Goal: Task Accomplishment & Management: Complete application form

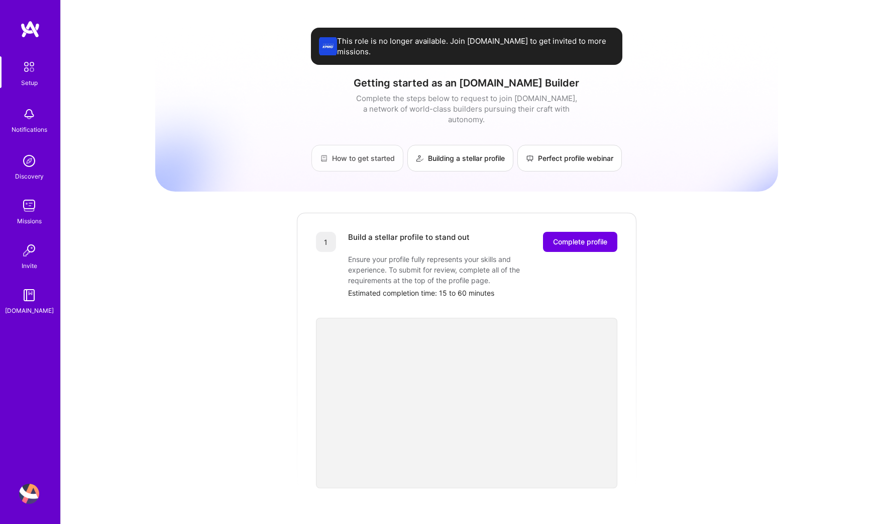
click at [344, 145] on link "How to get started" at bounding box center [358, 158] width 92 height 27
click at [454, 150] on link "Building a stellar profile" at bounding box center [461, 158] width 106 height 27
click at [556, 237] on span "Complete profile" at bounding box center [580, 242] width 54 height 10
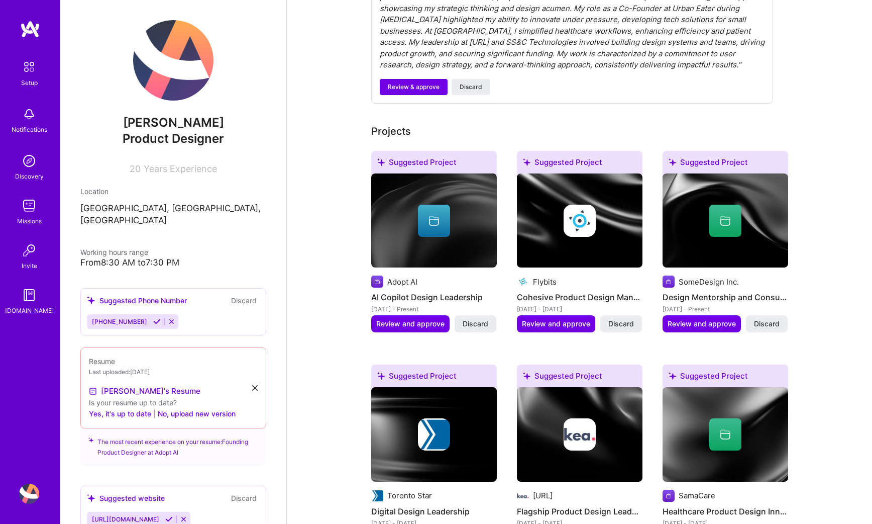
scroll to position [404, 0]
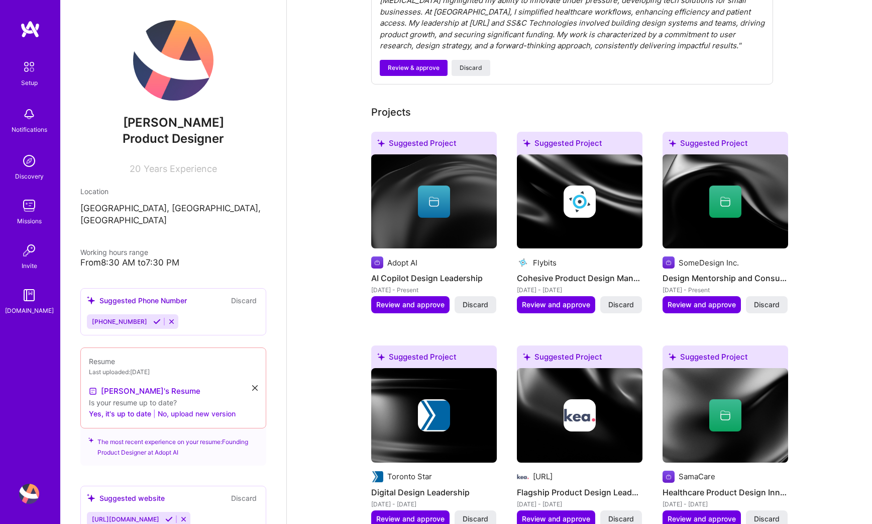
click at [227, 408] on button "No, upload new version" at bounding box center [197, 414] width 78 height 12
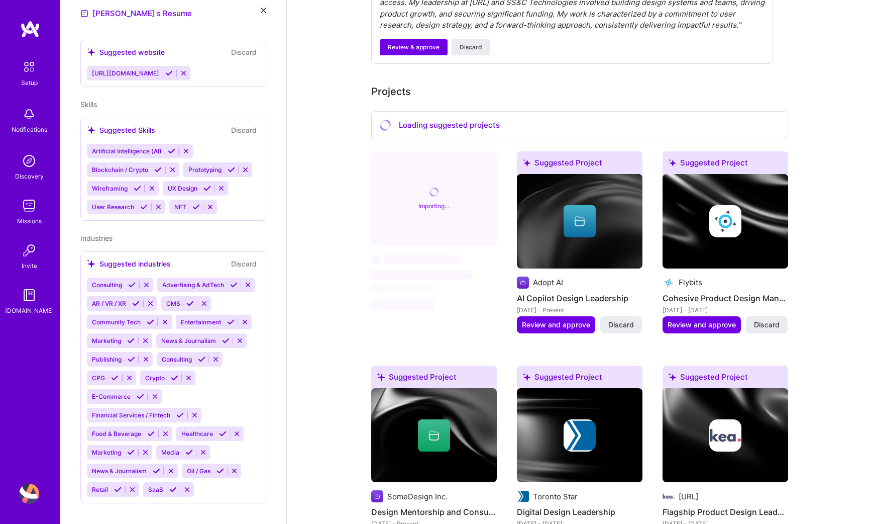
scroll to position [428, 0]
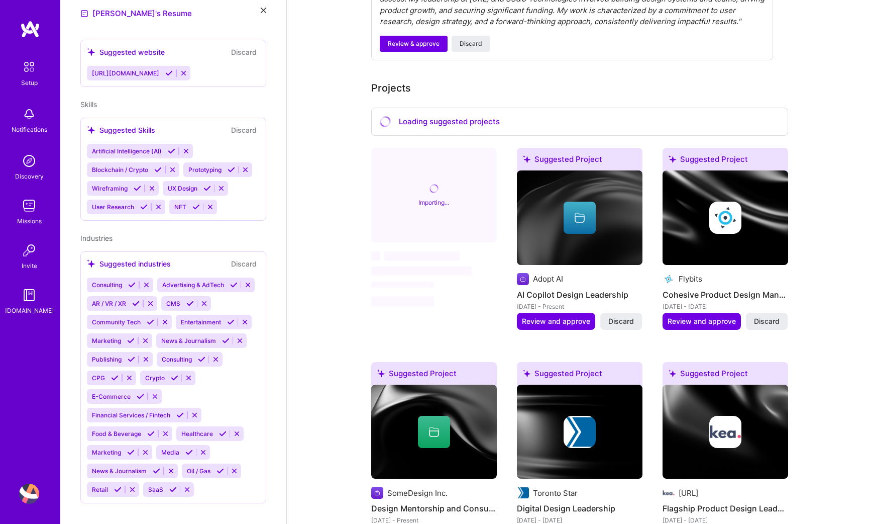
click at [730, 288] on h4 "Cohesive Product Design Management" at bounding box center [726, 294] width 126 height 13
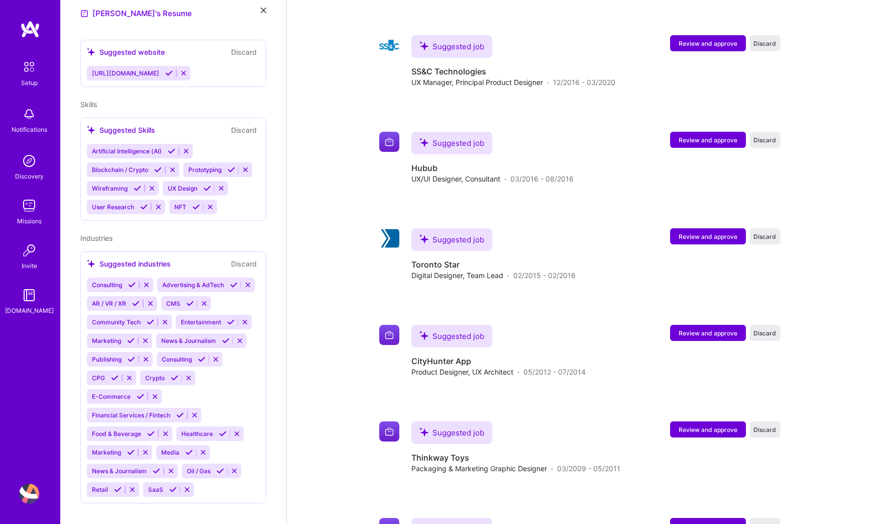
scroll to position [1873, 0]
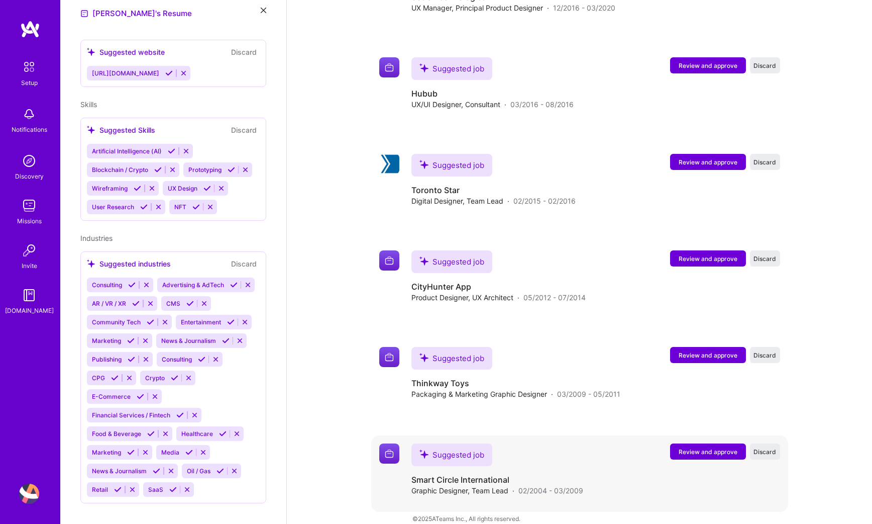
click at [689, 447] on span "Review and approve" at bounding box center [708, 451] width 59 height 9
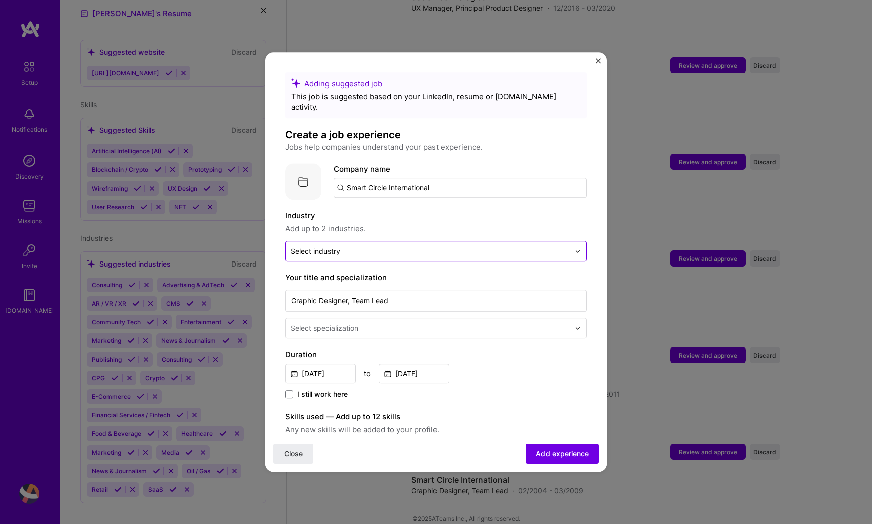
click at [496, 246] on input "text" at bounding box center [430, 251] width 279 height 11
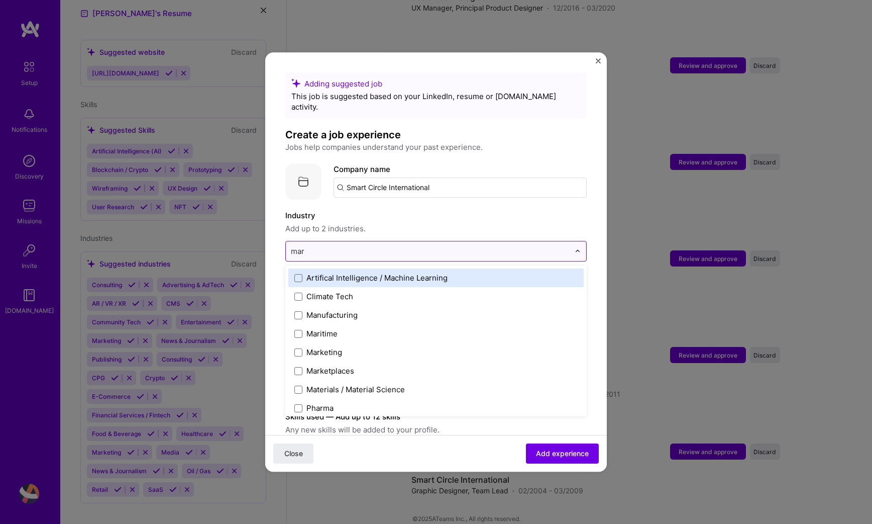
type input "mark"
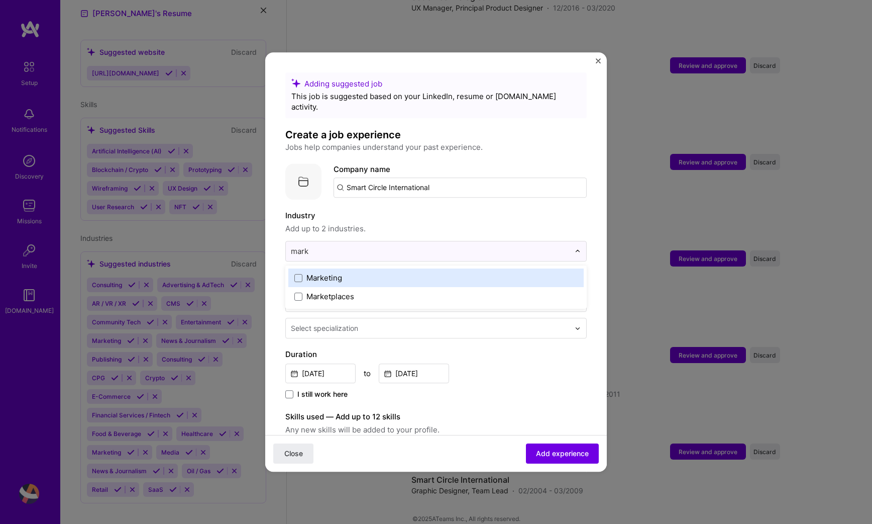
click at [454, 272] on label "Marketing" at bounding box center [436, 277] width 283 height 11
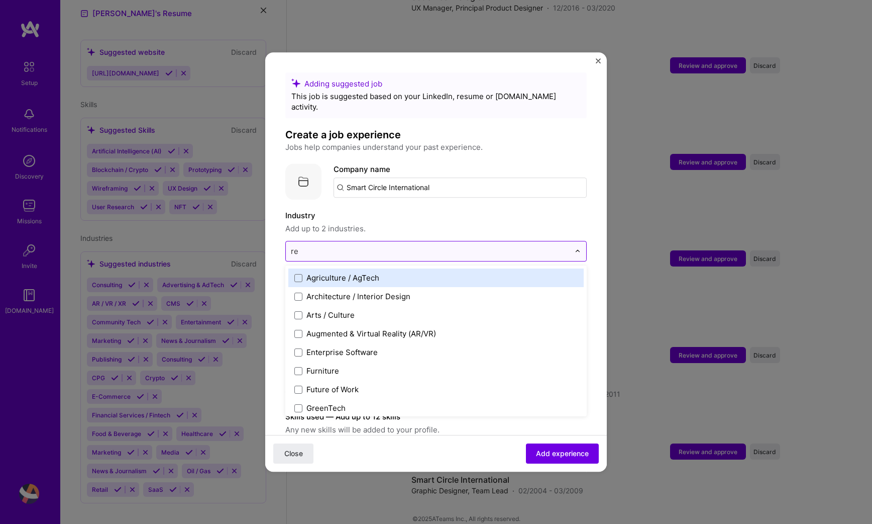
type input "ret"
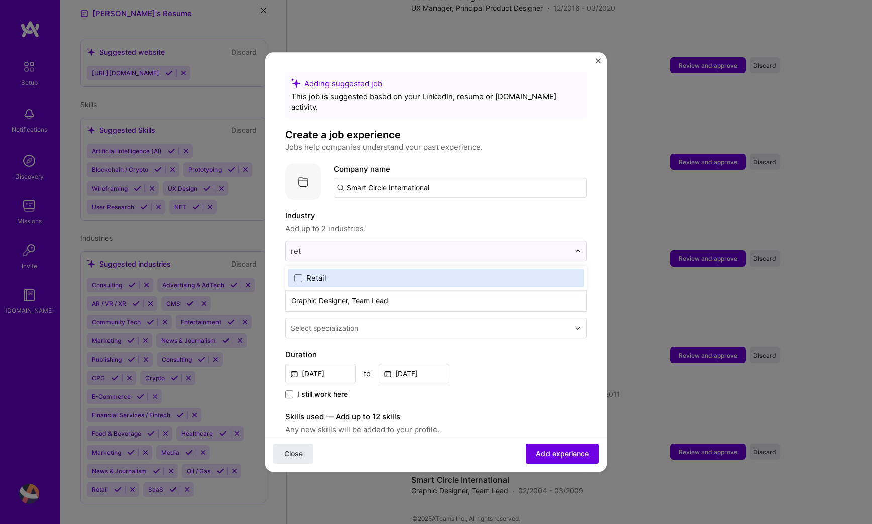
click at [443, 272] on label "Retail" at bounding box center [436, 277] width 283 height 11
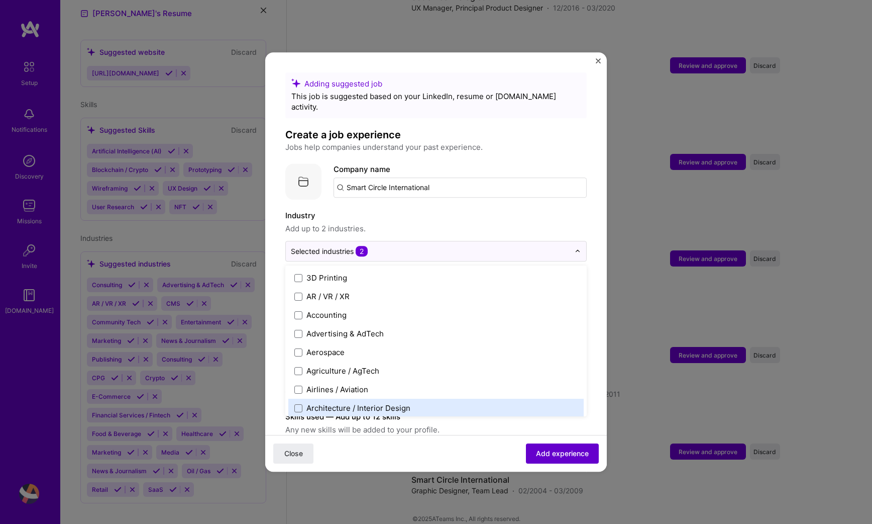
click at [559, 450] on span "Add experience" at bounding box center [562, 453] width 53 height 10
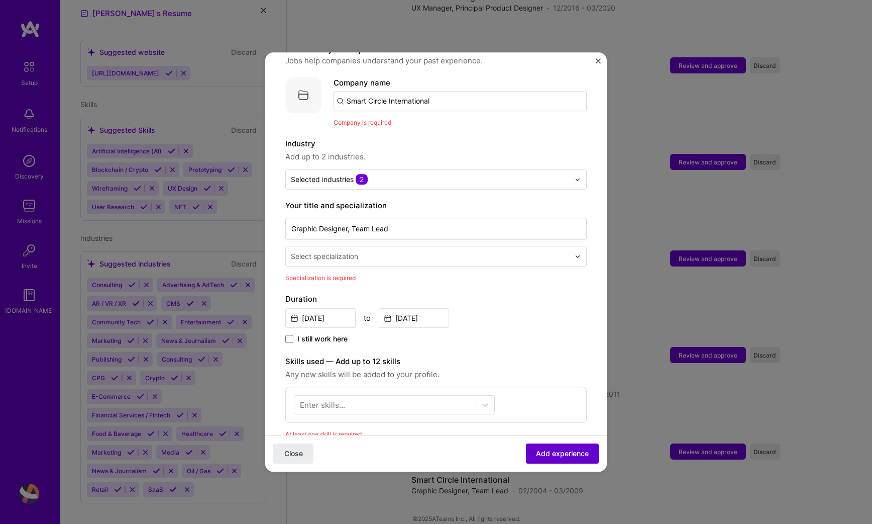
scroll to position [101, 0]
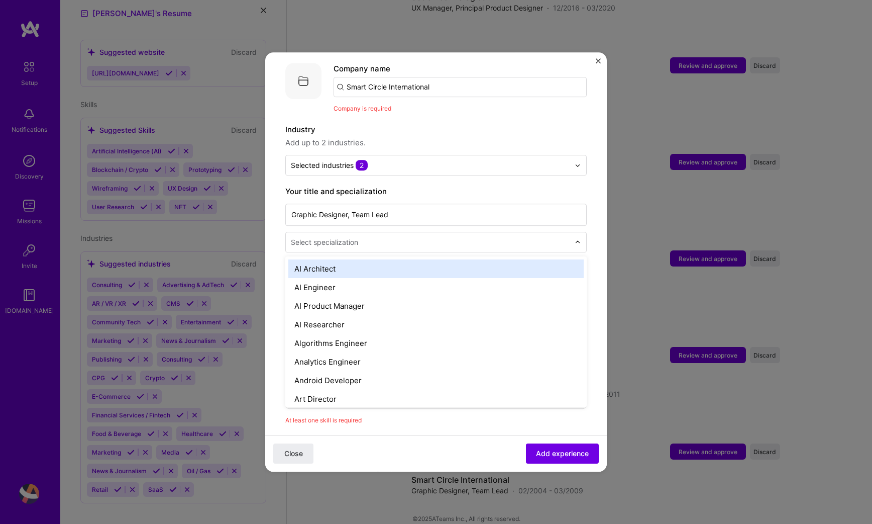
click at [472, 237] on input "text" at bounding box center [431, 242] width 281 height 11
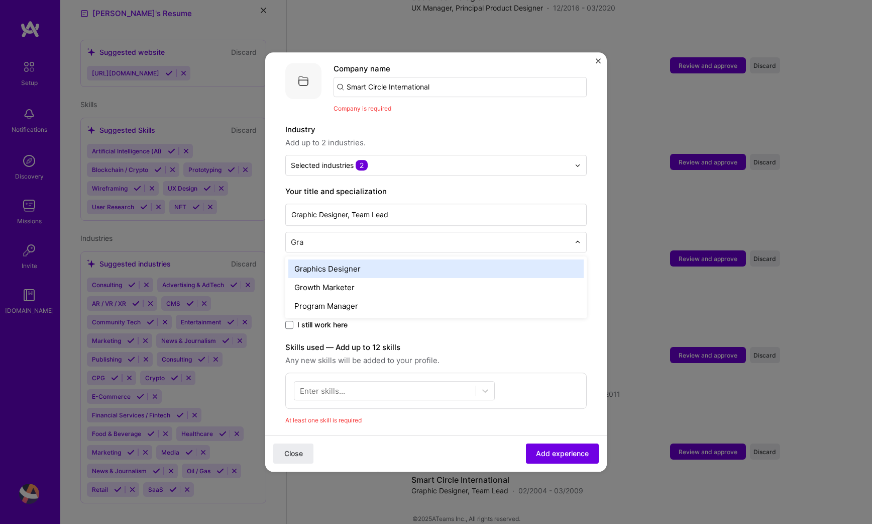
type input "Grap"
click at [441, 261] on div "Graphics Designer" at bounding box center [436, 268] width 296 height 19
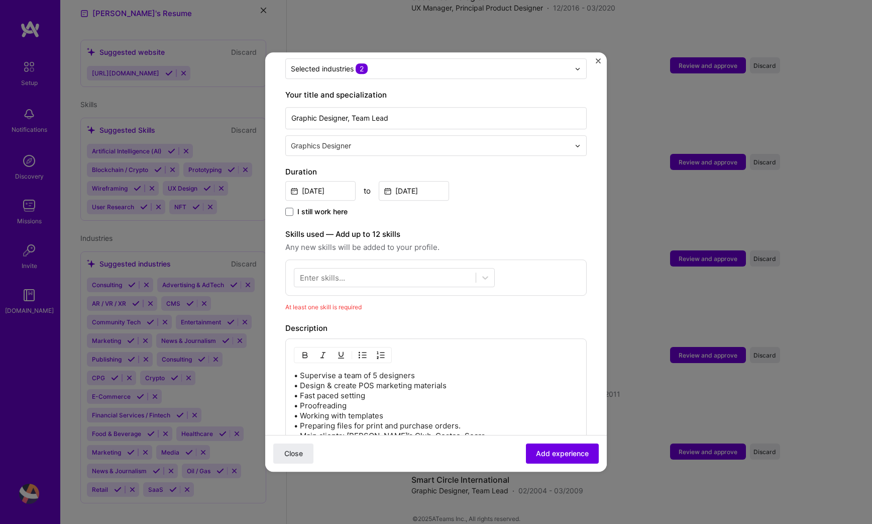
scroll to position [199, 0]
click at [442, 267] on div at bounding box center [385, 275] width 181 height 17
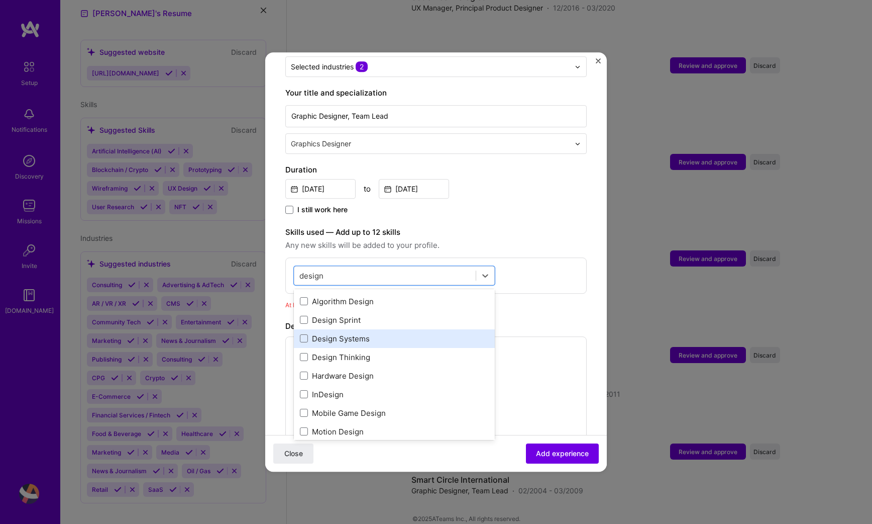
scroll to position [35, 0]
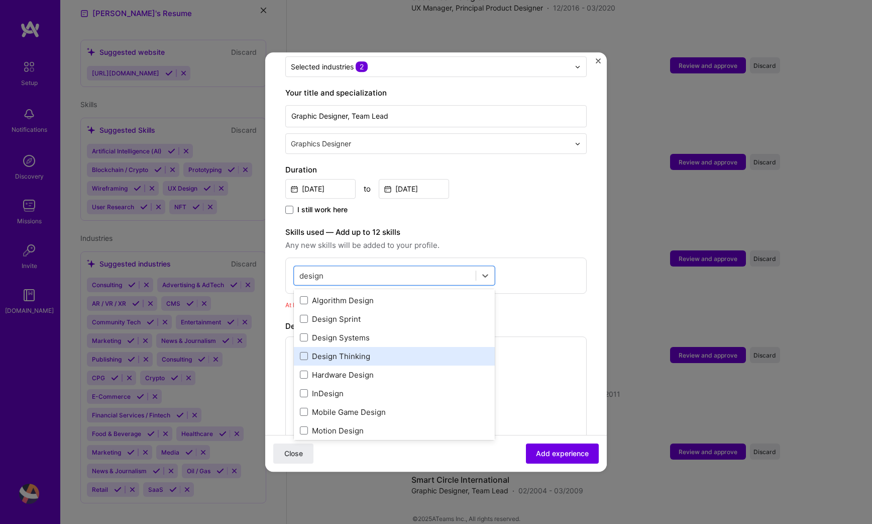
click at [378, 351] on div "Design Thinking" at bounding box center [394, 356] width 189 height 11
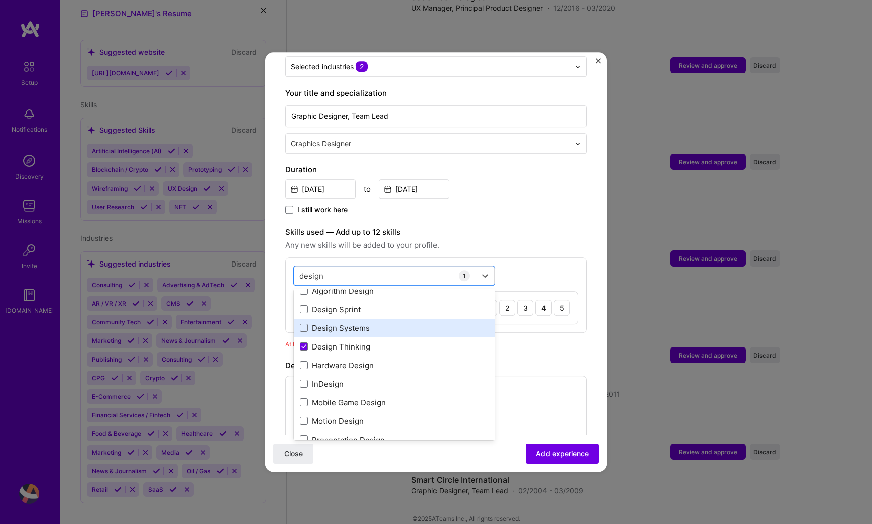
click at [372, 323] on div "Design Systems" at bounding box center [394, 328] width 189 height 11
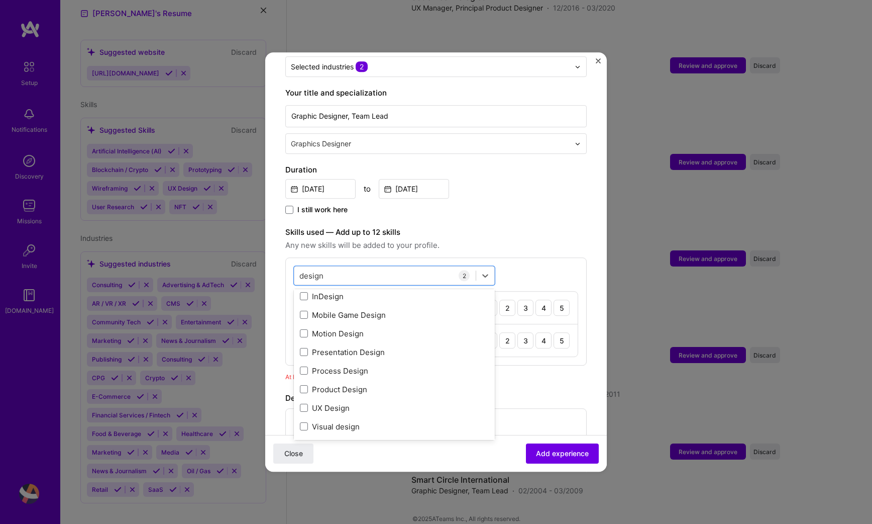
scroll to position [133, 0]
click at [369, 420] on div "Visual design" at bounding box center [394, 425] width 189 height 11
type input "design"
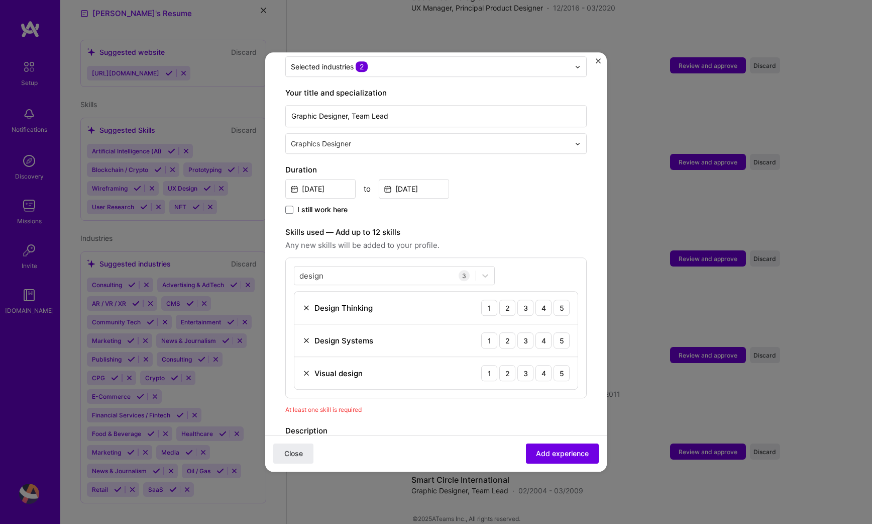
click at [474, 455] on div "Close Add experience" at bounding box center [436, 453] width 342 height 37
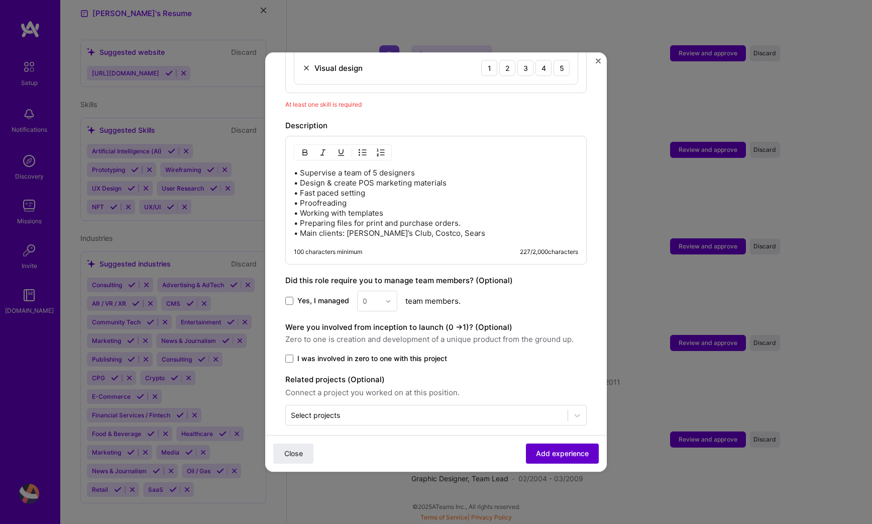
scroll to position [1844, 0]
click at [287, 297] on span at bounding box center [289, 301] width 8 height 8
click at [0, 0] on input "Yes, I managed" at bounding box center [0, 0] width 0 height 0
click at [385, 293] on div at bounding box center [391, 301] width 12 height 20
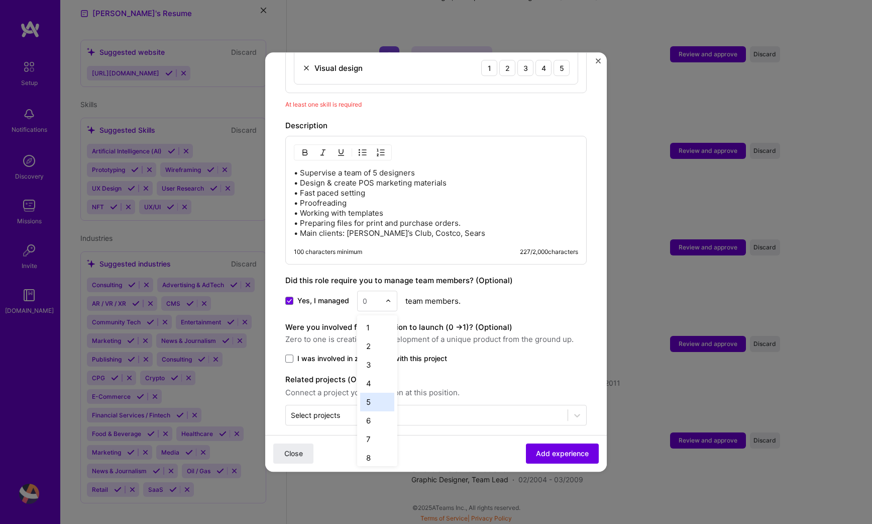
click at [378, 395] on div "5" at bounding box center [377, 402] width 34 height 19
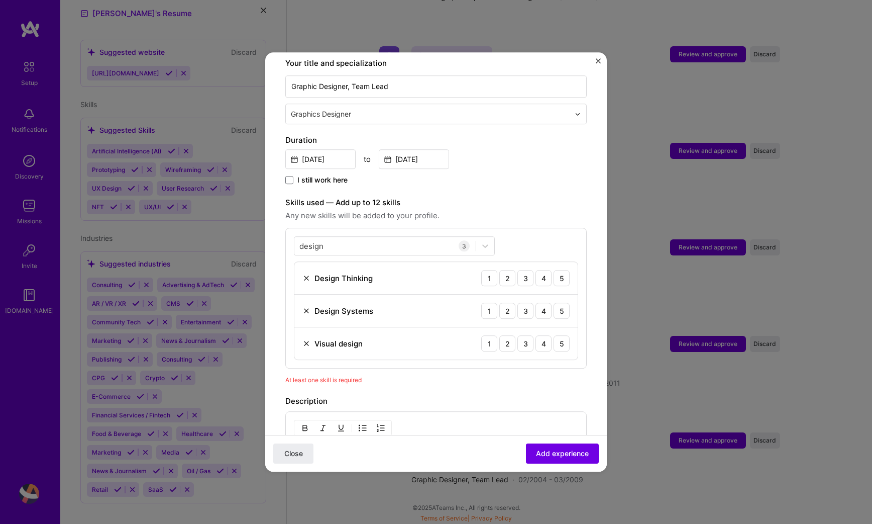
scroll to position [208, 0]
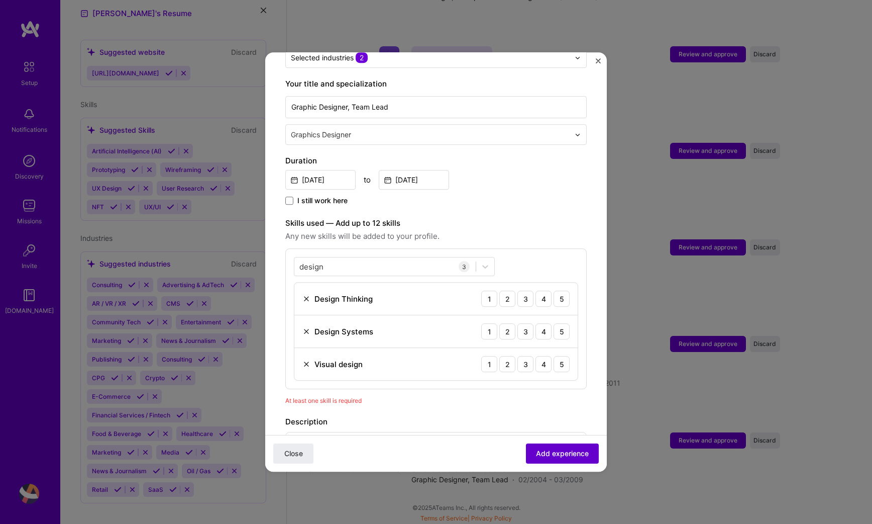
click at [552, 449] on span "Add experience" at bounding box center [562, 453] width 53 height 10
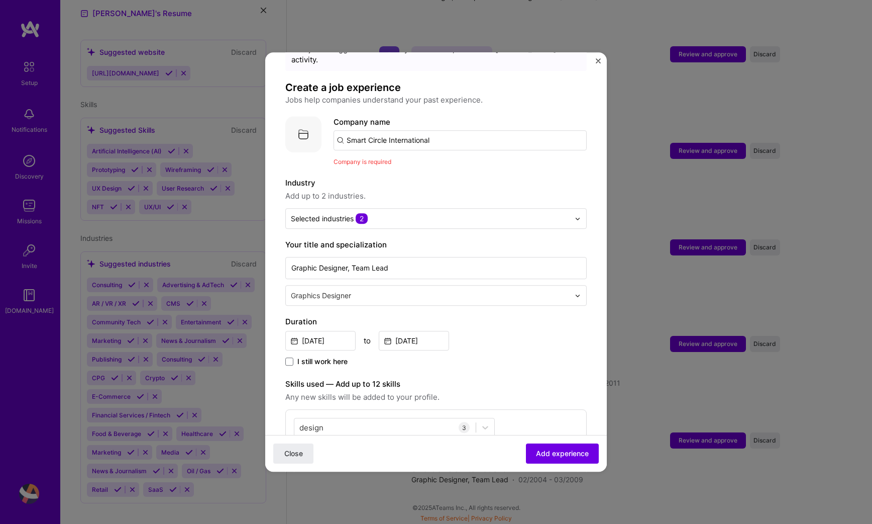
scroll to position [0, 0]
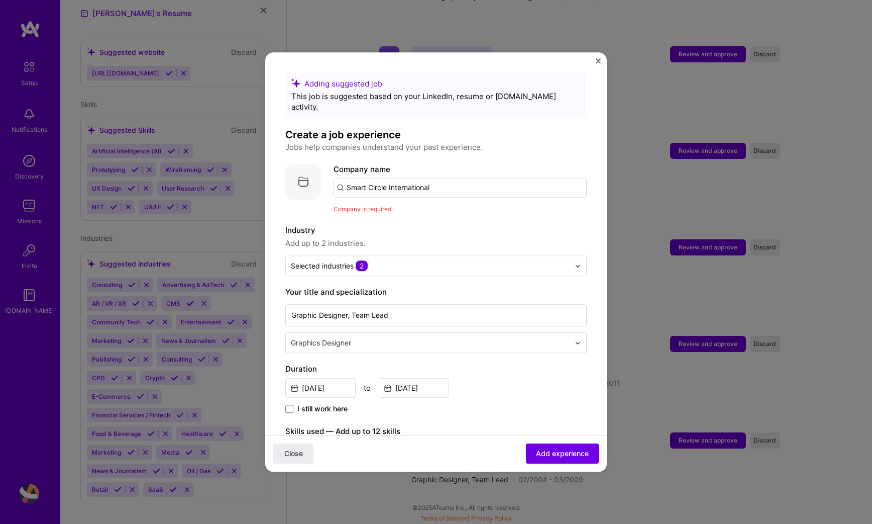
click at [473, 180] on input "Smart Circle International" at bounding box center [460, 187] width 253 height 20
type input "Smart Circle International"
click at [463, 207] on div "Smart Circle International" at bounding box center [441, 216] width 103 height 18
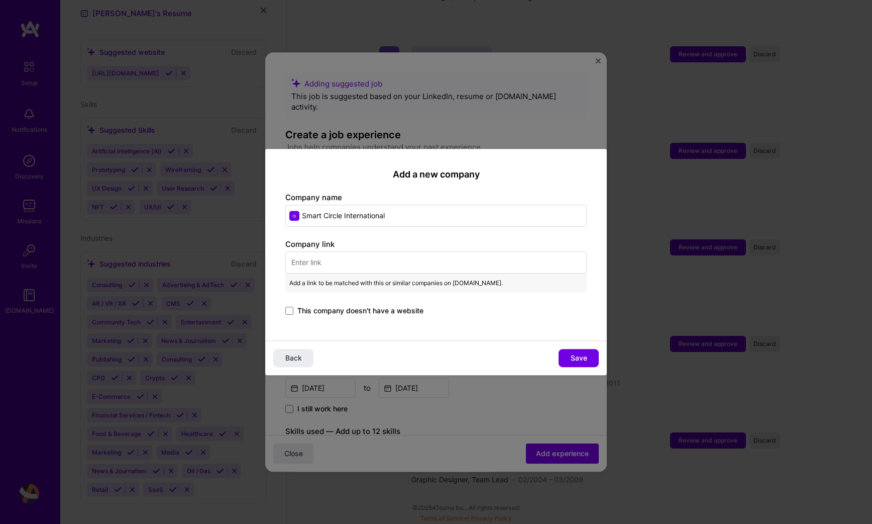
click at [304, 254] on input "text" at bounding box center [436, 262] width 302 height 22
paste input "[URL][DOMAIN_NAME]"
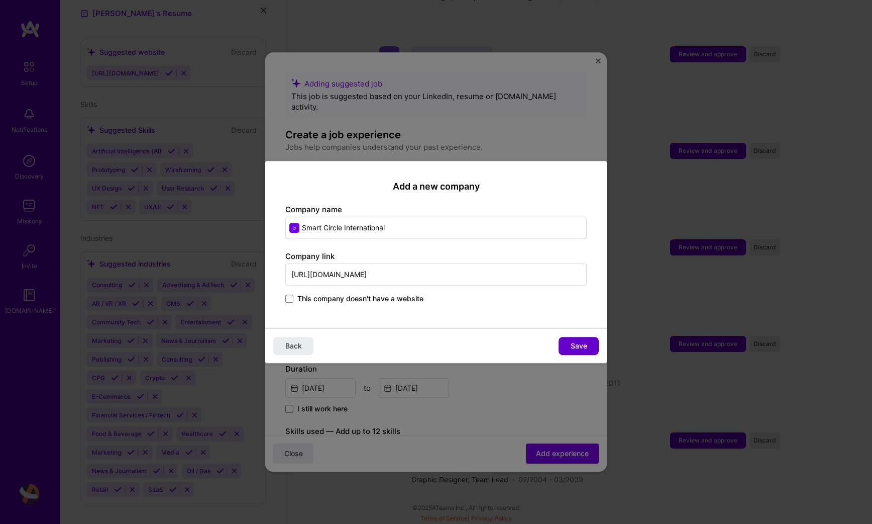
type input "[URL][DOMAIN_NAME]"
click at [586, 347] on span "Save" at bounding box center [579, 346] width 17 height 10
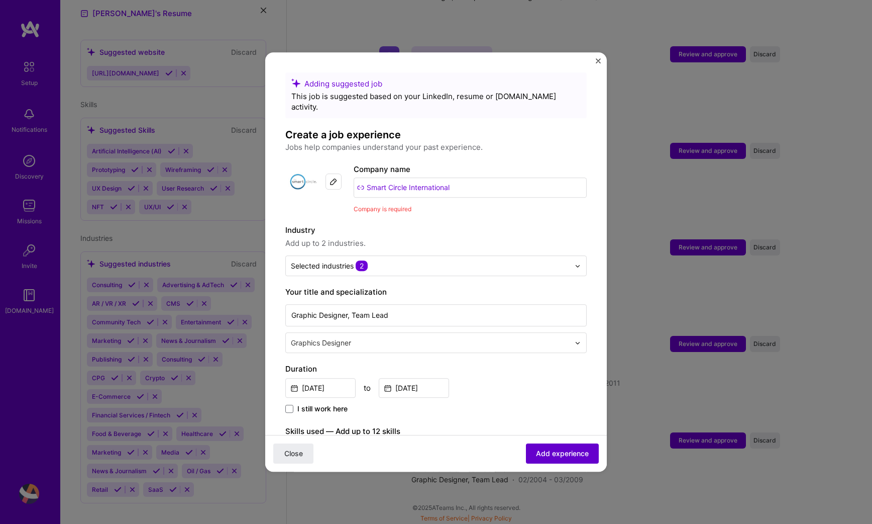
click at [547, 451] on span "Add experience" at bounding box center [562, 453] width 53 height 10
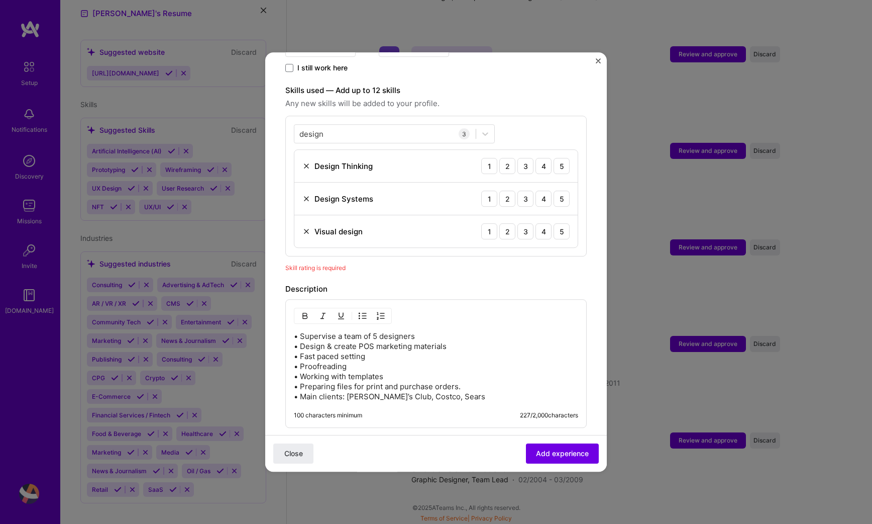
scroll to position [320, 0]
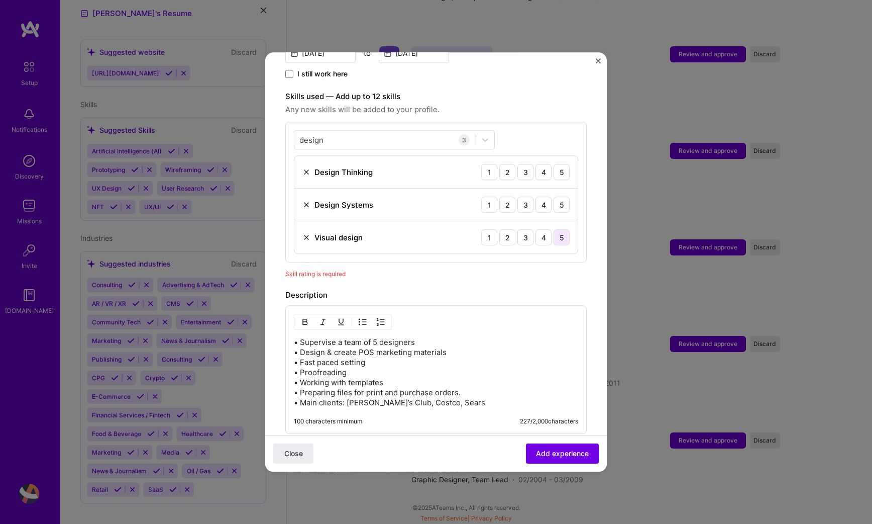
click at [554, 231] on div "5" at bounding box center [562, 237] width 16 height 16
click at [554, 197] on div "5" at bounding box center [562, 205] width 16 height 16
click at [304, 201] on img at bounding box center [307, 205] width 8 height 8
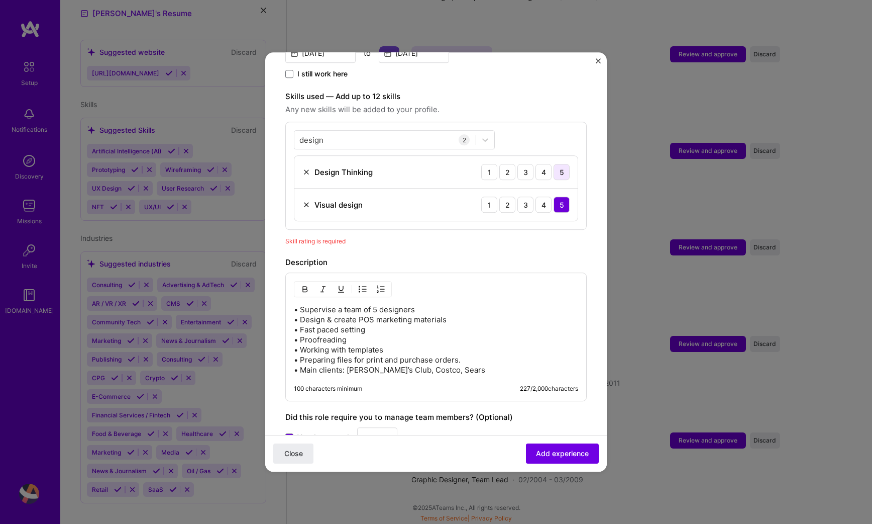
click at [554, 164] on div "5" at bounding box center [562, 172] width 16 height 16
click at [561, 455] on span "Add experience" at bounding box center [562, 453] width 53 height 10
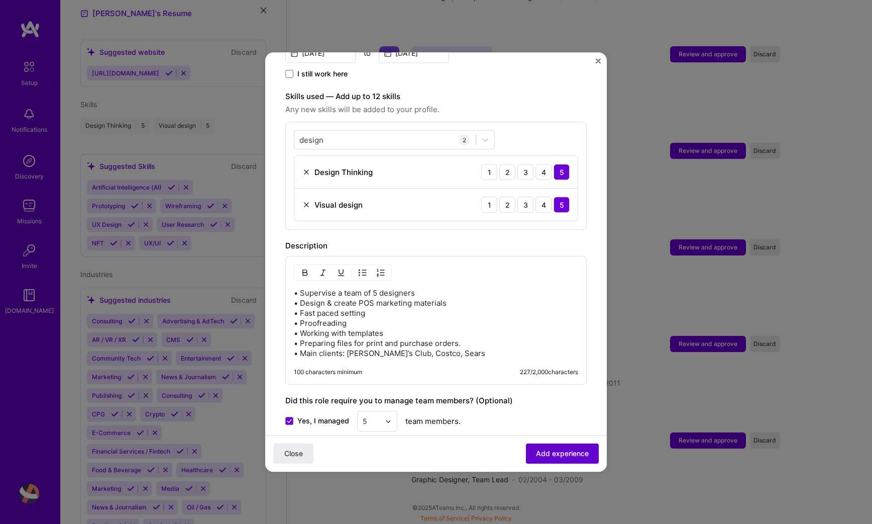
click at [558, 453] on span "Add experience" at bounding box center [562, 453] width 53 height 10
click at [297, 456] on span "Close" at bounding box center [293, 453] width 19 height 10
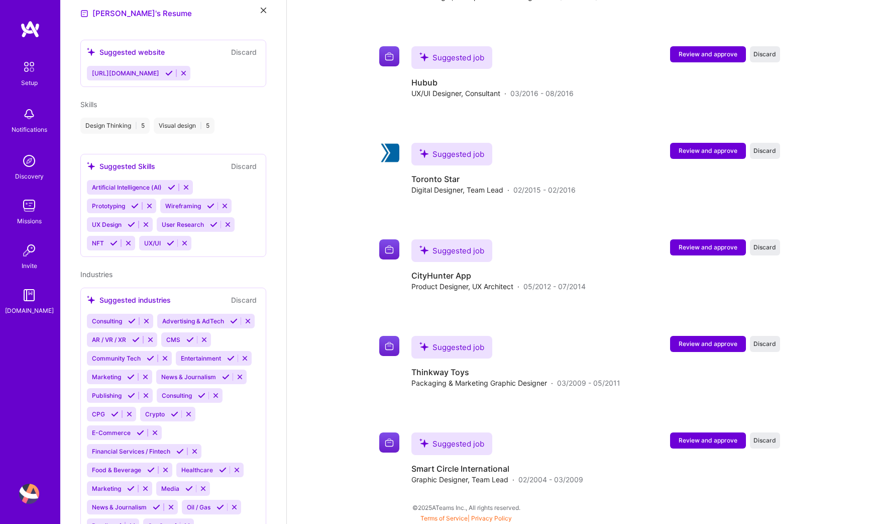
scroll to position [0, 0]
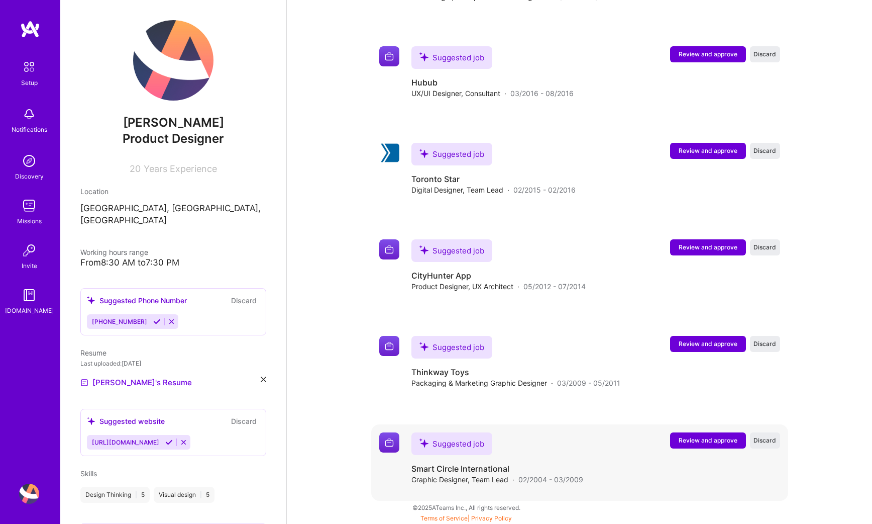
click at [694, 434] on button "Review and approve" at bounding box center [708, 440] width 76 height 16
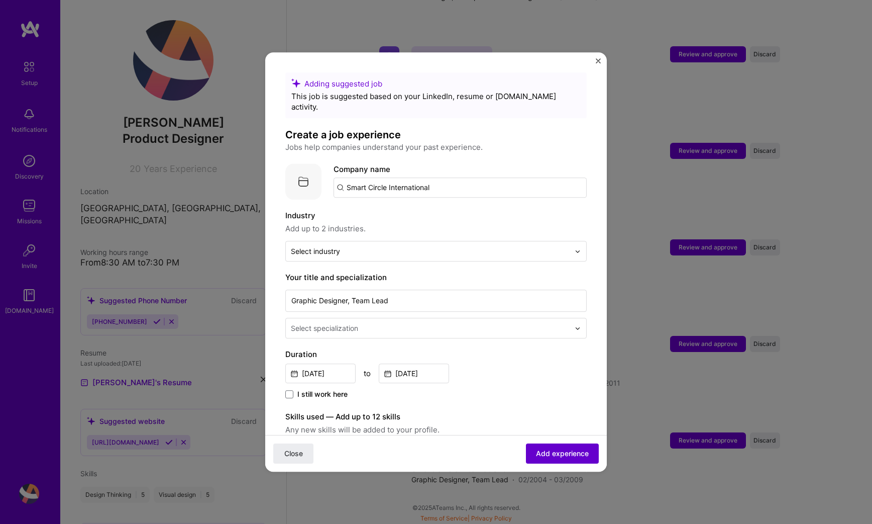
click at [544, 446] on button "Add experience" at bounding box center [562, 453] width 73 height 20
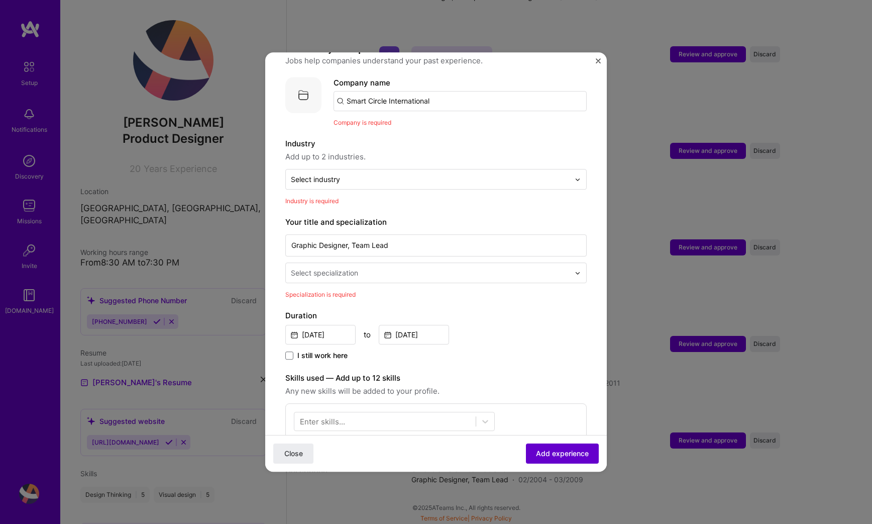
scroll to position [101, 0]
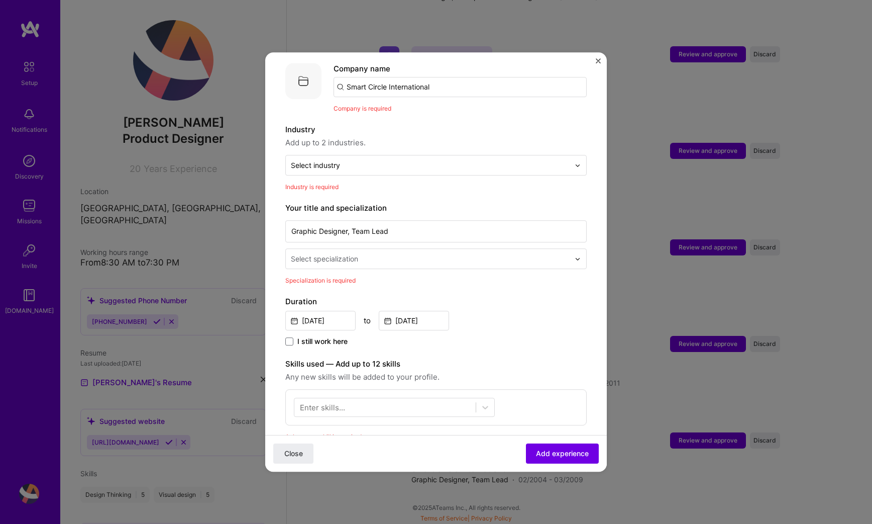
click at [600, 62] on img "Close" at bounding box center [598, 60] width 5 height 5
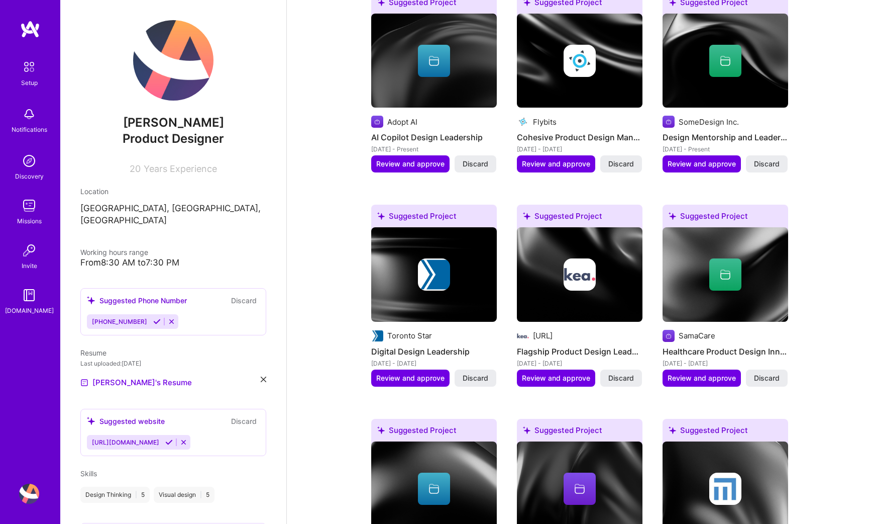
scroll to position [0, 0]
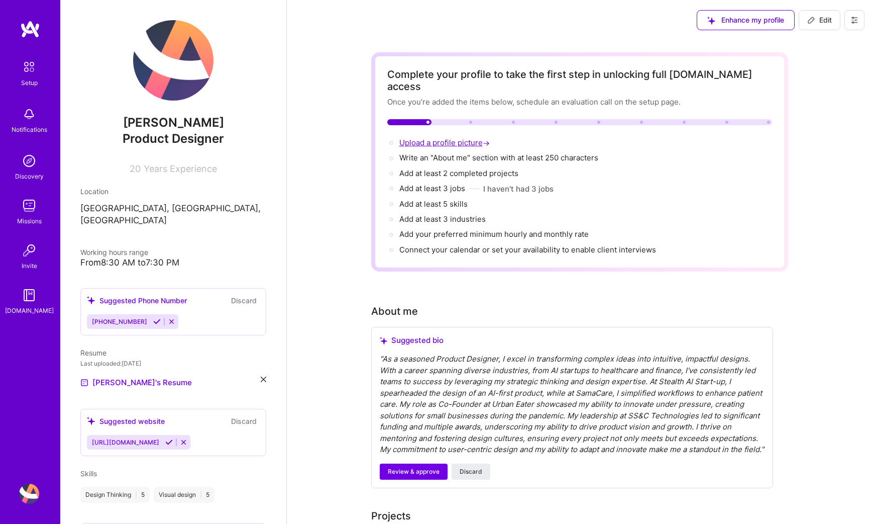
click at [476, 138] on span "Upload a profile picture →" at bounding box center [446, 143] width 92 height 10
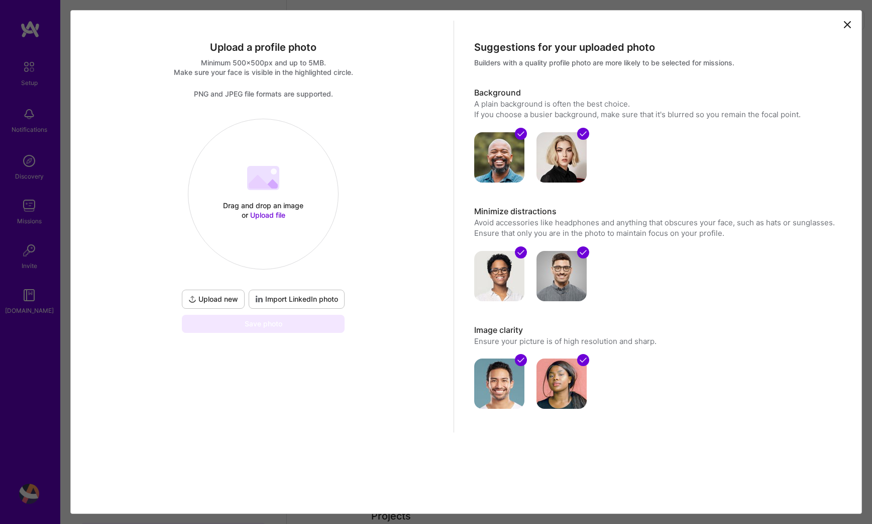
click at [274, 215] on span "Upload file" at bounding box center [267, 215] width 35 height 9
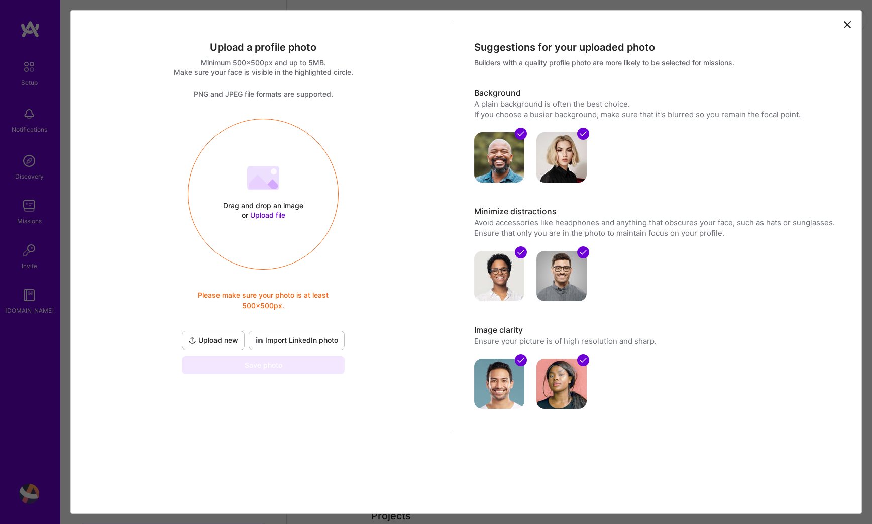
click at [262, 338] on icon at bounding box center [259, 340] width 8 height 8
click at [849, 23] on icon at bounding box center [848, 25] width 6 height 6
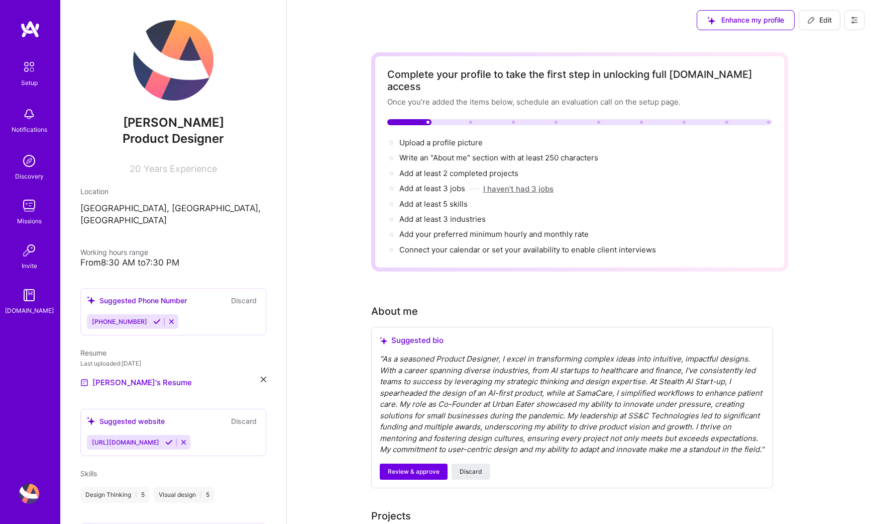
click at [524, 183] on button "I haven't had 3 jobs" at bounding box center [518, 188] width 70 height 11
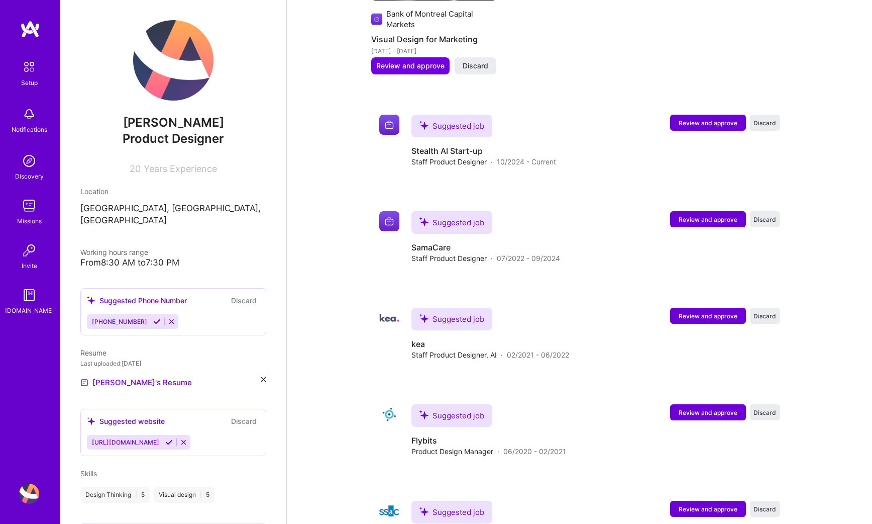
scroll to position [1272, 0]
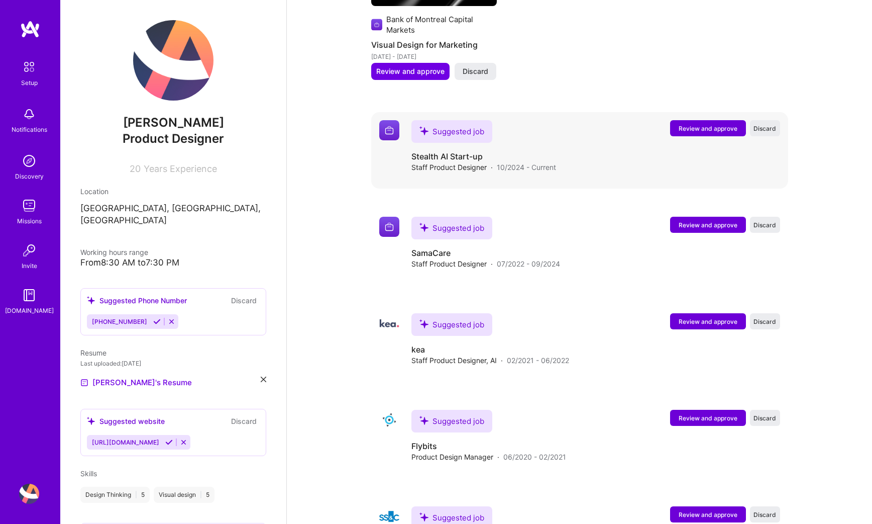
click at [688, 130] on span "Review and approve" at bounding box center [708, 128] width 59 height 9
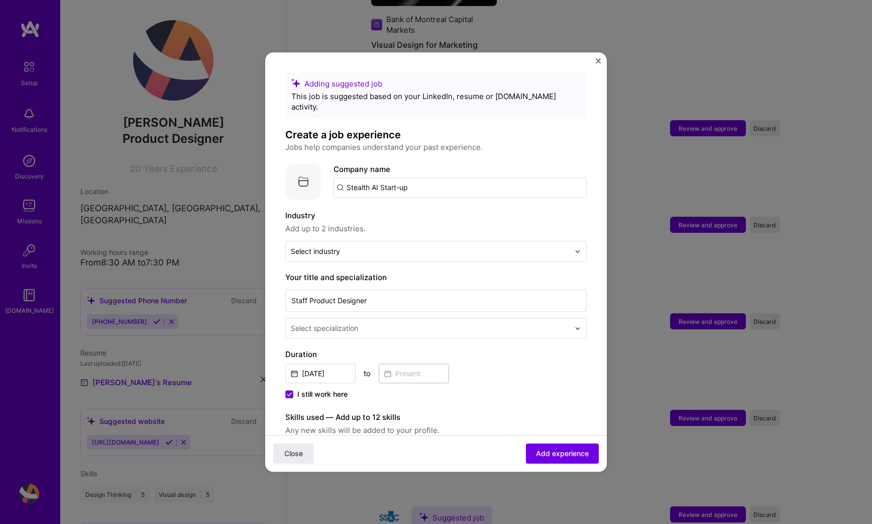
click at [421, 179] on input "Stealth AI Start-up" at bounding box center [460, 187] width 253 height 20
click at [419, 177] on input "Stealth AI Start-up" at bounding box center [460, 187] width 253 height 20
type input "Adopt AI"
click at [405, 207] on div "Adopt AI" at bounding box center [409, 216] width 39 height 18
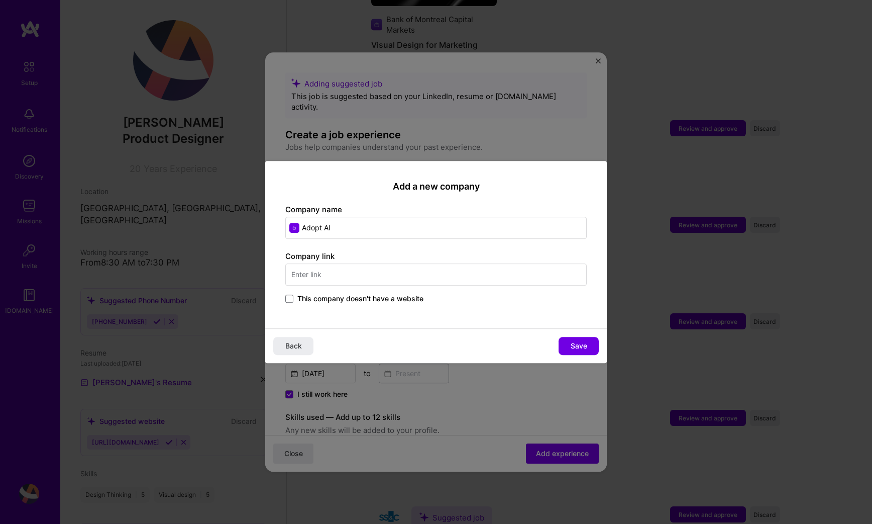
click at [350, 279] on input "text" at bounding box center [436, 274] width 302 height 22
type input "[URL]"
click at [585, 343] on span "Save" at bounding box center [579, 346] width 17 height 10
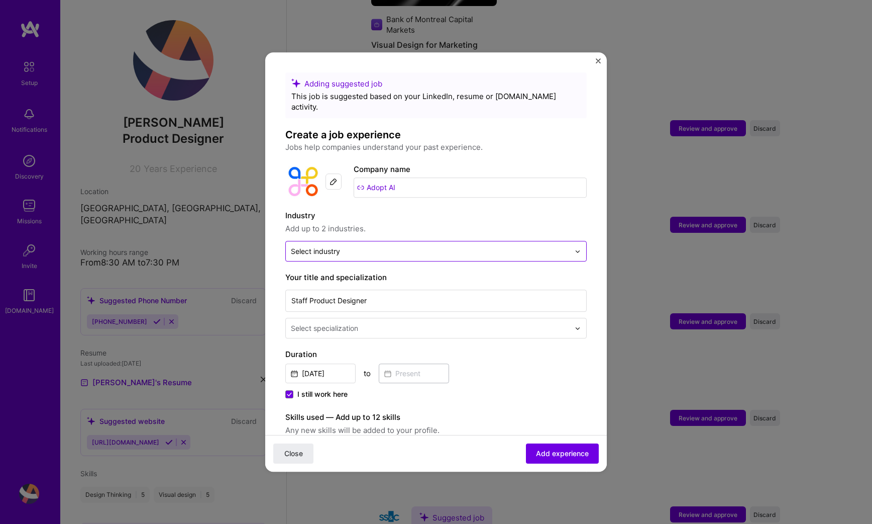
click at [427, 248] on div "Select industry 0" at bounding box center [430, 251] width 289 height 20
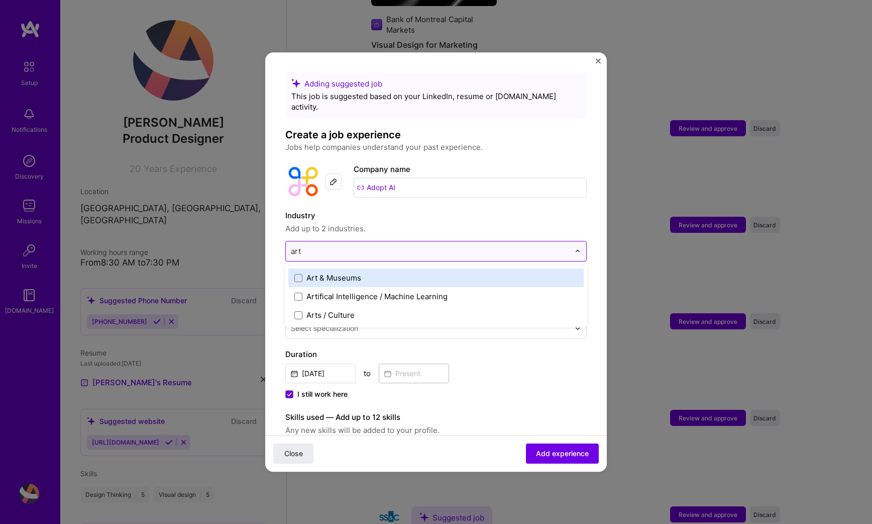
type input "arti"
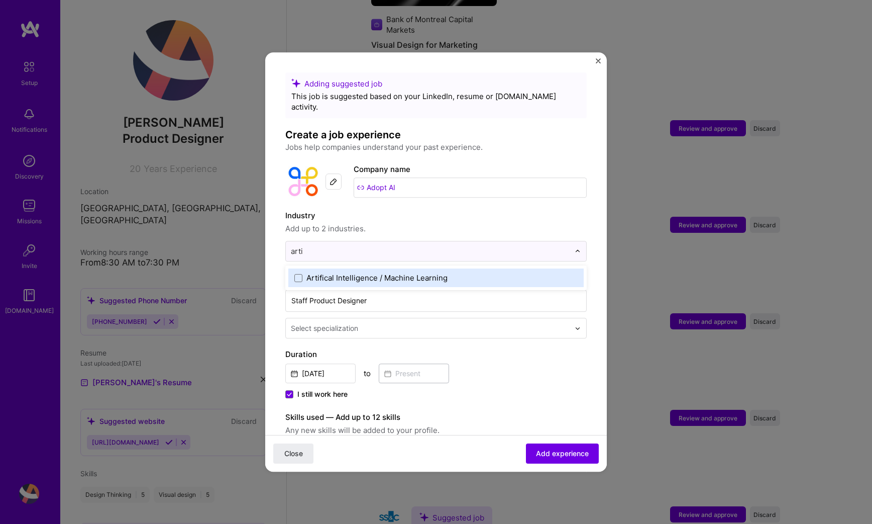
click at [415, 272] on div "Artifical Intelligence / Machine Learning" at bounding box center [377, 277] width 141 height 11
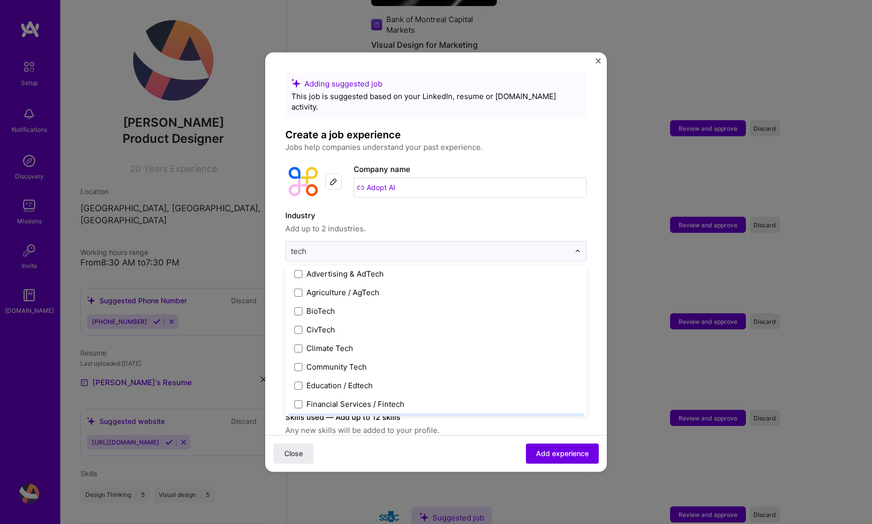
scroll to position [0, 0]
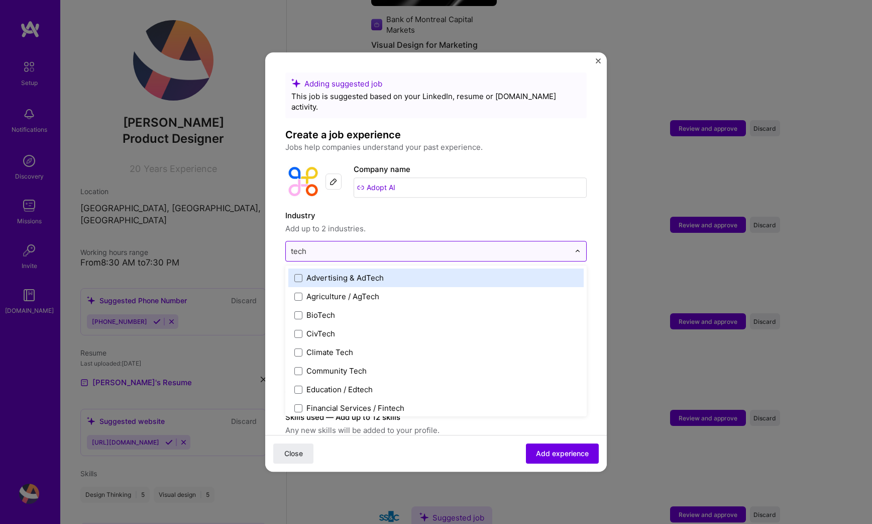
click at [404, 246] on input "tech" at bounding box center [430, 251] width 279 height 11
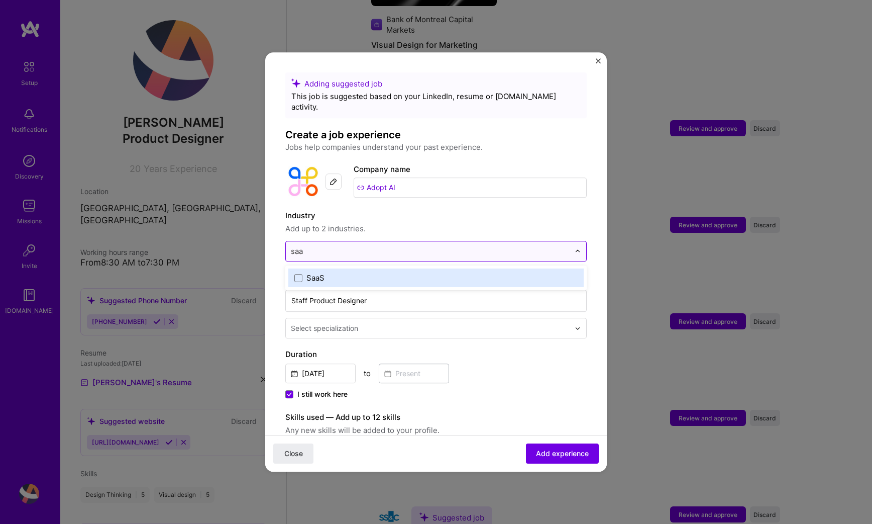
type input "saas"
click at [387, 268] on div "SaaS" at bounding box center [436, 277] width 296 height 19
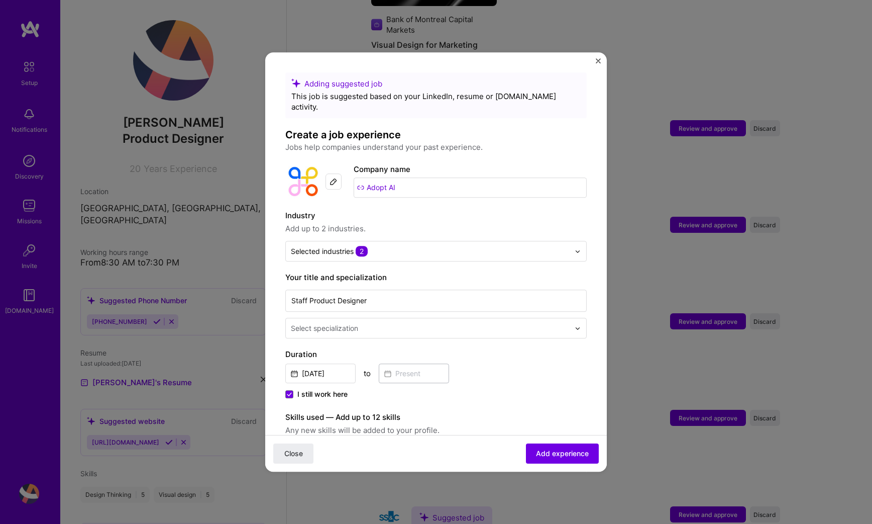
click at [593, 314] on form "Adding suggested job This job is suggested based on your LinkedIn, resume or [D…" at bounding box center [436, 436] width 342 height 728
click at [516, 323] on input "text" at bounding box center [431, 328] width 281 height 11
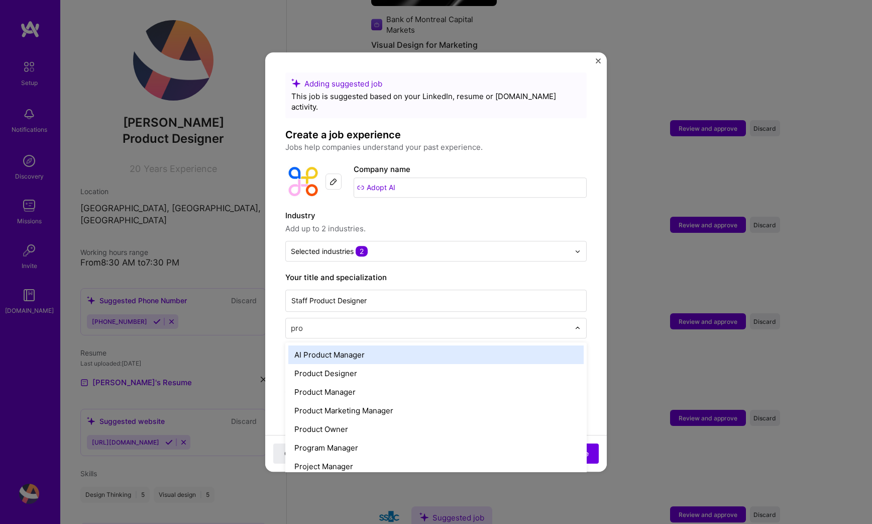
type input "prod"
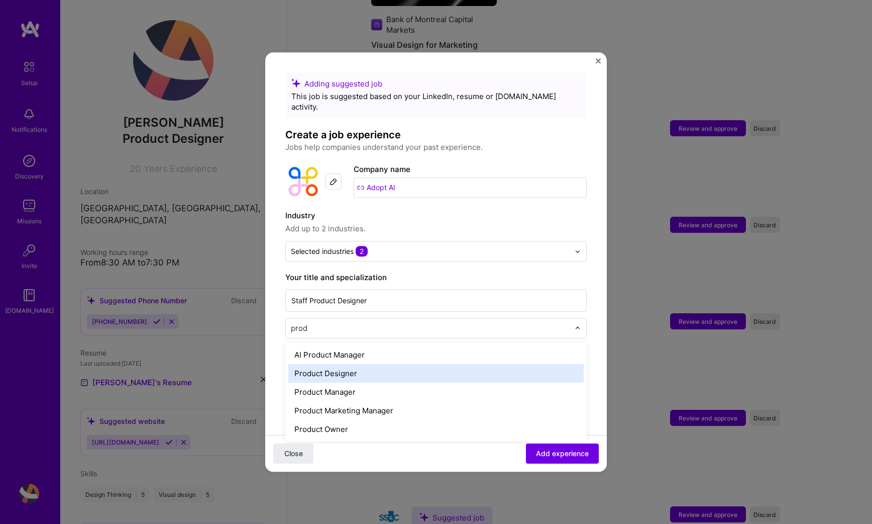
click at [462, 367] on div "Product Designer" at bounding box center [436, 373] width 296 height 19
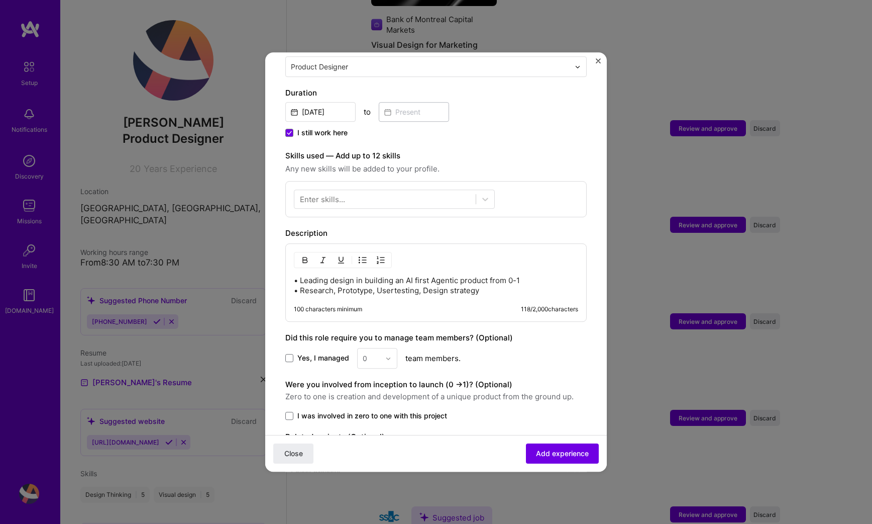
scroll to position [319, 0]
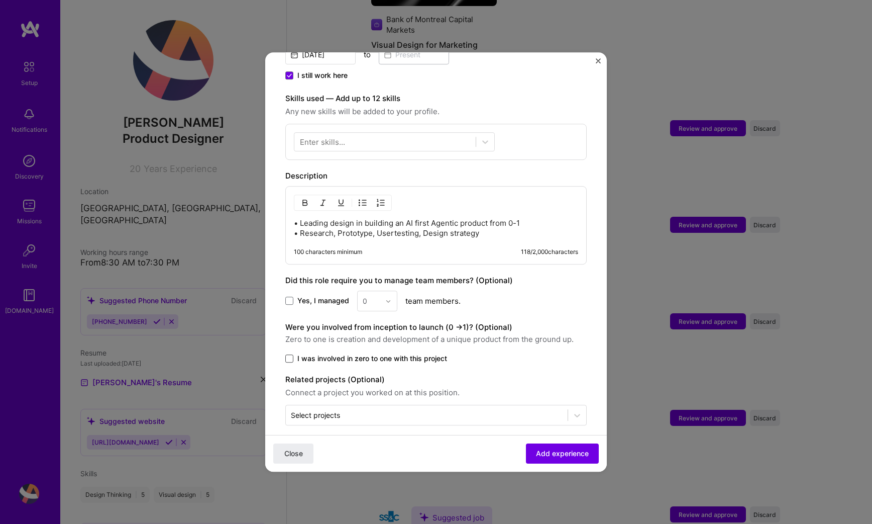
click at [292, 354] on span at bounding box center [289, 358] width 8 height 8
click at [0, 0] on input "I was involved in zero to one with this project" at bounding box center [0, 0] width 0 height 0
click at [540, 447] on button "Add experience" at bounding box center [562, 453] width 73 height 20
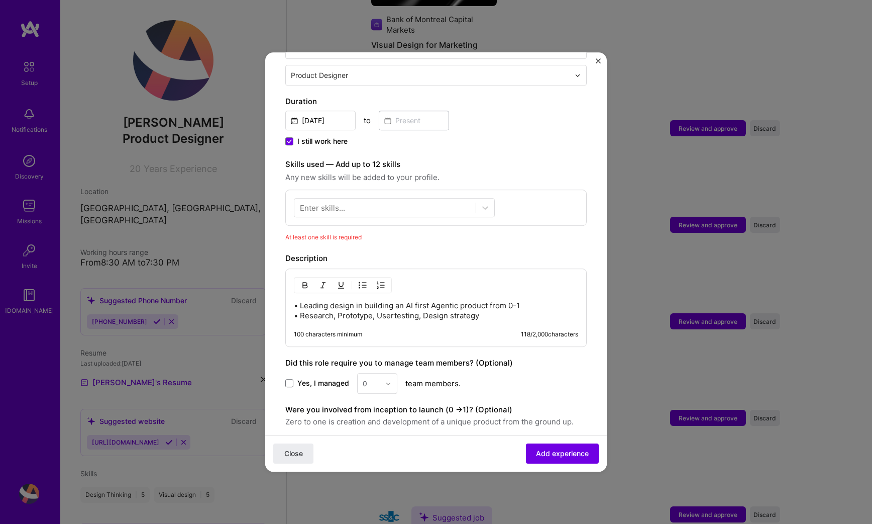
scroll to position [236, 0]
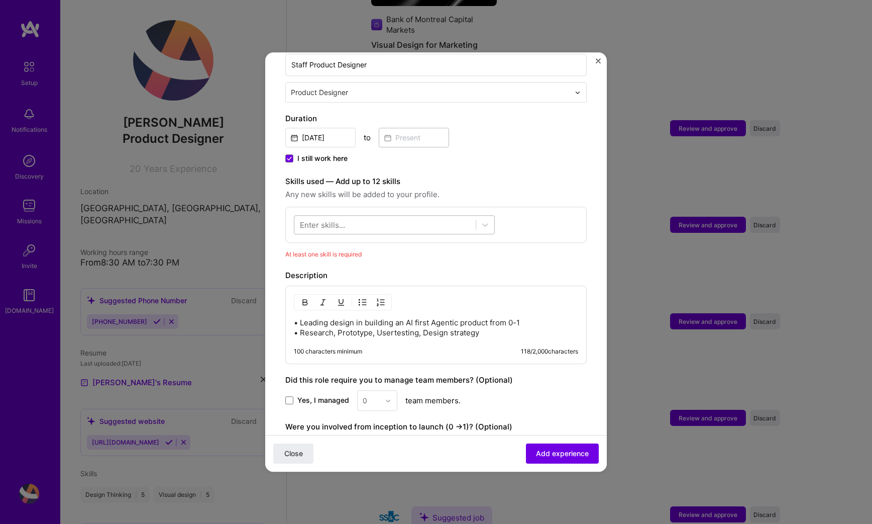
click at [444, 218] on div at bounding box center [385, 225] width 181 height 17
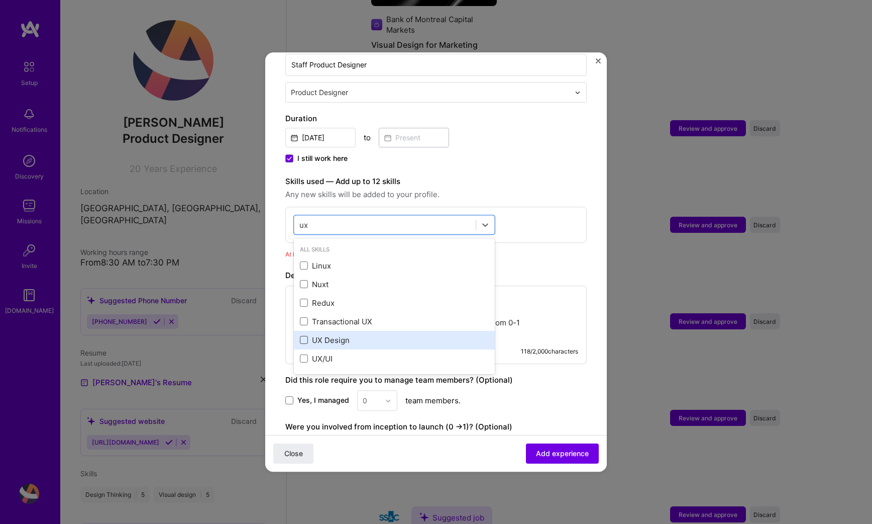
click at [305, 336] on span at bounding box center [304, 340] width 8 height 8
click at [0, 0] on input "checkbox" at bounding box center [0, 0] width 0 height 0
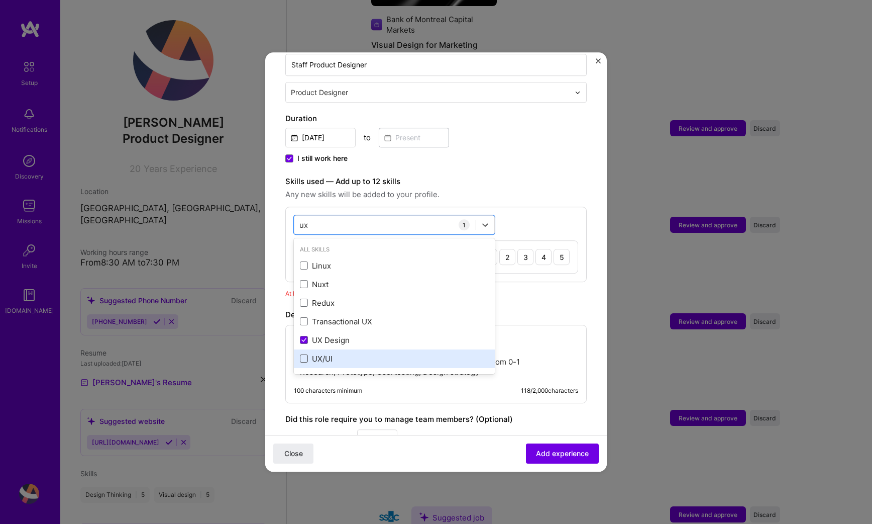
click at [307, 355] on span at bounding box center [304, 359] width 8 height 8
click at [0, 0] on input "checkbox" at bounding box center [0, 0] width 0 height 0
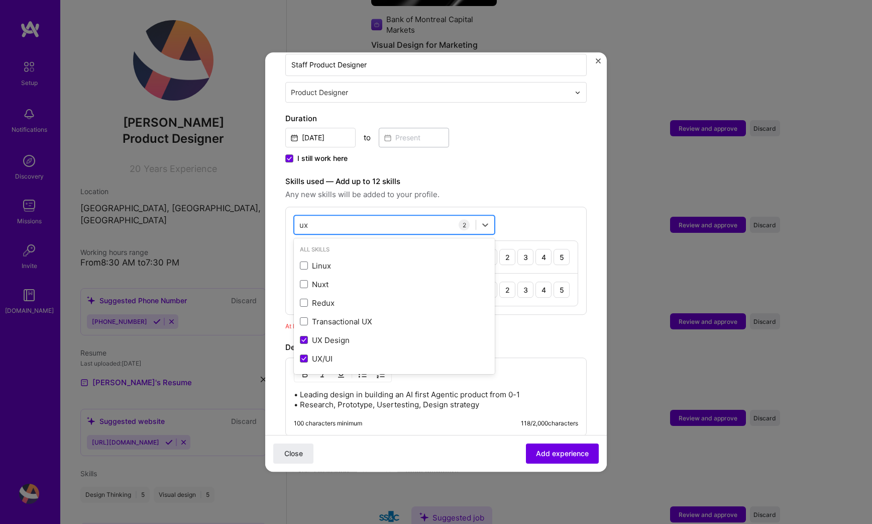
click at [368, 221] on div "ux ux" at bounding box center [385, 225] width 181 height 17
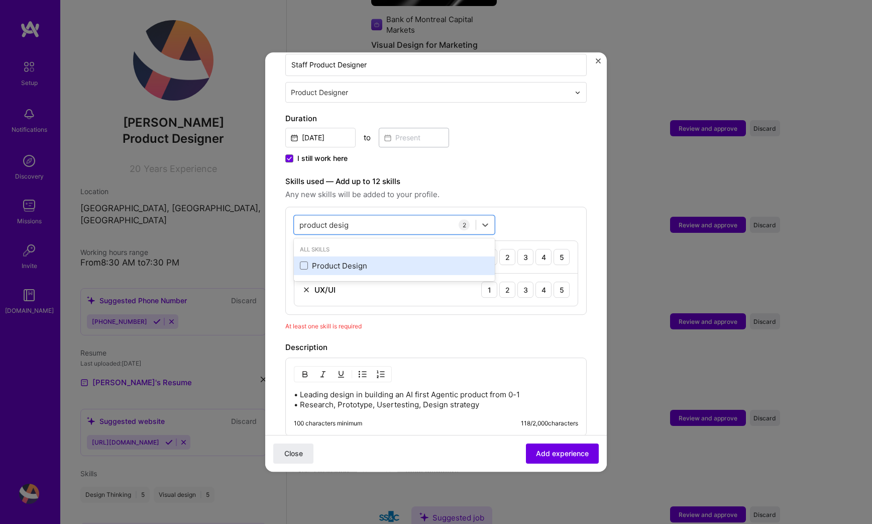
click at [350, 260] on div "Product Design" at bounding box center [394, 265] width 189 height 11
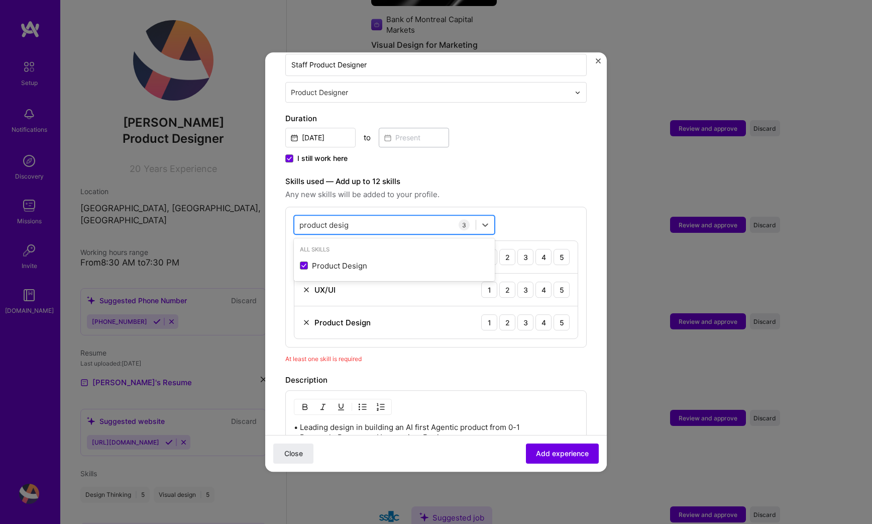
click at [370, 217] on div "product desig product desig" at bounding box center [385, 225] width 181 height 17
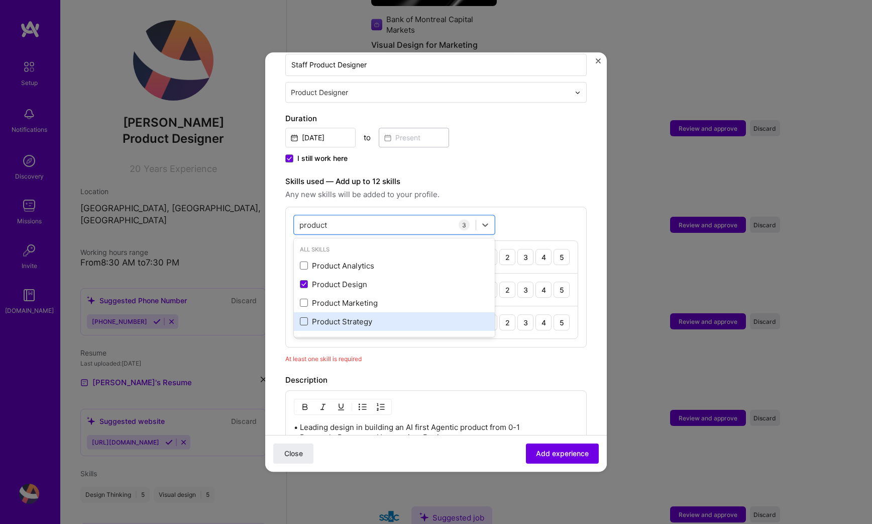
click at [303, 318] on span at bounding box center [304, 322] width 8 height 8
click at [0, 0] on input "checkbox" at bounding box center [0, 0] width 0 height 0
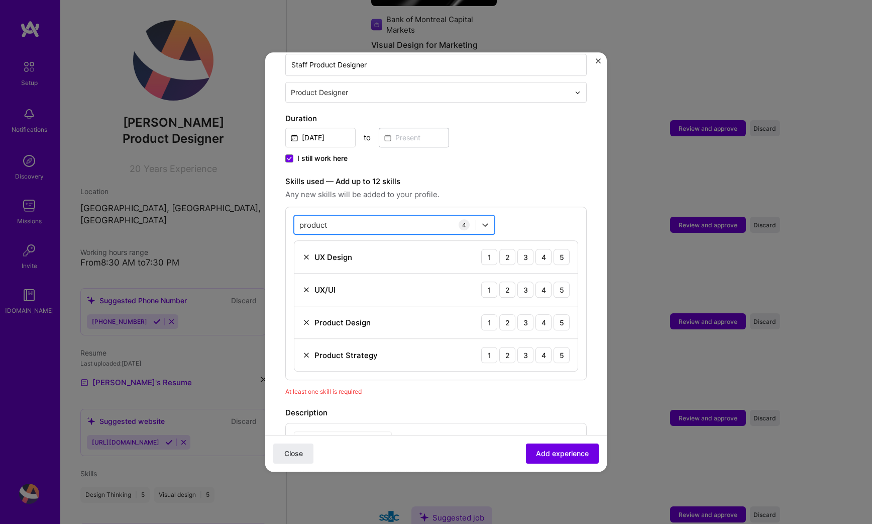
click at [335, 217] on div "product product" at bounding box center [385, 225] width 181 height 17
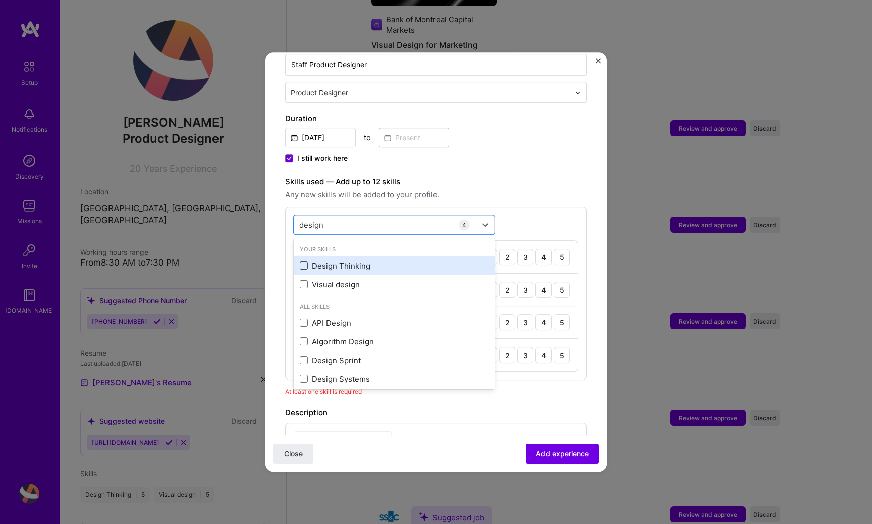
click at [303, 262] on span at bounding box center [304, 266] width 8 height 8
click at [0, 0] on input "checkbox" at bounding box center [0, 0] width 0 height 0
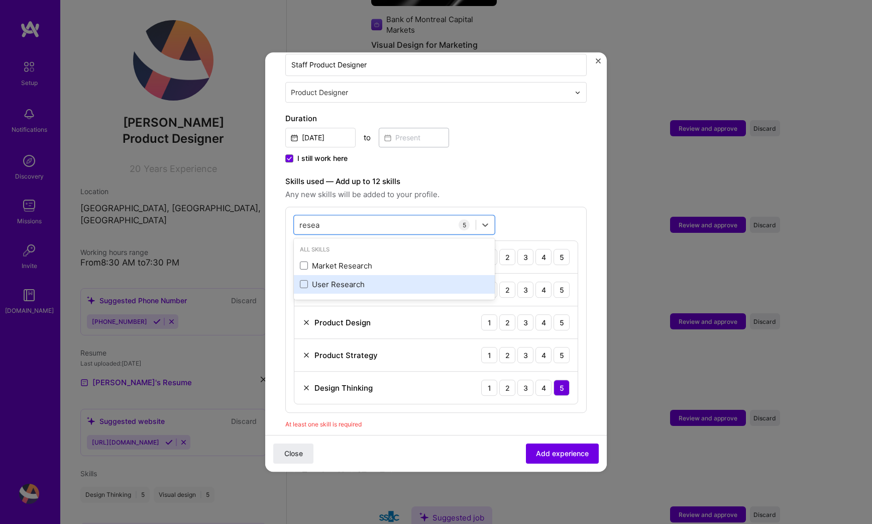
click at [327, 279] on div "User Research" at bounding box center [394, 284] width 189 height 11
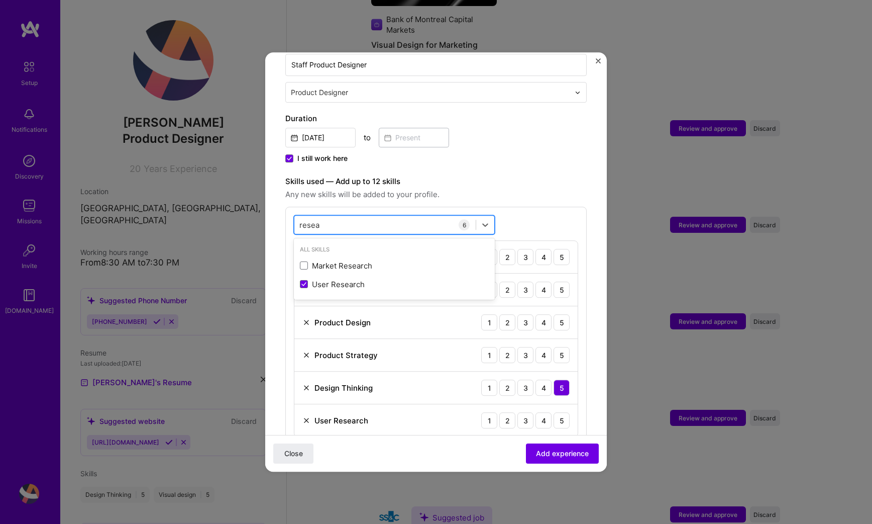
click at [358, 217] on div "resea resea" at bounding box center [385, 225] width 181 height 17
type input "r"
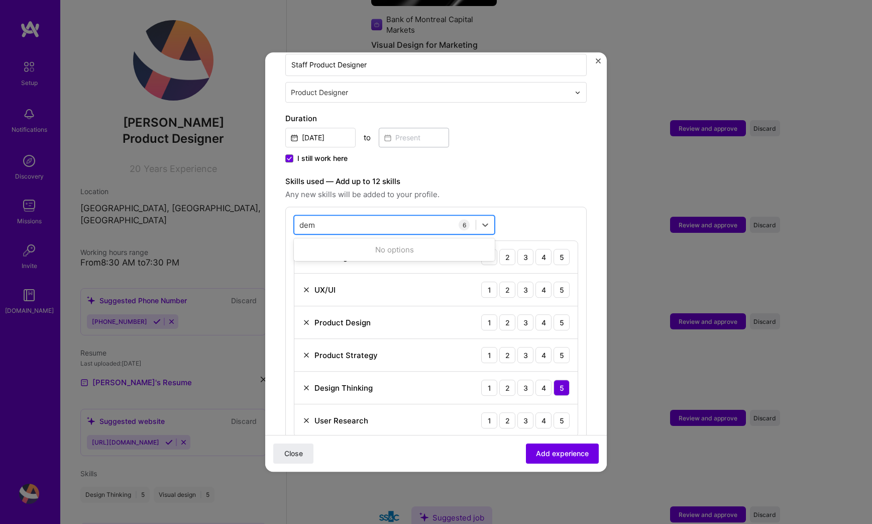
type input "demo"
click at [562, 207] on div "option User Research, selected. option Design Thinking selected, 0 of 2. 378 re…" at bounding box center [436, 326] width 302 height 239
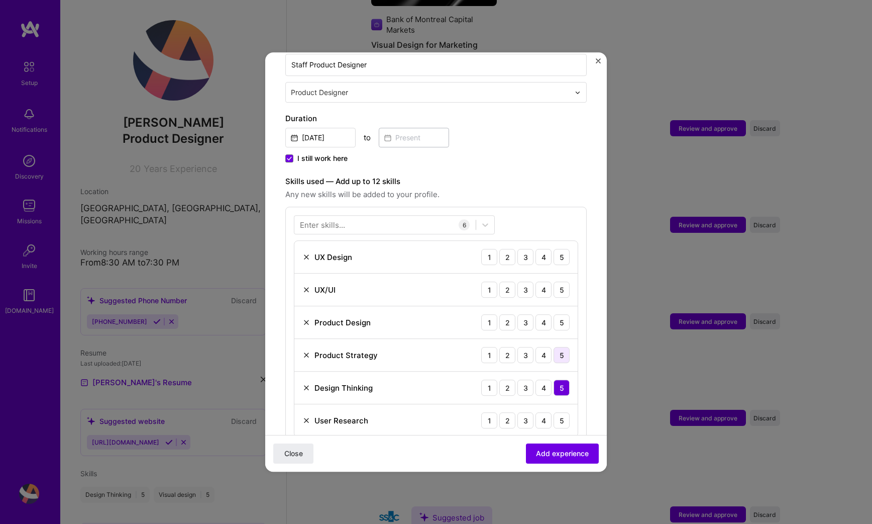
click at [554, 347] on div "5" at bounding box center [562, 355] width 16 height 16
click at [554, 314] on div "5" at bounding box center [562, 322] width 16 height 16
click at [554, 281] on div "5" at bounding box center [562, 289] width 16 height 16
click at [554, 249] on div "5" at bounding box center [562, 257] width 16 height 16
click at [554, 412] on div "5" at bounding box center [562, 420] width 16 height 16
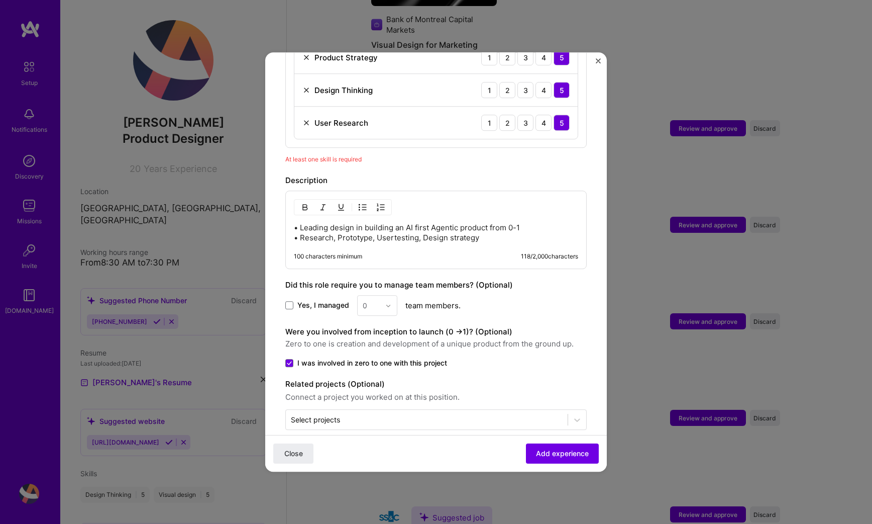
scroll to position [538, 0]
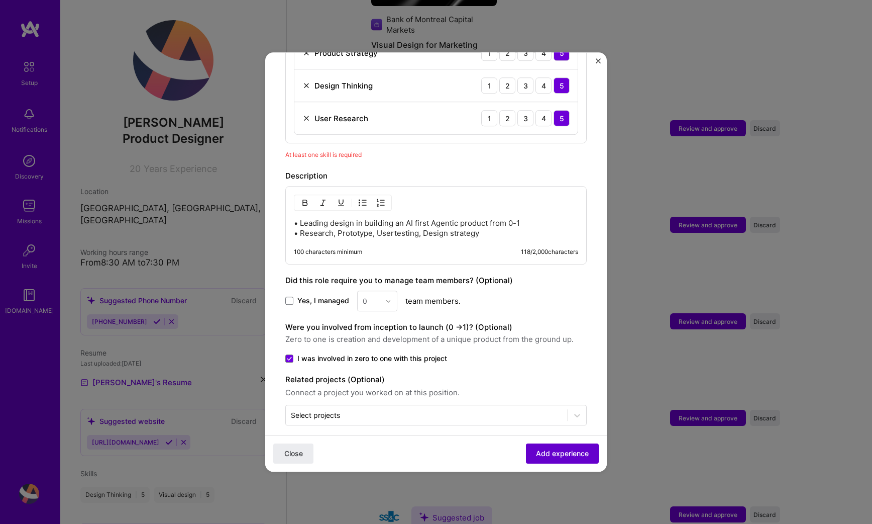
click at [536, 446] on button "Add experience" at bounding box center [562, 453] width 73 height 20
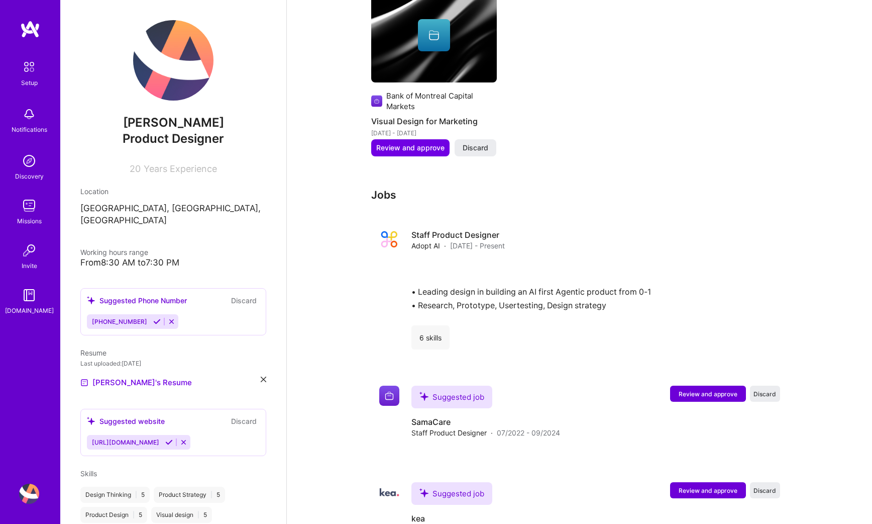
scroll to position [1217, 0]
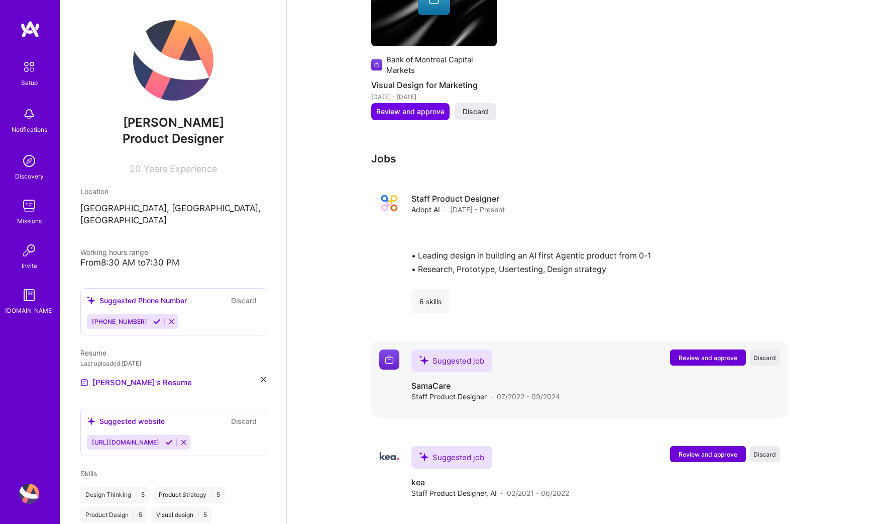
click at [685, 357] on span "Review and approve" at bounding box center [708, 357] width 59 height 9
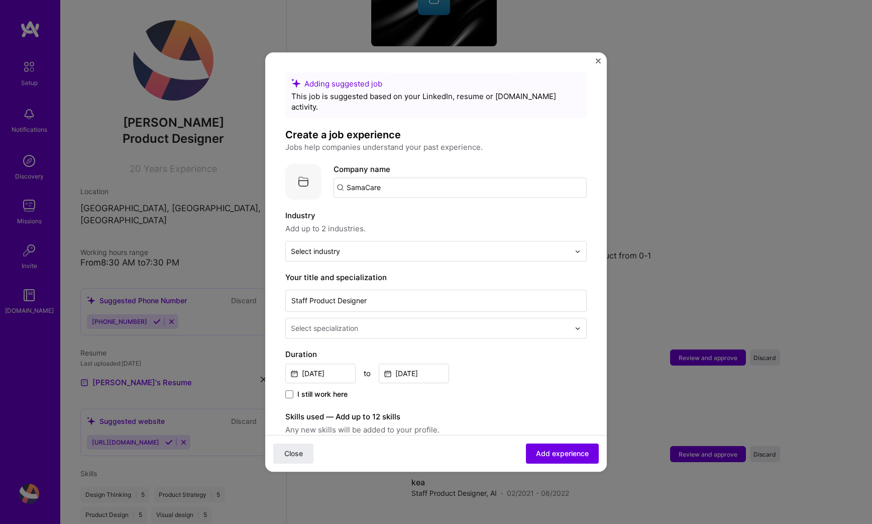
click at [423, 177] on input "SamaCare" at bounding box center [460, 187] width 253 height 20
type input "Samacare"
click at [410, 207] on div "Samacare" at bounding box center [412, 216] width 45 height 18
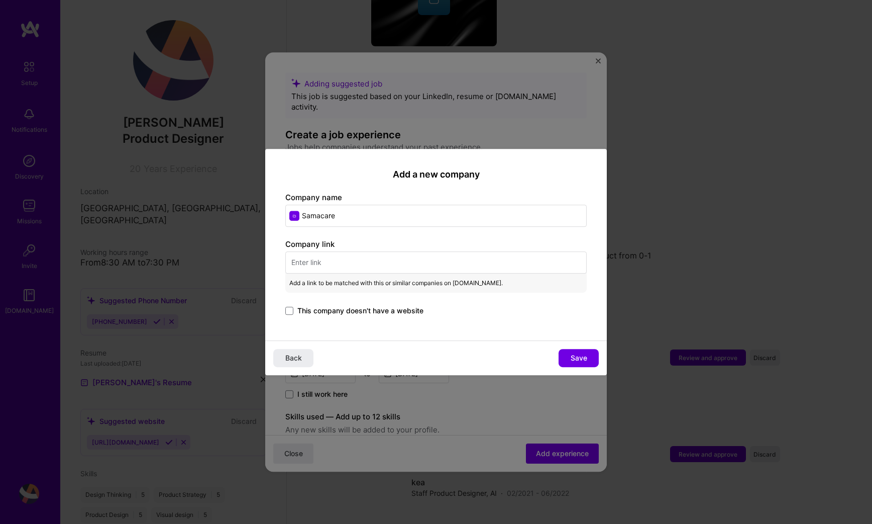
click at [378, 265] on input "text" at bounding box center [436, 262] width 302 height 22
paste input "[URL][DOMAIN_NAME]"
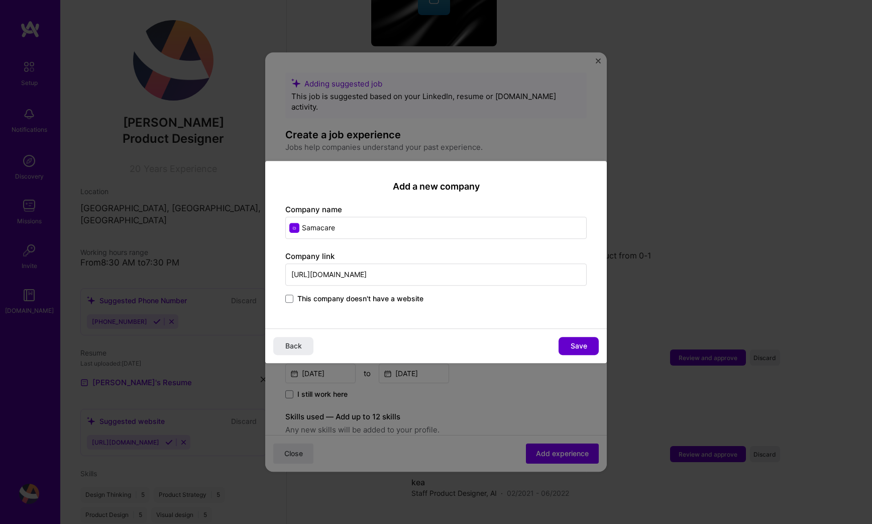
type input "[URL][DOMAIN_NAME]"
click at [581, 346] on span "Save" at bounding box center [579, 346] width 17 height 10
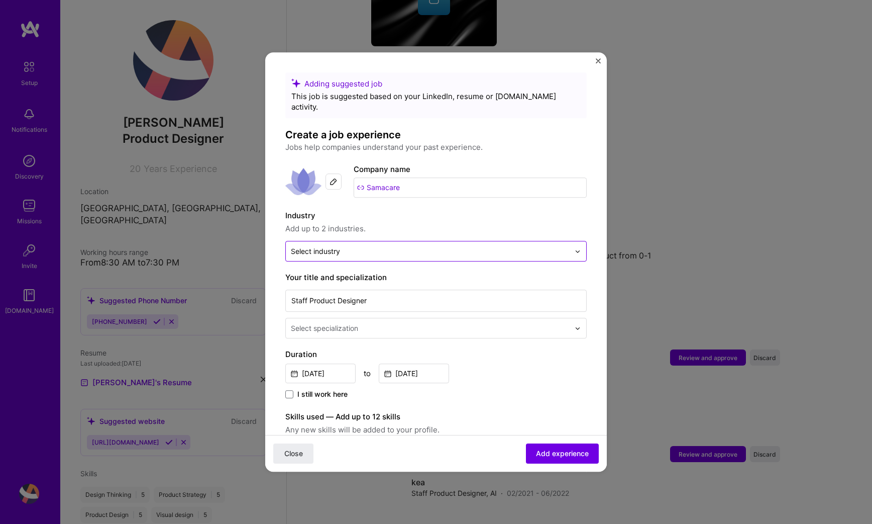
click at [394, 246] on input "text" at bounding box center [430, 251] width 279 height 11
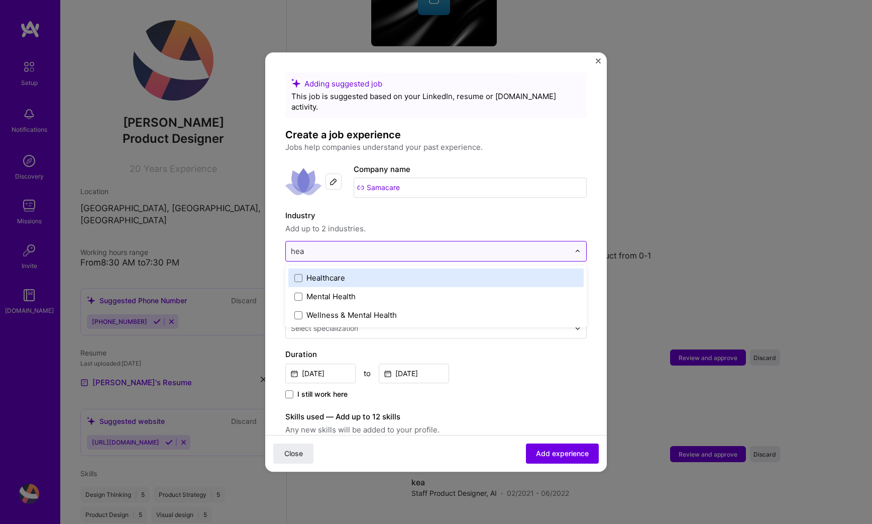
type input "heal"
click at [358, 272] on label "Healthcare" at bounding box center [436, 277] width 283 height 11
type input "saa"
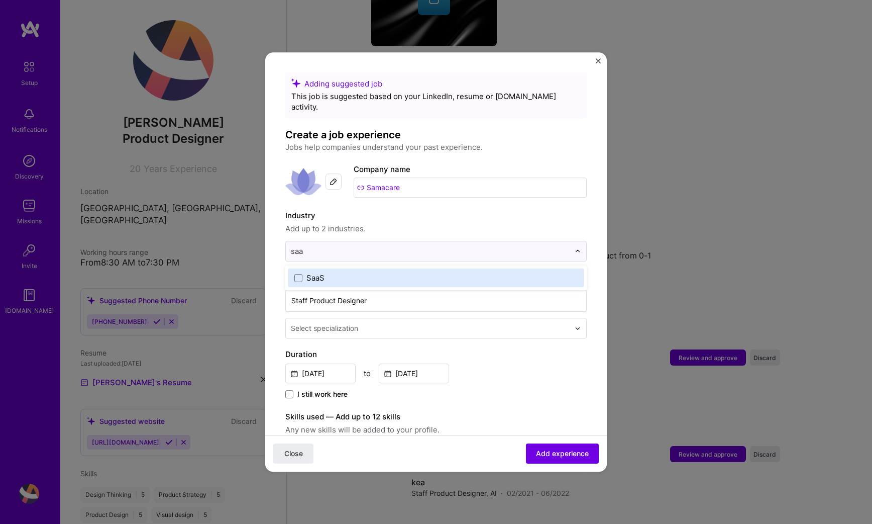
click at [389, 272] on label "SaaS" at bounding box center [436, 277] width 283 height 11
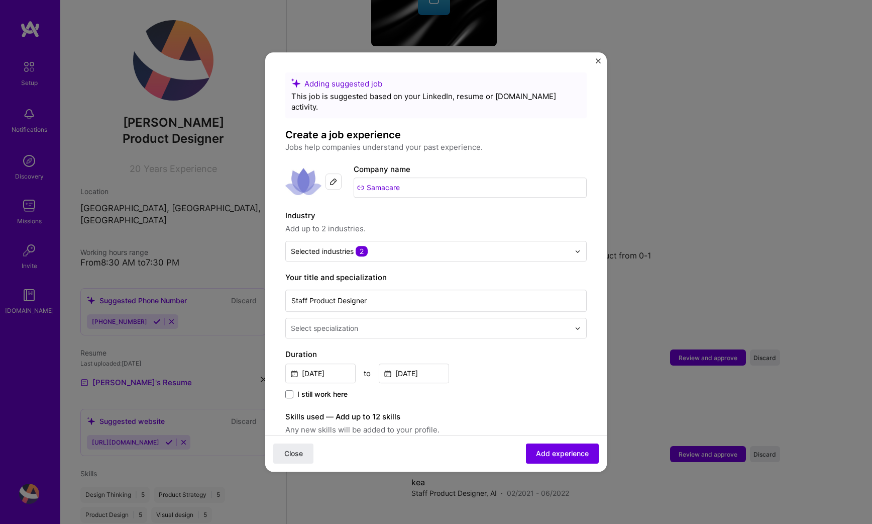
click at [564, 223] on span "Add up to 2 industries." at bounding box center [436, 229] width 302 height 12
click at [468, 323] on input "text" at bounding box center [431, 328] width 281 height 11
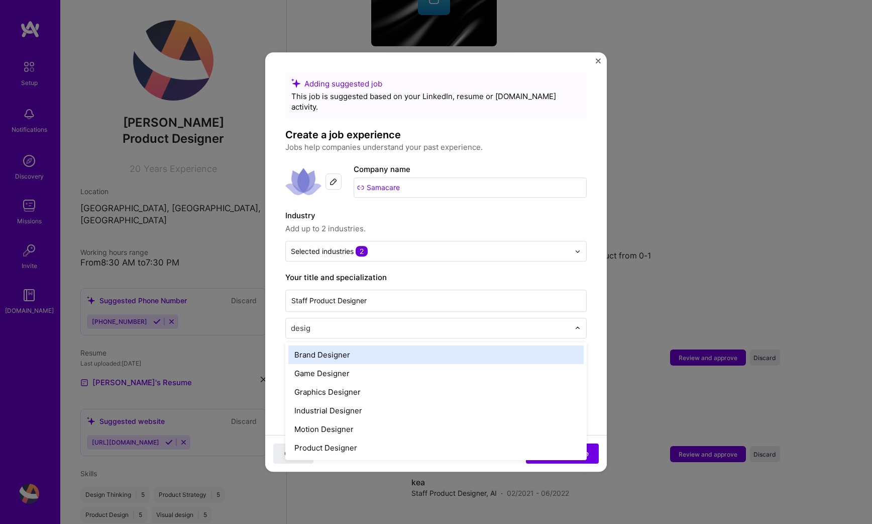
type input "design"
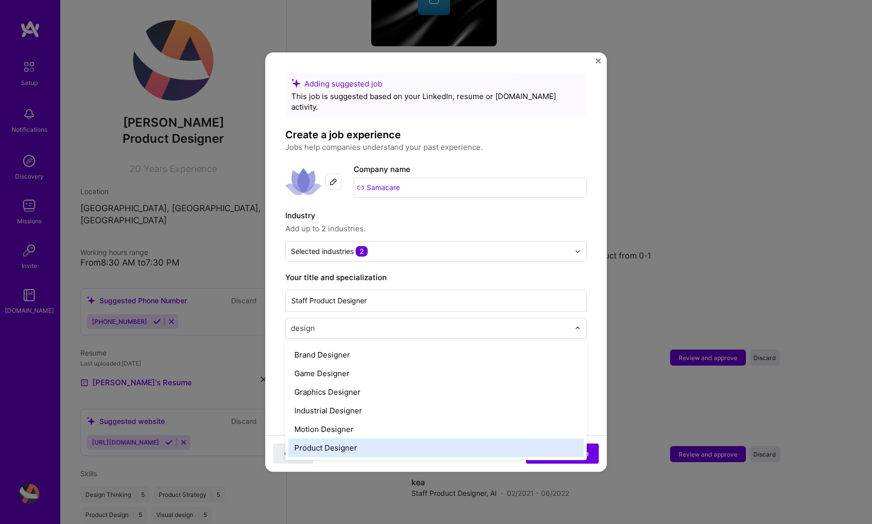
click at [409, 438] on div "Product Designer" at bounding box center [436, 447] width 296 height 19
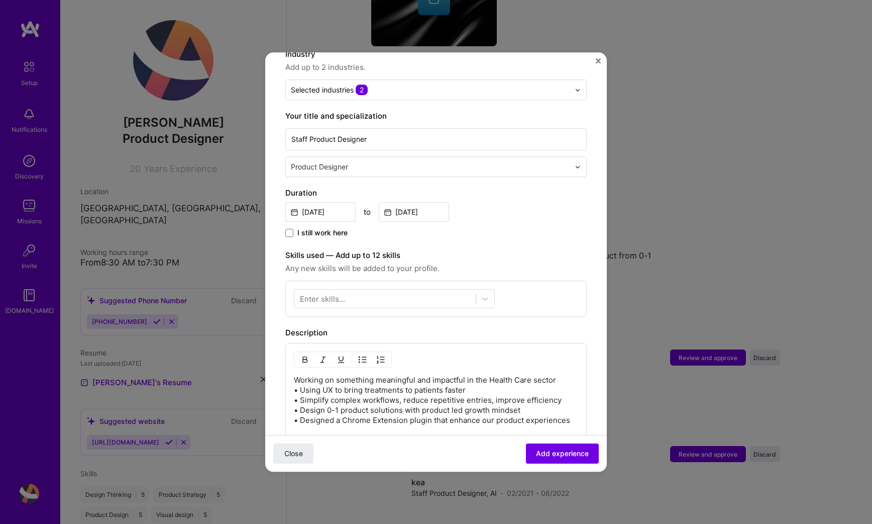
scroll to position [166, 0]
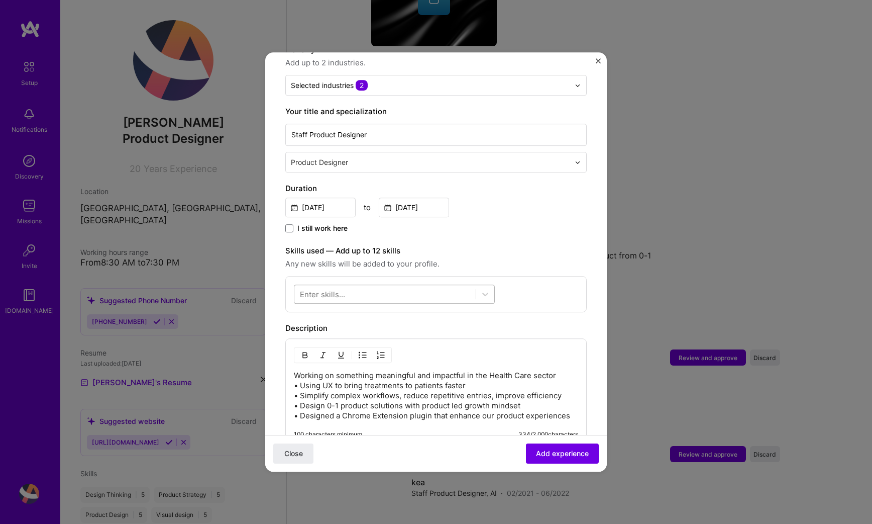
click at [418, 286] on div at bounding box center [385, 294] width 181 height 17
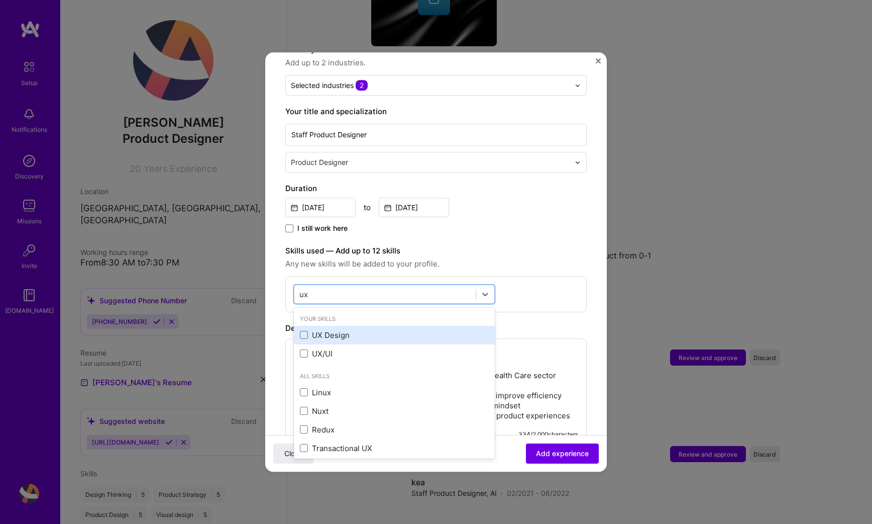
click at [303, 326] on div "UX Design" at bounding box center [394, 335] width 201 height 19
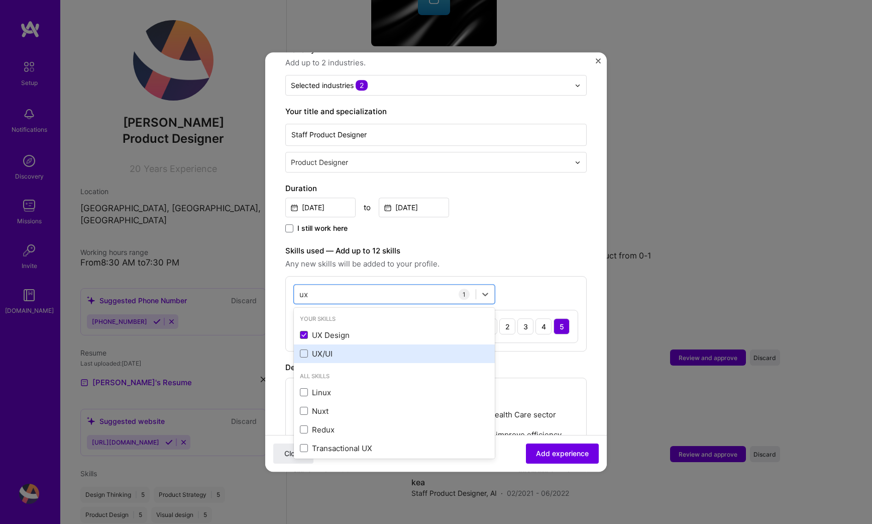
click at [307, 348] on div "UX/UI" at bounding box center [394, 353] width 189 height 11
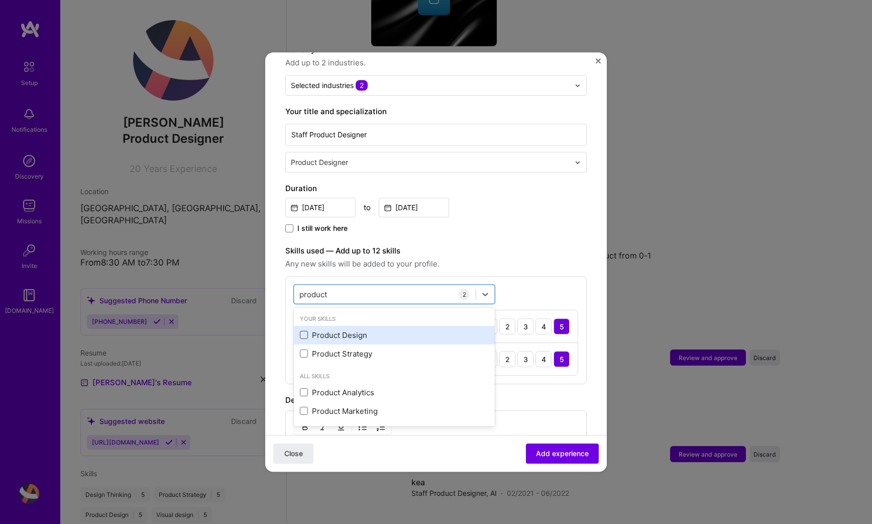
click at [306, 331] on span at bounding box center [304, 335] width 8 height 8
click at [0, 0] on input "checkbox" at bounding box center [0, 0] width 0 height 0
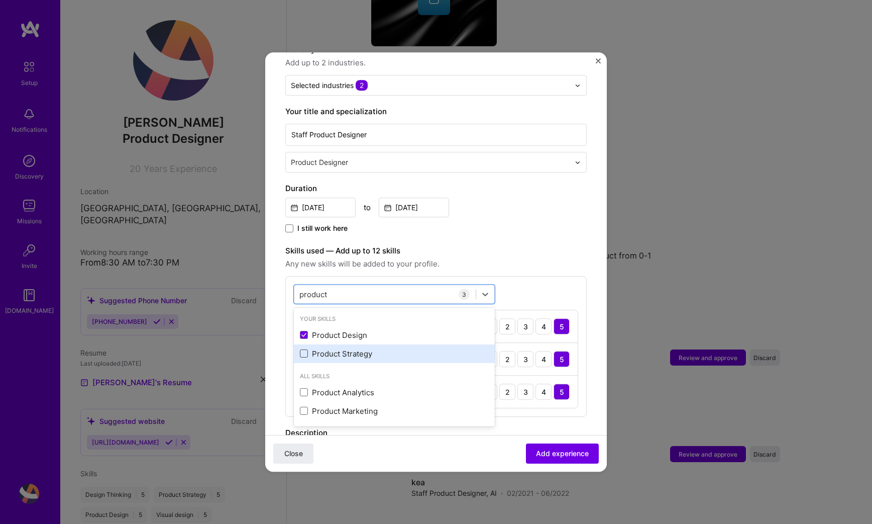
click at [306, 350] on span at bounding box center [304, 354] width 8 height 8
click at [0, 0] on input "checkbox" at bounding box center [0, 0] width 0 height 0
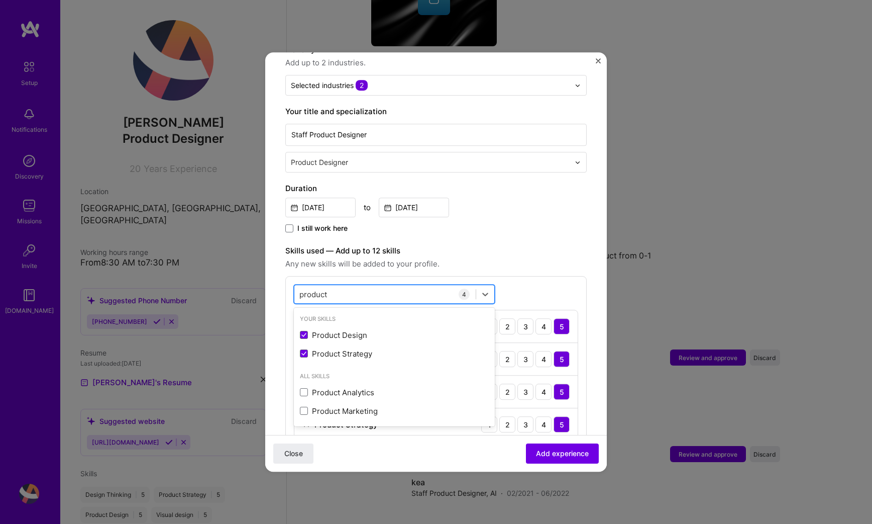
click at [384, 286] on div "product product" at bounding box center [385, 294] width 181 height 17
type input "r"
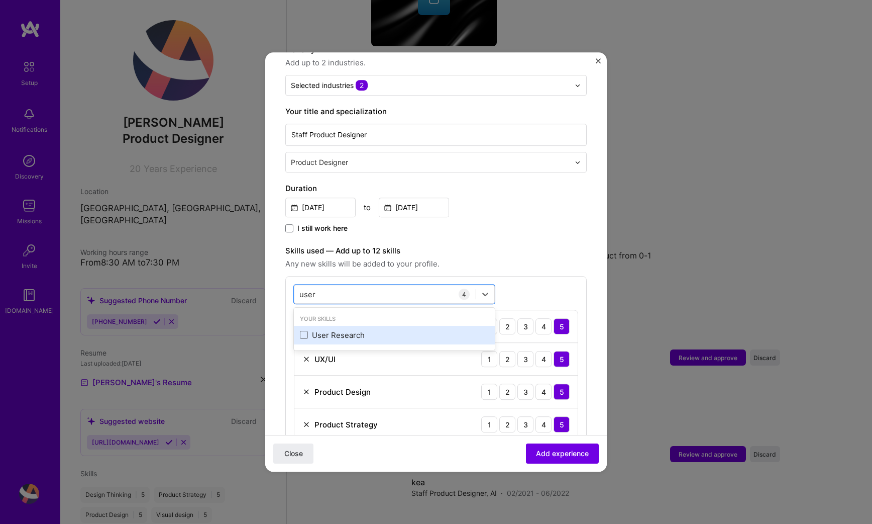
click at [356, 330] on div "User Research" at bounding box center [394, 335] width 189 height 11
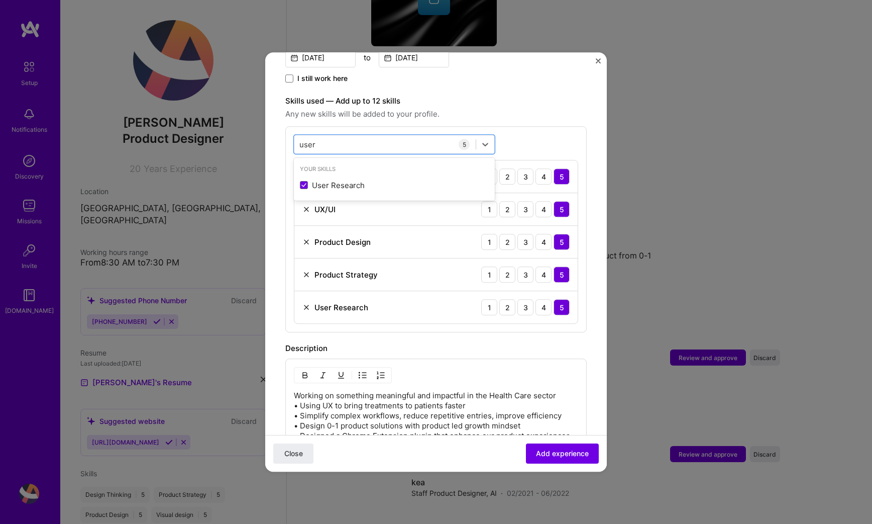
scroll to position [518, 0]
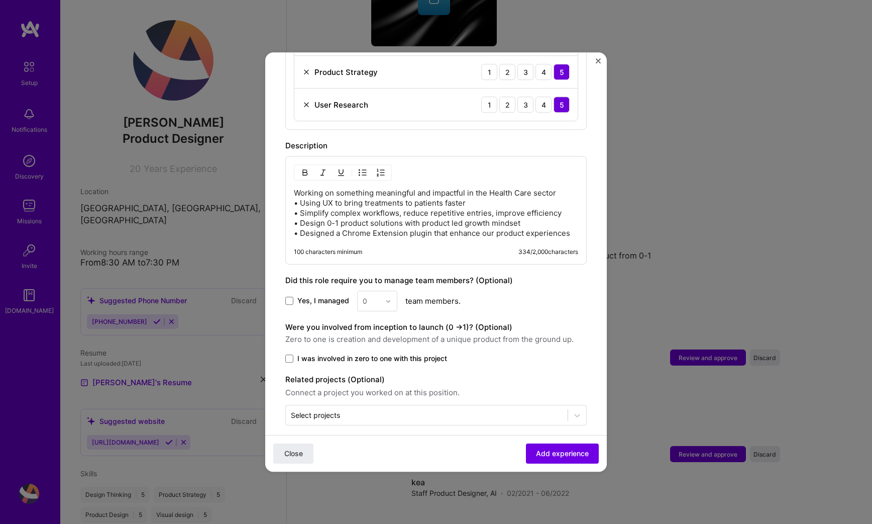
type input "user"
click at [296, 353] on label "I was involved in zero to one with this project" at bounding box center [436, 358] width 302 height 10
click at [0, 0] on input "I was involved in zero to one with this project" at bounding box center [0, 0] width 0 height 0
click at [520, 410] on input "text" at bounding box center [427, 415] width 272 height 11
click at [549, 419] on form "Adding suggested job This job is suggested based on your LinkedIn, resume or [D…" at bounding box center [436, 18] width 342 height 928
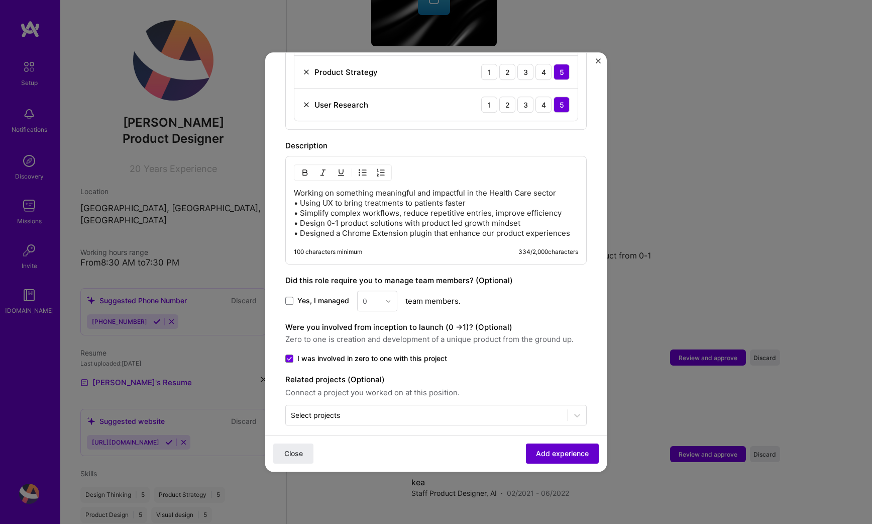
click at [555, 458] on span "Add experience" at bounding box center [562, 453] width 53 height 10
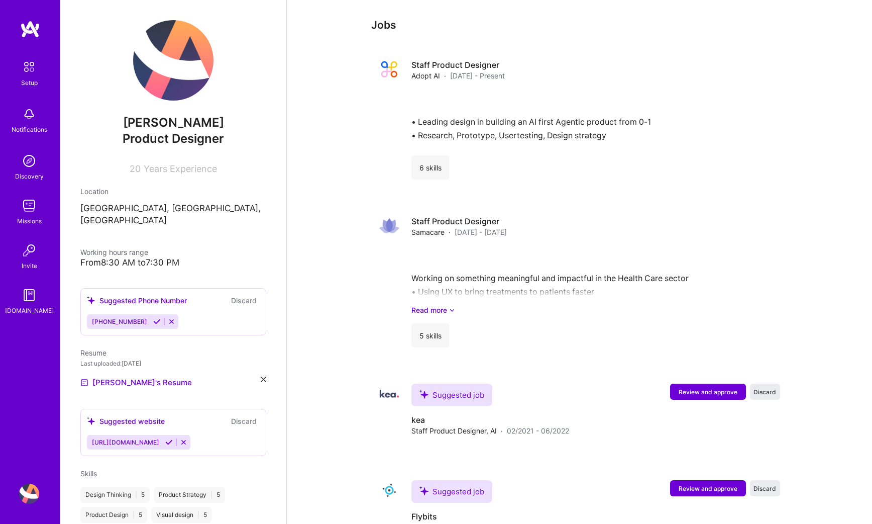
scroll to position [1345, 0]
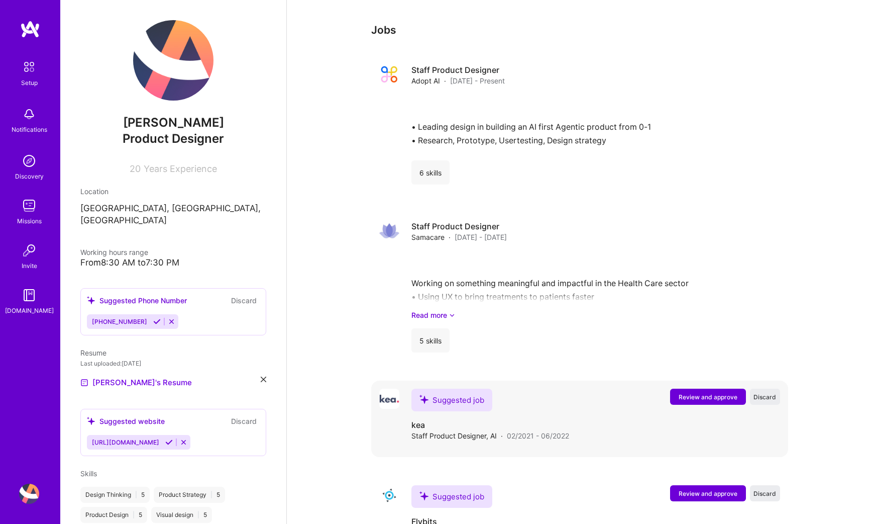
click at [719, 388] on button "Review and approve" at bounding box center [708, 396] width 76 height 16
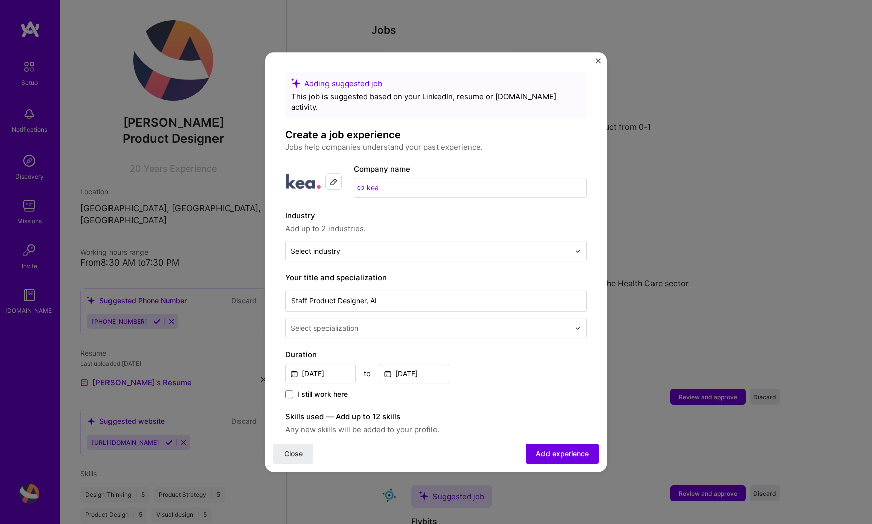
click at [453, 177] on input "kea" at bounding box center [470, 187] width 233 height 20
type input "kea"
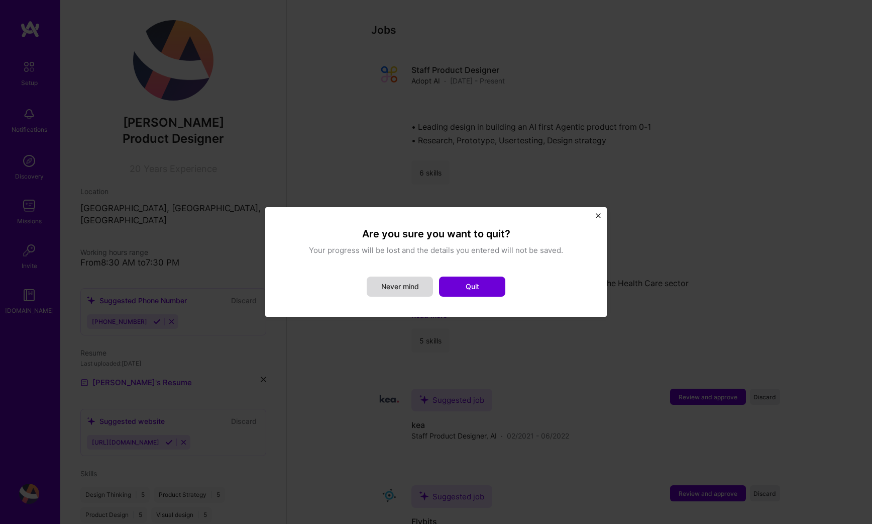
click at [414, 286] on button "Never mind" at bounding box center [400, 286] width 66 height 20
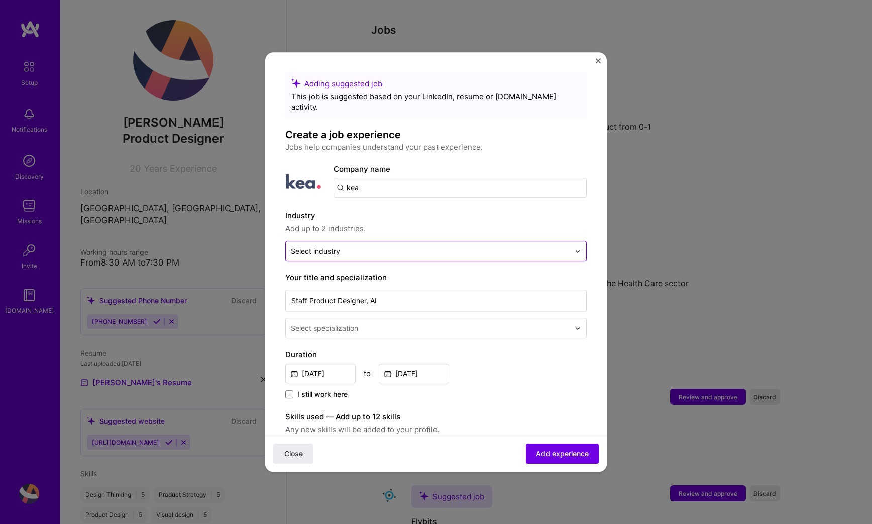
click at [423, 248] on div "Select industry 0" at bounding box center [430, 251] width 289 height 20
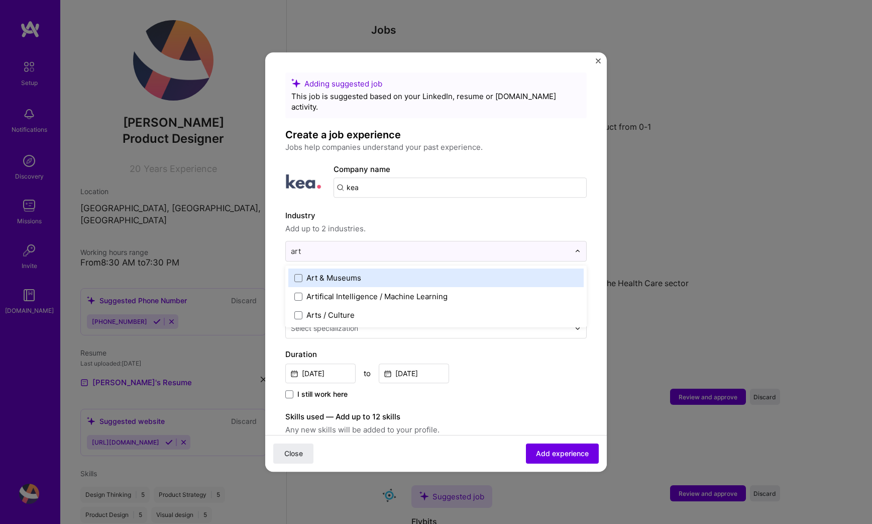
type input "arti"
click at [405, 272] on div "Artifical Intelligence / Machine Learning" at bounding box center [377, 277] width 141 height 11
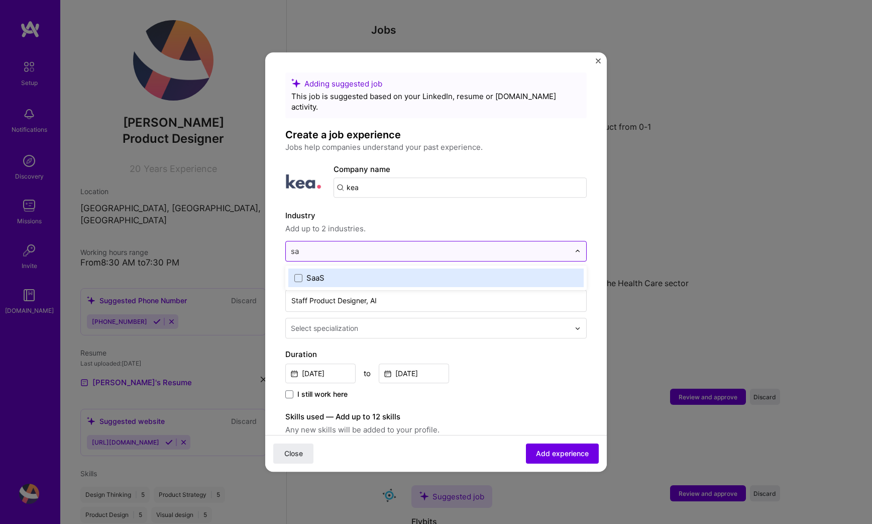
type input "saa"
click at [414, 272] on label "SaaS" at bounding box center [436, 277] width 283 height 11
type input "food"
click at [402, 272] on label "Food & Beverage" at bounding box center [436, 277] width 283 height 11
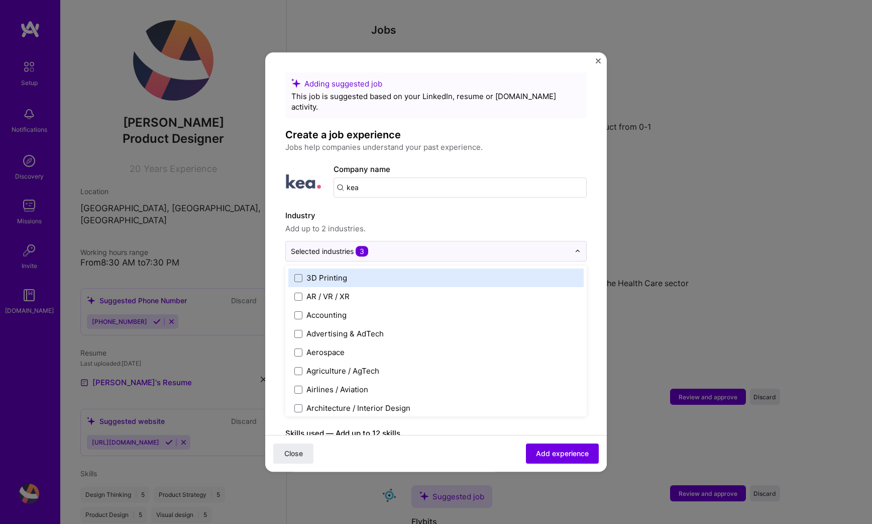
click at [534, 223] on span "Add up to 2 industries." at bounding box center [436, 229] width 302 height 12
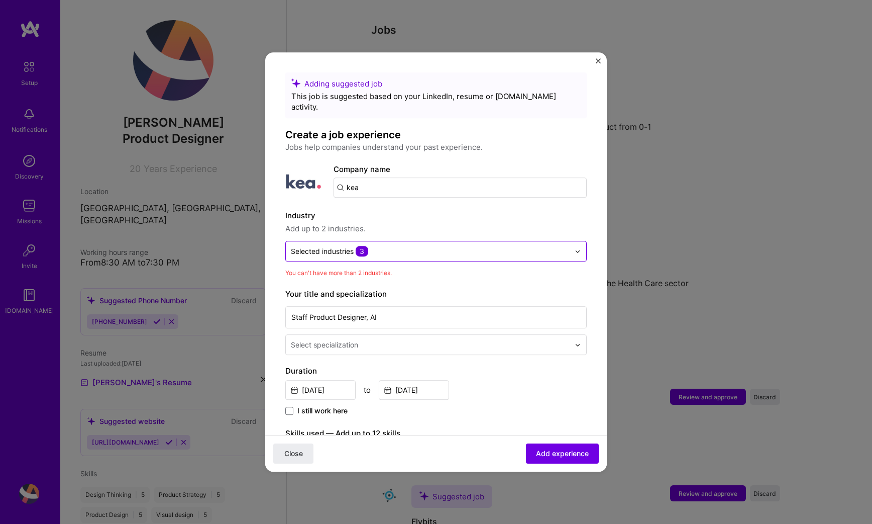
click at [467, 250] on div "Selected industries 3" at bounding box center [430, 251] width 289 height 20
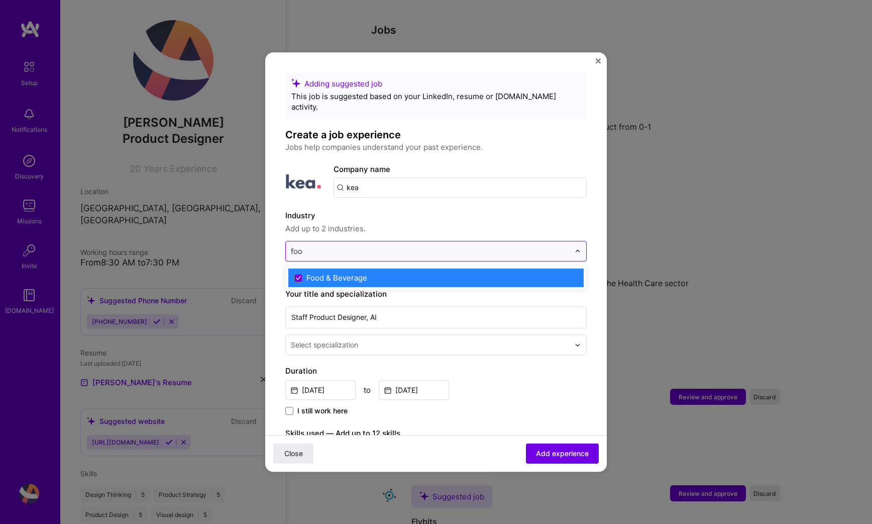
type input "food"
click at [455, 272] on label "Food & Beverage" at bounding box center [436, 277] width 283 height 11
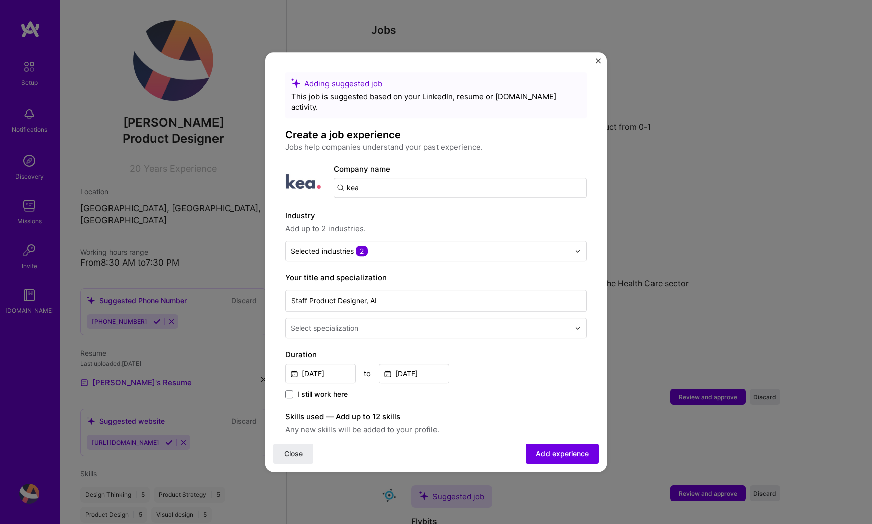
click at [555, 210] on label "Industry" at bounding box center [436, 216] width 302 height 12
click at [443, 291] on input "Staff Product Designer, AI" at bounding box center [436, 300] width 302 height 22
type input "Staff Product Designer"
click at [497, 361] on div "[DATE] to [DATE]" at bounding box center [436, 372] width 302 height 22
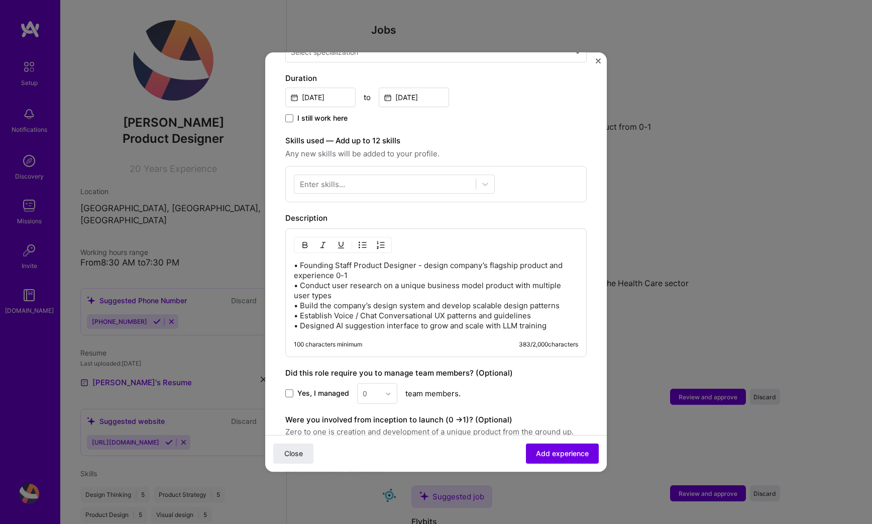
scroll to position [286, 0]
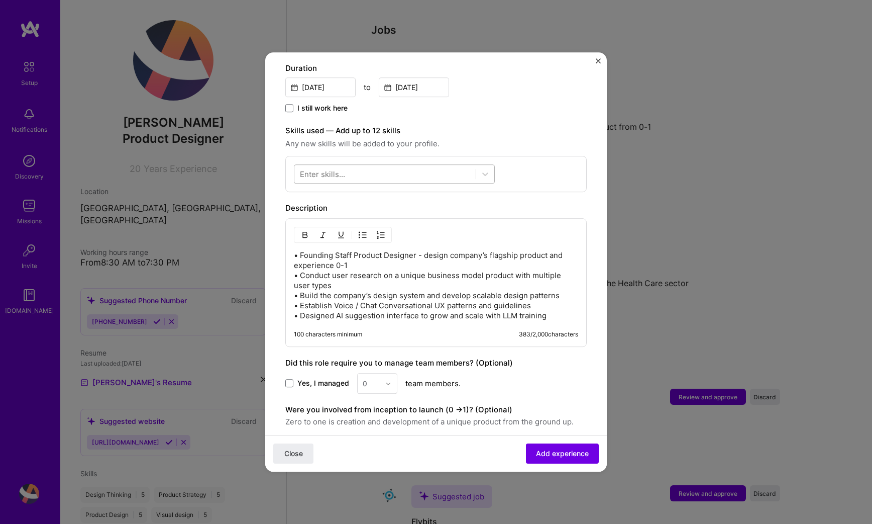
click at [354, 166] on div at bounding box center [385, 174] width 181 height 17
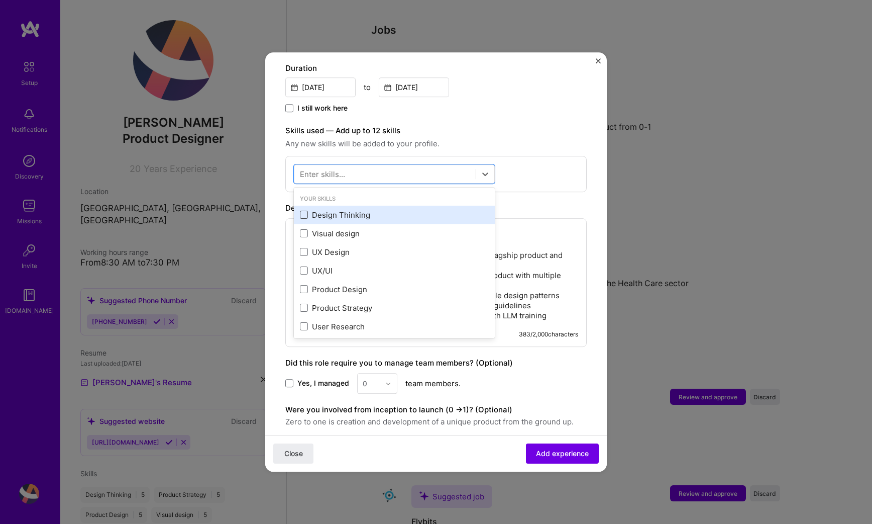
click at [306, 211] on span at bounding box center [304, 215] width 8 height 8
click at [0, 0] on input "checkbox" at bounding box center [0, 0] width 0 height 0
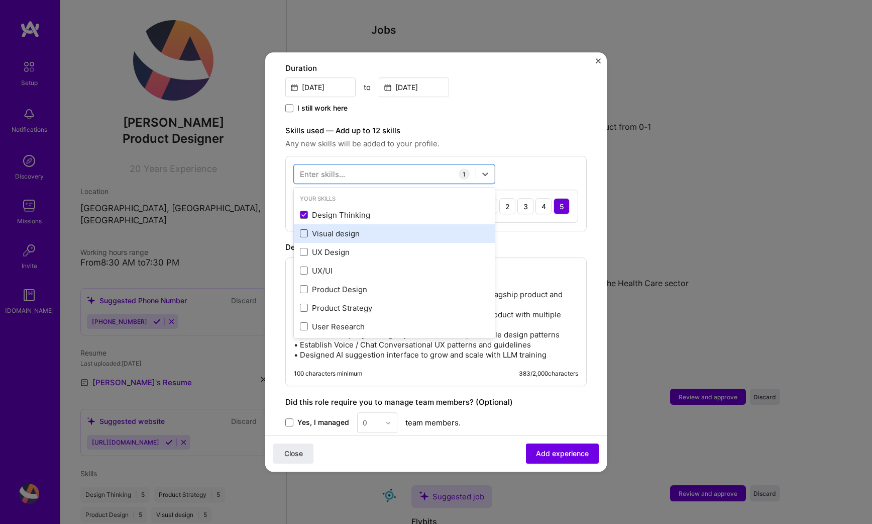
click at [306, 230] on span at bounding box center [304, 234] width 8 height 8
click at [0, 0] on input "checkbox" at bounding box center [0, 0] width 0 height 0
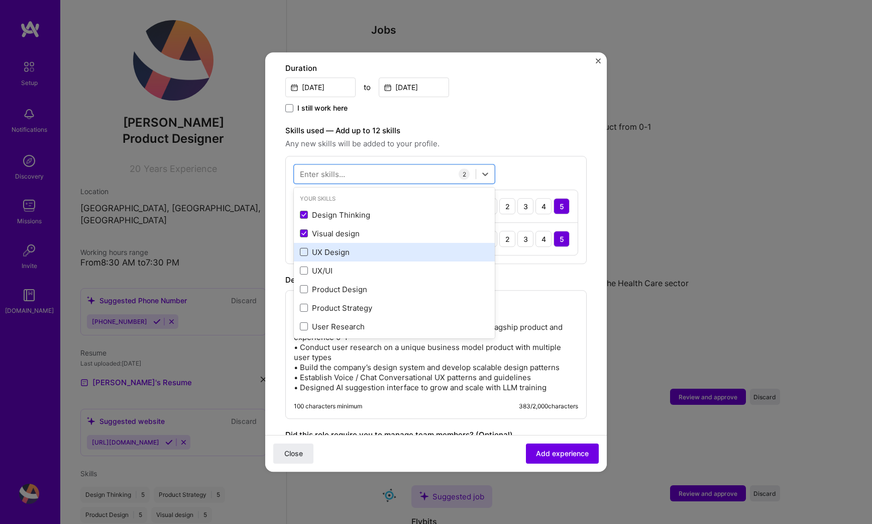
click at [305, 248] on span at bounding box center [304, 252] width 8 height 8
click at [0, 0] on input "checkbox" at bounding box center [0, 0] width 0 height 0
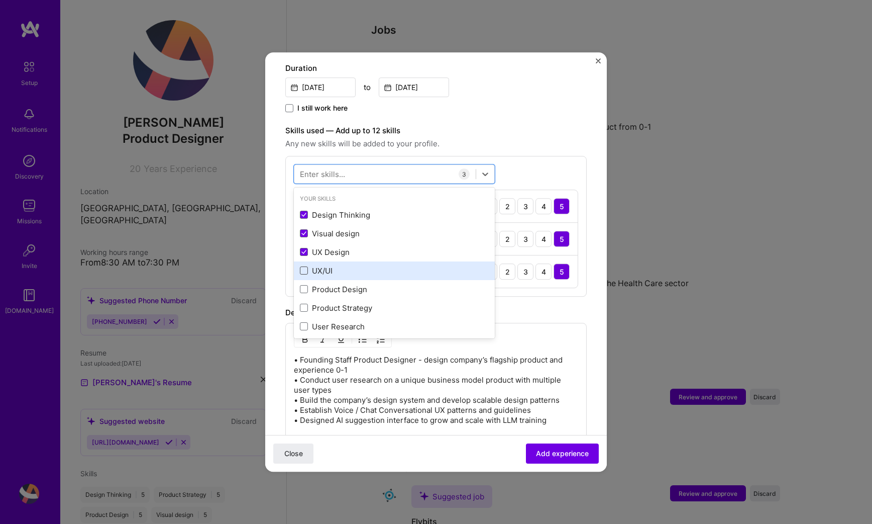
click at [305, 267] on span at bounding box center [304, 271] width 8 height 8
click at [0, 0] on input "checkbox" at bounding box center [0, 0] width 0 height 0
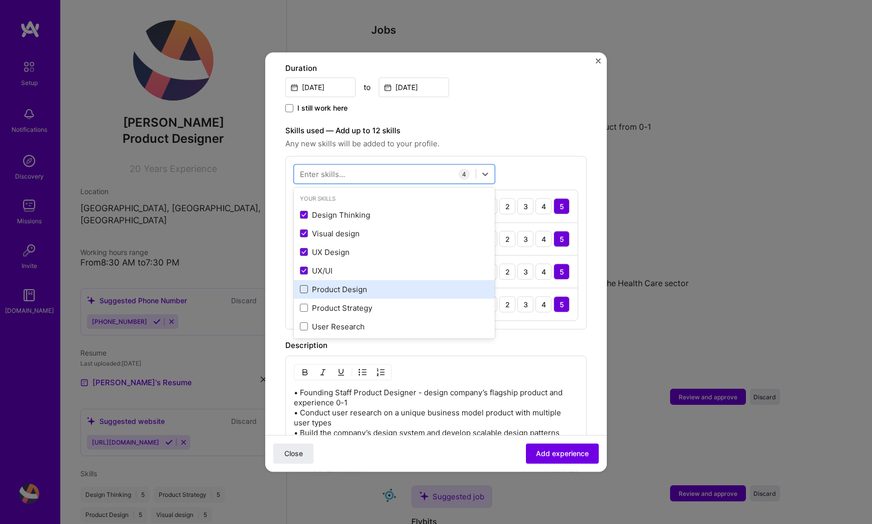
click at [305, 285] on span at bounding box center [304, 289] width 8 height 8
click at [0, 0] on input "checkbox" at bounding box center [0, 0] width 0 height 0
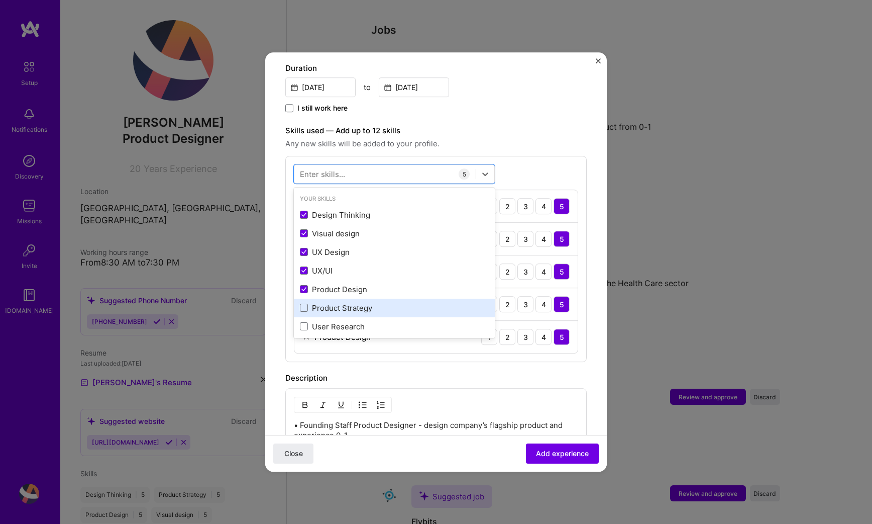
click at [305, 299] on div "Product Strategy" at bounding box center [394, 308] width 201 height 19
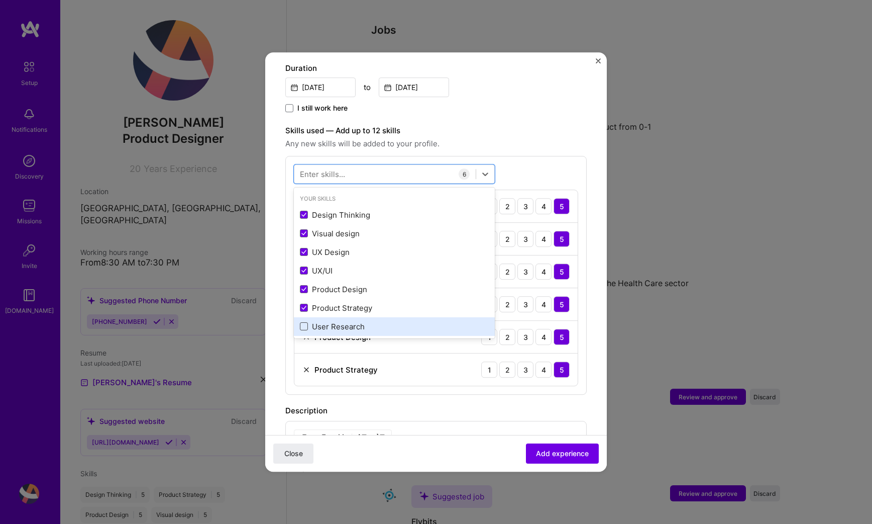
click at [305, 323] on span at bounding box center [304, 327] width 8 height 8
click at [0, 0] on input "checkbox" at bounding box center [0, 0] width 0 height 0
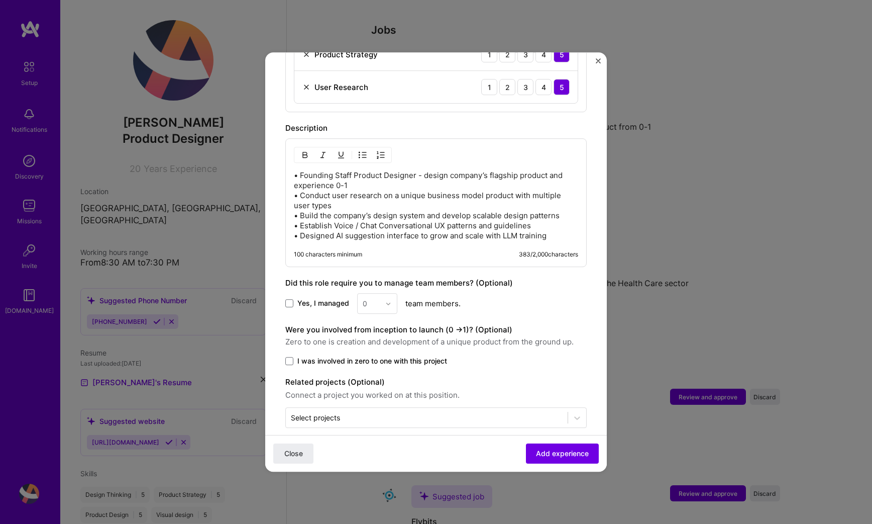
scroll to position [604, 0]
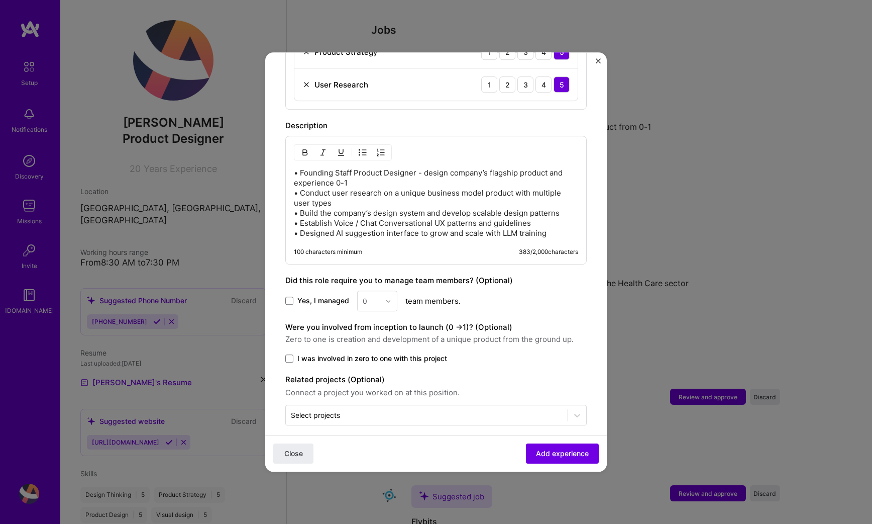
click at [396, 341] on div "Were you involved from inception to launch (0 - > 1)? (Optional) Zero to one is…" at bounding box center [436, 342] width 302 height 42
click at [291, 354] on span at bounding box center [289, 358] width 8 height 8
click at [0, 0] on input "I was involved in zero to one with this project" at bounding box center [0, 0] width 0 height 0
click at [571, 455] on span "Add experience" at bounding box center [562, 453] width 53 height 10
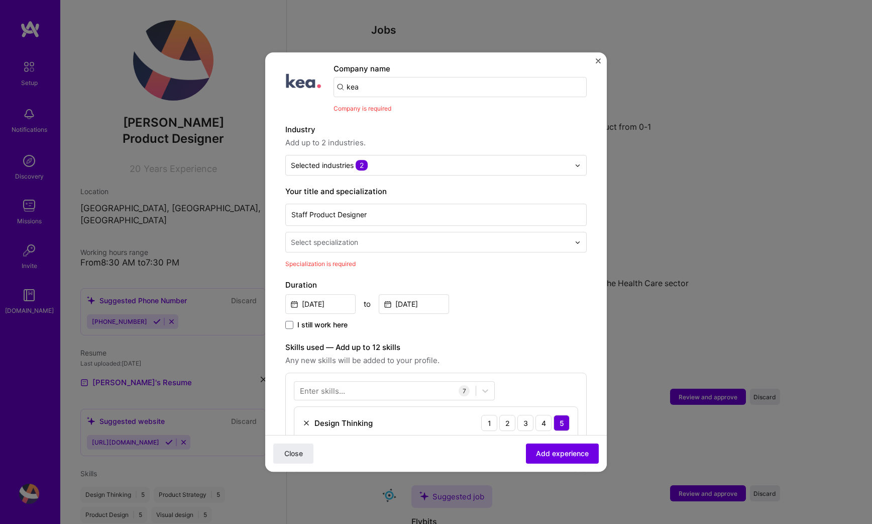
scroll to position [101, 0]
click at [469, 237] on div at bounding box center [431, 242] width 281 height 13
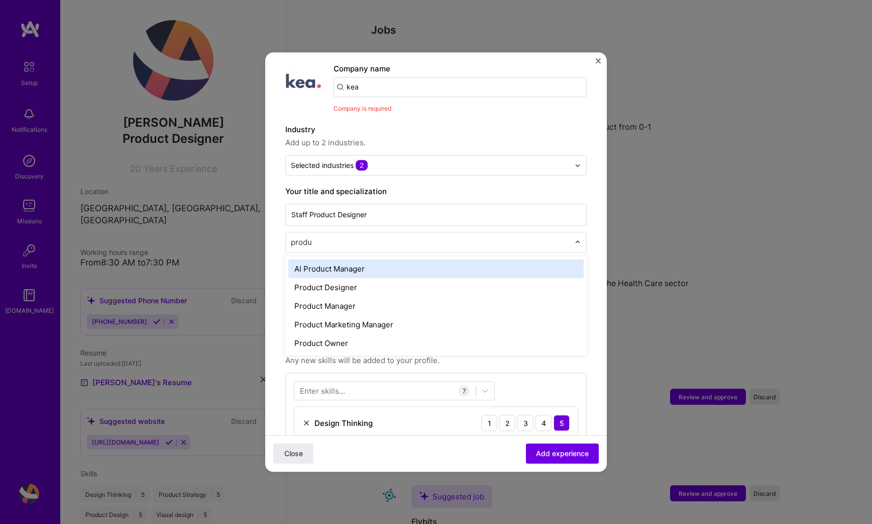
type input "produc"
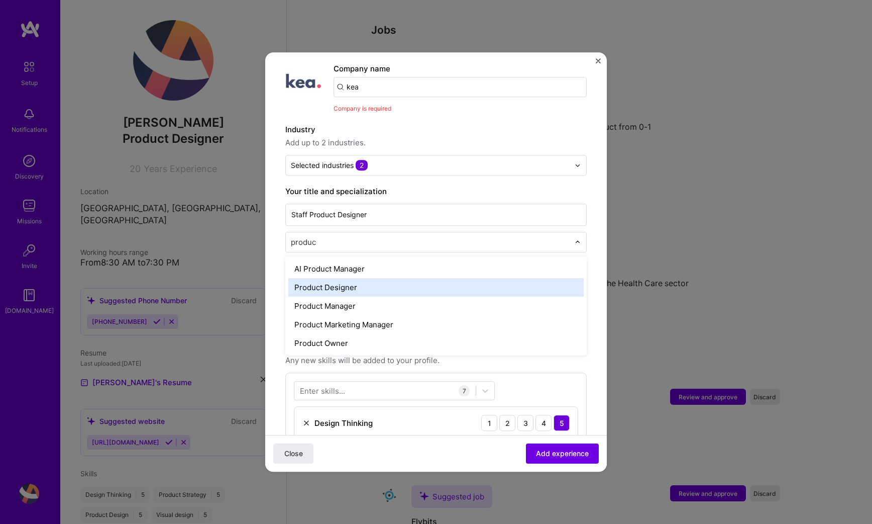
click at [443, 278] on div "Product Designer" at bounding box center [436, 287] width 296 height 19
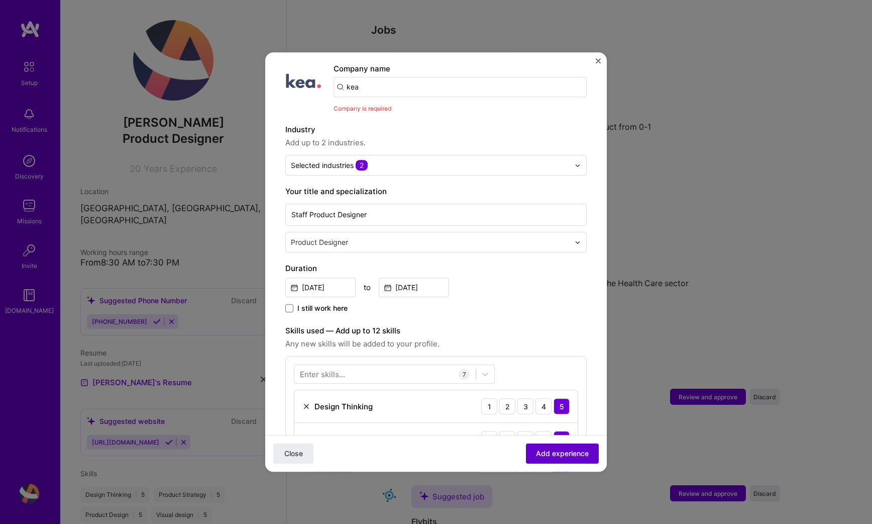
click at [549, 450] on span "Add experience" at bounding box center [562, 453] width 53 height 10
click at [457, 77] on input "kea" at bounding box center [460, 87] width 253 height 20
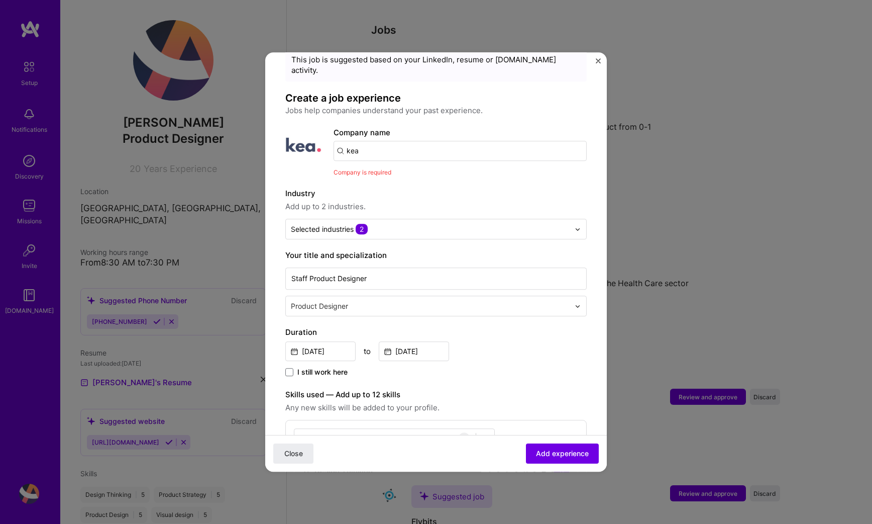
scroll to position [23, 0]
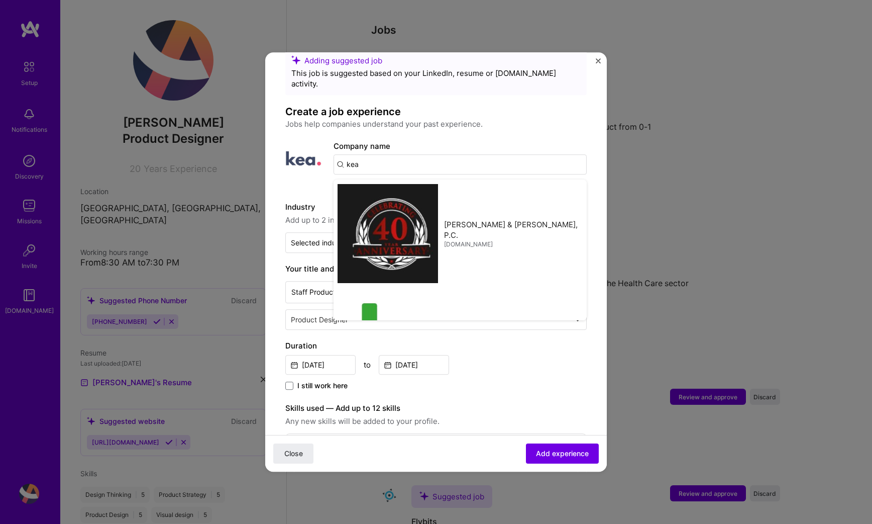
click at [437, 105] on h4 "Create a job experience" at bounding box center [436, 111] width 302 height 13
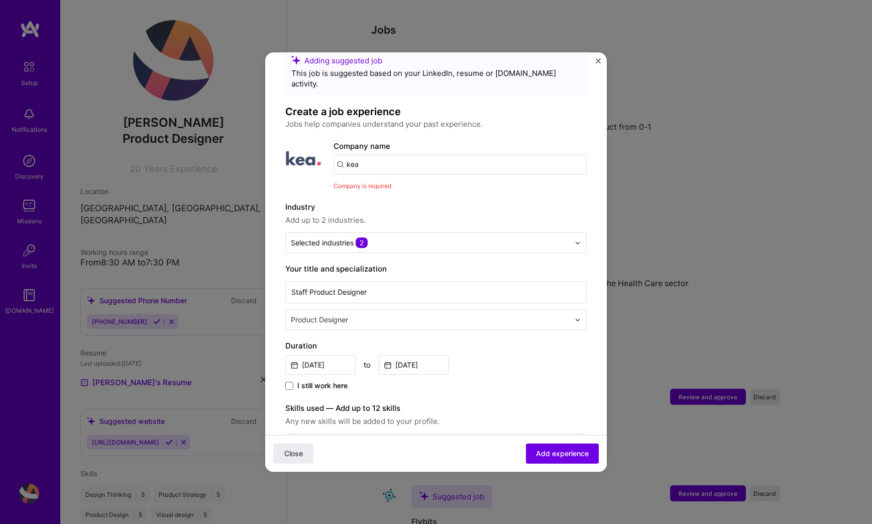
click at [397, 154] on input "kea" at bounding box center [460, 164] width 253 height 20
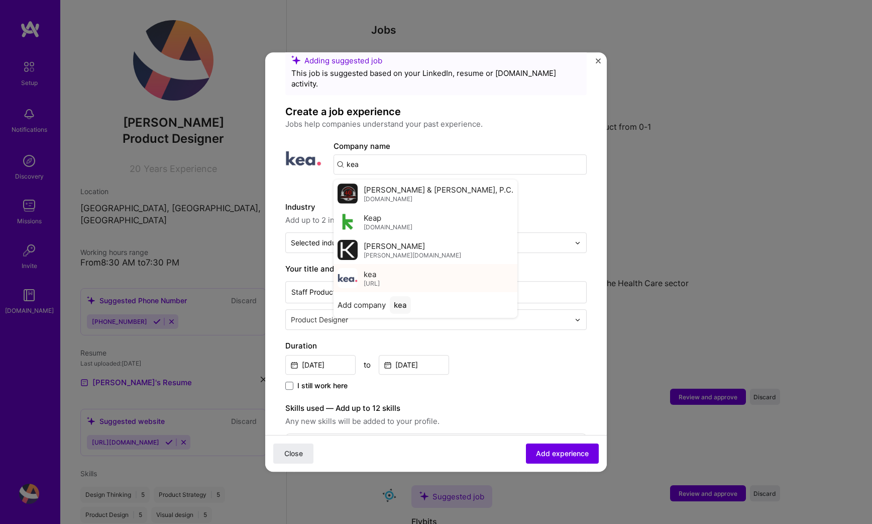
click at [390, 272] on div "[PERSON_NAME].ai" at bounding box center [426, 278] width 184 height 28
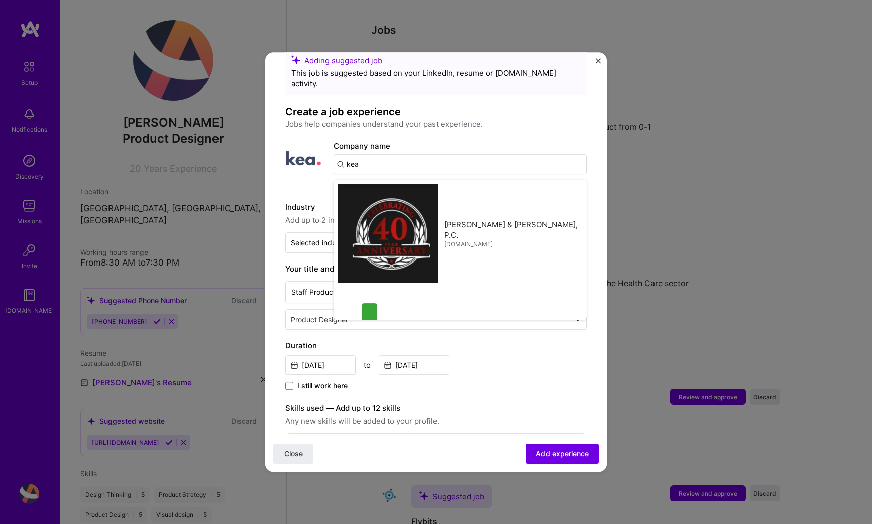
type input "kea"
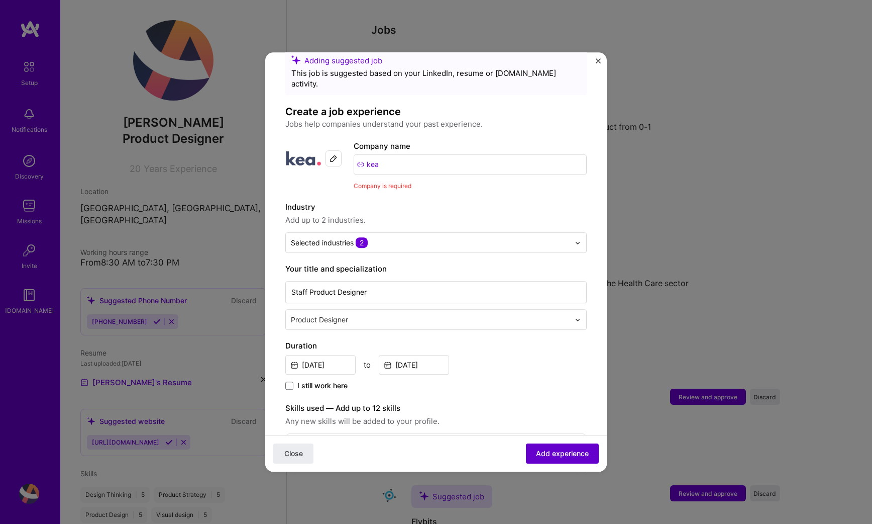
click at [549, 449] on span "Add experience" at bounding box center [562, 453] width 53 height 10
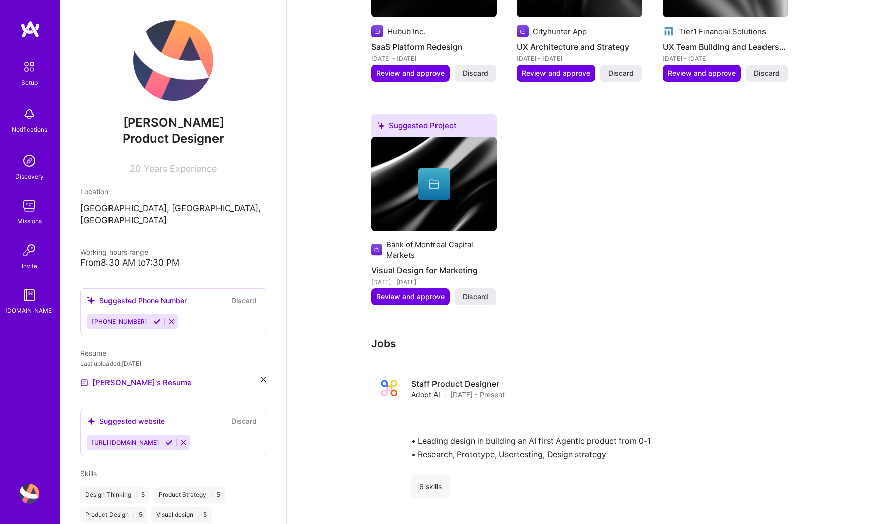
scroll to position [1024, 0]
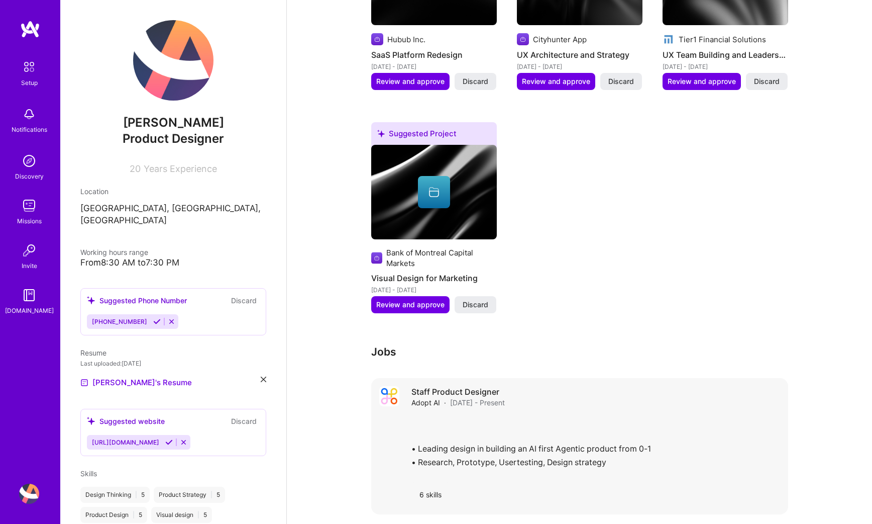
click at [485, 466] on div "• Leading design in building an AI first Agentic product from 0-1 • Research, P…" at bounding box center [596, 445] width 369 height 58
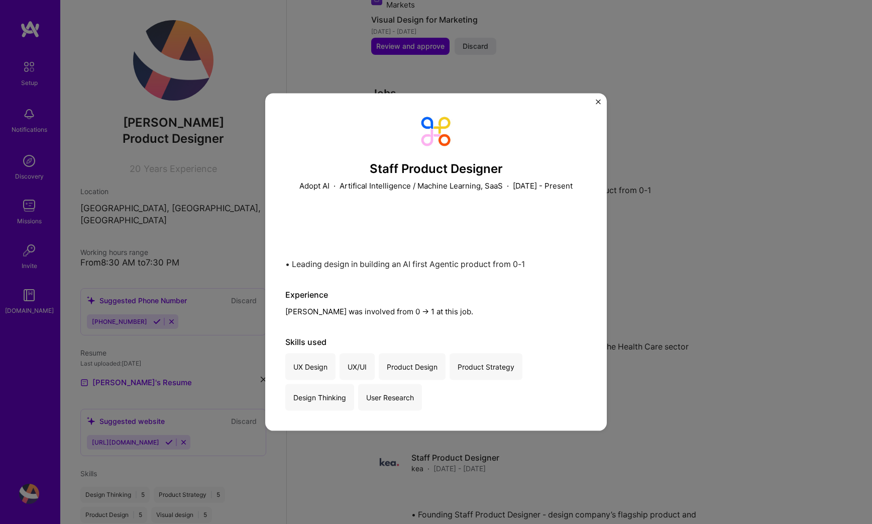
scroll to position [1287, 0]
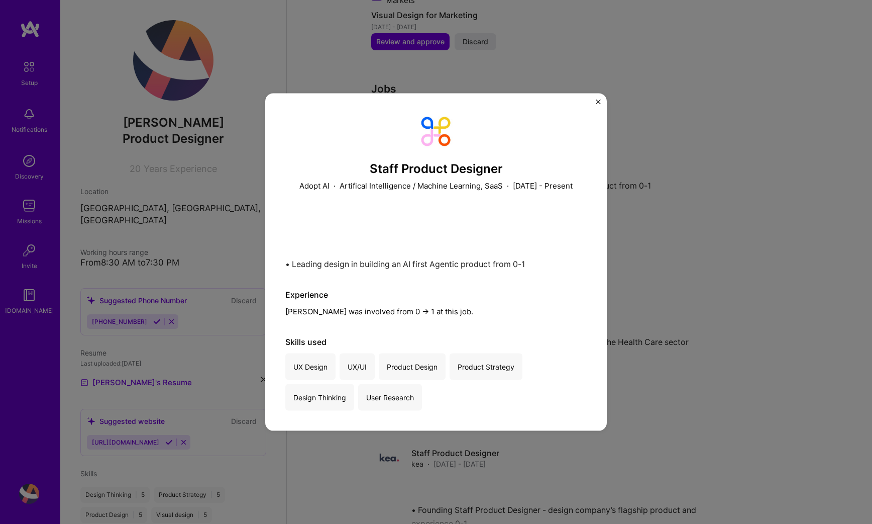
click at [406, 229] on div "• Leading design in building an AI first Agentic product from 0-1 • Research, P…" at bounding box center [436, 240] width 302 height 58
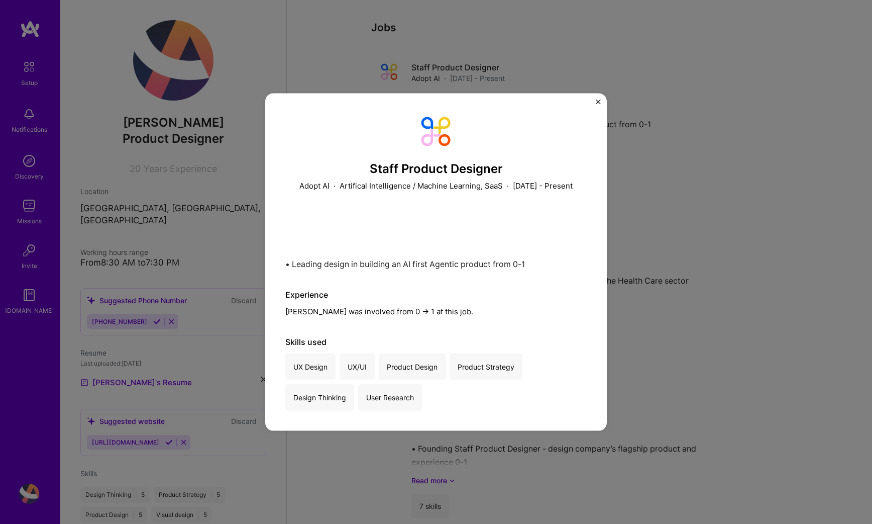
scroll to position [1349, 0]
click at [599, 100] on img "Close" at bounding box center [598, 102] width 5 height 5
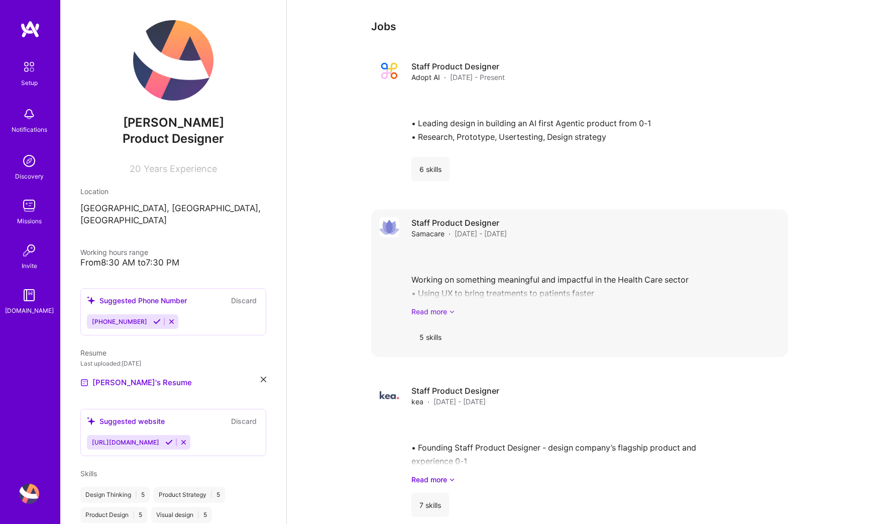
click at [450, 314] on icon at bounding box center [452, 311] width 6 height 11
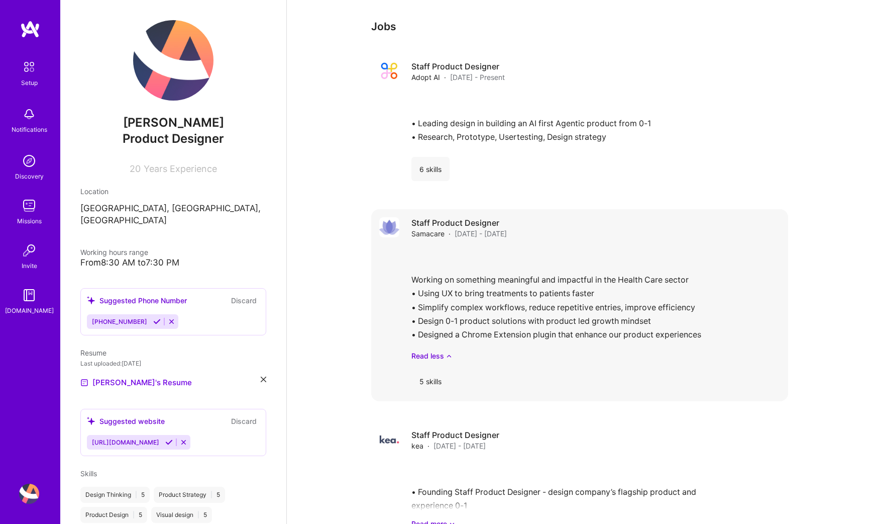
click at [461, 309] on div "Working on something meaningful and impactful in the Health Care sector • Using…" at bounding box center [596, 304] width 369 height 114
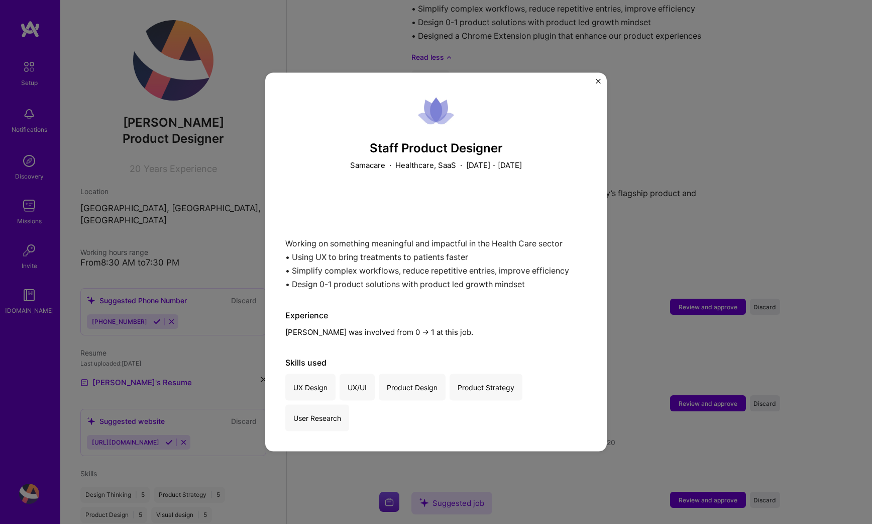
scroll to position [1749, 0]
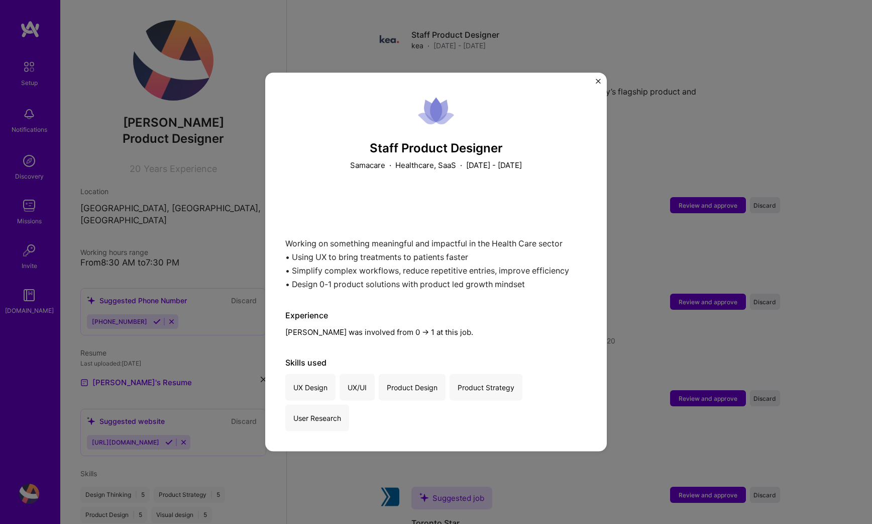
click at [598, 83] on img "Close" at bounding box center [598, 81] width 5 height 5
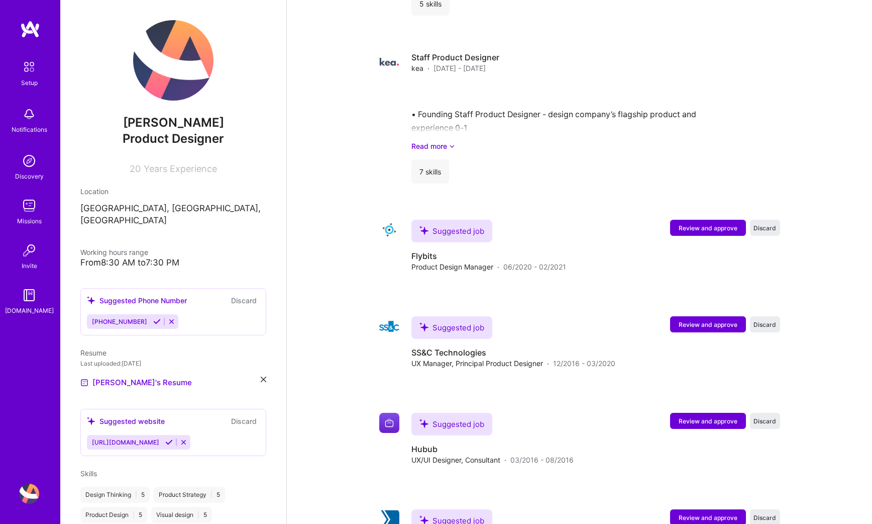
scroll to position [1719, 0]
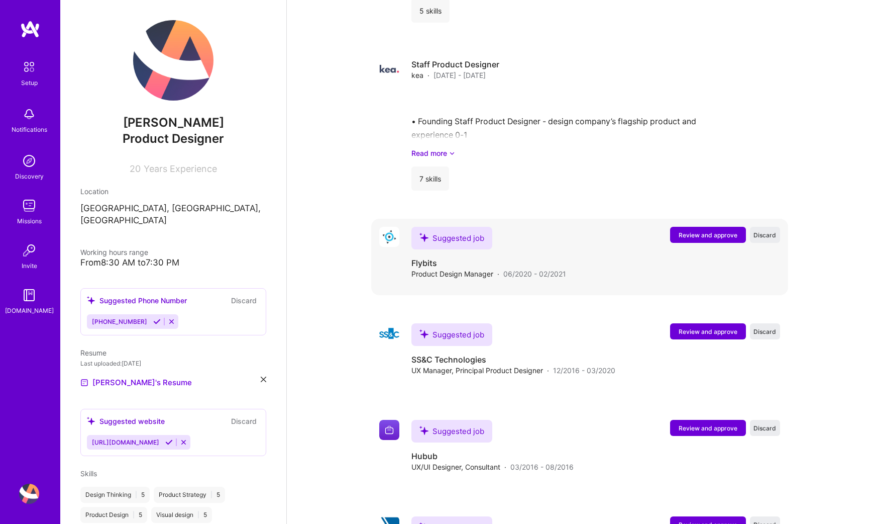
click at [676, 235] on button "Review and approve" at bounding box center [708, 235] width 76 height 16
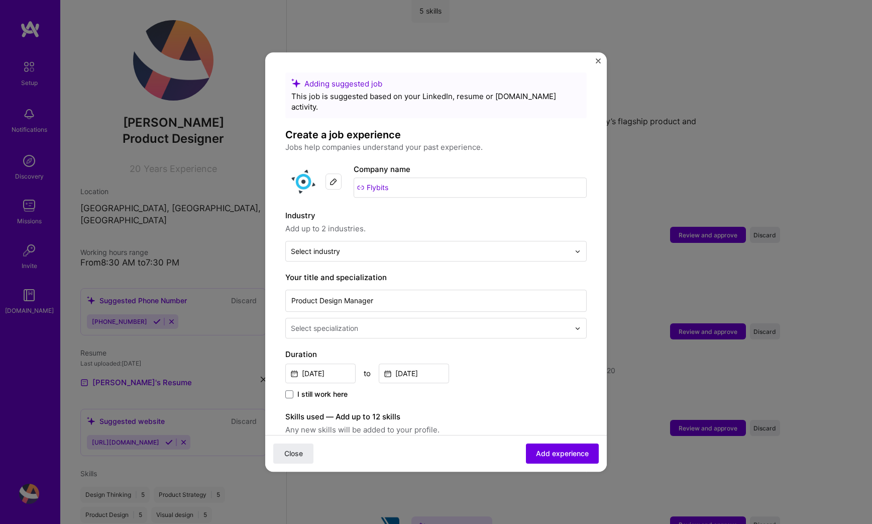
click at [408, 255] on div "Adding suggested job This job is suggested based on your LinkedIn, resume or [D…" at bounding box center [436, 402] width 302 height 661
click at [412, 246] on div at bounding box center [430, 251] width 279 height 13
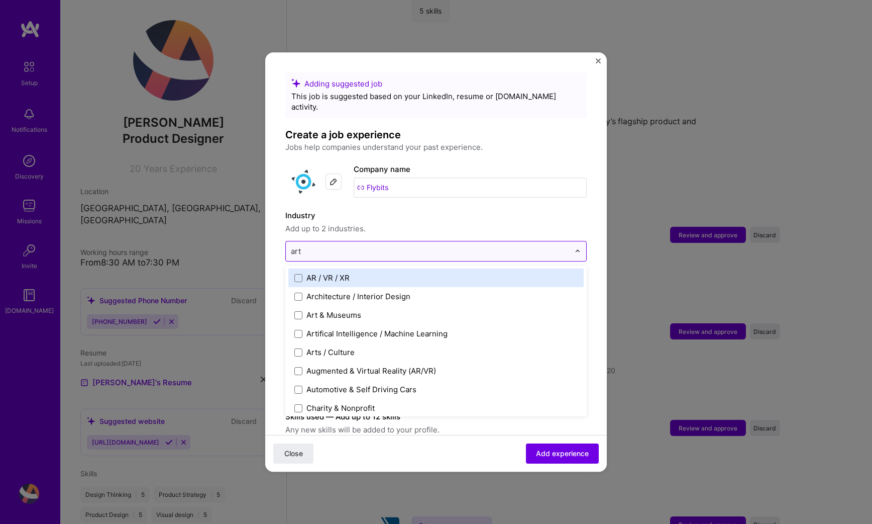
type input "arti"
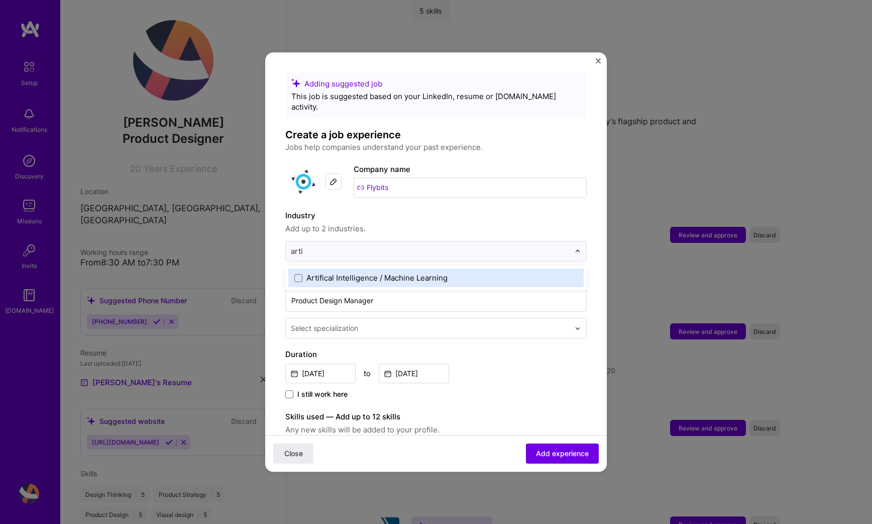
click at [398, 272] on div "Artifical Intelligence / Machine Learning" at bounding box center [377, 277] width 141 height 11
type input "saas"
click at [405, 272] on label "SaaS" at bounding box center [436, 277] width 283 height 11
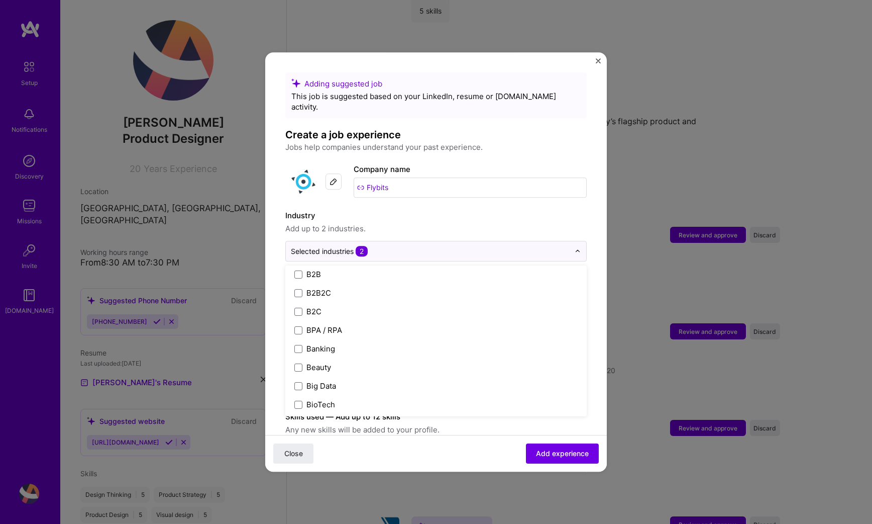
scroll to position [327, 0]
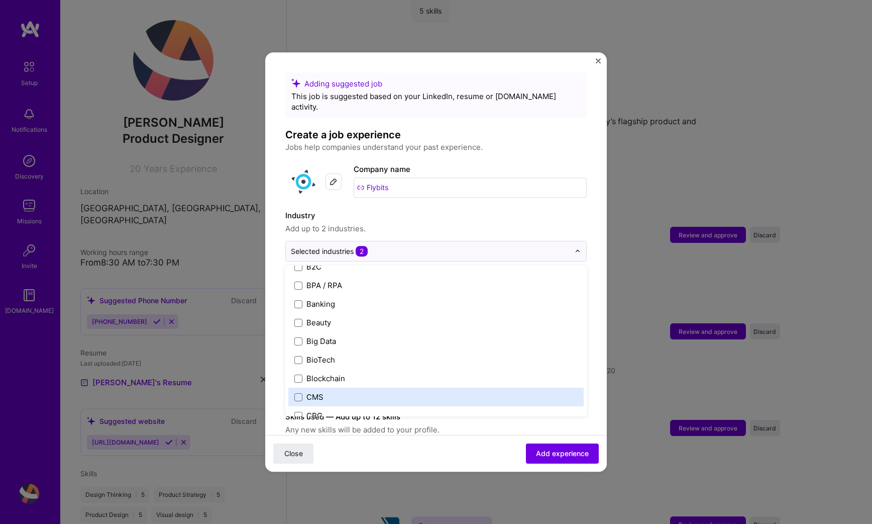
click at [583, 375] on div "Adding suggested job This job is suggested based on your LinkedIn, resume or [D…" at bounding box center [436, 402] width 302 height 661
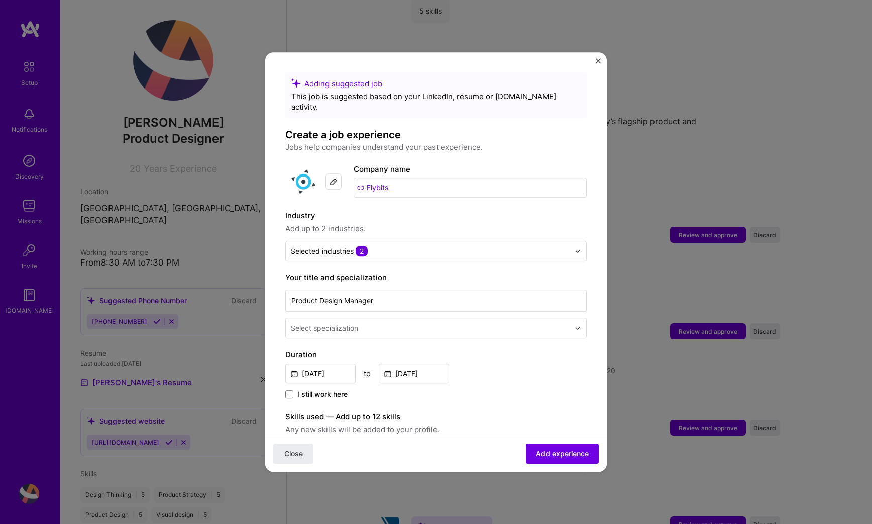
click at [475, 323] on input "text" at bounding box center [431, 328] width 281 height 11
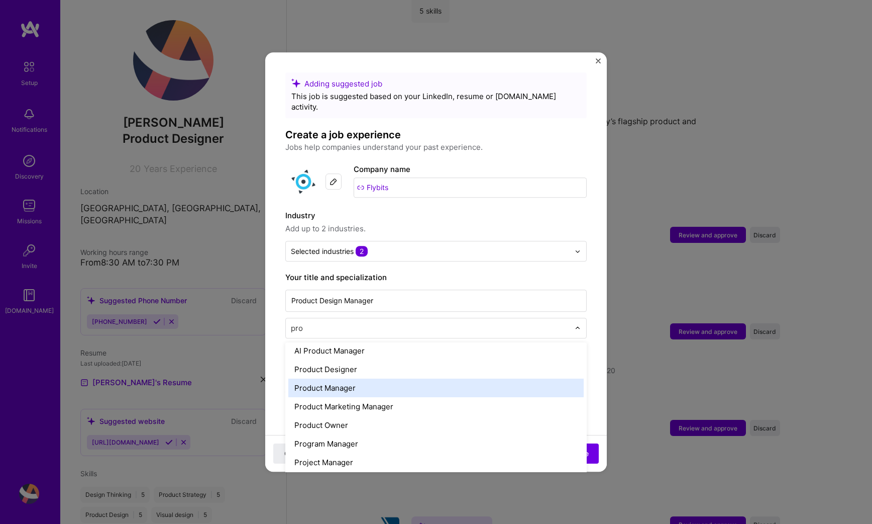
scroll to position [0, 0]
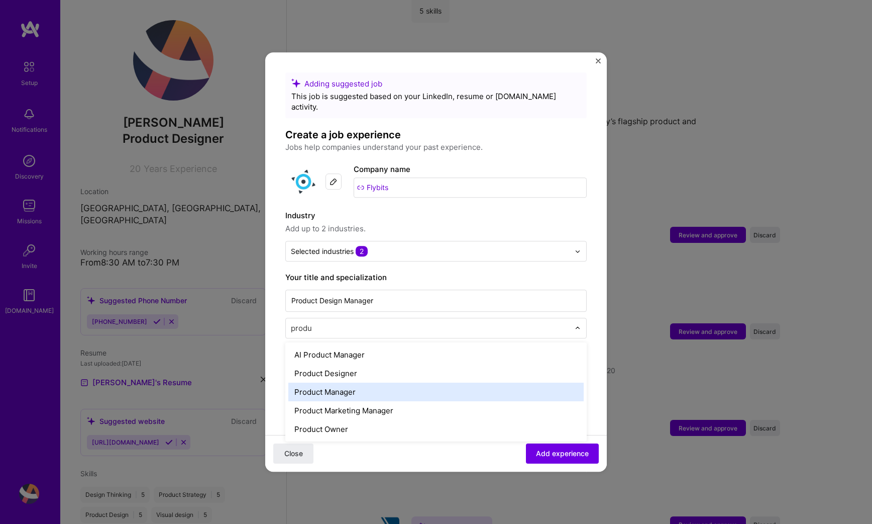
type input "produc"
click at [435, 382] on div "Product Manager" at bounding box center [436, 391] width 296 height 19
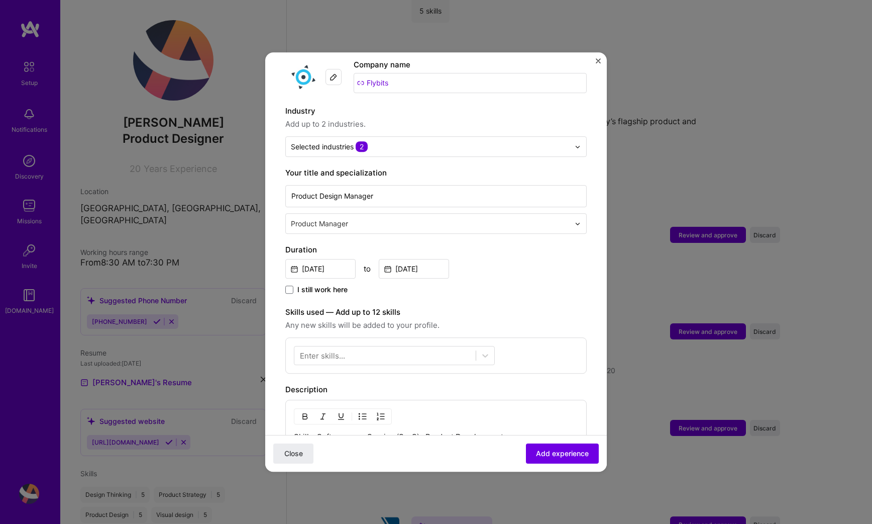
scroll to position [105, 0]
click at [391, 347] on div at bounding box center [385, 355] width 181 height 17
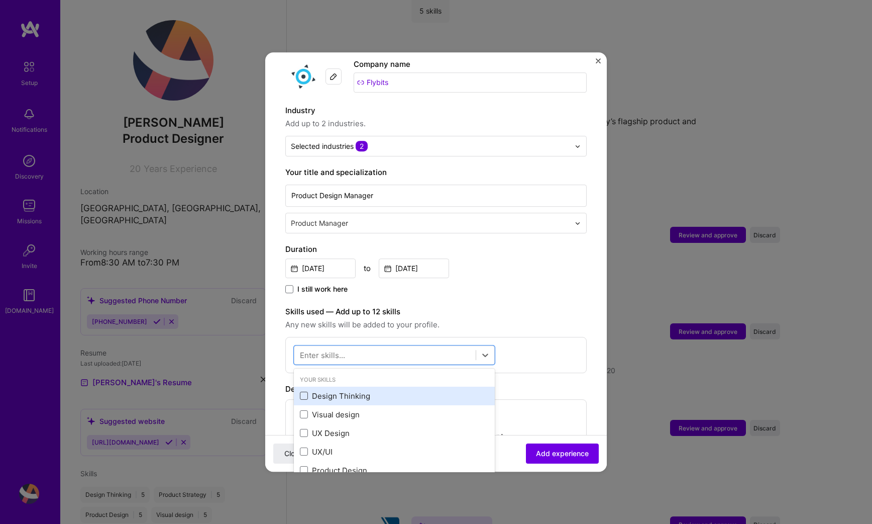
click at [304, 392] on span at bounding box center [304, 396] width 8 height 8
click at [0, 0] on input "checkbox" at bounding box center [0, 0] width 0 height 0
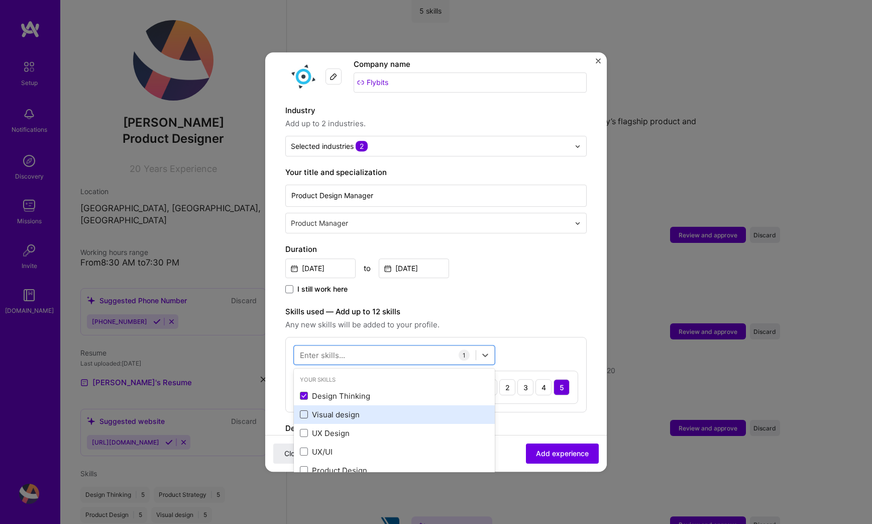
click at [303, 411] on span at bounding box center [304, 415] width 8 height 8
click at [0, 0] on input "checkbox" at bounding box center [0, 0] width 0 height 0
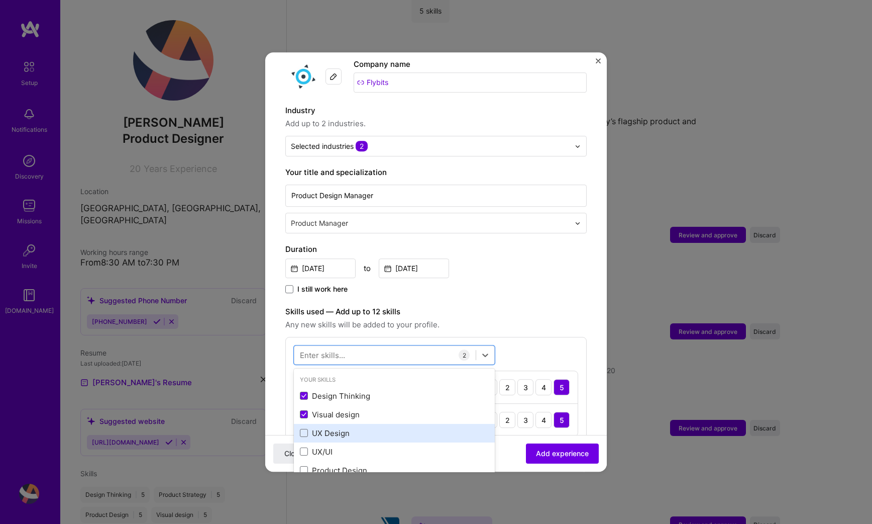
click at [304, 429] on div "UX Design" at bounding box center [394, 433] width 201 height 19
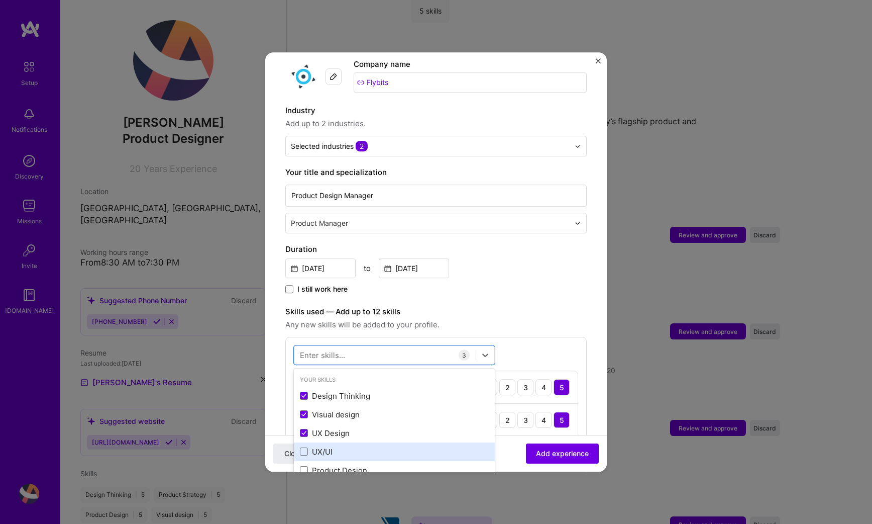
click at [304, 446] on div "UX/UI" at bounding box center [394, 451] width 201 height 19
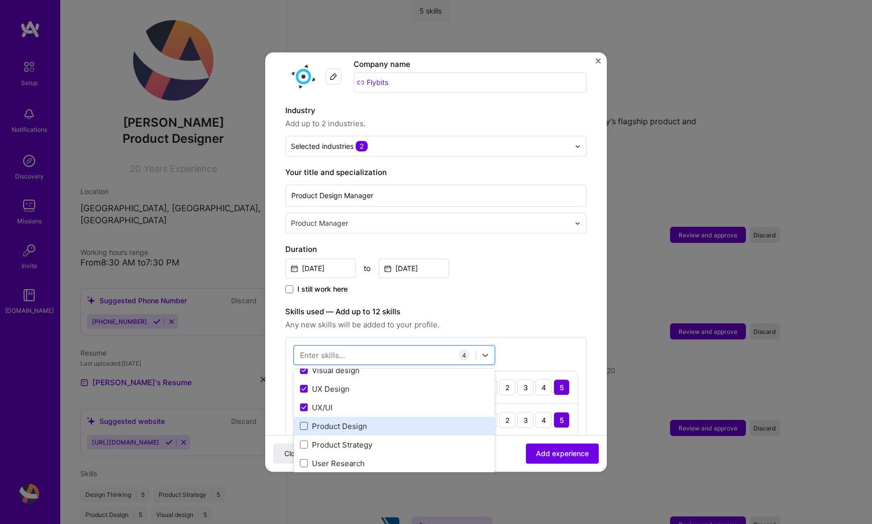
scroll to position [48, 0]
click at [306, 419] on span at bounding box center [304, 423] width 8 height 8
click at [0, 0] on input "checkbox" at bounding box center [0, 0] width 0 height 0
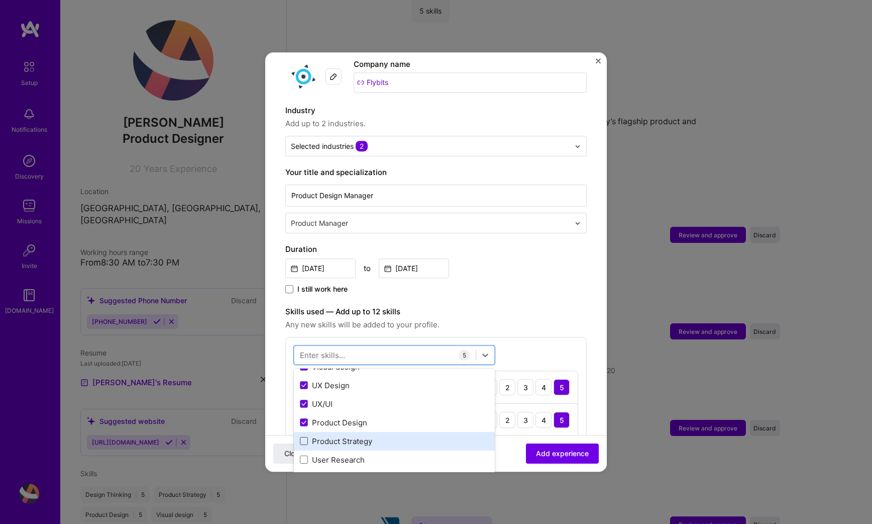
click at [307, 437] on span at bounding box center [304, 441] width 8 height 8
click at [0, 0] on input "checkbox" at bounding box center [0, 0] width 0 height 0
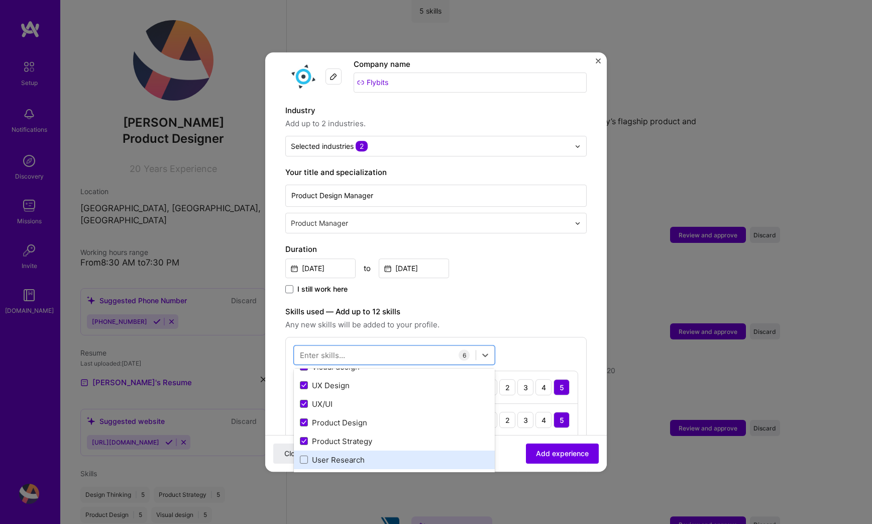
click at [307, 454] on div "User Research" at bounding box center [394, 459] width 189 height 11
click at [333, 350] on div "Enter skills..." at bounding box center [322, 355] width 45 height 11
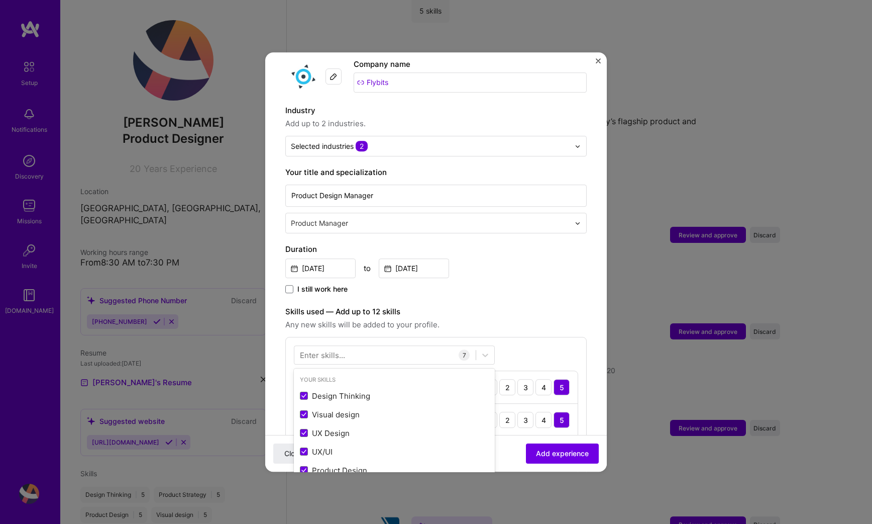
click at [333, 350] on div "Enter skills..." at bounding box center [322, 355] width 45 height 11
click at [378, 347] on div at bounding box center [385, 355] width 181 height 17
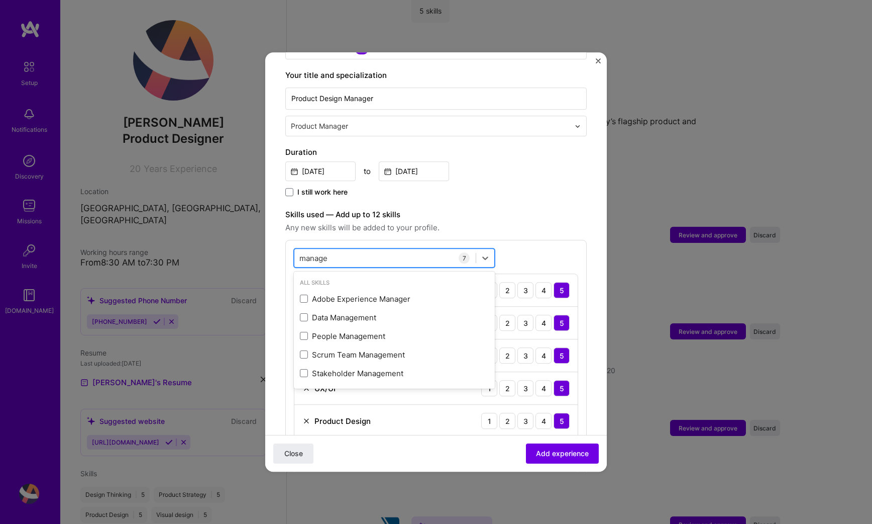
scroll to position [203, 0]
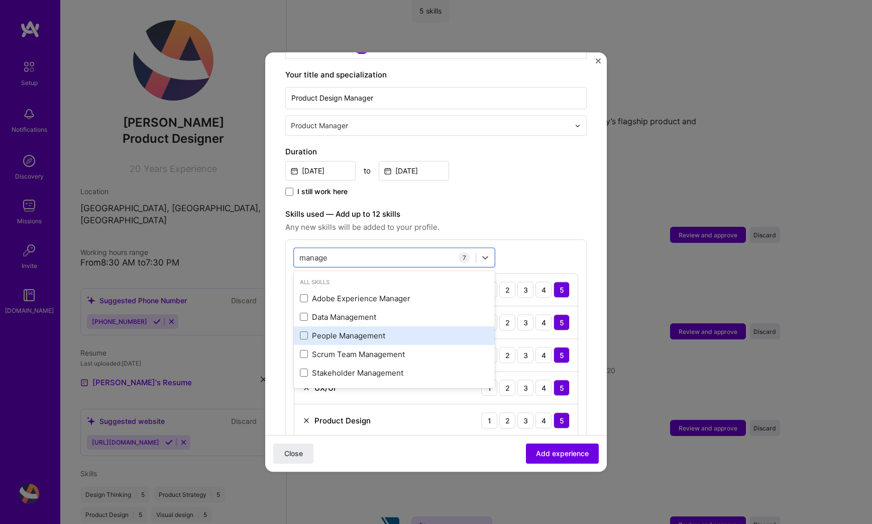
click at [386, 330] on div "People Management" at bounding box center [394, 335] width 189 height 11
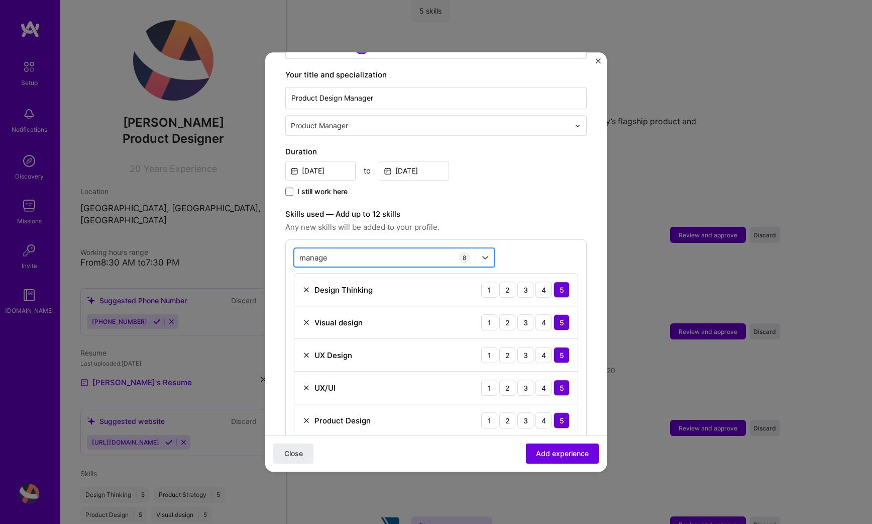
click at [394, 249] on div "manage manage" at bounding box center [385, 257] width 181 height 17
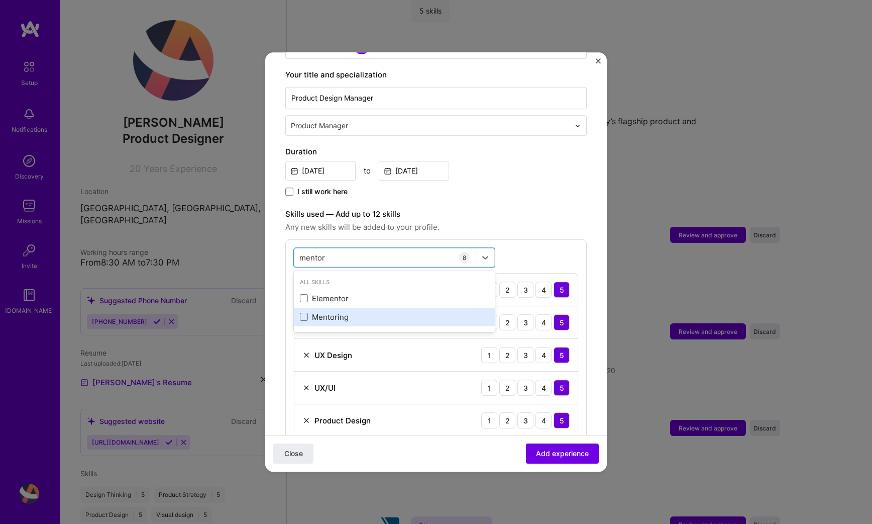
click at [335, 312] on div "Mentoring" at bounding box center [394, 317] width 189 height 11
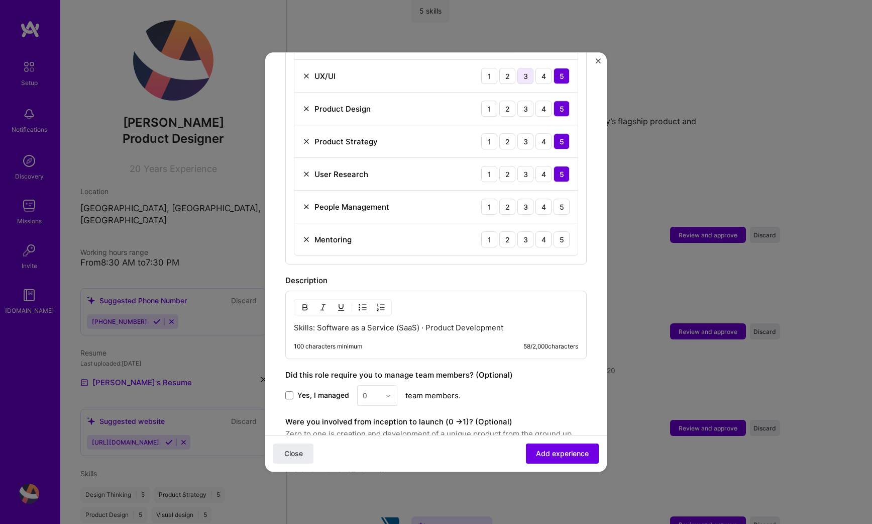
scroll to position [540, 0]
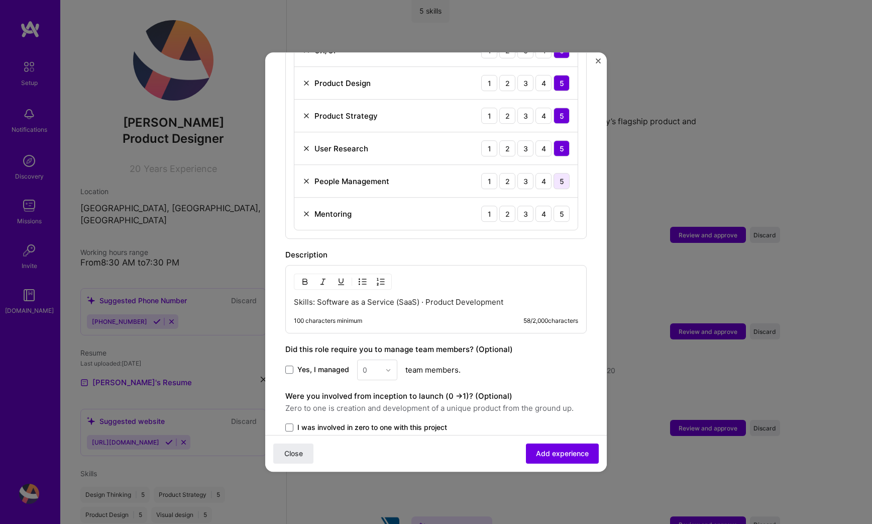
type input "mentor"
click at [554, 173] on div "5" at bounding box center [562, 181] width 16 height 16
click at [554, 206] on div "5" at bounding box center [562, 214] width 16 height 16
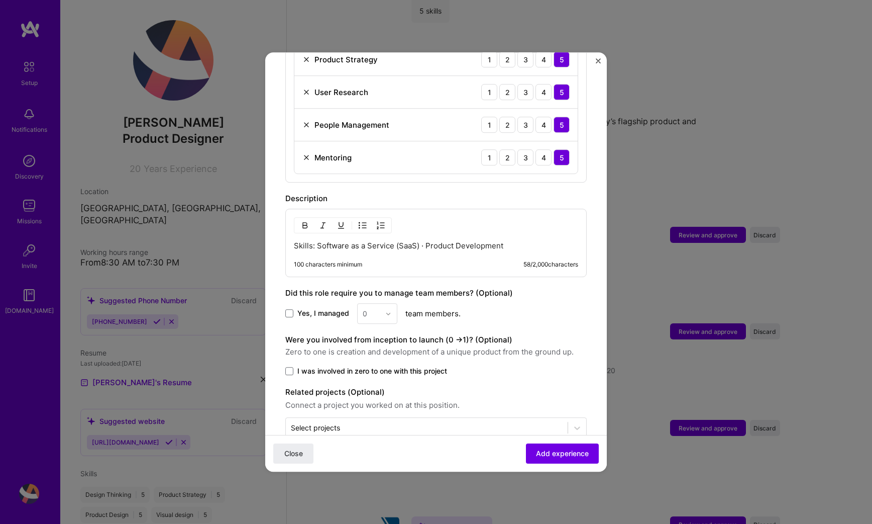
scroll to position [608, 0]
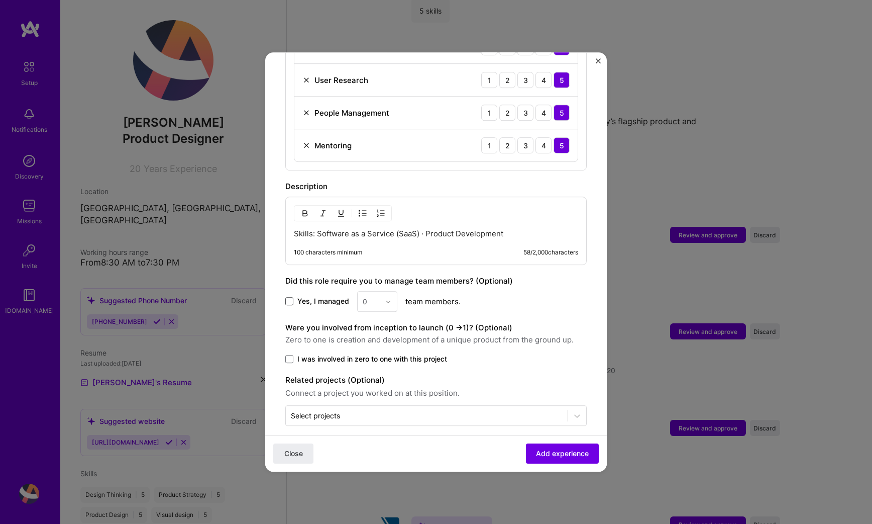
click at [292, 298] on span at bounding box center [289, 302] width 8 height 8
click at [0, 0] on input "Yes, I managed" at bounding box center [0, 0] width 0 height 0
click at [395, 248] on div "100 characters minimum 58 / 2,000 characters" at bounding box center [436, 252] width 284 height 8
click at [409, 229] on p "Skills: Software as a Service (SaaS) · Product Development" at bounding box center [436, 234] width 284 height 10
click at [384, 291] on div "0" at bounding box center [372, 301] width 28 height 20
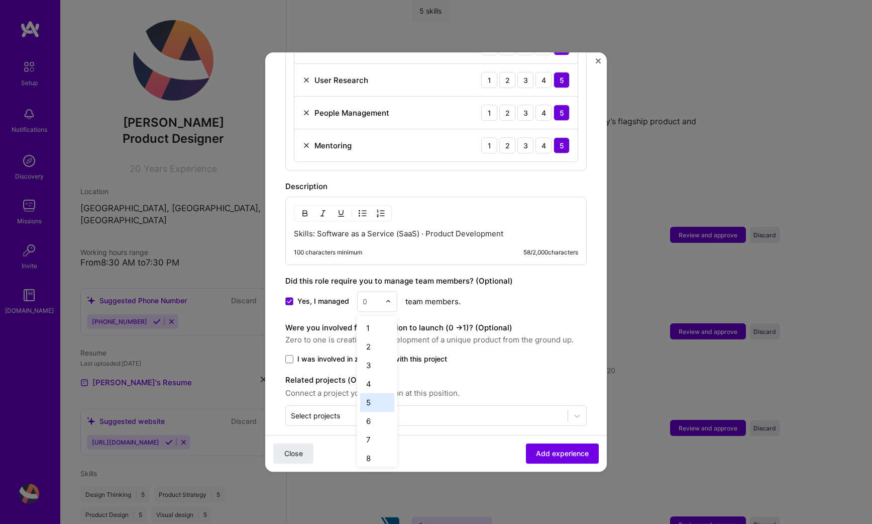
click at [369, 393] on div "5" at bounding box center [377, 402] width 34 height 19
click at [323, 354] on span "I was involved in zero to one with this project" at bounding box center [373, 359] width 150 height 10
click at [0, 0] on input "I was involved in zero to one with this project" at bounding box center [0, 0] width 0 height 0
click at [567, 448] on span "Add experience" at bounding box center [562, 453] width 53 height 10
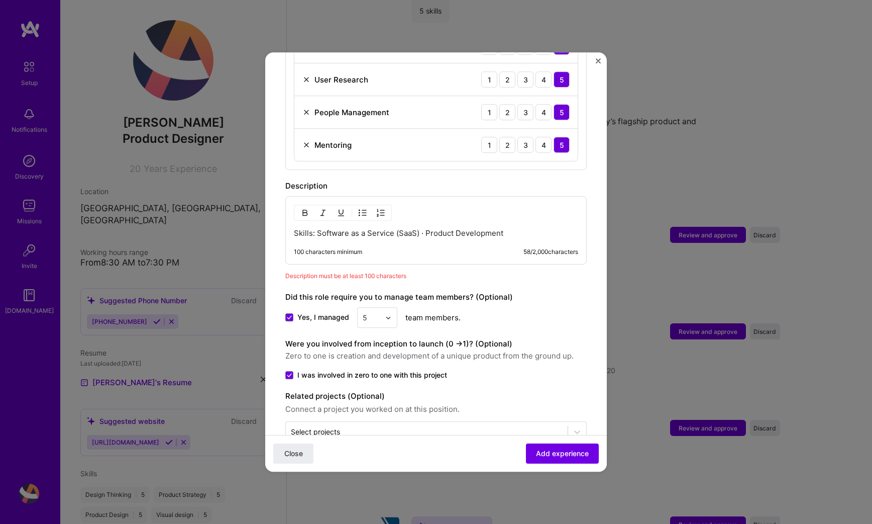
click at [440, 228] on p "Skills: Software as a Service (SaaS) · Product Development" at bounding box center [436, 233] width 284 height 10
click at [484, 228] on p "Skills: Software as a Service (SaaS) · Product Development" at bounding box center [436, 233] width 284 height 10
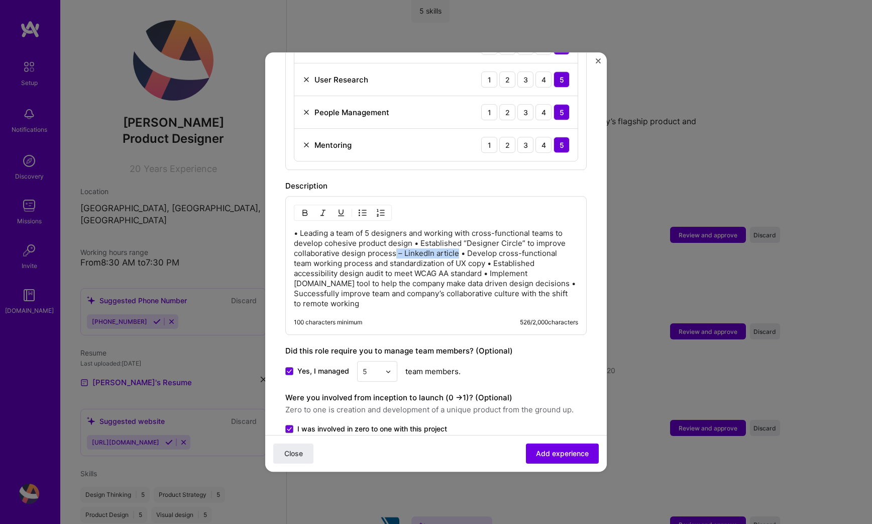
drag, startPoint x: 459, startPoint y: 244, endPoint x: 395, endPoint y: 241, distance: 63.9
click at [395, 241] on p "• Leading a team of 5 designers and working with cross-functional teams to deve…" at bounding box center [436, 268] width 284 height 80
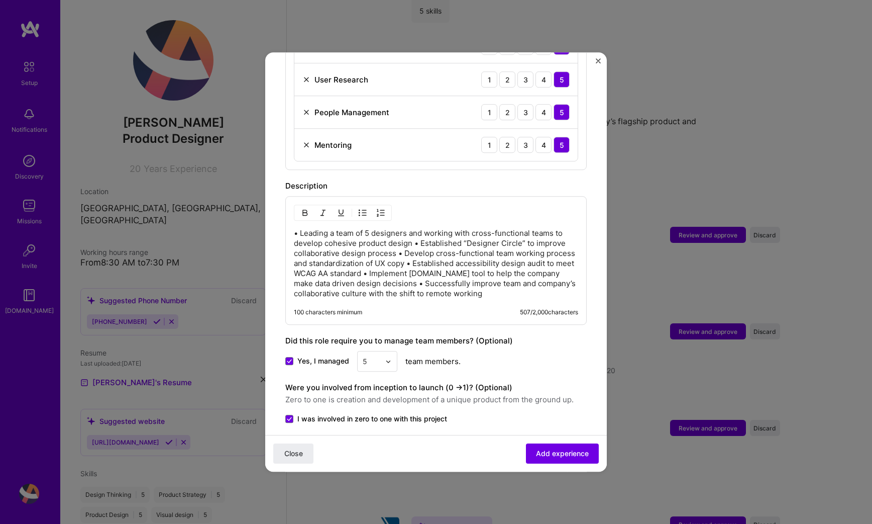
click at [457, 258] on p "• Leading a team of 5 designers and working with cross-functional teams to deve…" at bounding box center [436, 263] width 284 height 70
click at [363, 209] on img "button" at bounding box center [363, 213] width 8 height 8
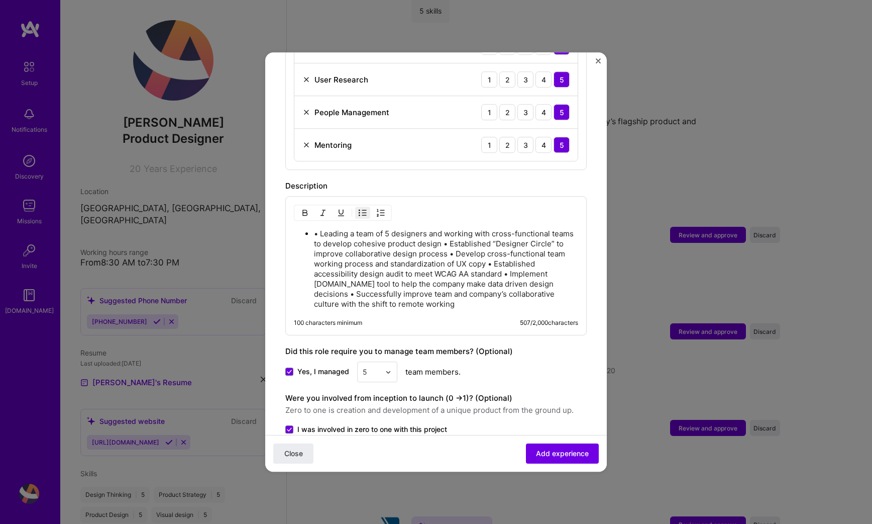
click at [317, 229] on p "• Leading a team of 5 designers and working with cross-functional teams to deve…" at bounding box center [446, 269] width 264 height 80
click at [451, 231] on p "Leading a team of 5 designers and working with cross-functional teams to develo…" at bounding box center [446, 269] width 264 height 80
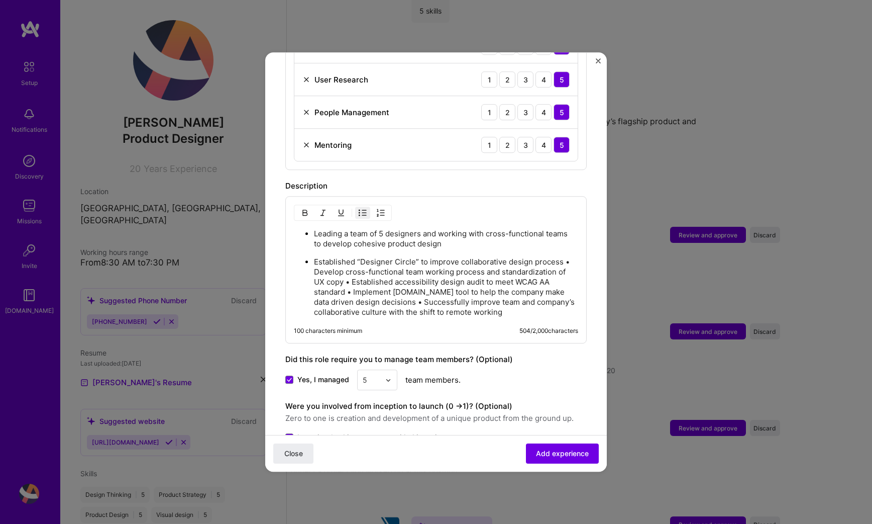
click at [318, 262] on p "Established “Designer Circle” to improve collaborative design process • Develop…" at bounding box center [446, 287] width 264 height 60
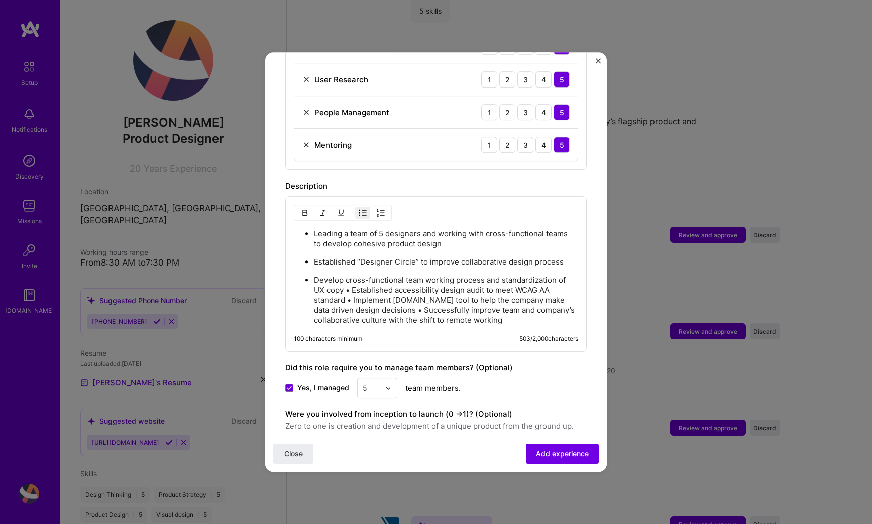
click at [351, 279] on p "Develop cross-functional team working process and standardization of UX copy • …" at bounding box center [446, 300] width 264 height 50
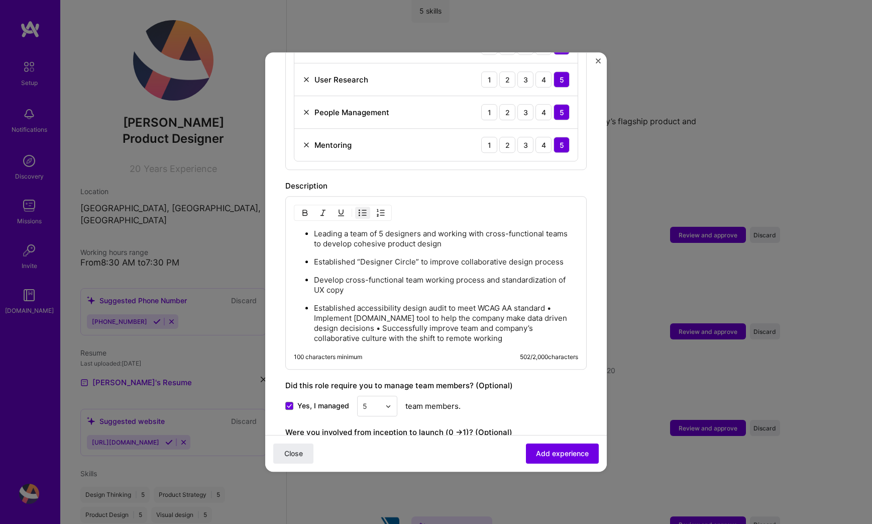
click at [548, 303] on p "Established accessibility design audit to meet WCAG AA standard • Implement [DO…" at bounding box center [446, 323] width 264 height 40
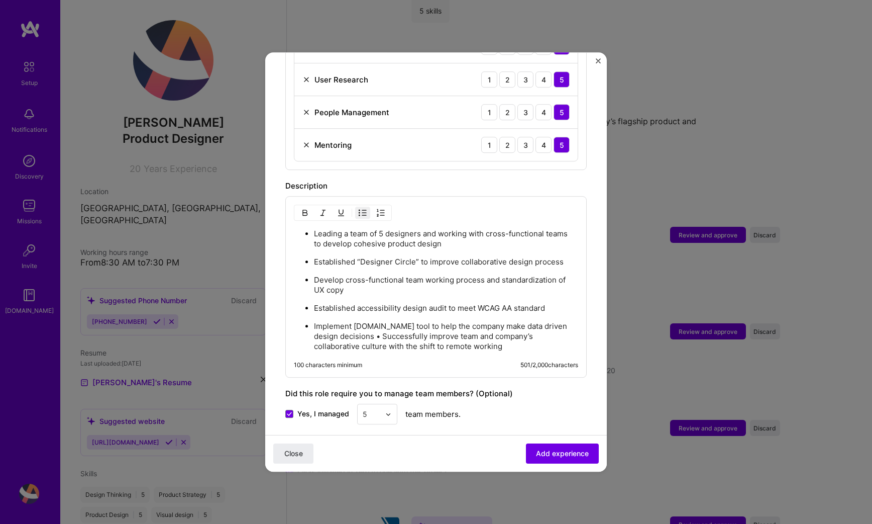
click at [378, 324] on p "Implement [DOMAIN_NAME] tool to help the company make data driven design decisi…" at bounding box center [446, 336] width 264 height 30
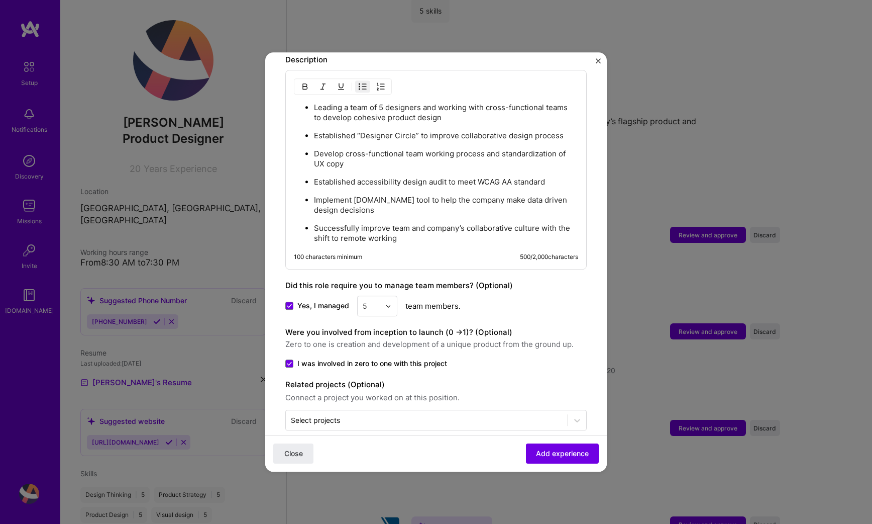
scroll to position [738, 0]
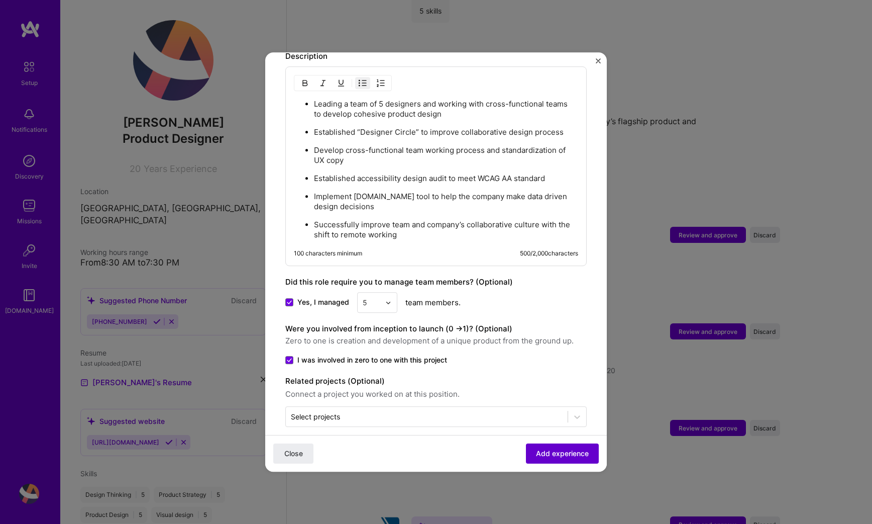
click at [573, 452] on span "Add experience" at bounding box center [562, 453] width 53 height 10
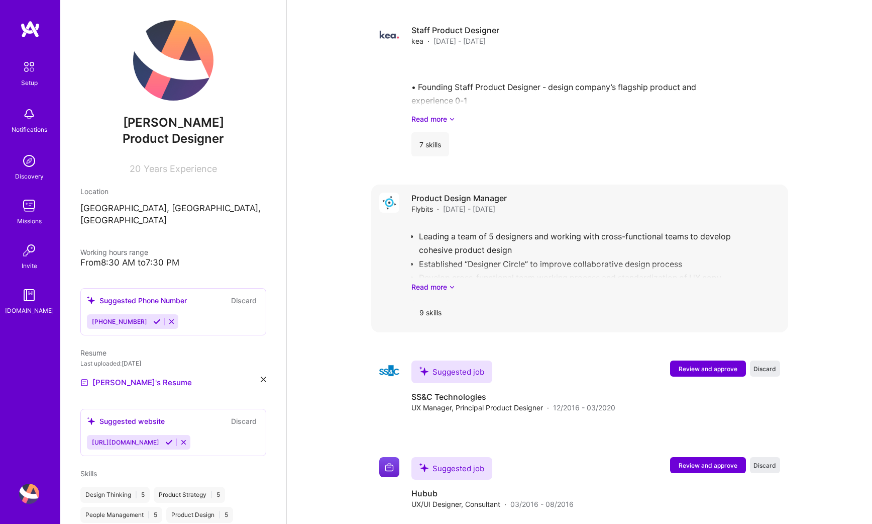
scroll to position [1756, 0]
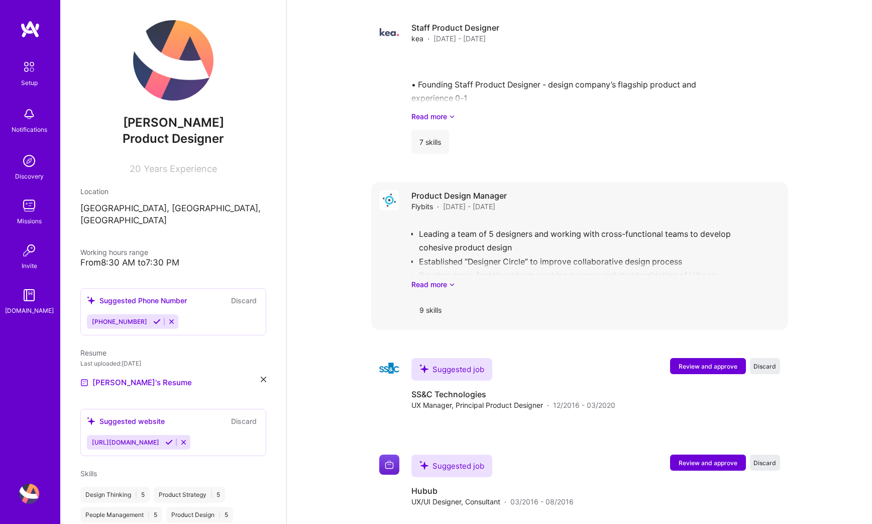
click at [443, 308] on div "9 skills" at bounding box center [431, 310] width 38 height 24
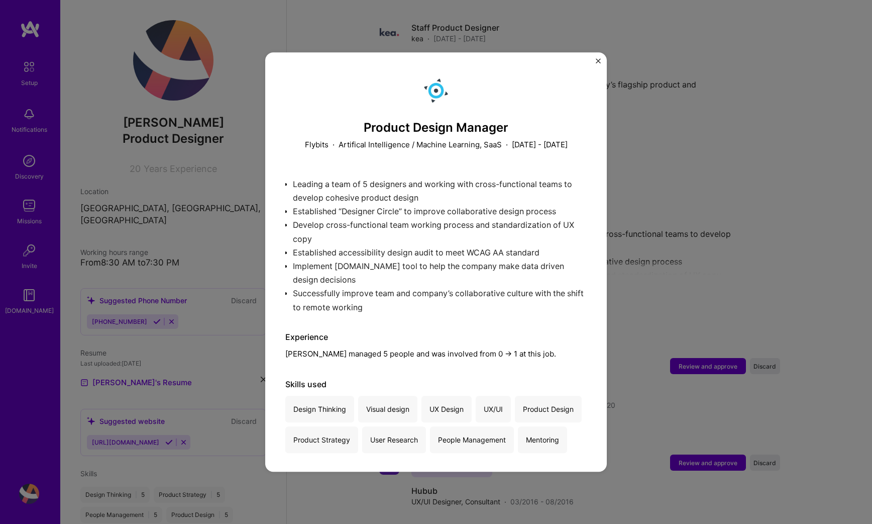
scroll to position [12, 0]
click at [597, 60] on img "Close" at bounding box center [598, 60] width 5 height 5
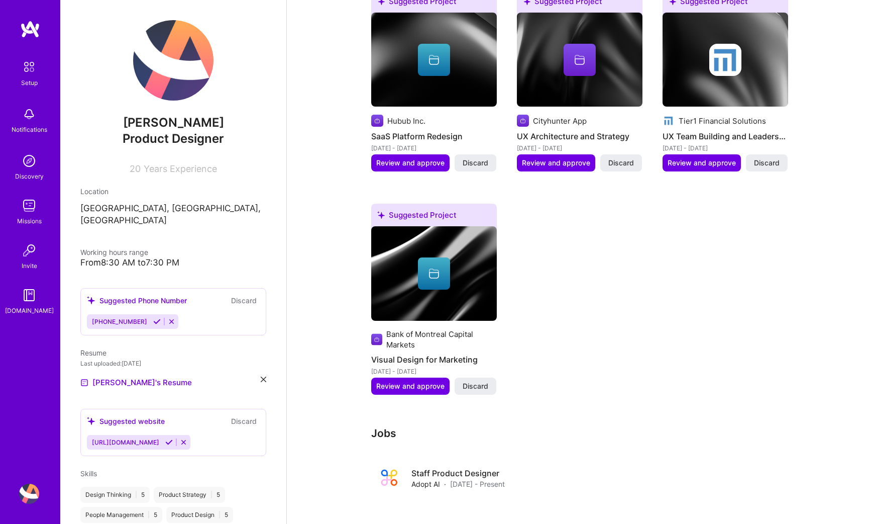
scroll to position [1225, 0]
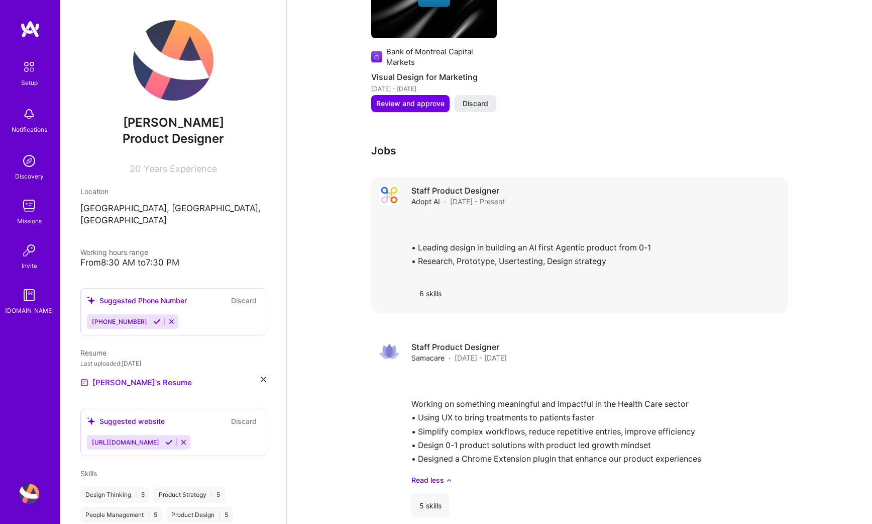
click at [513, 228] on div "• Leading design in building an AI first Agentic product from 0-1 • Research, P…" at bounding box center [596, 244] width 369 height 58
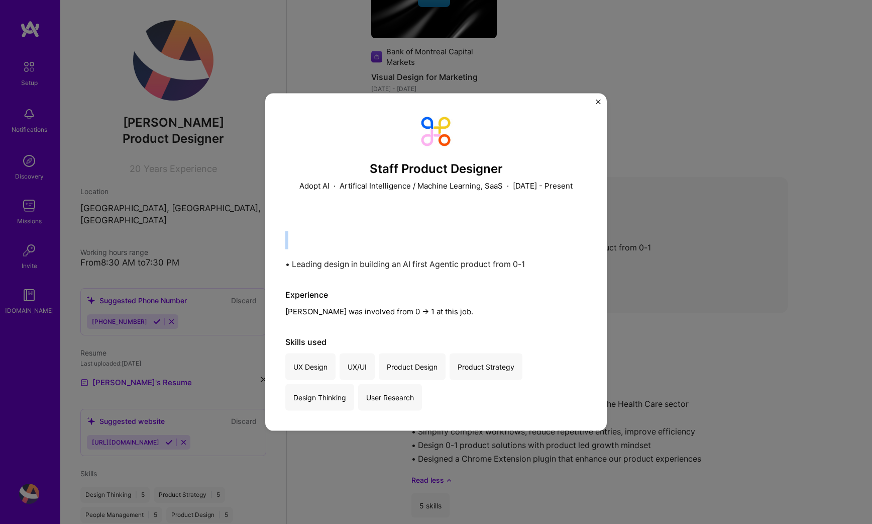
click at [513, 228] on div "• Leading design in building an AI first Agentic product from 0-1 • Research, P…" at bounding box center [436, 240] width 302 height 58
click at [403, 228] on div "• Leading design in building an AI first Agentic product from 0-1 • Research, P…" at bounding box center [436, 240] width 302 height 58
click at [599, 102] on img "Close" at bounding box center [598, 102] width 5 height 5
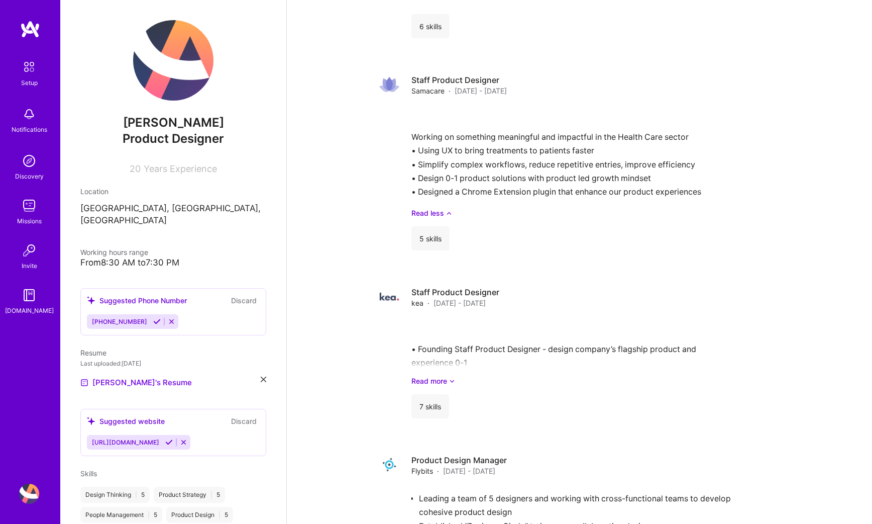
click at [26, 485] on img at bounding box center [29, 493] width 20 height 20
click at [27, 65] on img at bounding box center [29, 66] width 21 height 21
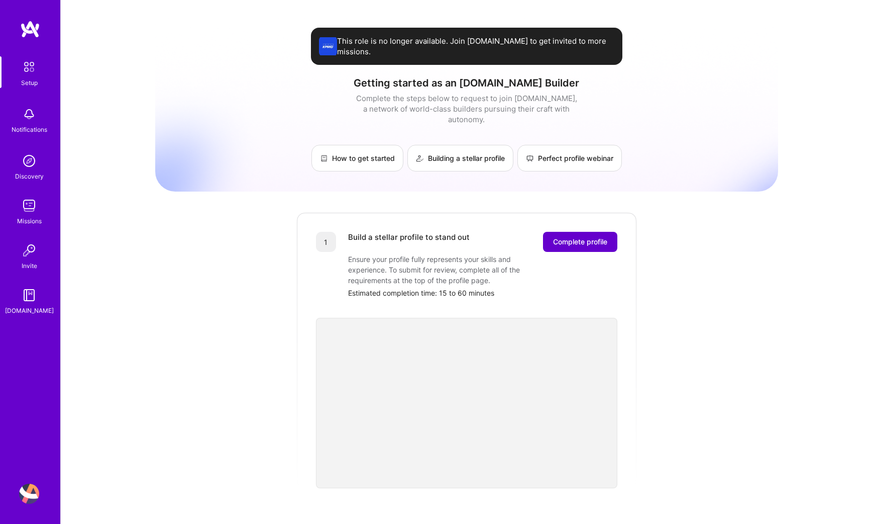
click at [600, 237] on span "Complete profile" at bounding box center [580, 242] width 54 height 10
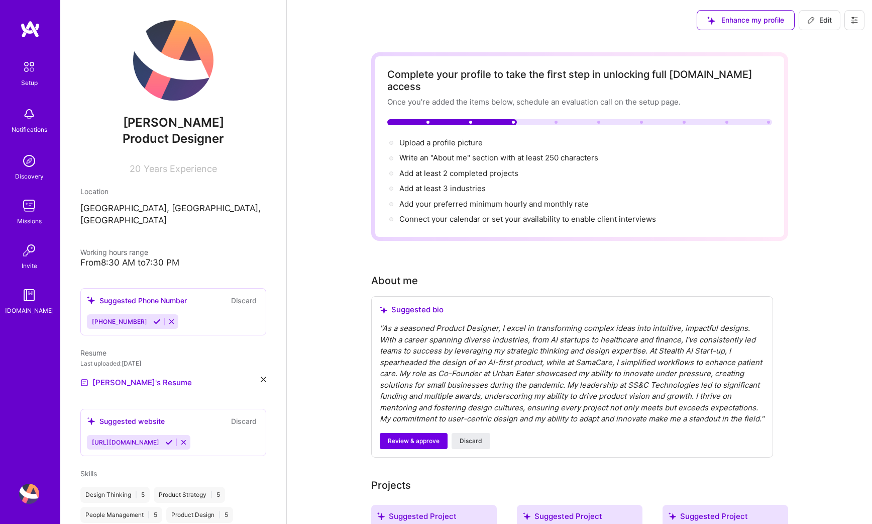
click at [817, 20] on span "Edit" at bounding box center [820, 20] width 25 height 10
select select "US"
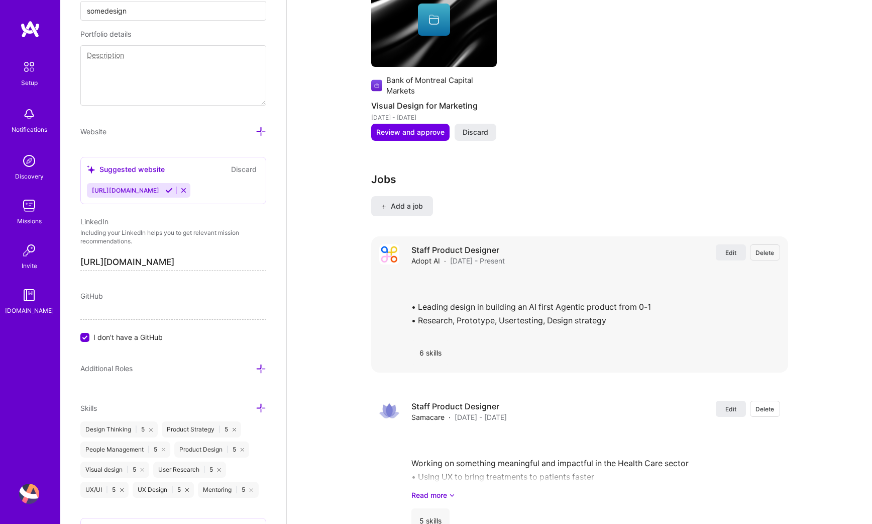
scroll to position [1667, 0]
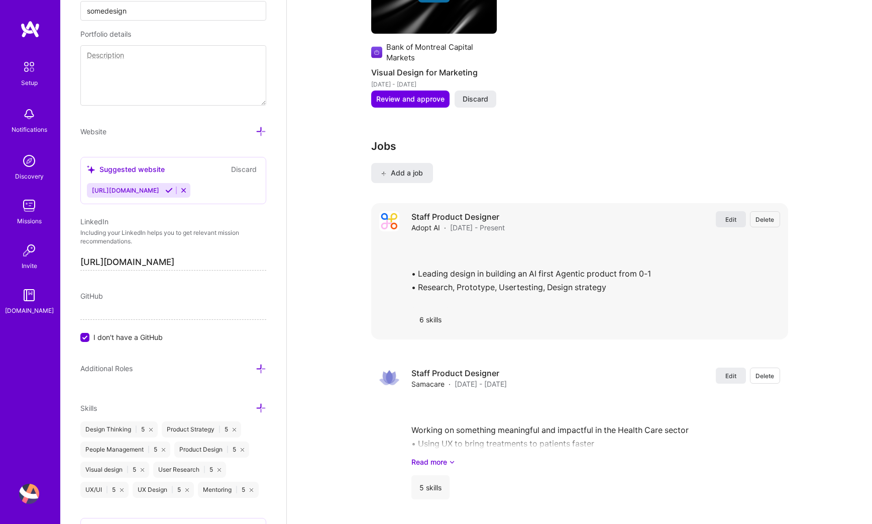
click at [733, 216] on span "Edit" at bounding box center [731, 219] width 11 height 9
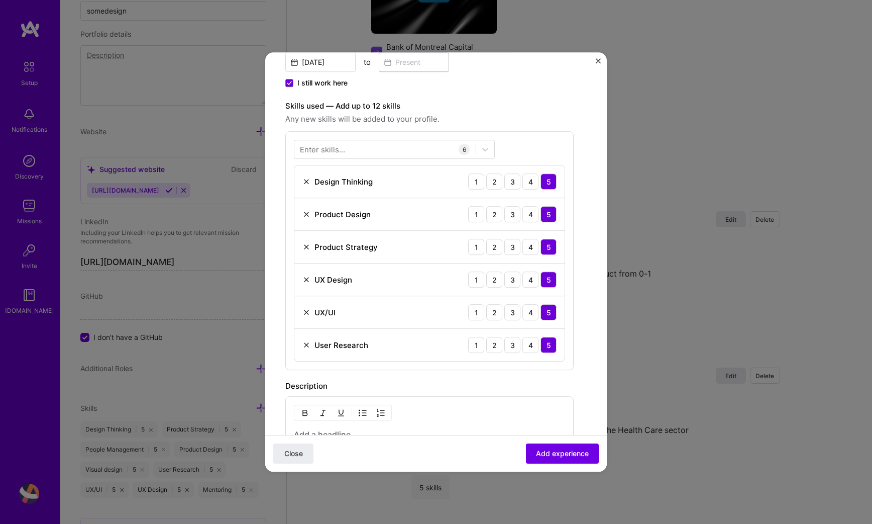
scroll to position [213, 0]
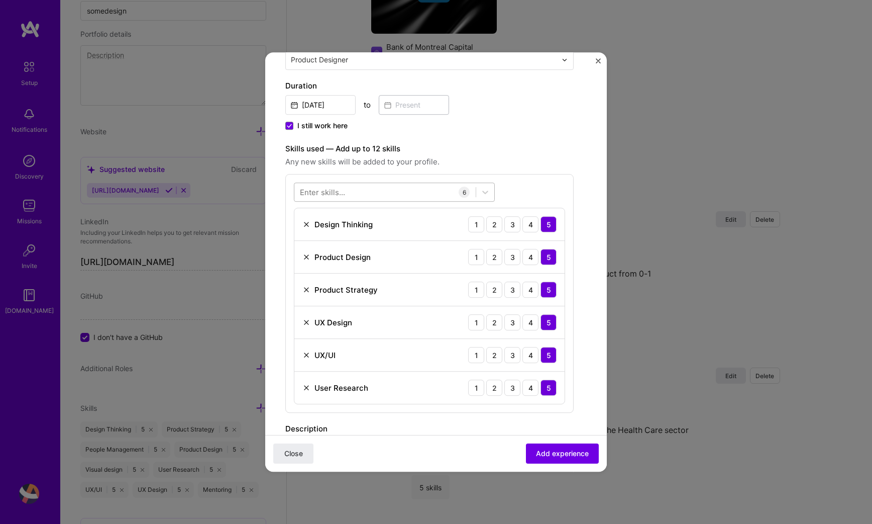
click at [402, 200] on div at bounding box center [385, 192] width 181 height 17
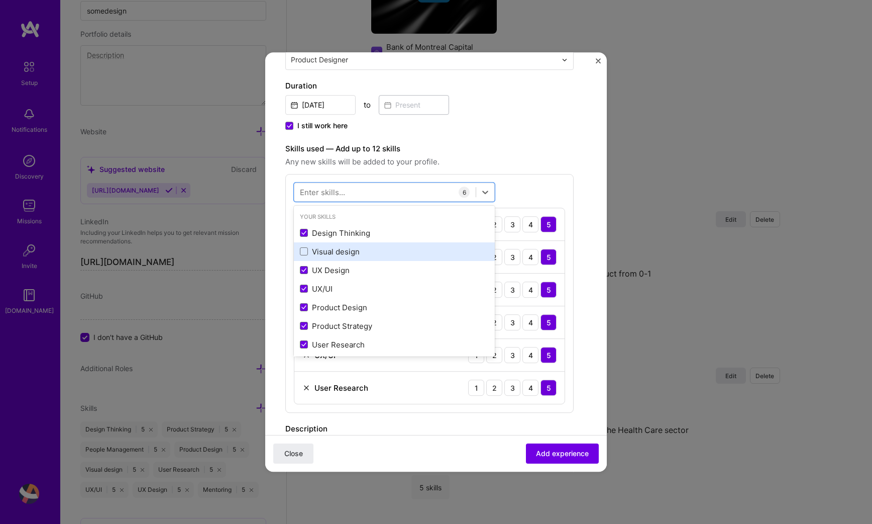
click at [337, 254] on div "Visual design" at bounding box center [394, 251] width 189 height 11
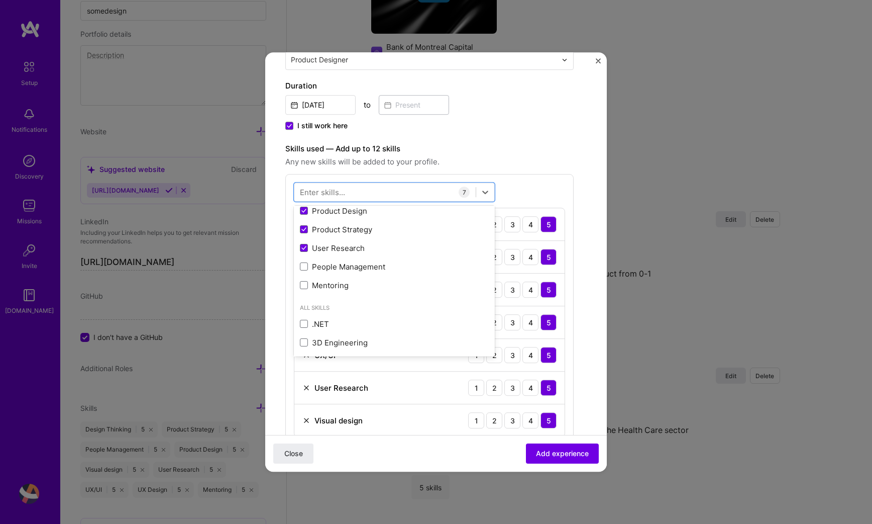
scroll to position [97, 0]
click at [306, 279] on div "Mentoring" at bounding box center [394, 284] width 189 height 11
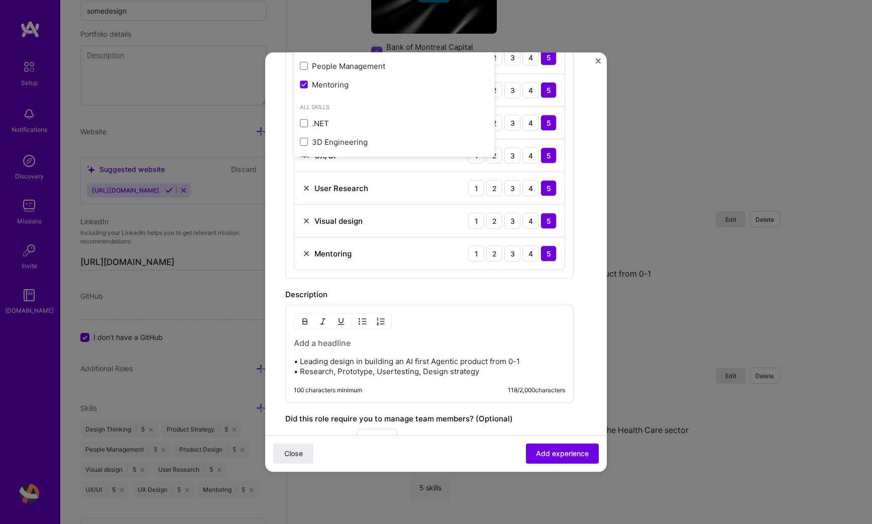
scroll to position [561, 0]
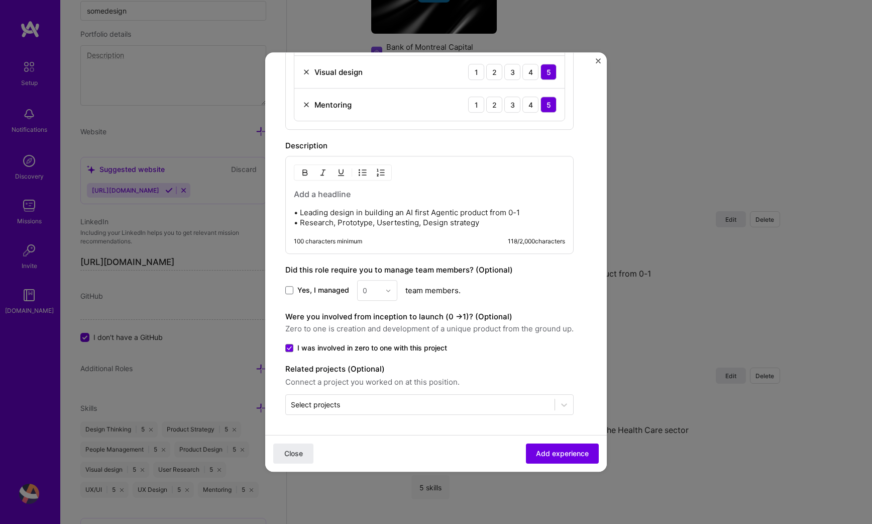
click at [495, 224] on p "• Leading design in building an AI first Agentic product from 0-1 • Research, P…" at bounding box center [429, 218] width 271 height 20
click at [379, 208] on p "• Leading design in building an AI first Agentic product from 0-1 • Research, P…" at bounding box center [429, 218] width 271 height 20
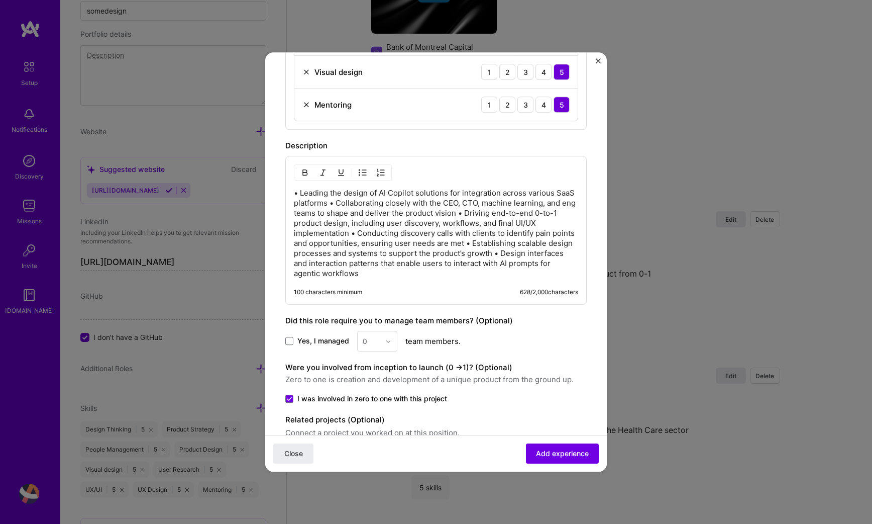
scroll to position [560, 0]
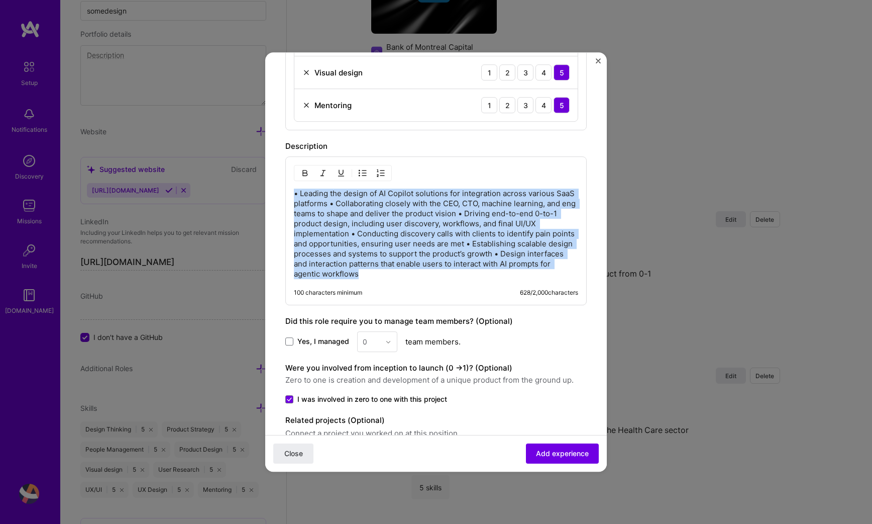
click at [359, 176] on img "button" at bounding box center [363, 173] width 8 height 8
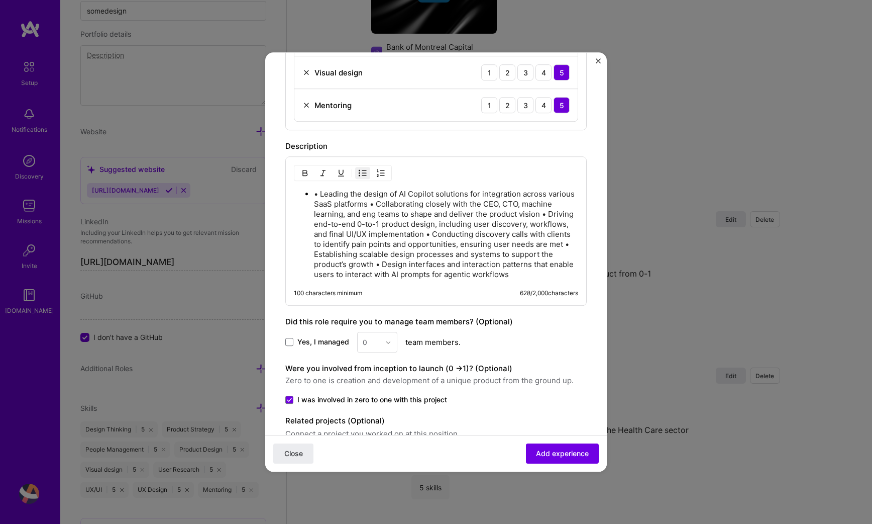
click at [322, 193] on p "• Leading the design of AI Copilot solutions for integration across various Saa…" at bounding box center [446, 234] width 264 height 90
click at [378, 203] on p "Leading the design of AI Copilot solutions for integration across various SaaS …" at bounding box center [446, 234] width 264 height 90
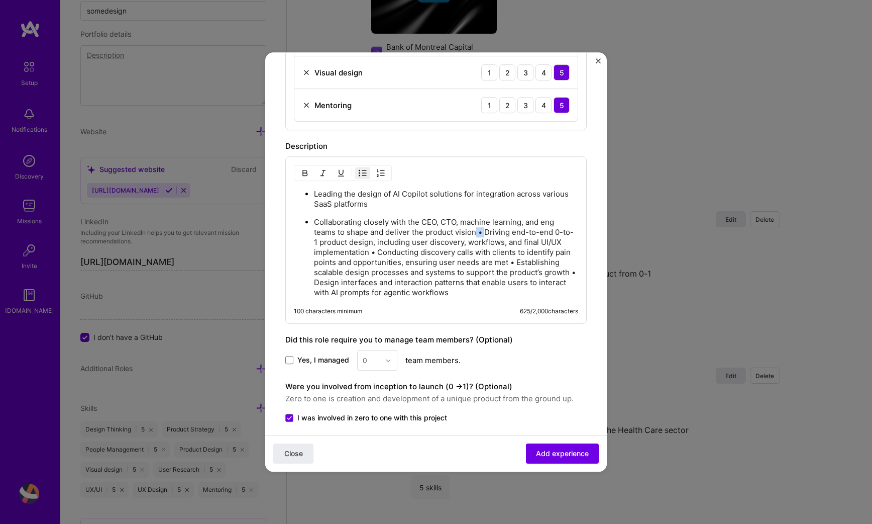
drag, startPoint x: 487, startPoint y: 229, endPoint x: 475, endPoint y: 229, distance: 11.6
click at [476, 230] on p "Collaborating closely with the CEO, CTO, machine learning, and eng teams to sha…" at bounding box center [446, 257] width 264 height 80
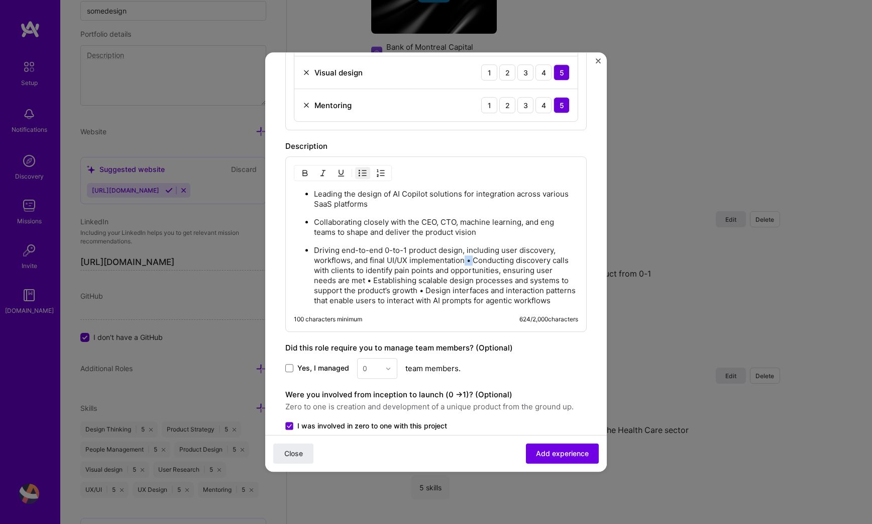
drag, startPoint x: 473, startPoint y: 258, endPoint x: 464, endPoint y: 258, distance: 9.5
click at [464, 258] on p "Driving end-to-end 0-to-1 product design, including user discovery, workflows, …" at bounding box center [446, 275] width 264 height 60
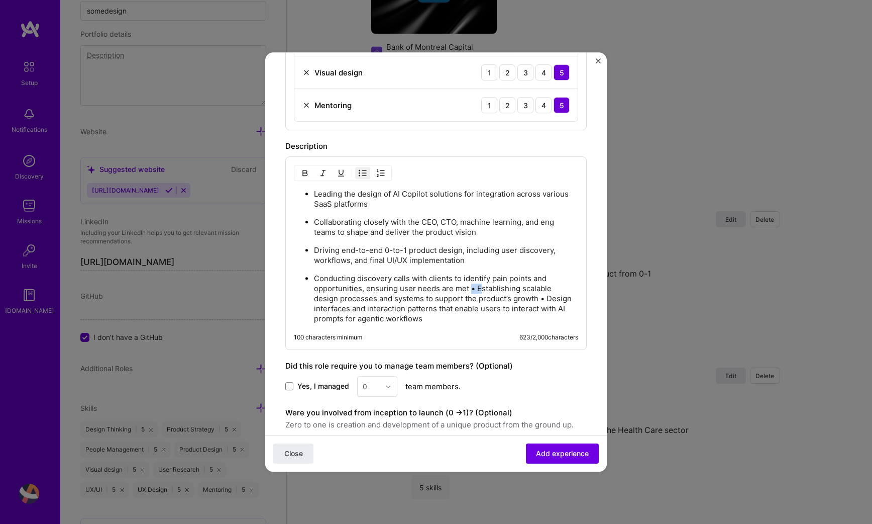
drag, startPoint x: 478, startPoint y: 289, endPoint x: 471, endPoint y: 289, distance: 7.0
click at [471, 289] on p "Conducting discovery calls with clients to identify pain points and opportuniti…" at bounding box center [446, 298] width 264 height 50
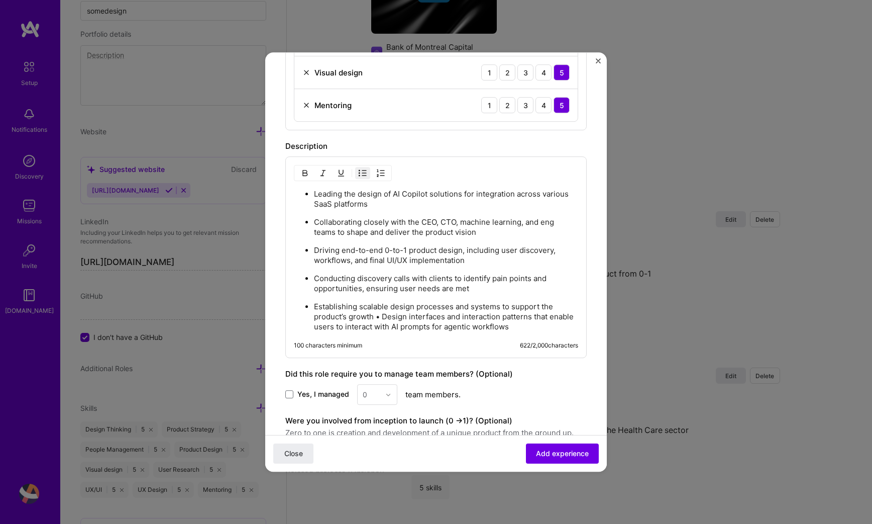
click at [382, 313] on p "Establishing scalable design processes and systems to support the product’s gro…" at bounding box center [446, 317] width 264 height 30
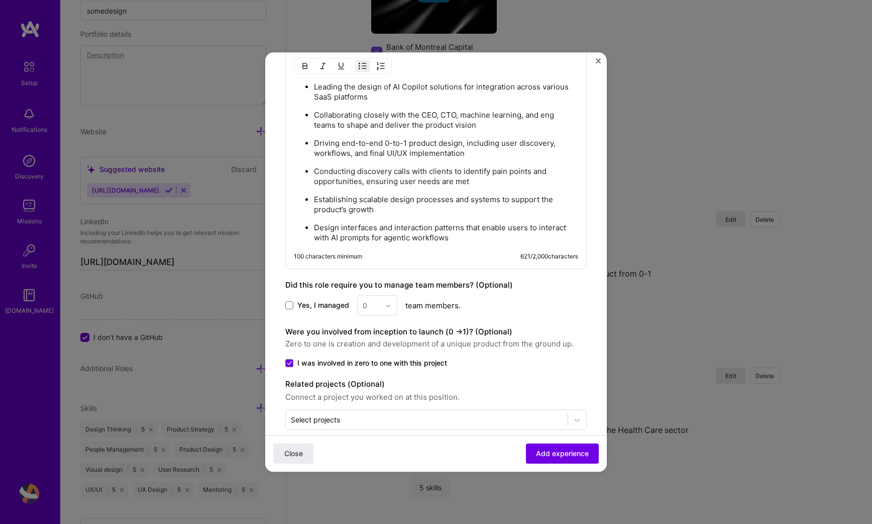
scroll to position [681, 0]
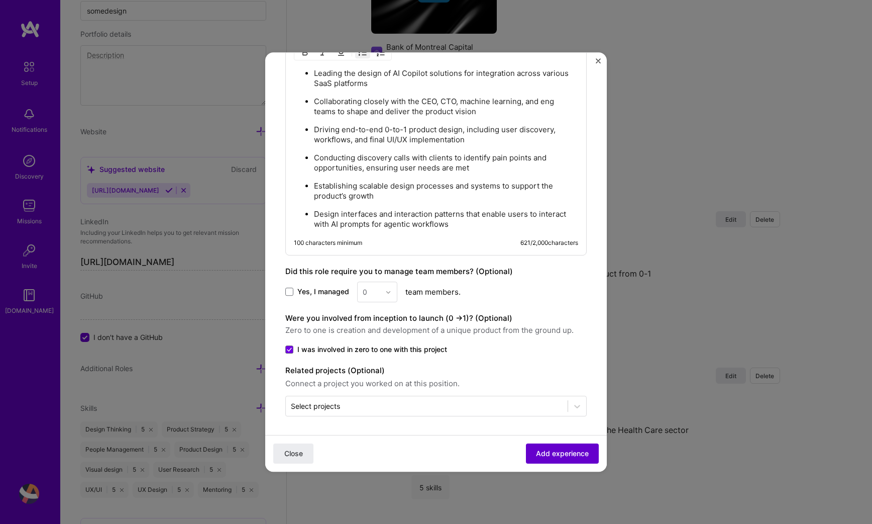
click at [549, 448] on span "Add experience" at bounding box center [562, 453] width 53 height 10
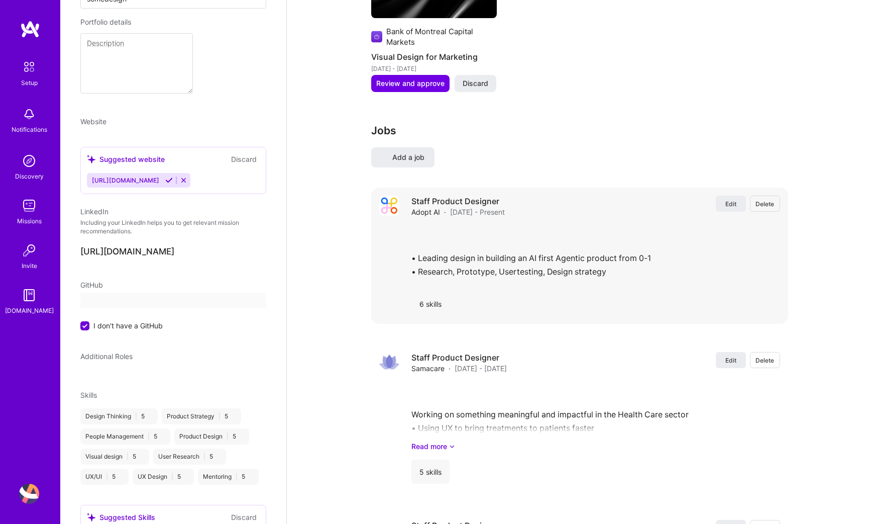
select select "US"
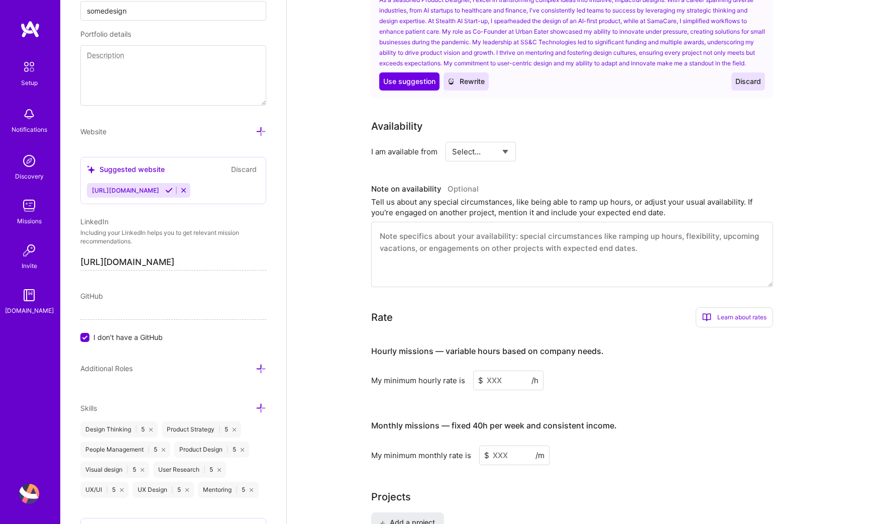
scroll to position [413, 0]
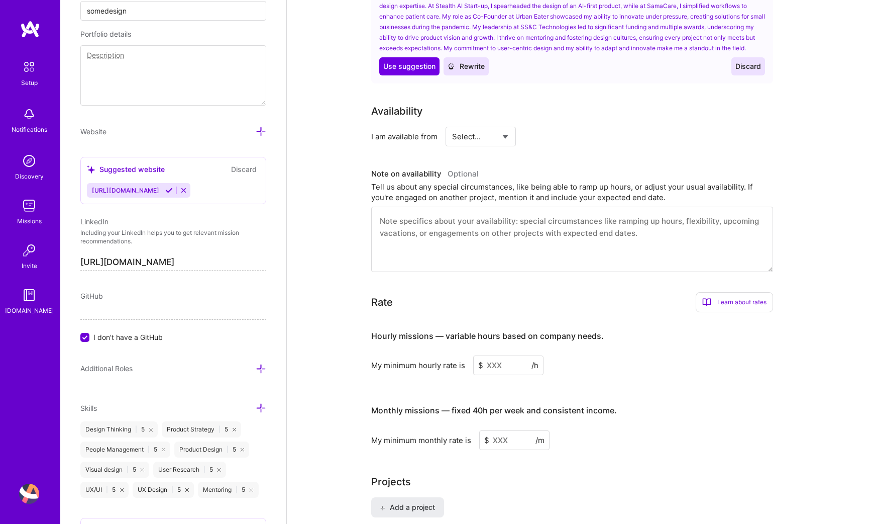
click at [495, 128] on select "Select... Right Now Future Date Not Available" at bounding box center [481, 137] width 58 height 26
select select "Right Now"
click at [452, 124] on select "Select... Right Now Future Date Not Available" at bounding box center [481, 137] width 58 height 26
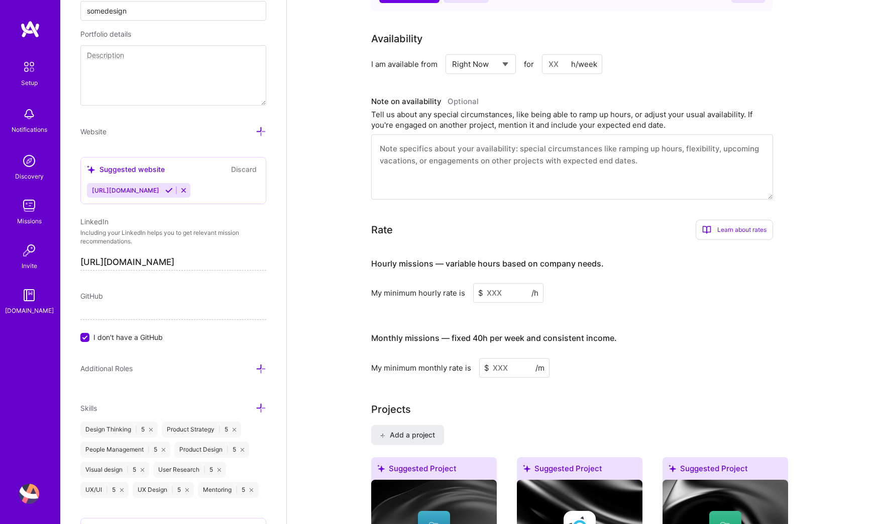
scroll to position [487, 0]
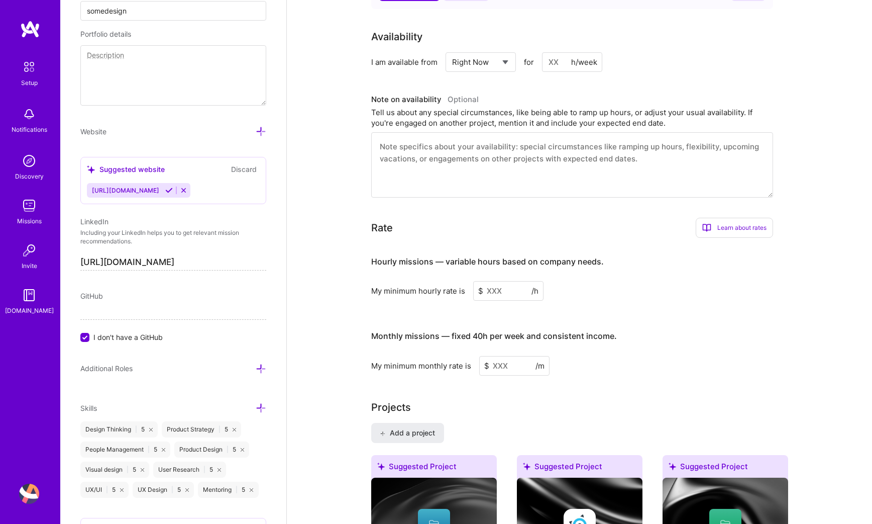
click at [498, 288] on input at bounding box center [508, 291] width 70 height 20
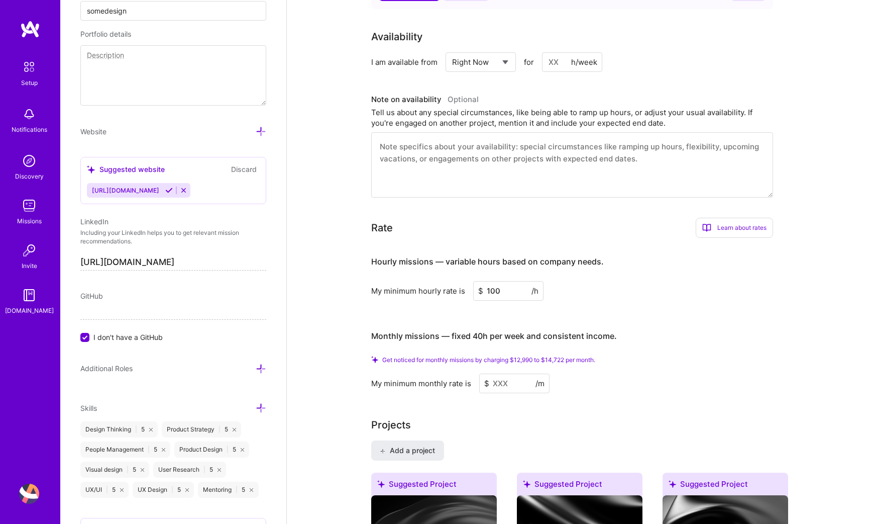
type input "100"
click at [498, 381] on input at bounding box center [514, 383] width 70 height 20
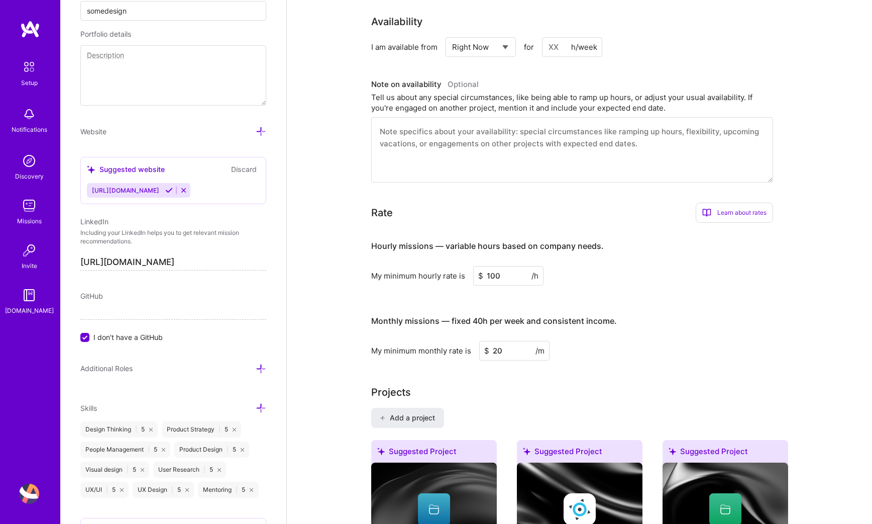
type input "2"
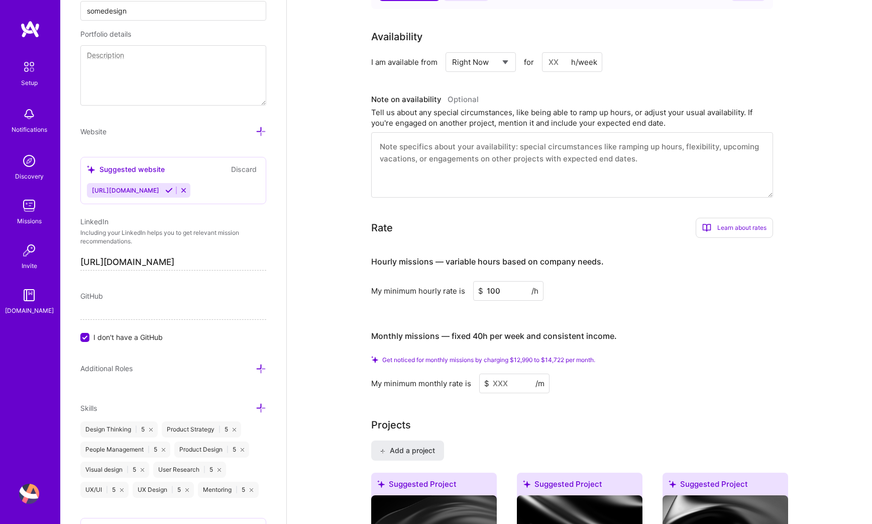
click at [593, 381] on div "My minimum monthly rate is $ /m" at bounding box center [572, 383] width 402 height 20
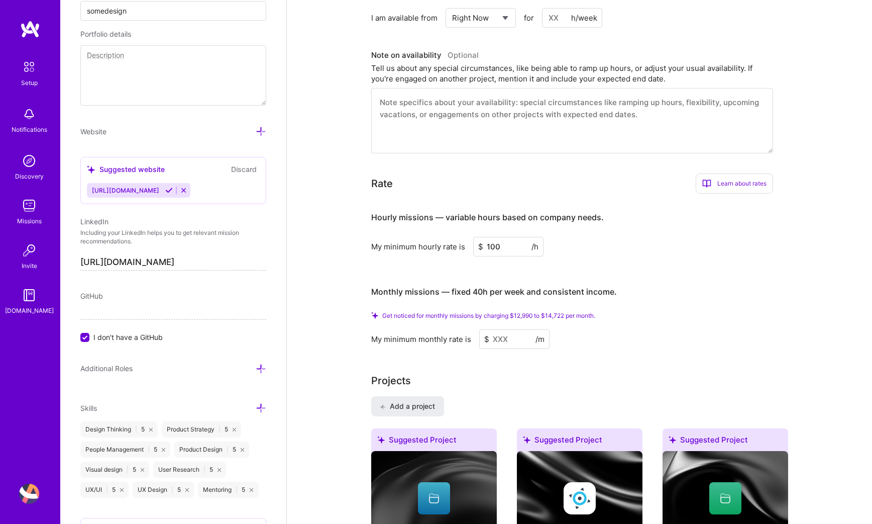
scroll to position [548, 0]
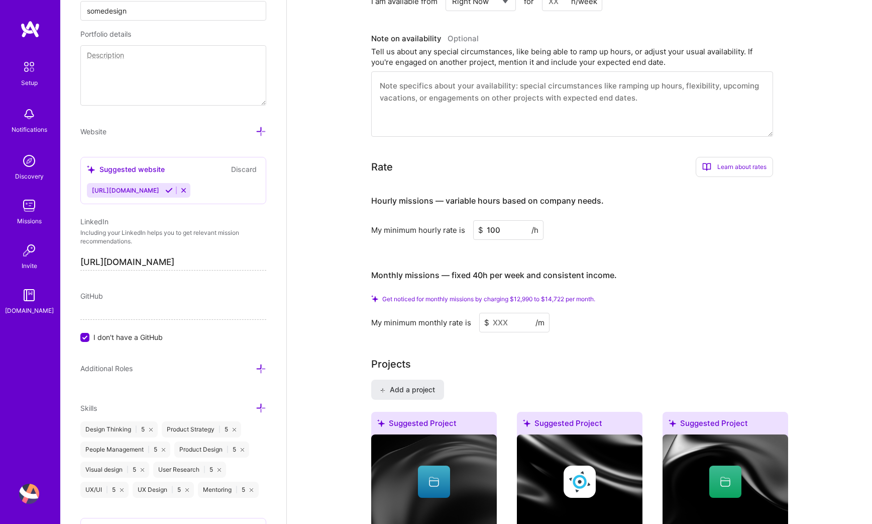
click at [543, 298] on span "Get noticed for monthly missions by charging $12,990 to $14,722 per month." at bounding box center [488, 299] width 213 height 8
click at [560, 319] on div "My minimum monthly rate is $ /m" at bounding box center [572, 323] width 402 height 20
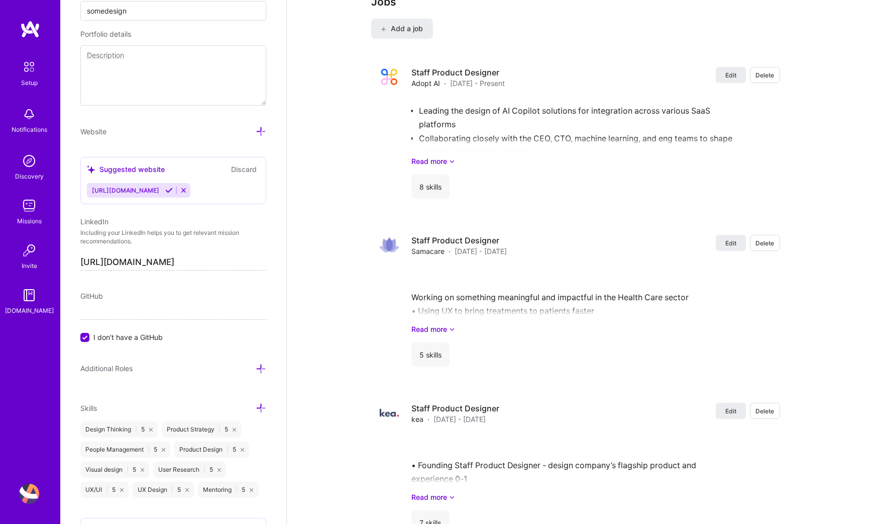
scroll to position [1830, 0]
click at [727, 238] on span "Edit" at bounding box center [731, 241] width 11 height 9
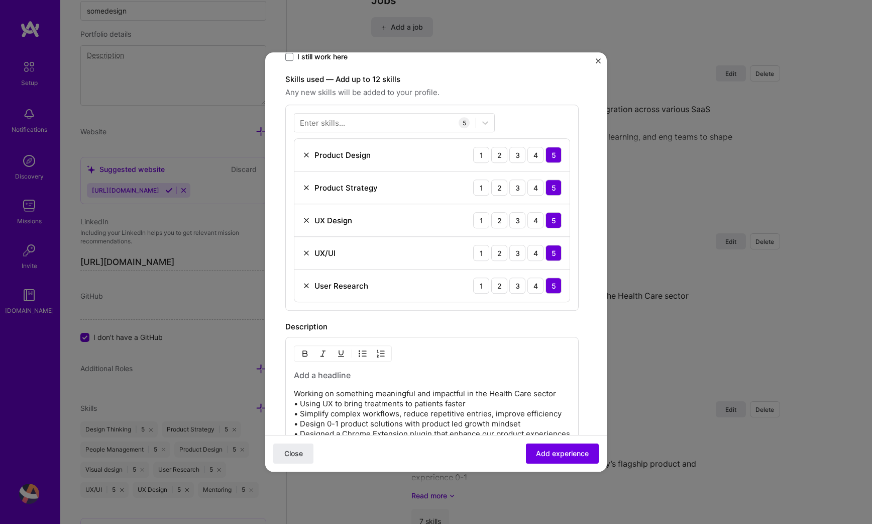
scroll to position [275, 0]
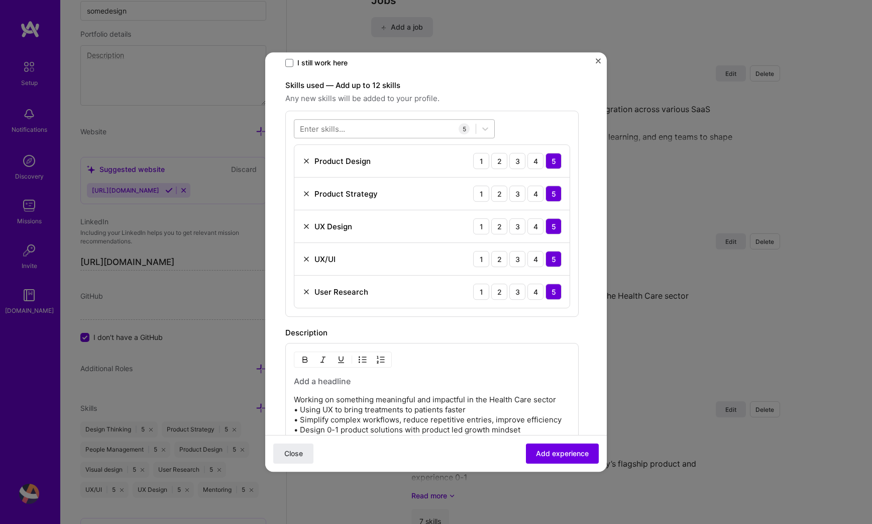
click at [363, 125] on div at bounding box center [385, 129] width 181 height 17
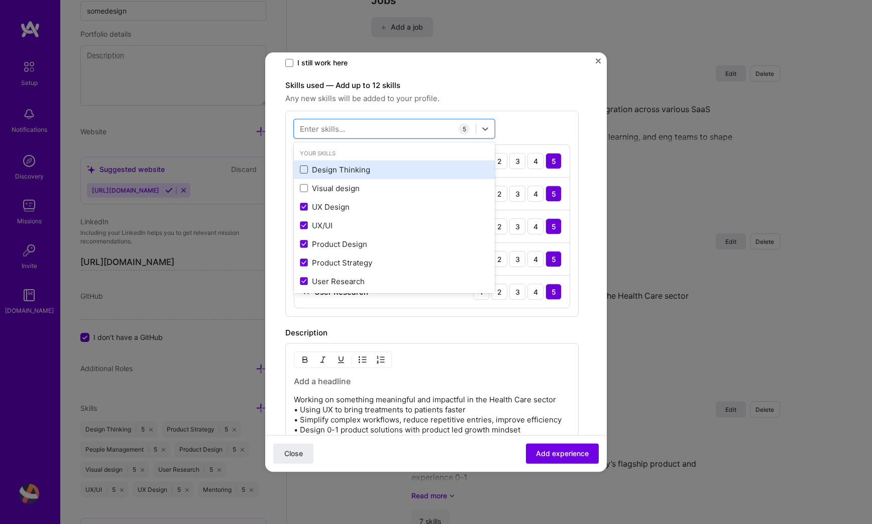
click at [304, 170] on span at bounding box center [304, 170] width 8 height 8
click at [0, 0] on input "checkbox" at bounding box center [0, 0] width 0 height 0
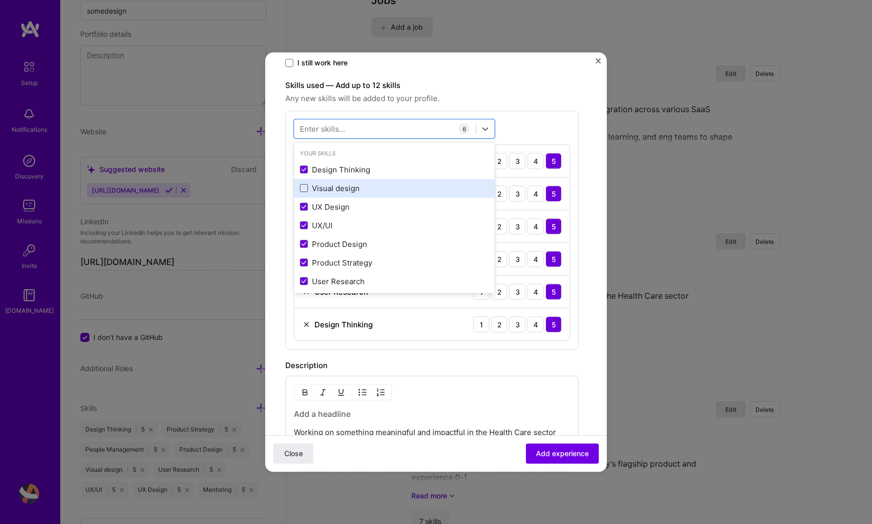
click at [304, 186] on span at bounding box center [304, 188] width 8 height 8
click at [0, 0] on input "checkbox" at bounding box center [0, 0] width 0 height 0
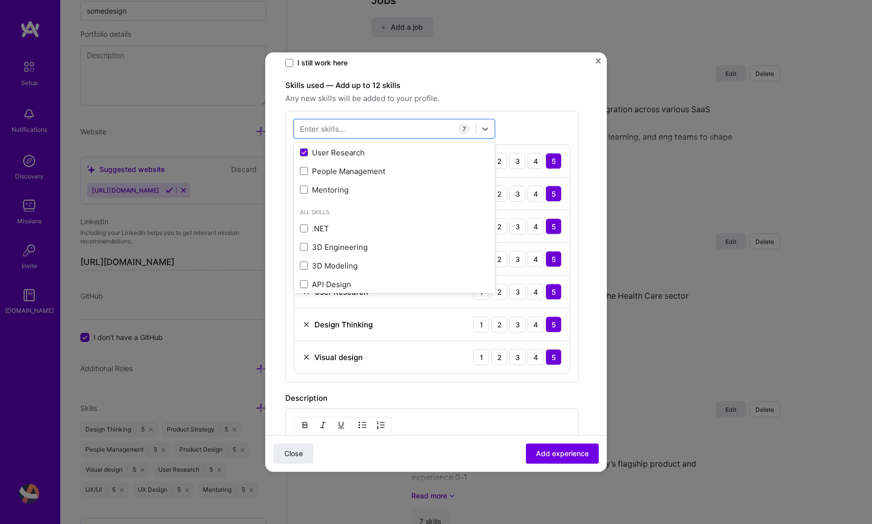
scroll to position [144, 0]
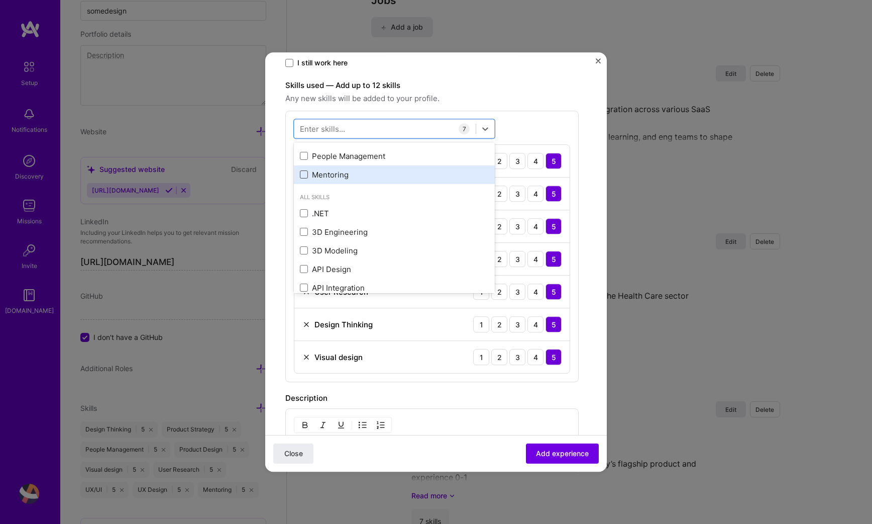
click at [304, 175] on span at bounding box center [304, 175] width 8 height 8
click at [0, 0] on input "checkbox" at bounding box center [0, 0] width 0 height 0
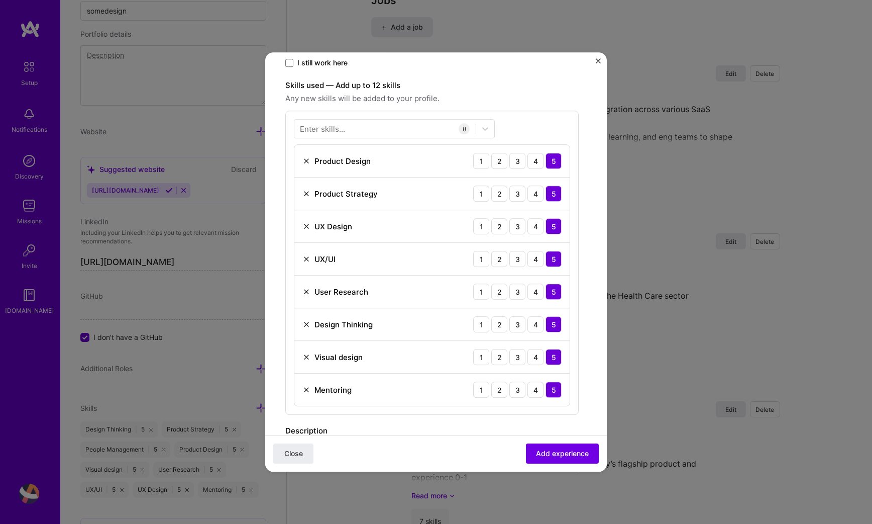
click at [545, 132] on div "Enter skills... 8 Product Design 1 2 3 4 5 Product Strategy 1 2 3 4 5 UX Design…" at bounding box center [431, 263] width 293 height 304
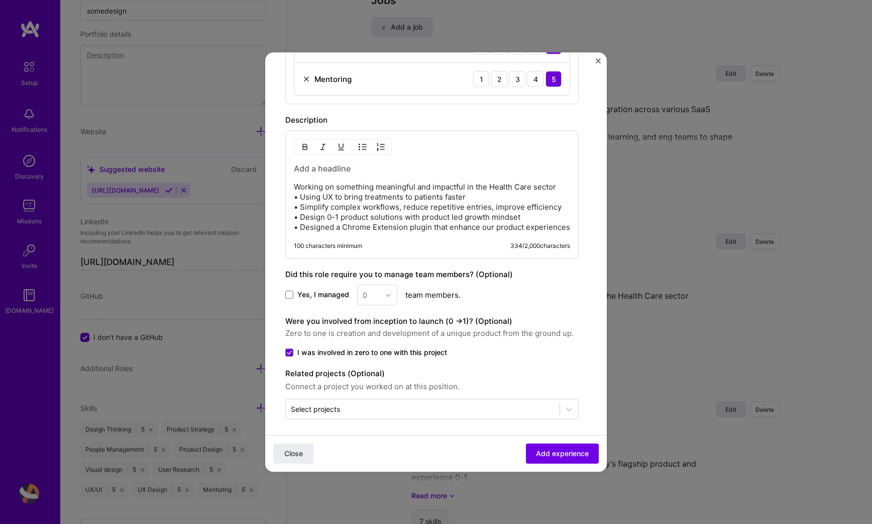
scroll to position [591, 0]
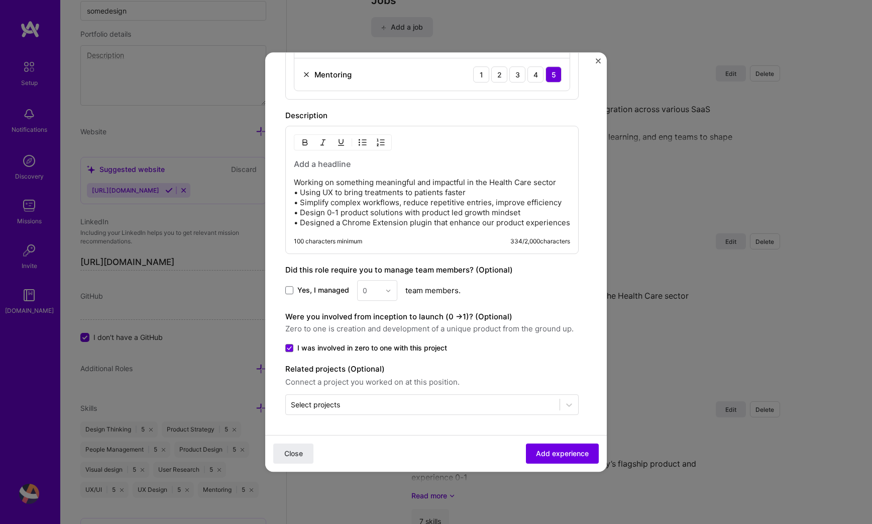
click at [478, 192] on p "Working on something meaningful and impactful in the Health Care sector • Using…" at bounding box center [432, 202] width 276 height 50
click at [433, 206] on p "Working on something meaningful and impactful in the Health Care sector • Using…" at bounding box center [432, 202] width 276 height 50
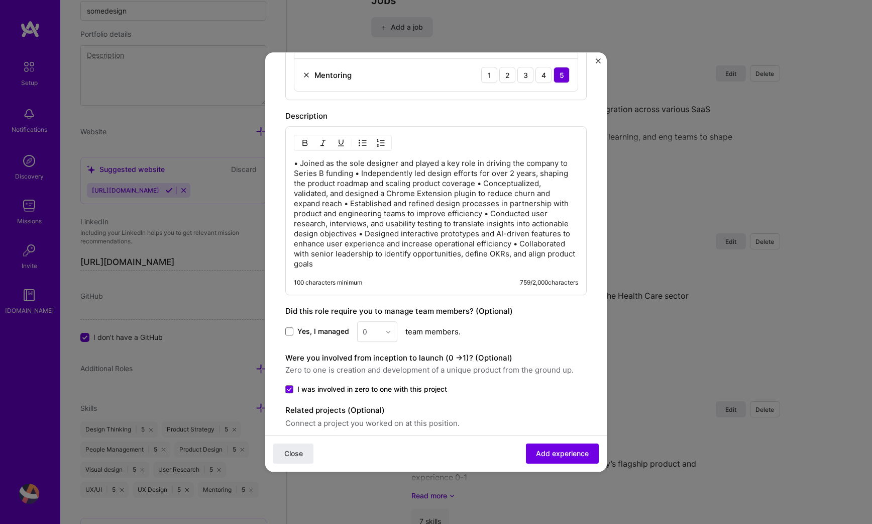
click at [360, 171] on p "• Joined as the sole designer and played a key role in driving the company to S…" at bounding box center [436, 213] width 284 height 111
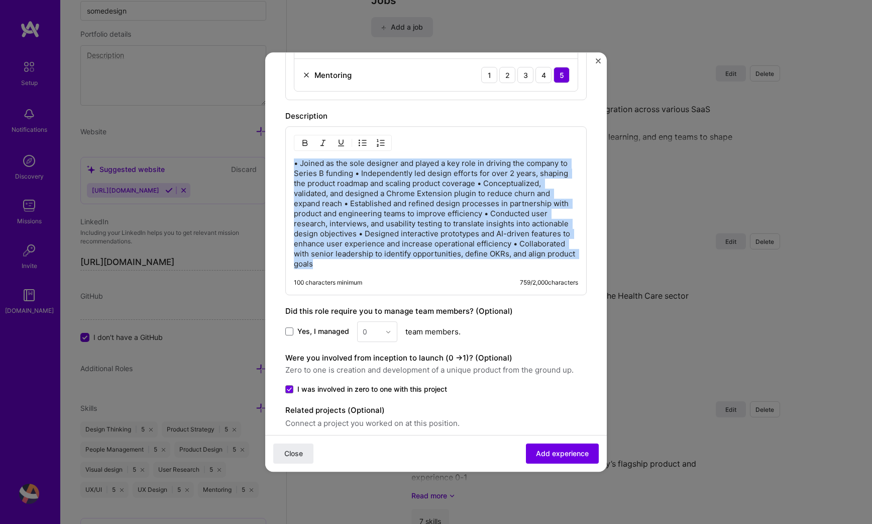
click at [360, 141] on img "button" at bounding box center [363, 143] width 8 height 8
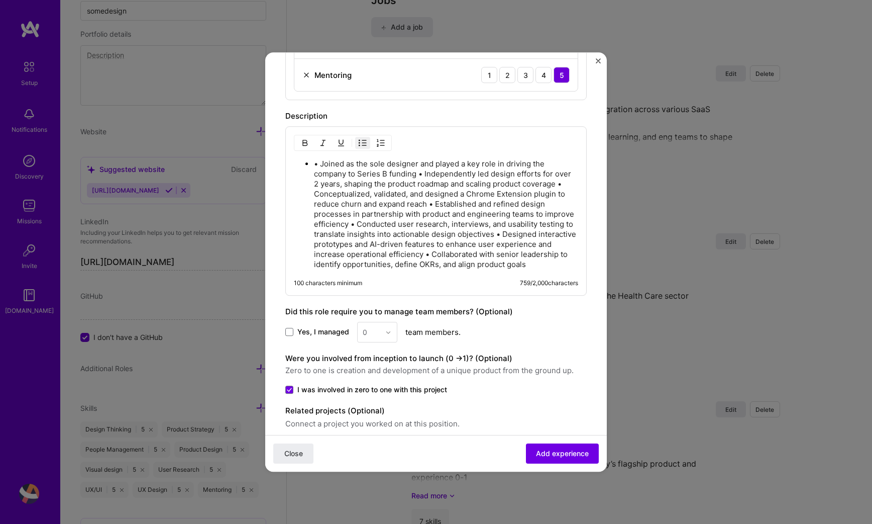
click at [322, 164] on p "• Joined as the sole designer and played a key role in driving the company to S…" at bounding box center [446, 214] width 264 height 111
drag, startPoint x: 391, startPoint y: 171, endPoint x: 383, endPoint y: 171, distance: 8.1
click at [383, 171] on p "Joined as the sole designer and played a key role in driving the company to Ser…" at bounding box center [446, 214] width 264 height 111
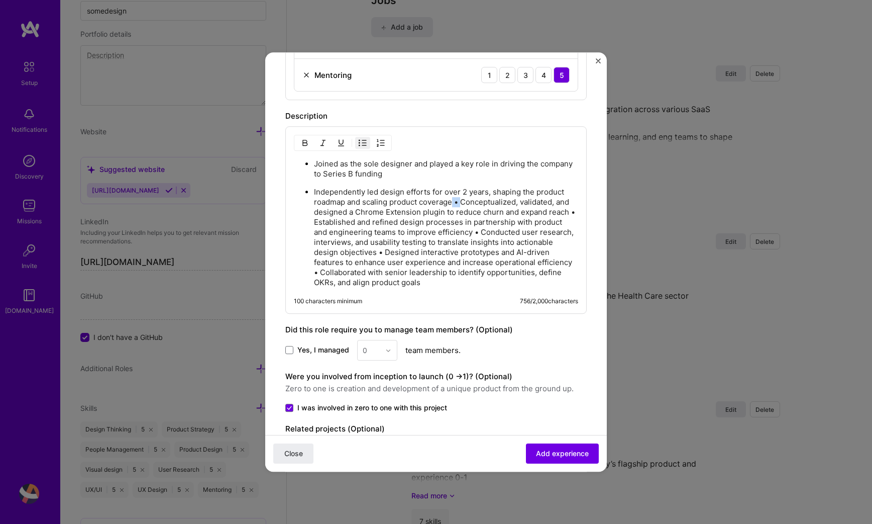
drag, startPoint x: 462, startPoint y: 201, endPoint x: 451, endPoint y: 201, distance: 10.6
click at [451, 201] on p "Independently led design efforts for over 2 years, shaping the product roadmap …" at bounding box center [446, 237] width 264 height 101
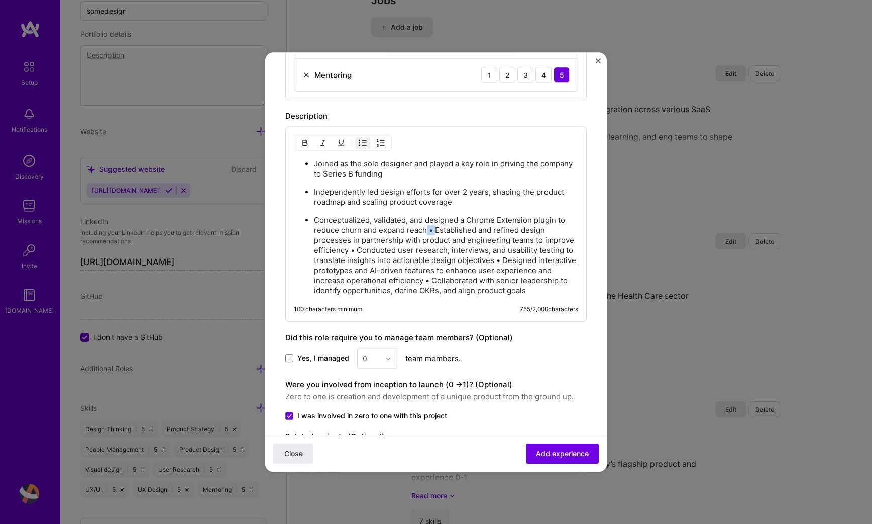
drag, startPoint x: 437, startPoint y: 228, endPoint x: 427, endPoint y: 228, distance: 9.6
click at [427, 228] on p "Conceptualized, validated, and designed a Chrome Extension plugin to reduce chu…" at bounding box center [446, 255] width 264 height 80
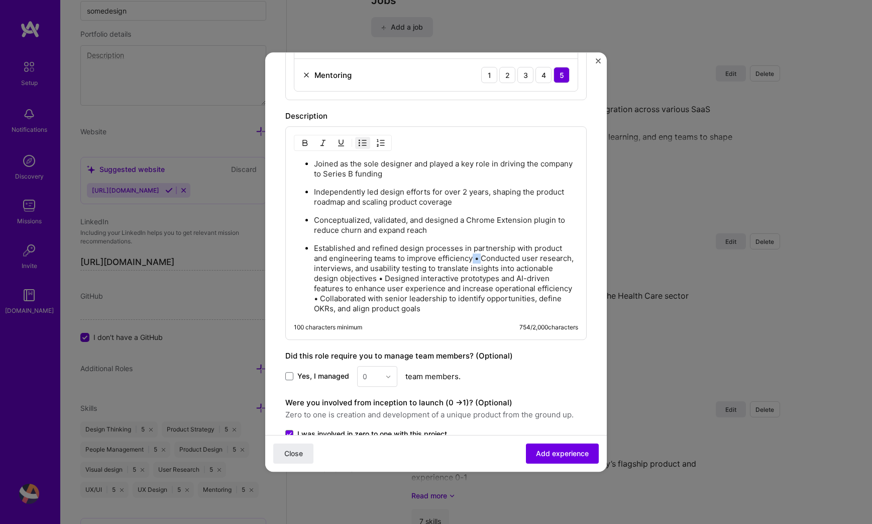
drag, startPoint x: 481, startPoint y: 257, endPoint x: 472, endPoint y: 257, distance: 9.5
click at [472, 257] on p "Established and refined design processes in partnership with product and engine…" at bounding box center [446, 278] width 264 height 70
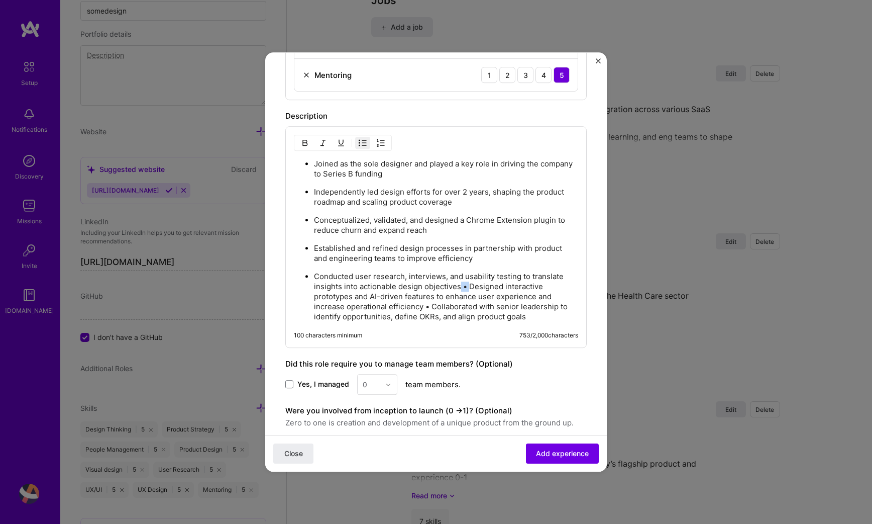
drag, startPoint x: 469, startPoint y: 283, endPoint x: 461, endPoint y: 283, distance: 8.5
click at [461, 283] on p "Conducted user research, interviews, and usability testing to translate insight…" at bounding box center [446, 296] width 264 height 50
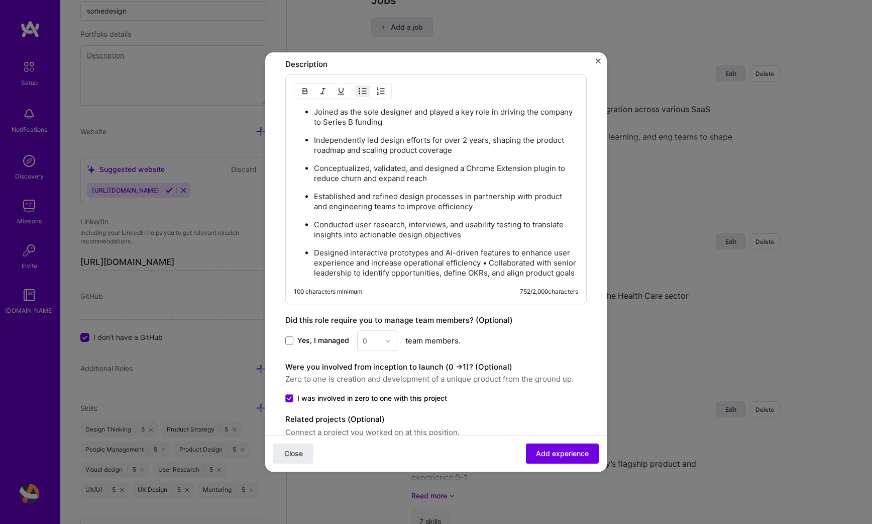
scroll to position [664, 0]
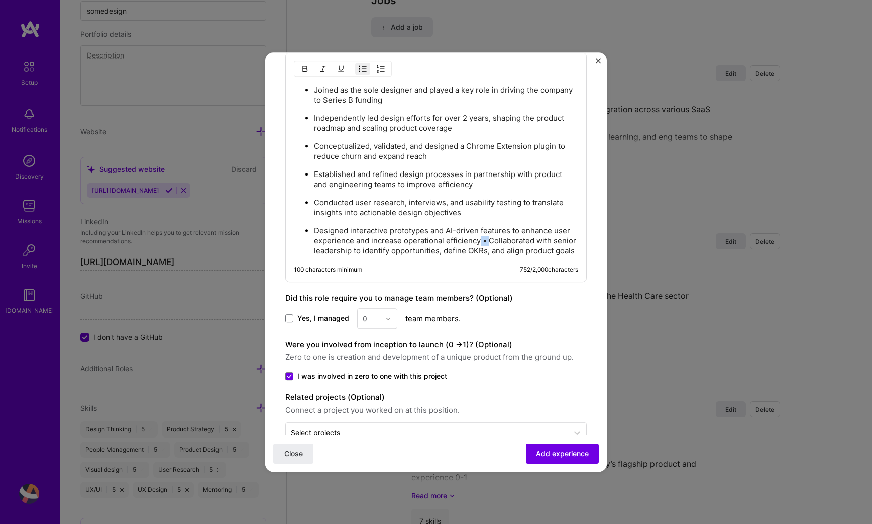
drag, startPoint x: 491, startPoint y: 238, endPoint x: 479, endPoint y: 238, distance: 11.1
click at [479, 238] on p "Designed interactive prototypes and AI-driven features to enhance user experien…" at bounding box center [446, 241] width 264 height 30
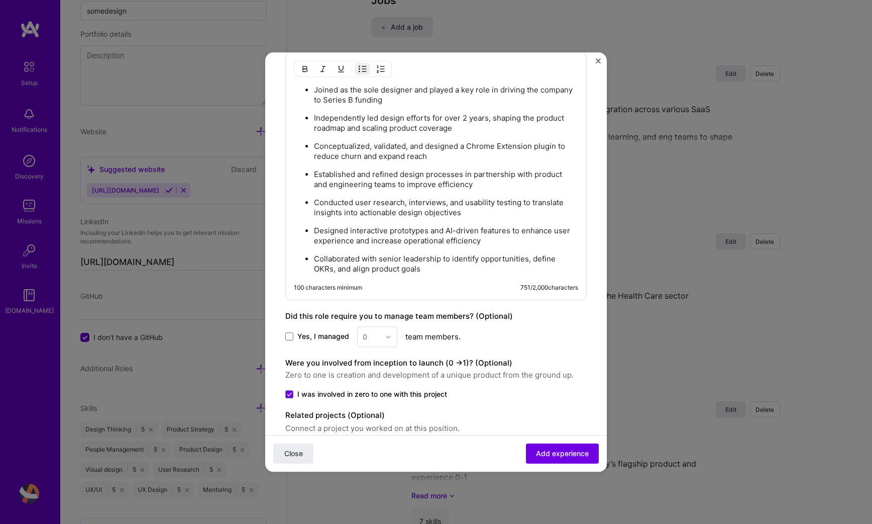
scroll to position [709, 0]
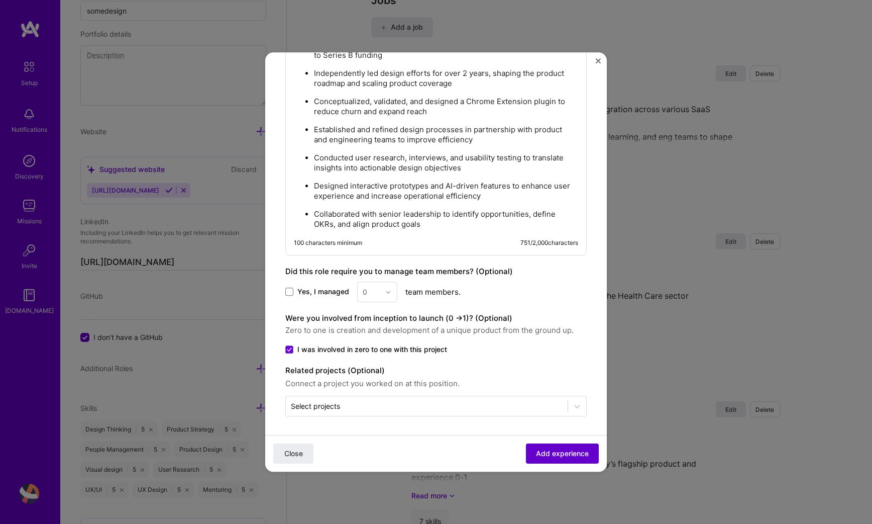
click at [559, 448] on span "Add experience" at bounding box center [562, 453] width 53 height 10
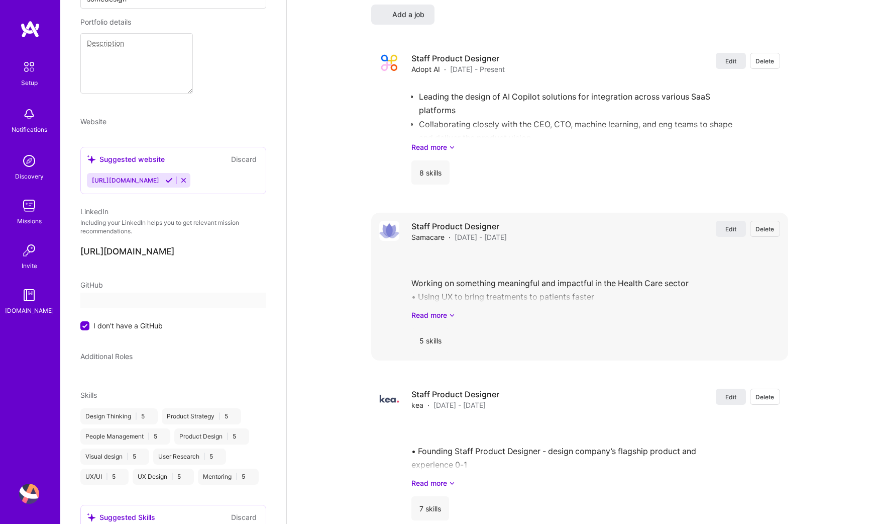
select select "US"
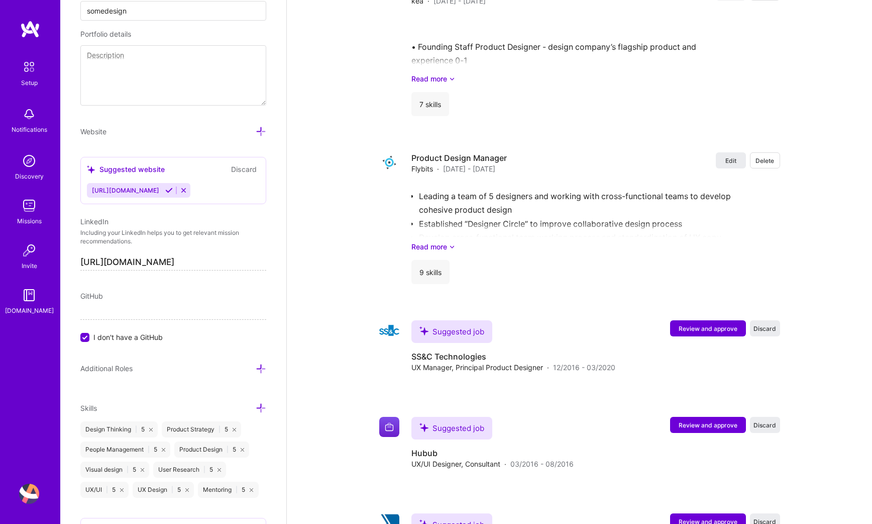
scroll to position [2247, 0]
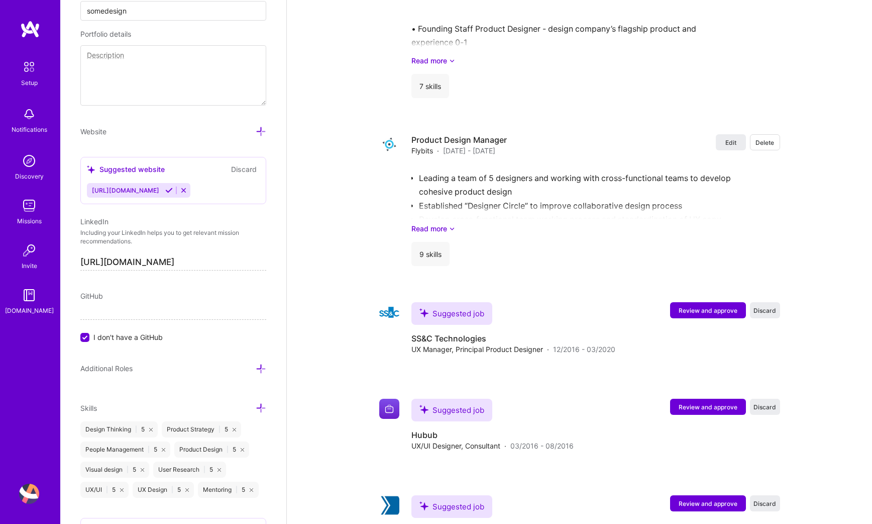
click at [648, 277] on div "Edit Delete Staff Product Designer Adopt AI · [DATE] - Present Edit Delete Lead…" at bounding box center [579, 238] width 417 height 1230
click at [695, 306] on span "Review and approve" at bounding box center [708, 310] width 59 height 9
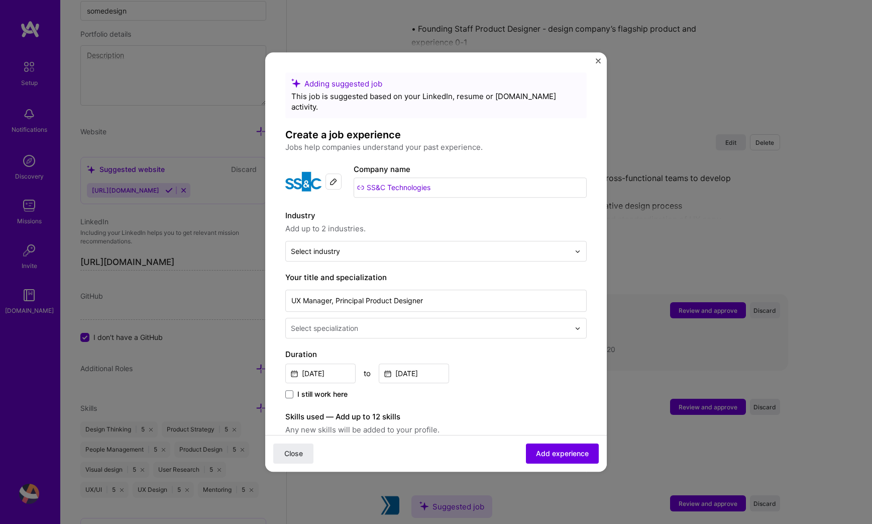
click at [695, 305] on div "Adding suggested job This job is suggested based on your LinkedIn, resume or [D…" at bounding box center [436, 262] width 872 height 524
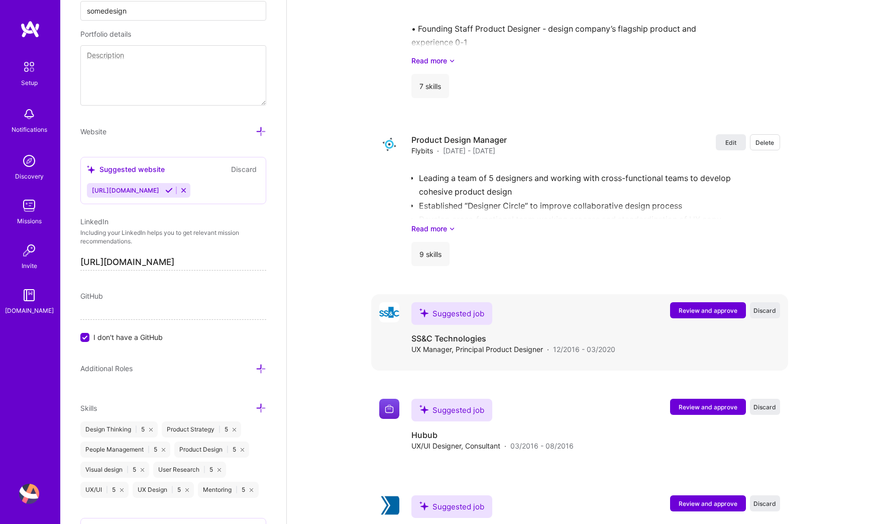
click at [714, 309] on span "Review and approve" at bounding box center [708, 310] width 59 height 9
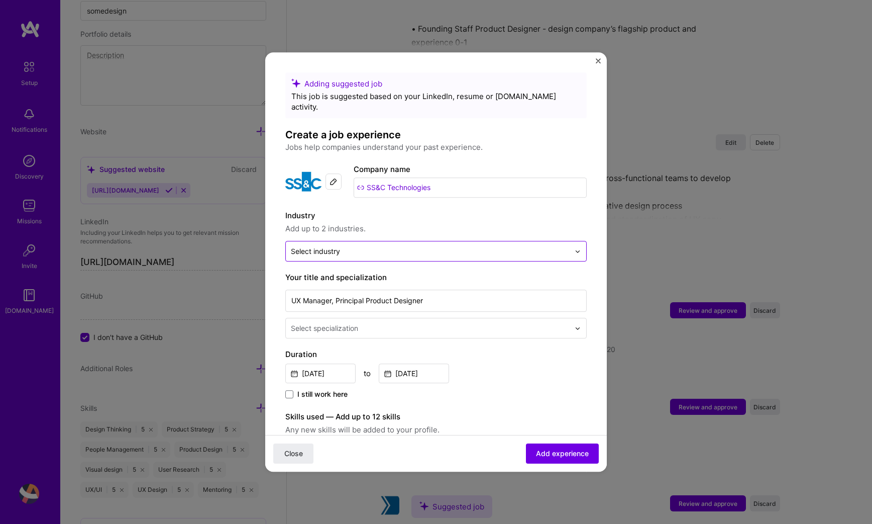
click at [455, 246] on input "text" at bounding box center [430, 251] width 279 height 11
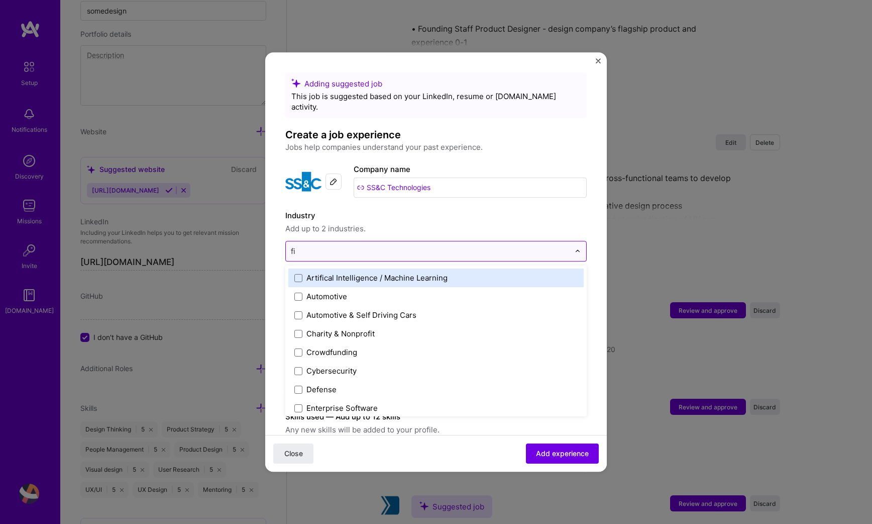
type input "fin"
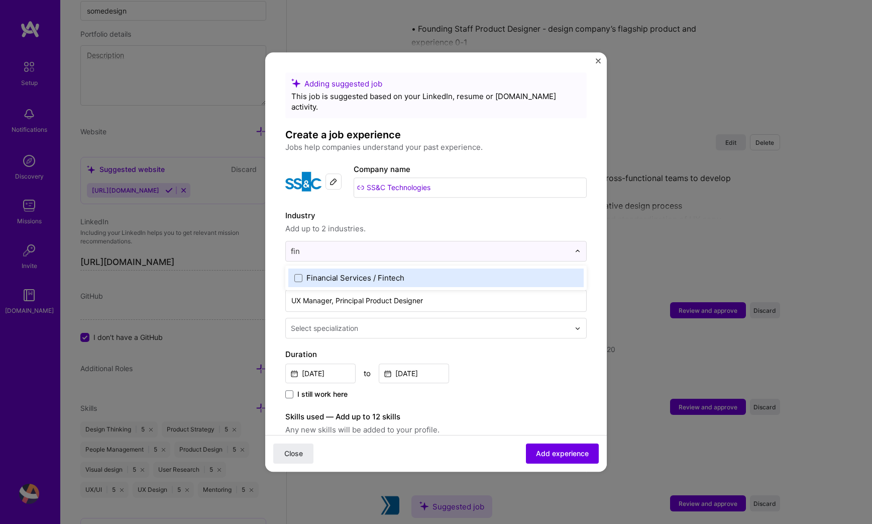
click at [432, 272] on label "Financial Services / Fintech" at bounding box center [436, 277] width 283 height 11
type input "saas"
click at [435, 272] on label "SaaS" at bounding box center [436, 277] width 283 height 11
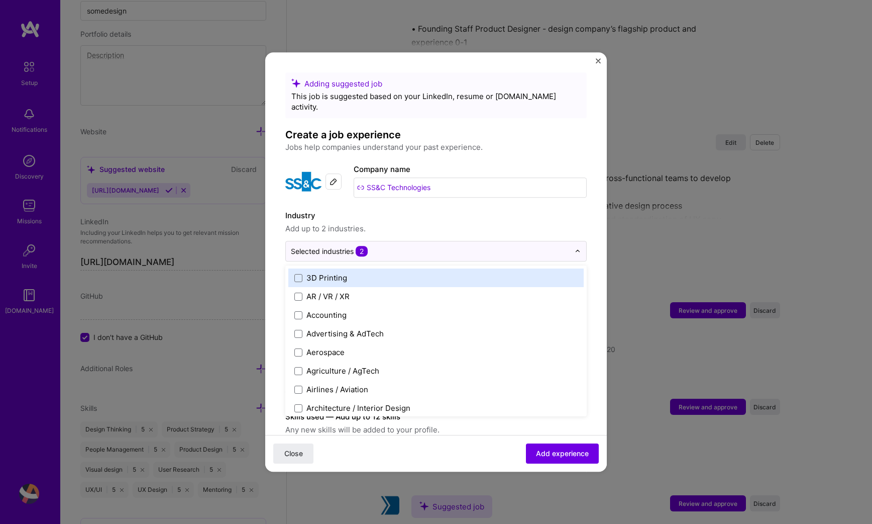
click at [538, 210] on label "Industry" at bounding box center [436, 216] width 302 height 12
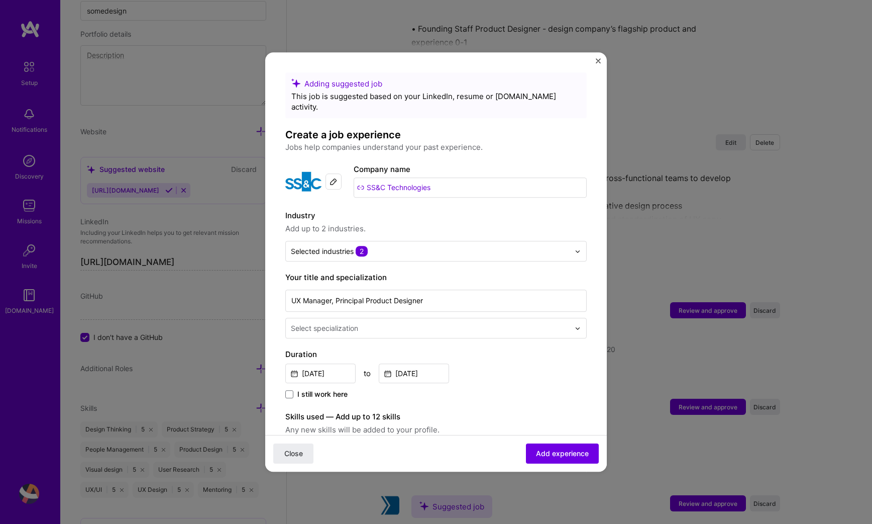
click at [410, 323] on input "text" at bounding box center [431, 328] width 281 height 11
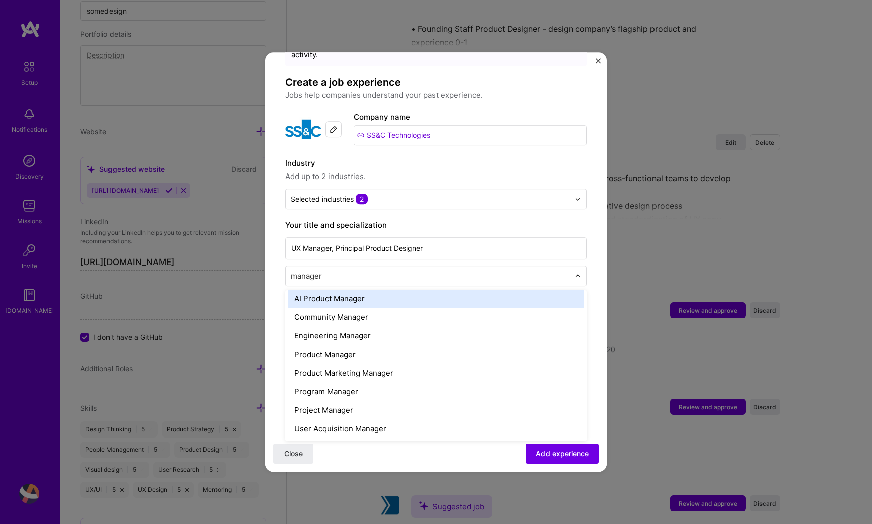
scroll to position [58, 0]
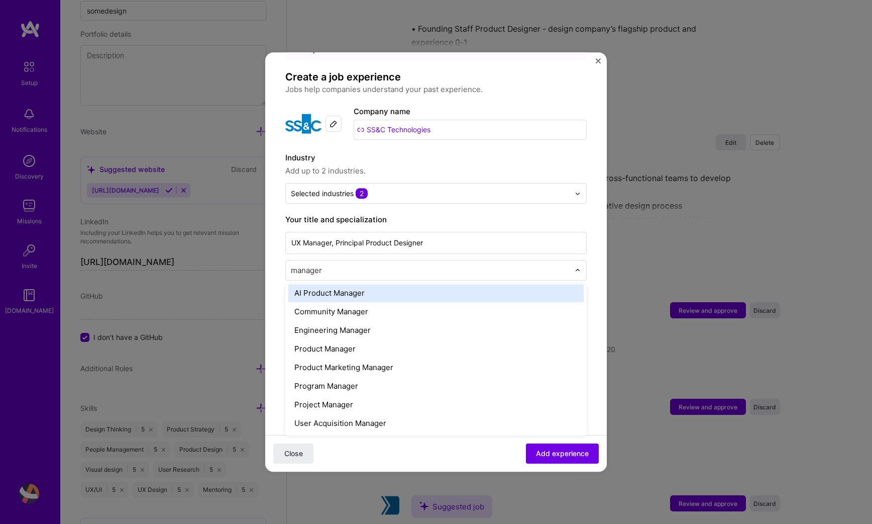
type input "manager"
click at [498, 270] on div "Adding suggested job This job is suggested based on your LinkedIn, resume or [D…" at bounding box center [436, 449] width 302 height 869
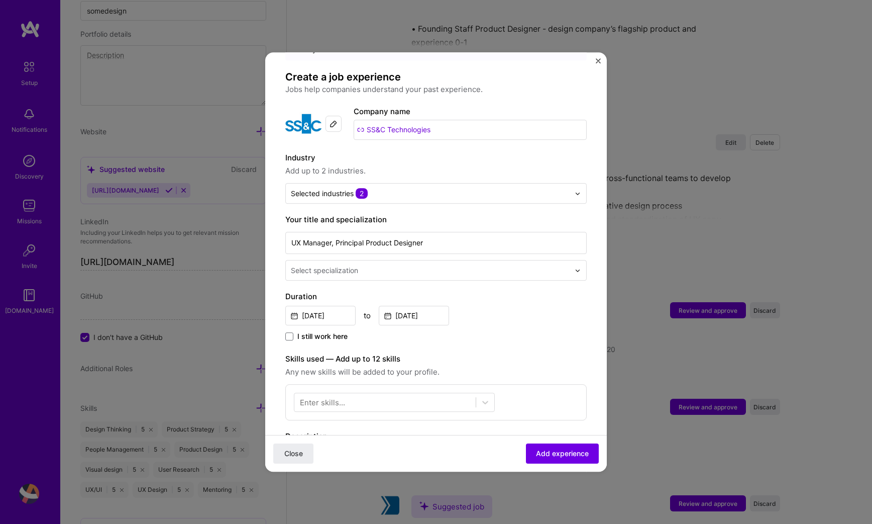
click at [499, 265] on input "text" at bounding box center [431, 270] width 281 height 11
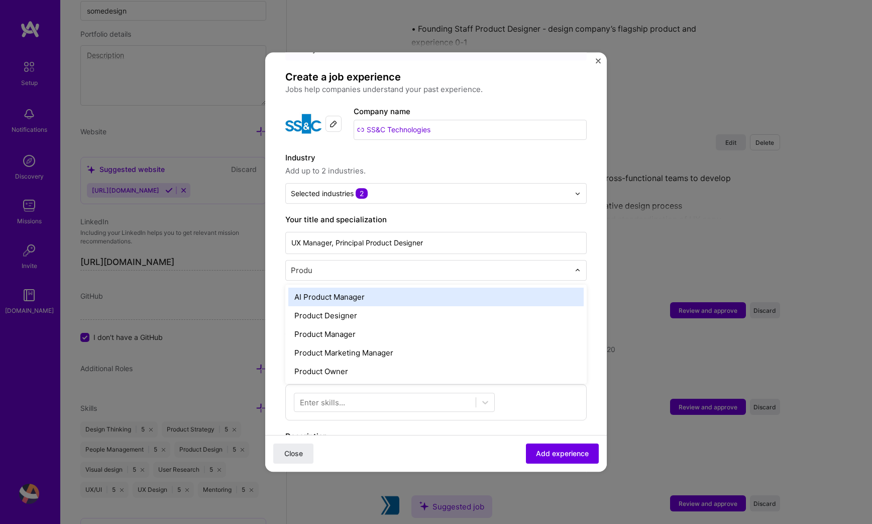
type input "Produc"
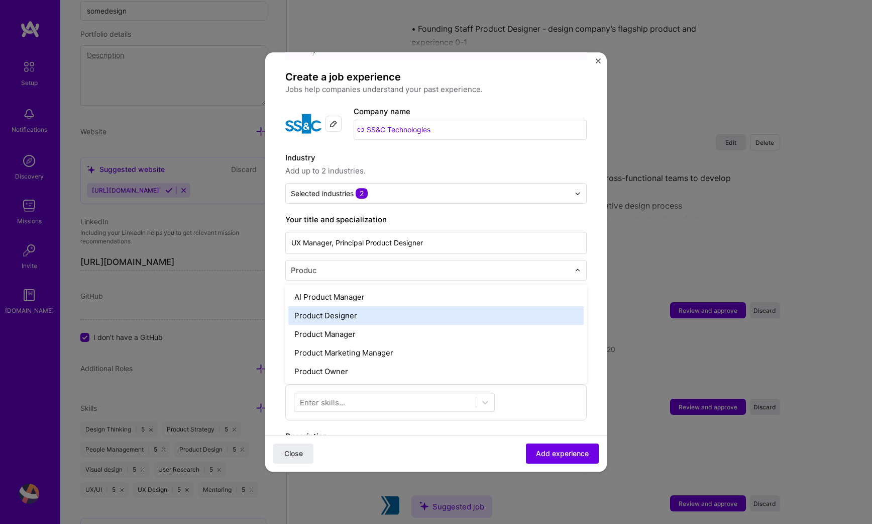
click at [465, 306] on div "Product Designer" at bounding box center [436, 315] width 296 height 19
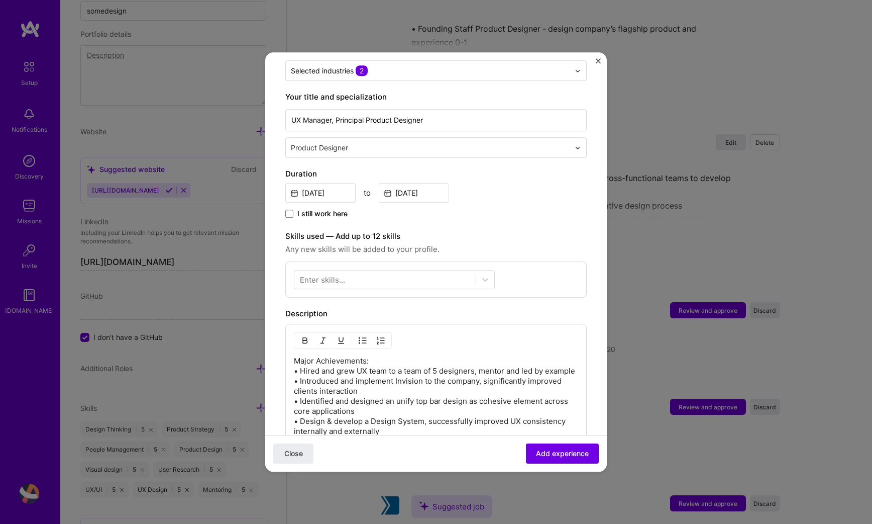
scroll to position [184, 0]
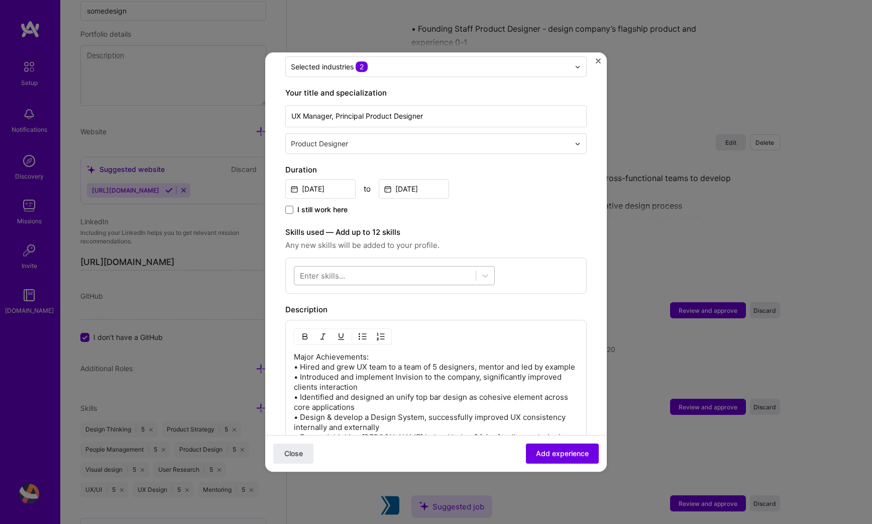
click at [448, 267] on div at bounding box center [385, 275] width 181 height 17
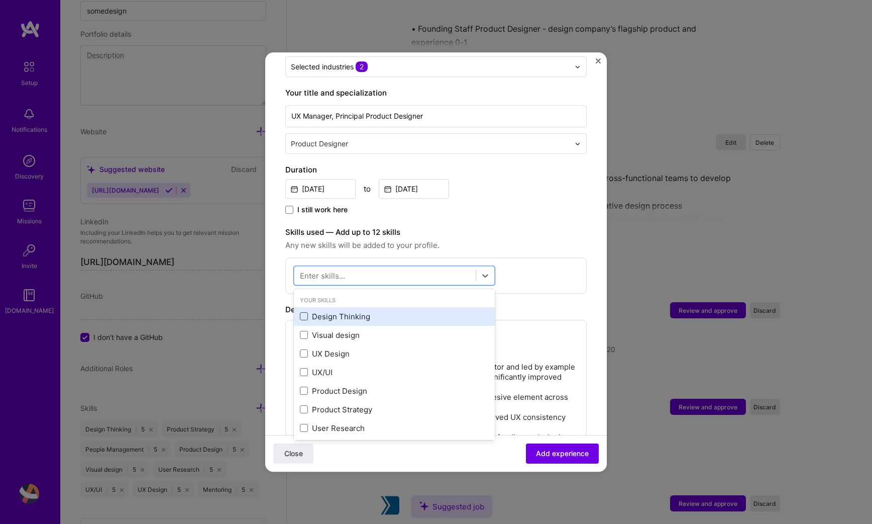
click at [300, 313] on span at bounding box center [304, 317] width 8 height 8
click at [0, 0] on input "checkbox" at bounding box center [0, 0] width 0 height 0
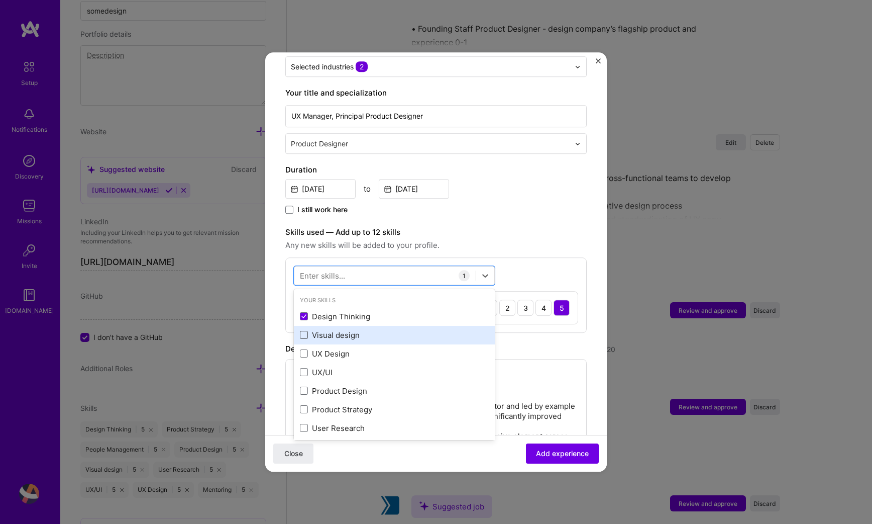
click at [302, 331] on span at bounding box center [304, 335] width 8 height 8
click at [0, 0] on input "checkbox" at bounding box center [0, 0] width 0 height 0
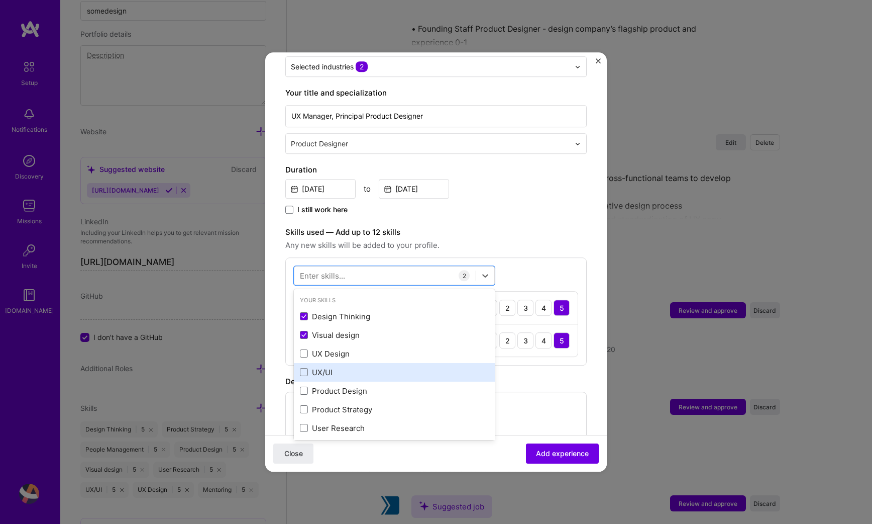
click at [303, 367] on div "UX/UI" at bounding box center [394, 372] width 189 height 11
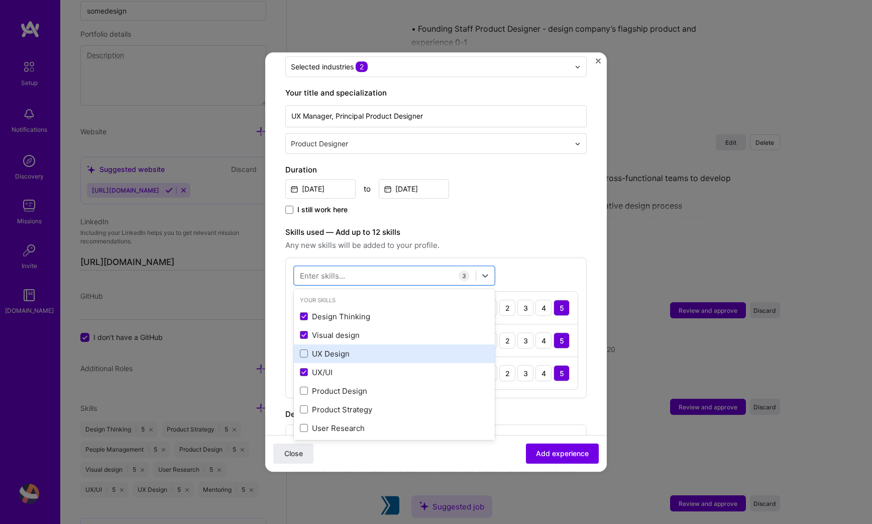
click at [303, 348] on div "UX Design" at bounding box center [394, 353] width 189 height 11
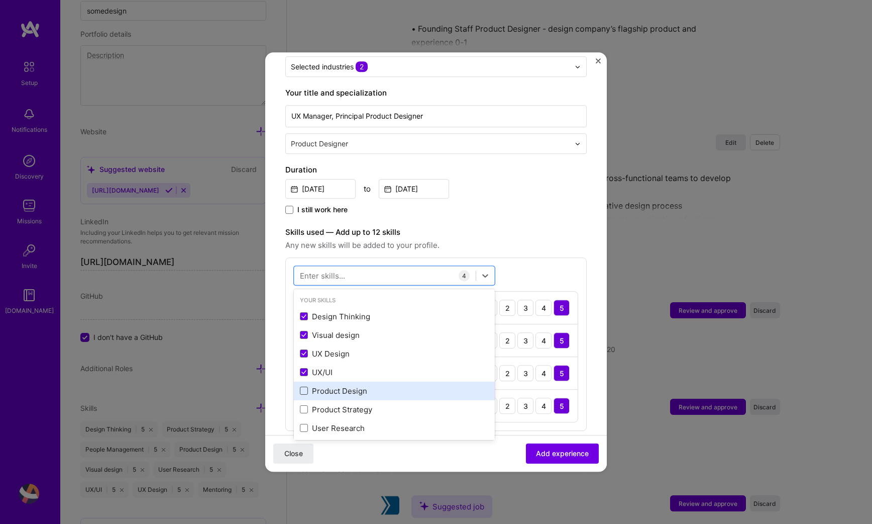
click at [304, 387] on span at bounding box center [304, 391] width 8 height 8
click at [0, 0] on input "checkbox" at bounding box center [0, 0] width 0 height 0
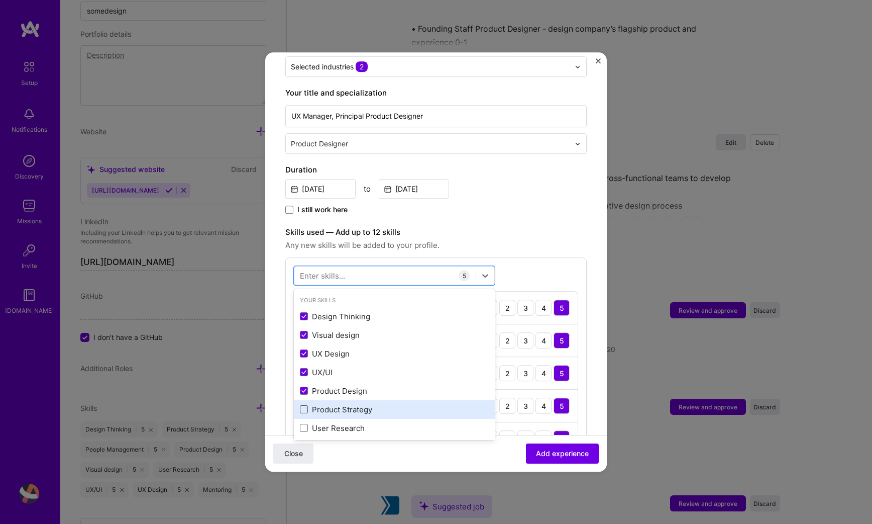
click at [305, 406] on span at bounding box center [304, 410] width 8 height 8
click at [0, 0] on input "checkbox" at bounding box center [0, 0] width 0 height 0
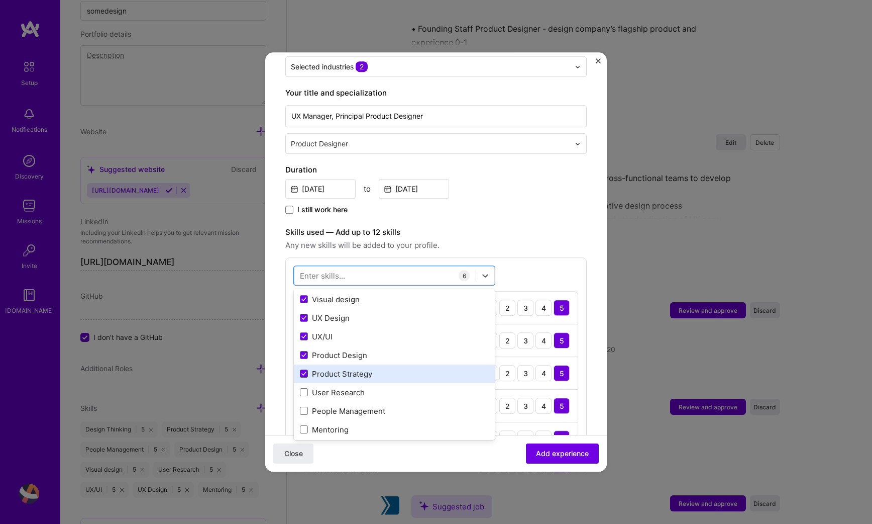
scroll to position [57, 0]
click at [304, 367] on span at bounding box center [304, 371] width 8 height 8
click at [0, 0] on input "checkbox" at bounding box center [0, 0] width 0 height 0
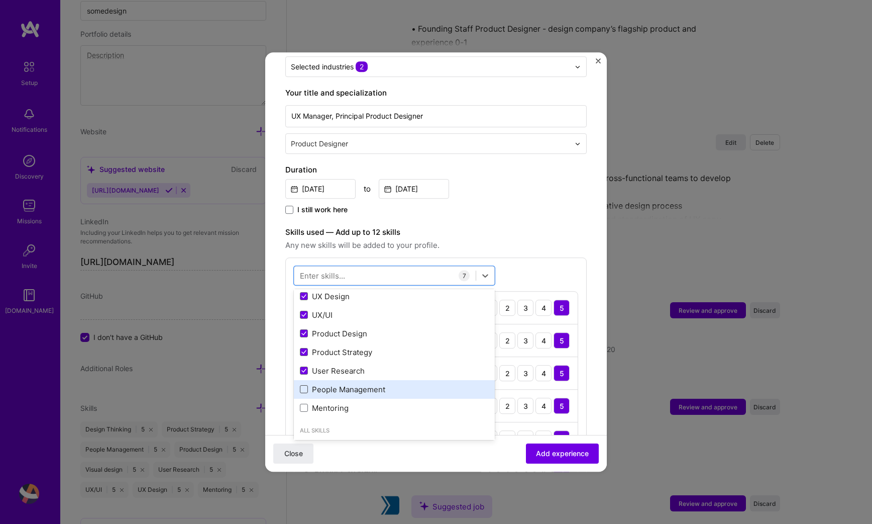
click at [303, 385] on span at bounding box center [304, 389] width 8 height 8
click at [0, 0] on input "checkbox" at bounding box center [0, 0] width 0 height 0
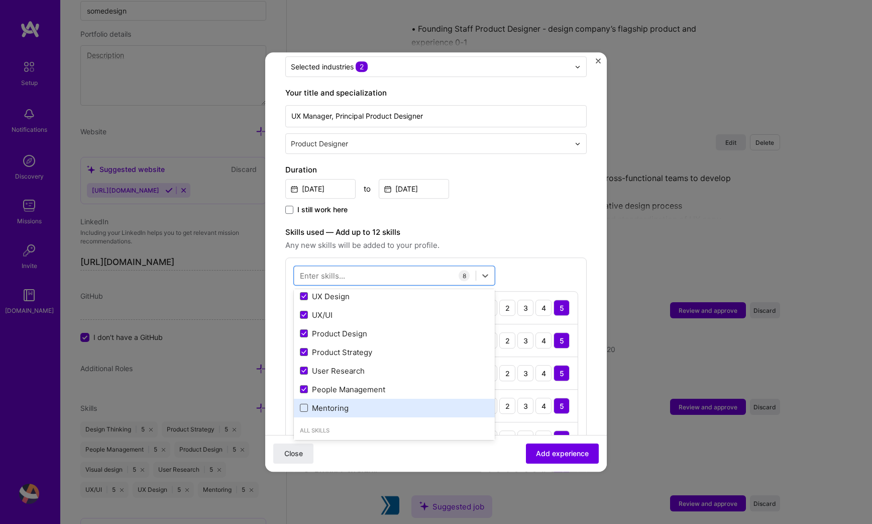
click at [305, 404] on span at bounding box center [304, 408] width 8 height 8
click at [0, 0] on input "checkbox" at bounding box center [0, 0] width 0 height 0
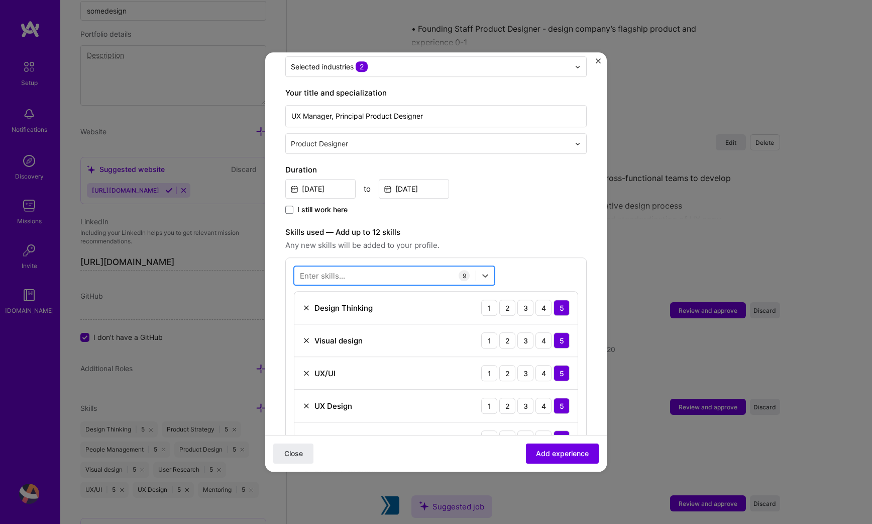
click at [370, 267] on div at bounding box center [385, 275] width 181 height 17
type input "mobil"
type input "app"
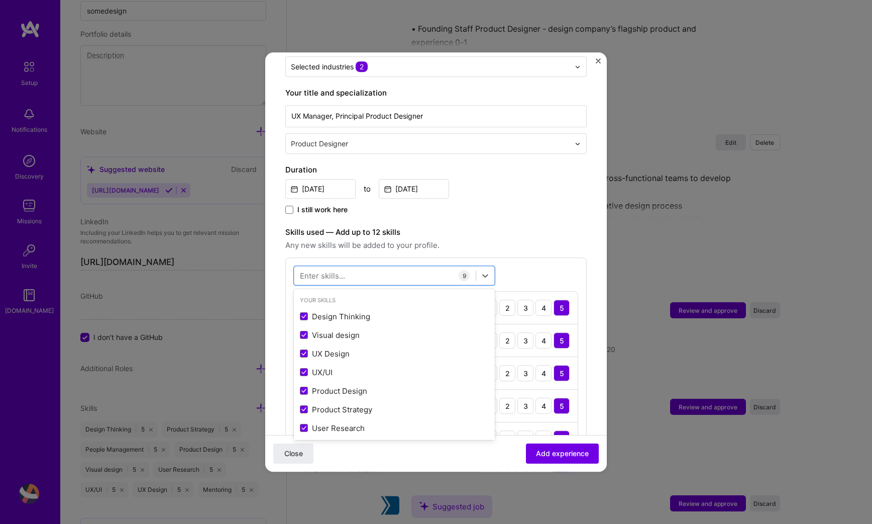
click at [517, 227] on label "Skills used — Add up to 12 skills" at bounding box center [436, 232] width 302 height 12
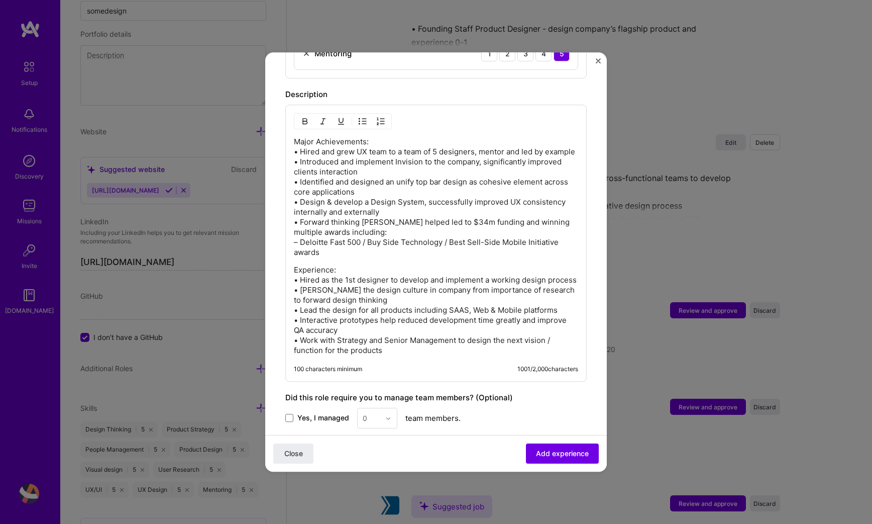
scroll to position [703, 0]
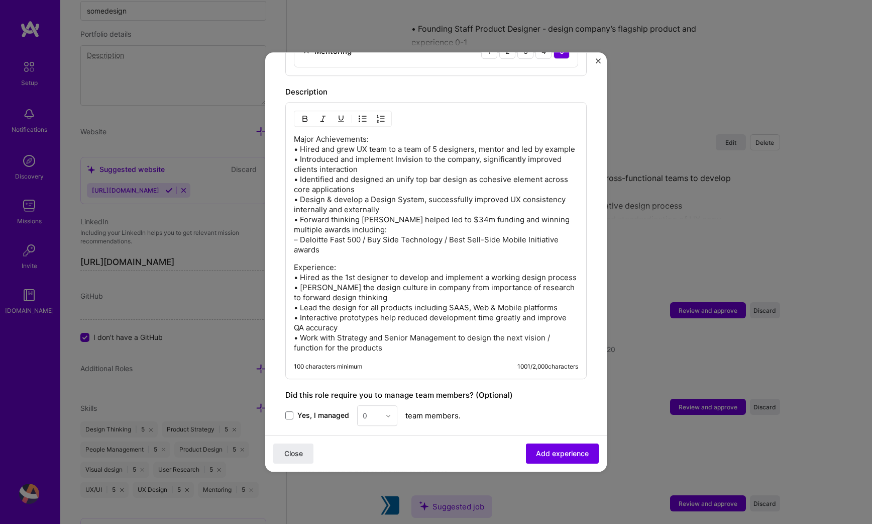
click at [382, 279] on p "Experience: • Hired as the 1st designer to develop and implement a working desi…" at bounding box center [436, 307] width 284 height 90
click at [400, 214] on p "Major Achievements: • Hired and grew UX team to a team of 5 designers, mentor a…" at bounding box center [436, 194] width 284 height 121
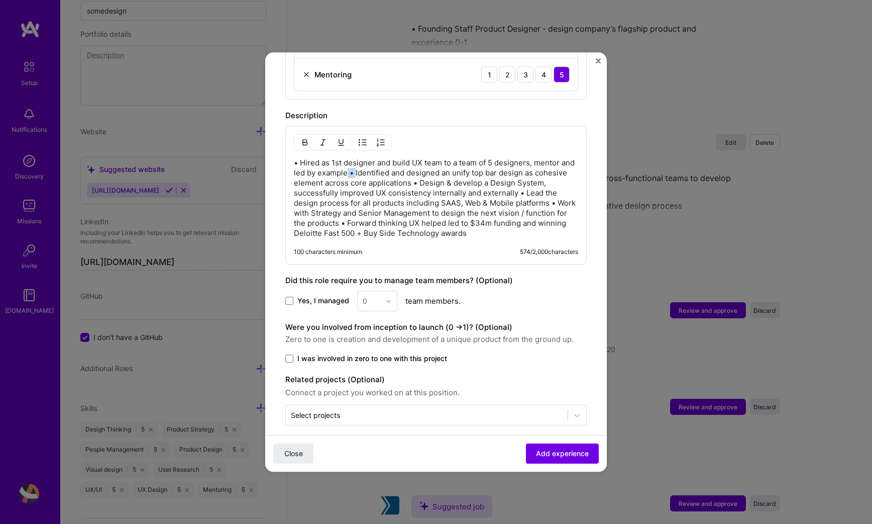
drag, startPoint x: 371, startPoint y: 162, endPoint x: 363, endPoint y: 162, distance: 8.5
click at [363, 162] on p "• Hired as 1st designer and build UX team to a team of 5 designers, mentor and …" at bounding box center [436, 198] width 284 height 80
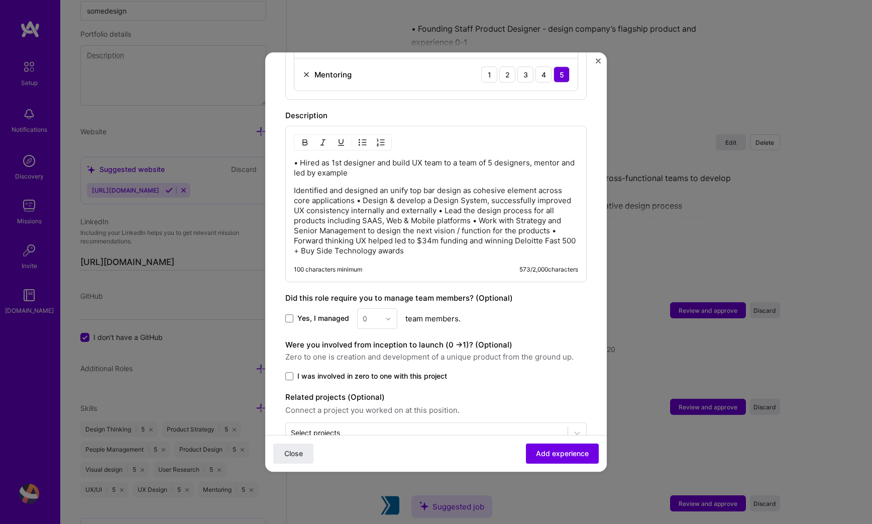
scroll to position [697, 0]
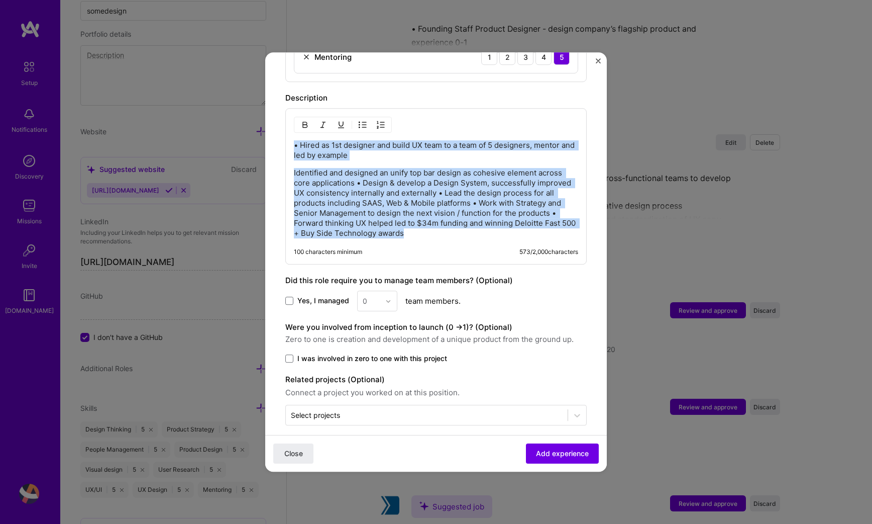
click at [363, 121] on img "button" at bounding box center [363, 125] width 8 height 8
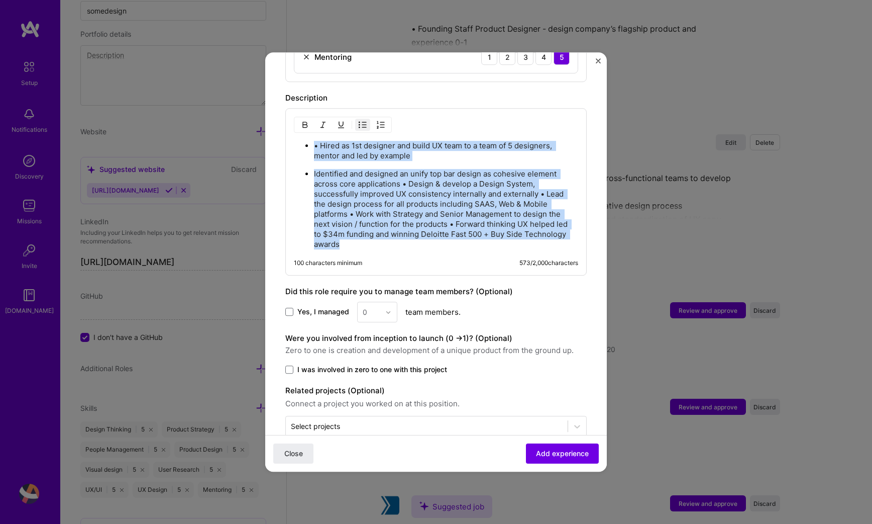
click at [321, 141] on p "• Hired as 1st designer and build UX team to a team of 5 designers, mentor and …" at bounding box center [446, 151] width 264 height 20
click at [361, 121] on img "button" at bounding box center [363, 125] width 8 height 8
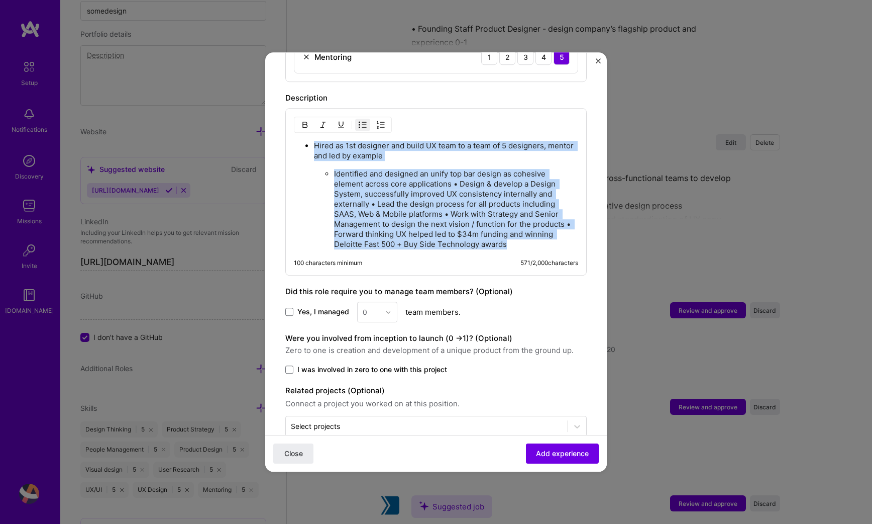
click at [336, 169] on p "Identified and designed an unify top bar design as cohesive element across core…" at bounding box center [456, 209] width 244 height 80
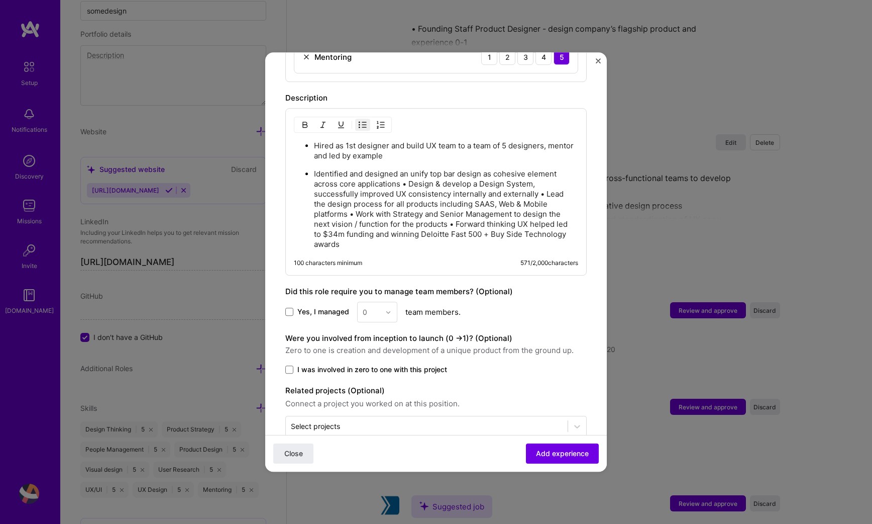
click at [410, 169] on p "Identified and designed an unify top bar design as cohesive element across core…" at bounding box center [446, 209] width 264 height 80
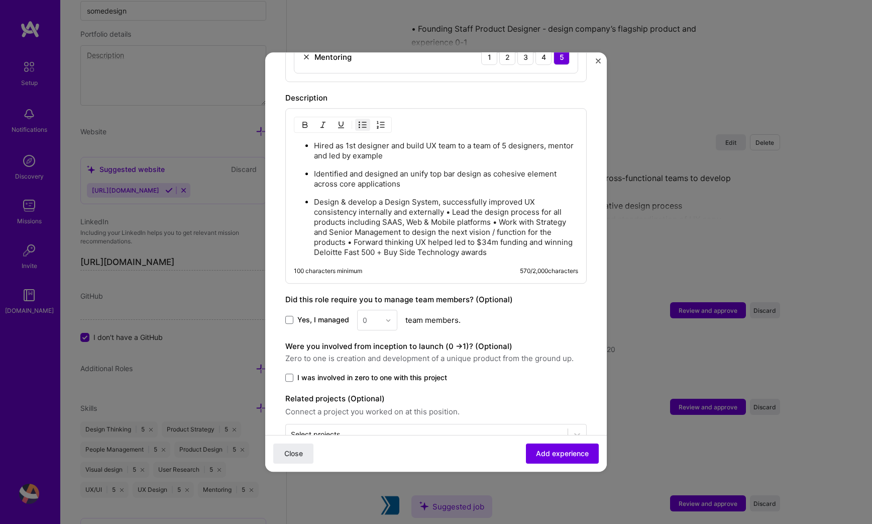
click at [453, 200] on p "Design & develop a Design System, successfully improved UX consistency internal…" at bounding box center [446, 227] width 264 height 60
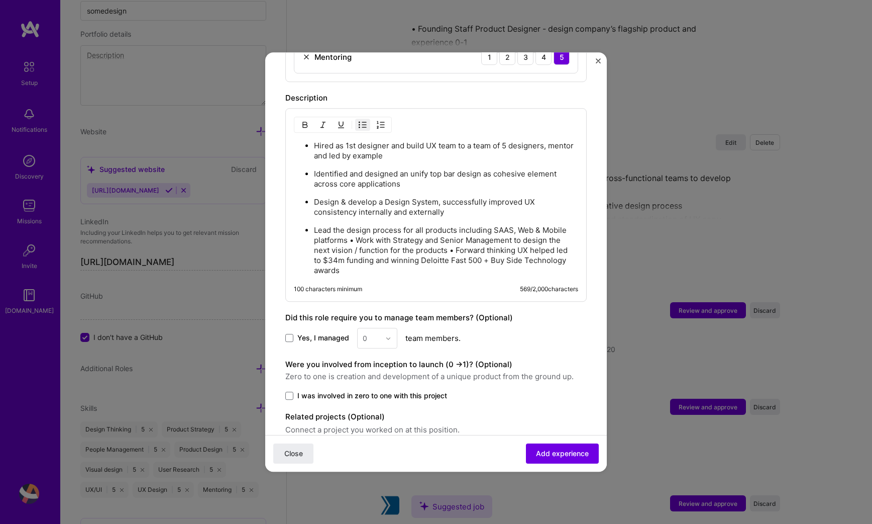
click at [357, 228] on p "Lead the design process for all products including SAAS, Web & Mobile platforms…" at bounding box center [446, 250] width 264 height 50
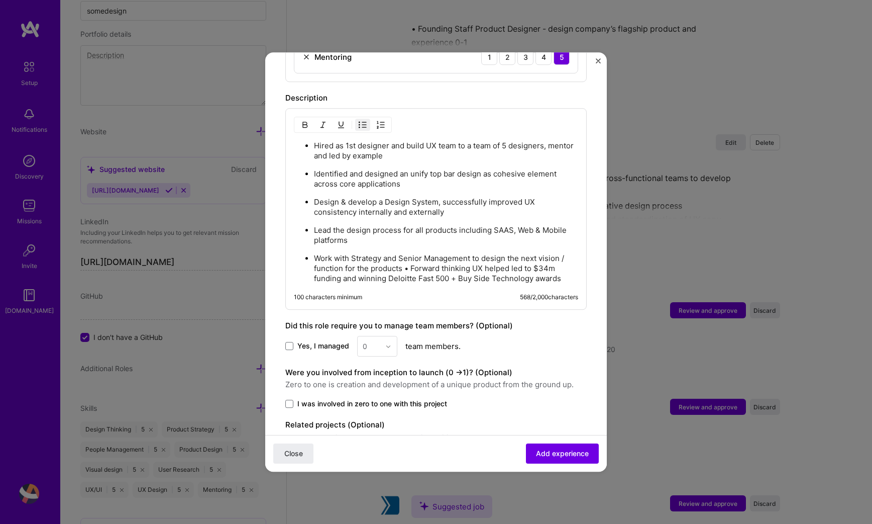
click at [411, 256] on p "Work with Strategy and Senior Management to design the next vision / function f…" at bounding box center [446, 268] width 264 height 30
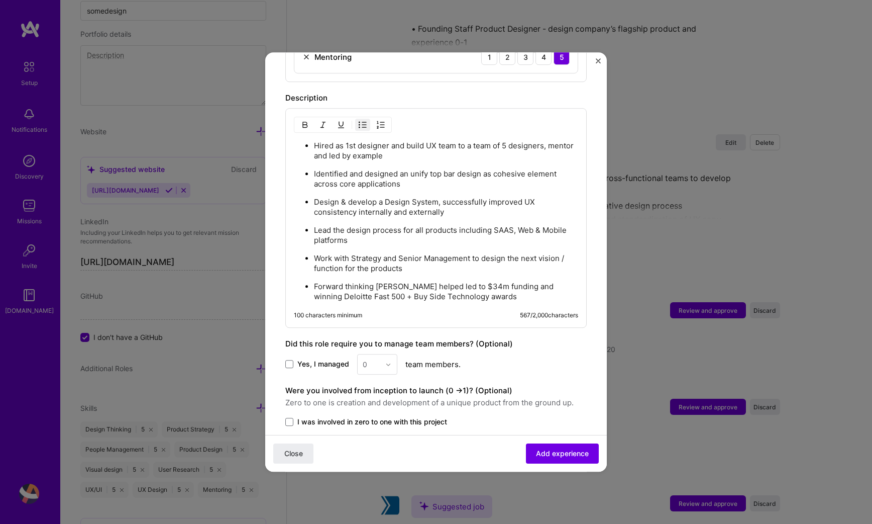
scroll to position [758, 0]
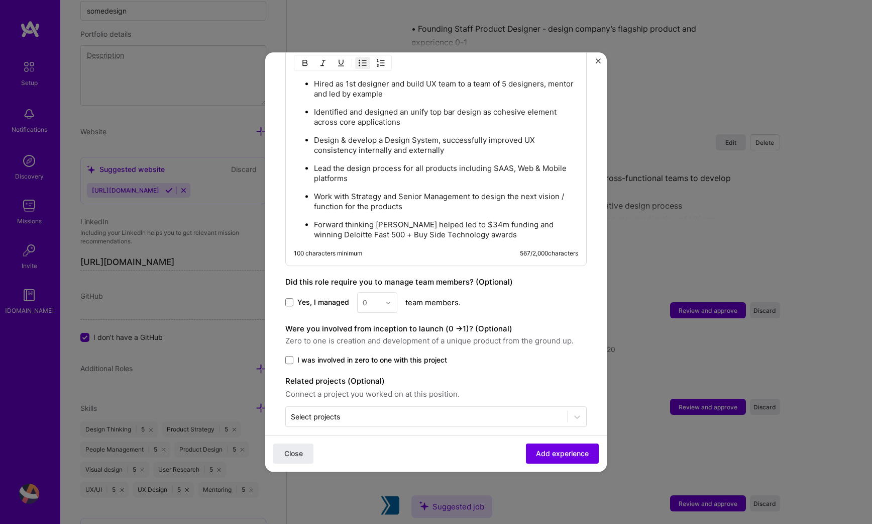
click at [312, 298] on span "Yes, I managed" at bounding box center [324, 303] width 52 height 10
click at [0, 0] on input "Yes, I managed" at bounding box center [0, 0] width 0 height 0
click at [381, 292] on div "0" at bounding box center [372, 302] width 28 height 20
click at [379, 394] on div "5" at bounding box center [377, 403] width 34 height 19
click at [291, 356] on span at bounding box center [289, 360] width 8 height 8
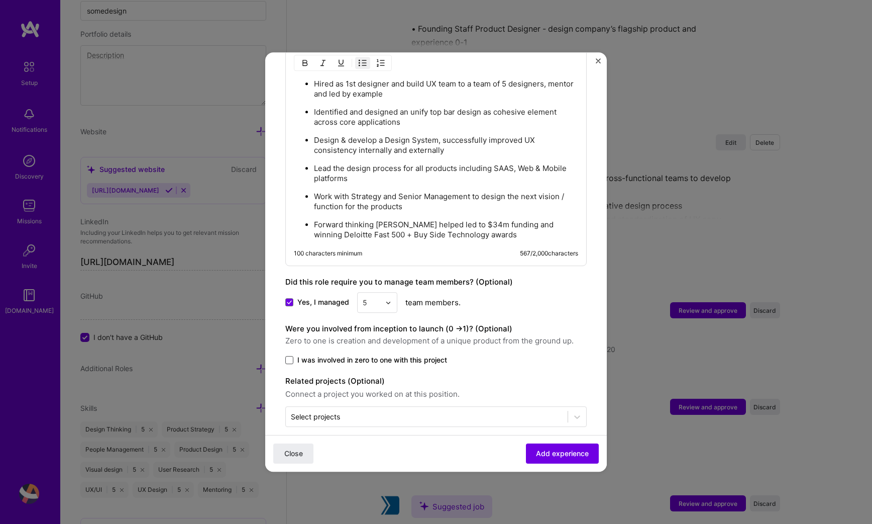
click at [0, 0] on input "I was involved in zero to one with this project" at bounding box center [0, 0] width 0 height 0
click at [540, 448] on span "Add experience" at bounding box center [562, 453] width 53 height 10
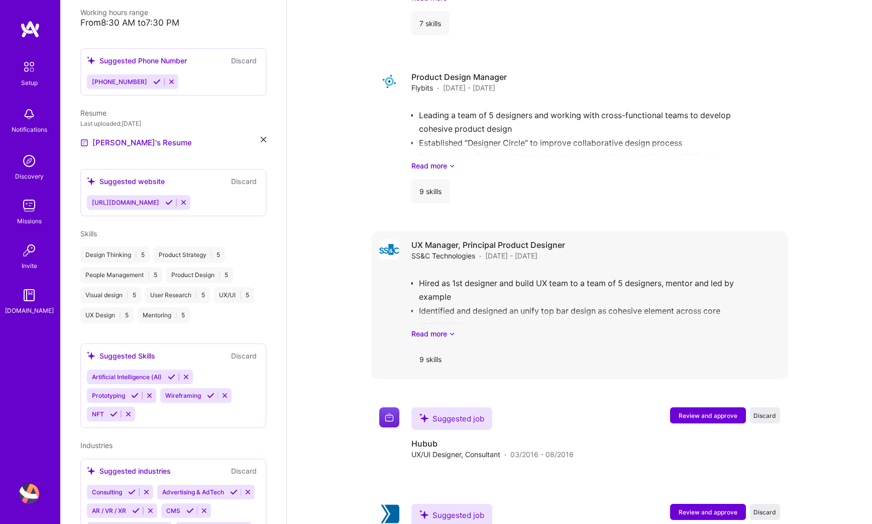
scroll to position [1843, 0]
click at [444, 333] on link "Read more" at bounding box center [596, 332] width 369 height 11
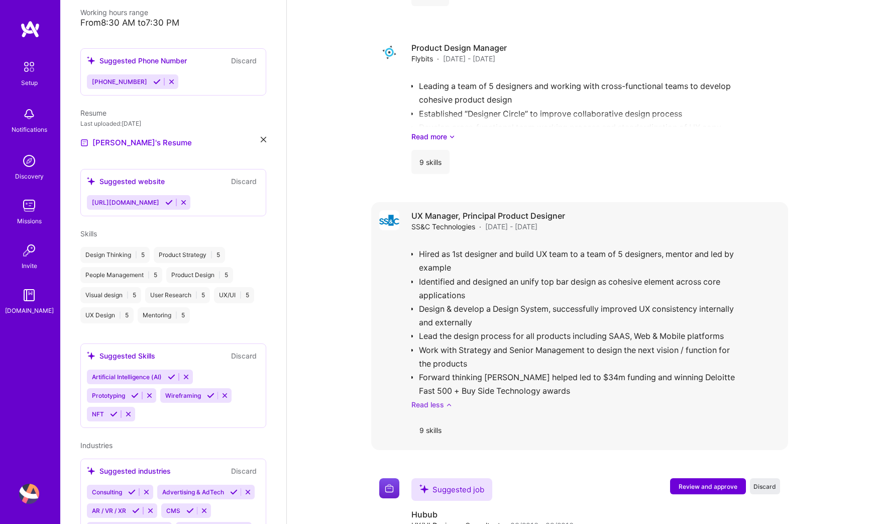
scroll to position [1873, 0]
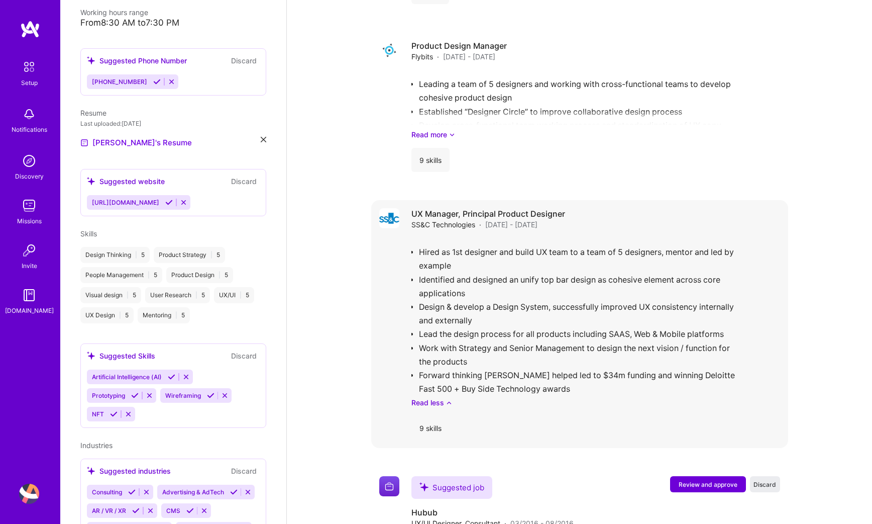
click at [441, 429] on div "9 skills" at bounding box center [431, 428] width 38 height 24
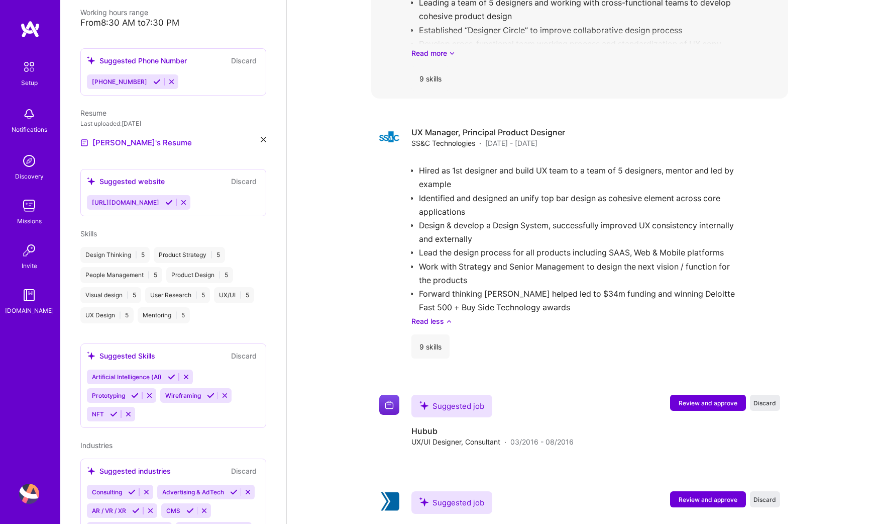
scroll to position [2195, 0]
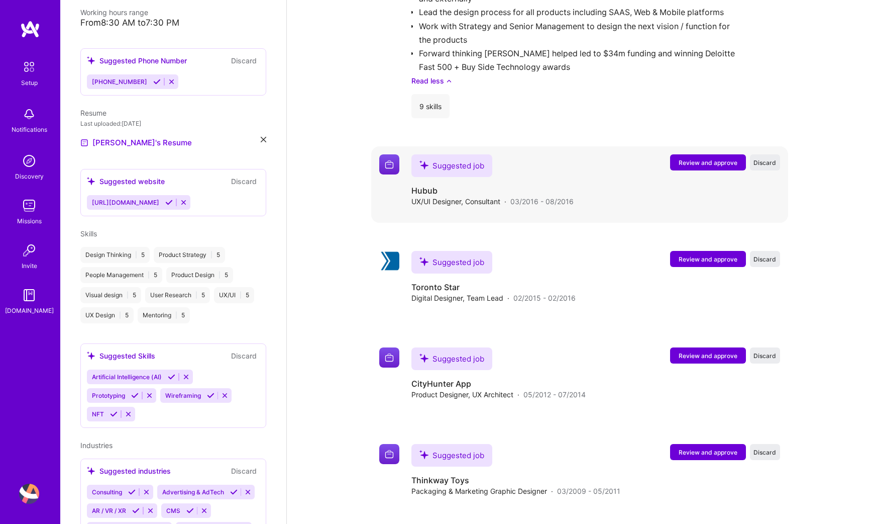
click at [690, 165] on span "Review and approve" at bounding box center [708, 162] width 59 height 9
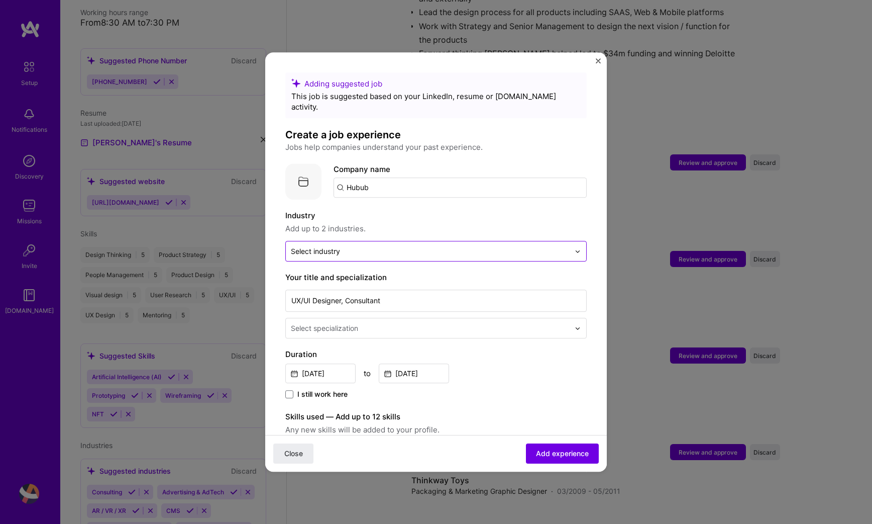
click at [409, 246] on input "text" at bounding box center [430, 251] width 279 height 11
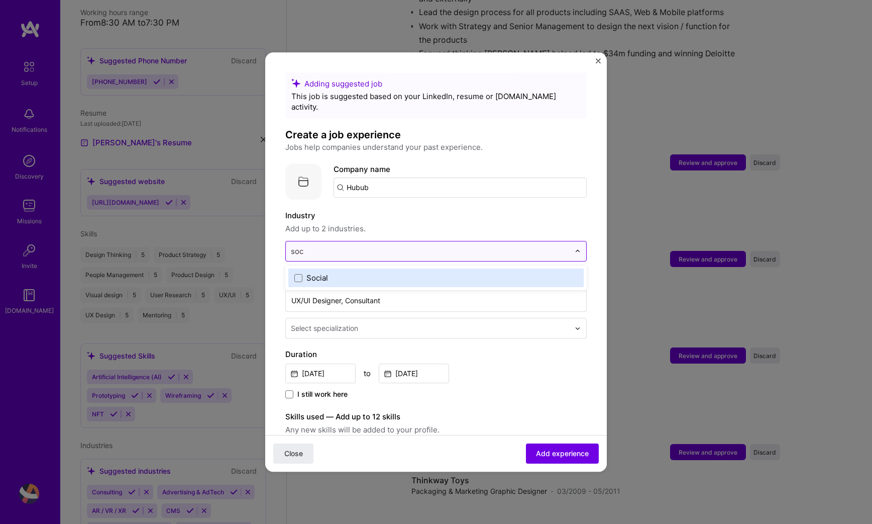
type input "soci"
click at [384, 272] on label "Social" at bounding box center [436, 277] width 283 height 11
type input "saas"
click at [392, 272] on label "SaaS" at bounding box center [436, 277] width 283 height 11
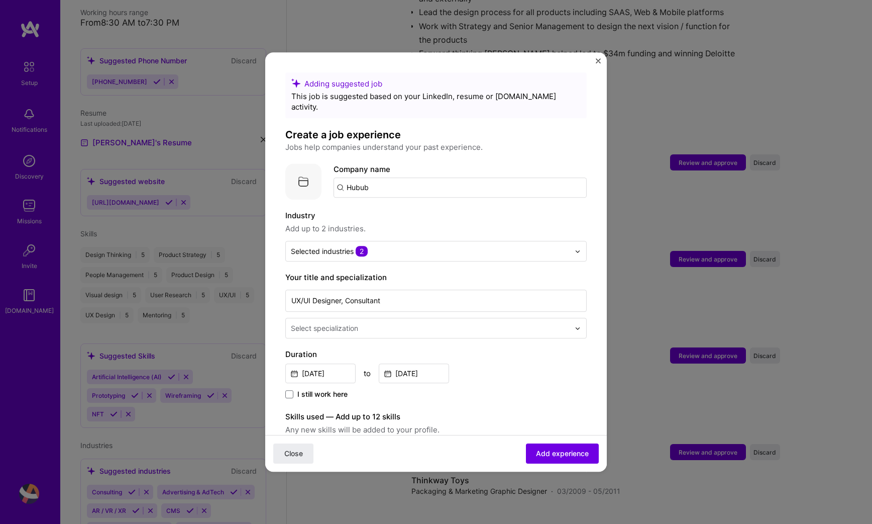
click at [441, 223] on span "Add up to 2 industries." at bounding box center [436, 229] width 302 height 12
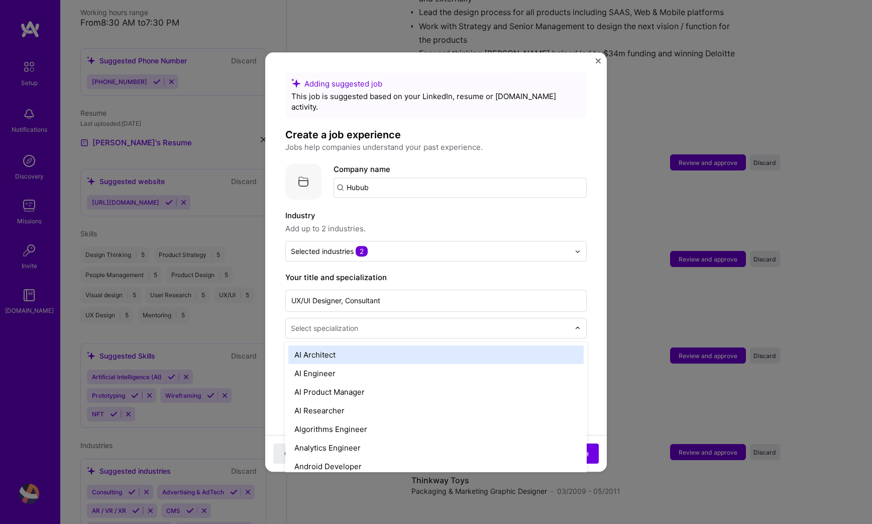
click at [375, 323] on input "text" at bounding box center [431, 328] width 281 height 11
type input "ux"
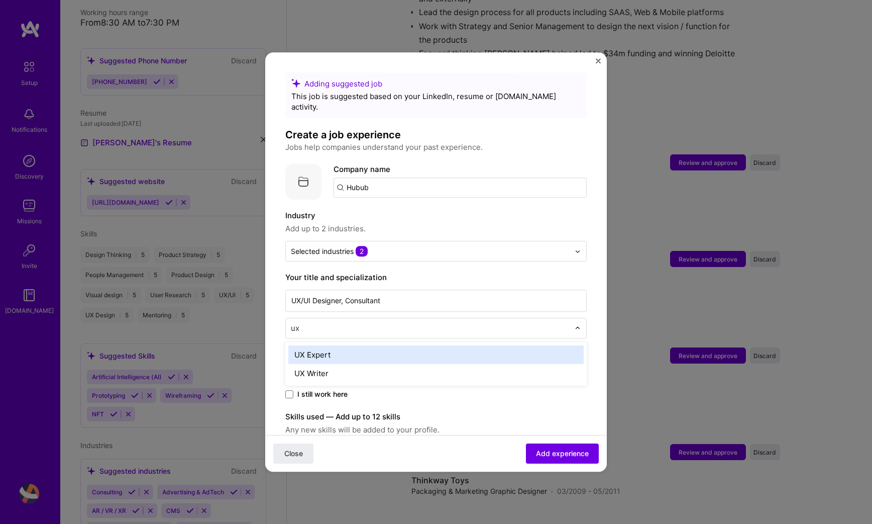
click at [359, 345] on div "UX Expert" at bounding box center [436, 354] width 296 height 19
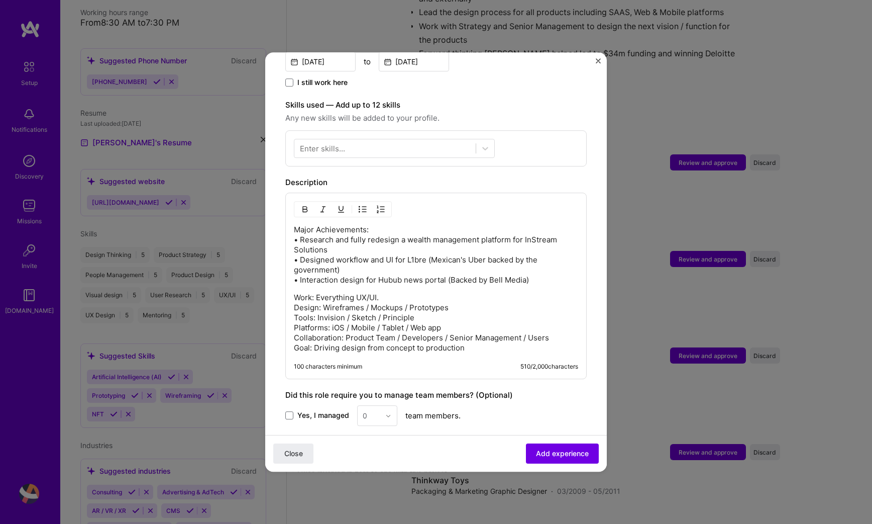
scroll to position [311, 0]
click at [373, 142] on div at bounding box center [385, 149] width 181 height 17
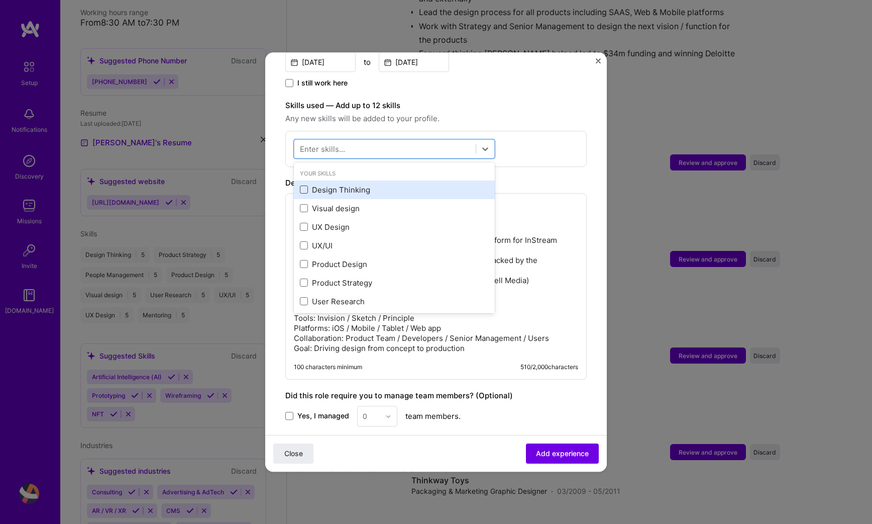
click at [303, 186] on span at bounding box center [304, 190] width 8 height 8
click at [0, 0] on input "checkbox" at bounding box center [0, 0] width 0 height 0
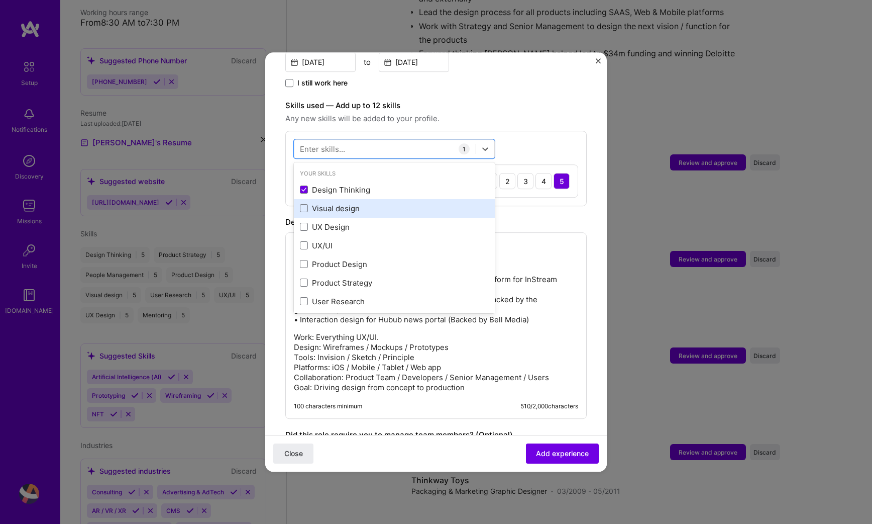
click at [302, 203] on div "Visual design" at bounding box center [394, 208] width 189 height 11
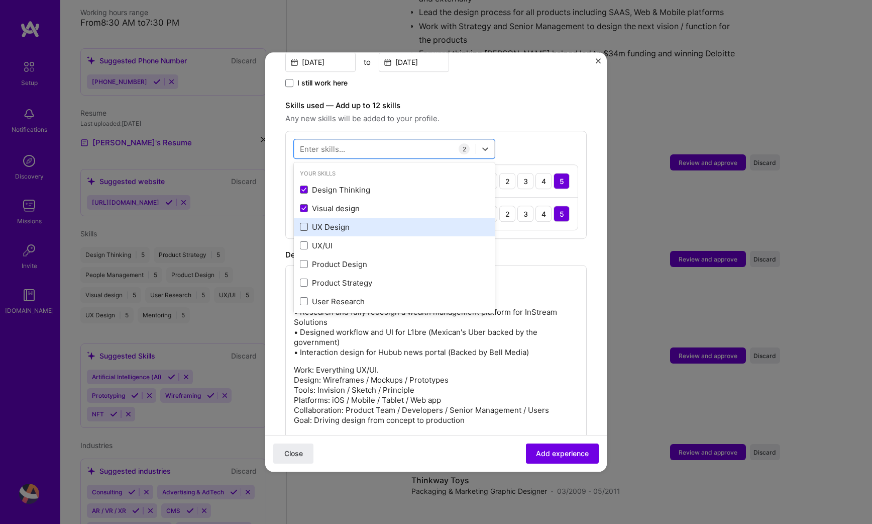
click at [302, 223] on span at bounding box center [304, 227] width 8 height 8
click at [0, 0] on input "checkbox" at bounding box center [0, 0] width 0 height 0
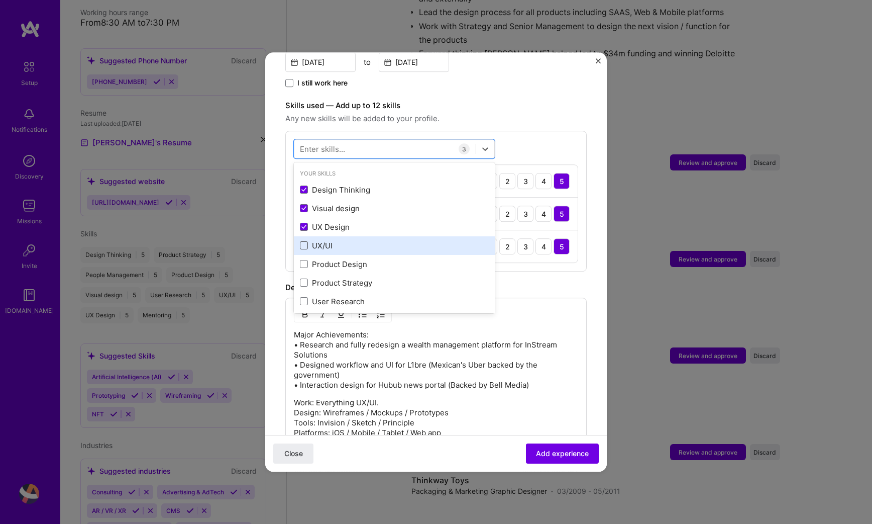
click at [302, 242] on span at bounding box center [304, 246] width 8 height 8
click at [0, 0] on input "checkbox" at bounding box center [0, 0] width 0 height 0
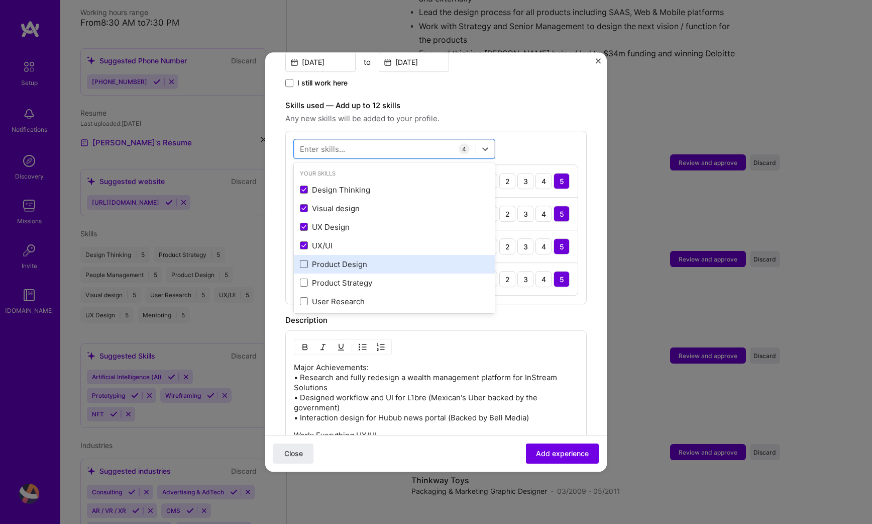
click at [301, 260] on span at bounding box center [304, 264] width 8 height 8
click at [0, 0] on input "checkbox" at bounding box center [0, 0] width 0 height 0
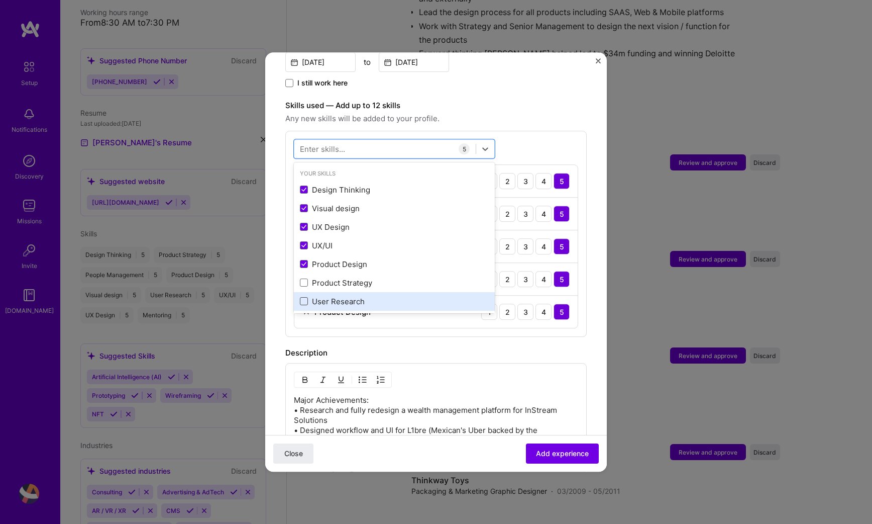
click at [302, 298] on span at bounding box center [304, 302] width 8 height 8
click at [0, 0] on input "checkbox" at bounding box center [0, 0] width 0 height 0
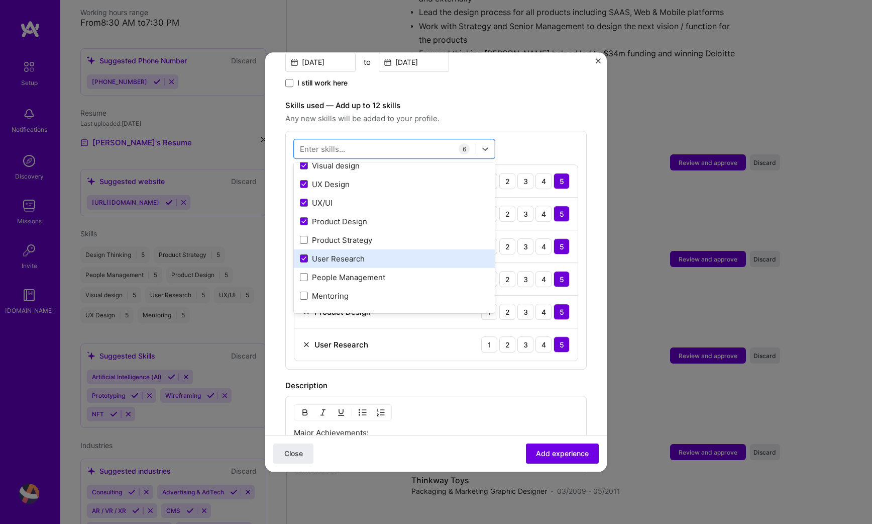
scroll to position [48, 0]
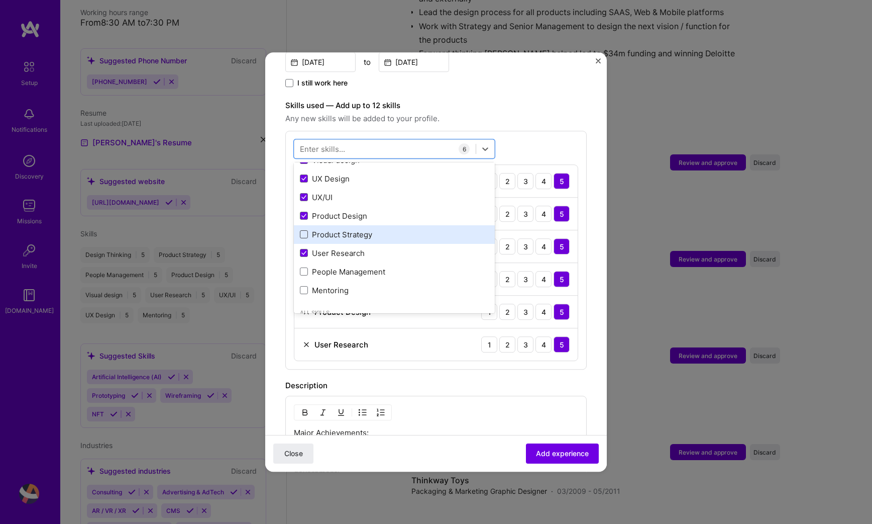
click at [302, 231] on span at bounding box center [304, 235] width 8 height 8
click at [0, 0] on input "checkbox" at bounding box center [0, 0] width 0 height 0
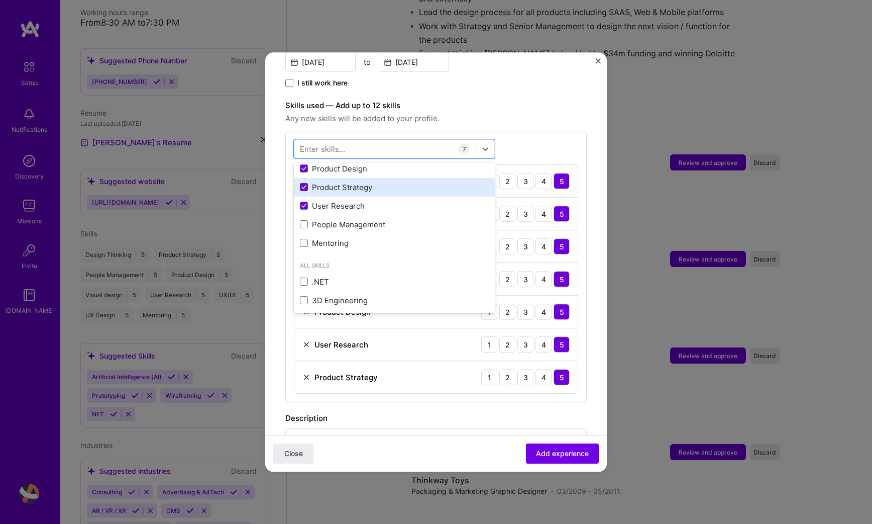
scroll to position [110, 0]
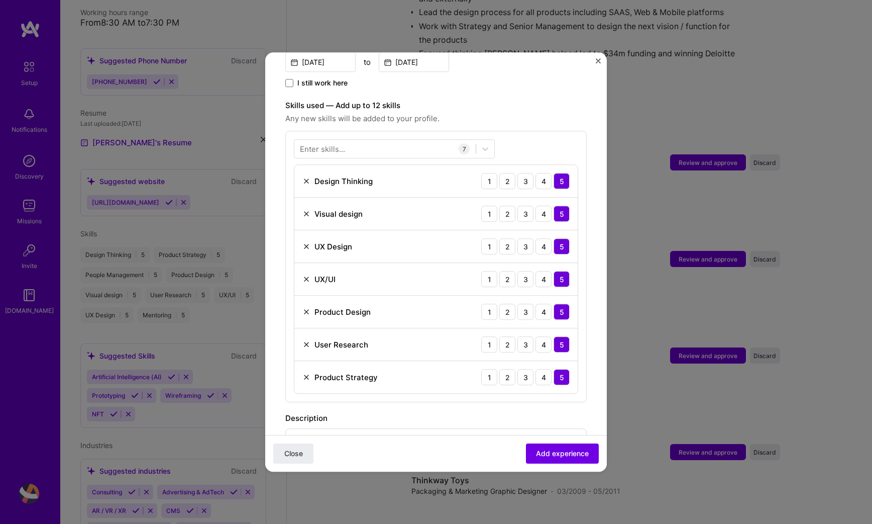
click at [555, 136] on div "Enter skills... 7 Design Thinking 1 2 3 4 5 Visual design 1 2 3 4 5 UX Design 1…" at bounding box center [436, 266] width 302 height 271
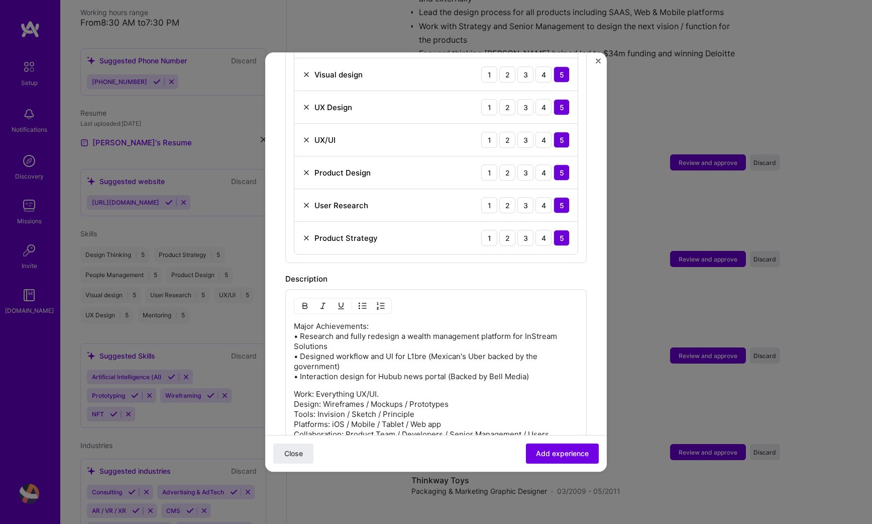
scroll to position [513, 0]
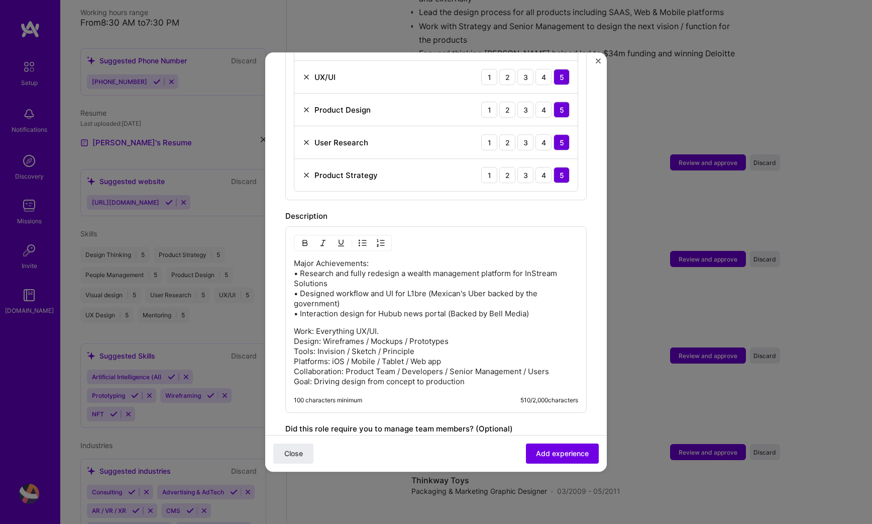
click at [468, 329] on p "Work: Everything UX/UI. Design: Wireframes / Mockups / Prototypes Tools: Invisi…" at bounding box center [436, 356] width 284 height 60
click at [465, 284] on p "Major Achievements: • Research and fully redesign a wealth management platform …" at bounding box center [436, 288] width 284 height 60
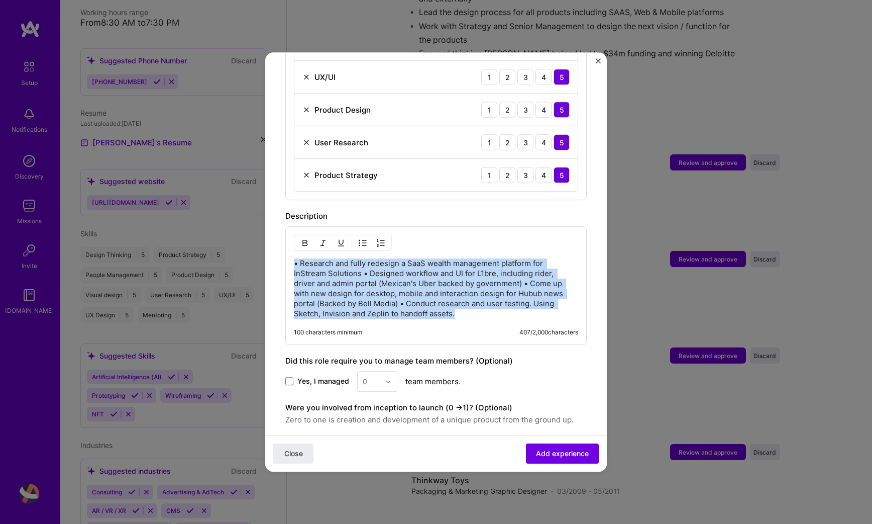
click at [364, 239] on img "button" at bounding box center [363, 243] width 8 height 8
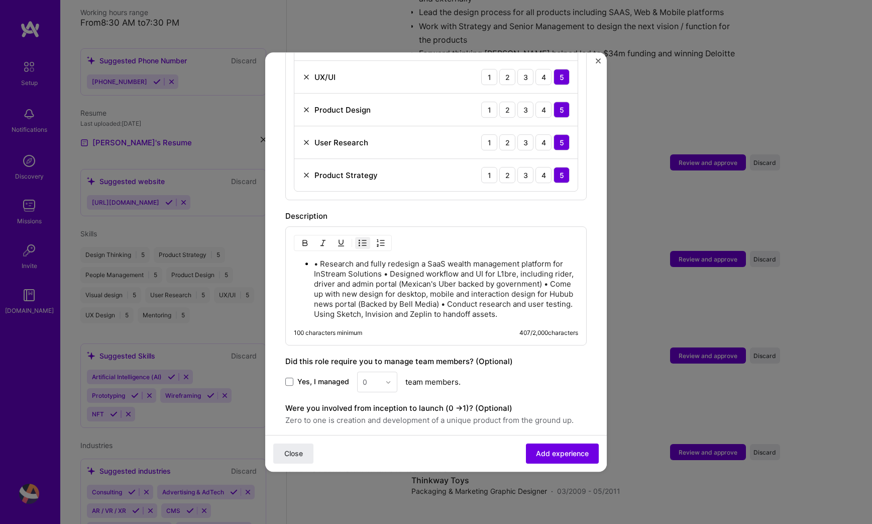
click at [319, 259] on p "• Research and fully redesign a SaaS wealth management platform for InStream So…" at bounding box center [446, 289] width 264 height 60
click at [388, 260] on p "Research and fully redesign a SaaS wealth management platform for InStream Solu…" at bounding box center [446, 289] width 264 height 60
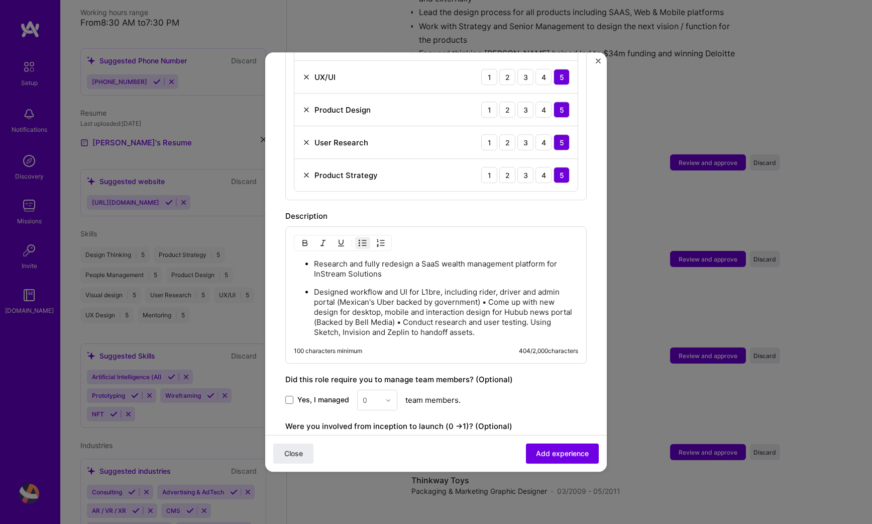
click at [491, 289] on p "Designed workflow and UI for L1bre, including rider, driver and admin portal (M…" at bounding box center [446, 312] width 264 height 50
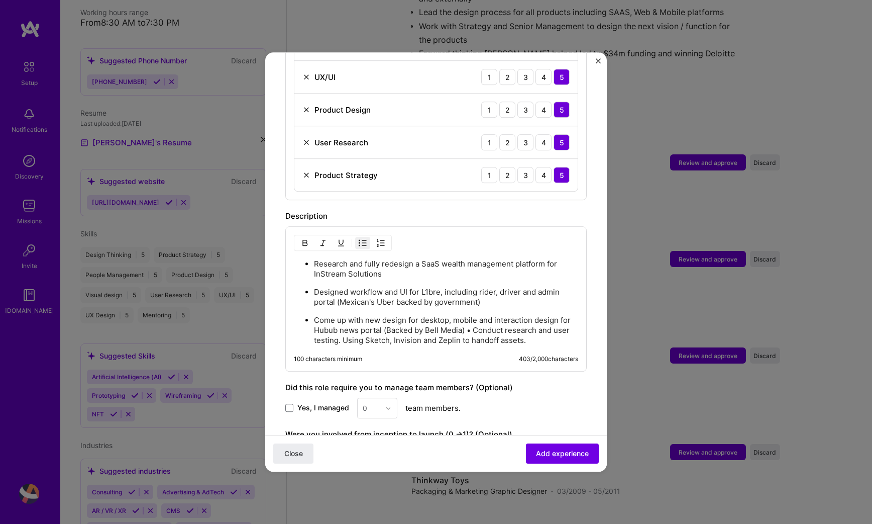
click at [475, 318] on p "Come up with new design for desktop, mobile and interaction design for Hubub ne…" at bounding box center [446, 330] width 264 height 30
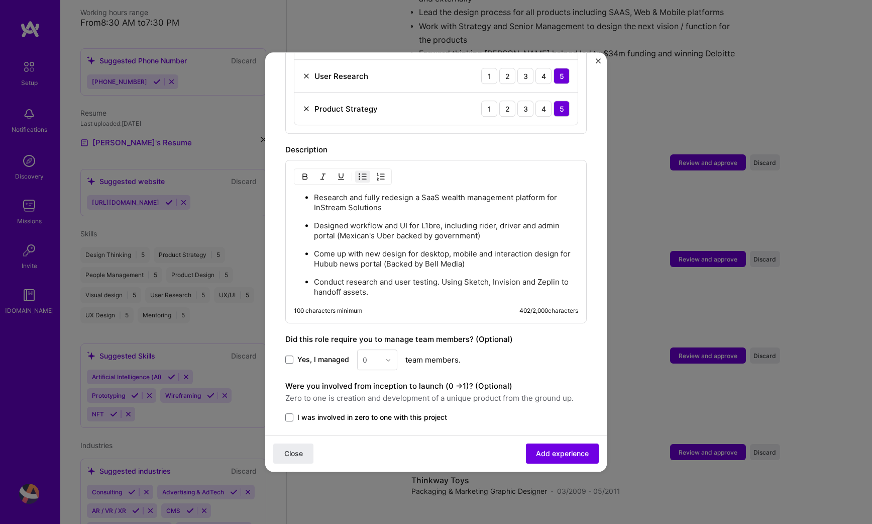
scroll to position [637, 0]
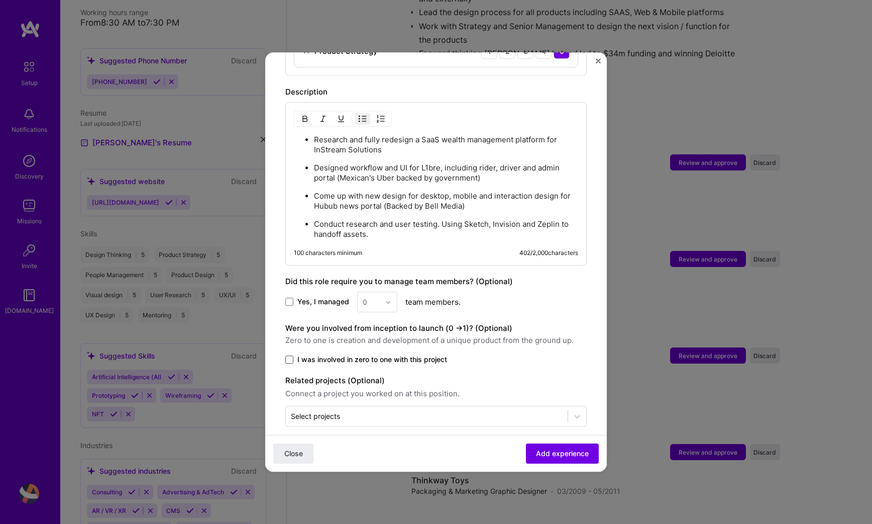
click at [291, 355] on span at bounding box center [289, 359] width 8 height 8
click at [0, 0] on input "I was involved in zero to one with this project" at bounding box center [0, 0] width 0 height 0
click at [544, 448] on span "Add experience" at bounding box center [562, 453] width 53 height 10
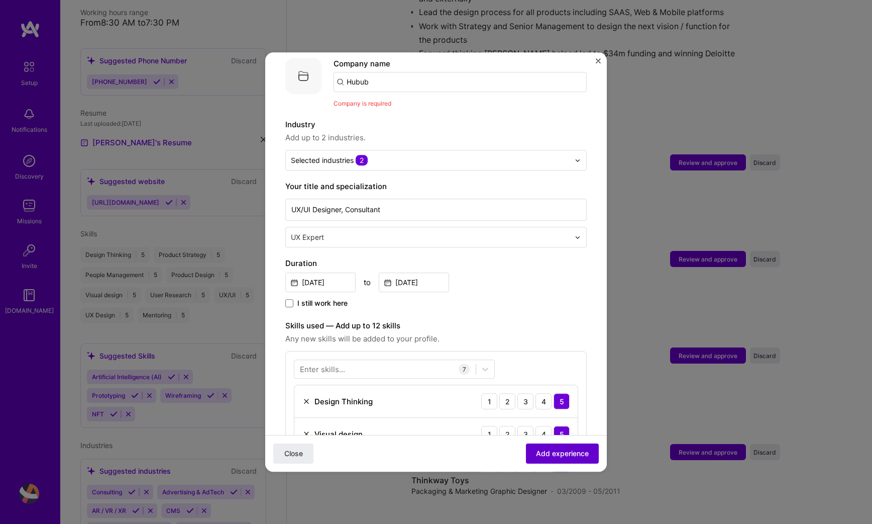
scroll to position [101, 0]
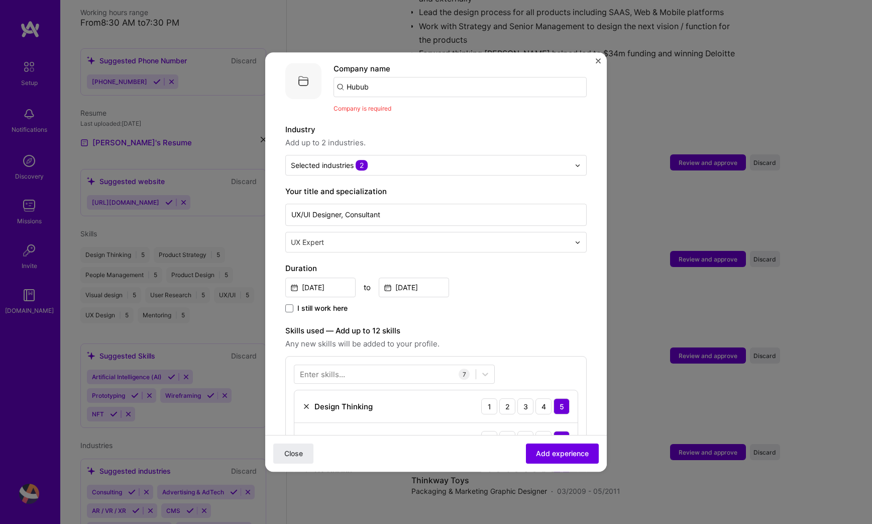
click at [422, 80] on input "Hubub" at bounding box center [460, 87] width 253 height 20
type input "Hubub"
click at [412, 106] on div "Hubub" at bounding box center [406, 115] width 32 height 18
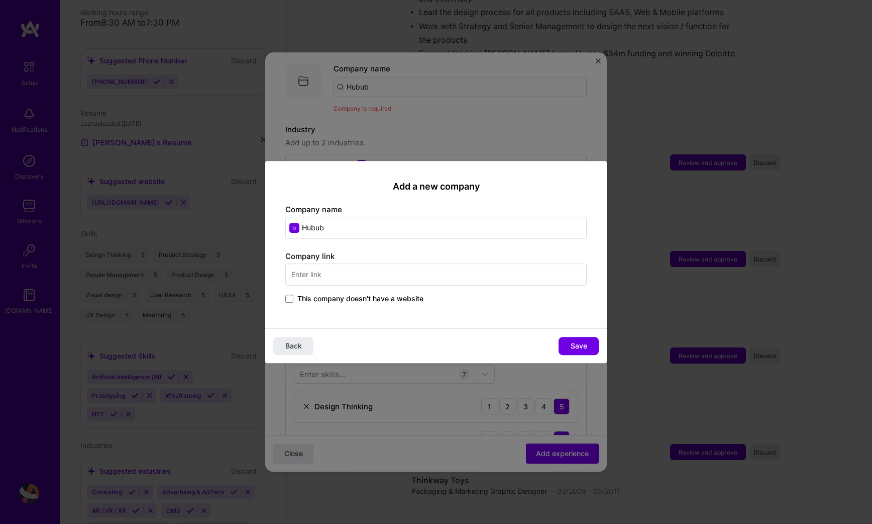
click at [416, 299] on span "This company doesn't have a website" at bounding box center [361, 298] width 126 height 10
click at [0, 0] on input "This company doesn't have a website" at bounding box center [0, 0] width 0 height 0
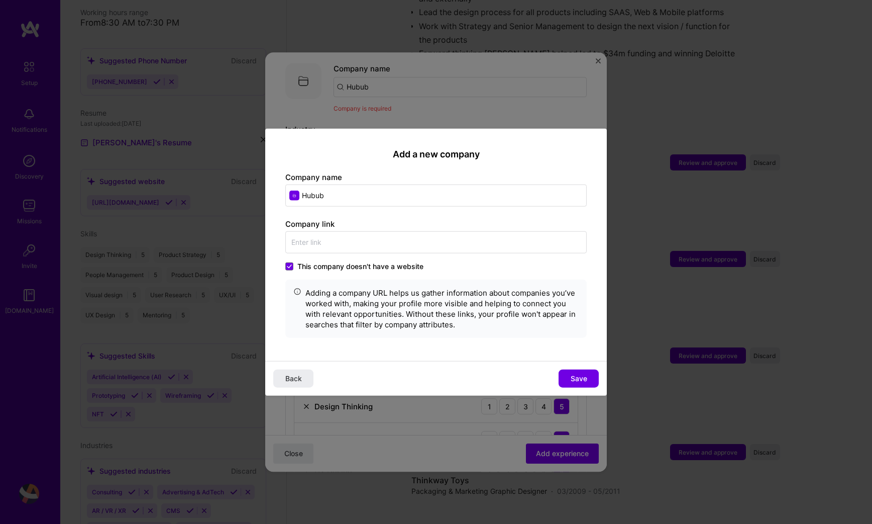
click at [296, 263] on label "This company doesn't have a website" at bounding box center [354, 266] width 138 height 10
click at [0, 0] on input "This company doesn't have a website" at bounding box center [0, 0] width 0 height 0
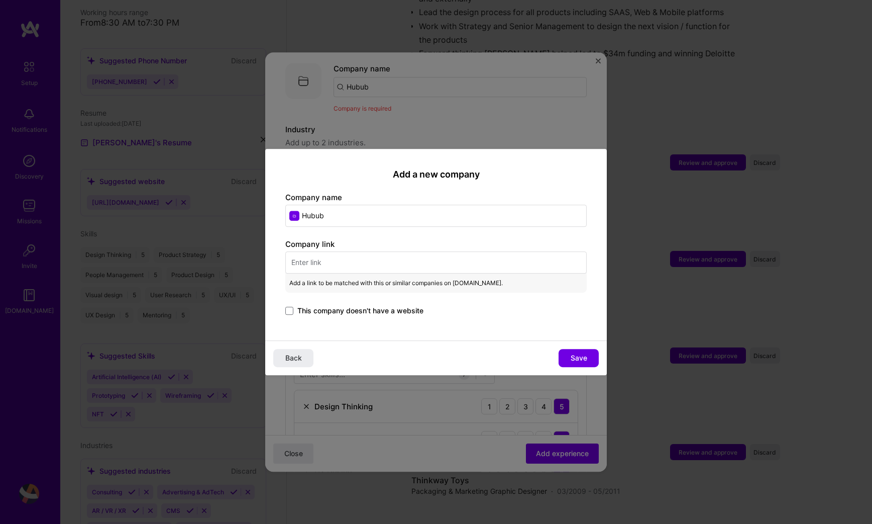
click at [307, 311] on span "This company doesn't have a website" at bounding box center [361, 311] width 126 height 10
click at [0, 0] on input "This company doesn't have a website" at bounding box center [0, 0] width 0 height 0
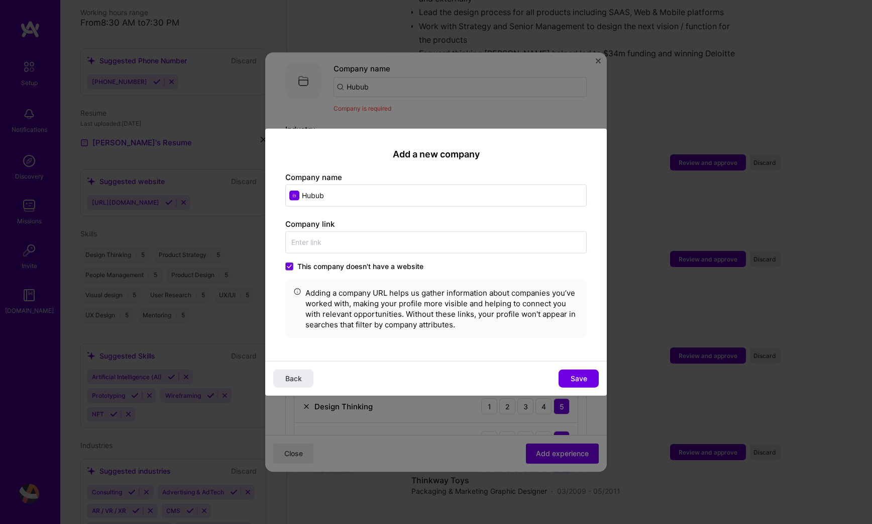
click at [337, 274] on div "This company doesn't have a website Adding a company URL helps us gather inform…" at bounding box center [436, 299] width 302 height 76
click at [345, 261] on span "This company doesn't have a website" at bounding box center [361, 266] width 126 height 10
click at [0, 0] on input "This company doesn't have a website" at bounding box center [0, 0] width 0 height 0
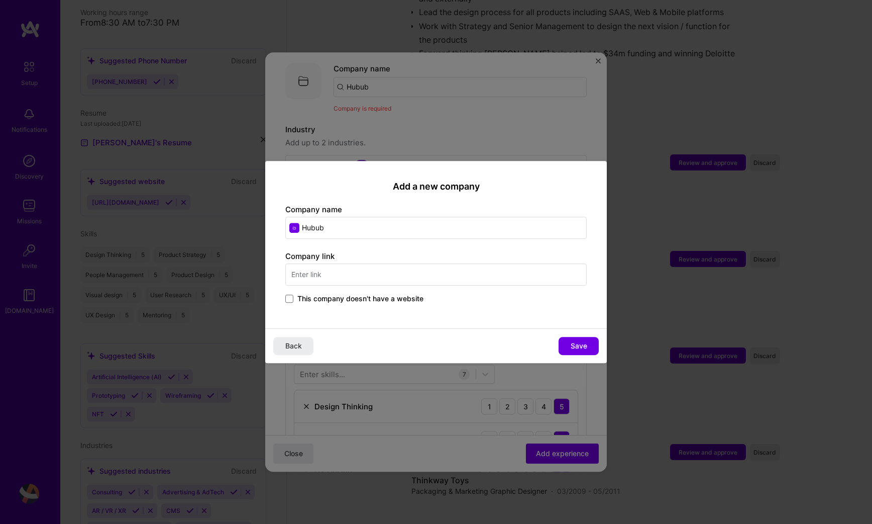
click at [344, 267] on input "text" at bounding box center [436, 274] width 302 height 22
paste input "[URL][DOMAIN_NAME]"
type input "[URL][DOMAIN_NAME]"
click at [586, 347] on span "Save" at bounding box center [579, 346] width 17 height 10
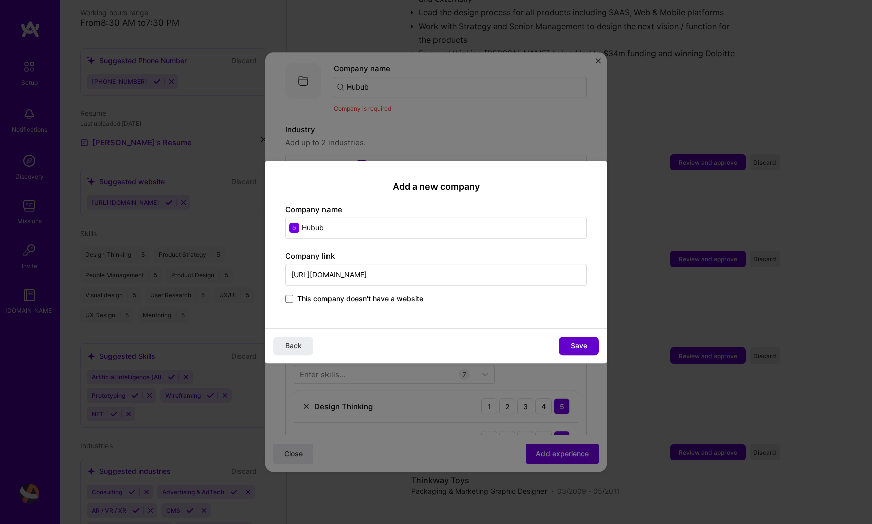
scroll to position [0, 0]
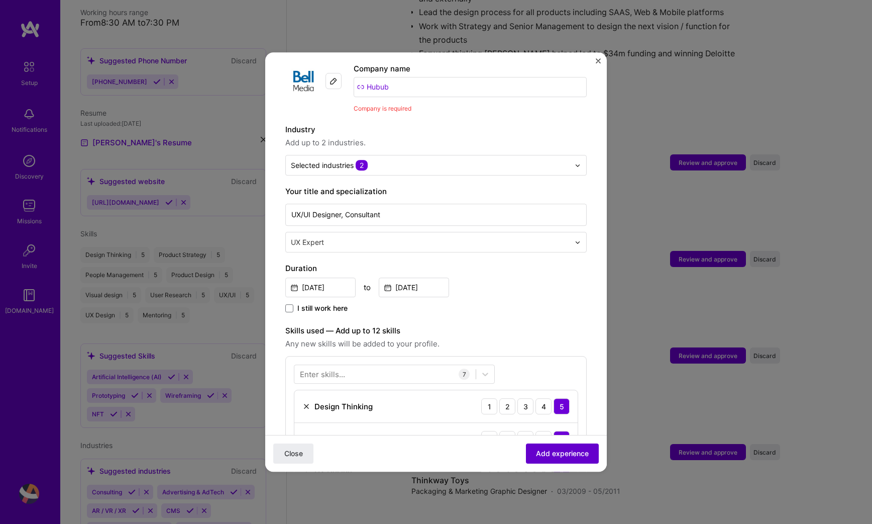
click at [552, 446] on button "Add experience" at bounding box center [562, 453] width 73 height 20
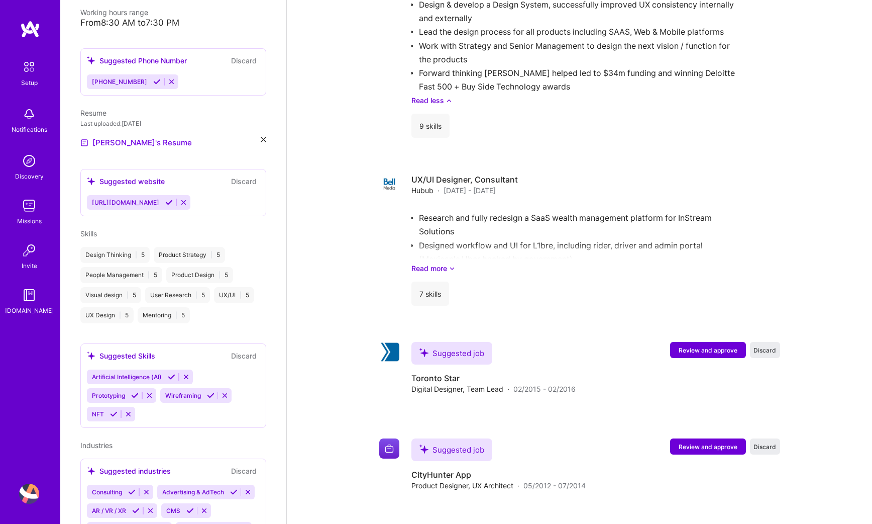
scroll to position [2171, 0]
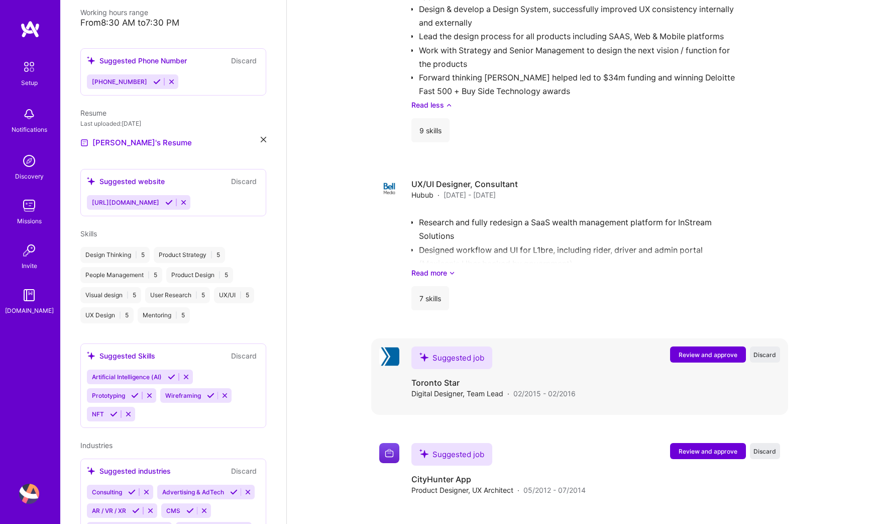
click at [685, 350] on span "Review and approve" at bounding box center [708, 354] width 59 height 9
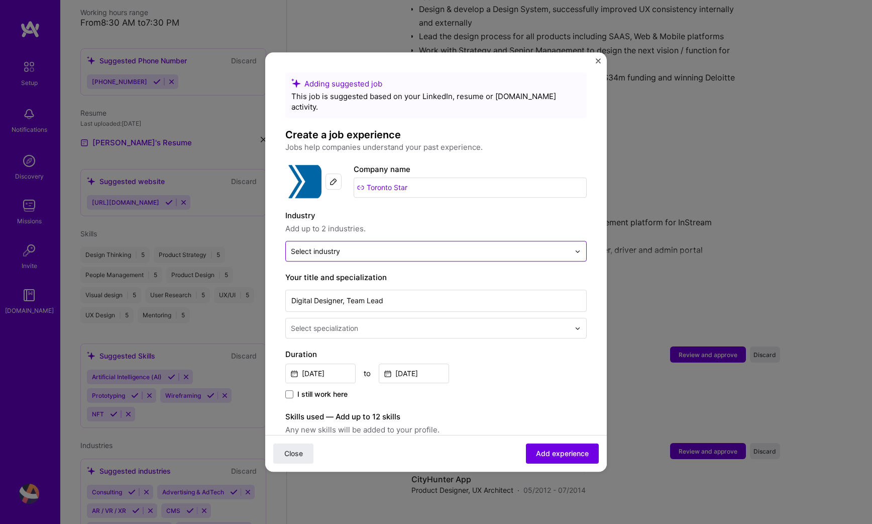
click at [493, 248] on div "Select industry 0" at bounding box center [430, 251] width 289 height 20
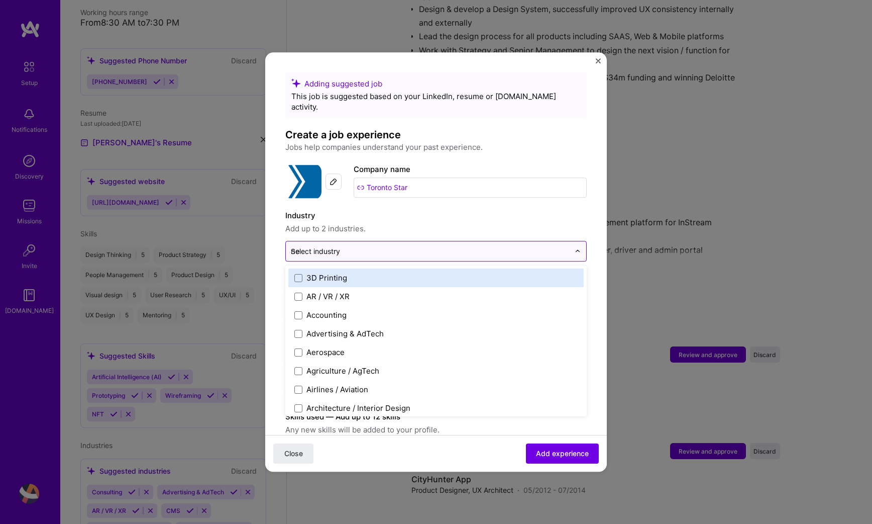
type input "new"
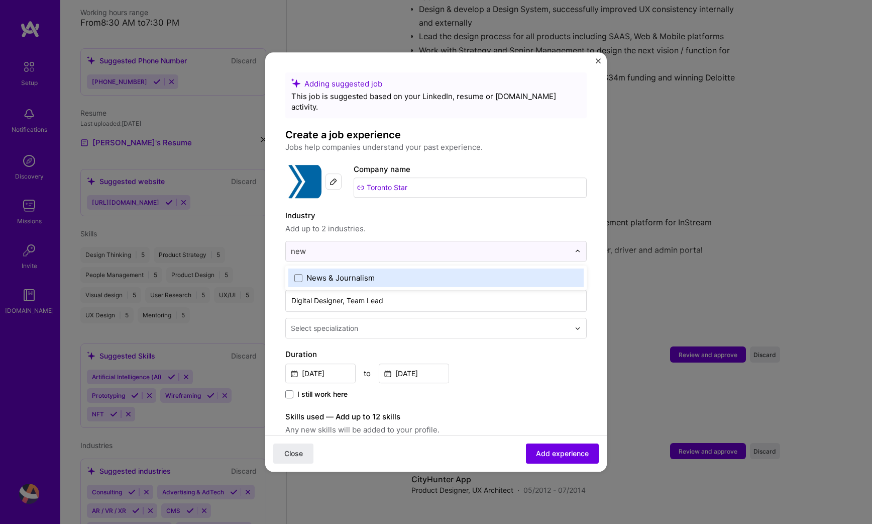
click at [464, 272] on label "News & Journalism" at bounding box center [436, 277] width 283 height 11
type input "medi"
click at [439, 272] on label "Media" at bounding box center [436, 277] width 283 height 11
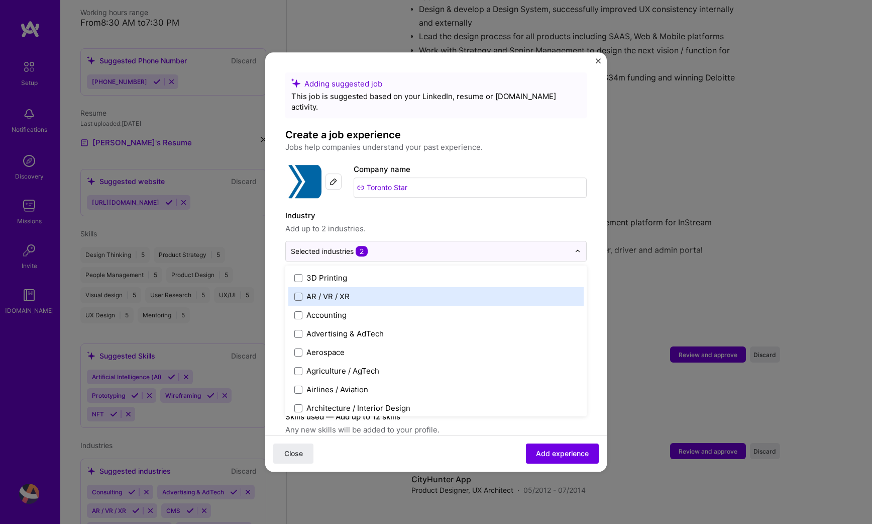
click at [564, 210] on label "Industry" at bounding box center [436, 216] width 302 height 12
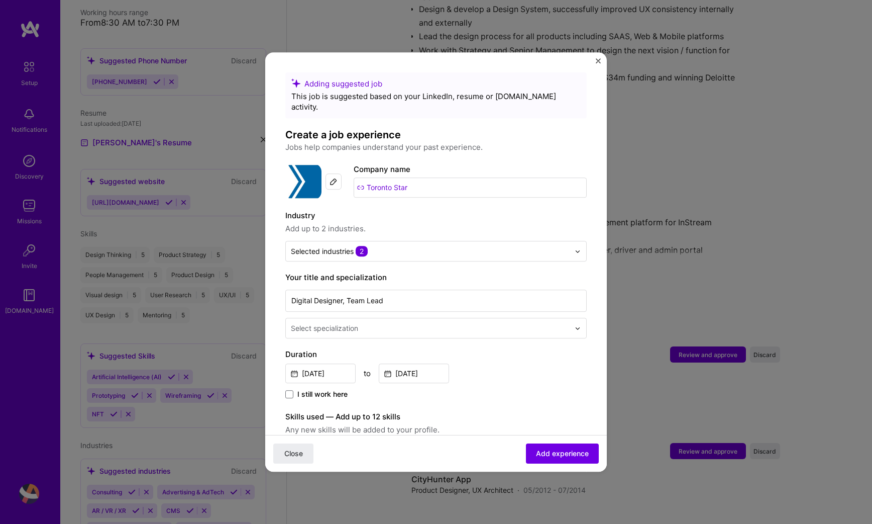
click at [453, 323] on input "text" at bounding box center [431, 328] width 281 height 11
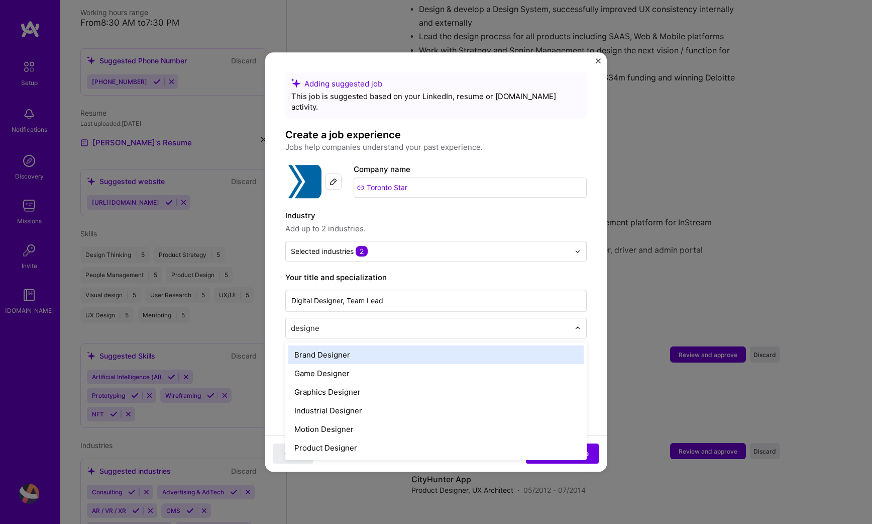
type input "designer"
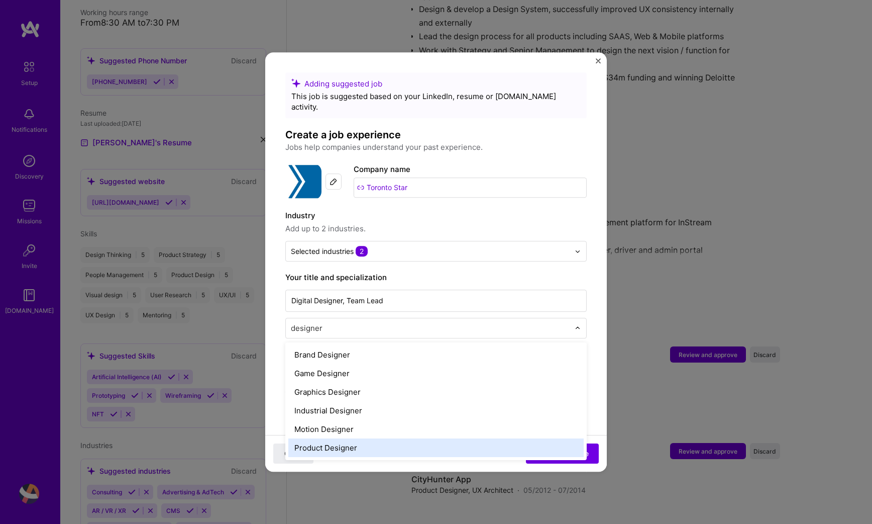
click at [372, 438] on div "Product Designer" at bounding box center [436, 447] width 296 height 19
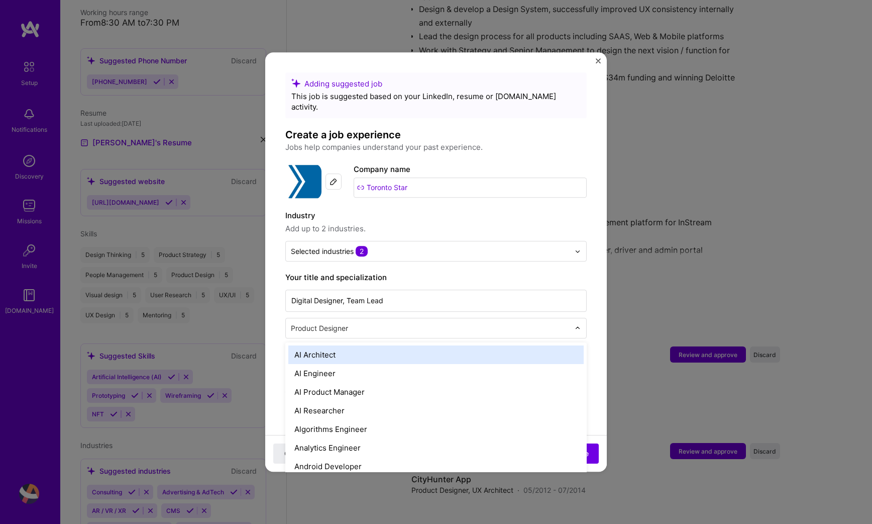
click at [380, 323] on input "text" at bounding box center [431, 328] width 281 height 11
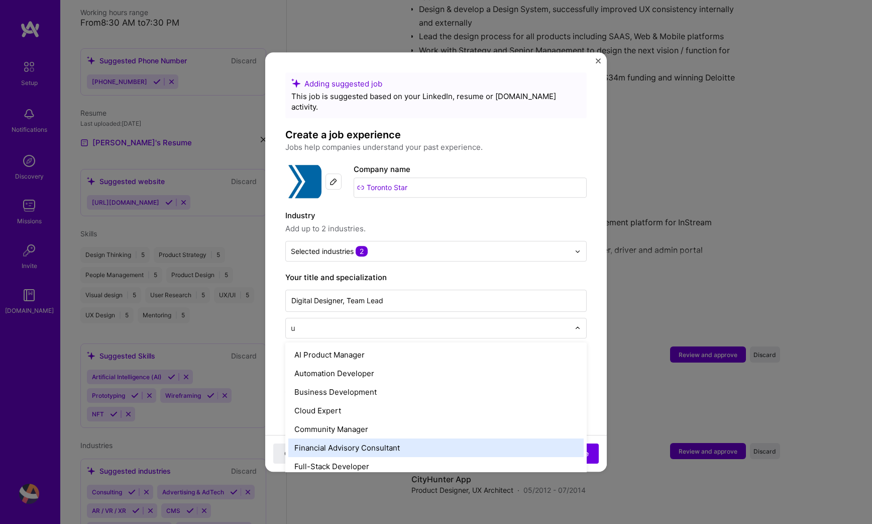
type input "ux"
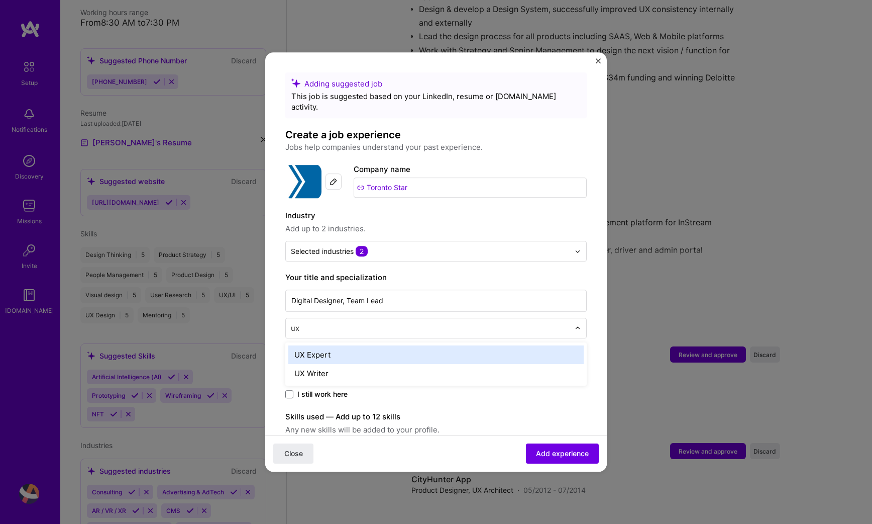
click at [355, 348] on div "UX Expert" at bounding box center [436, 354] width 296 height 19
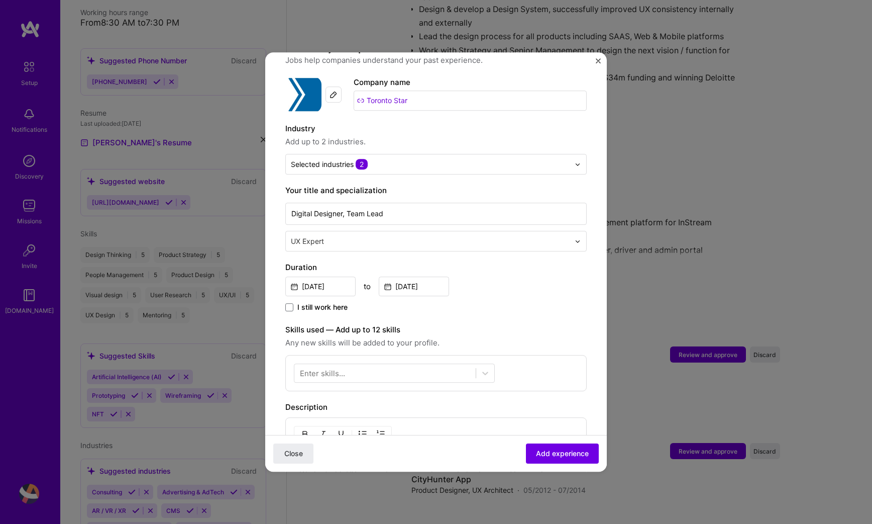
scroll to position [196, 0]
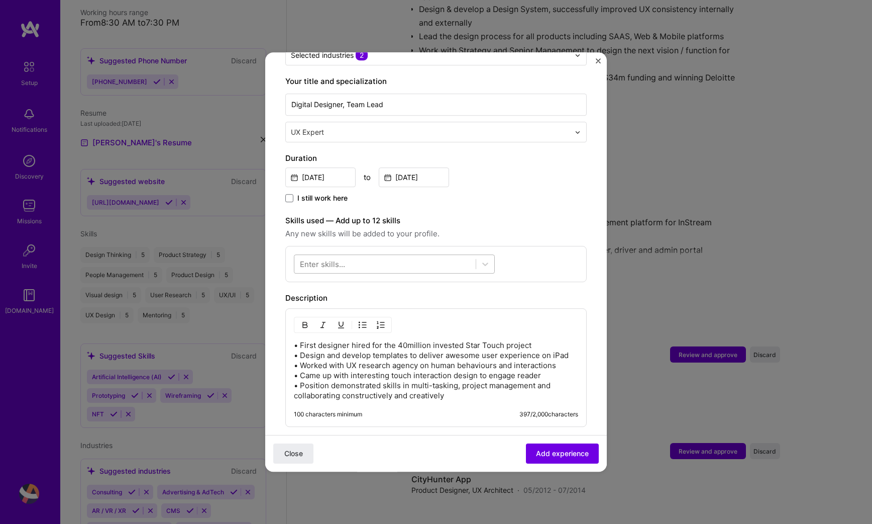
click at [375, 256] on div at bounding box center [385, 264] width 181 height 17
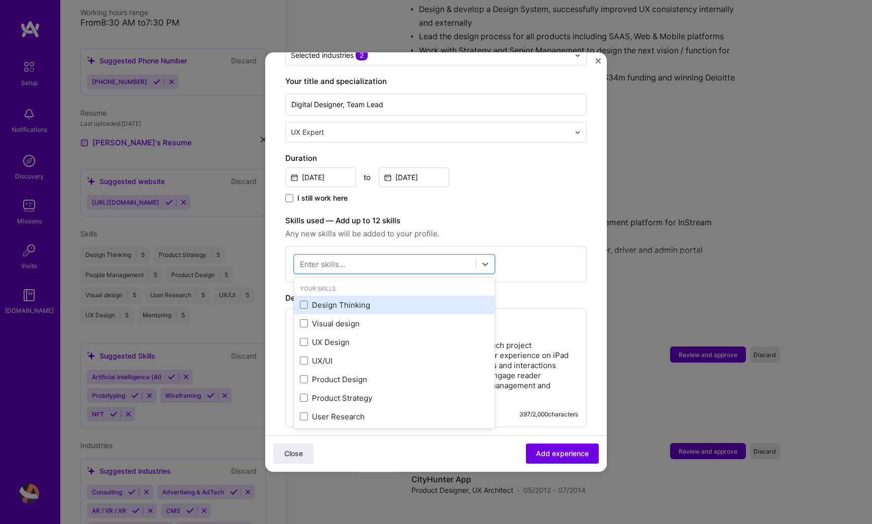
click at [299, 298] on div "Design Thinking" at bounding box center [394, 305] width 201 height 19
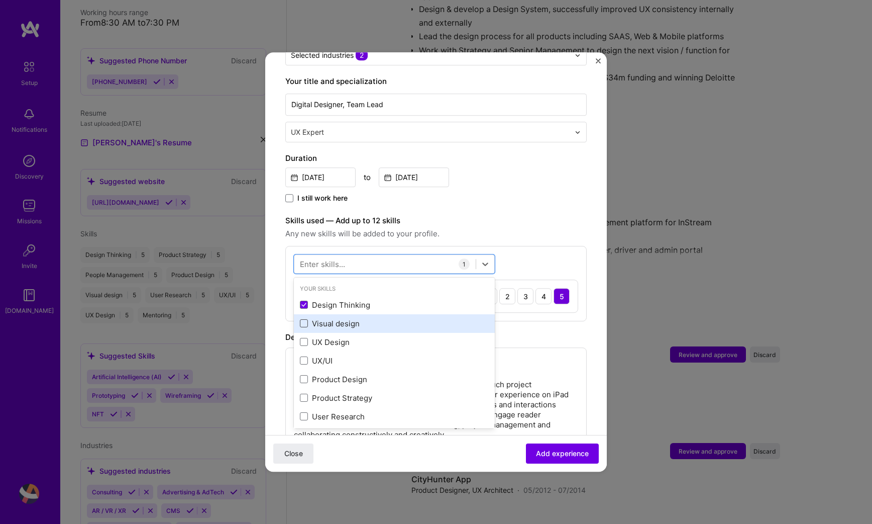
click at [303, 320] on span at bounding box center [304, 324] width 8 height 8
click at [0, 0] on input "checkbox" at bounding box center [0, 0] width 0 height 0
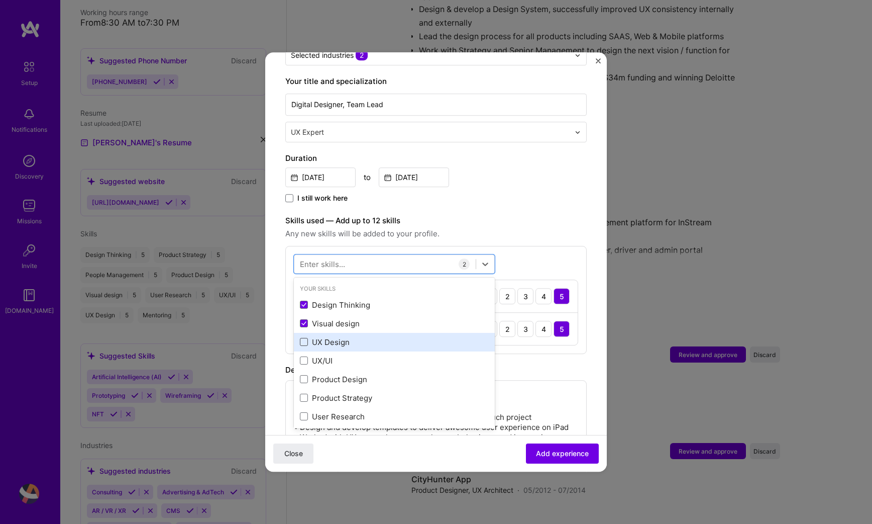
click at [302, 338] on span at bounding box center [304, 342] width 8 height 8
click at [0, 0] on input "checkbox" at bounding box center [0, 0] width 0 height 0
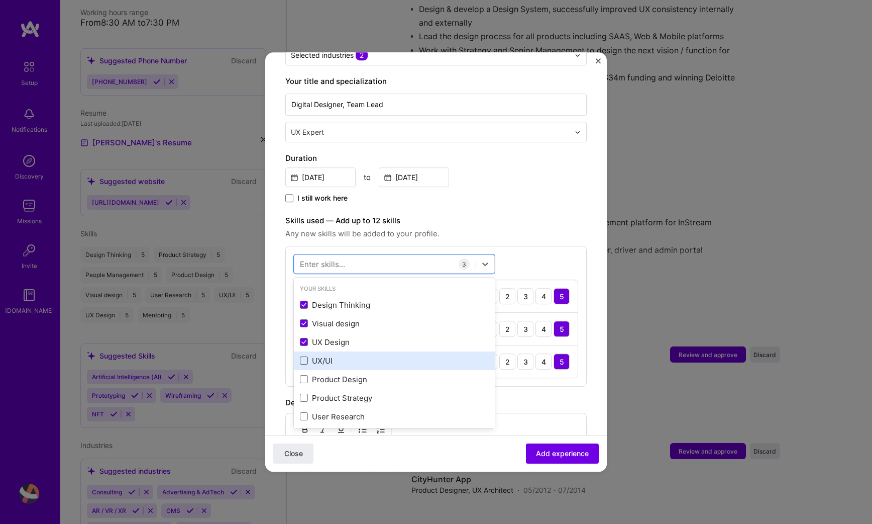
click at [302, 357] on span at bounding box center [304, 361] width 8 height 8
click at [0, 0] on input "checkbox" at bounding box center [0, 0] width 0 height 0
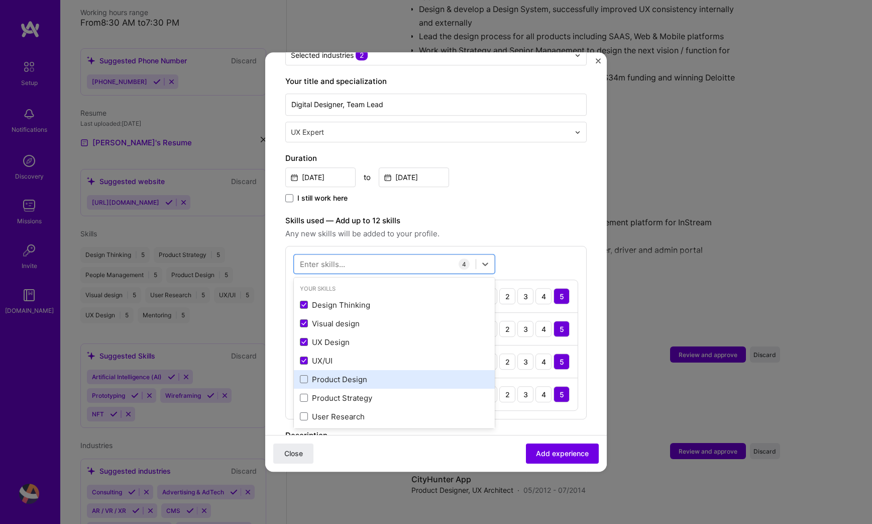
click at [303, 375] on div "Product Design" at bounding box center [394, 379] width 201 height 19
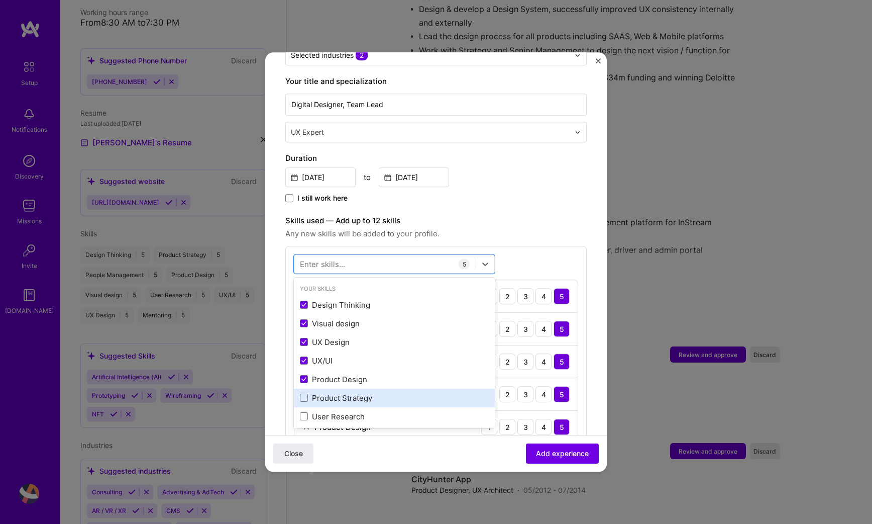
click at [305, 388] on div "Product Strategy" at bounding box center [394, 397] width 201 height 19
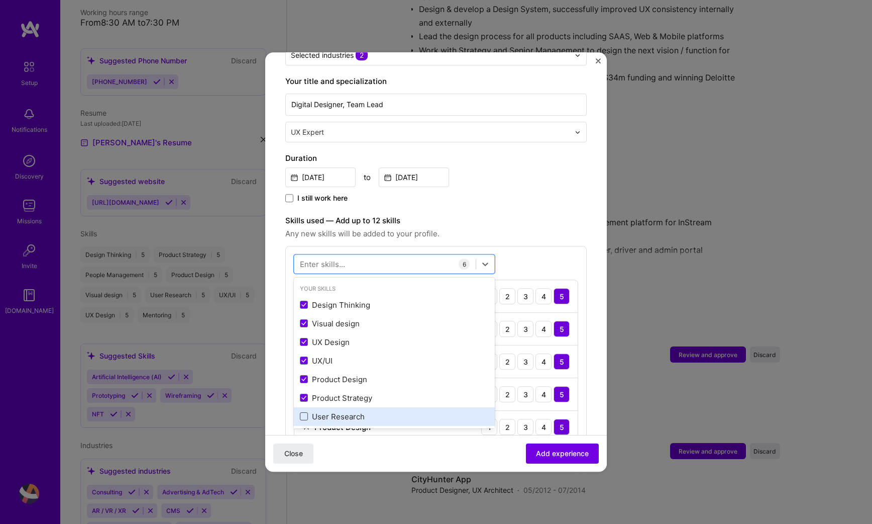
click at [305, 413] on span at bounding box center [304, 417] width 8 height 8
click at [0, 0] on input "checkbox" at bounding box center [0, 0] width 0 height 0
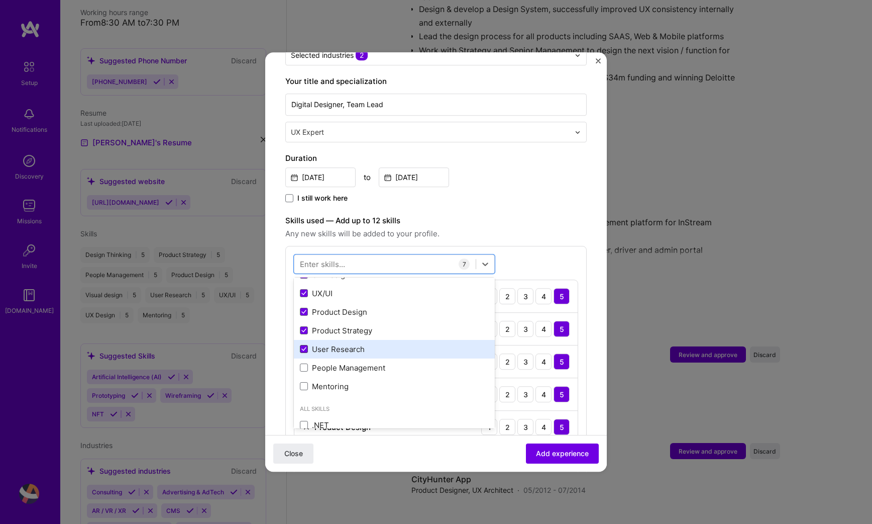
scroll to position [68, 0]
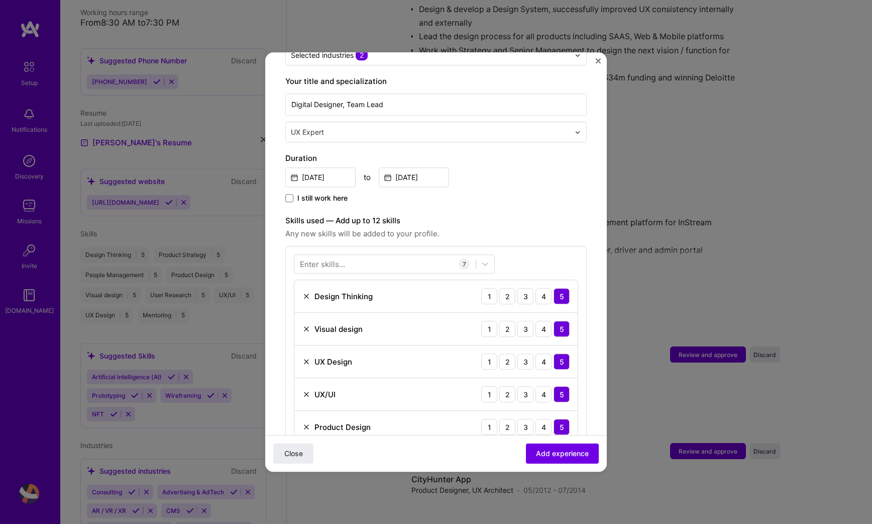
click at [539, 193] on div "I still work here" at bounding box center [436, 199] width 302 height 12
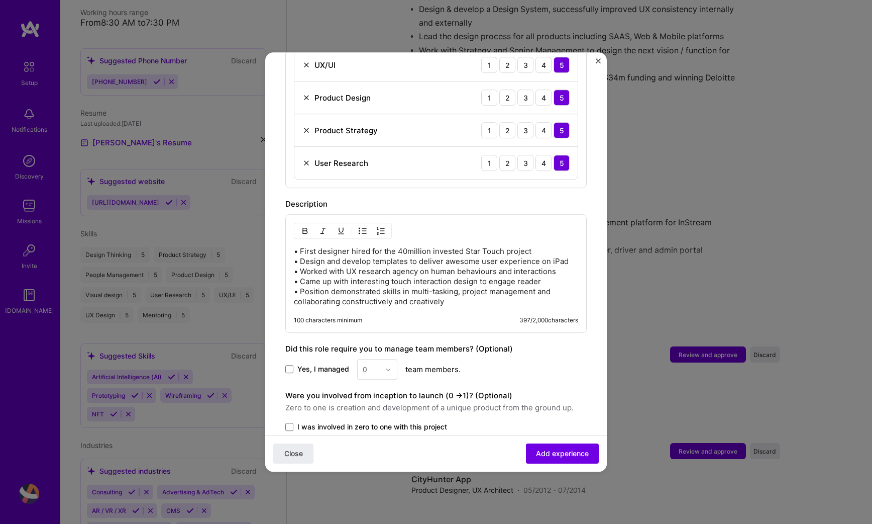
scroll to position [594, 0]
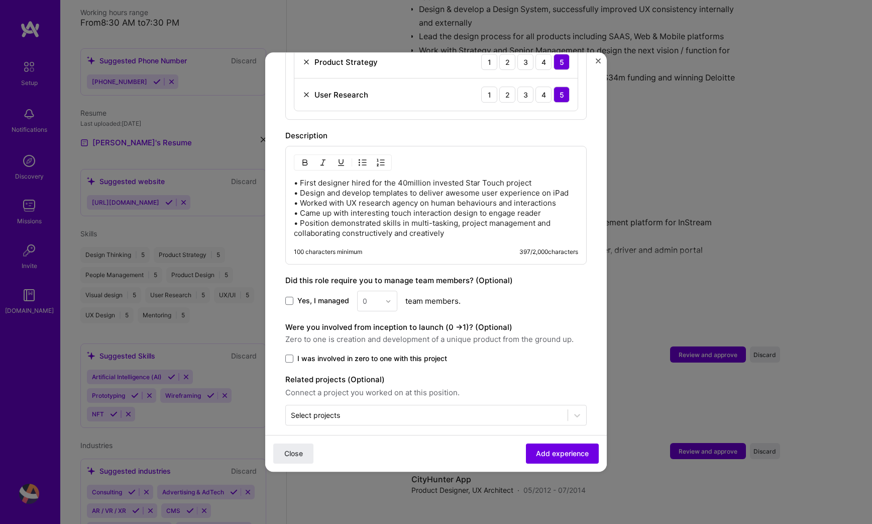
click at [501, 192] on p "• First designer hired for the 40million invested Star Touch project • Design a…" at bounding box center [436, 208] width 284 height 60
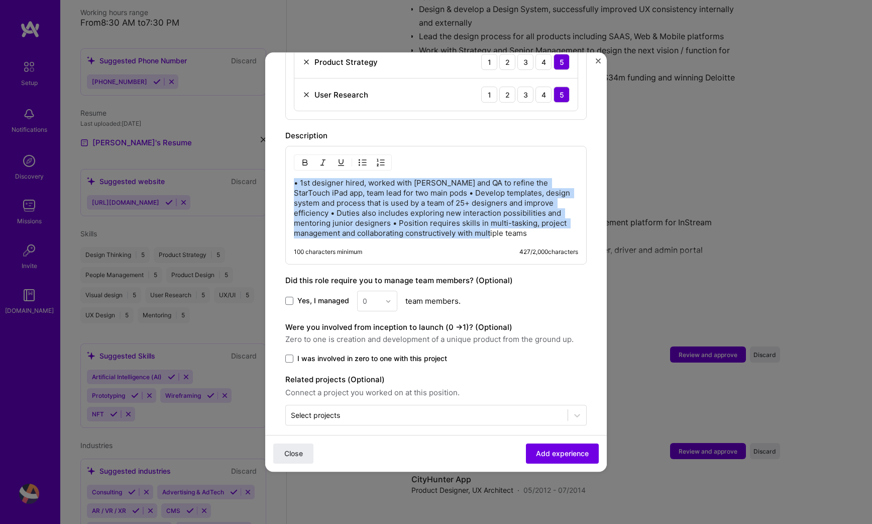
click at [363, 158] on img "button" at bounding box center [363, 162] width 8 height 8
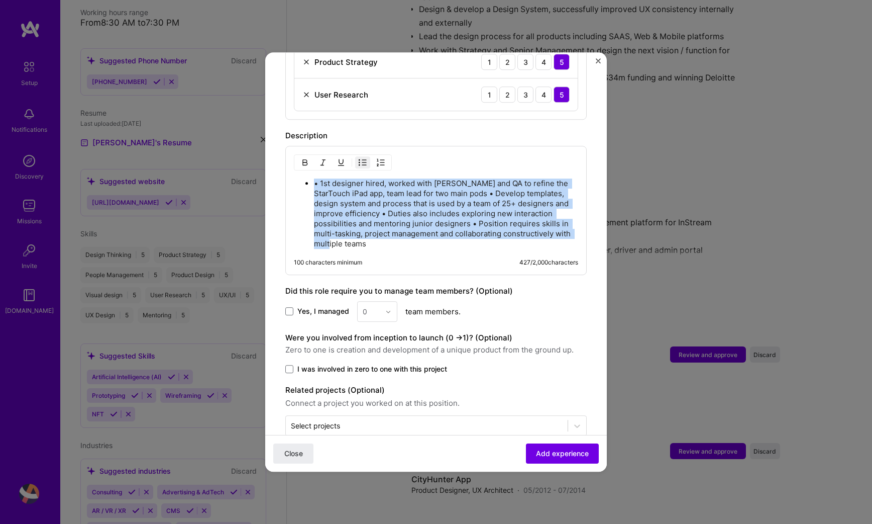
click at [321, 178] on p "• 1st designer hired, worked with [PERSON_NAME] and QA to refine the StarTouch …" at bounding box center [446, 213] width 264 height 70
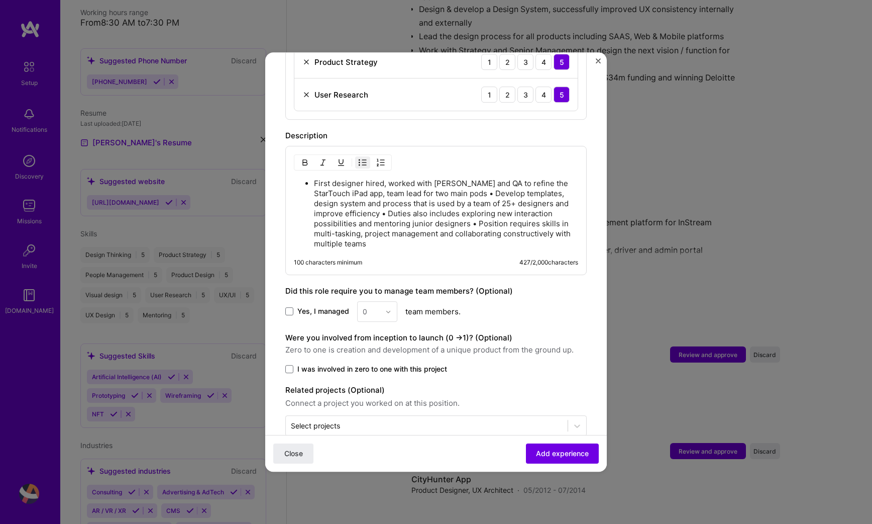
click at [443, 181] on p "First designer hired, worked with [PERSON_NAME] and QA to refine the StarTouch …" at bounding box center [446, 213] width 264 height 70
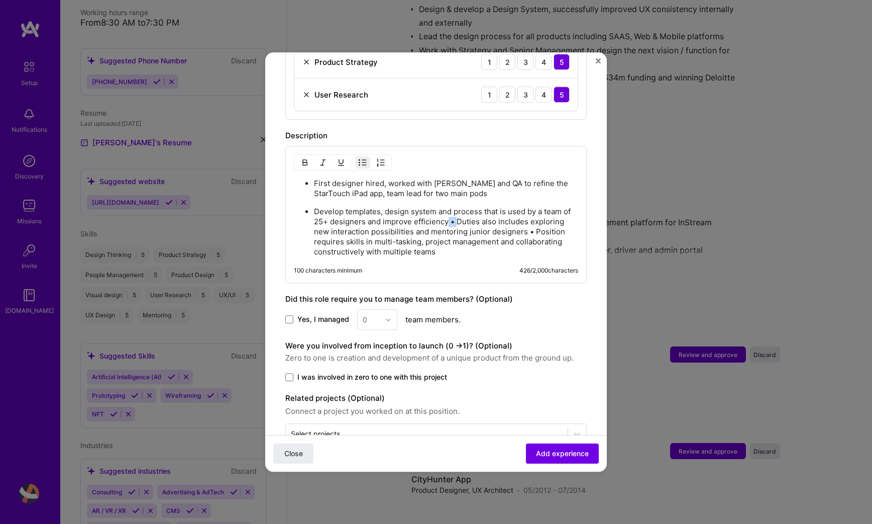
drag, startPoint x: 457, startPoint y: 208, endPoint x: 449, endPoint y: 208, distance: 8.0
click at [449, 208] on p "Develop templates, design system and process that is used by a team of 25+ desi…" at bounding box center [446, 232] width 264 height 50
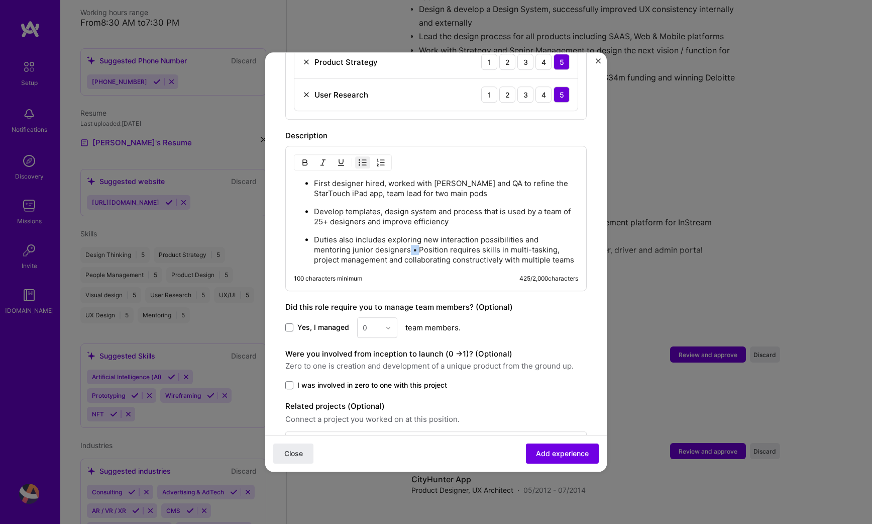
drag, startPoint x: 380, startPoint y: 237, endPoint x: 371, endPoint y: 237, distance: 9.5
click at [371, 237] on p "Duties also includes exploring new interaction possibilities and mentoring juni…" at bounding box center [446, 250] width 264 height 30
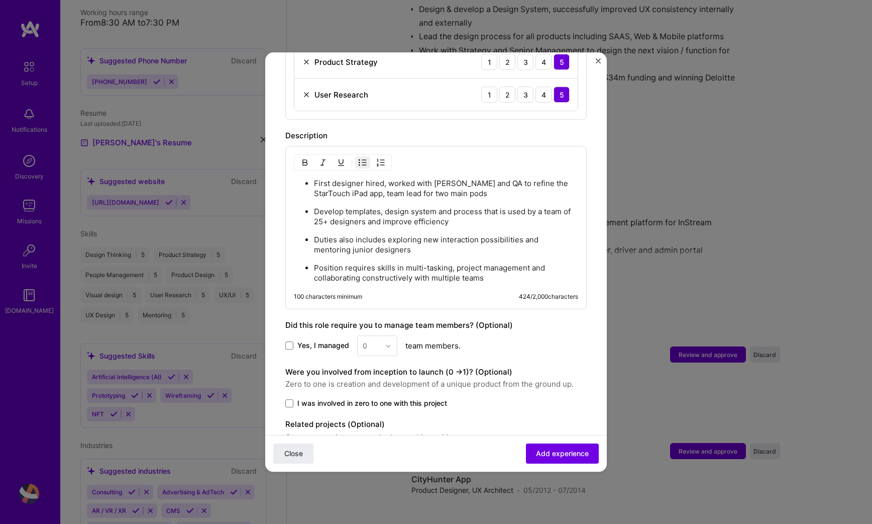
scroll to position [637, 0]
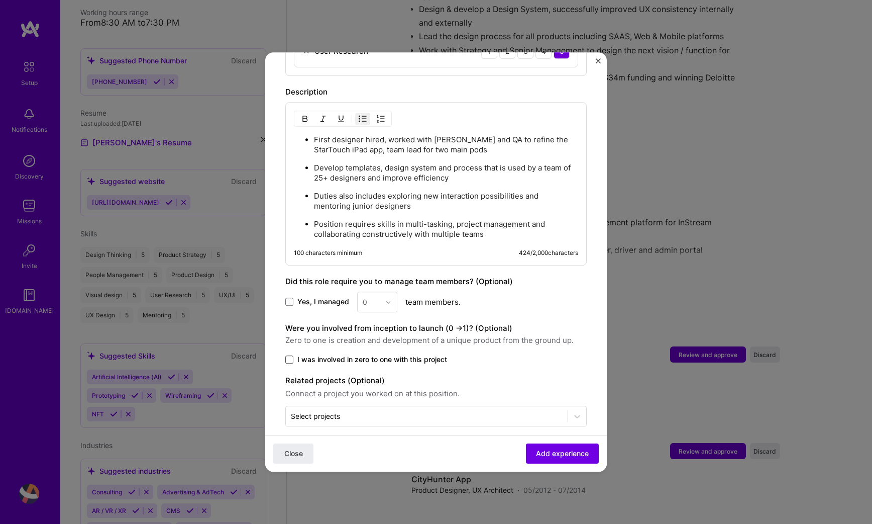
click at [290, 355] on span at bounding box center [289, 359] width 8 height 8
click at [0, 0] on input "I was involved in zero to one with this project" at bounding box center [0, 0] width 0 height 0
click at [334, 297] on span "Yes, I managed" at bounding box center [324, 302] width 52 height 10
click at [0, 0] on input "Yes, I managed" at bounding box center [0, 0] width 0 height 0
click at [384, 291] on div "0" at bounding box center [377, 301] width 40 height 21
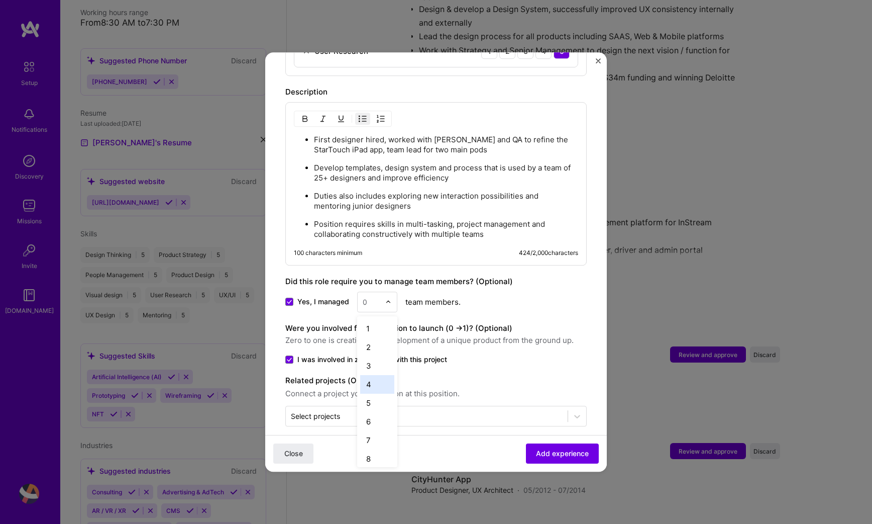
click at [377, 377] on div "4" at bounding box center [377, 384] width 34 height 19
click at [571, 447] on button "Add experience" at bounding box center [562, 453] width 73 height 20
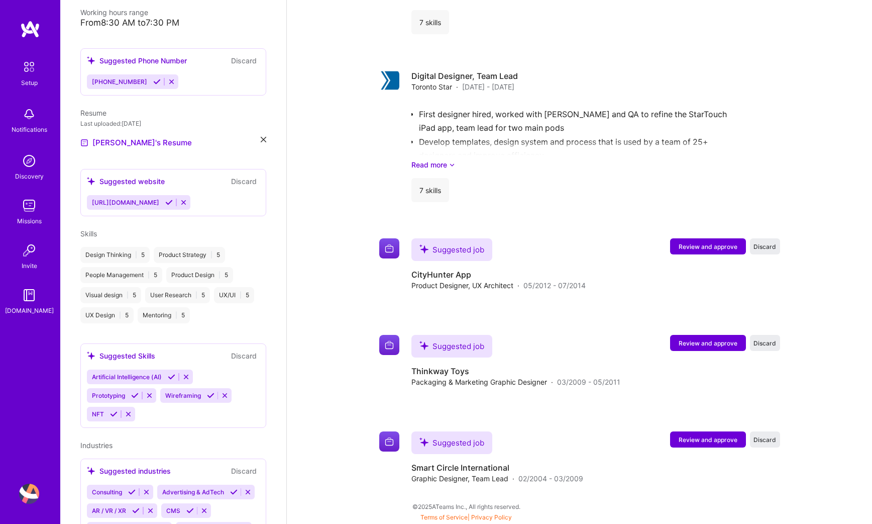
scroll to position [2445, 0]
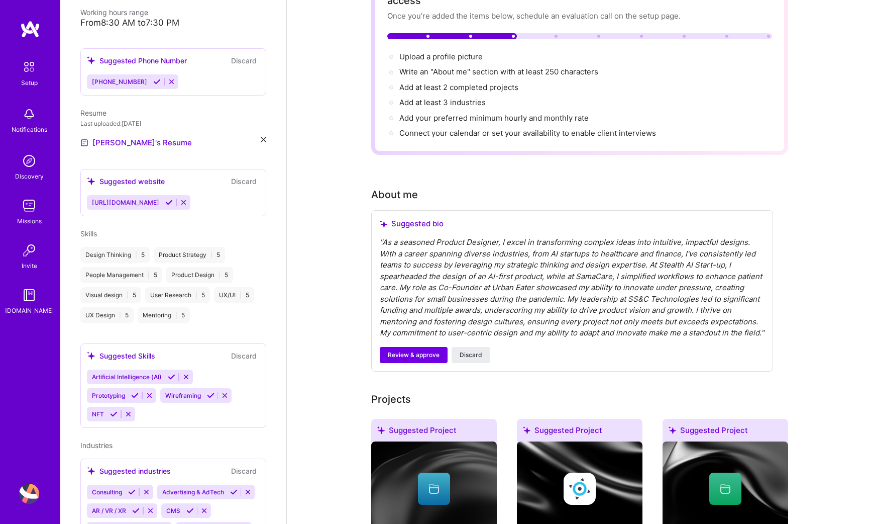
scroll to position [0, 0]
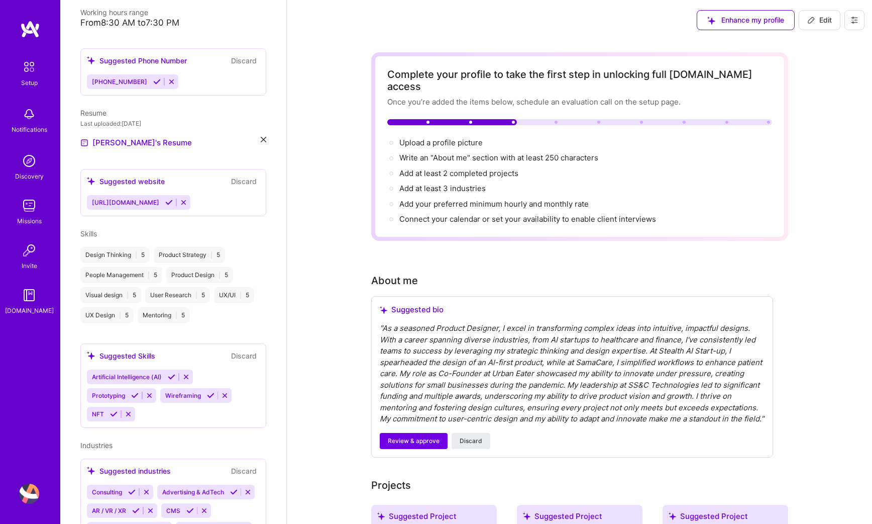
click at [632, 341] on div "" As a seasoned Product Designer, I excel in transforming complex ideas into in…" at bounding box center [572, 374] width 385 height 102
click at [429, 438] on span "Review & approve" at bounding box center [414, 440] width 52 height 9
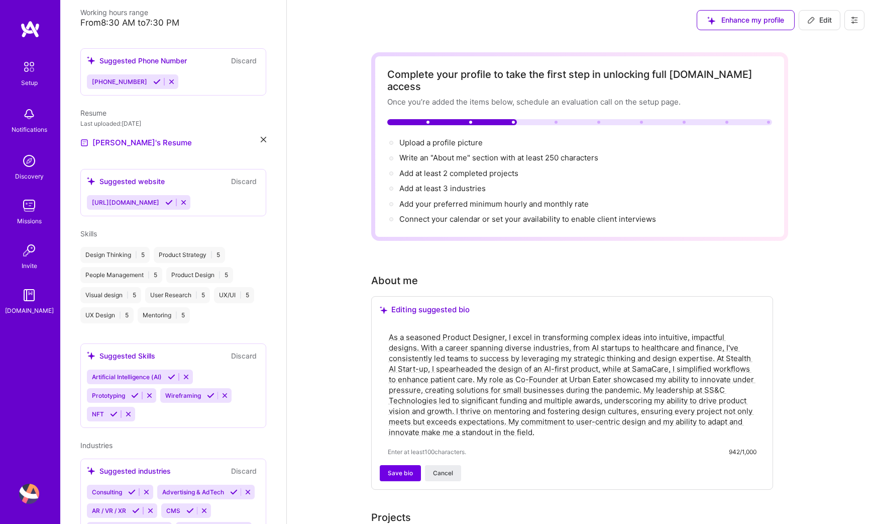
click at [485, 382] on textarea "As a seasoned Product Designer, I excel in transforming complex ideas into intu…" at bounding box center [572, 385] width 369 height 108
click at [459, 323] on div "As a seasoned Product Designer, I excel in transforming complex ideas into intu…" at bounding box center [572, 394] width 385 height 142
click at [490, 331] on textarea "As a seasoned Product Designer, I excel in transforming complex ideas into intu…" at bounding box center [572, 385] width 369 height 108
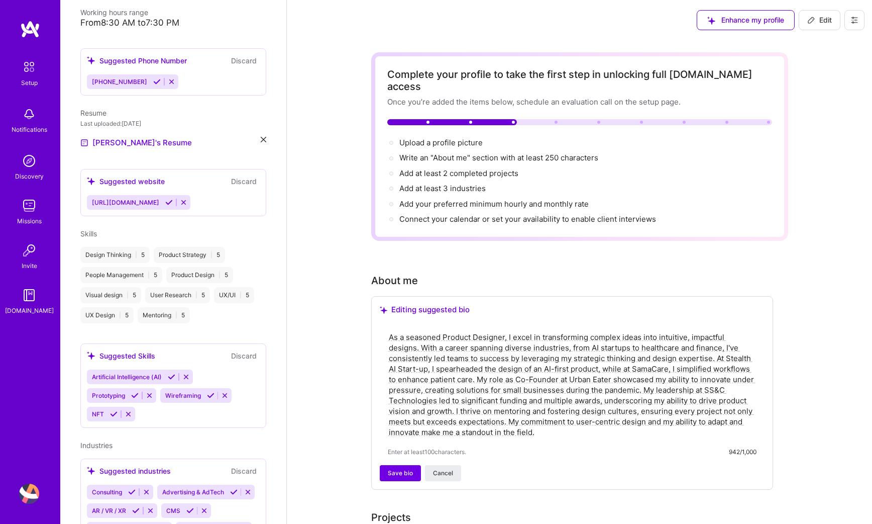
paste textarea "I am a Product Designer with 15+ years of experience turning complex workflows …"
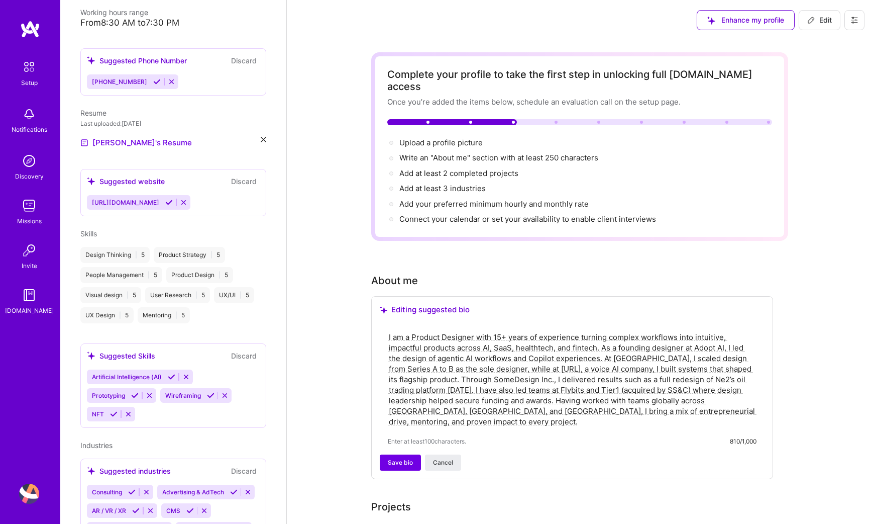
click at [474, 378] on textarea "I am a Product Designer with 15+ years of experience turning complex workflows …" at bounding box center [572, 379] width 369 height 97
click at [556, 386] on textarea "I am a Product Designer with 15+ years of experience turning complex workflows …" at bounding box center [572, 379] width 369 height 97
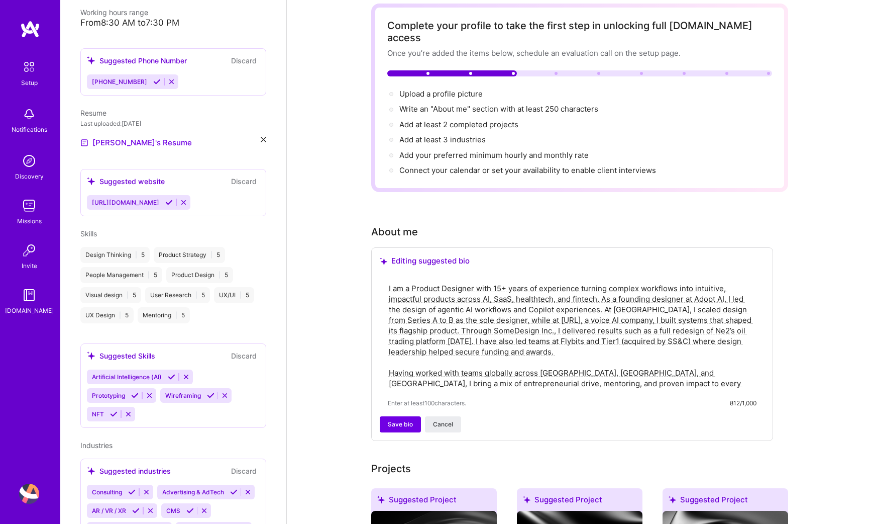
scroll to position [52, 0]
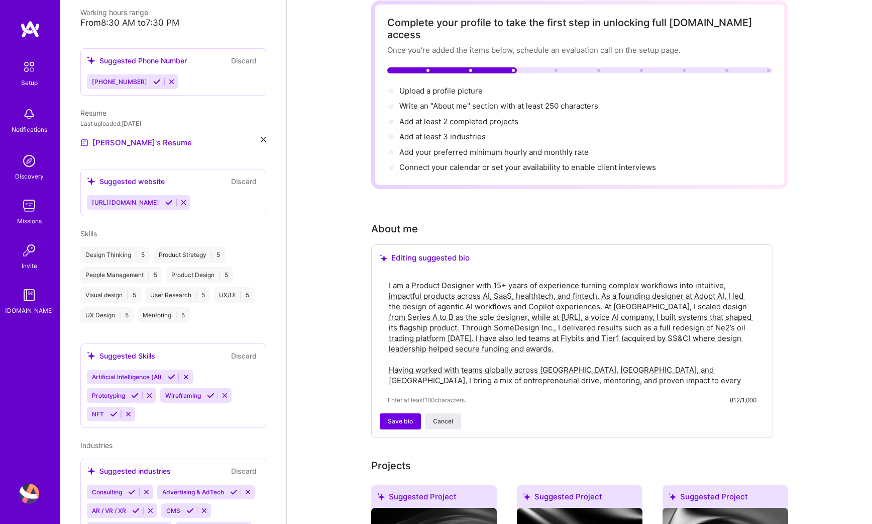
paste textarea "I have also led teams at Flybits and Tier1 (acquired by SS&C) where design lead…"
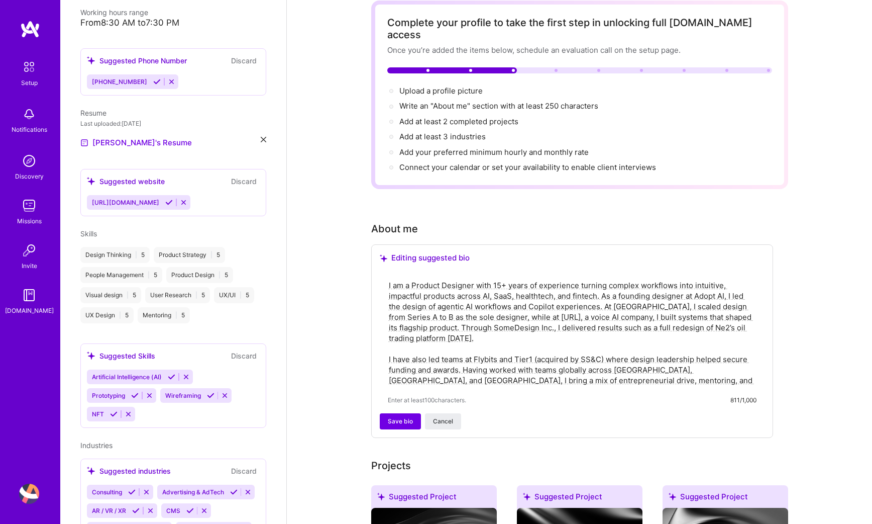
click at [453, 351] on textarea "I am a Product Designer with 15+ years of experience turning complex workflows …" at bounding box center [572, 333] width 369 height 108
paste textarea "that power next-generation SaaS platforms. At [GEOGRAPHIC_DATA], I scaled desig…"
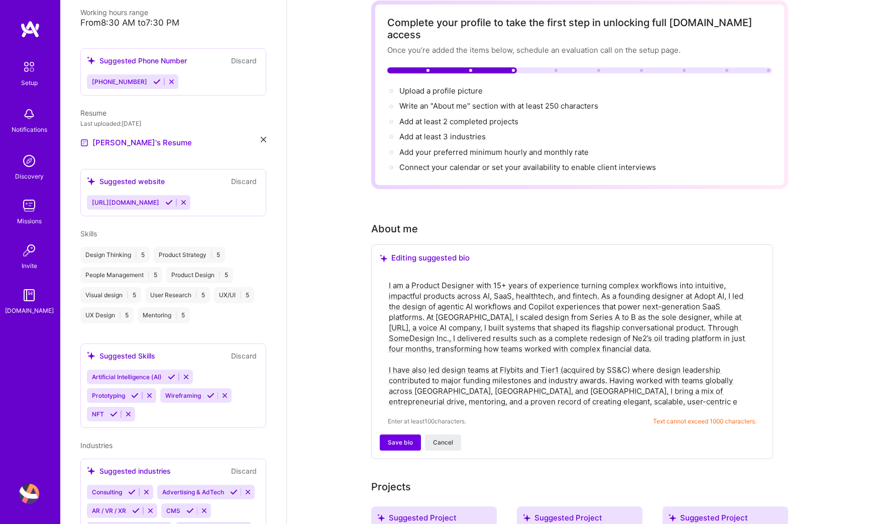
click at [601, 383] on textarea "I am a Product Designer with 15+ years of experience turning complex workflows …" at bounding box center [572, 343] width 369 height 129
click at [566, 306] on textarea "I am a Product Designer with 15+ years of experience turning complex workflows …" at bounding box center [572, 343] width 369 height 129
paste textarea "powering next-generation SaaS platforms. At [GEOGRAPHIC_DATA], I scaled design …"
click at [489, 323] on textarea "I am a Product Designer with 15+ years of experience turning complex workflows …" at bounding box center [572, 343] width 369 height 129
paste textarea "."
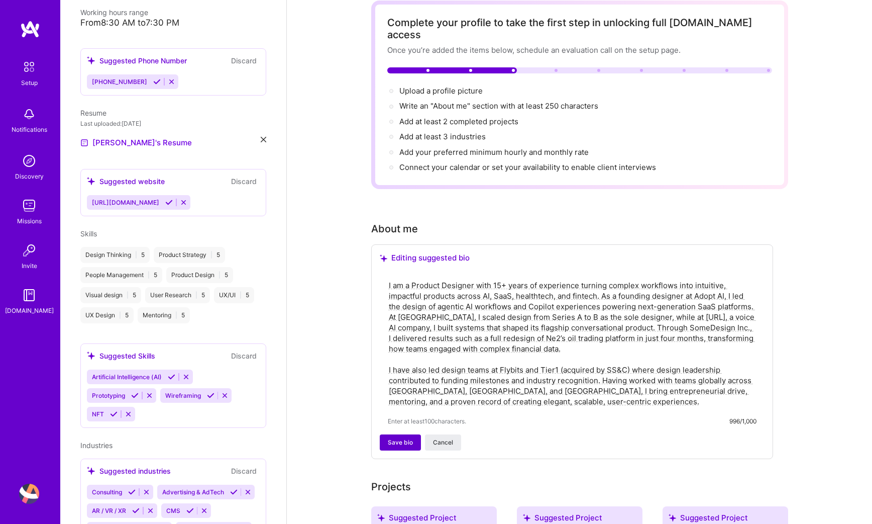
type textarea "I am a Product Designer with 15+ years of experience turning complex workflows …"
click at [404, 438] on span "Save bio" at bounding box center [400, 442] width 25 height 9
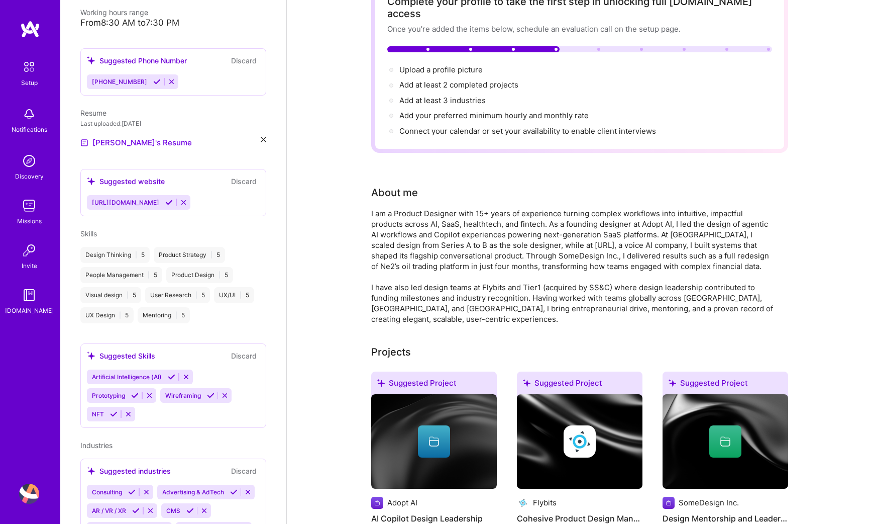
scroll to position [0, 0]
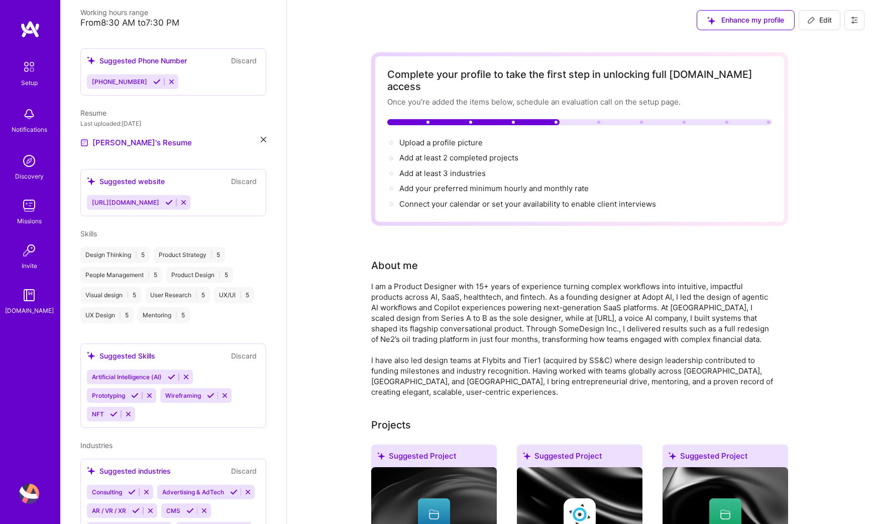
click at [240, 369] on div "Artificial Intelligence (AI) Prototyping Wireframing NFT" at bounding box center [173, 395] width 173 height 52
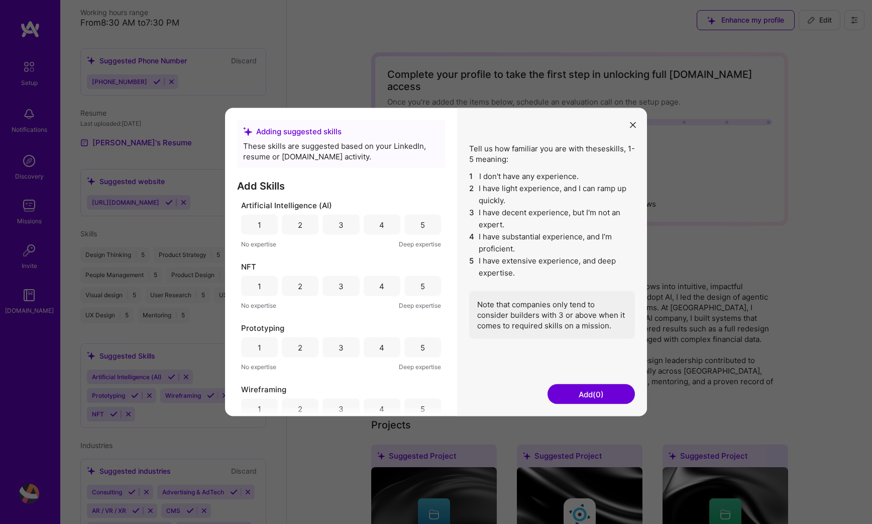
click at [421, 222] on div "5" at bounding box center [423, 224] width 5 height 11
click at [399, 286] on div "1 2 3 4 5" at bounding box center [341, 286] width 200 height 20
click at [372, 286] on div "4" at bounding box center [382, 286] width 37 height 20
click at [401, 340] on div "1 2 3 4 5" at bounding box center [341, 347] width 200 height 20
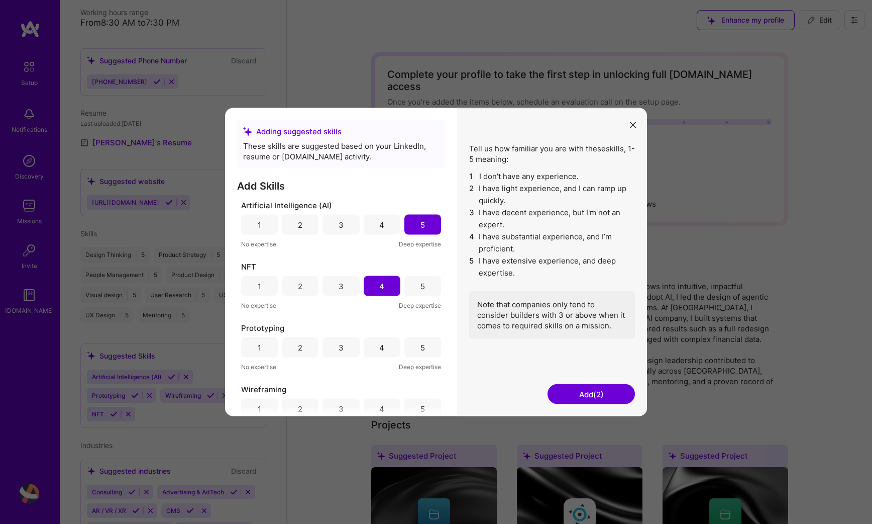
click at [413, 344] on div "5" at bounding box center [423, 347] width 37 height 20
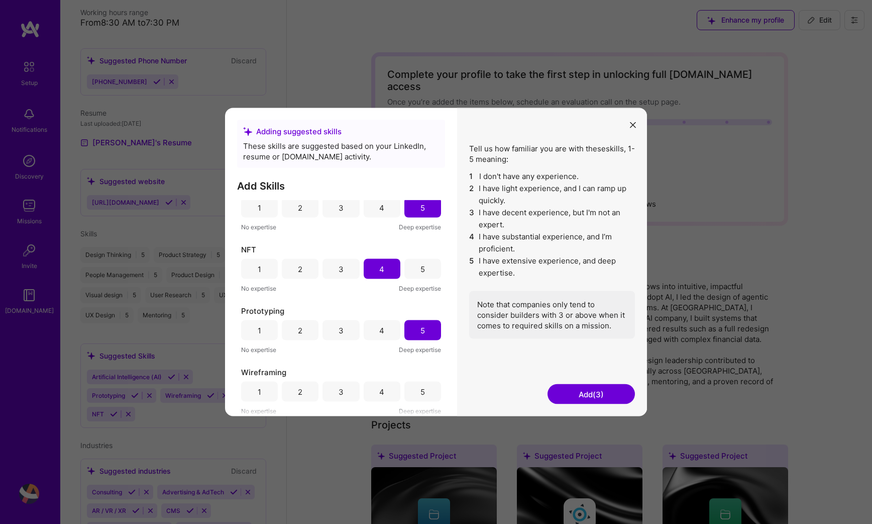
click at [411, 384] on div "5" at bounding box center [423, 391] width 37 height 20
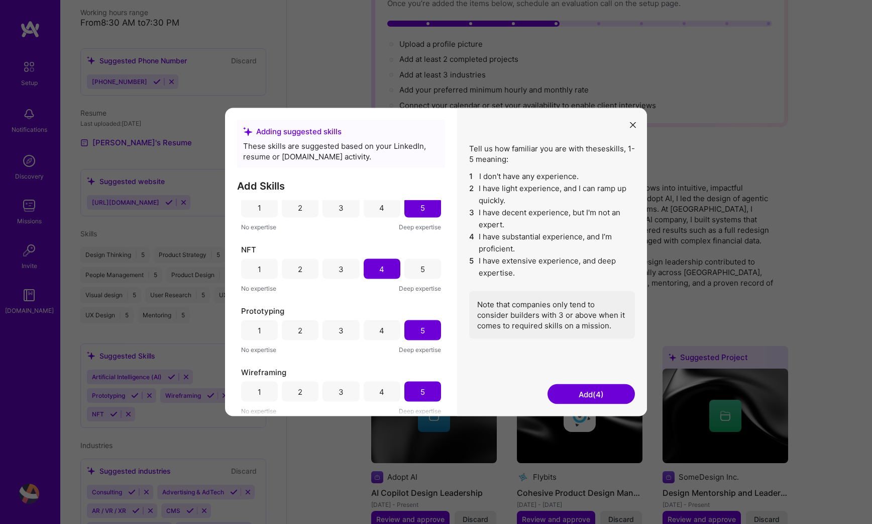
scroll to position [104, 0]
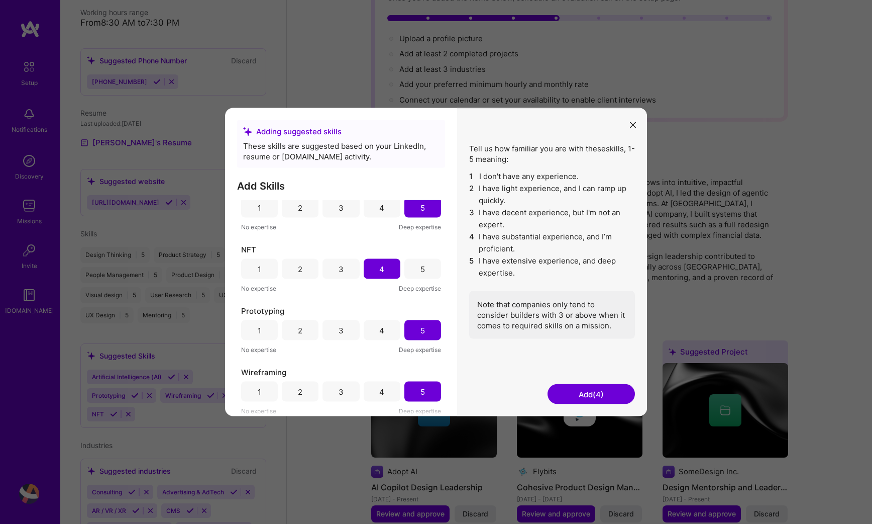
click at [575, 393] on button "Add (4)" at bounding box center [591, 394] width 87 height 20
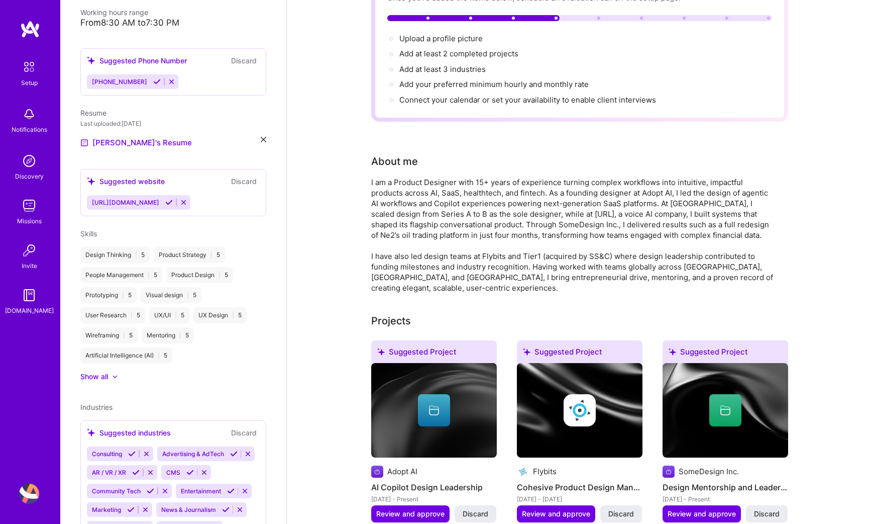
click at [125, 371] on div "Show all" at bounding box center [173, 376] width 186 height 10
click at [212, 195] on div "[URL][DOMAIN_NAME]" at bounding box center [173, 202] width 173 height 15
click at [161, 176] on div "Suggested website" at bounding box center [126, 181] width 78 height 11
click at [150, 199] on span "[URL][DOMAIN_NAME]" at bounding box center [125, 203] width 67 height 8
click at [165, 199] on icon at bounding box center [169, 203] width 8 height 8
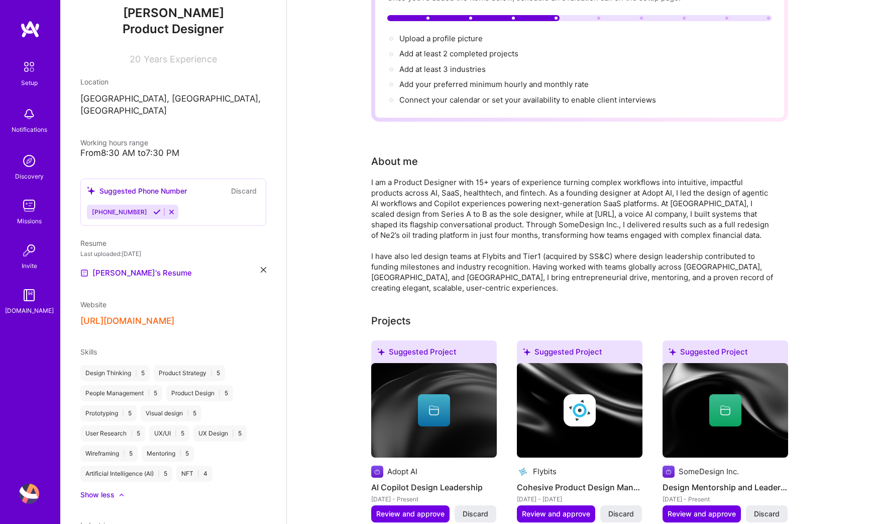
scroll to position [108, 0]
click at [153, 210] on icon at bounding box center [157, 214] width 8 height 8
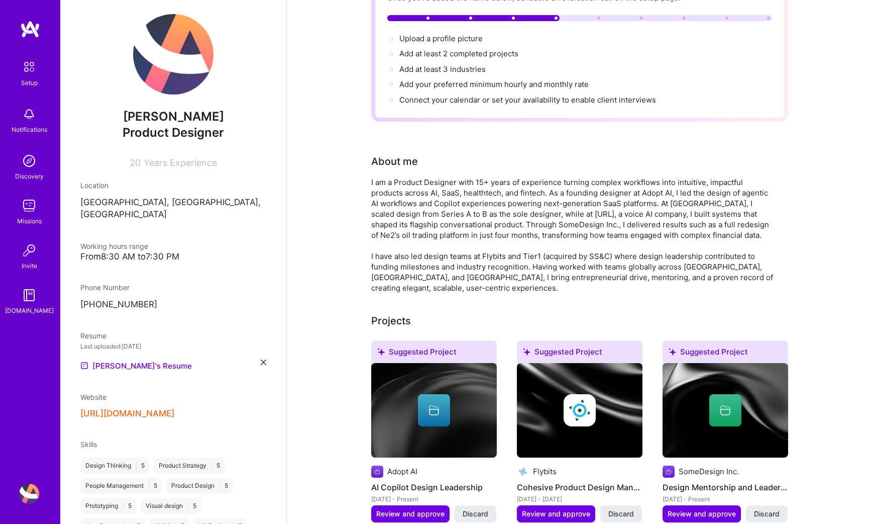
scroll to position [1, 0]
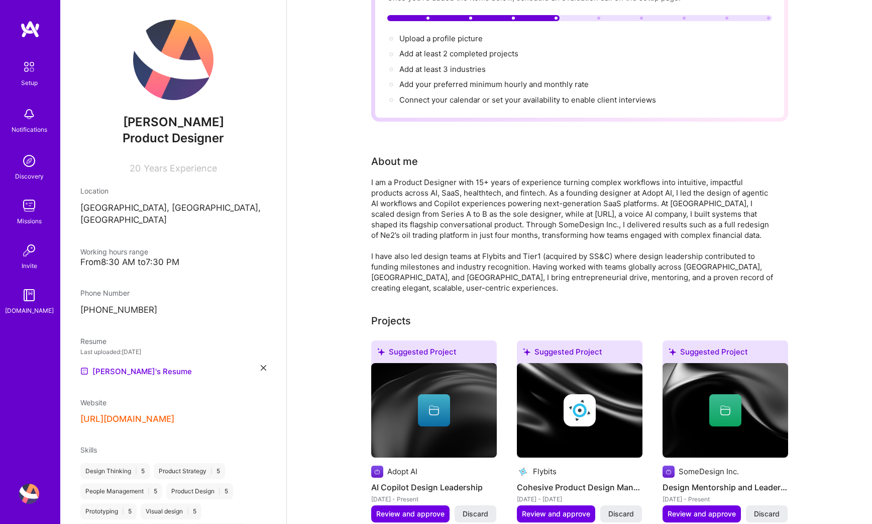
click at [150, 257] on div "From 8:30 AM to 7:30 PM" at bounding box center [173, 262] width 186 height 11
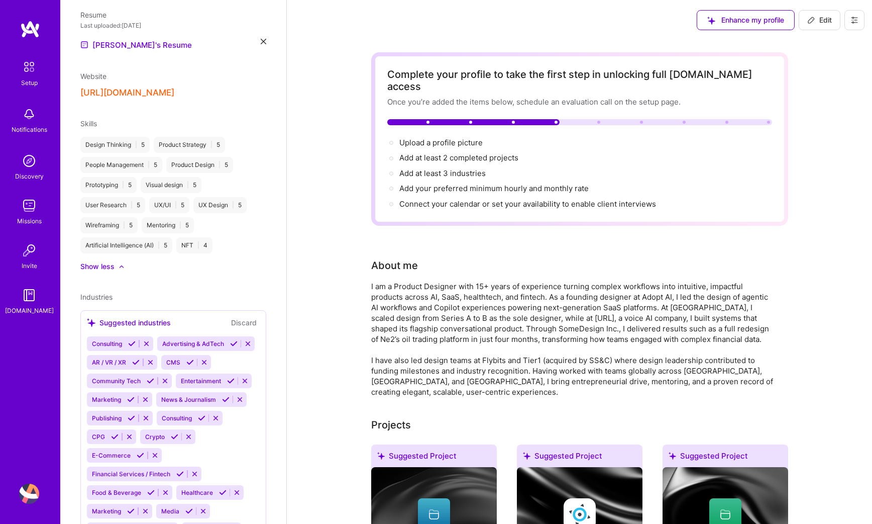
scroll to position [385, 0]
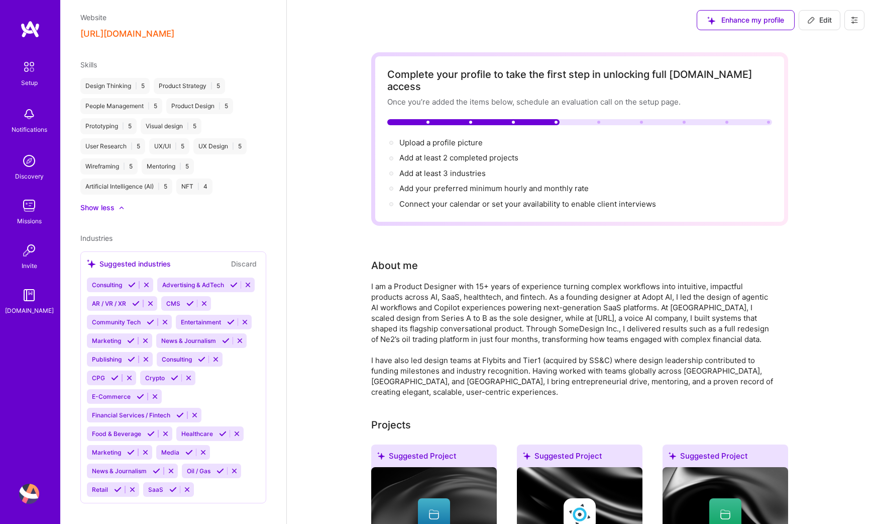
click at [133, 281] on icon at bounding box center [132, 285] width 8 height 8
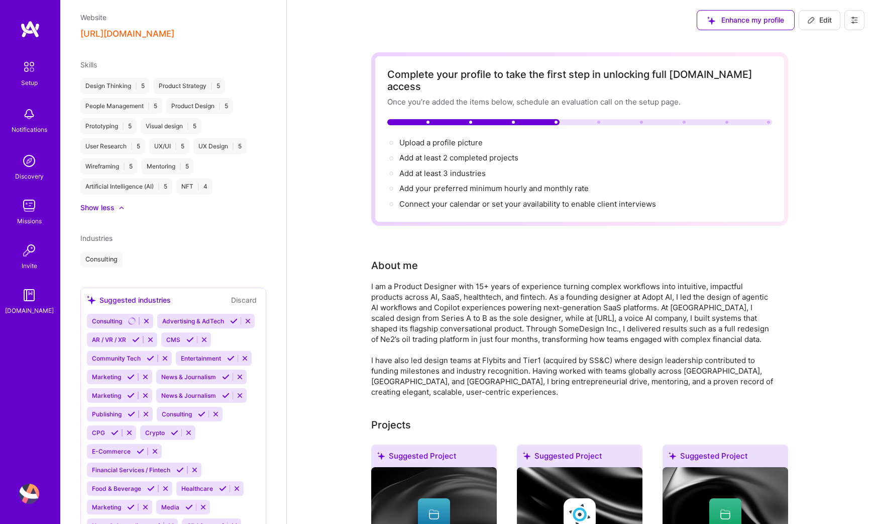
click at [143, 391] on icon at bounding box center [146, 395] width 8 height 8
click at [241, 391] on icon at bounding box center [240, 395] width 8 height 8
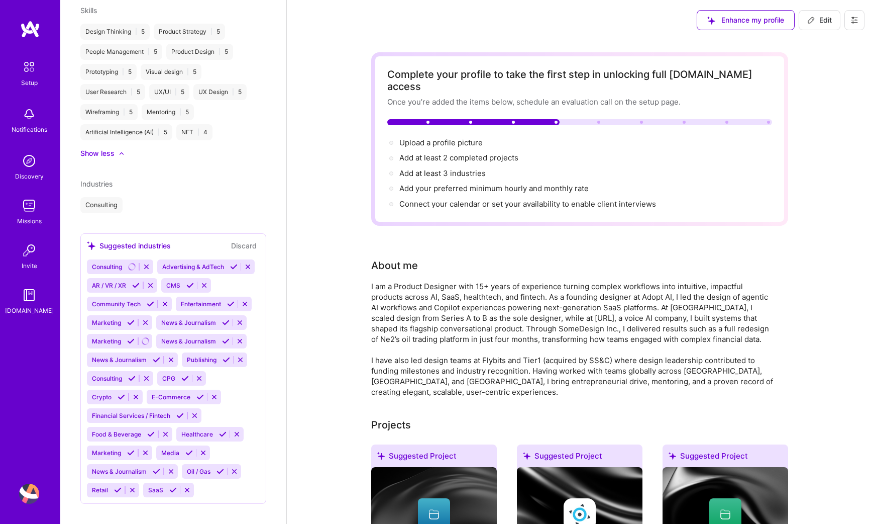
click at [129, 197] on div "Consulting" at bounding box center [173, 205] width 186 height 16
click at [144, 199] on div "Consulting" at bounding box center [173, 205] width 186 height 16
click at [221, 430] on icon at bounding box center [223, 434] width 8 height 8
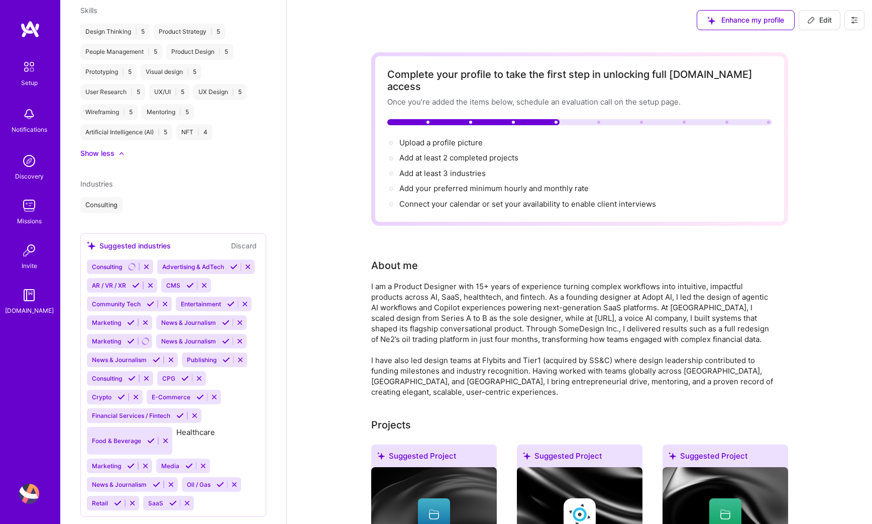
scroll to position [421, 0]
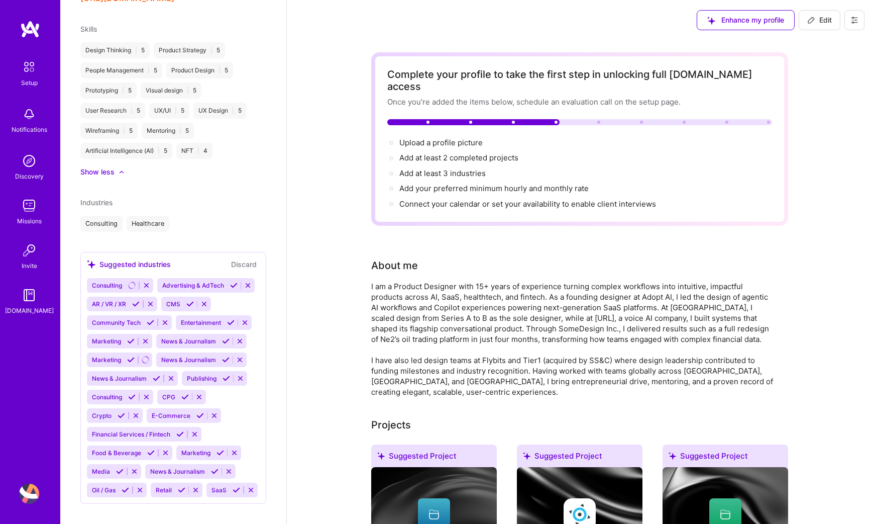
click at [125, 486] on icon at bounding box center [126, 490] width 8 height 8
click at [117, 486] on icon at bounding box center [118, 490] width 8 height 8
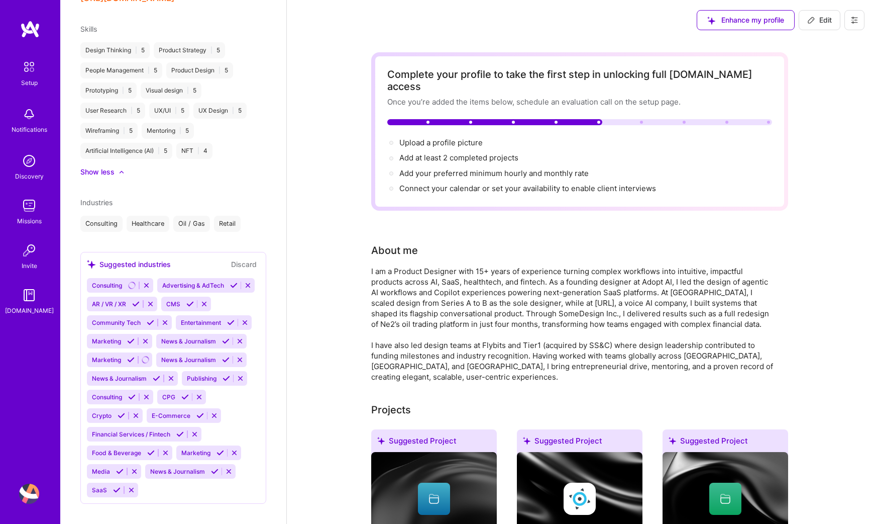
click at [118, 467] on icon at bounding box center [120, 471] width 8 height 8
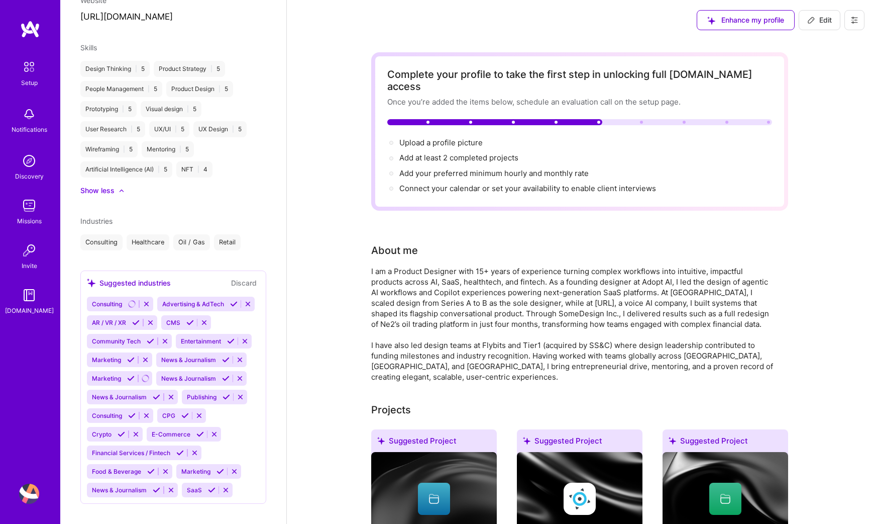
scroll to position [421, 0]
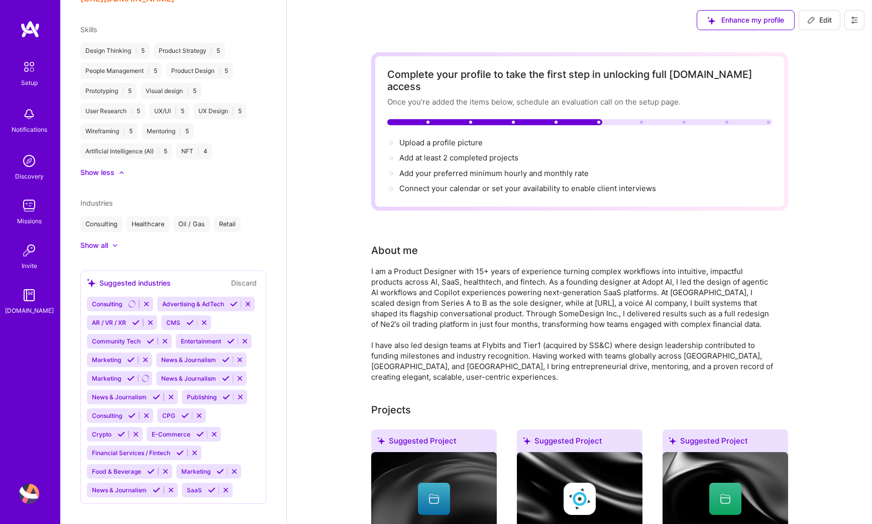
click at [151, 467] on icon at bounding box center [151, 471] width 8 height 8
click at [181, 449] on icon at bounding box center [180, 453] width 8 height 8
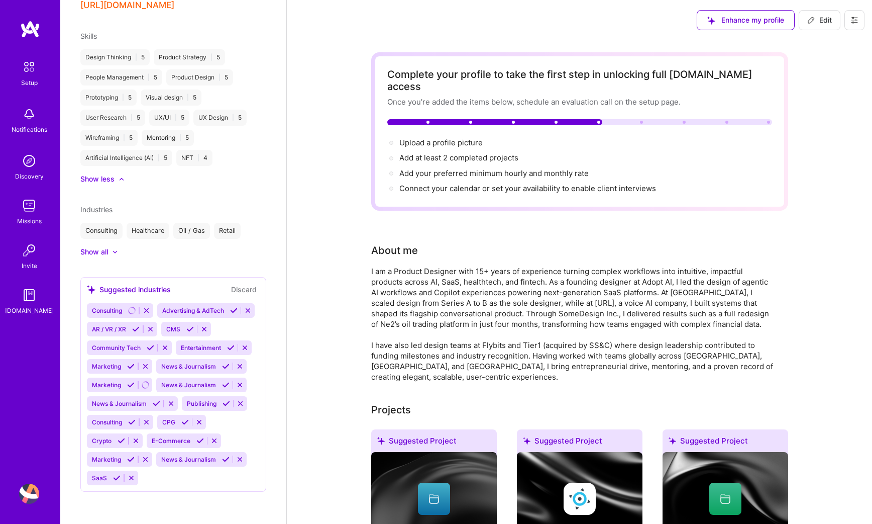
scroll to position [402, 0]
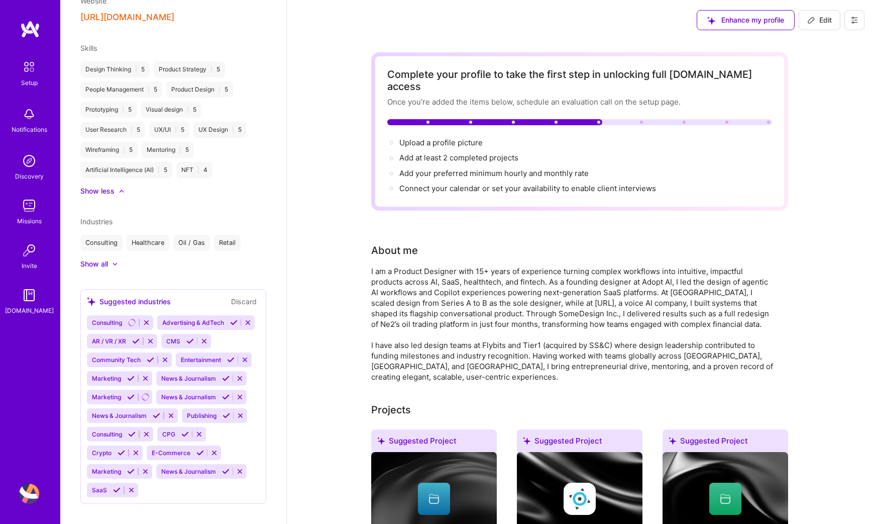
click at [227, 467] on icon at bounding box center [226, 471] width 8 height 8
click at [234, 319] on icon at bounding box center [234, 323] width 8 height 8
click at [109, 259] on div at bounding box center [110, 264] width 4 height 10
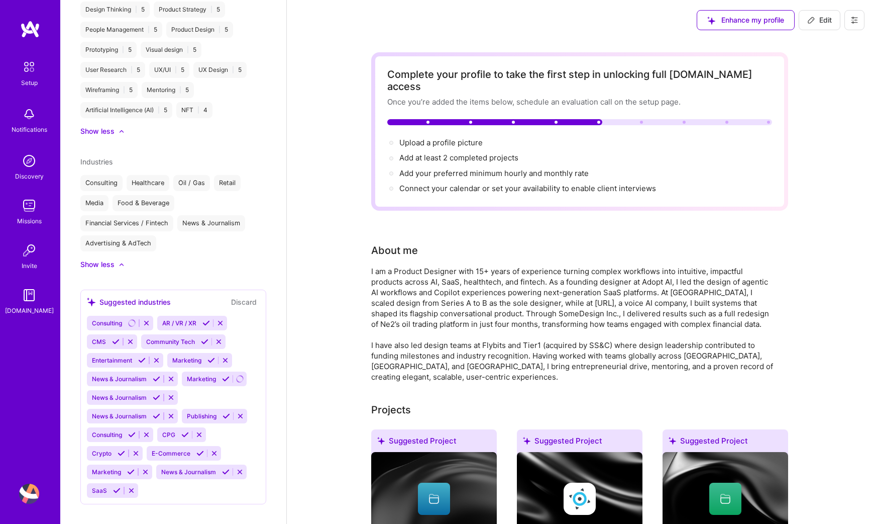
scroll to position [462, 0]
click at [116, 486] on icon at bounding box center [117, 490] width 8 height 8
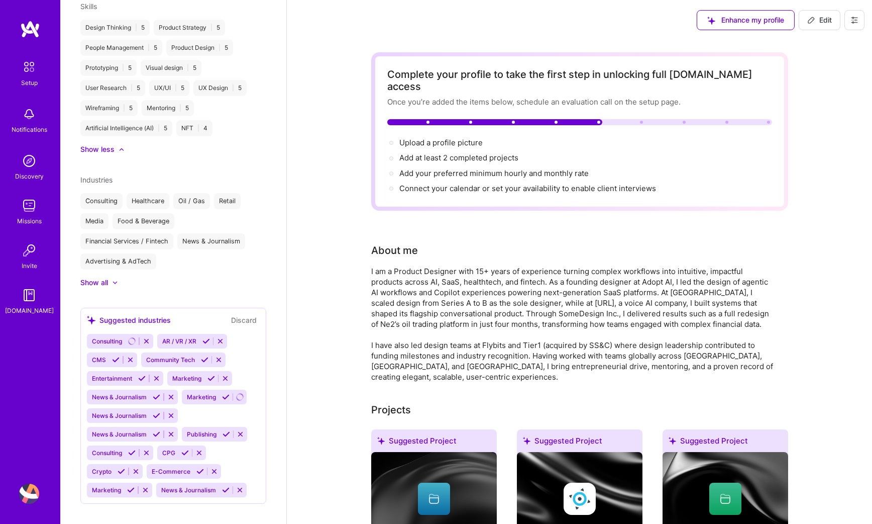
click at [131, 486] on icon at bounding box center [131, 490] width 8 height 8
click at [95, 275] on div "[PERSON_NAME] Product Designer 20 Years Experience Location [GEOGRAPHIC_DATA], …" at bounding box center [173, 262] width 226 height 524
click at [102, 277] on div "Show all" at bounding box center [94, 282] width 28 height 10
click at [250, 314] on button "Discard" at bounding box center [244, 320] width 32 height 12
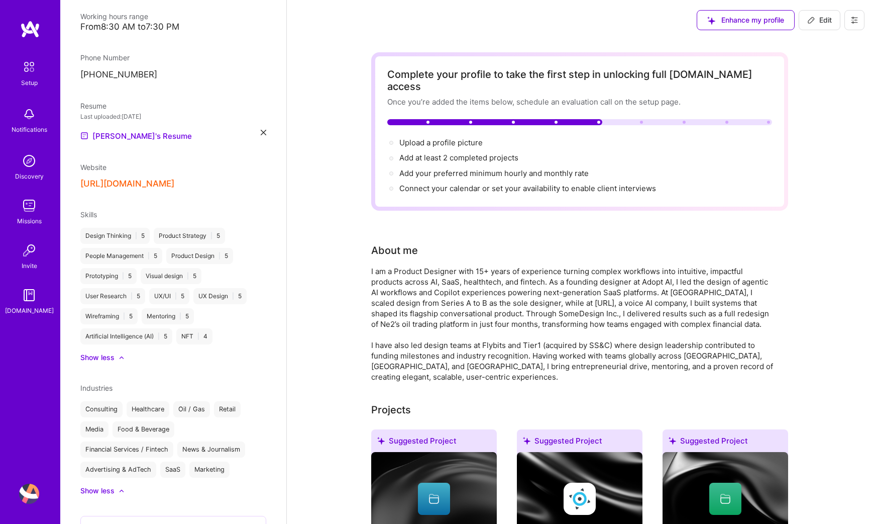
scroll to position [388, 0]
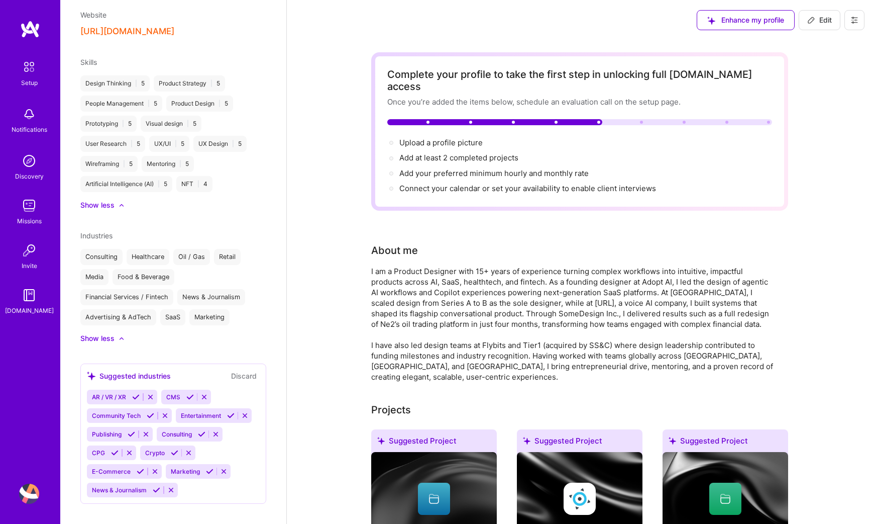
click at [242, 370] on button "Discard" at bounding box center [244, 376] width 32 height 12
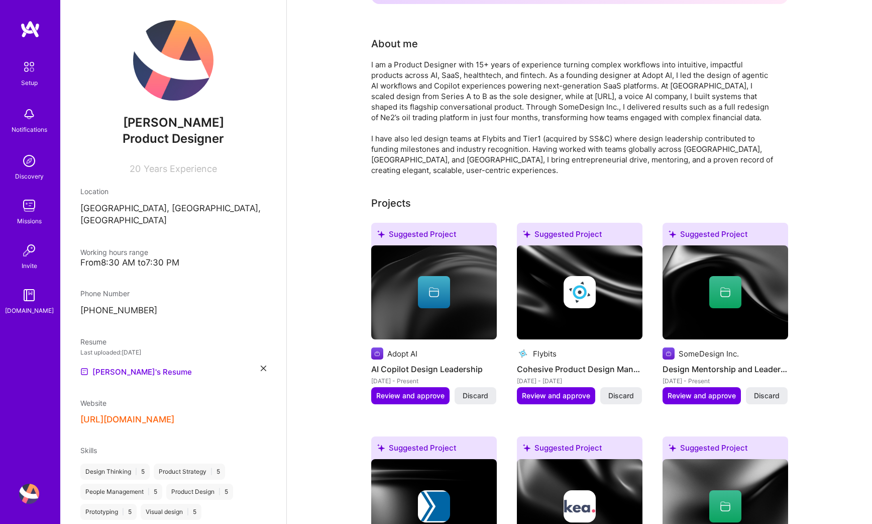
scroll to position [0, 0]
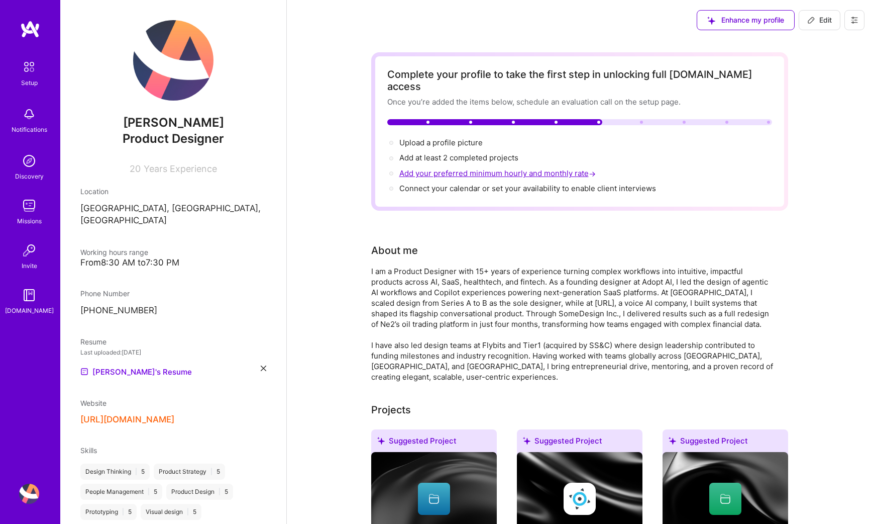
click at [468, 168] on span "Add your preferred minimum hourly and monthly rate →" at bounding box center [499, 173] width 199 height 10
select select "CA"
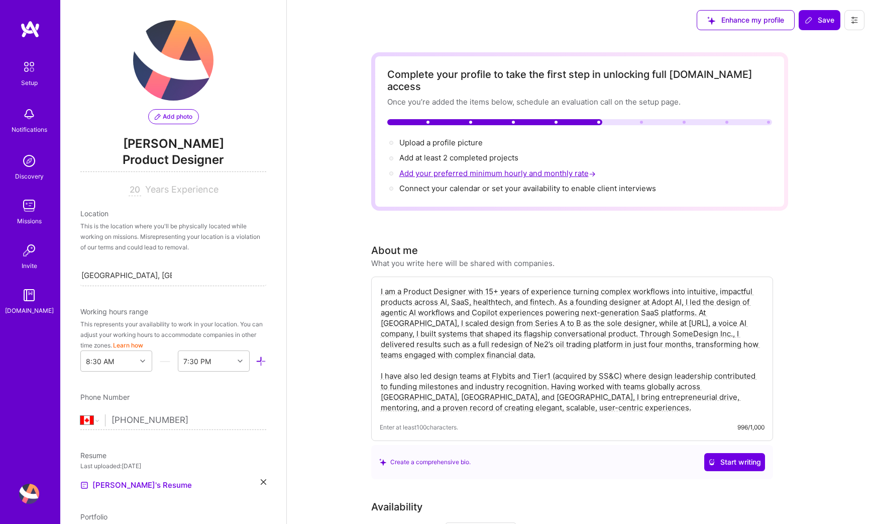
scroll to position [523, 0]
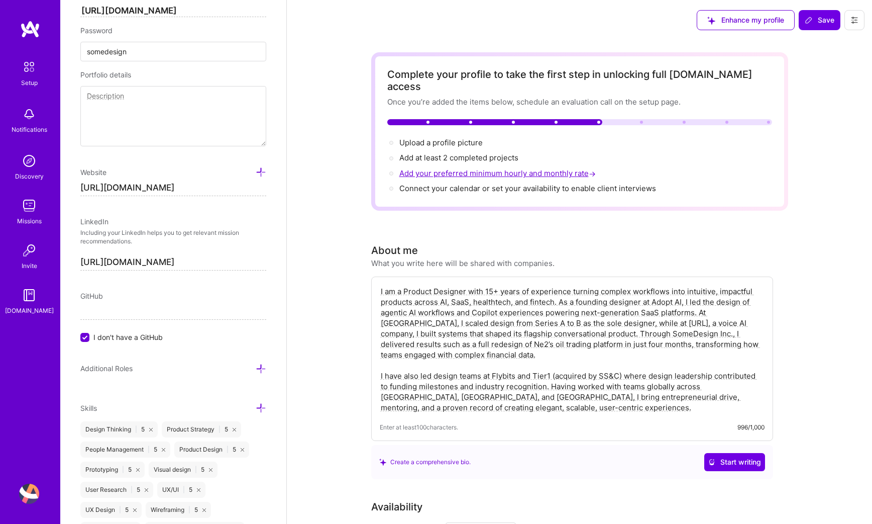
click at [468, 183] on div "Connect your calendar or set your availability to enable client interviews →" at bounding box center [528, 188] width 257 height 11
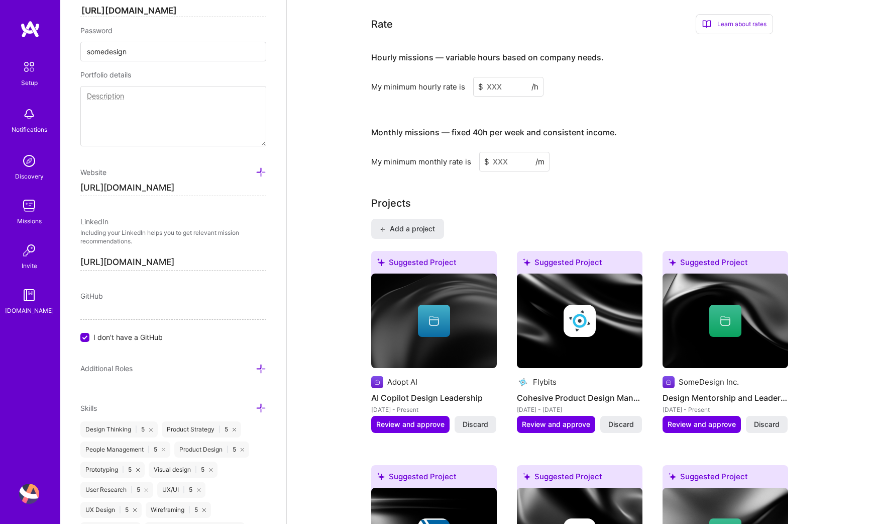
scroll to position [675, 0]
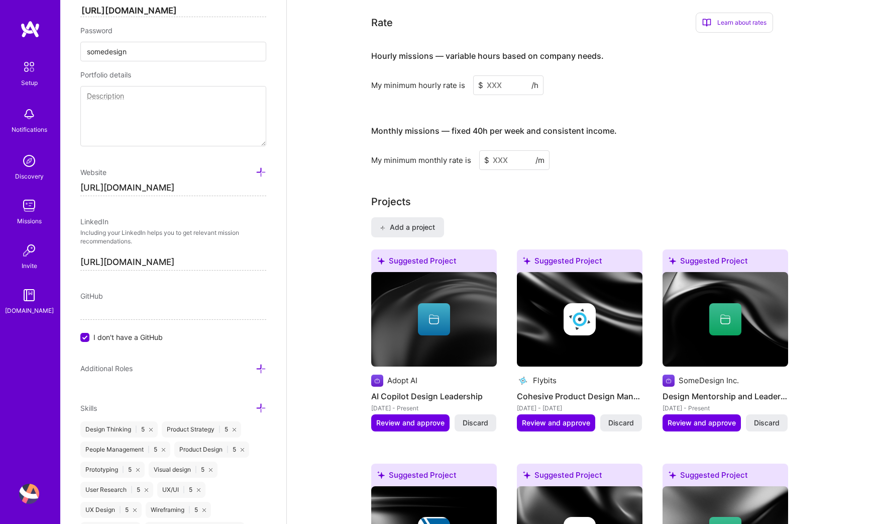
click at [501, 75] on input at bounding box center [508, 85] width 70 height 20
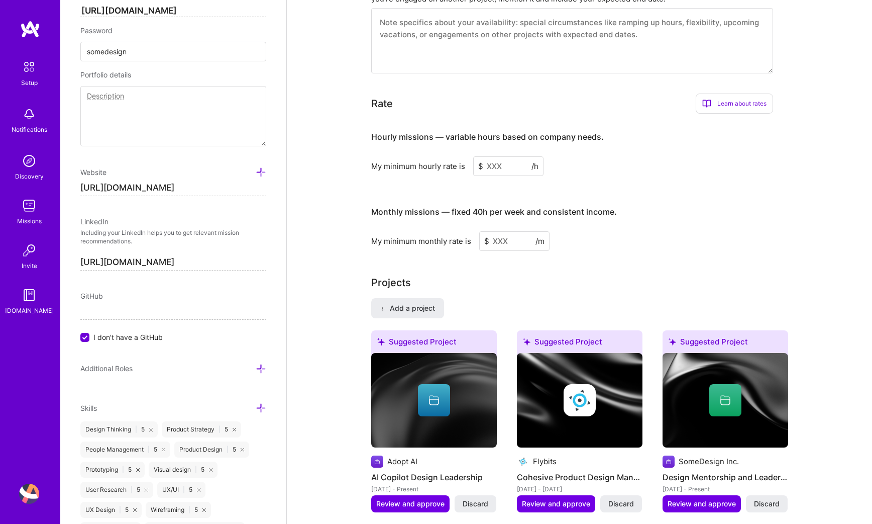
scroll to position [591, 0]
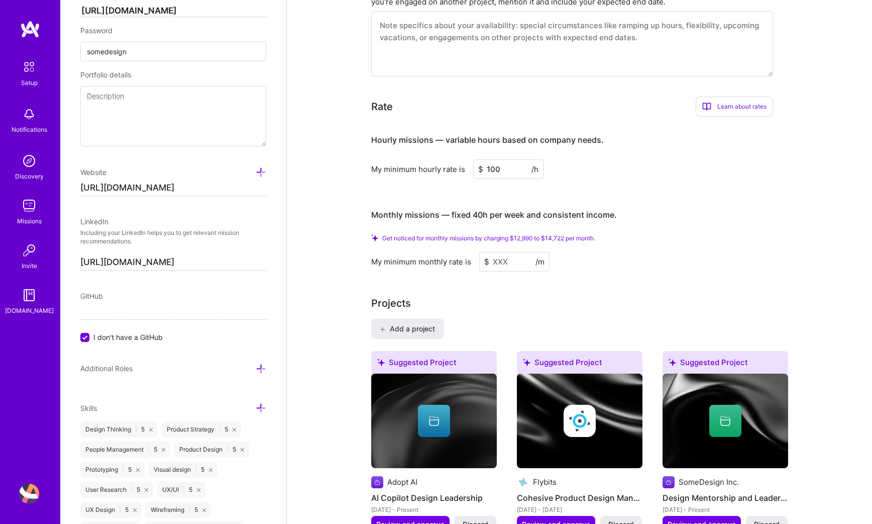
type input "100"
click at [505, 252] on input at bounding box center [514, 262] width 70 height 20
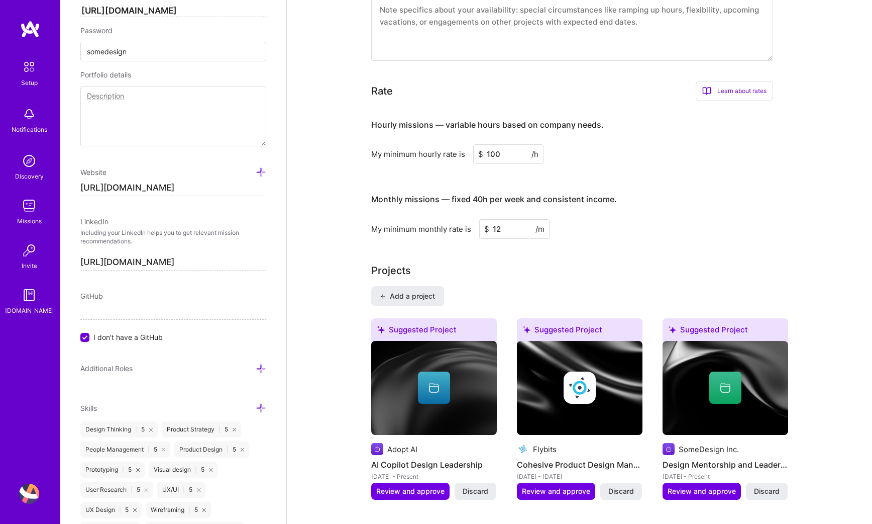
type input "1"
type input "13000"
click at [603, 202] on div "Monthly missions — fixed 40h per week and consistent income." at bounding box center [494, 199] width 246 height 31
click at [503, 219] on input "13000" at bounding box center [514, 229] width 70 height 20
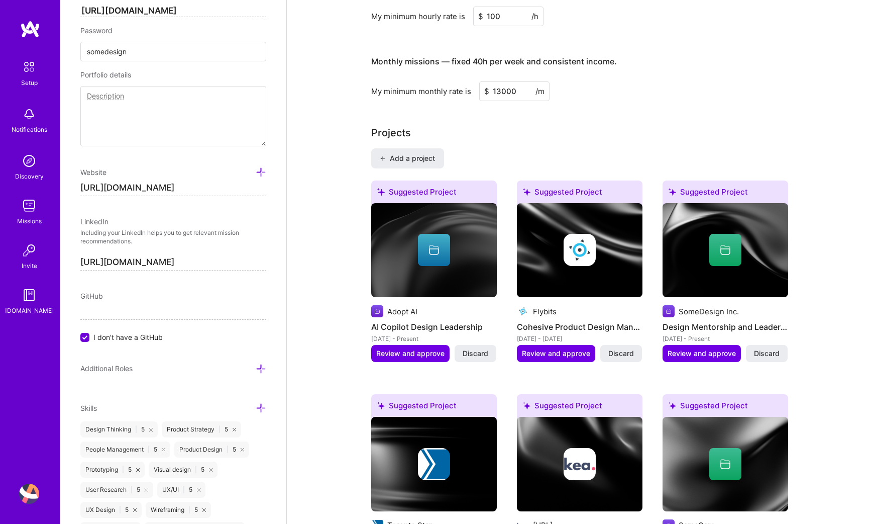
scroll to position [711, 0]
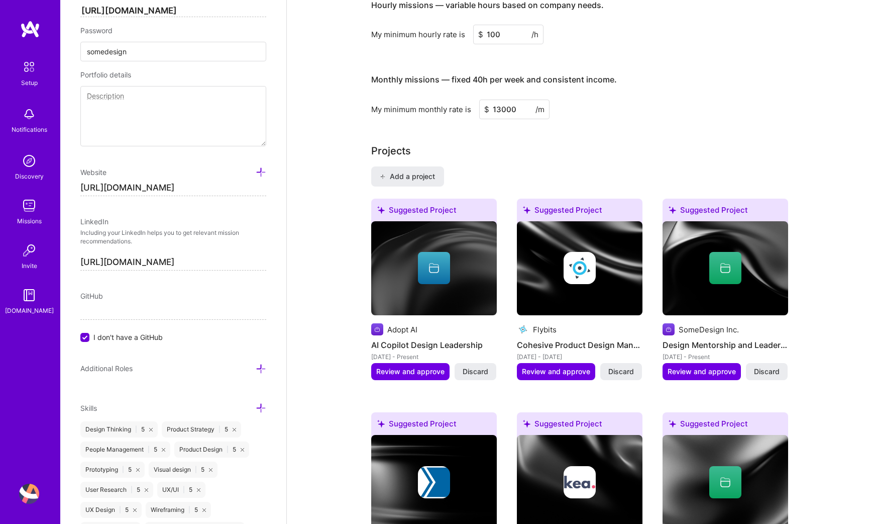
click at [505, 101] on input "13000" at bounding box center [514, 110] width 70 height 20
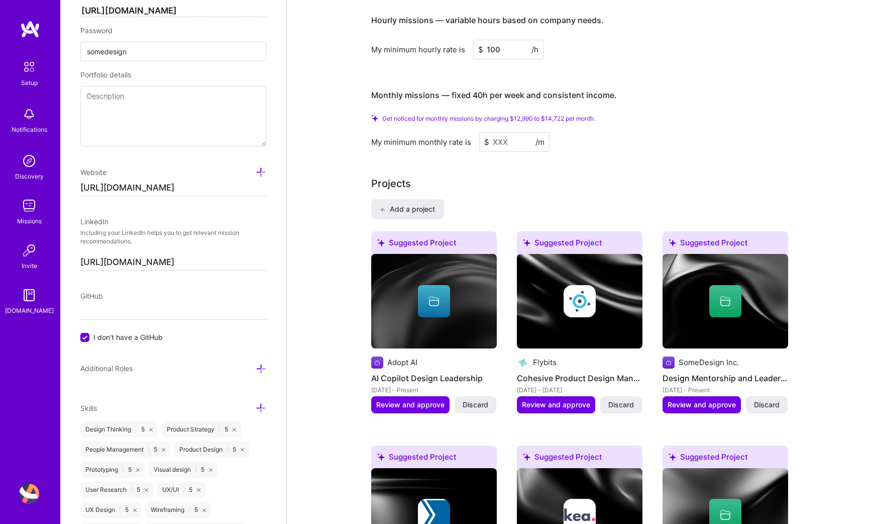
click at [505, 101] on div "Monthly missions — fixed 40h per week and consistent income. Get noticed for mo…" at bounding box center [572, 115] width 402 height 72
click at [499, 132] on input at bounding box center [514, 142] width 70 height 20
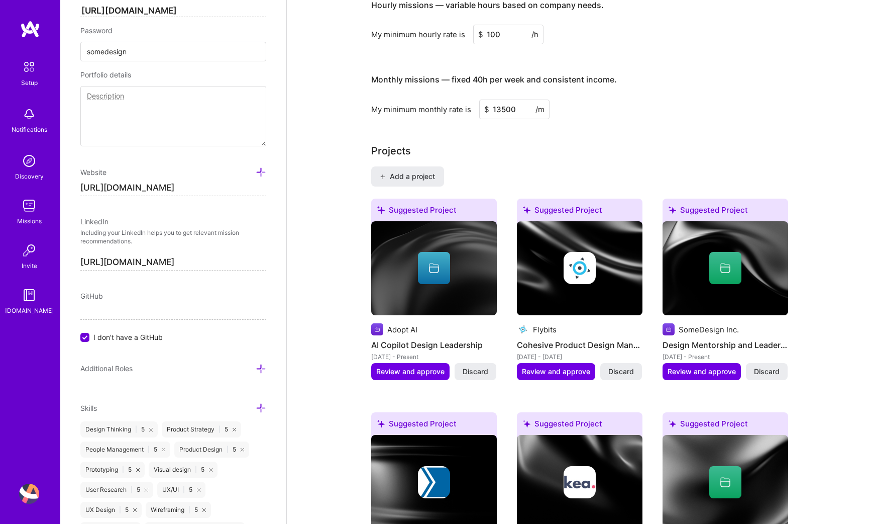
type input "13500"
click at [502, 143] on div "Projects" at bounding box center [579, 150] width 417 height 15
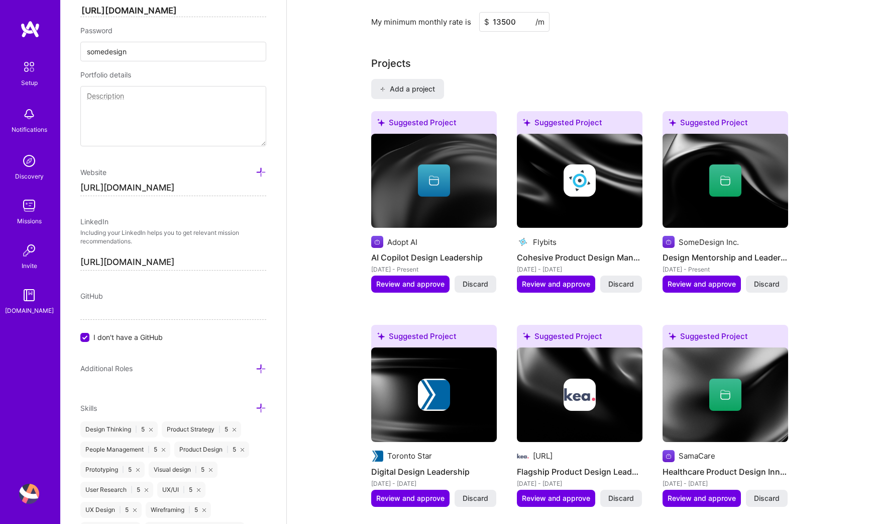
scroll to position [801, 0]
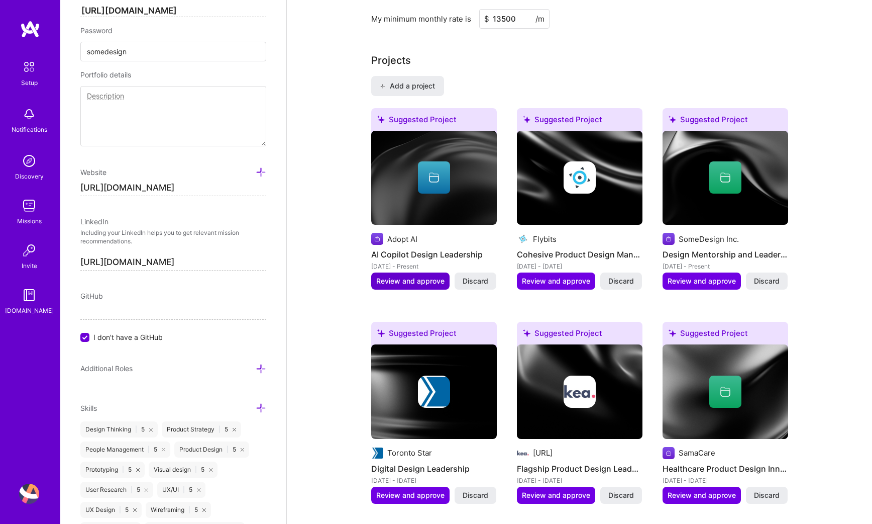
click at [418, 276] on span "Review and approve" at bounding box center [410, 281] width 68 height 10
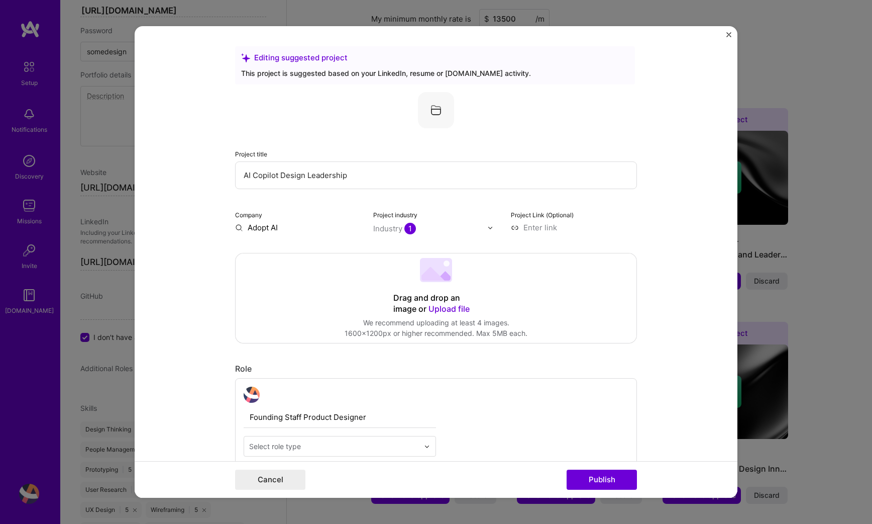
click at [417, 171] on input "AI Copilot Design Leadership" at bounding box center [436, 175] width 402 height 28
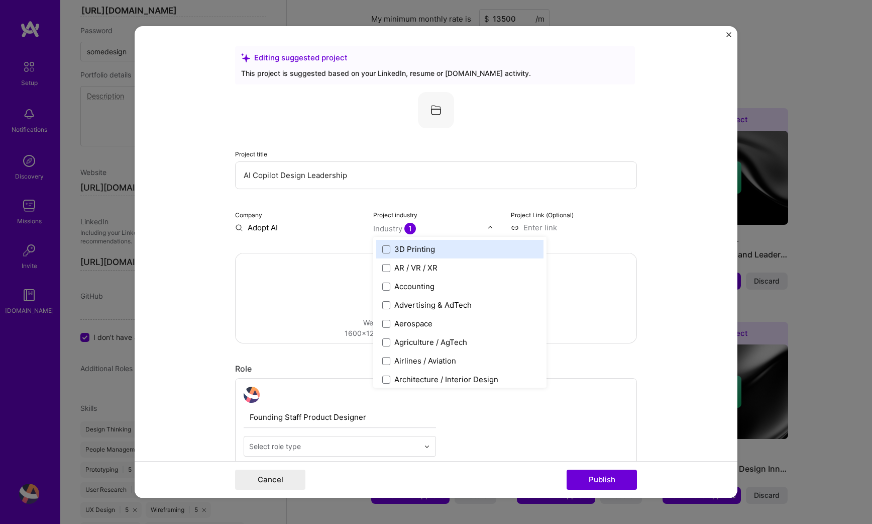
click at [483, 226] on input "text" at bounding box center [430, 228] width 115 height 11
click at [405, 228] on span "1" at bounding box center [411, 229] width 12 height 12
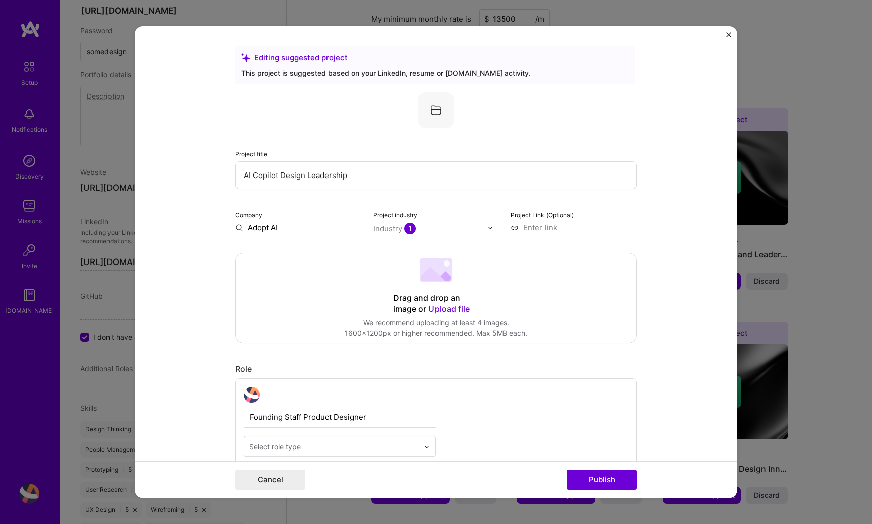
click at [406, 228] on span "1" at bounding box center [411, 229] width 12 height 12
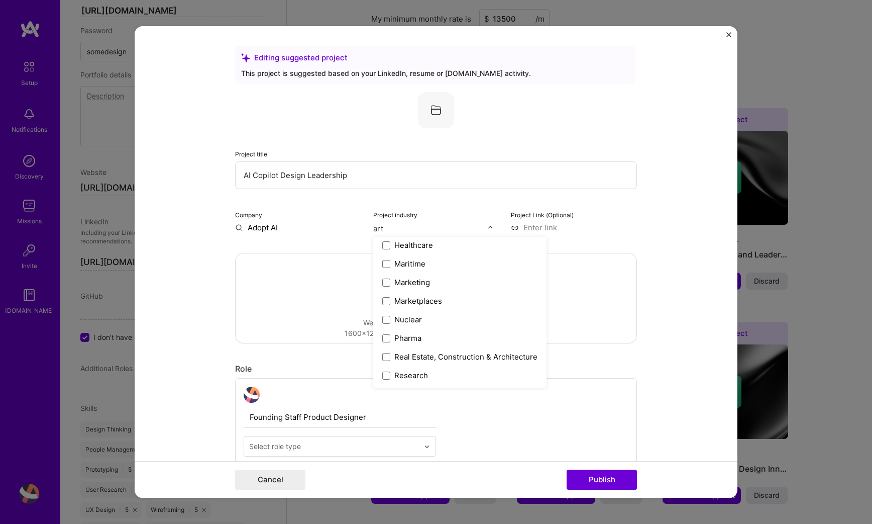
scroll to position [0, 0]
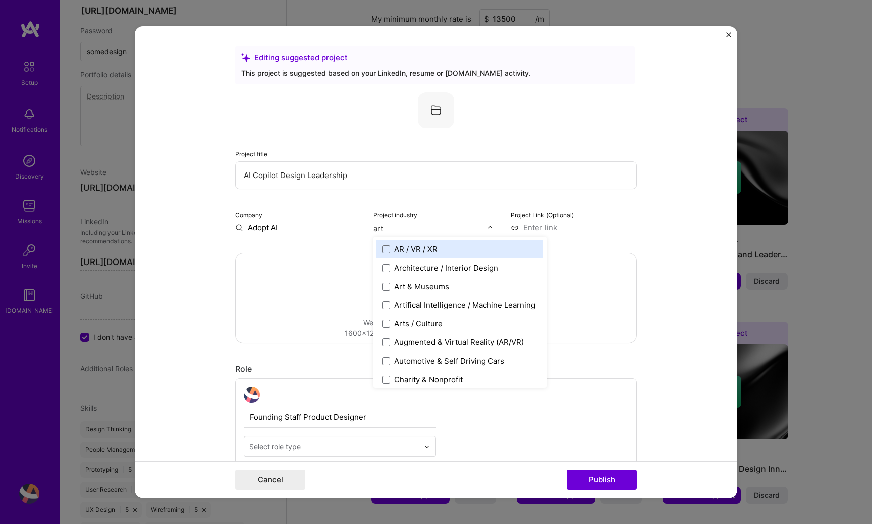
type input "arti"
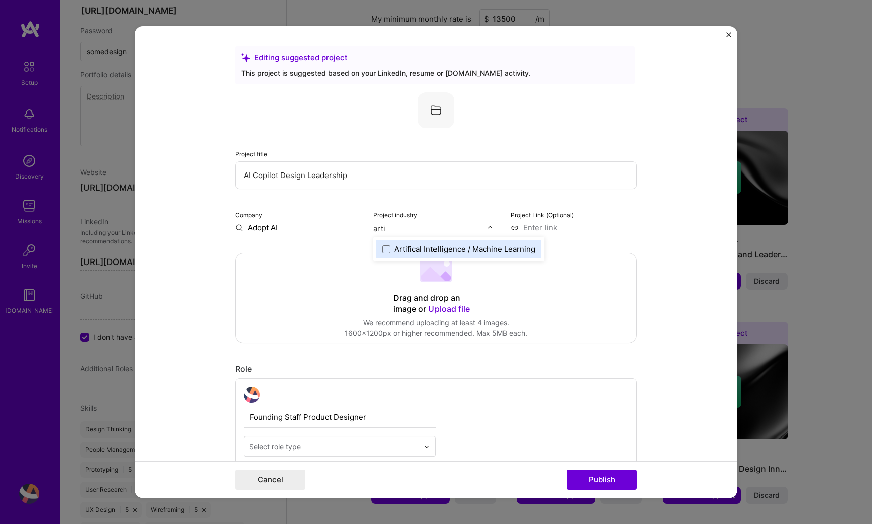
click at [424, 245] on div "Artifical Intelligence / Machine Learning" at bounding box center [465, 249] width 141 height 11
click at [566, 224] on input at bounding box center [574, 227] width 126 height 11
click at [480, 230] on input "text" at bounding box center [430, 228] width 115 height 11
click at [480, 230] on input "saa" at bounding box center [430, 228] width 115 height 11
type input "saa"
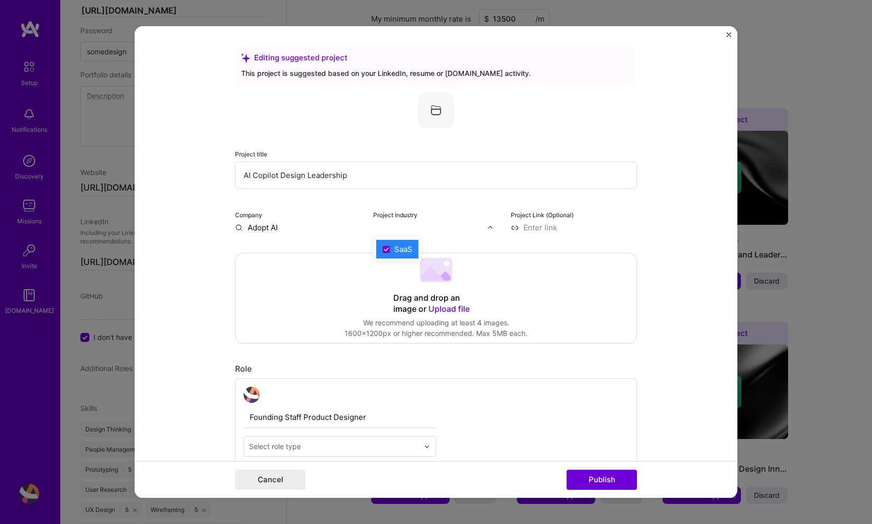
click at [543, 259] on div "Drag and drop an image or Upload file Upload file We recommend uploading at lea…" at bounding box center [436, 297] width 401 height 89
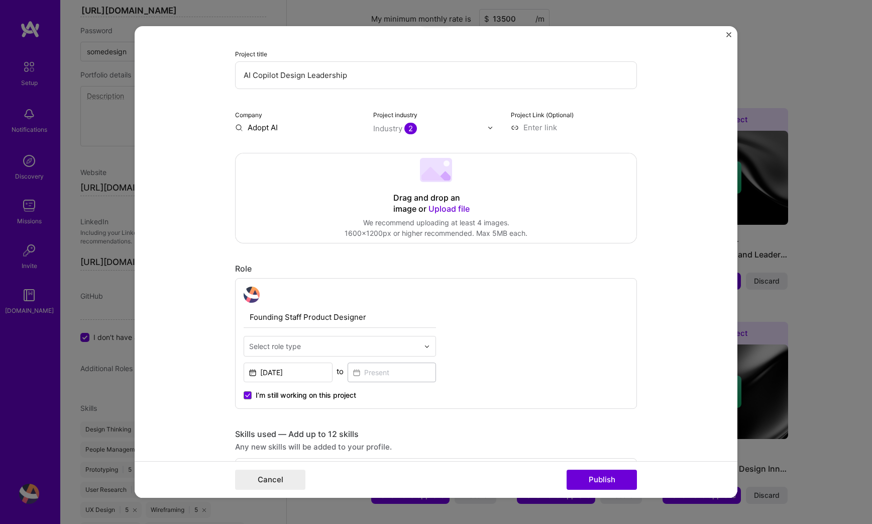
scroll to position [106, 0]
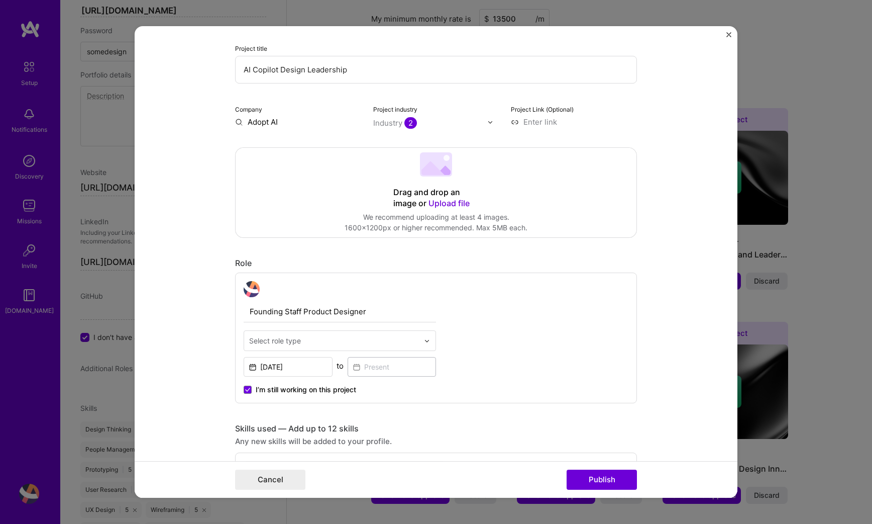
click at [402, 343] on input "text" at bounding box center [334, 340] width 170 height 11
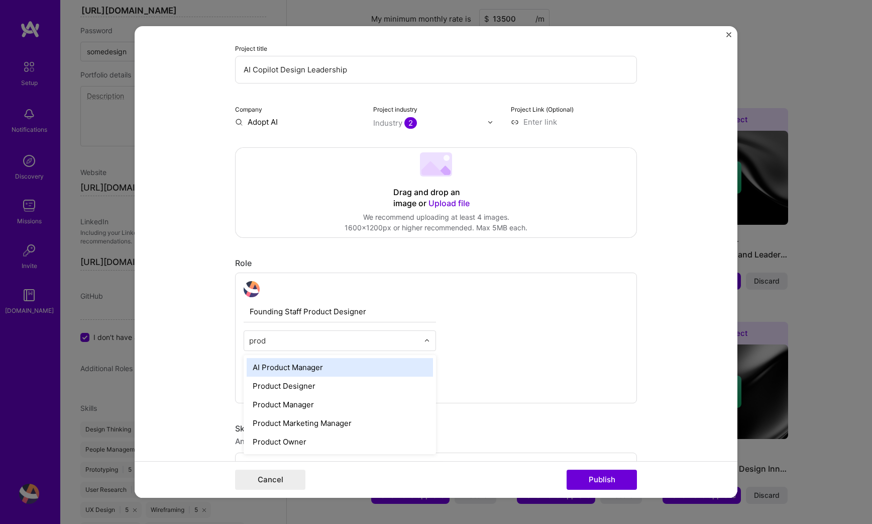
type input "produ"
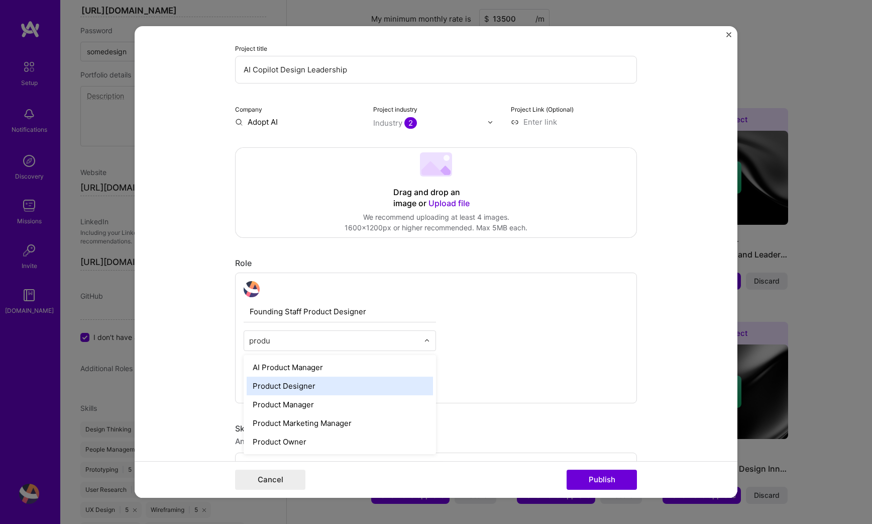
click at [359, 385] on div "Product Designer" at bounding box center [340, 385] width 186 height 19
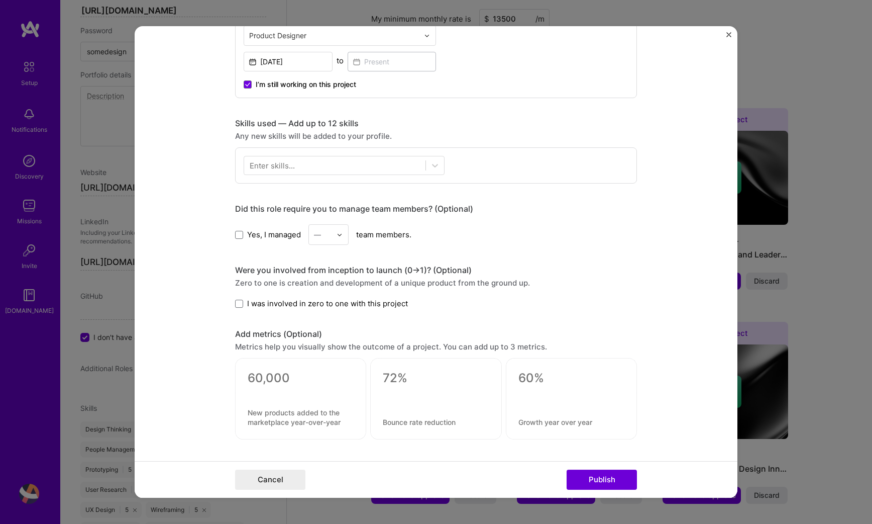
scroll to position [412, 0]
click at [238, 305] on span at bounding box center [239, 303] width 8 height 8
click at [0, 0] on input "I was involved in zero to one with this project" at bounding box center [0, 0] width 0 height 0
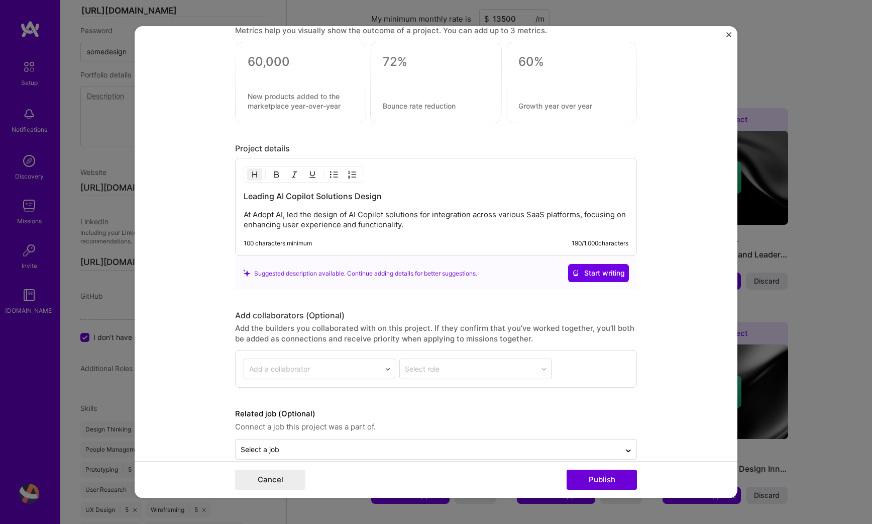
scroll to position [744, 0]
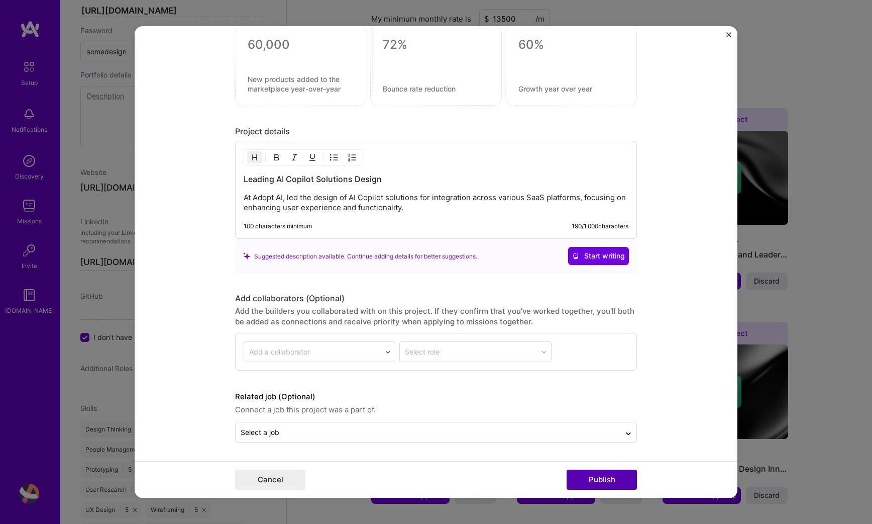
click at [584, 472] on button "Publish" at bounding box center [602, 479] width 70 height 20
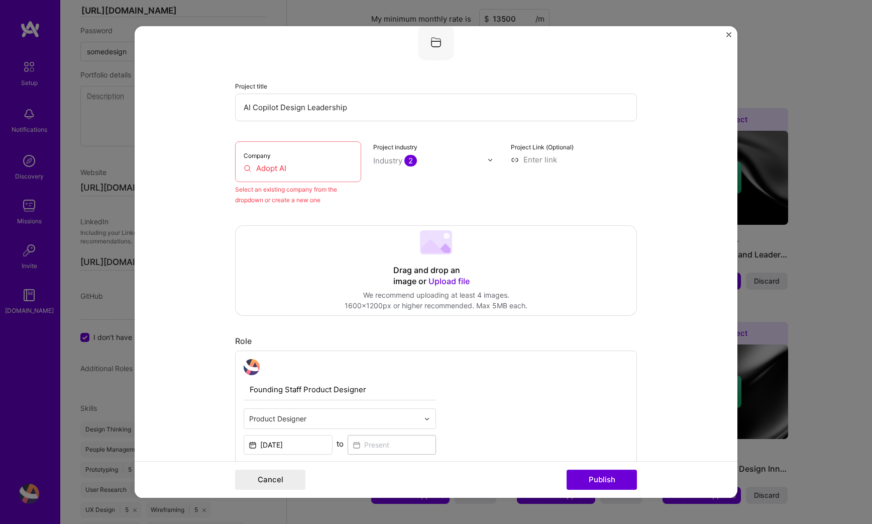
scroll to position [66, 0]
click at [330, 173] on input "Adopt AI" at bounding box center [298, 170] width 109 height 11
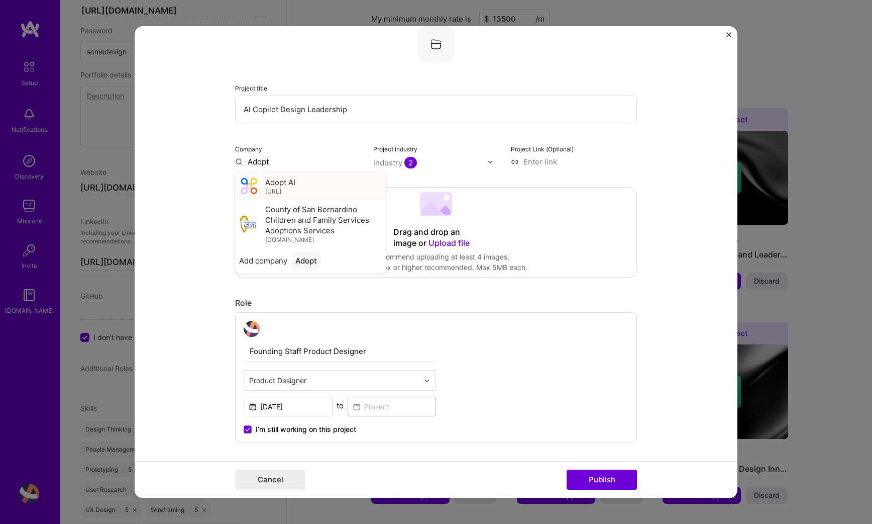
click at [290, 181] on span "Adopt AI" at bounding box center [280, 182] width 30 height 11
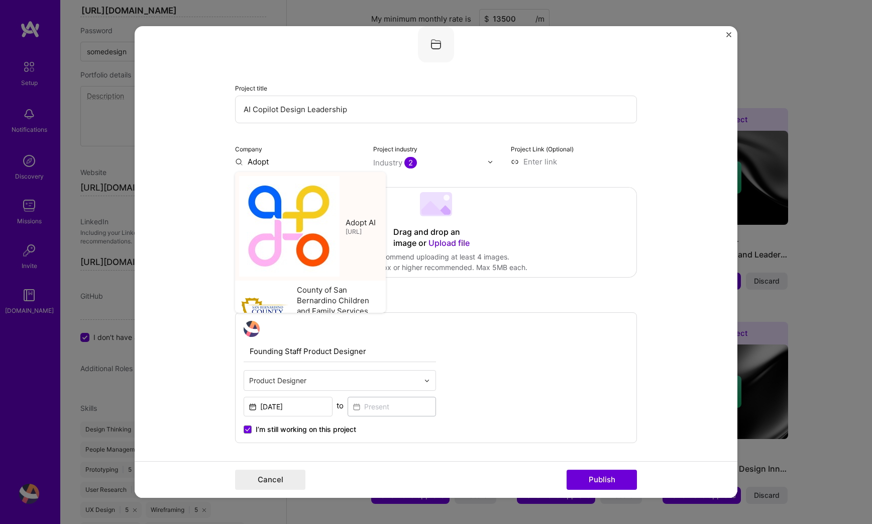
type input "Adopt AI"
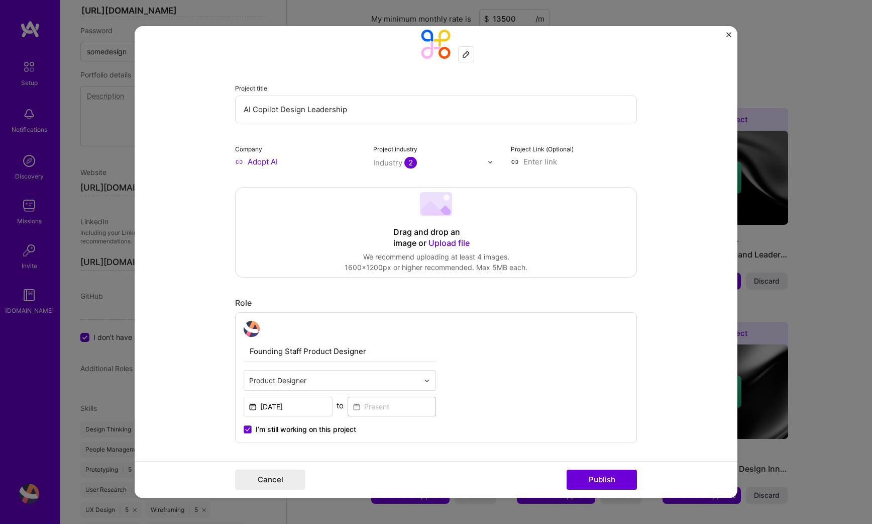
click at [384, 112] on input "AI Copilot Design Leadership" at bounding box center [436, 109] width 402 height 28
type input "AI Copilot Design"
click at [587, 483] on button "Publish" at bounding box center [602, 479] width 70 height 20
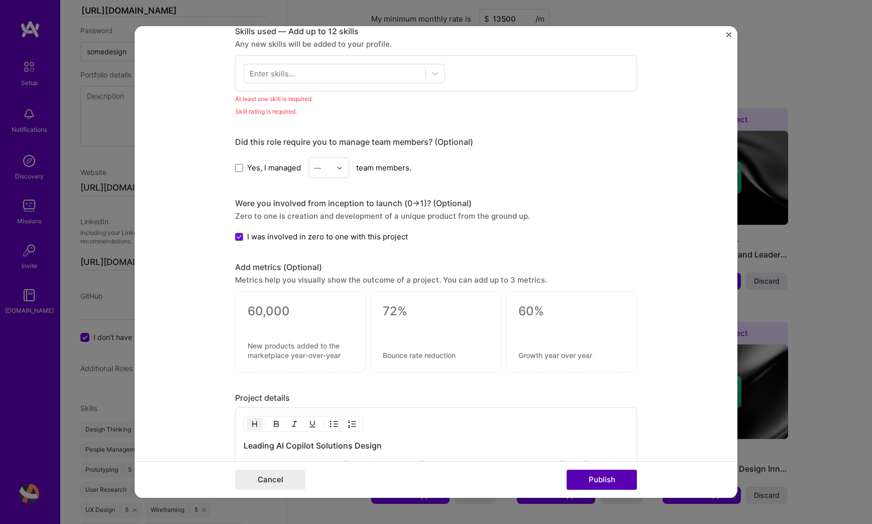
scroll to position [503, 0]
click at [370, 84] on div "Enter skills..." at bounding box center [436, 73] width 402 height 36
click at [369, 75] on div at bounding box center [334, 73] width 181 height 17
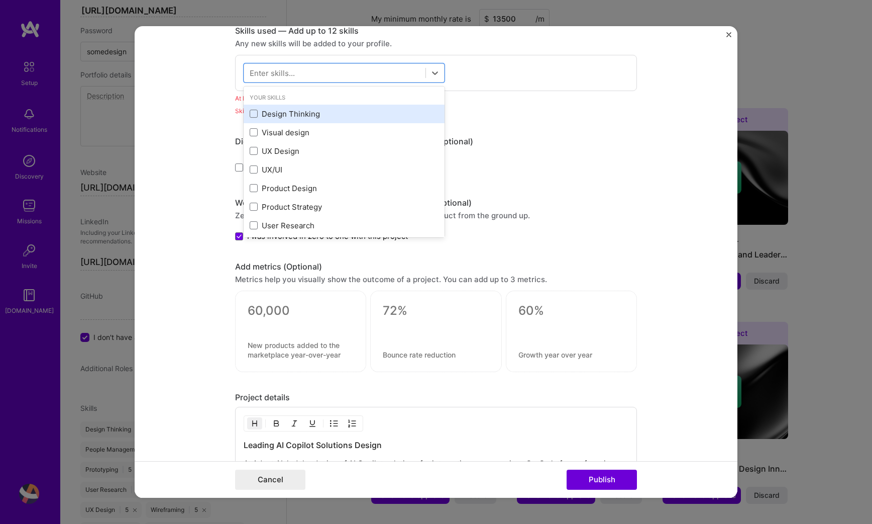
click at [251, 109] on div "Design Thinking" at bounding box center [344, 114] width 189 height 11
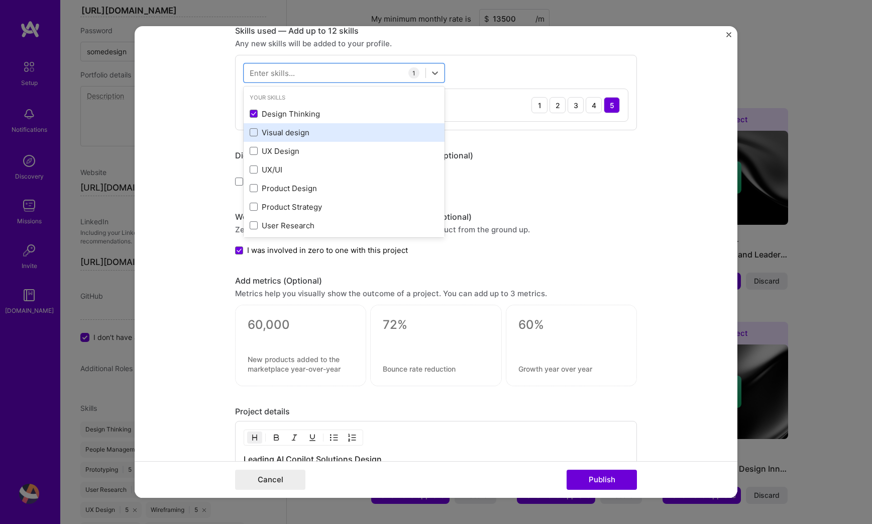
click at [252, 124] on div "Visual design" at bounding box center [344, 132] width 201 height 19
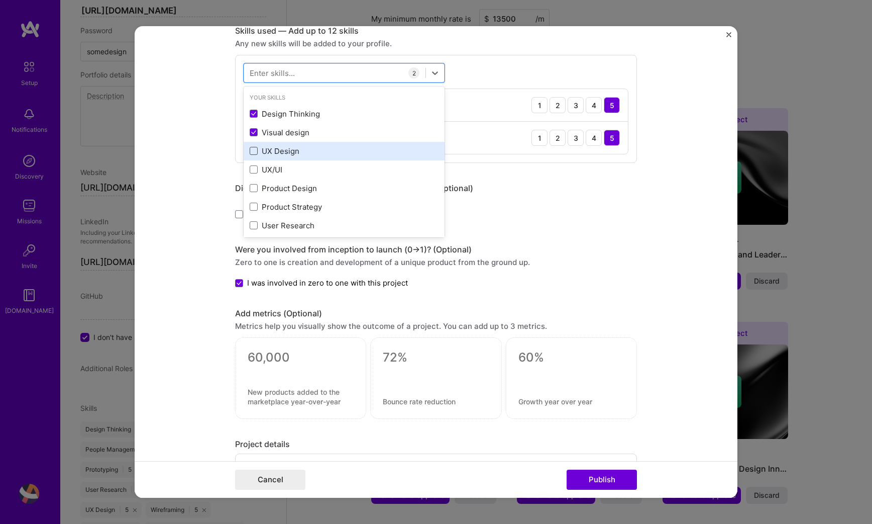
click at [256, 151] on span at bounding box center [254, 151] width 8 height 8
click at [0, 0] on input "checkbox" at bounding box center [0, 0] width 0 height 0
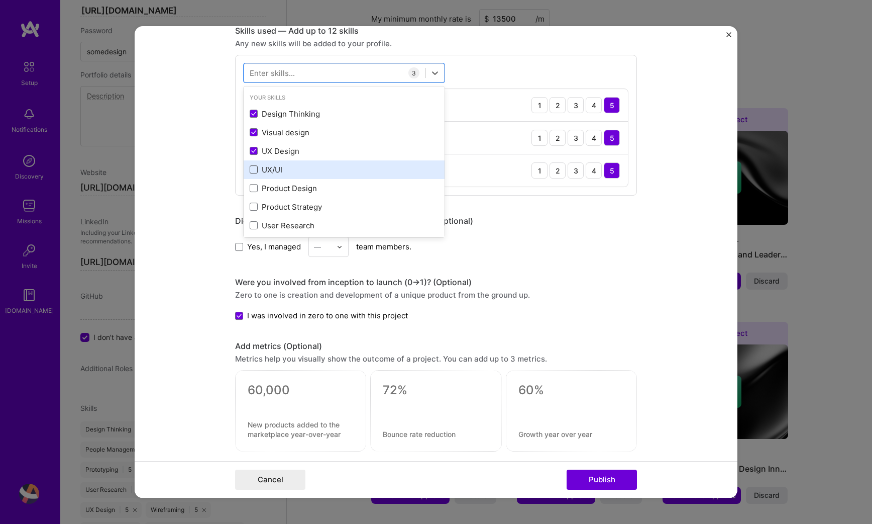
click at [256, 169] on span at bounding box center [254, 169] width 8 height 8
click at [0, 0] on input "checkbox" at bounding box center [0, 0] width 0 height 0
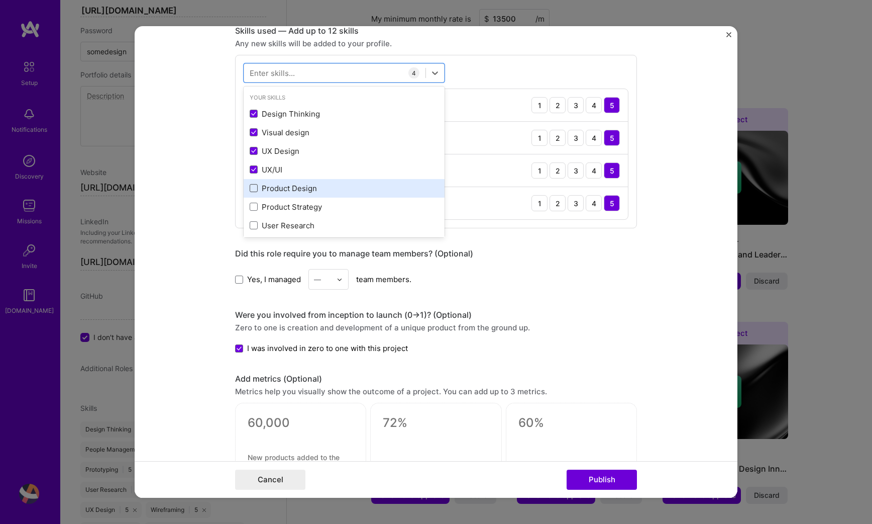
click at [256, 190] on span at bounding box center [254, 188] width 8 height 8
click at [0, 0] on input "checkbox" at bounding box center [0, 0] width 0 height 0
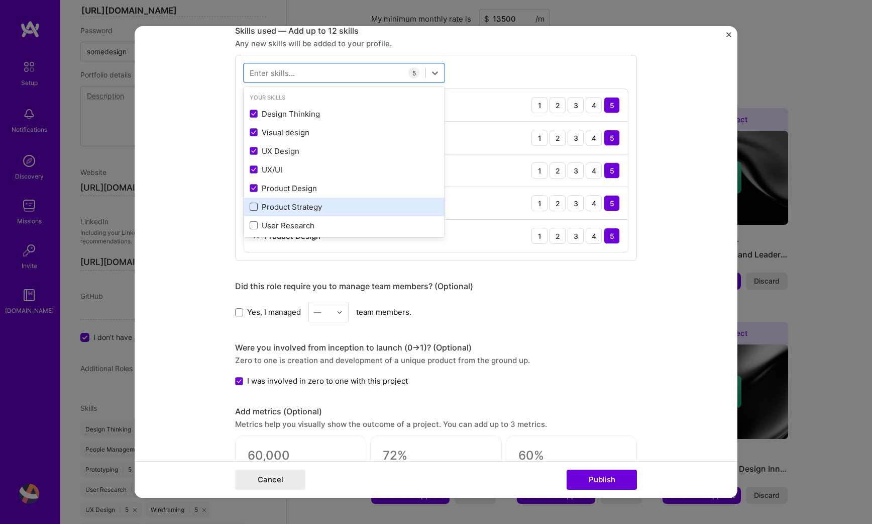
click at [255, 207] on span at bounding box center [254, 207] width 8 height 8
click at [0, 0] on input "checkbox" at bounding box center [0, 0] width 0 height 0
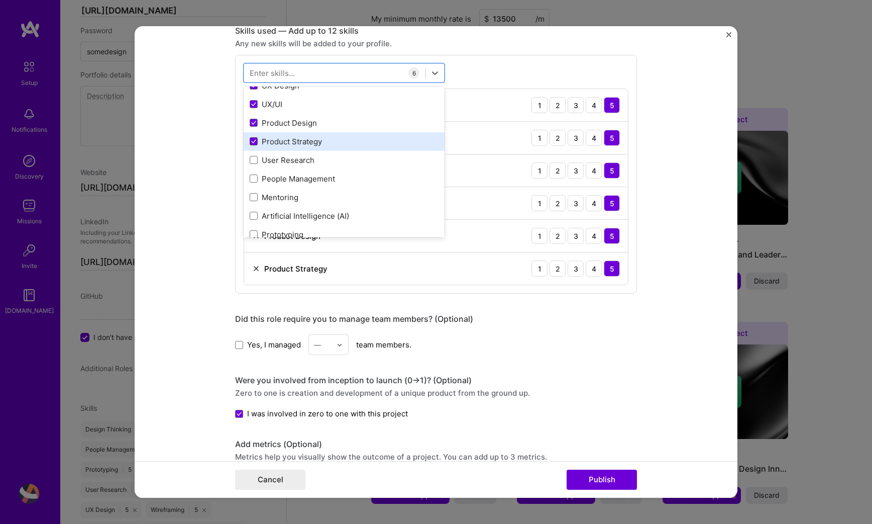
scroll to position [67, 0]
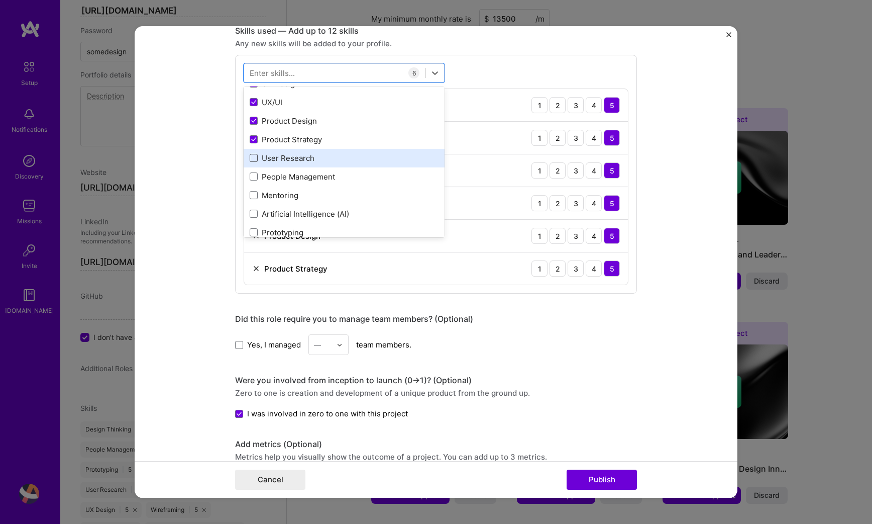
click at [254, 157] on span at bounding box center [254, 158] width 8 height 8
click at [0, 0] on input "checkbox" at bounding box center [0, 0] width 0 height 0
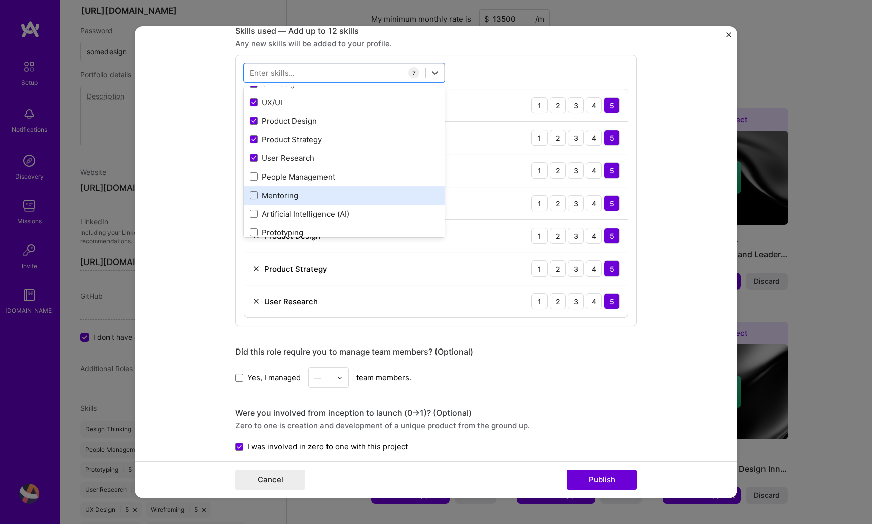
click at [248, 198] on div "Mentoring" at bounding box center [344, 195] width 201 height 19
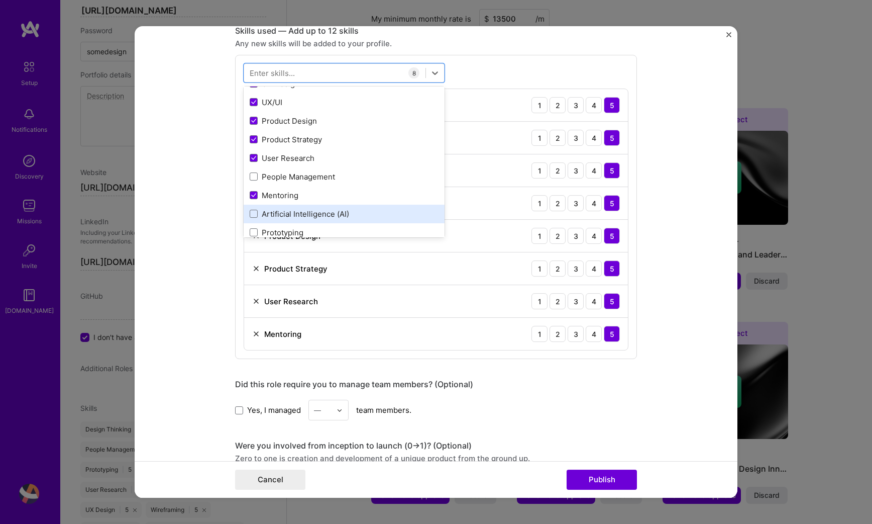
click at [249, 217] on div "Artificial Intelligence (AI)" at bounding box center [344, 214] width 201 height 19
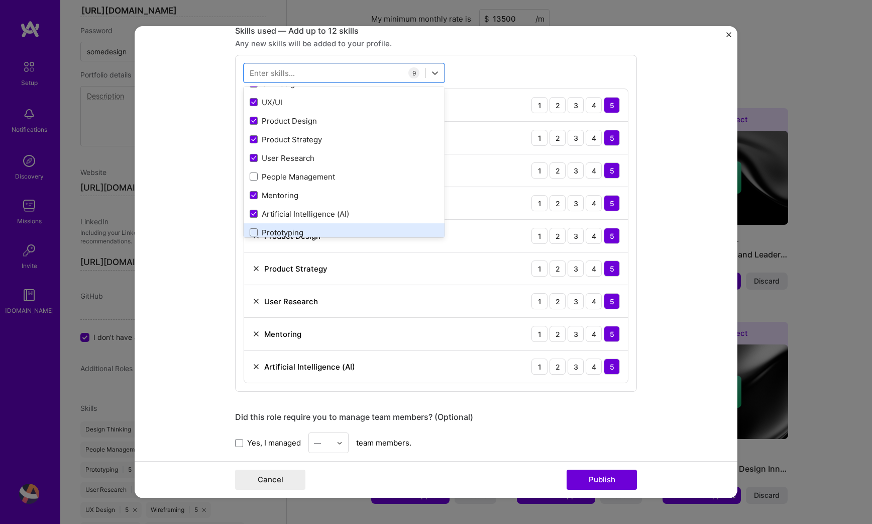
click at [250, 228] on div "Prototyping" at bounding box center [344, 232] width 189 height 11
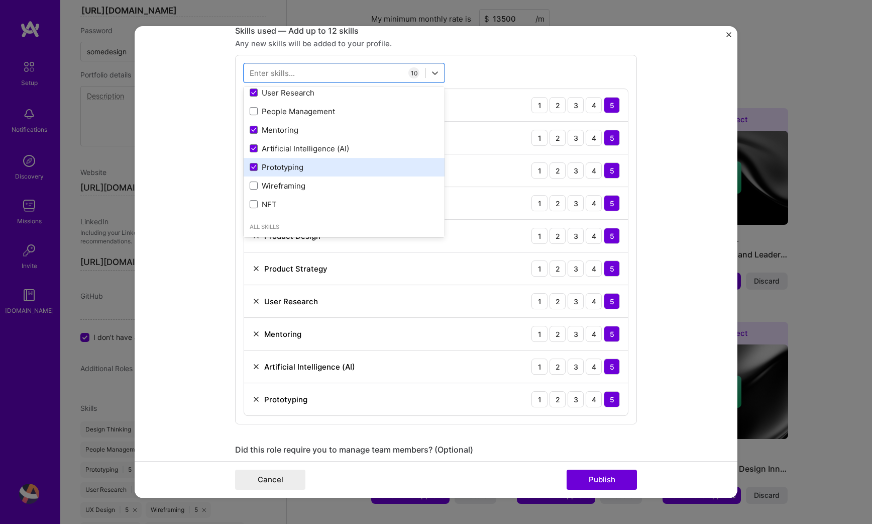
scroll to position [133, 0]
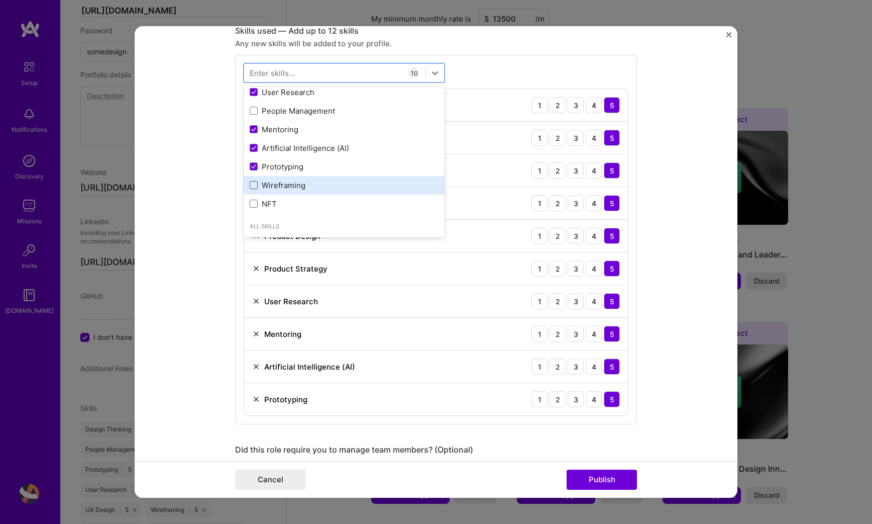
click at [254, 185] on span at bounding box center [254, 185] width 8 height 8
click at [0, 0] on input "checkbox" at bounding box center [0, 0] width 0 height 0
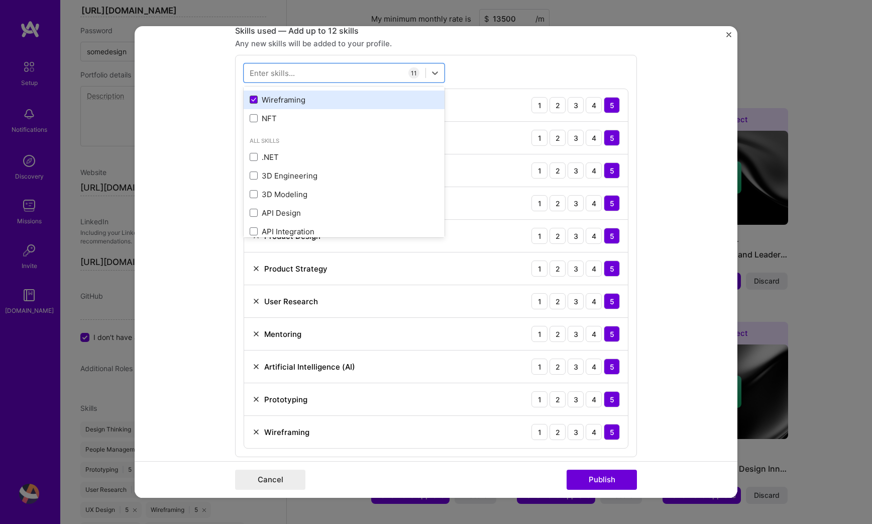
scroll to position [0, 0]
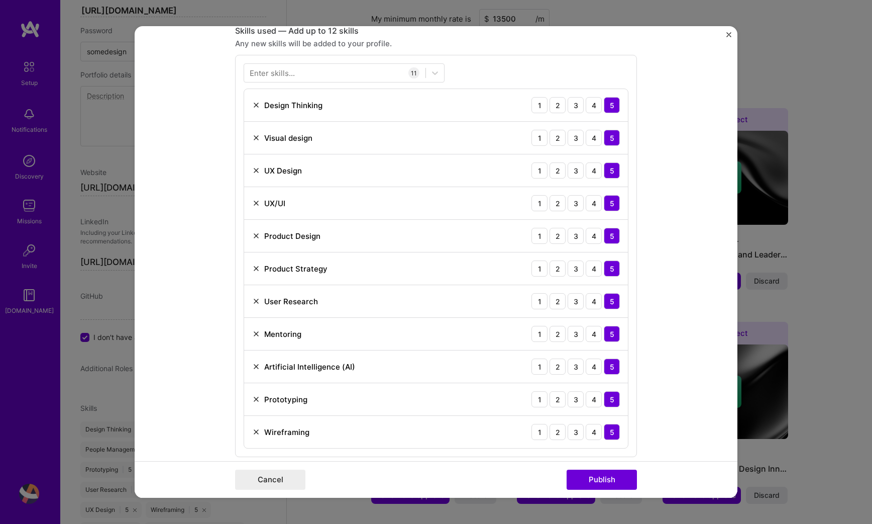
click at [216, 206] on form "Editing suggested project This project is suggested based on your LinkedIn, res…" at bounding box center [436, 261] width 603 height 471
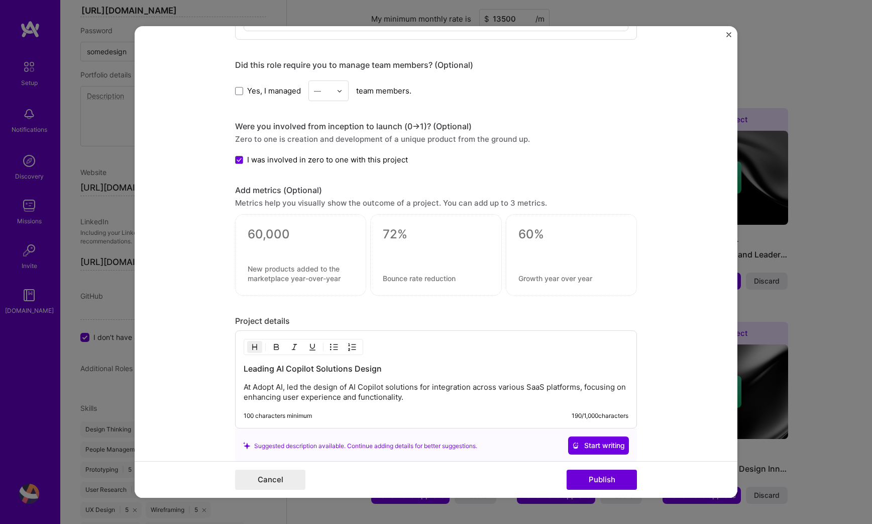
scroll to position [900, 0]
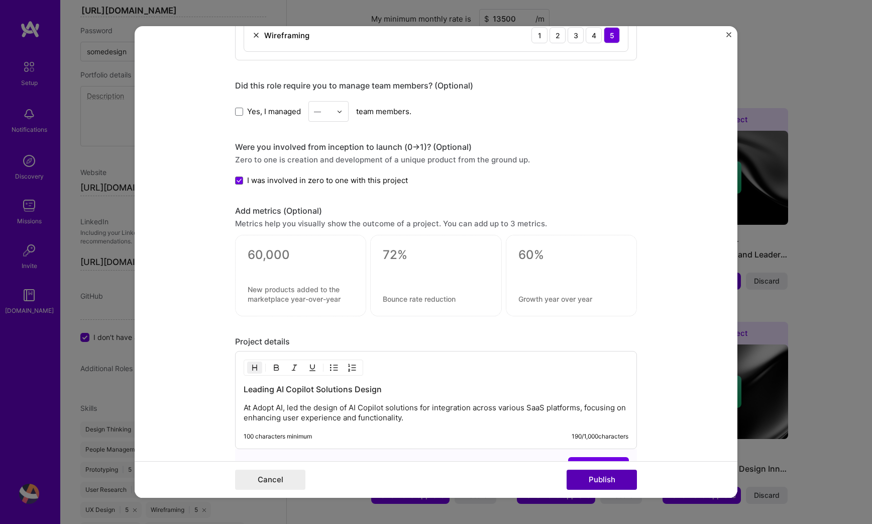
click at [579, 484] on button "Publish" at bounding box center [602, 479] width 70 height 20
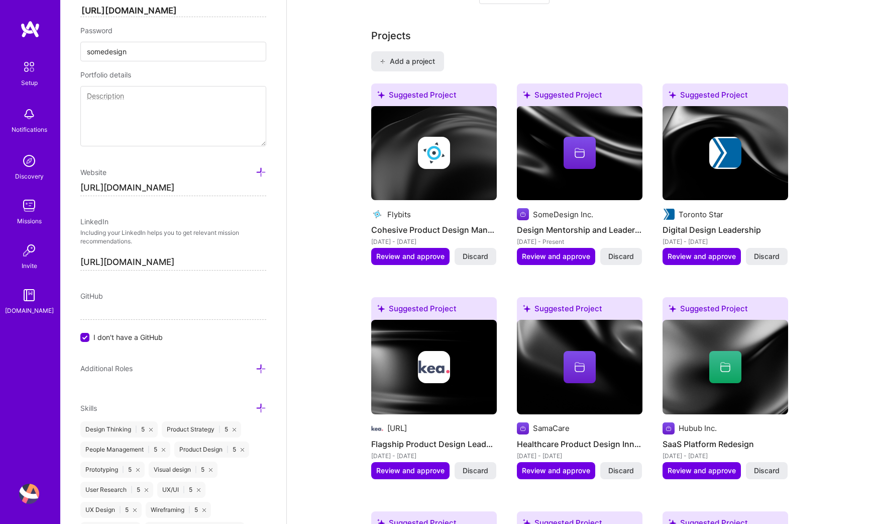
scroll to position [842, 0]
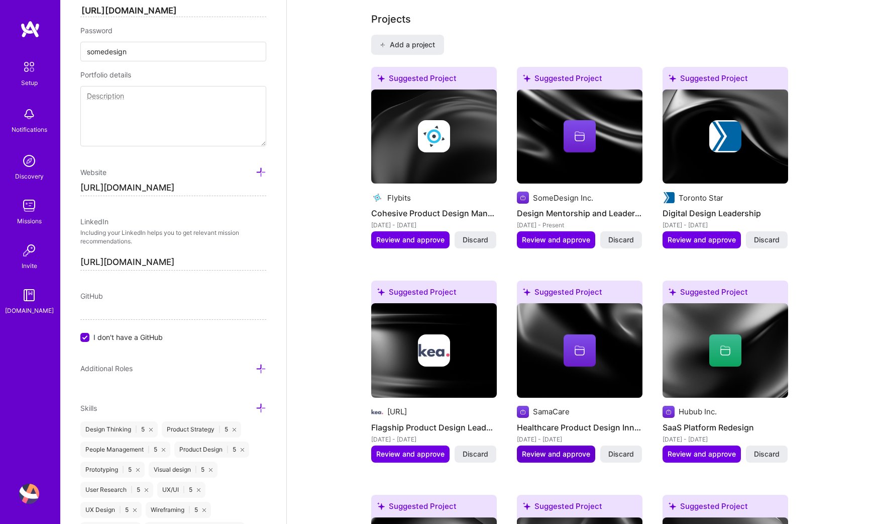
click at [536, 449] on span "Review and approve" at bounding box center [556, 454] width 68 height 10
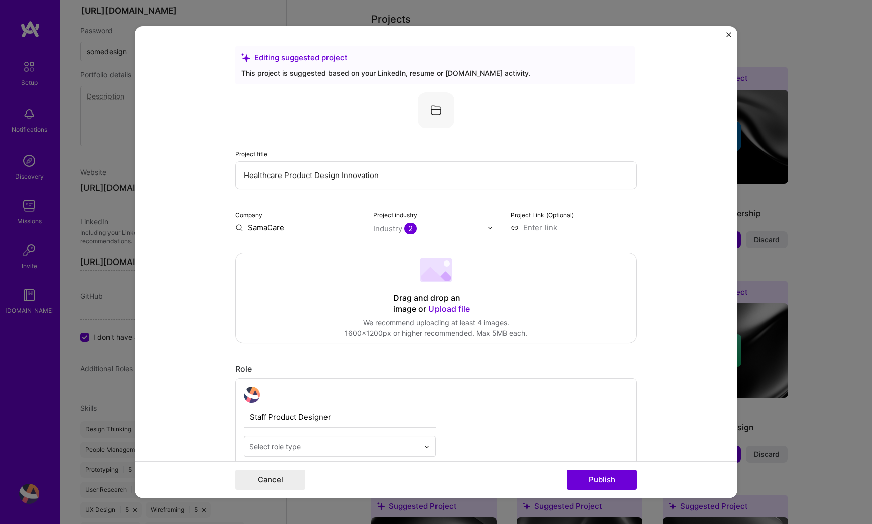
click at [439, 180] on input "Healthcare Product Design Innovation" at bounding box center [436, 175] width 402 height 28
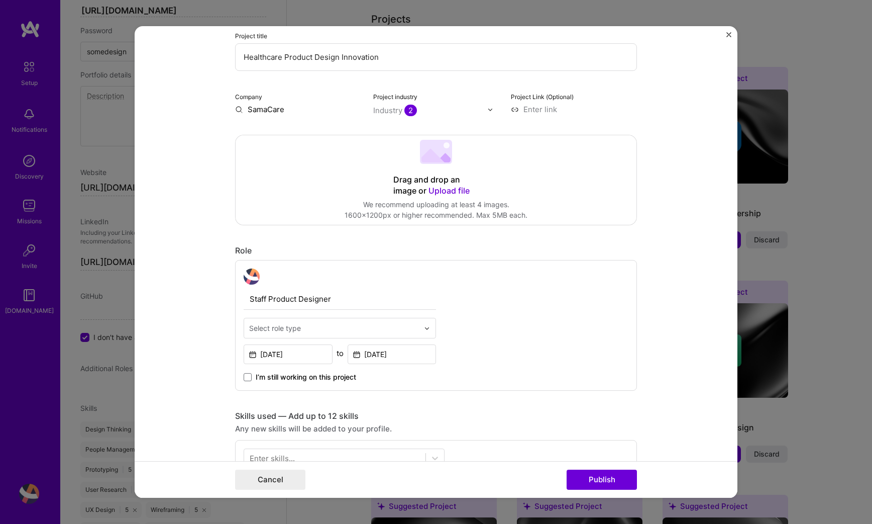
scroll to position [128, 0]
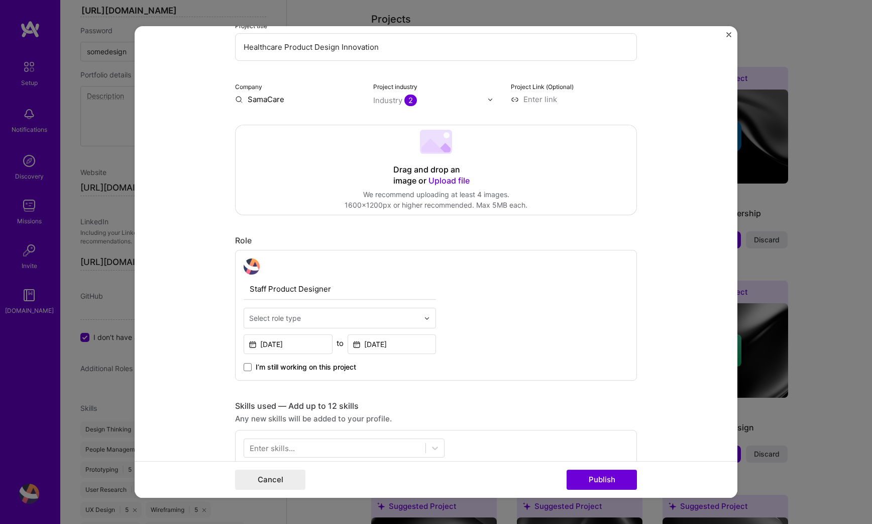
click at [334, 317] on input "text" at bounding box center [334, 318] width 170 height 11
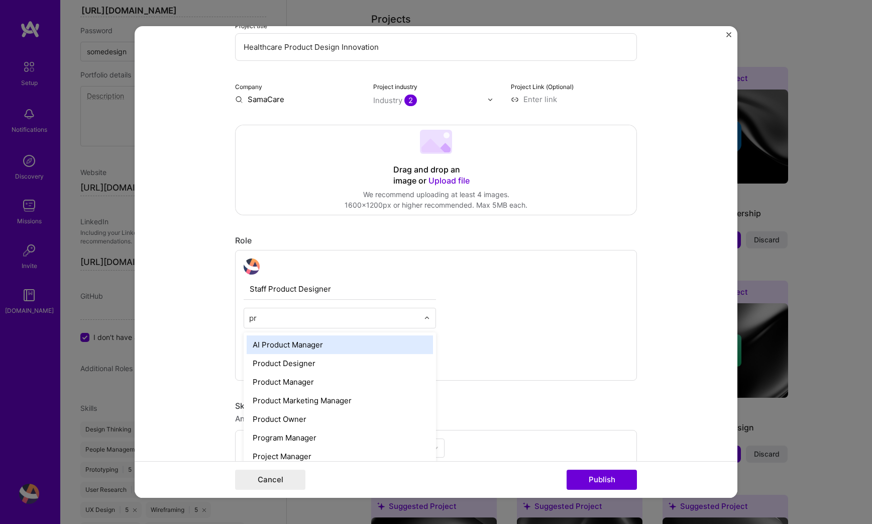
type input "pro"
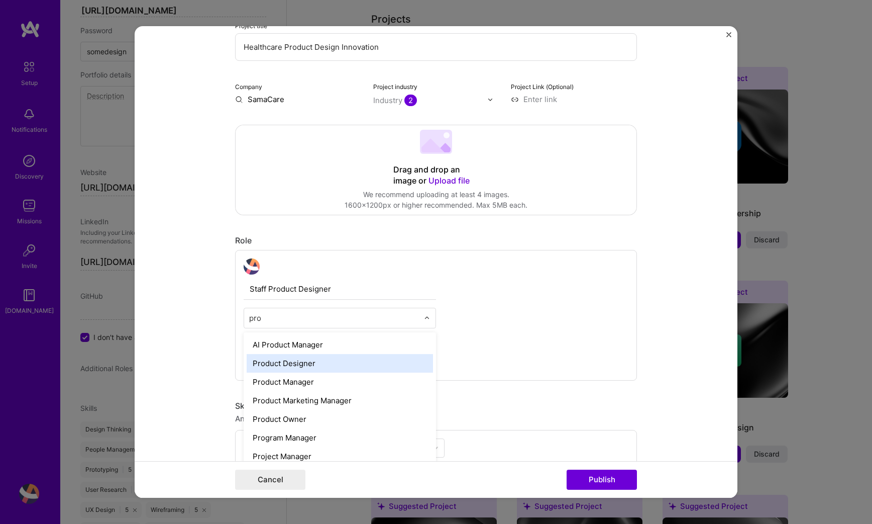
click at [321, 357] on div "Product Designer" at bounding box center [340, 363] width 186 height 19
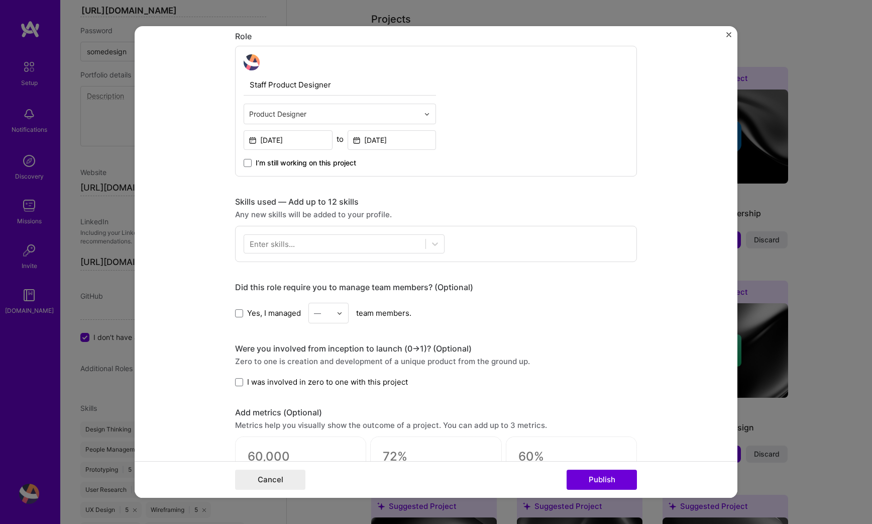
scroll to position [339, 0]
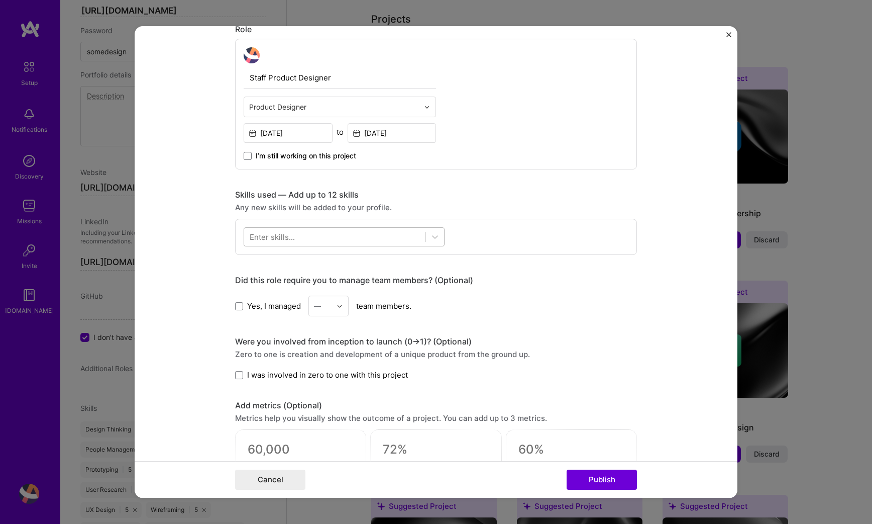
click at [319, 241] on div at bounding box center [334, 237] width 181 height 17
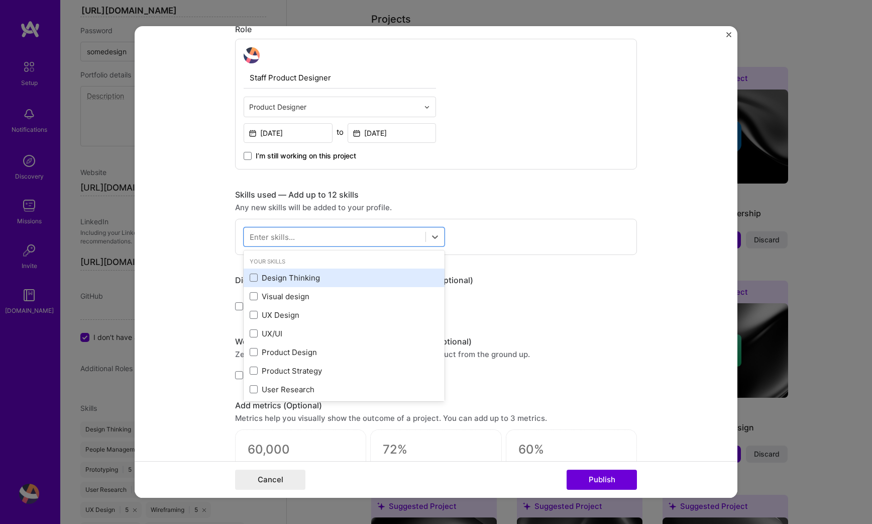
click at [254, 273] on div "Design Thinking" at bounding box center [344, 277] width 189 height 11
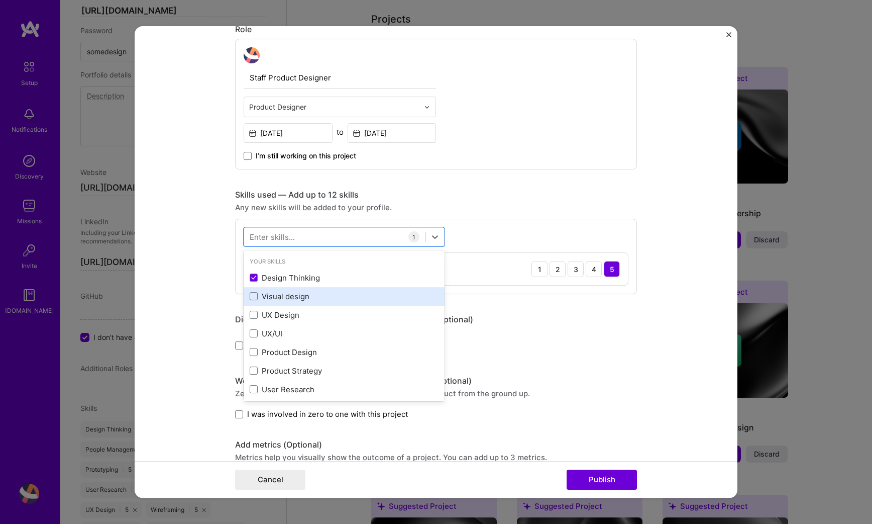
click at [255, 290] on div "Visual design" at bounding box center [344, 296] width 201 height 19
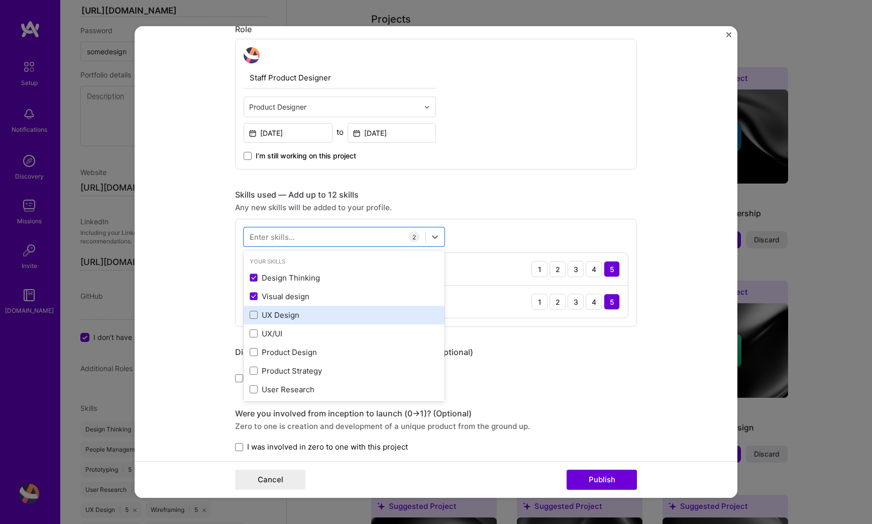
click at [255, 310] on div "UX Design" at bounding box center [344, 315] width 189 height 11
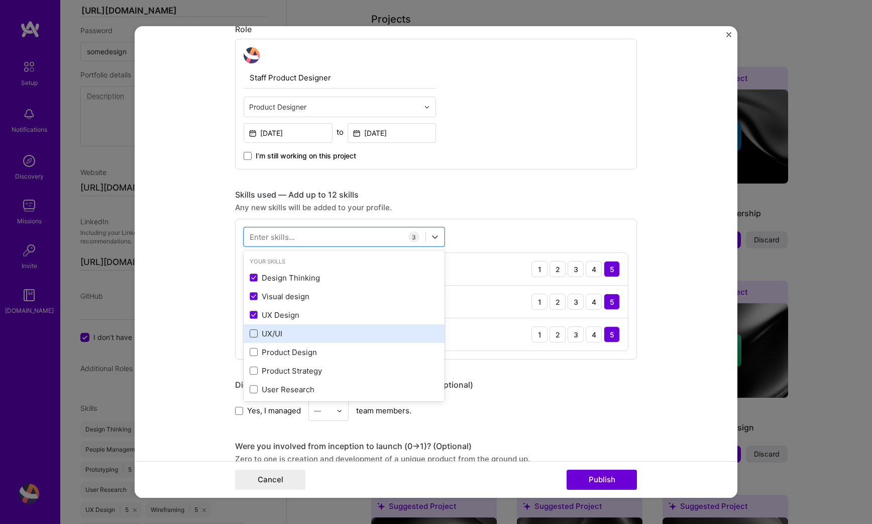
click at [255, 337] on span at bounding box center [254, 333] width 8 height 8
click at [0, 0] on input "checkbox" at bounding box center [0, 0] width 0 height 0
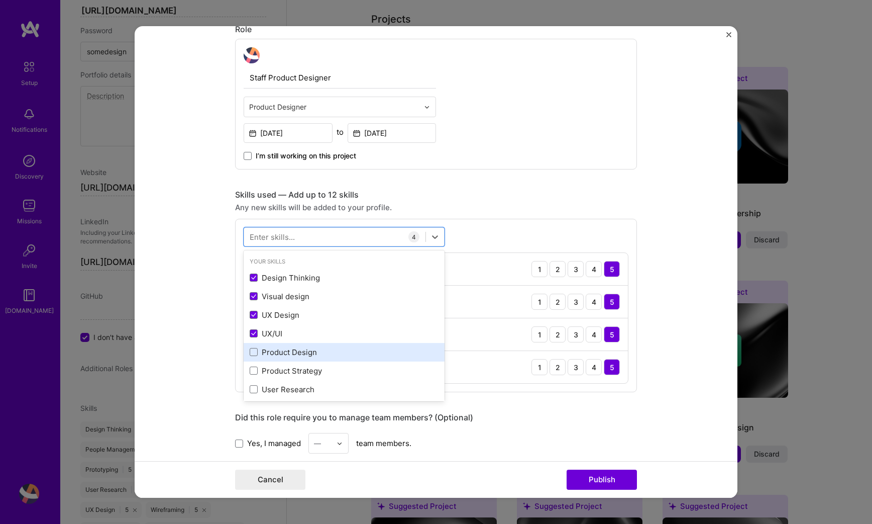
click at [254, 358] on div "Product Design" at bounding box center [344, 352] width 201 height 19
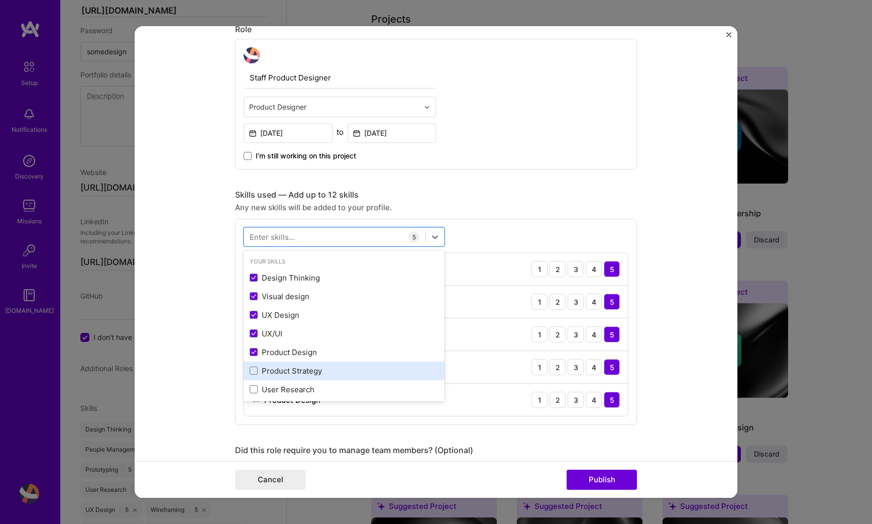
click at [253, 379] on div "Product Strategy" at bounding box center [344, 370] width 201 height 19
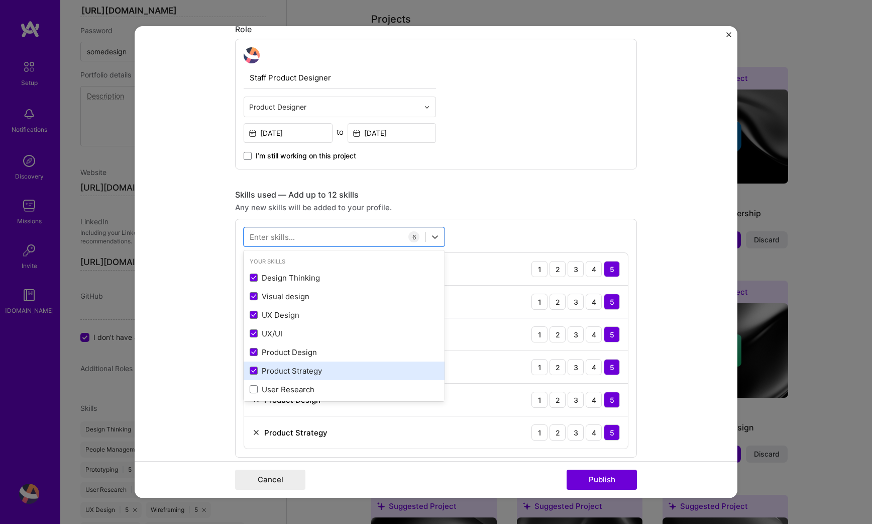
click at [253, 379] on div "Product Strategy" at bounding box center [344, 370] width 201 height 19
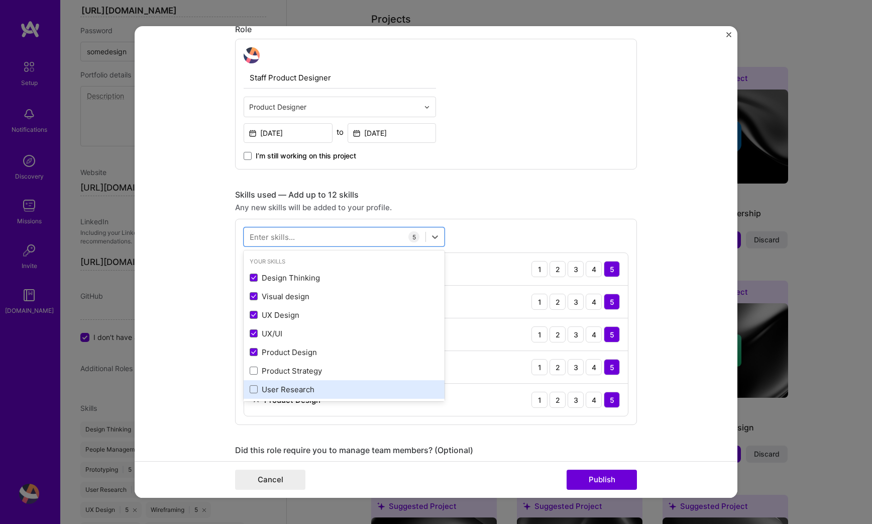
click at [253, 382] on div "User Research" at bounding box center [344, 389] width 201 height 19
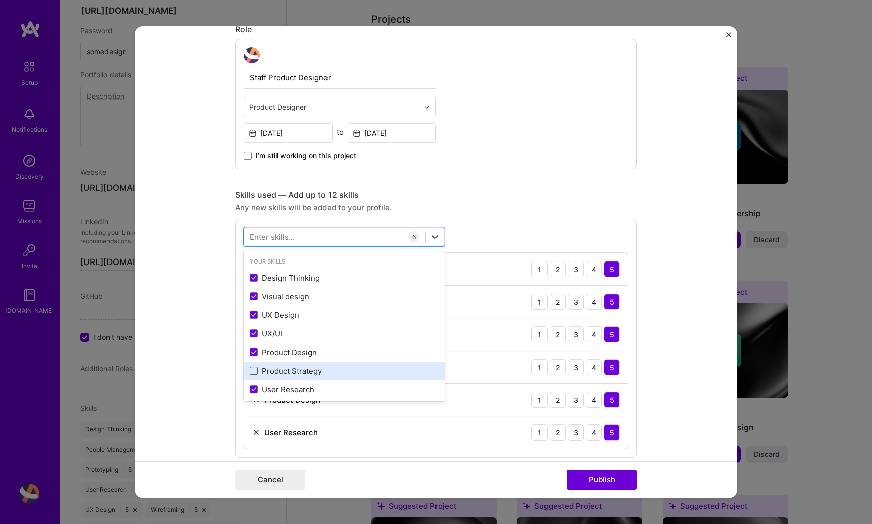
click at [255, 374] on span at bounding box center [254, 370] width 8 height 8
click at [0, 0] on input "checkbox" at bounding box center [0, 0] width 0 height 0
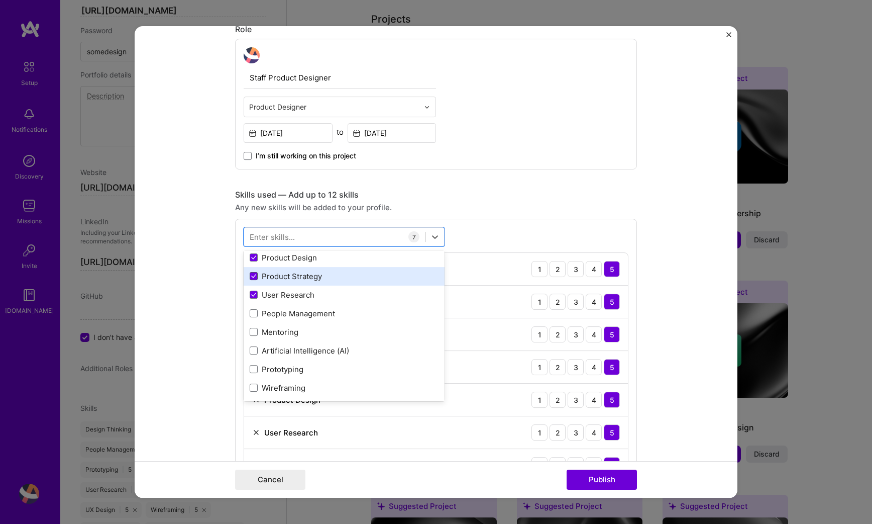
scroll to position [93, 0]
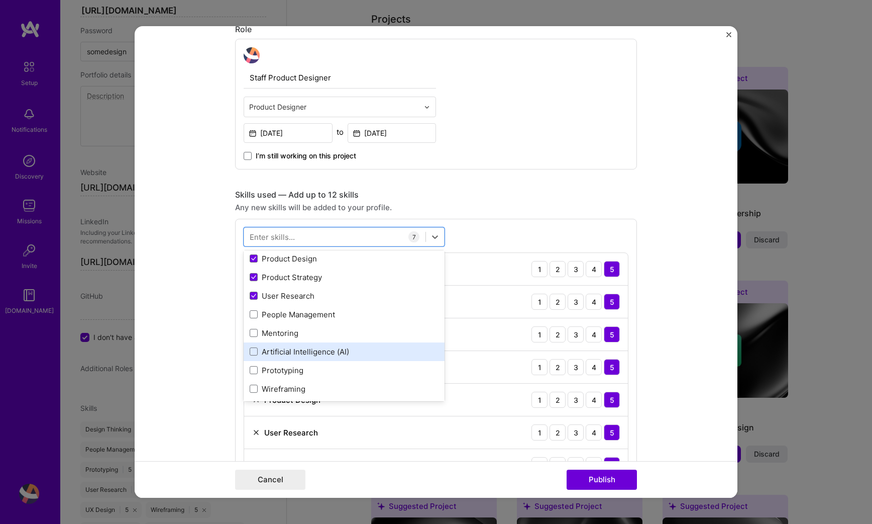
click at [255, 358] on div "Artificial Intelligence (AI)" at bounding box center [344, 351] width 201 height 19
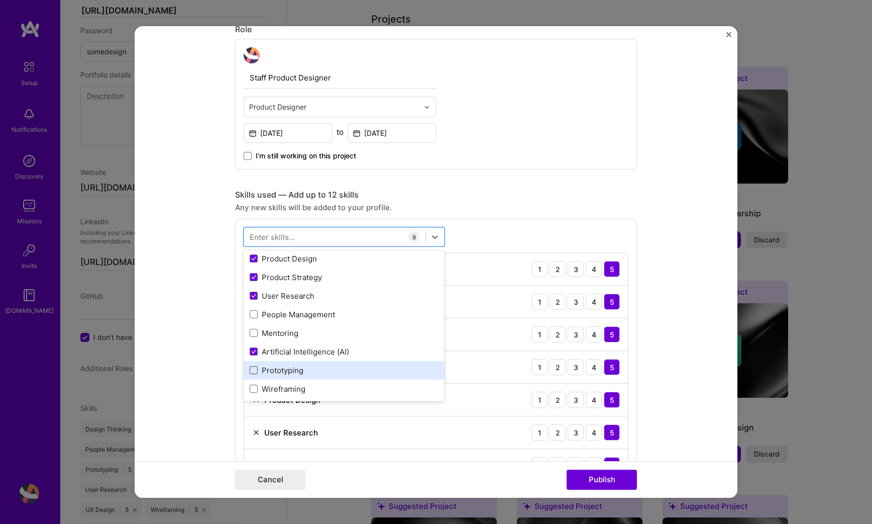
click at [251, 369] on span at bounding box center [254, 370] width 8 height 8
click at [0, 0] on input "checkbox" at bounding box center [0, 0] width 0 height 0
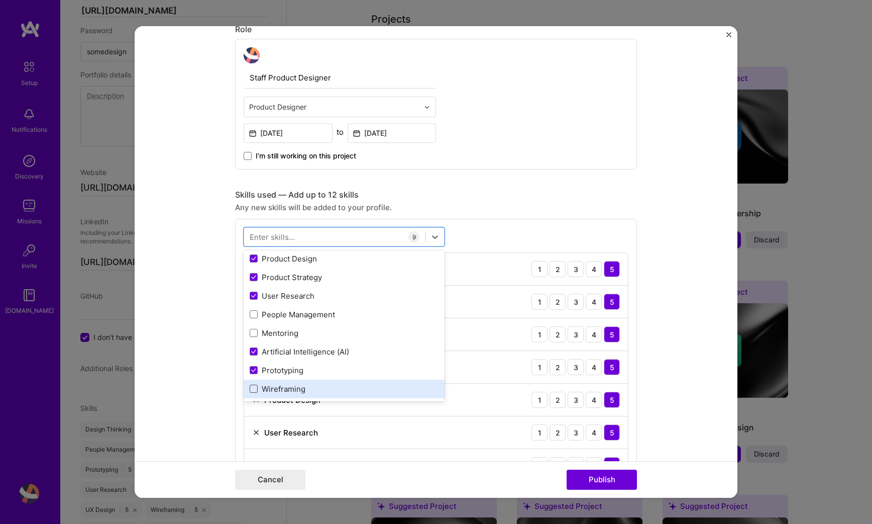
click at [251, 389] on span at bounding box center [254, 388] width 8 height 8
click at [0, 0] on input "checkbox" at bounding box center [0, 0] width 0 height 0
click at [201, 351] on form "Editing suggested project This project is suggested based on your LinkedIn, res…" at bounding box center [436, 261] width 603 height 471
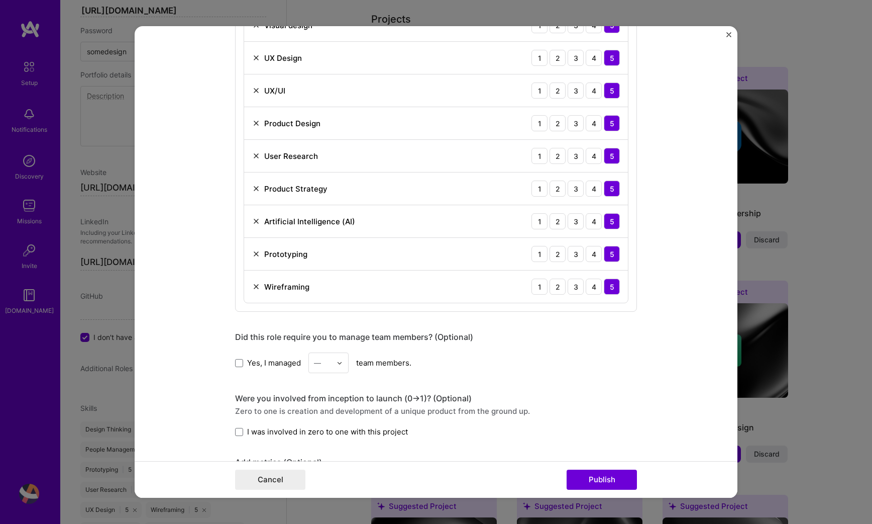
scroll to position [673, 0]
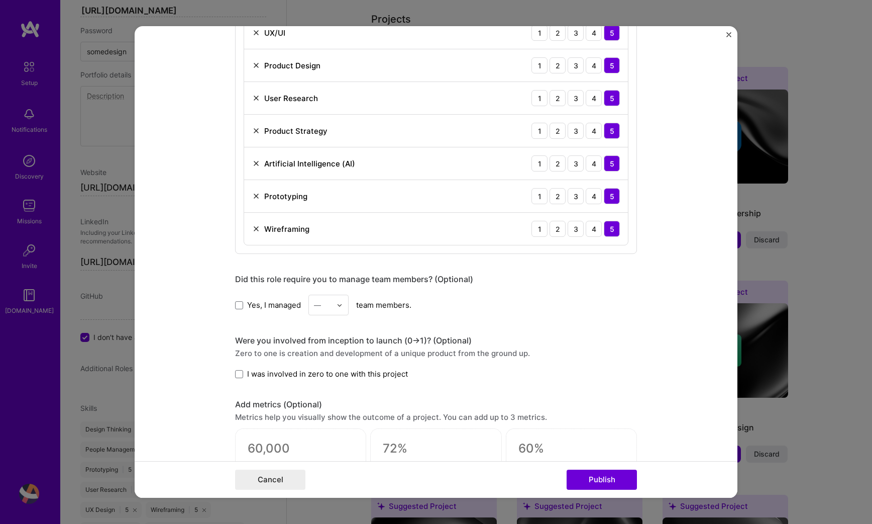
click at [243, 374] on label "I was involved in zero to one with this project" at bounding box center [321, 373] width 173 height 11
click at [0, 0] on input "I was involved in zero to one with this project" at bounding box center [0, 0] width 0 height 0
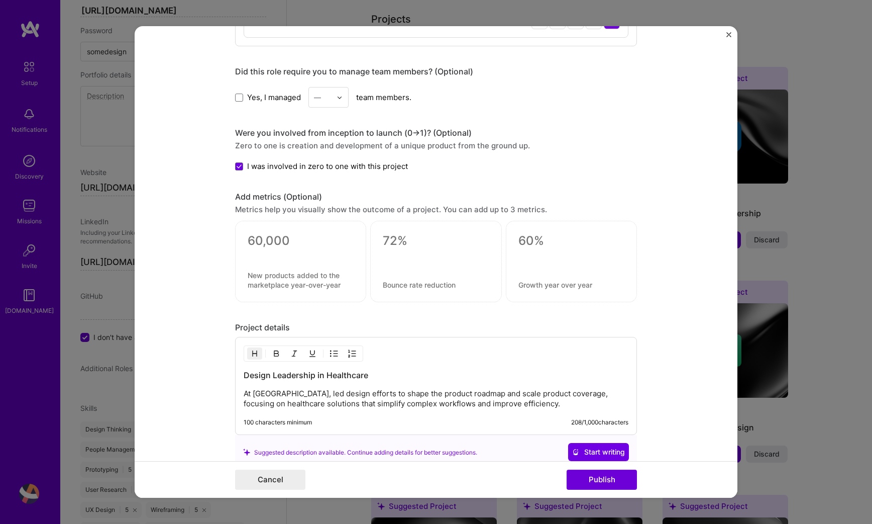
scroll to position [884, 0]
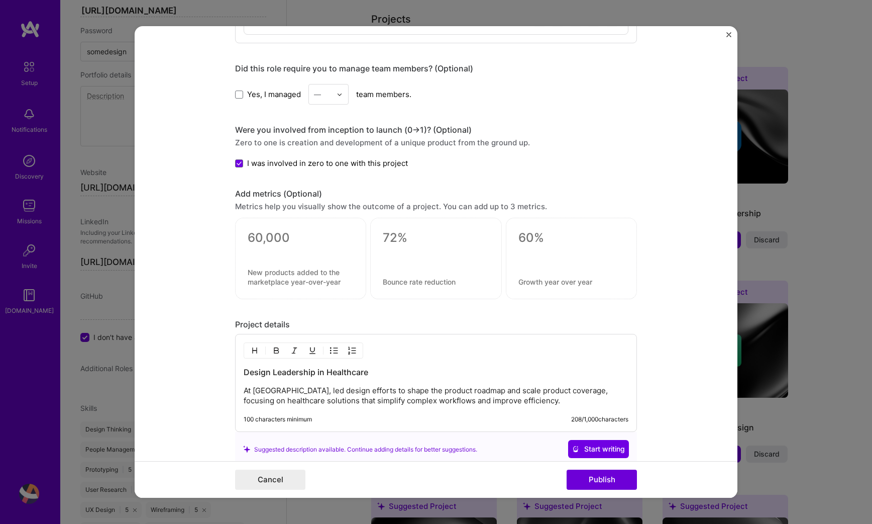
click at [540, 399] on p "At [GEOGRAPHIC_DATA], led design efforts to shape the product roadmap and scale…" at bounding box center [436, 396] width 385 height 20
click at [576, 480] on button "Publish" at bounding box center [602, 479] width 70 height 20
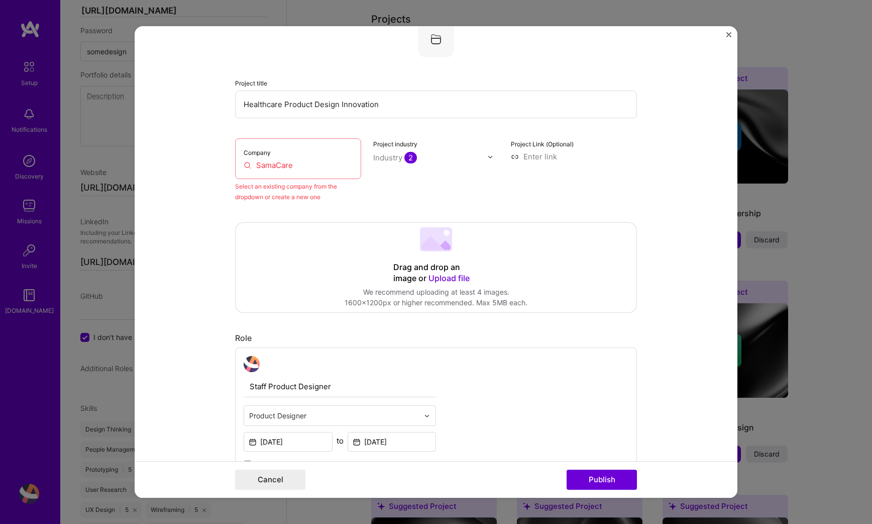
scroll to position [66, 0]
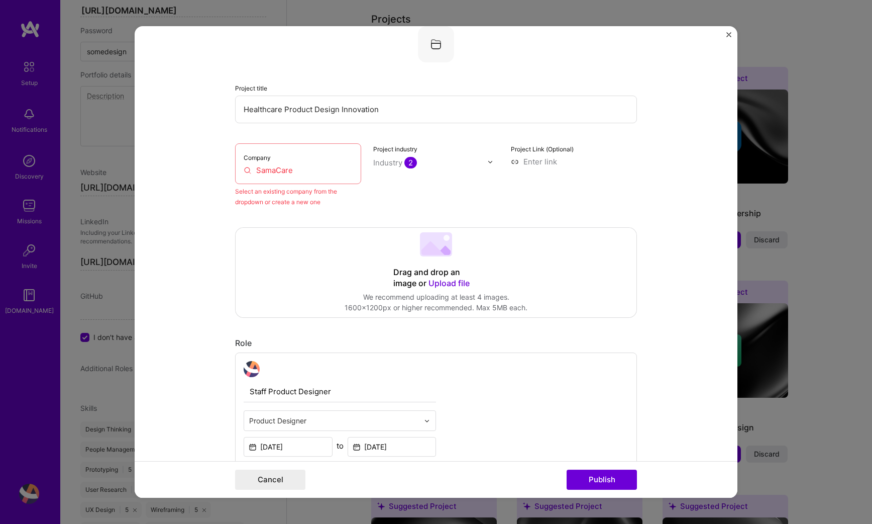
click at [296, 166] on input "SamaCare" at bounding box center [298, 170] width 109 height 11
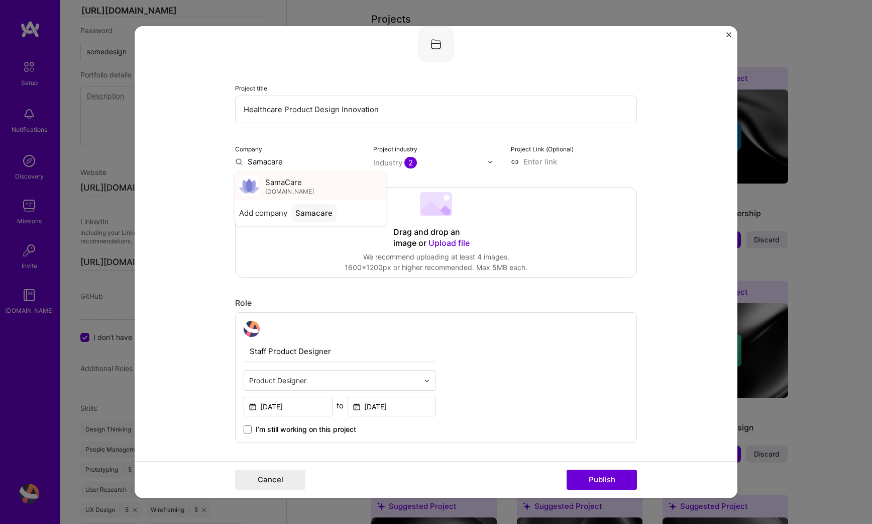
click at [297, 180] on span "SamaCare" at bounding box center [283, 182] width 37 height 11
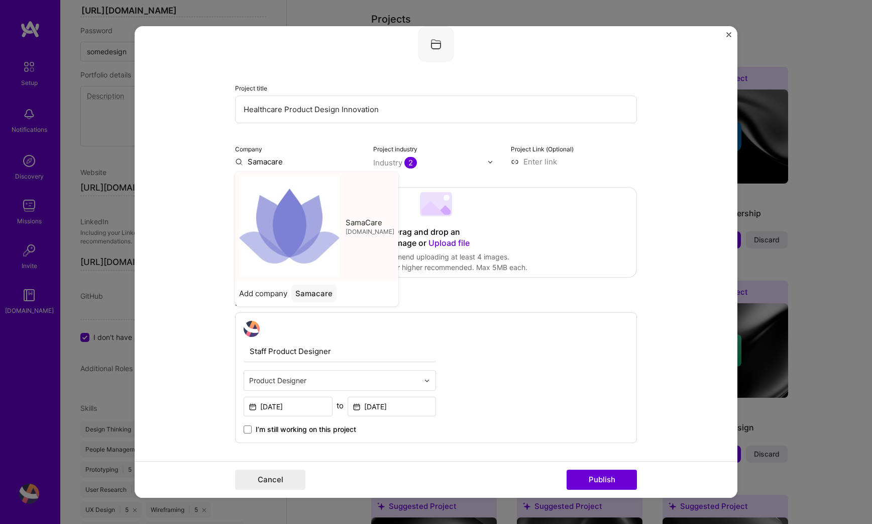
type input "SamaCare"
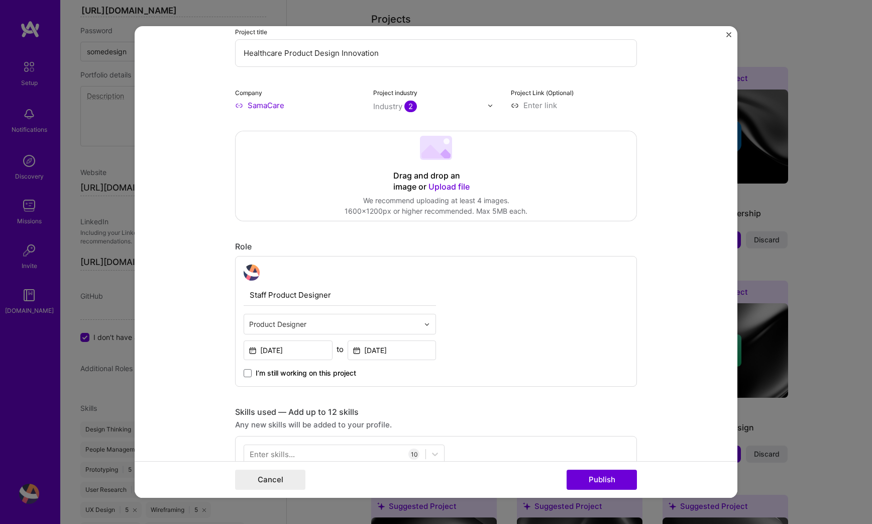
scroll to position [137, 0]
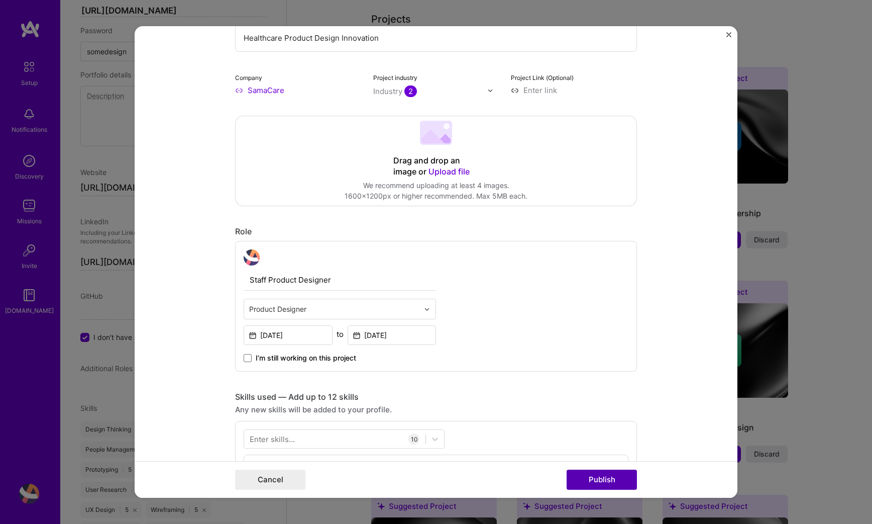
click at [581, 475] on button "Publish" at bounding box center [602, 479] width 70 height 20
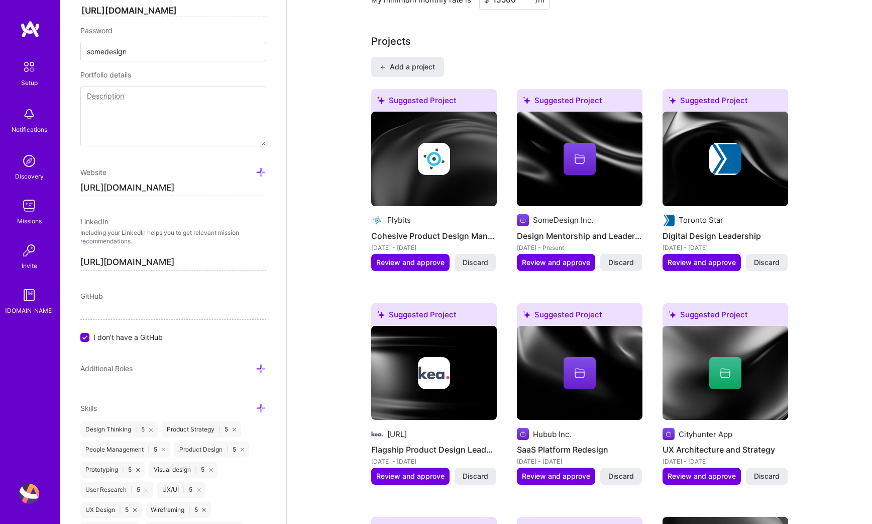
scroll to position [795, 0]
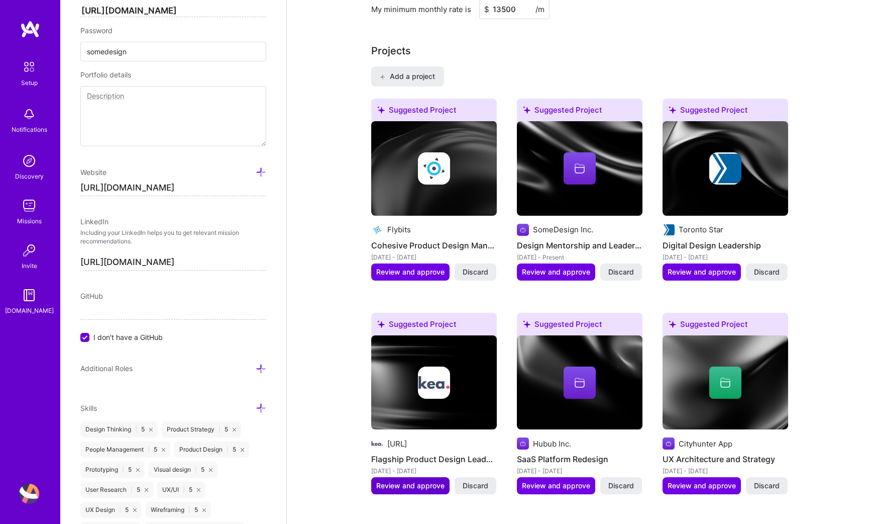
click at [426, 480] on span "Review and approve" at bounding box center [410, 485] width 68 height 10
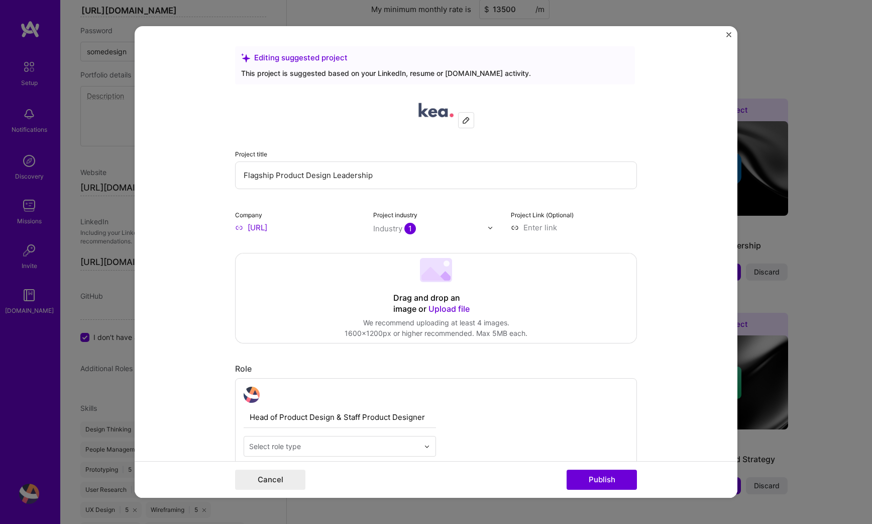
click at [449, 217] on div "Project industry Industry 1" at bounding box center [436, 221] width 126 height 24
click at [480, 222] on div "Project industry Industry 1" at bounding box center [436, 221] width 126 height 24
click at [492, 228] on img at bounding box center [490, 228] width 6 height 6
type input "food"
click at [442, 248] on div "Food & Beverage" at bounding box center [425, 249] width 61 height 11
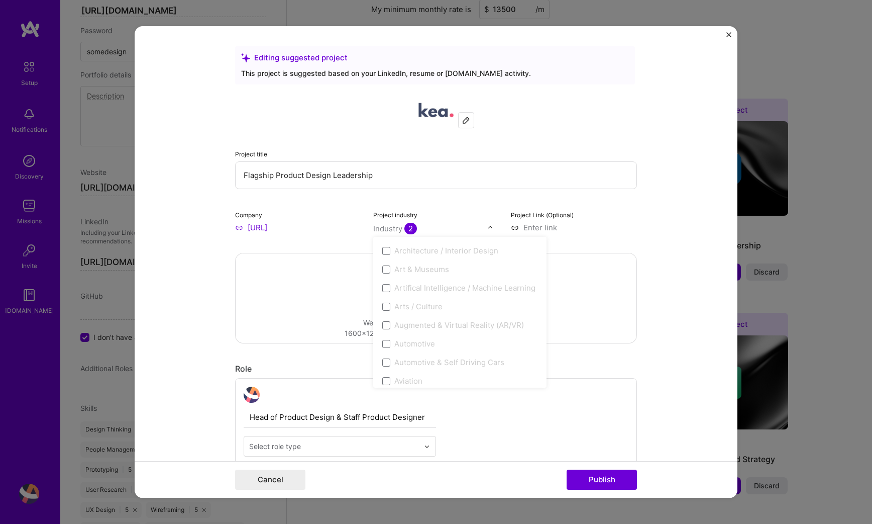
scroll to position [138, 0]
click at [379, 442] on input "text" at bounding box center [334, 446] width 170 height 11
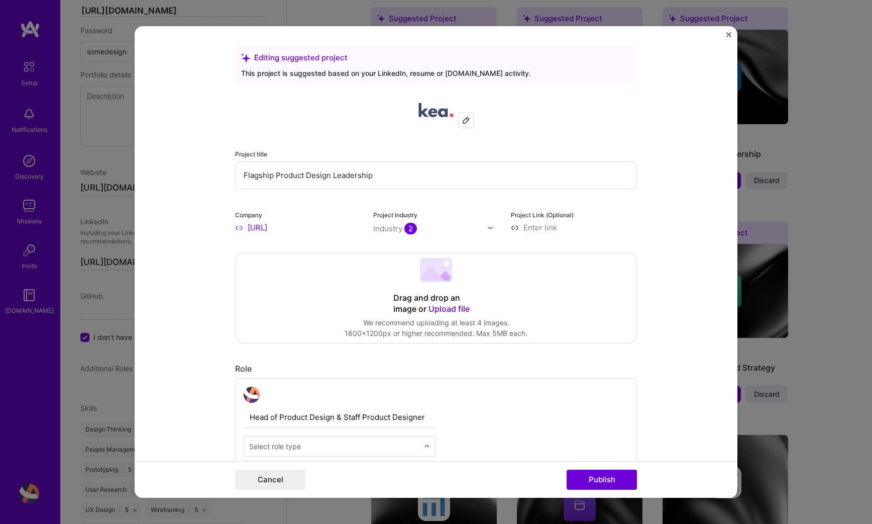
scroll to position [887, 0]
click at [379, 442] on input "text" at bounding box center [334, 446] width 170 height 11
type input "prod"
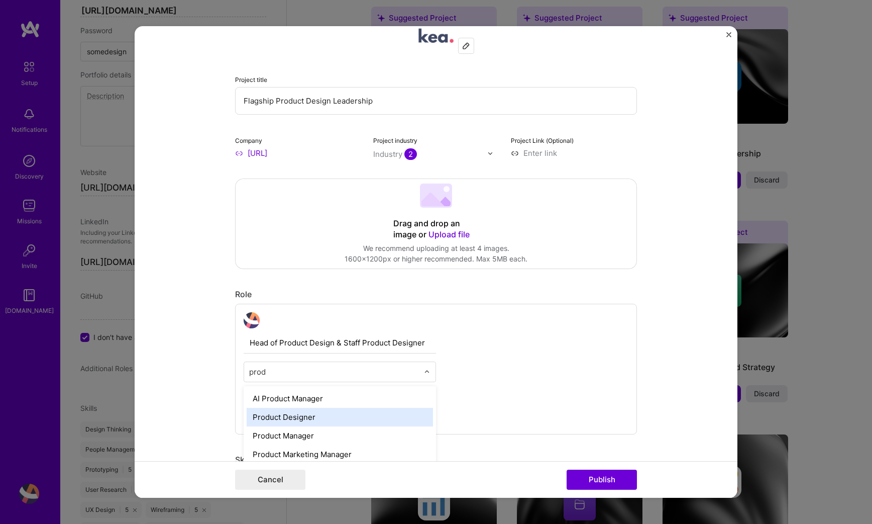
click at [374, 421] on div "Product Designer" at bounding box center [340, 417] width 186 height 19
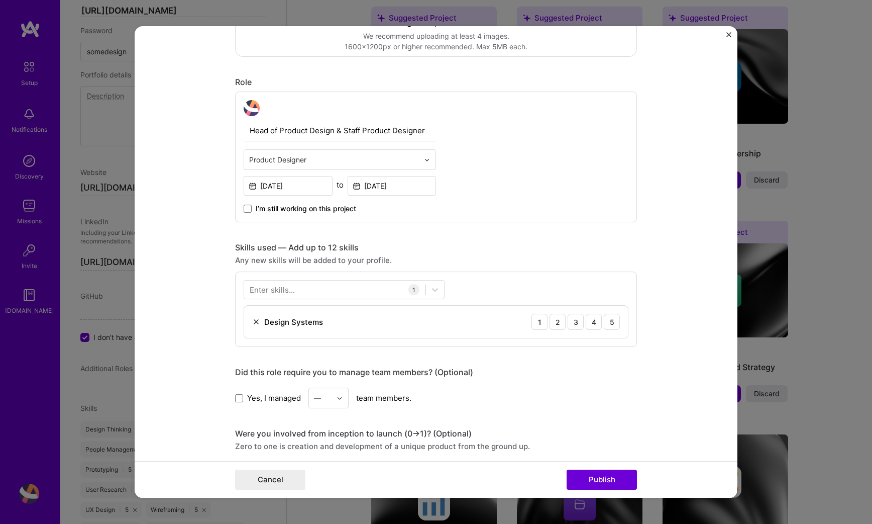
scroll to position [424, 0]
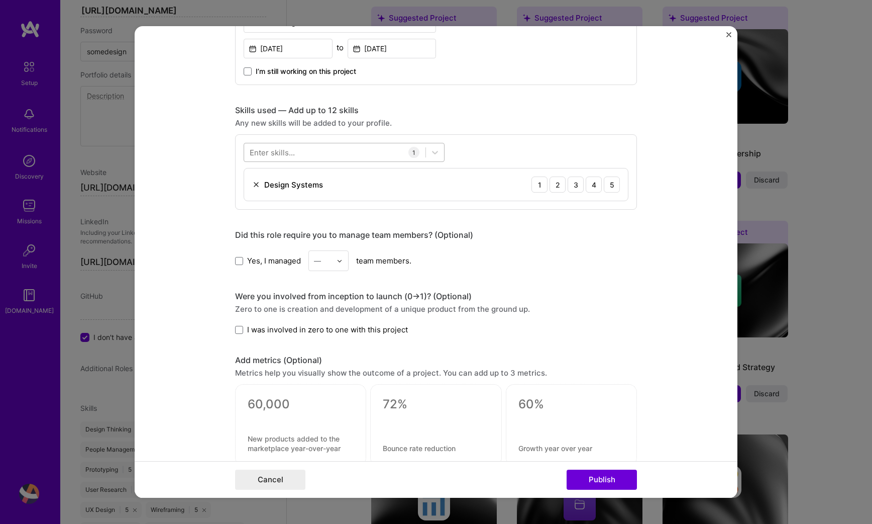
click at [303, 155] on div at bounding box center [334, 152] width 181 height 17
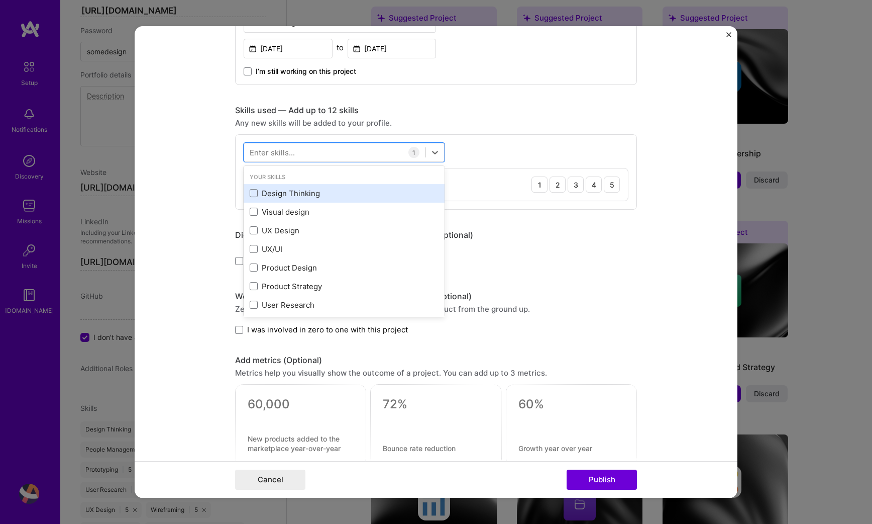
click at [293, 189] on div "Design Thinking" at bounding box center [344, 193] width 189 height 11
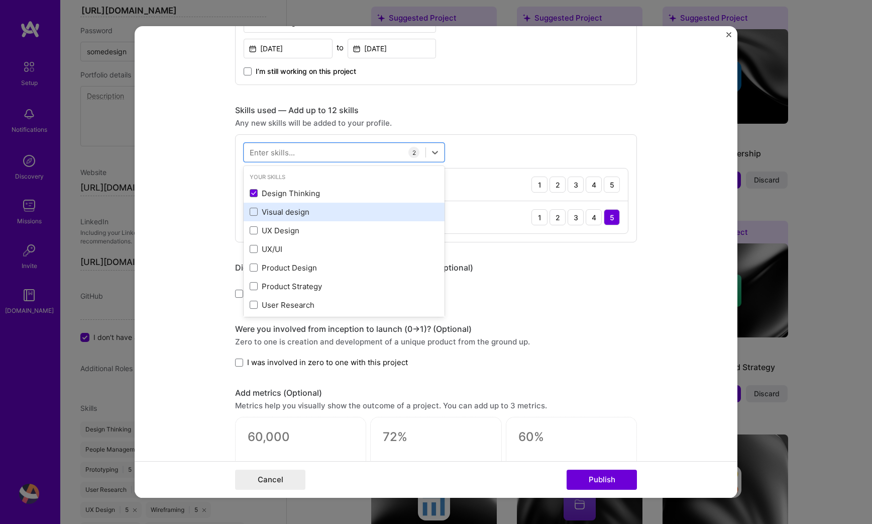
click at [275, 216] on div "Visual design" at bounding box center [344, 212] width 189 height 11
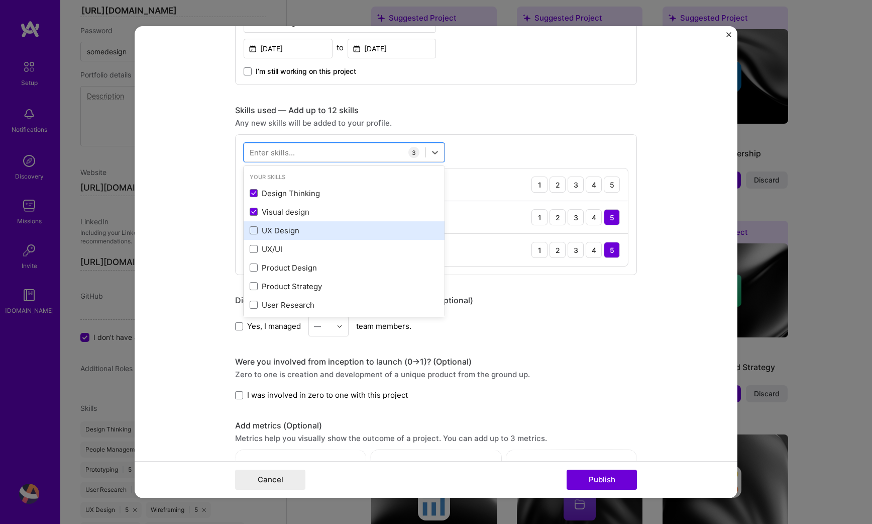
click at [275, 233] on div "UX Design" at bounding box center [344, 230] width 189 height 11
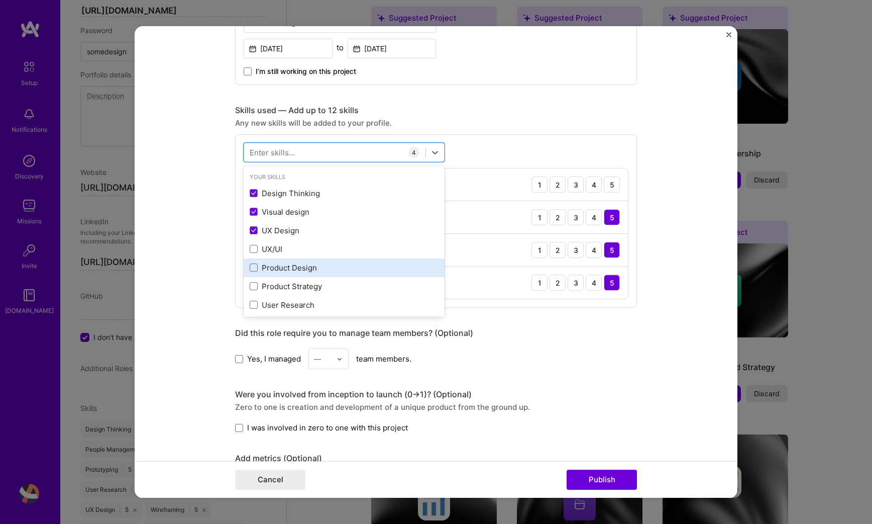
click at [271, 259] on div "Product Design" at bounding box center [344, 267] width 201 height 19
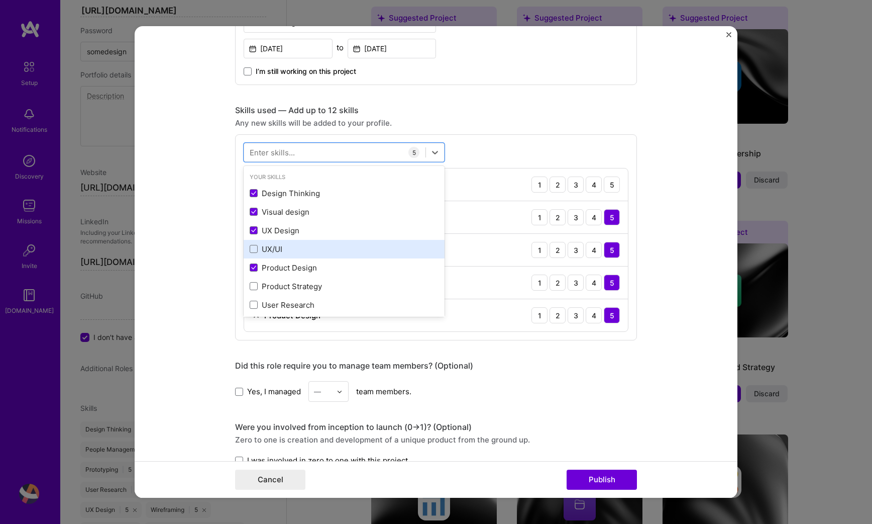
click at [270, 250] on div "UX/UI" at bounding box center [344, 249] width 189 height 11
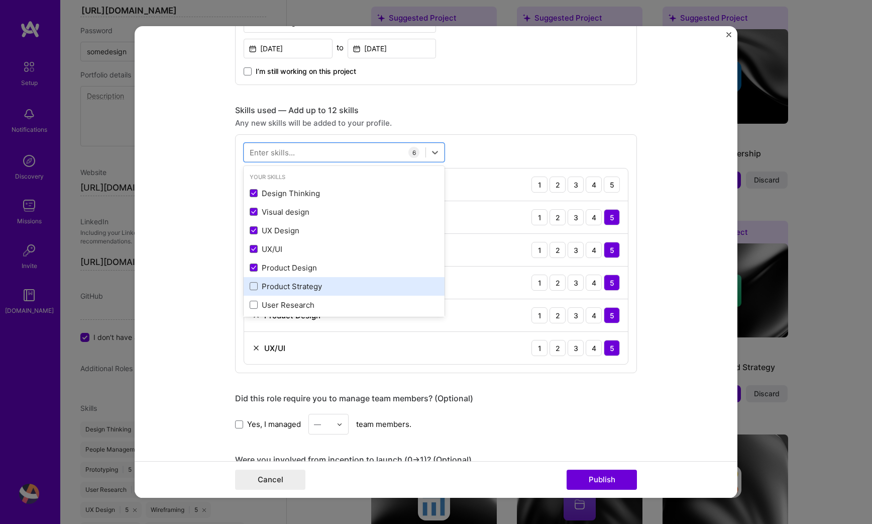
click at [271, 288] on div "Product Strategy" at bounding box center [344, 286] width 189 height 11
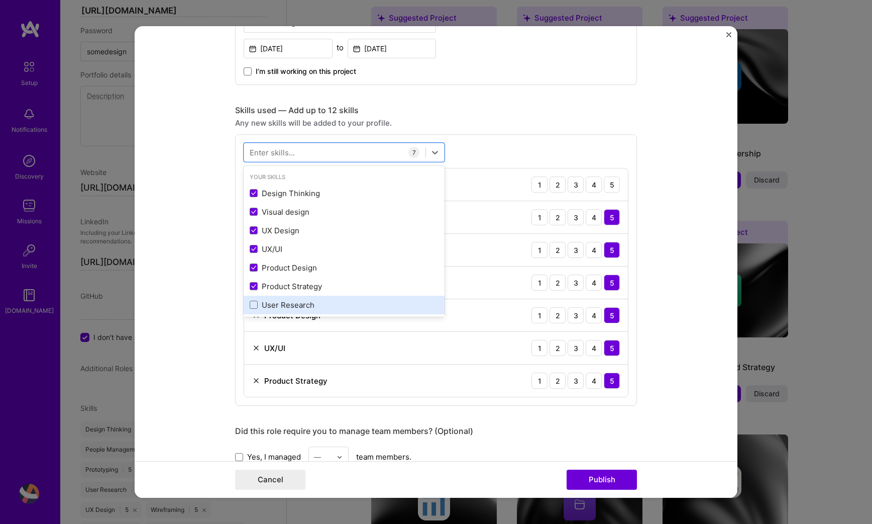
click at [271, 305] on div "User Research" at bounding box center [344, 305] width 189 height 11
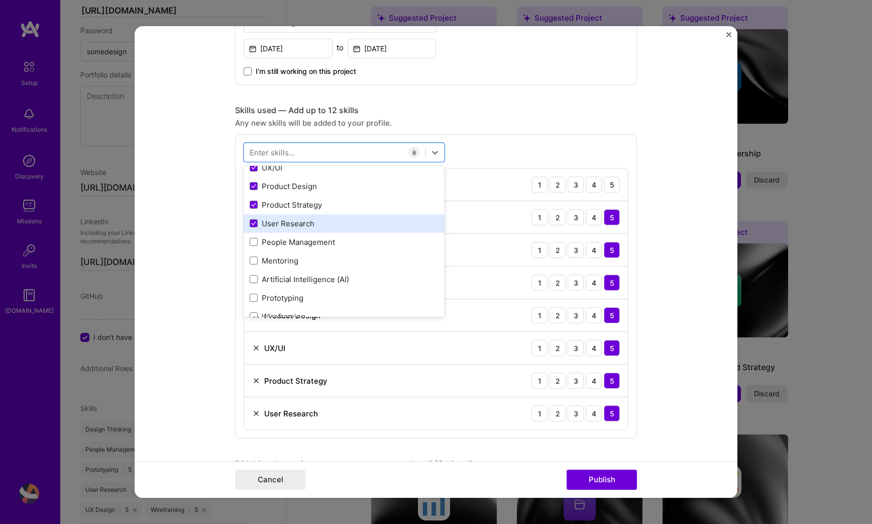
scroll to position [92, 0]
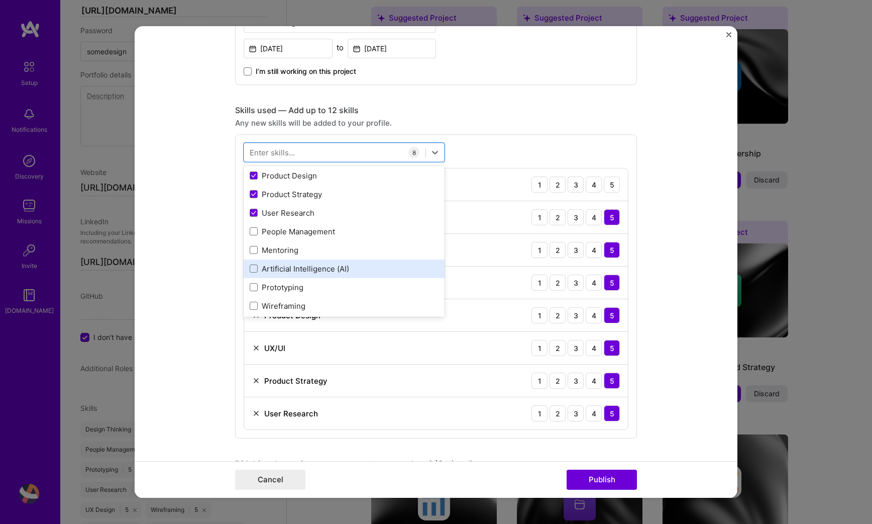
click at [280, 273] on div "Artificial Intelligence (AI)" at bounding box center [344, 268] width 189 height 11
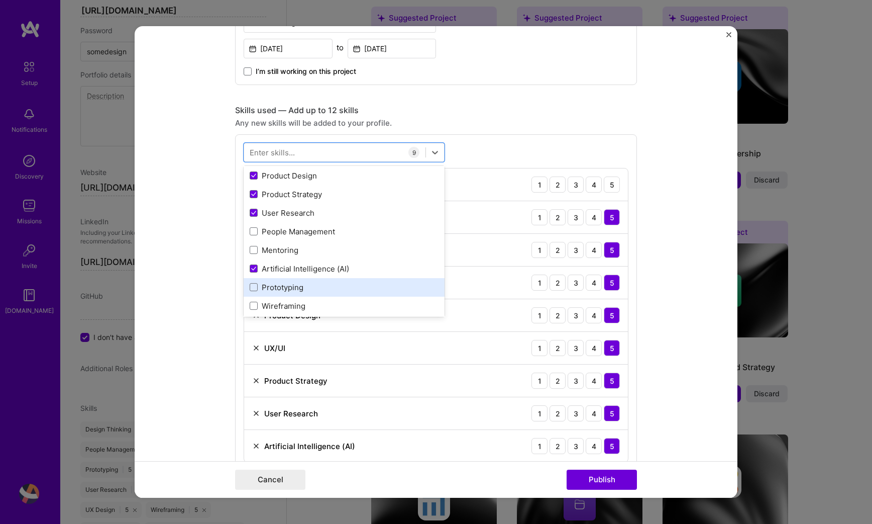
click at [279, 288] on div "Prototyping" at bounding box center [344, 287] width 189 height 11
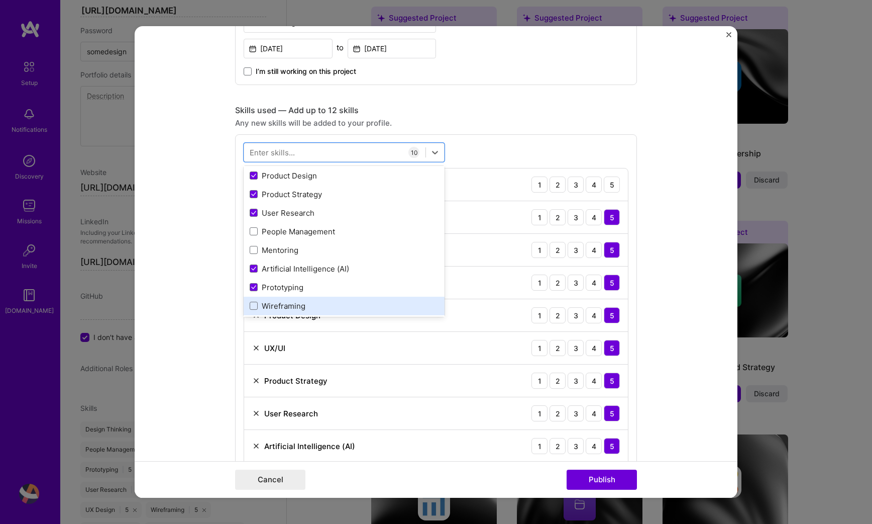
click at [278, 300] on div "Wireframing" at bounding box center [344, 306] width 201 height 19
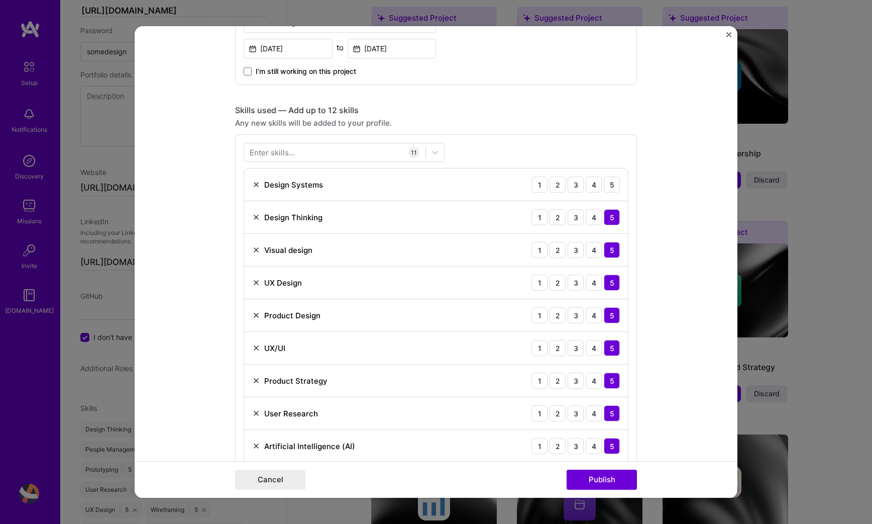
click at [208, 312] on form "Editing suggested project This project is suggested based on your LinkedIn, res…" at bounding box center [436, 261] width 603 height 471
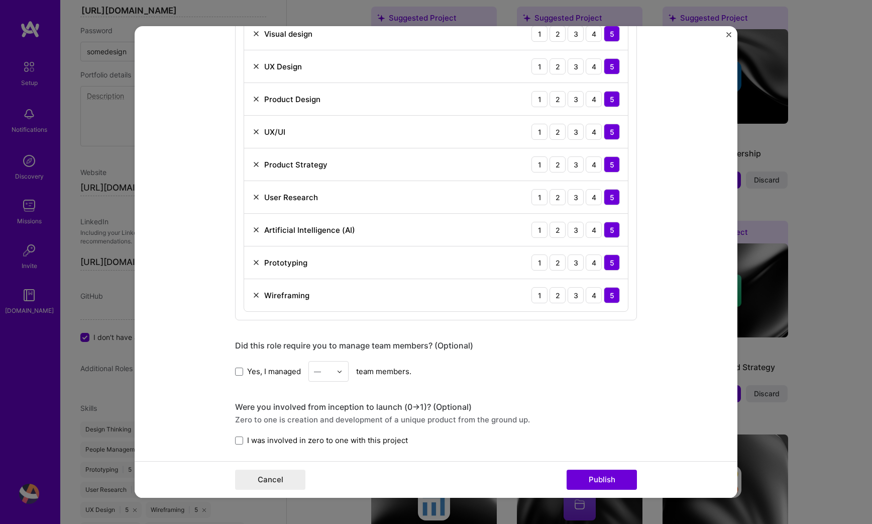
scroll to position [777, 0]
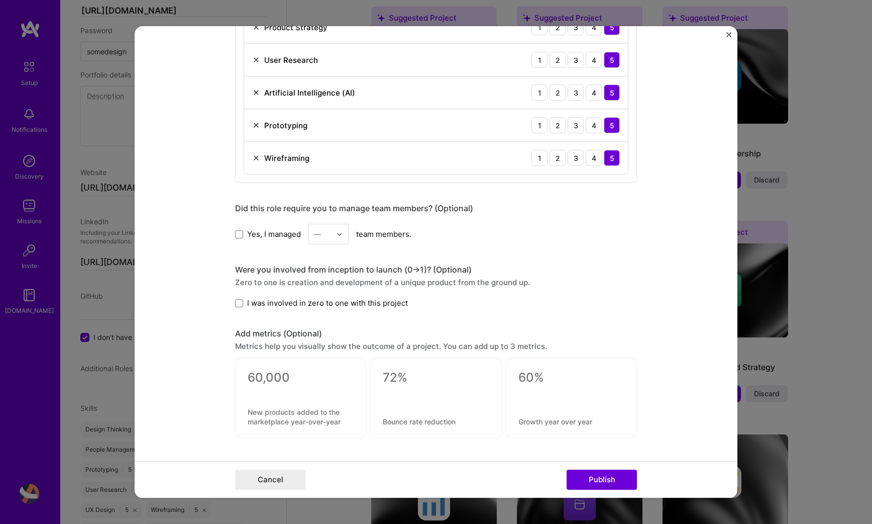
click at [241, 311] on div "Editing suggested project This project is suggested based on your LinkedIn, res…" at bounding box center [436, 22] width 402 height 1506
click at [241, 303] on span at bounding box center [239, 303] width 8 height 8
click at [0, 0] on input "I was involved in zero to one with this project" at bounding box center [0, 0] width 0 height 0
click at [603, 462] on div "Cancel Publish" at bounding box center [436, 479] width 603 height 37
click at [603, 466] on div "Cancel Publish" at bounding box center [436, 479] width 603 height 37
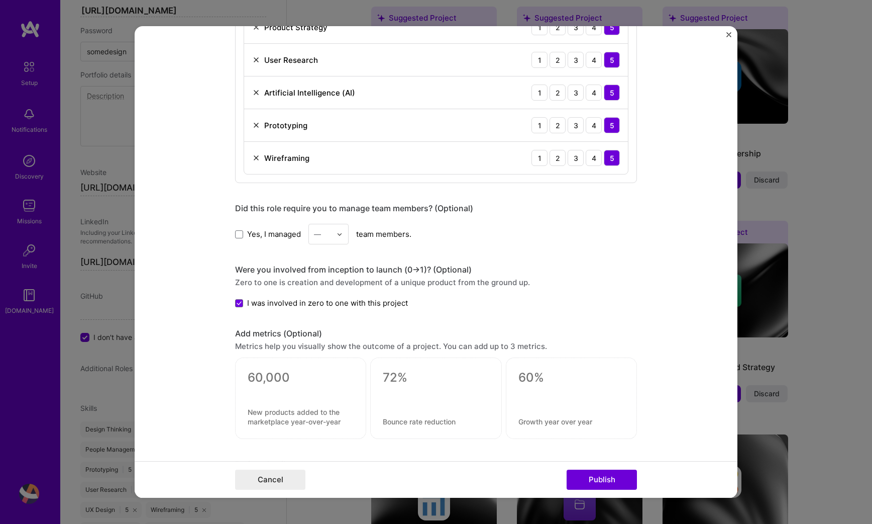
click at [603, 469] on div "Cancel Publish" at bounding box center [436, 479] width 603 height 37
click at [603, 475] on button "Publish" at bounding box center [602, 479] width 70 height 20
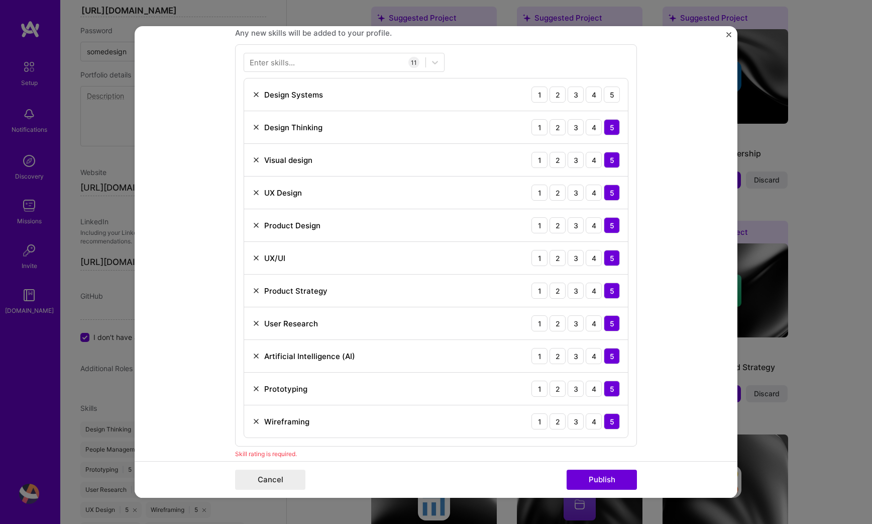
scroll to position [497, 0]
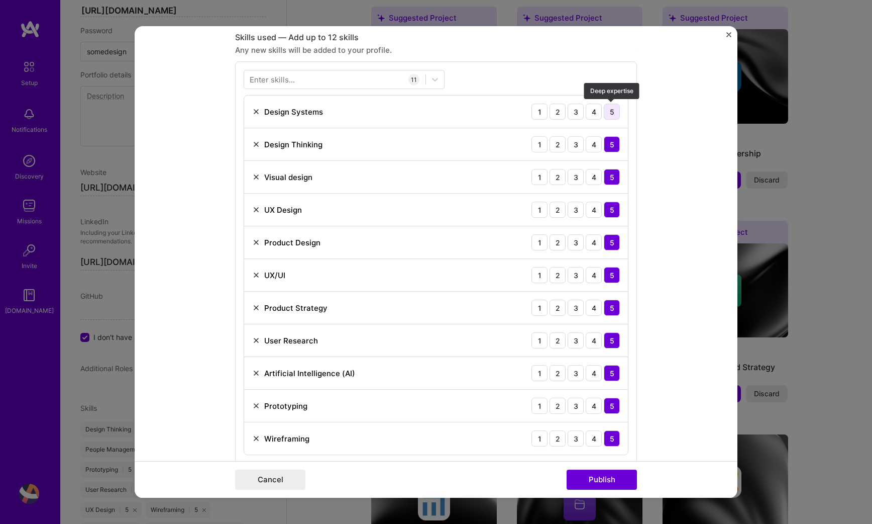
click at [609, 116] on div "5" at bounding box center [612, 112] width 16 height 16
click at [589, 473] on button "Publish" at bounding box center [602, 479] width 70 height 20
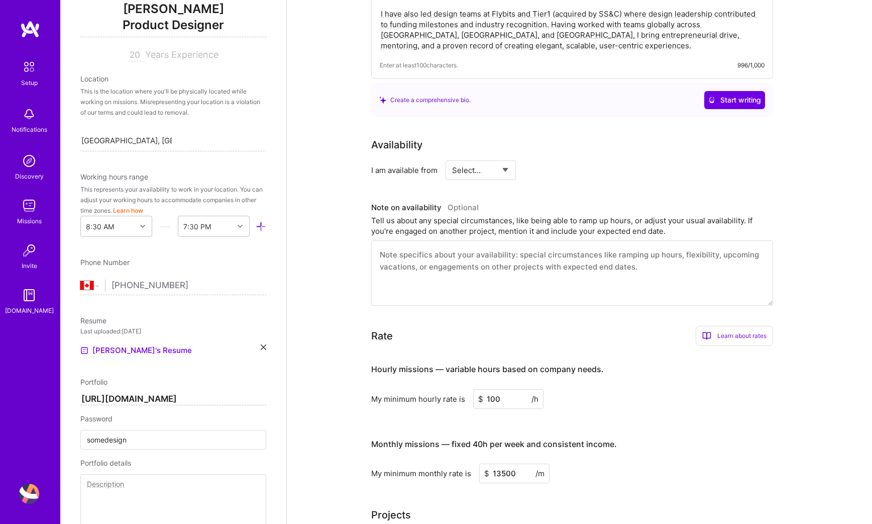
scroll to position [321, 0]
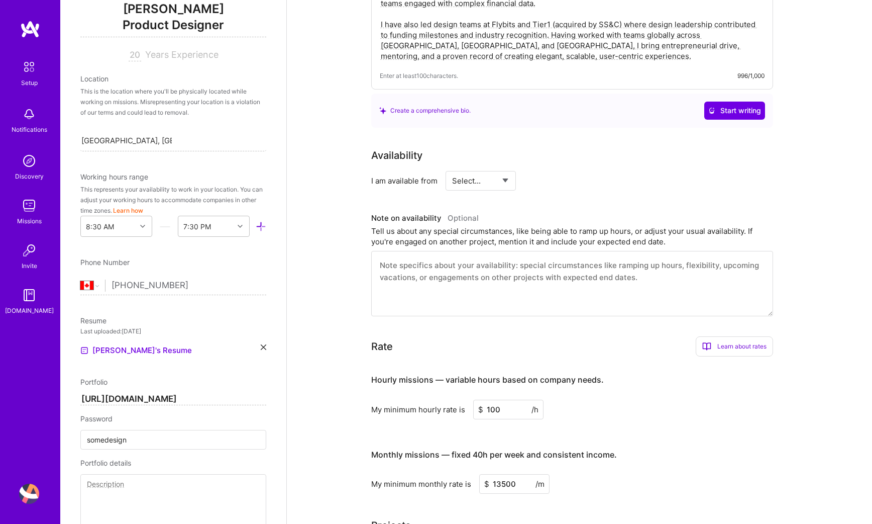
click at [481, 172] on select "Select... Right Now Future Date Not Available" at bounding box center [481, 181] width 58 height 26
select select "Right Now"
click at [452, 168] on select "Select... Right Now Future Date Not Available" at bounding box center [481, 181] width 58 height 26
click at [562, 171] on input at bounding box center [572, 181] width 60 height 20
type input "20"
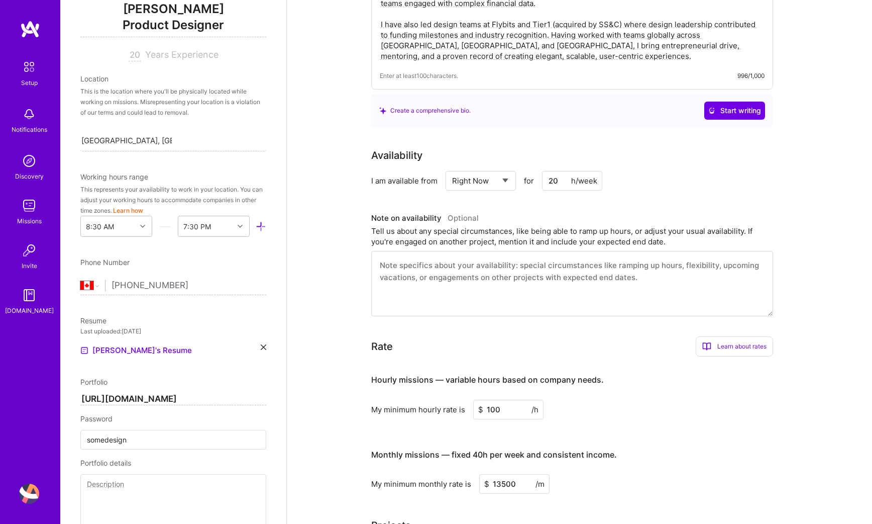
click at [640, 151] on div "Availability I am available from Select... Right Now Future Date Not Available …" at bounding box center [572, 169] width 402 height 43
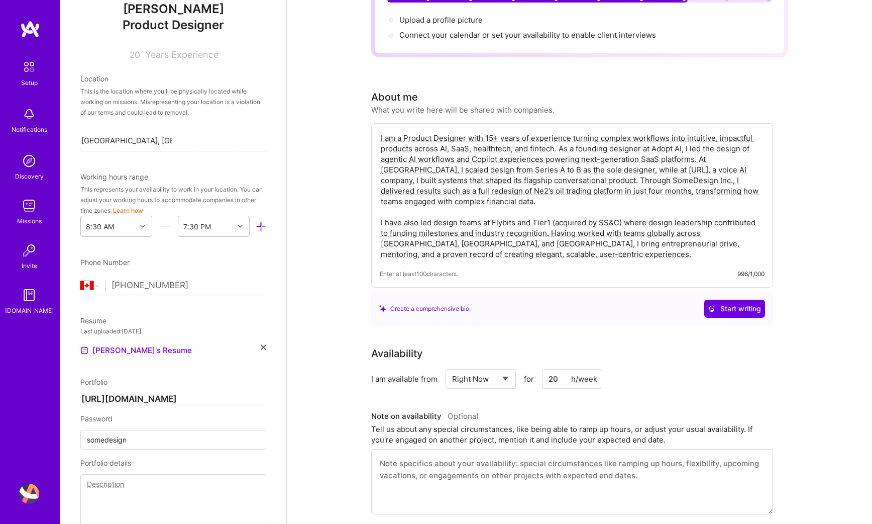
scroll to position [0, 0]
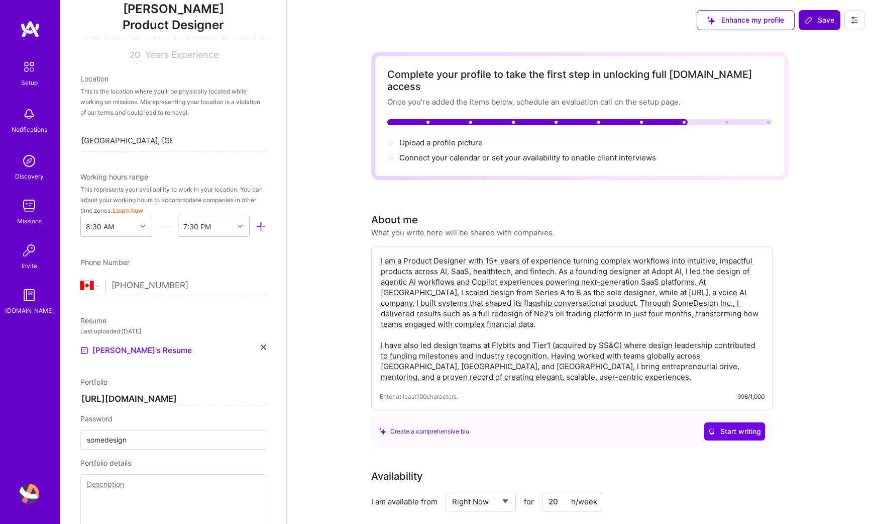
click at [825, 14] on button "Save" at bounding box center [820, 20] width 42 height 20
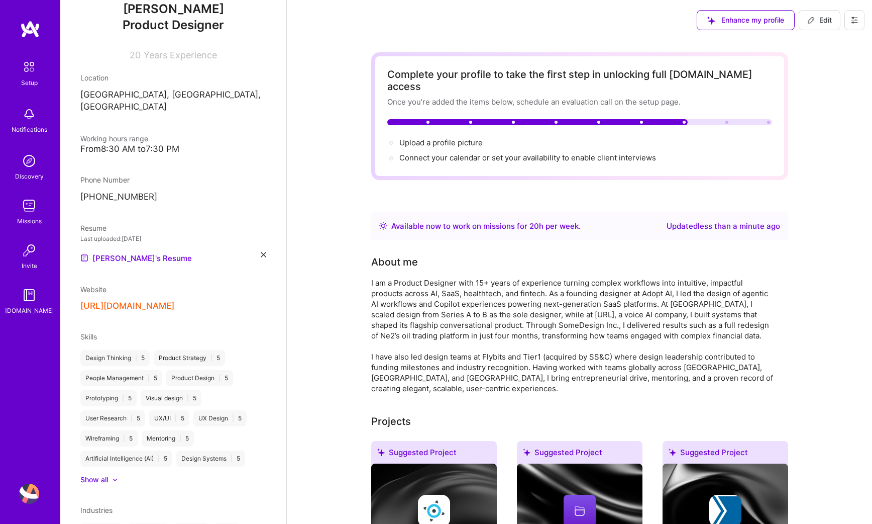
click at [825, 20] on span "Edit" at bounding box center [820, 20] width 25 height 10
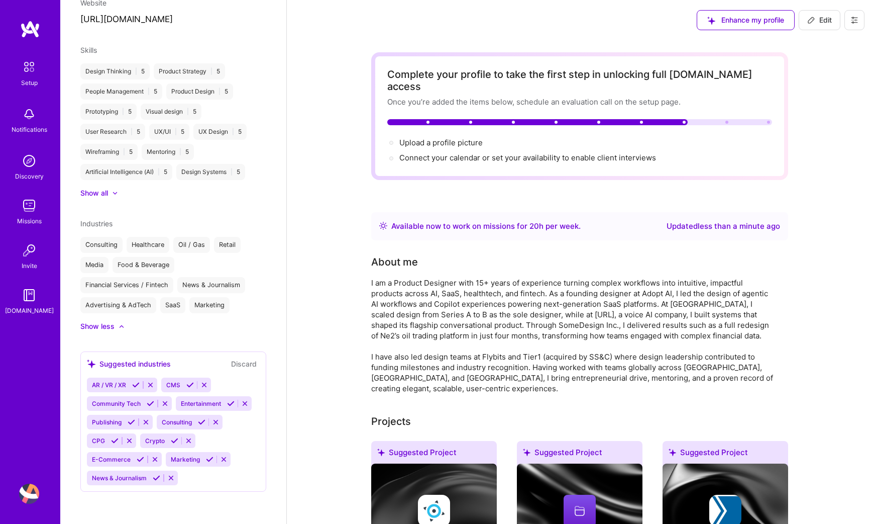
select select "Right Now"
select select "CA"
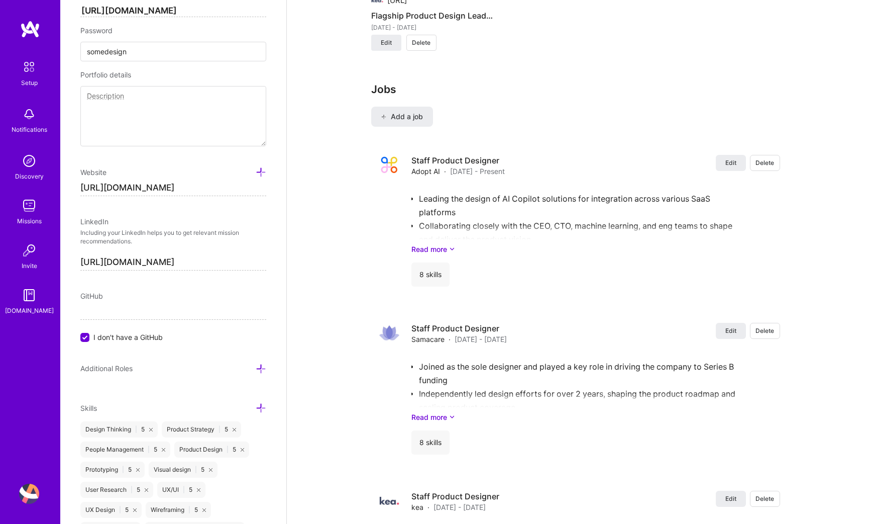
scroll to position [1519, 0]
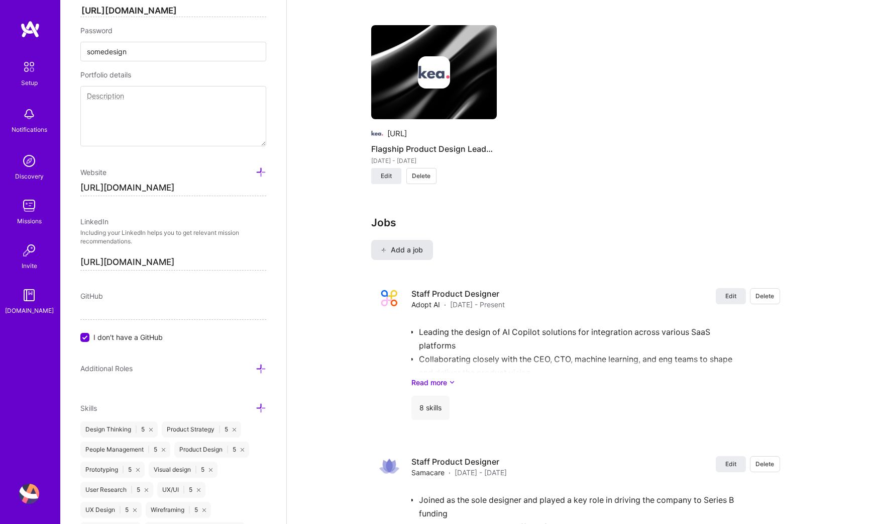
click at [429, 243] on button "Add a job" at bounding box center [402, 250] width 62 height 20
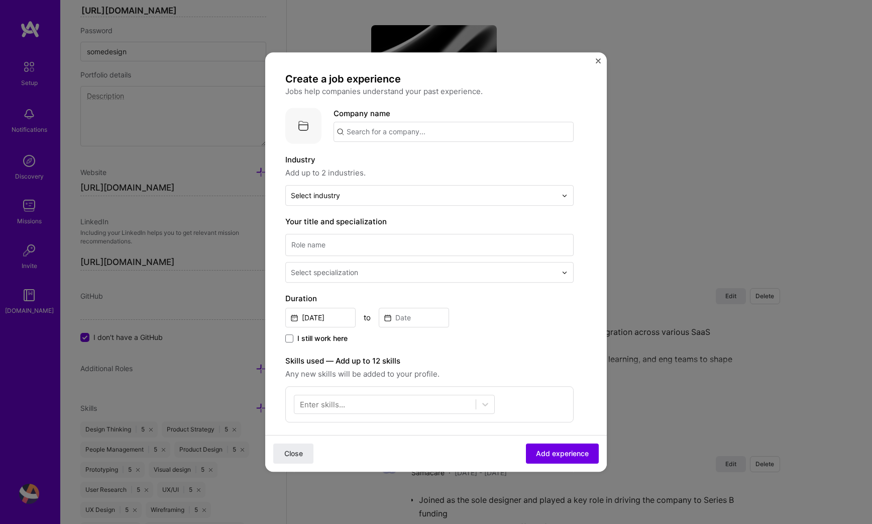
click at [424, 131] on input "text" at bounding box center [454, 132] width 240 height 20
click at [397, 162] on div "BMO [DOMAIN_NAME]" at bounding box center [421, 161] width 175 height 28
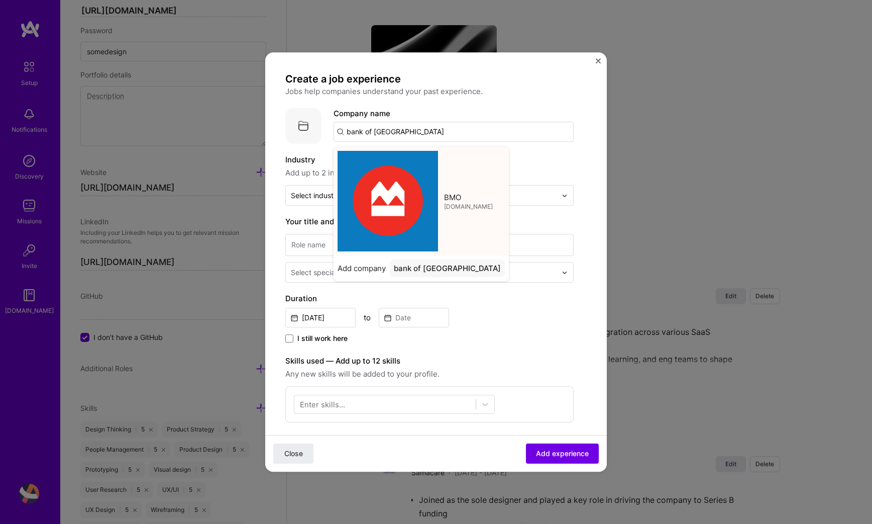
type input "BMO"
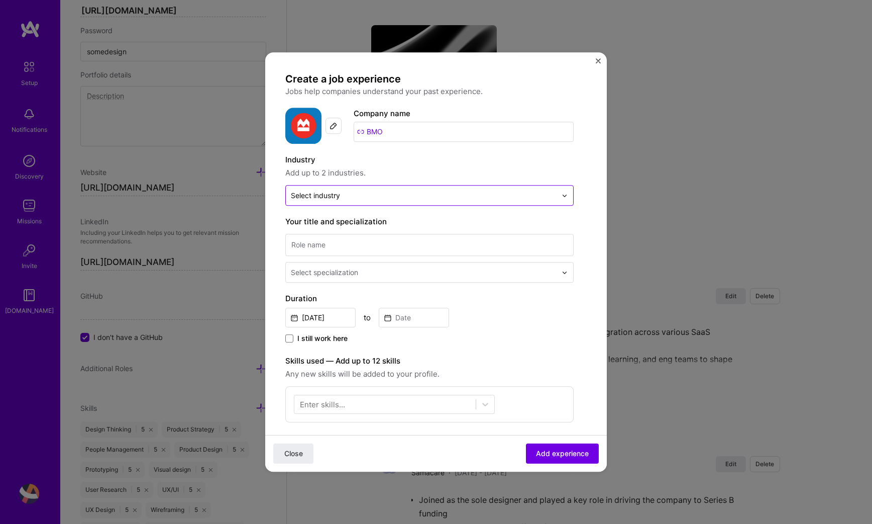
click at [374, 193] on input "text" at bounding box center [424, 195] width 266 height 11
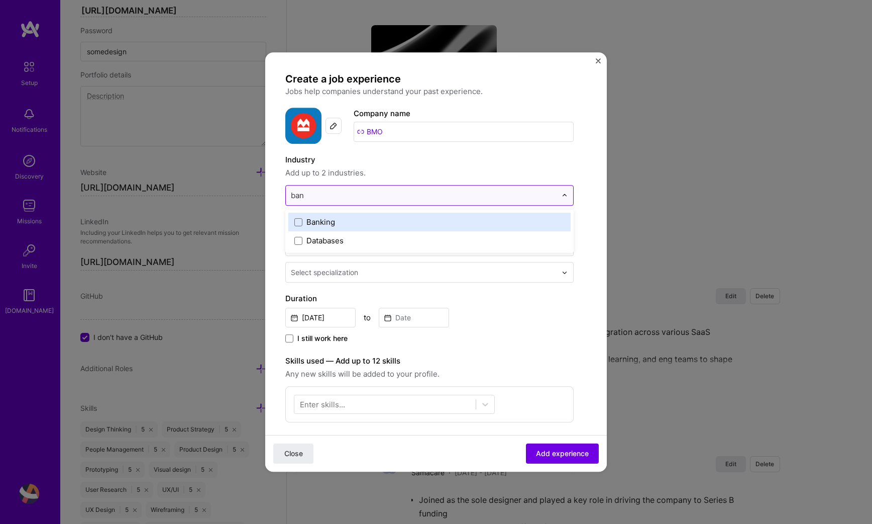
type input "bank"
click at [354, 224] on label "Banking" at bounding box center [430, 222] width 270 height 11
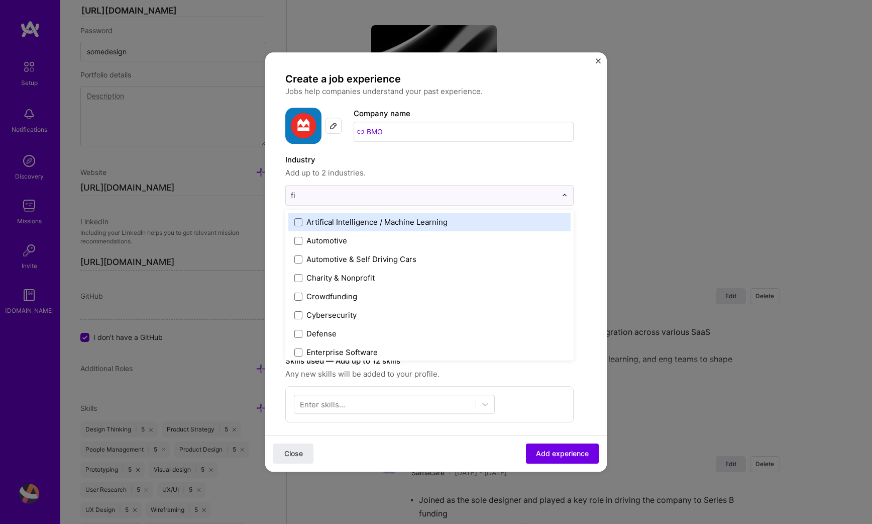
type input "fin"
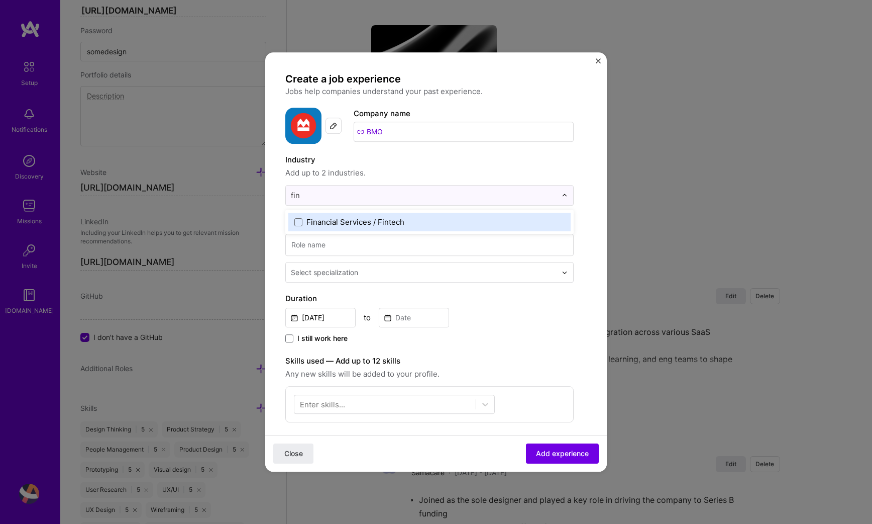
click at [360, 220] on div "Financial Services / Fintech" at bounding box center [356, 222] width 98 height 11
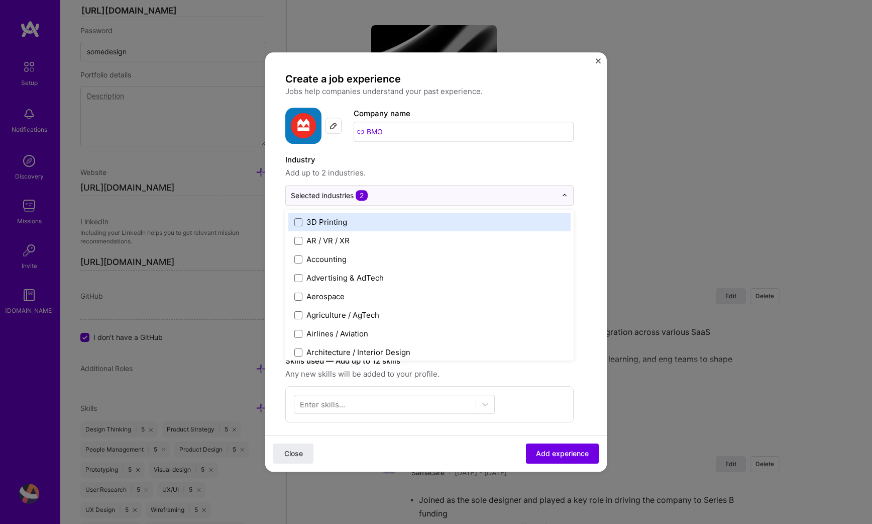
click at [578, 170] on div "Create a job experience Jobs help companies understand your past experience. Co…" at bounding box center [436, 374] width 302 height 605
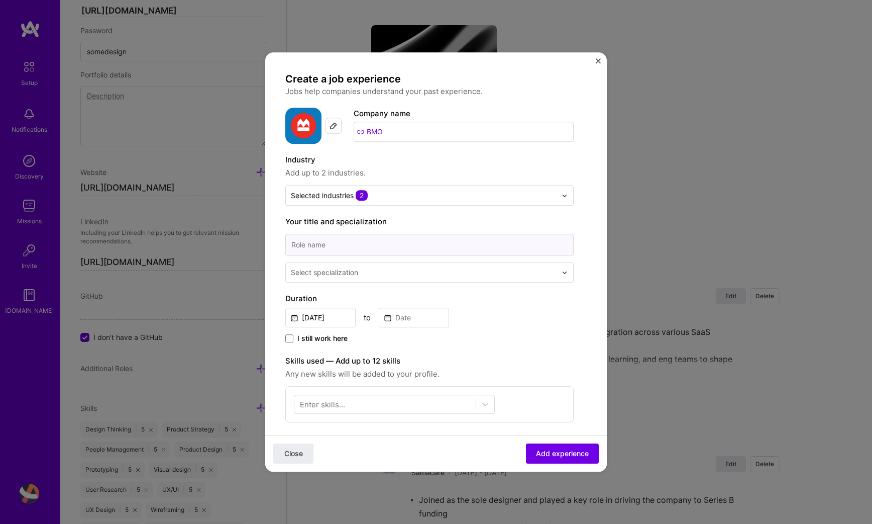
click at [474, 242] on input at bounding box center [429, 245] width 288 height 22
type input "Desktop Specialist, Lead"
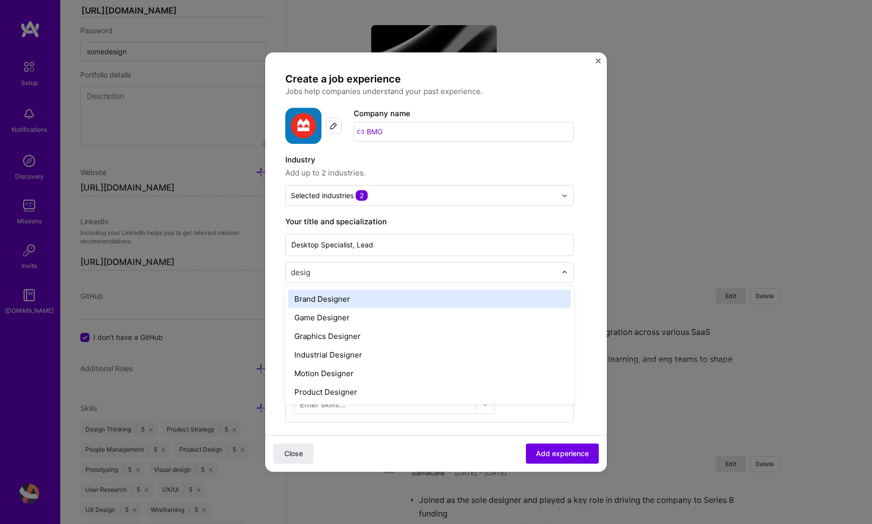
type input "design"
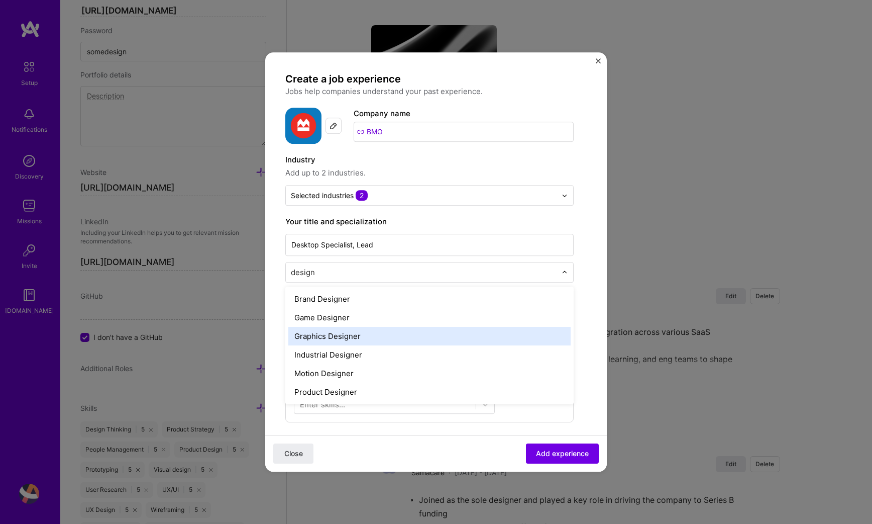
click at [393, 332] on div "Graphics Designer" at bounding box center [429, 336] width 282 height 19
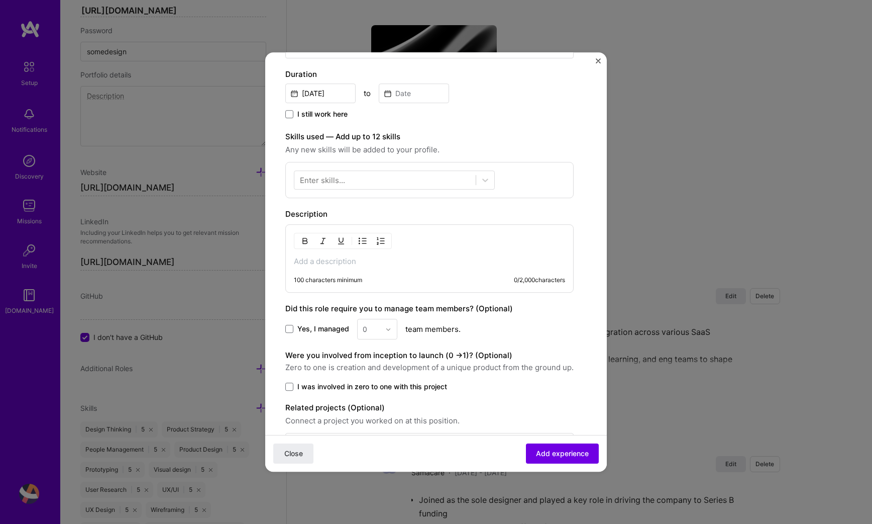
scroll to position [263, 0]
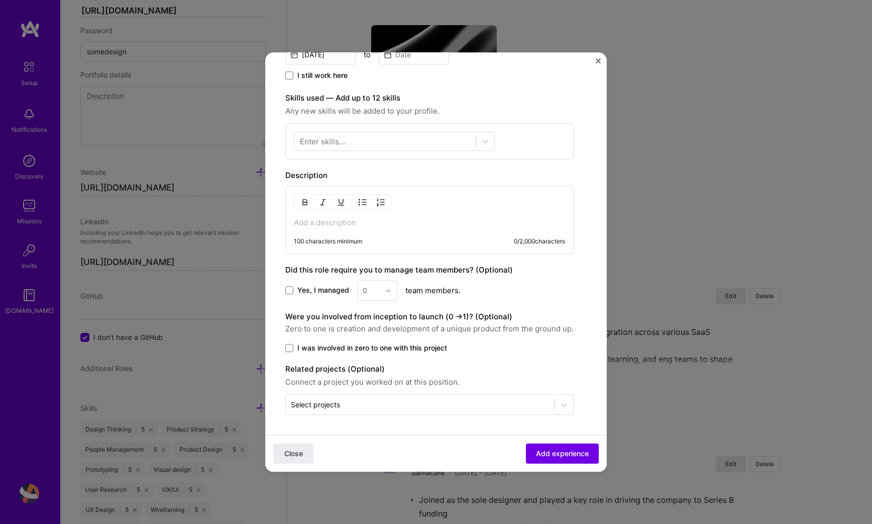
click at [369, 222] on p at bounding box center [429, 223] width 271 height 10
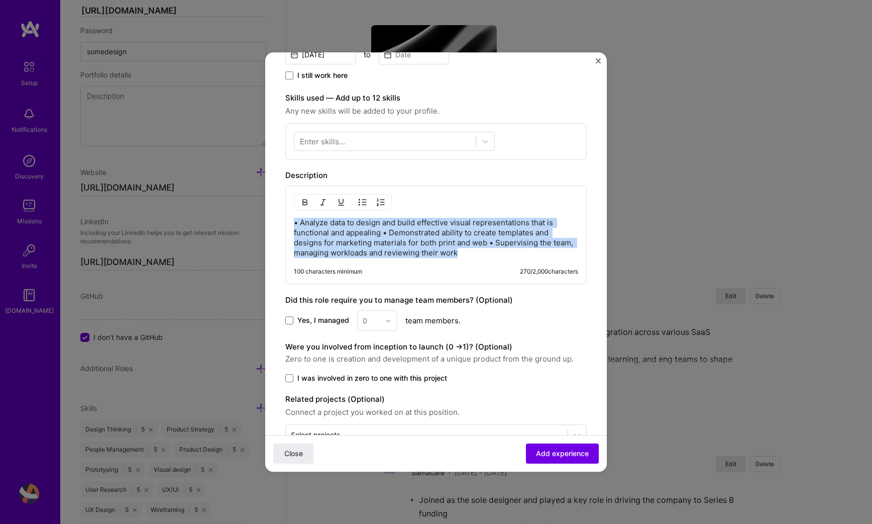
click at [362, 204] on img "button" at bounding box center [363, 202] width 8 height 8
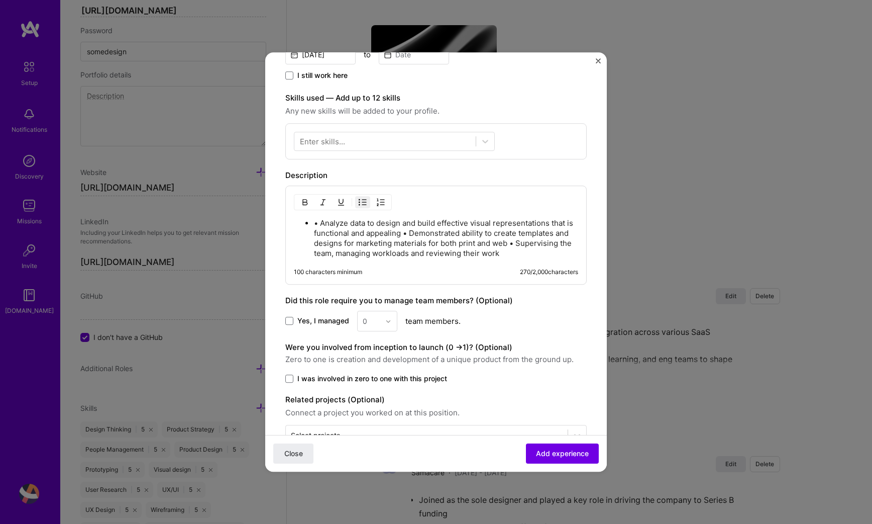
click at [322, 226] on p "• Analyze data to design and build effective visual representations that is fun…" at bounding box center [446, 238] width 264 height 40
click at [411, 232] on p "Analyze data to design and build effective visual representations that is funct…" at bounding box center [446, 238] width 264 height 40
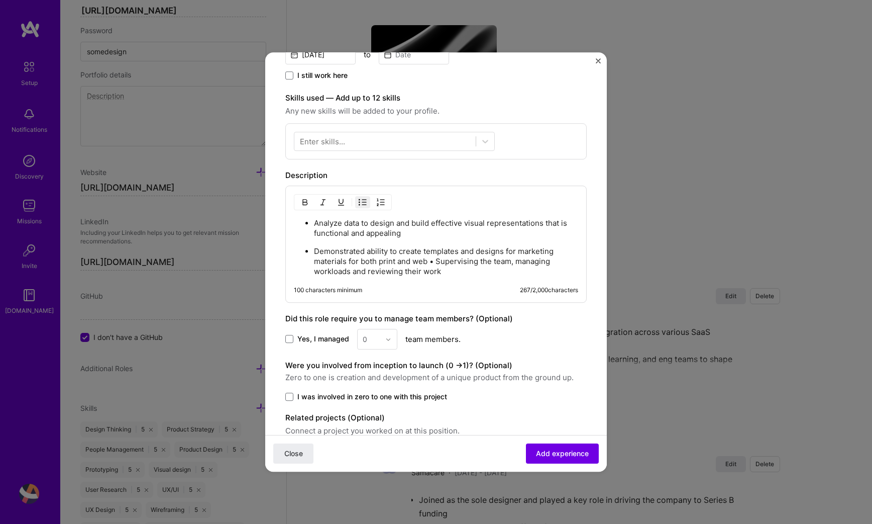
click at [438, 261] on p "Demonstrated ability to create templates and designs for marketing materials fo…" at bounding box center [446, 261] width 264 height 30
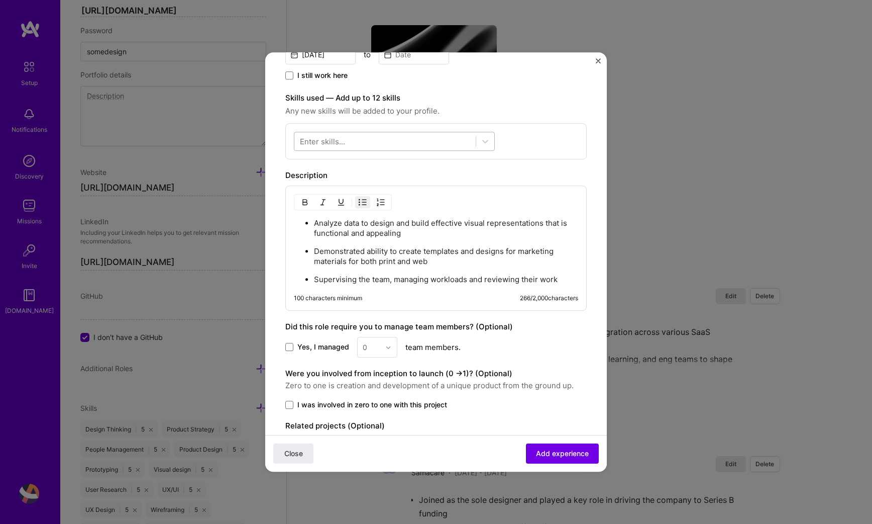
click at [367, 140] on div at bounding box center [385, 141] width 181 height 17
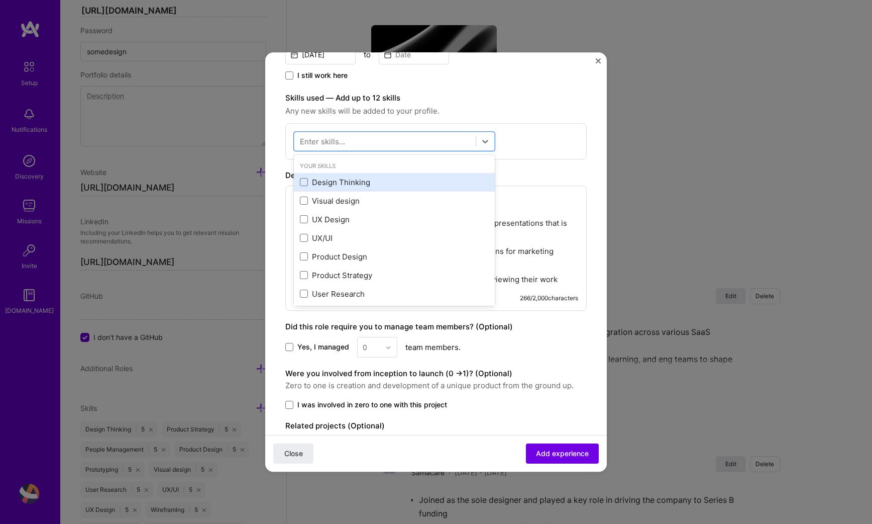
click at [333, 180] on div "Design Thinking" at bounding box center [394, 182] width 189 height 11
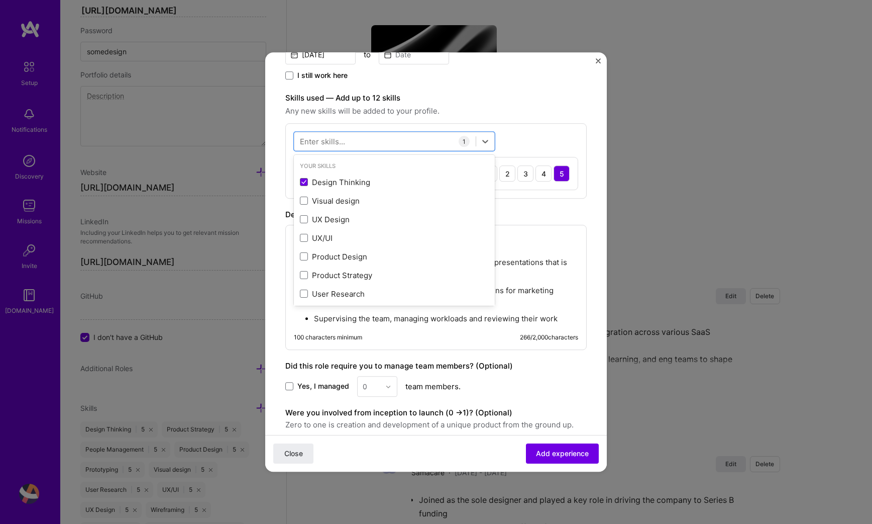
click at [340, 145] on div "Enter skills..." at bounding box center [322, 141] width 45 height 11
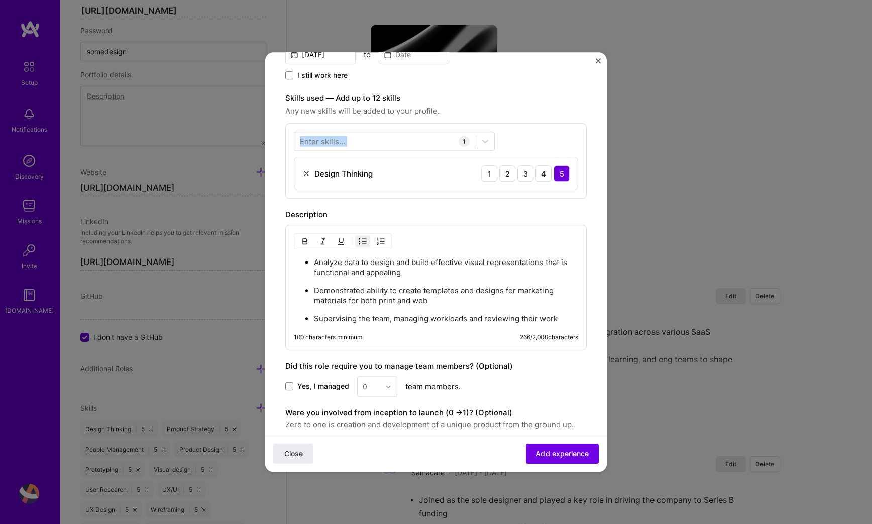
click at [340, 145] on div "Enter skills..." at bounding box center [322, 141] width 45 height 11
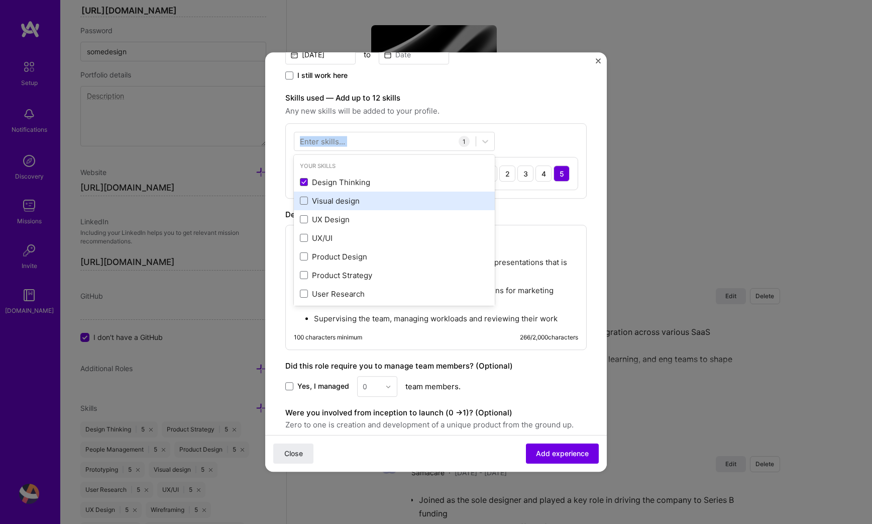
click at [321, 202] on div "Visual design" at bounding box center [394, 200] width 189 height 11
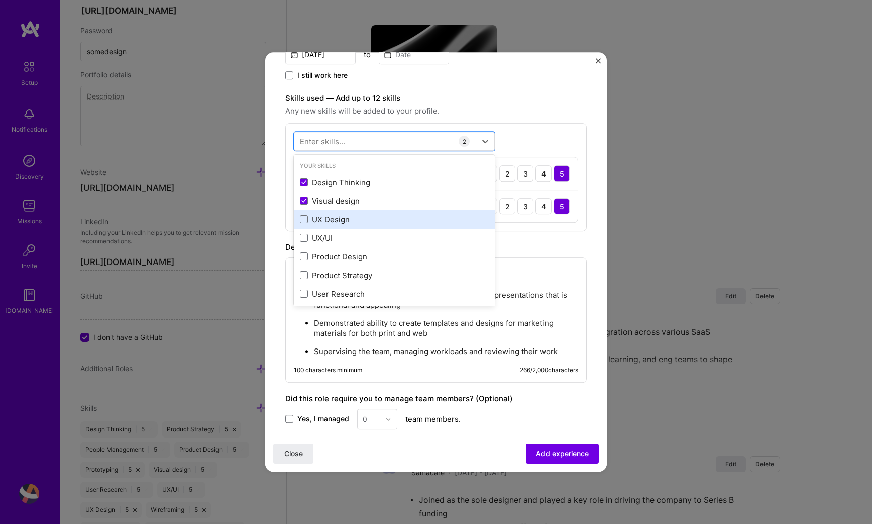
click at [323, 222] on div "UX Design" at bounding box center [394, 219] width 189 height 11
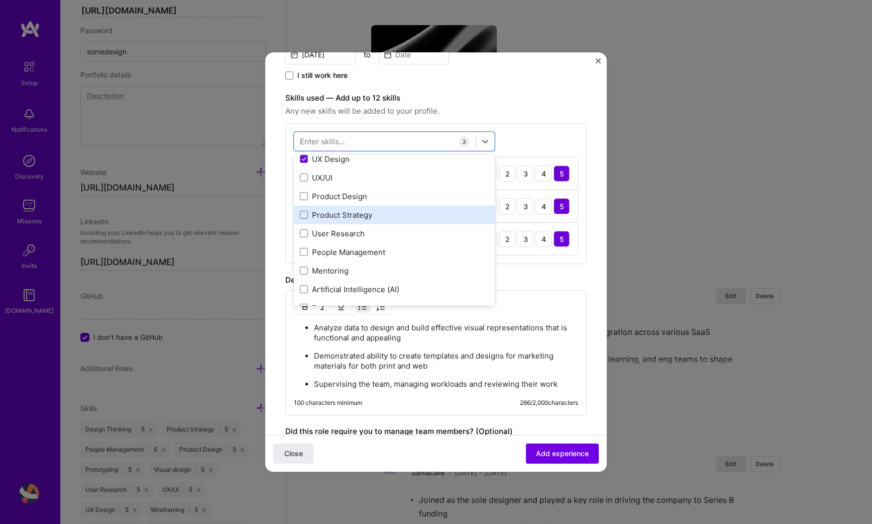
scroll to position [63, 0]
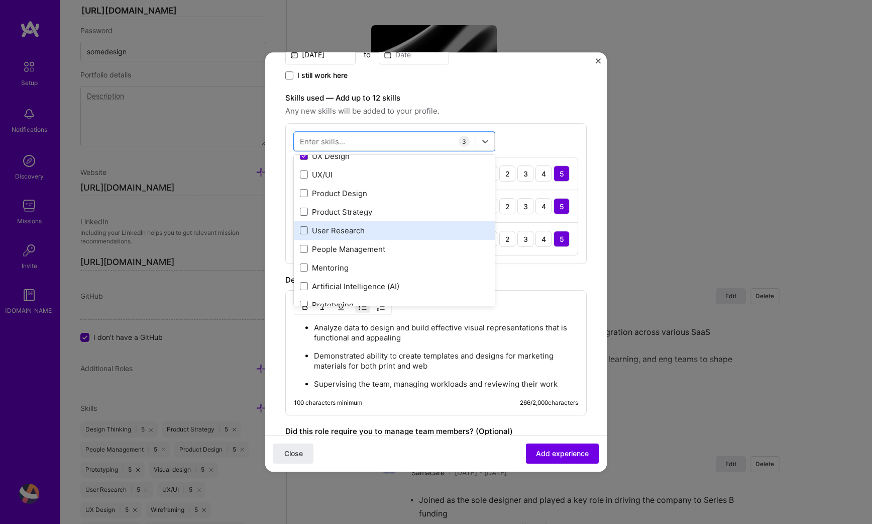
click at [323, 234] on div "User Research" at bounding box center [394, 230] width 189 height 11
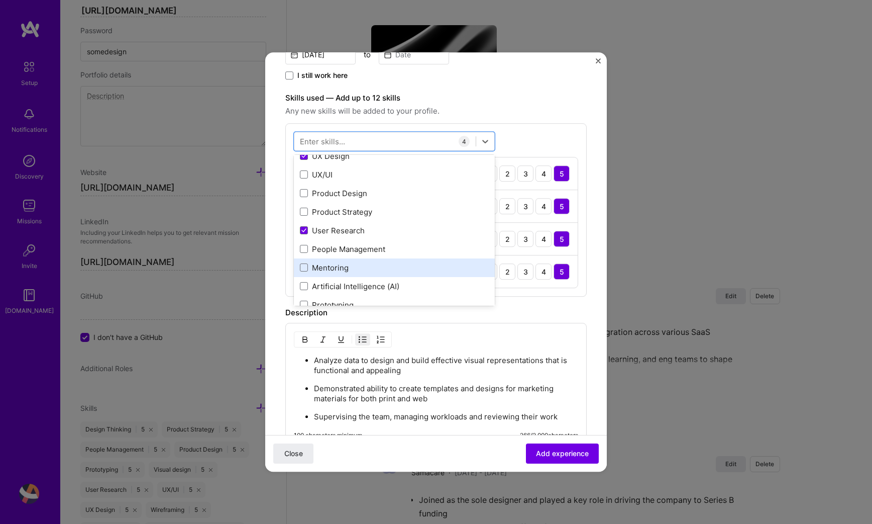
click at [327, 261] on div "Mentoring" at bounding box center [394, 267] width 201 height 19
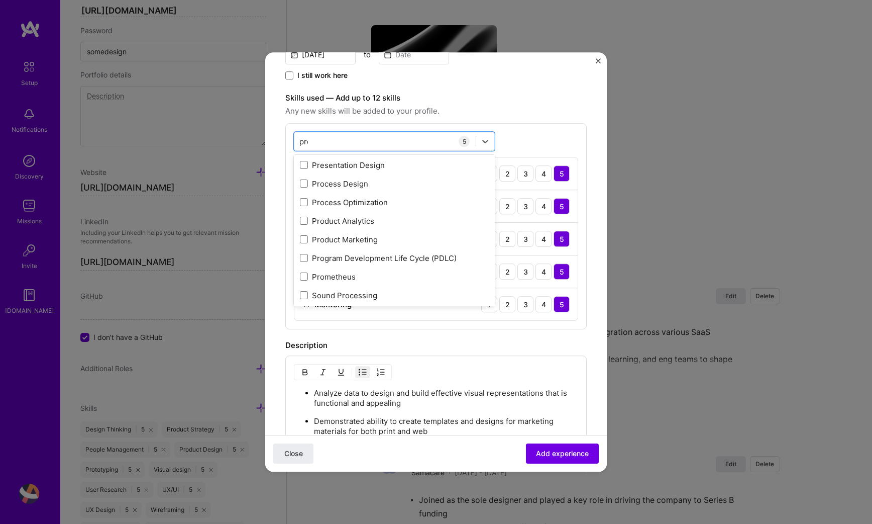
scroll to position [0, 0]
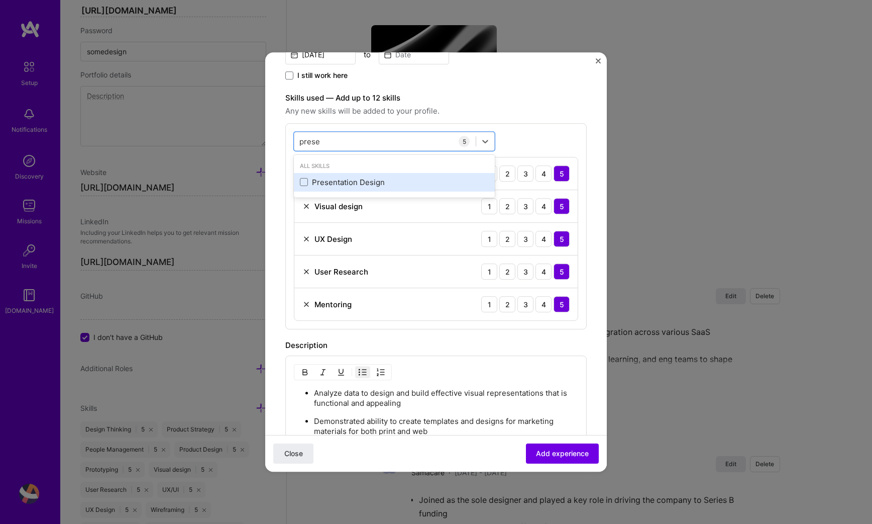
click at [373, 180] on div "Presentation Design" at bounding box center [394, 182] width 189 height 11
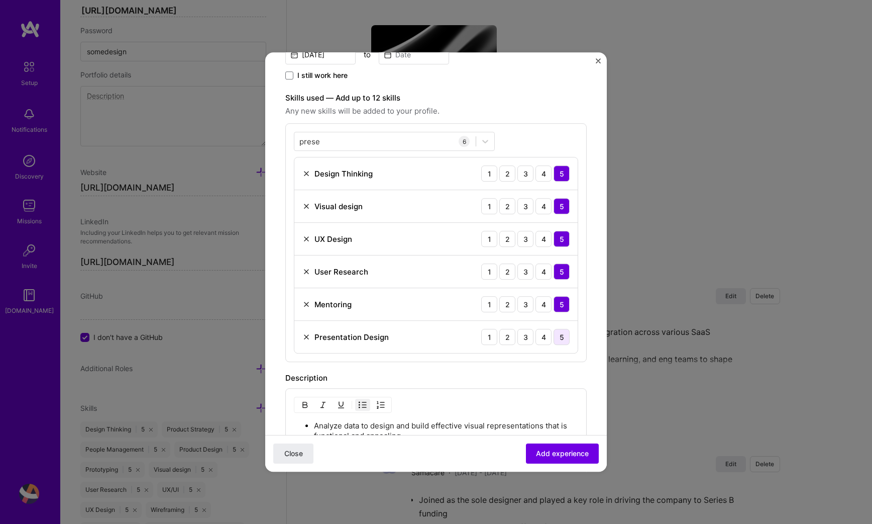
click at [559, 329] on div "5" at bounding box center [562, 337] width 16 height 16
click at [411, 141] on div "prese prese" at bounding box center [385, 141] width 181 height 17
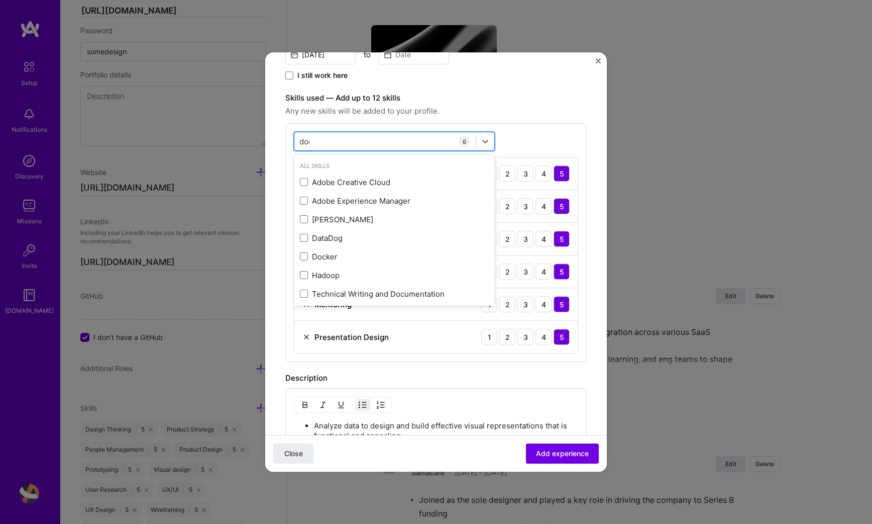
type input "docu"
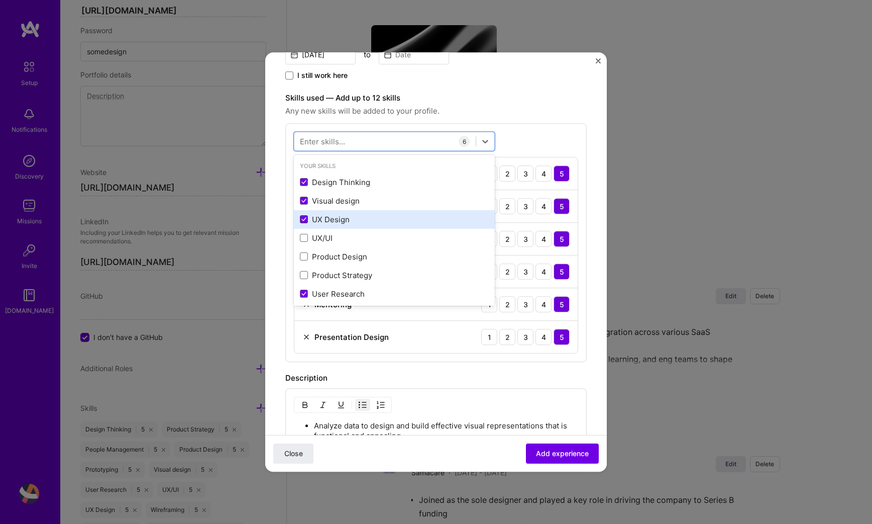
click at [303, 218] on icon at bounding box center [304, 220] width 5 height 4
click at [0, 0] on input "checkbox" at bounding box center [0, 0] width 0 height 0
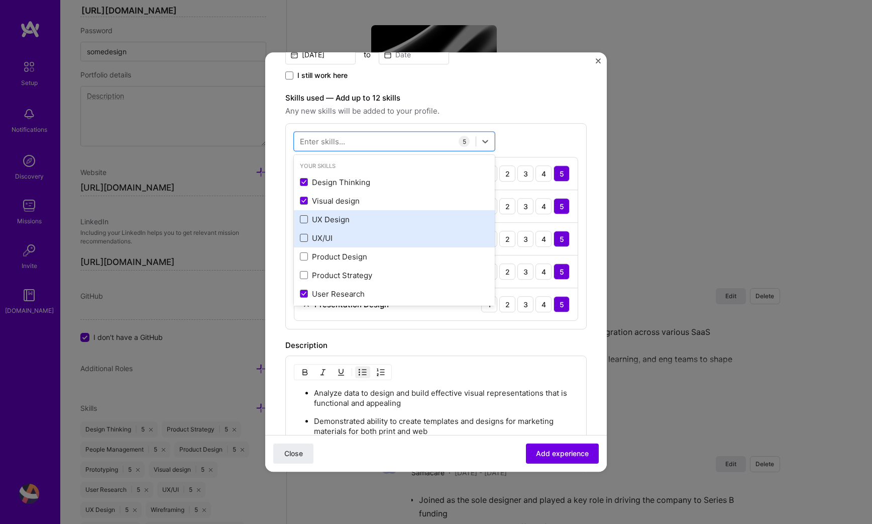
click at [303, 235] on span at bounding box center [304, 238] width 8 height 8
click at [0, 0] on input "checkbox" at bounding box center [0, 0] width 0 height 0
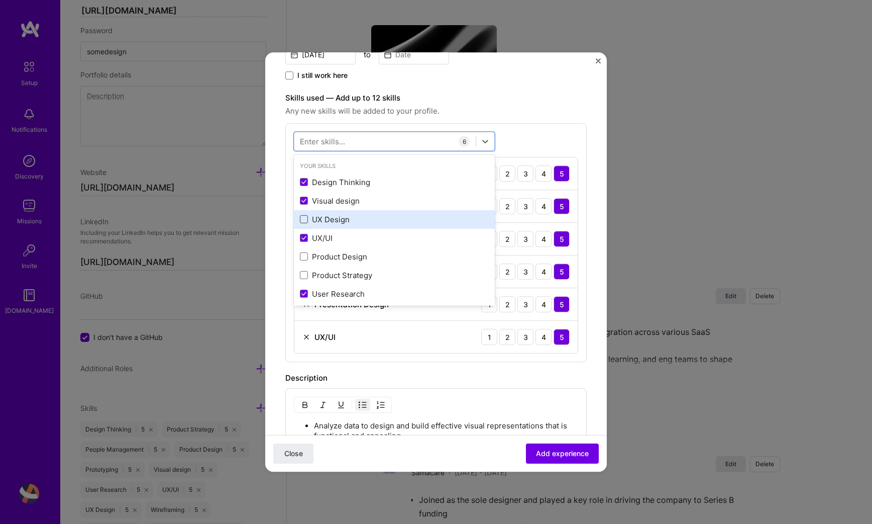
click at [540, 104] on label "Skills used — Add up to 12 skills" at bounding box center [436, 98] width 302 height 12
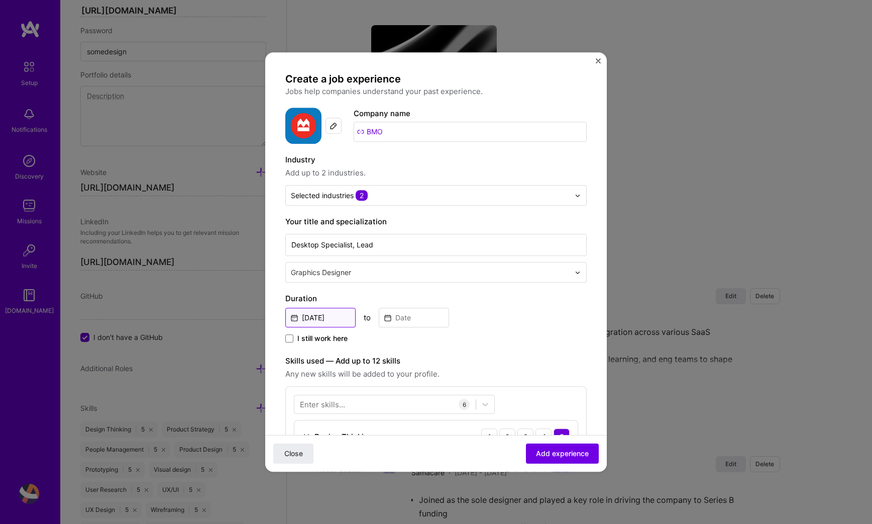
click at [336, 314] on input "[DATE]" at bounding box center [320, 318] width 70 height 20
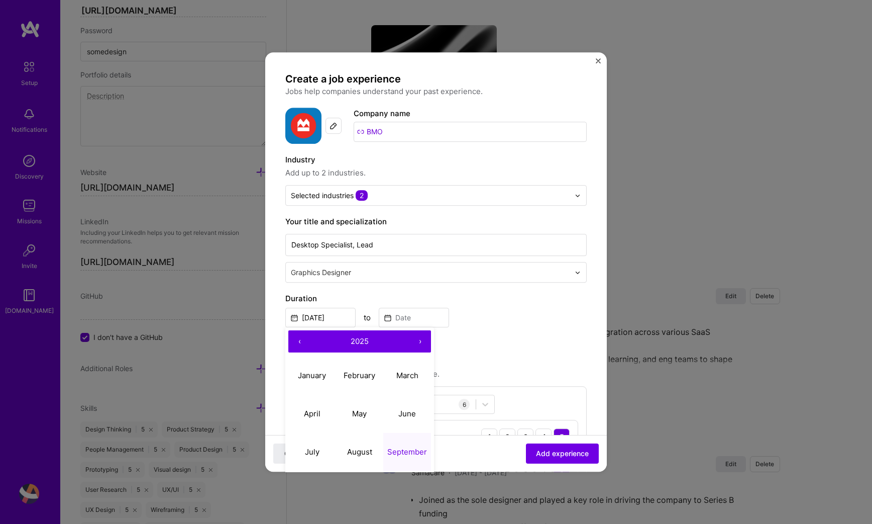
click at [297, 340] on button "‹" at bounding box center [299, 341] width 22 height 22
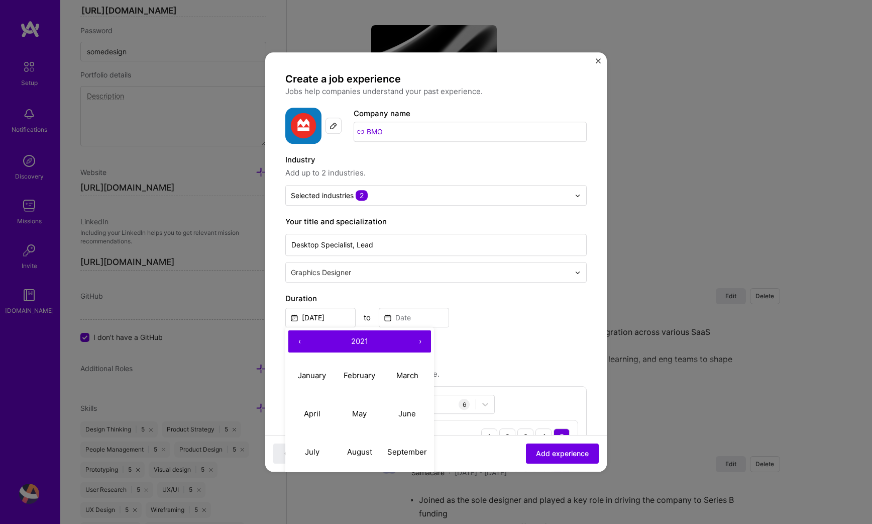
click at [297, 340] on button "‹" at bounding box center [299, 341] width 22 height 22
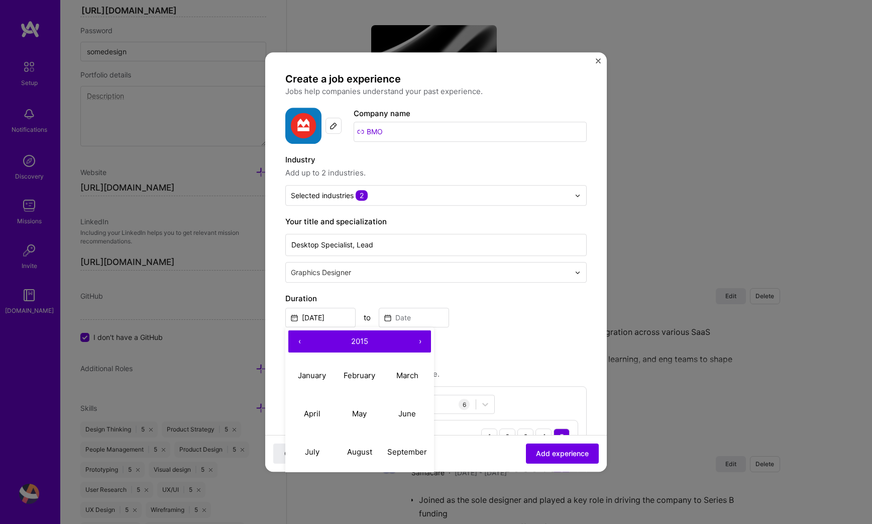
click at [297, 340] on button "‹" at bounding box center [299, 341] width 22 height 22
click at [424, 415] on button "June" at bounding box center [407, 414] width 48 height 38
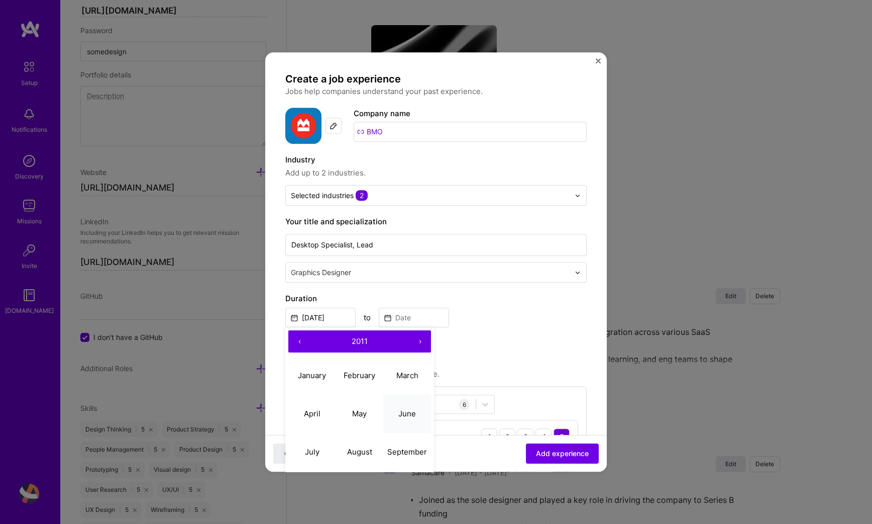
type input "[DATE]"
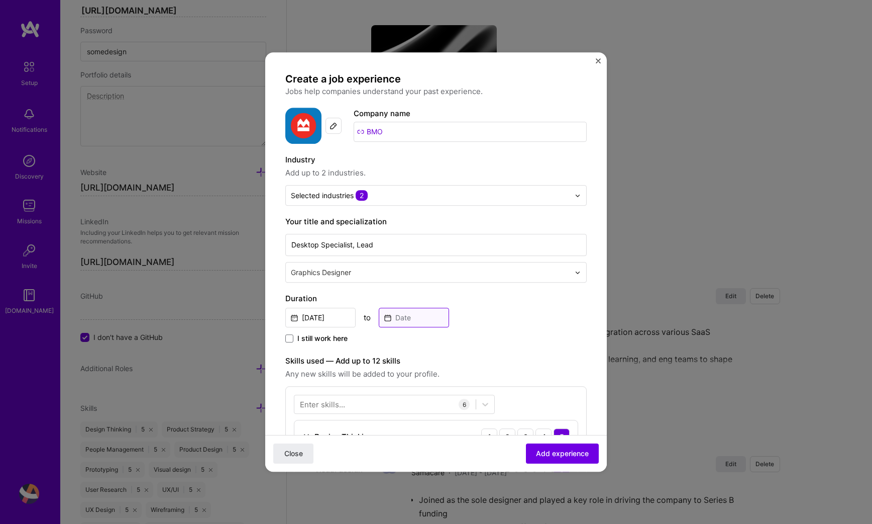
click at [419, 317] on input at bounding box center [414, 318] width 70 height 20
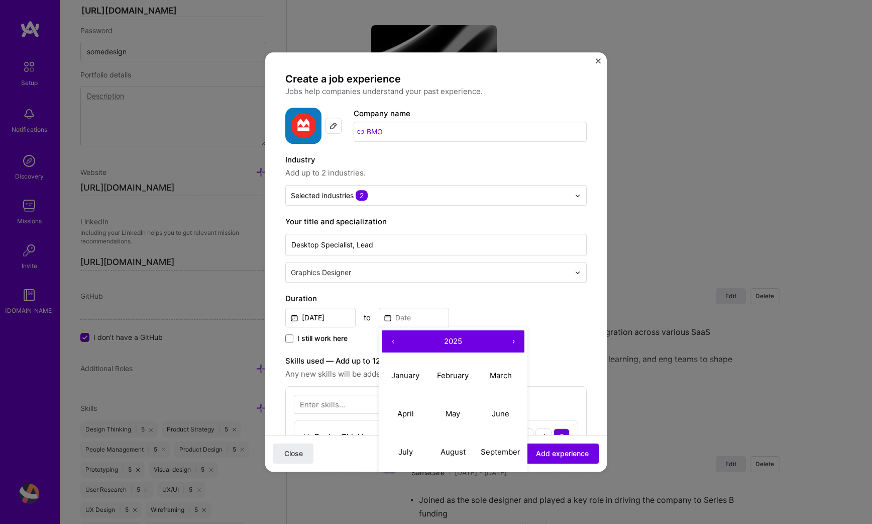
click at [390, 335] on button "‹" at bounding box center [393, 341] width 22 height 22
click at [390, 341] on button "‹" at bounding box center [393, 341] width 22 height 22
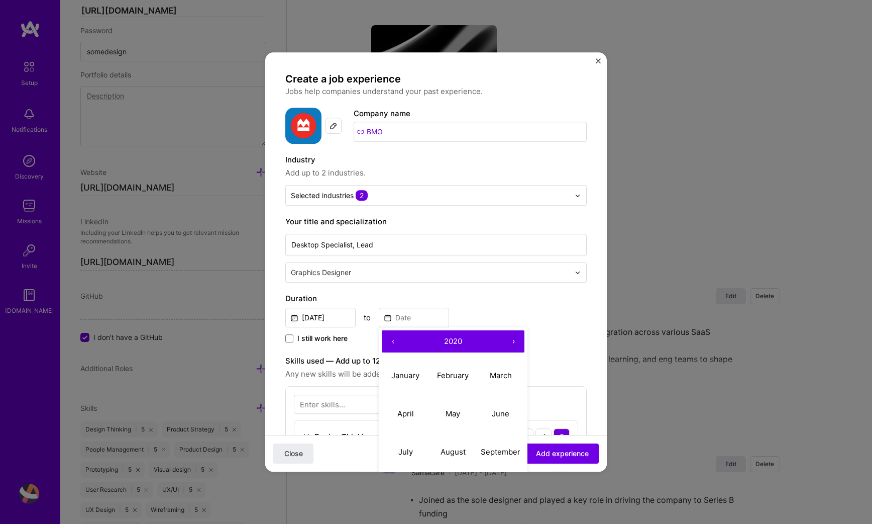
click at [390, 341] on button "‹" at bounding box center [393, 341] width 22 height 22
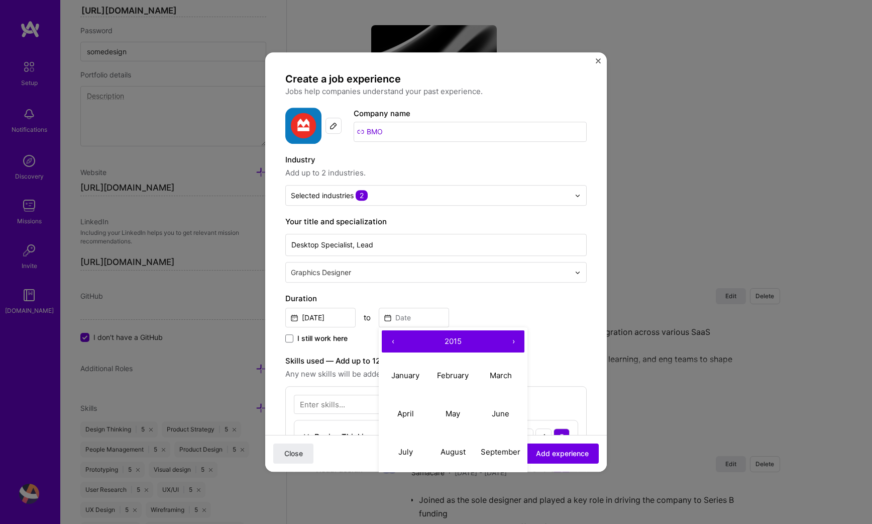
click at [390, 341] on button "‹" at bounding box center [393, 341] width 22 height 22
click at [417, 445] on button "July" at bounding box center [406, 452] width 48 height 38
type input "[DATE]"
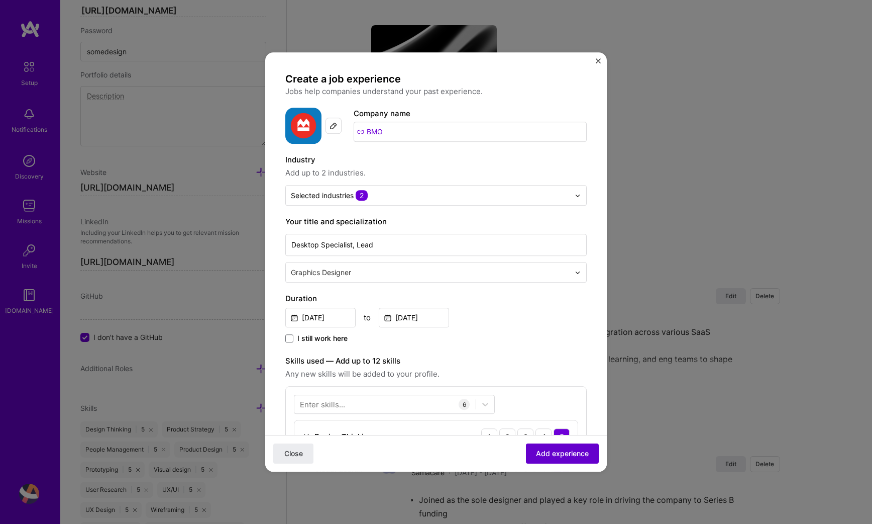
click at [549, 454] on span "Add experience" at bounding box center [562, 453] width 53 height 10
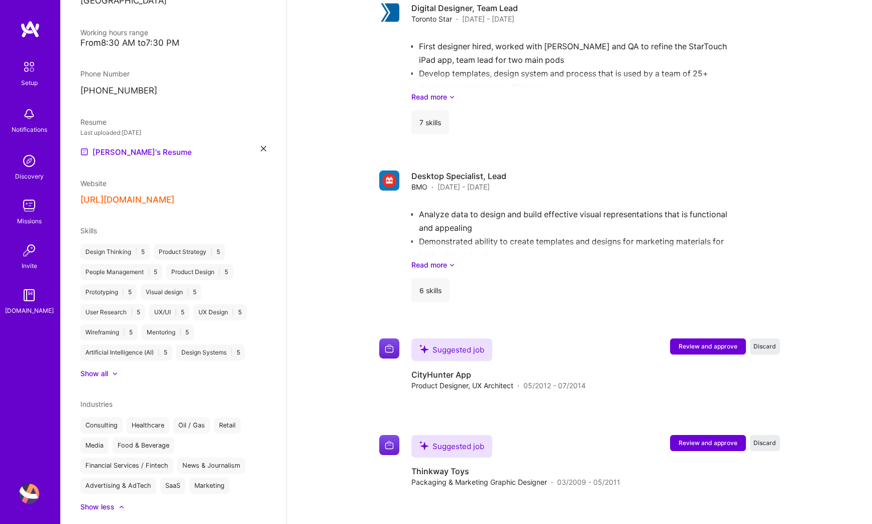
scroll to position [2516, 0]
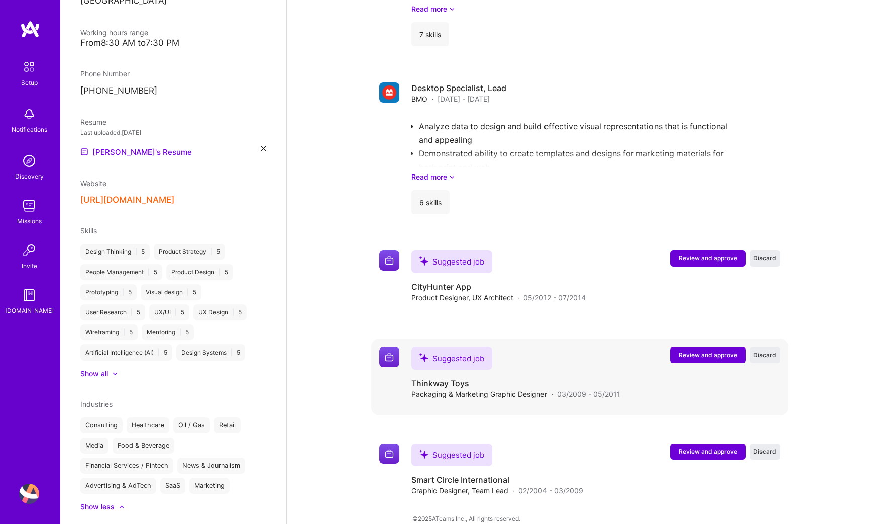
click at [691, 350] on span "Review and approve" at bounding box center [708, 354] width 59 height 9
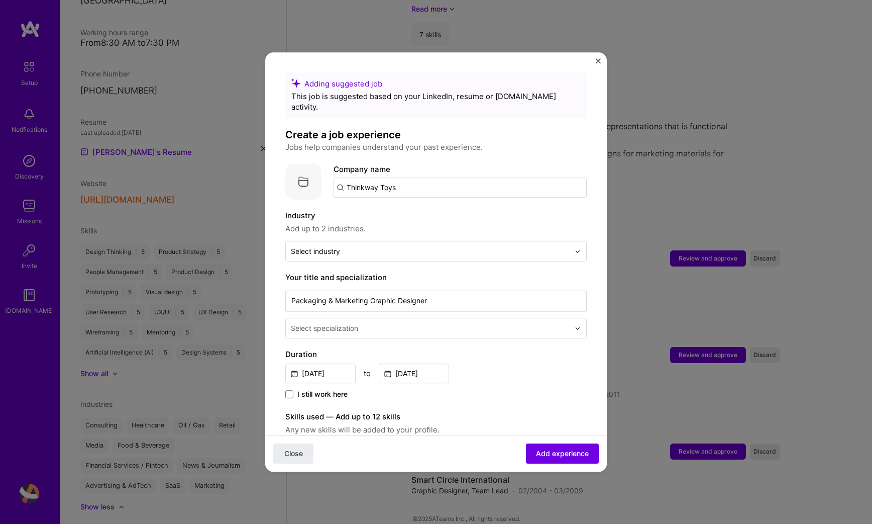
click at [507, 177] on input "Thinkway Toys" at bounding box center [460, 187] width 253 height 20
type input "Thinkway Toys"
click at [426, 207] on div "Thinkway Toys" at bounding box center [421, 216] width 63 height 18
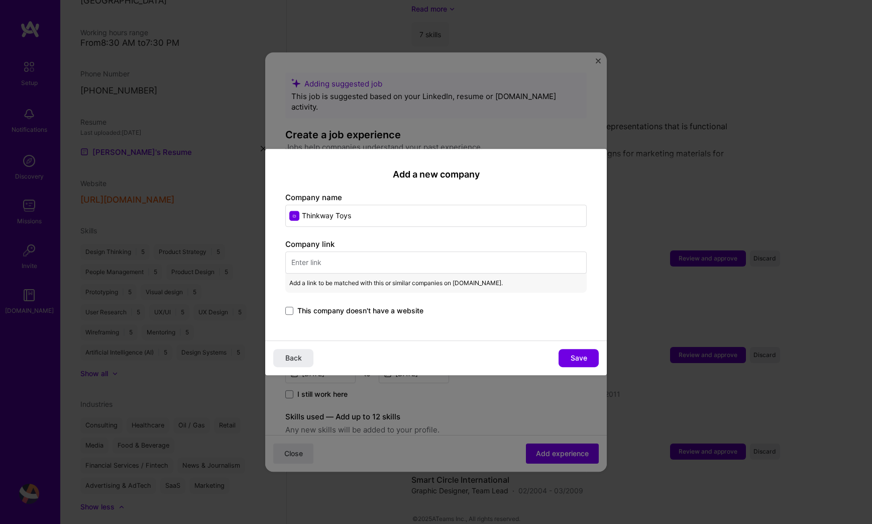
click at [340, 266] on input "text" at bounding box center [436, 262] width 302 height 22
paste input "[URL][DOMAIN_NAME]"
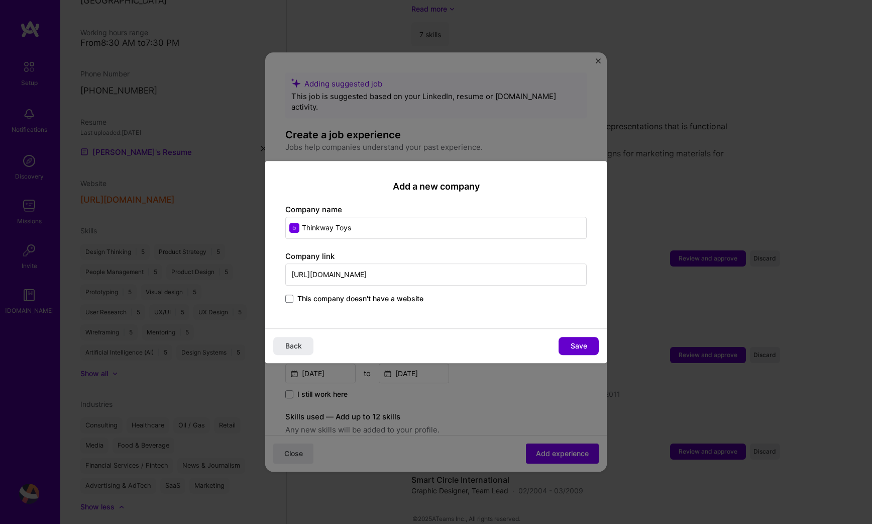
type input "[URL][DOMAIN_NAME]"
click at [578, 349] on span "Save" at bounding box center [579, 346] width 17 height 10
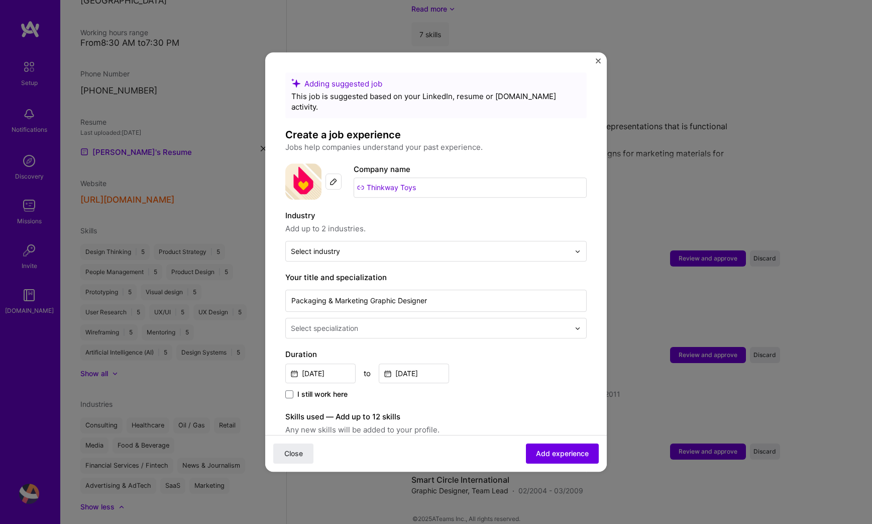
click at [496, 323] on input "text" at bounding box center [431, 328] width 281 height 11
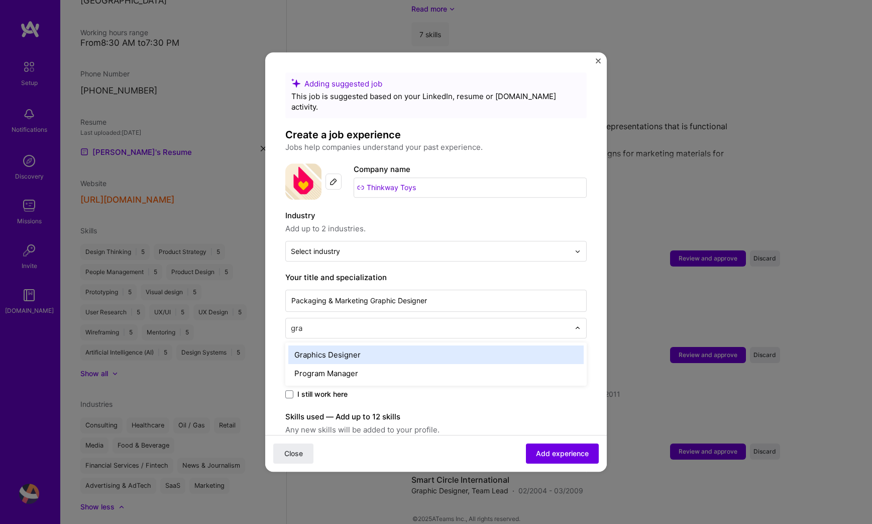
type input "grap"
click at [467, 345] on div "Graphics Designer" at bounding box center [436, 354] width 296 height 19
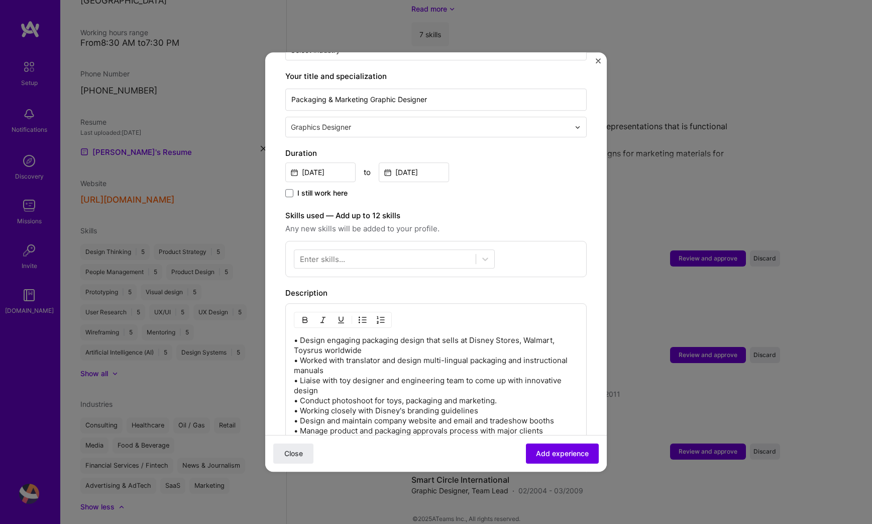
scroll to position [239, 0]
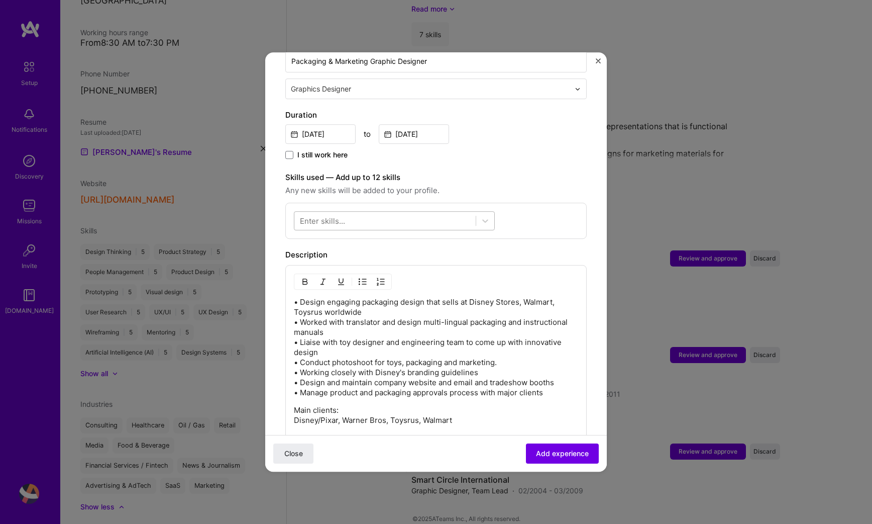
click at [399, 213] on div at bounding box center [385, 221] width 181 height 17
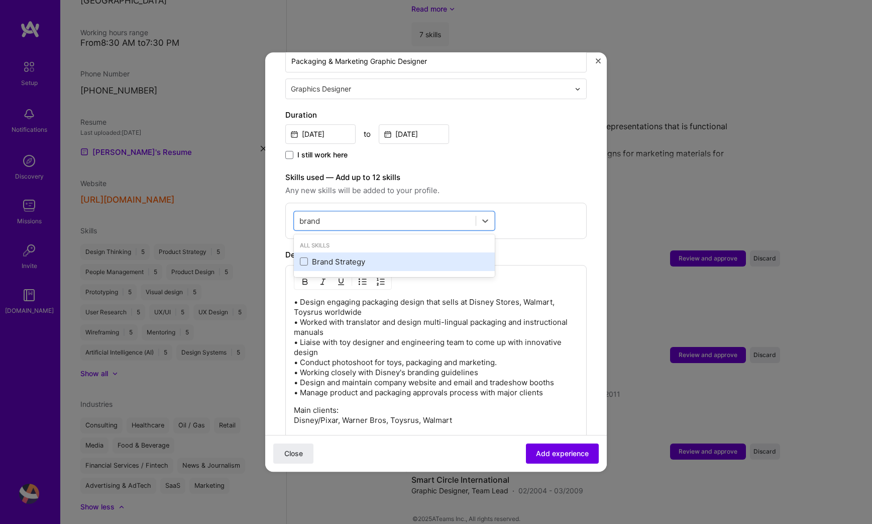
click at [368, 256] on div "Brand Strategy" at bounding box center [394, 261] width 189 height 11
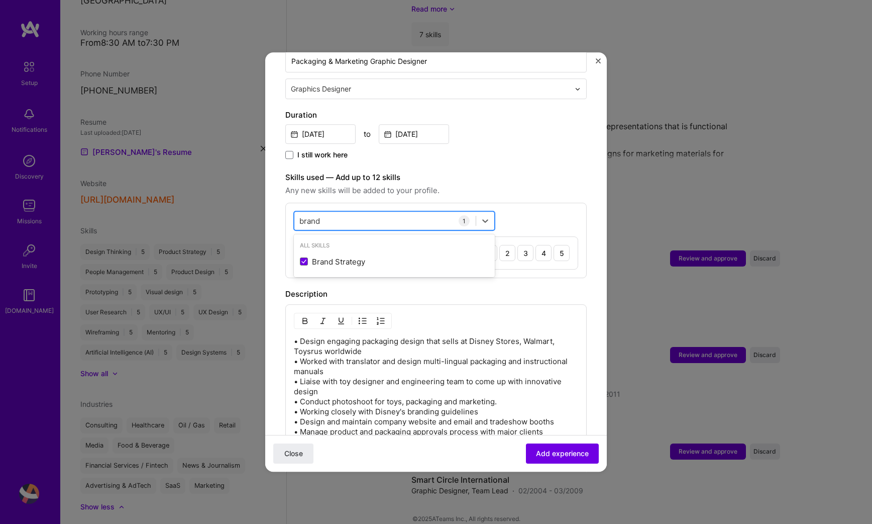
click at [379, 213] on div "brand brand" at bounding box center [385, 221] width 181 height 17
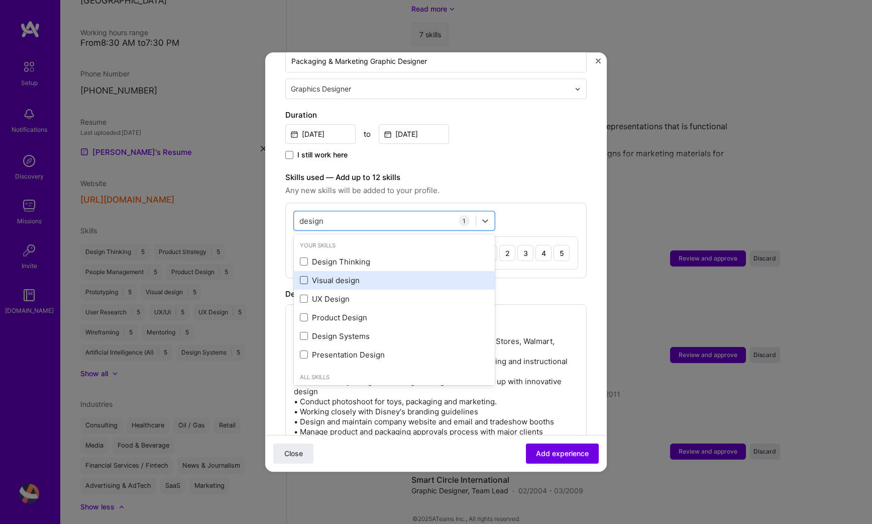
click at [300, 276] on span at bounding box center [304, 280] width 8 height 8
click at [0, 0] on input "checkbox" at bounding box center [0, 0] width 0 height 0
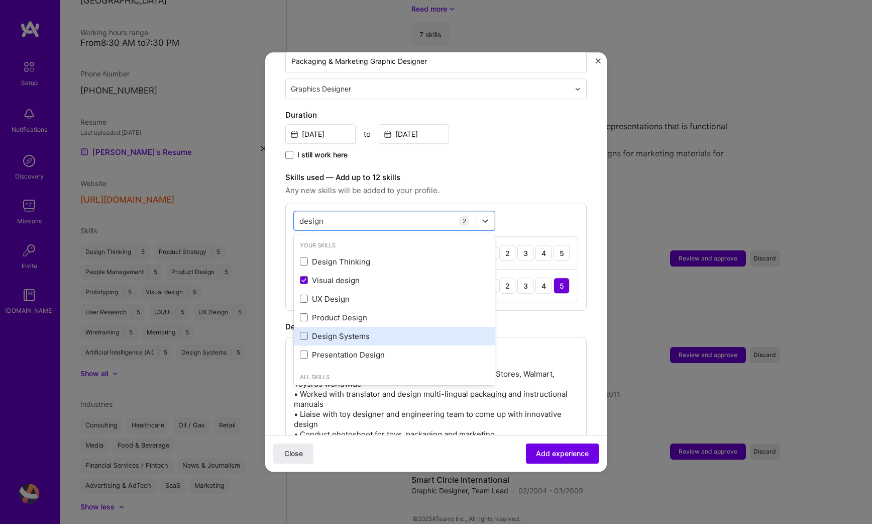
click at [304, 327] on div "Design Systems" at bounding box center [394, 336] width 201 height 19
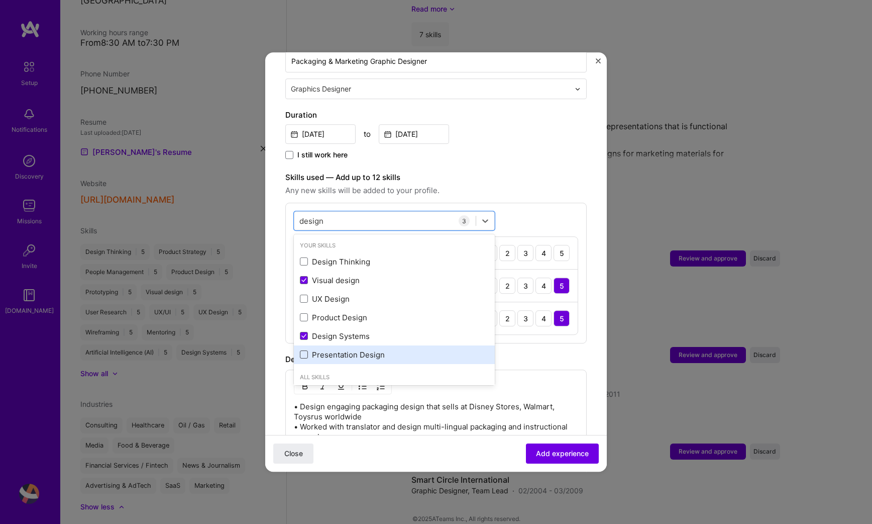
click at [306, 351] on span at bounding box center [304, 355] width 8 height 8
click at [0, 0] on input "checkbox" at bounding box center [0, 0] width 0 height 0
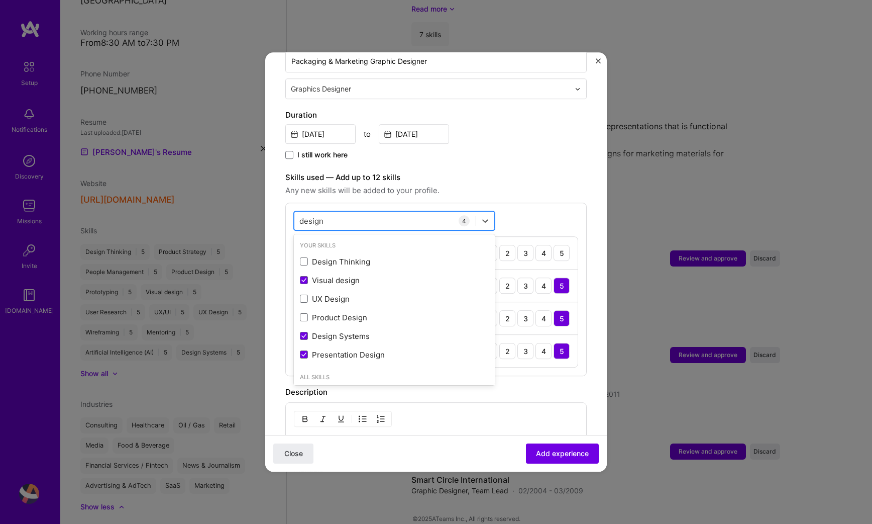
click at [354, 213] on div "design design" at bounding box center [385, 221] width 181 height 17
type input "booth"
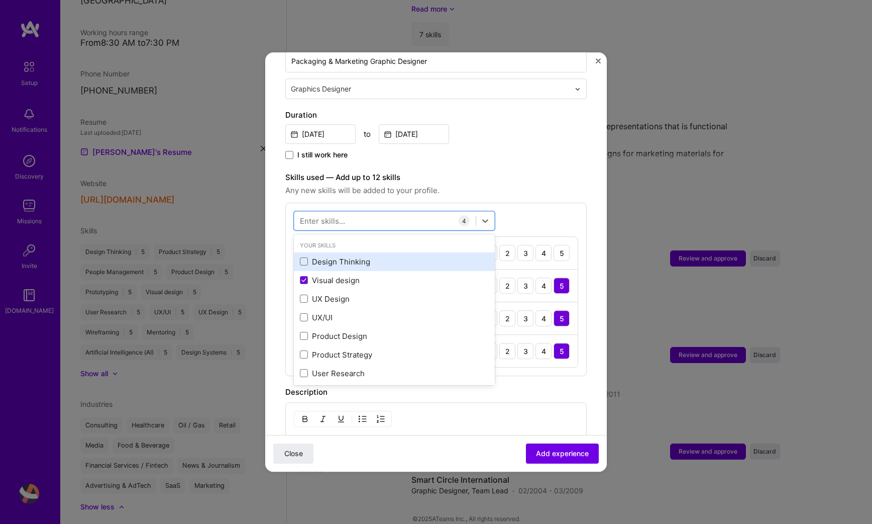
click at [369, 252] on div "Design Thinking" at bounding box center [394, 261] width 201 height 19
click at [510, 171] on label "Skills used — Add up to 12 skills" at bounding box center [436, 177] width 302 height 12
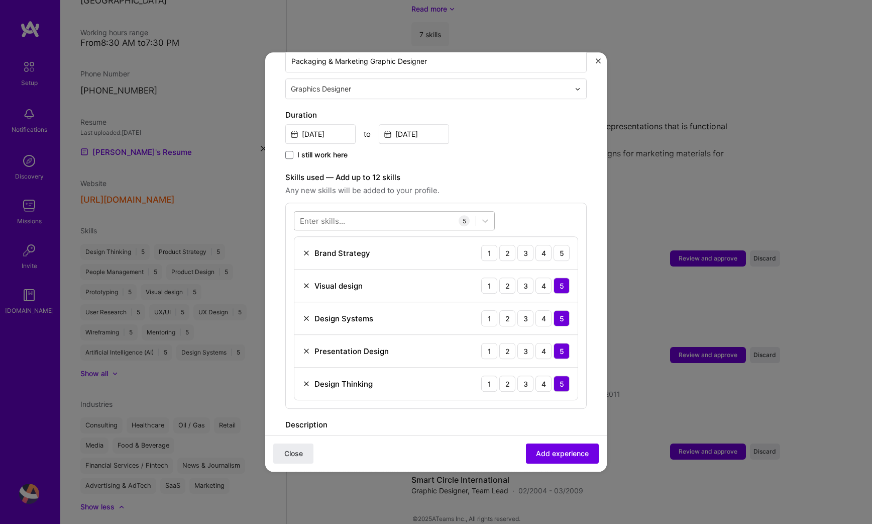
click at [416, 213] on div at bounding box center [385, 221] width 181 height 17
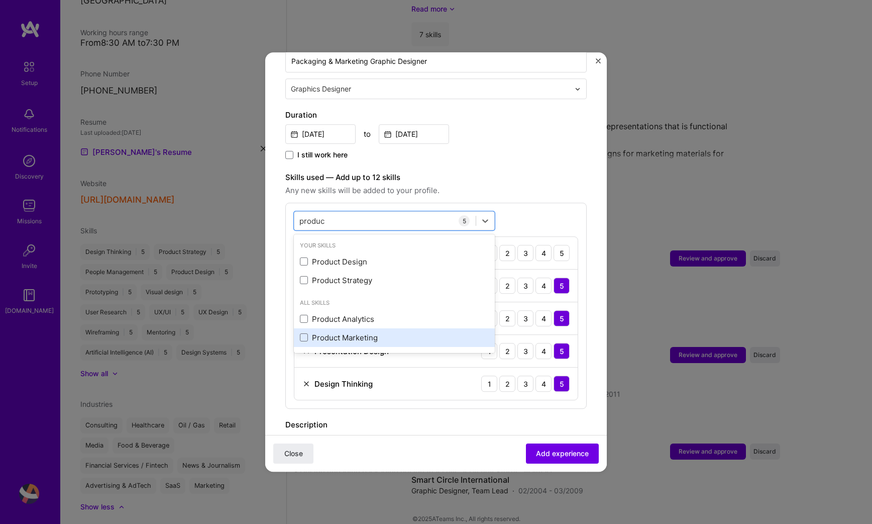
click at [336, 332] on div "Product Marketing" at bounding box center [394, 337] width 189 height 11
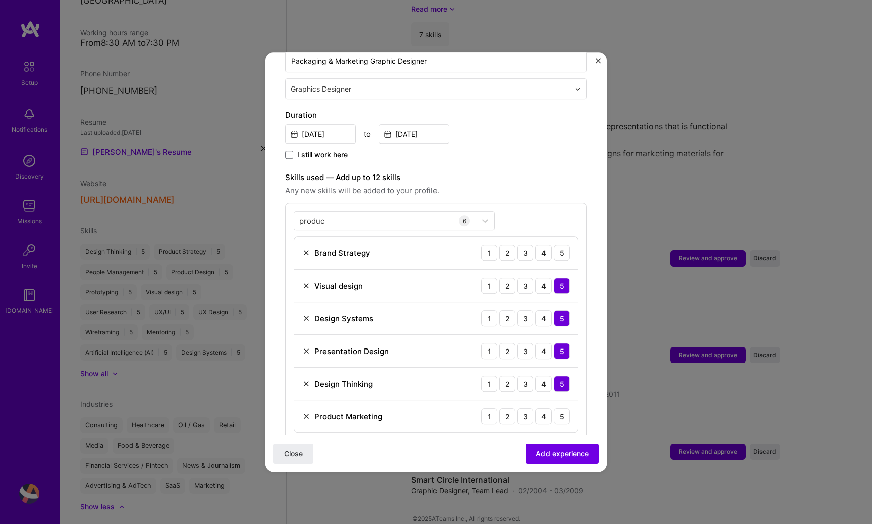
click at [522, 184] on span "Any new skills will be added to your profile." at bounding box center [436, 190] width 302 height 12
click at [559, 408] on div "5" at bounding box center [562, 416] width 16 height 16
click at [562, 245] on div "5" at bounding box center [562, 253] width 16 height 16
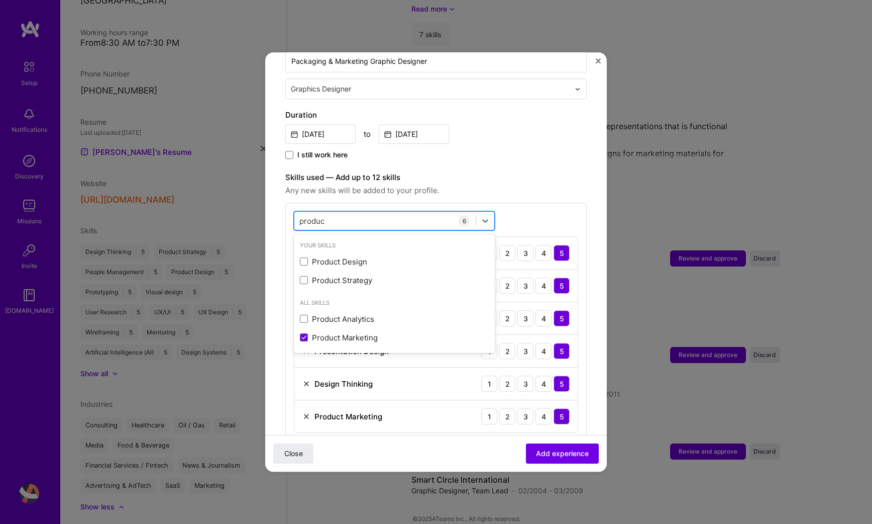
click at [398, 213] on div "produc produc" at bounding box center [385, 221] width 181 height 17
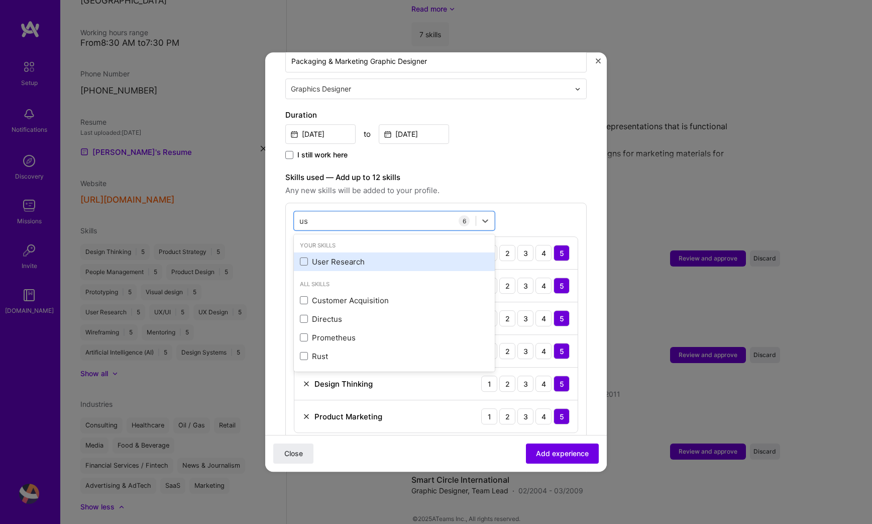
click at [362, 256] on div "User Research" at bounding box center [394, 261] width 189 height 11
type input "us"
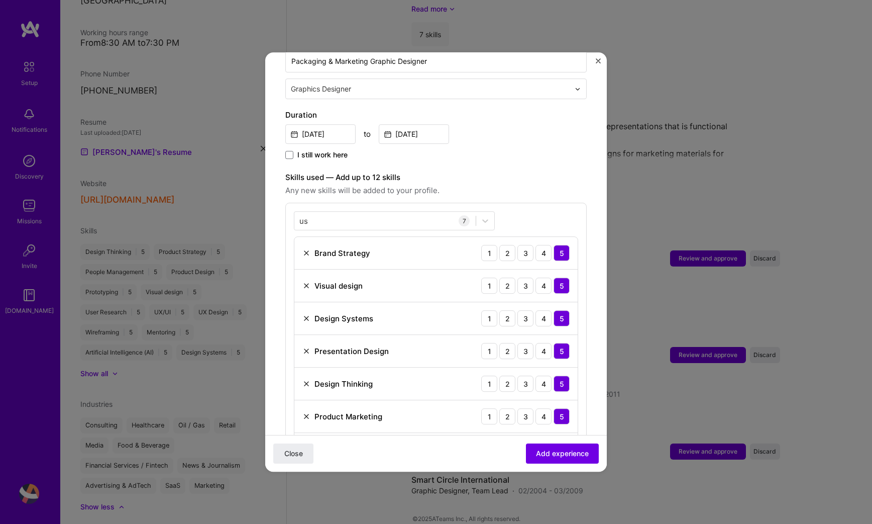
click at [544, 207] on div "us us 7 Brand Strategy 1 2 3 4 5 Visual design 1 2 3 4 5 Design Systems 1 2 3 4…" at bounding box center [436, 338] width 302 height 271
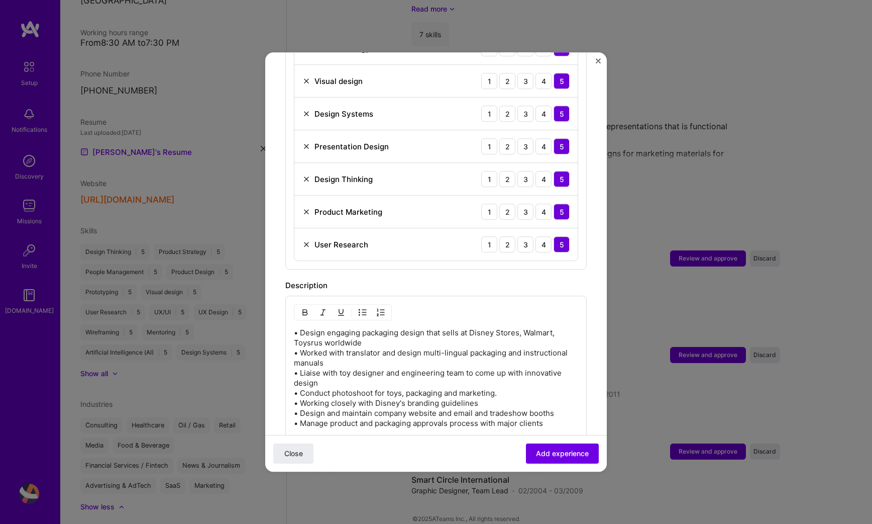
scroll to position [568, 0]
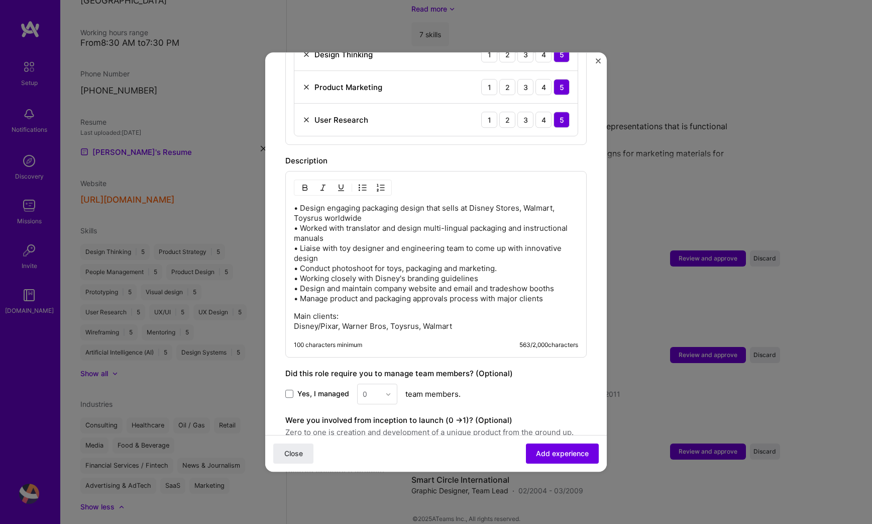
click at [474, 252] on p "• Design engaging packaging design that sells at Disney Stores, Walmart, Toysru…" at bounding box center [436, 253] width 284 height 101
click at [450, 211] on p "• Design engaging packaging design that sells at Disney Stores, Walmart, Toysru…" at bounding box center [436, 253] width 284 height 101
click at [355, 215] on p "• Design engaging packaging design that sells at Disney Stores, Walmart, Toysru…" at bounding box center [436, 253] width 284 height 101
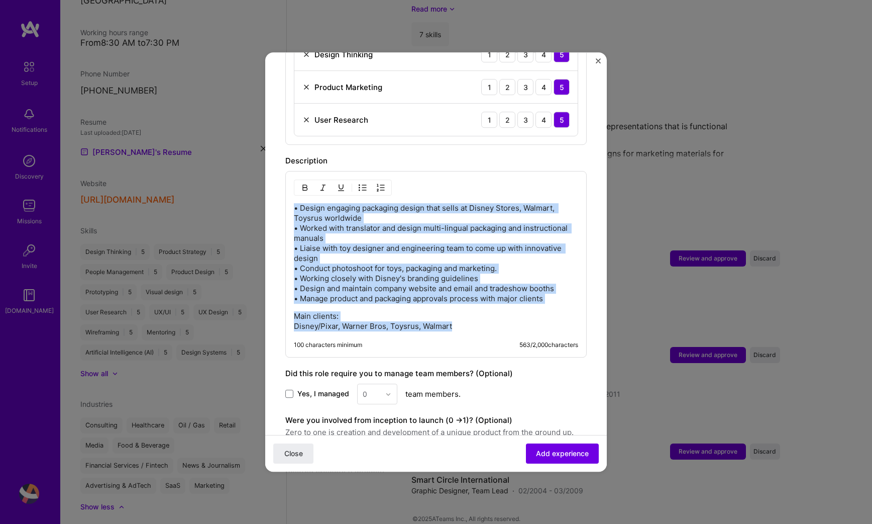
click at [363, 181] on button "button" at bounding box center [362, 187] width 15 height 12
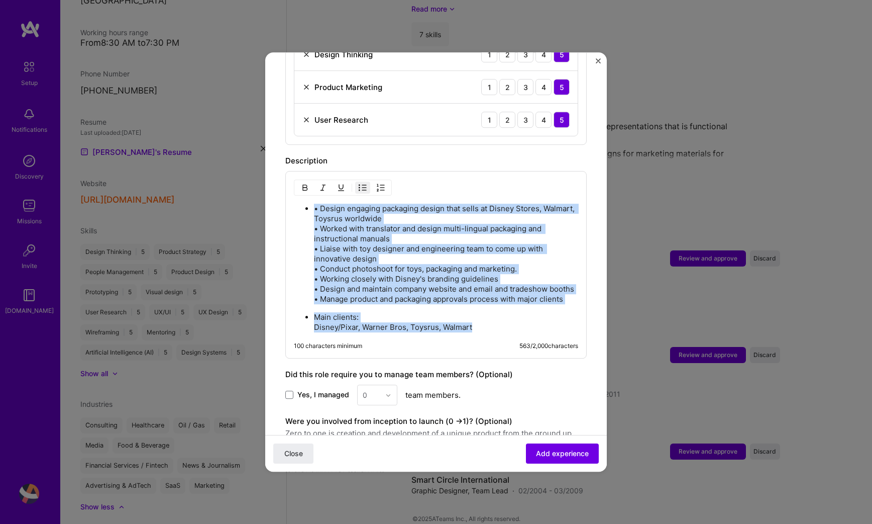
click at [321, 204] on p "• Design engaging packaging design that sells at Disney Stores, Walmart, Toysru…" at bounding box center [446, 254] width 264 height 101
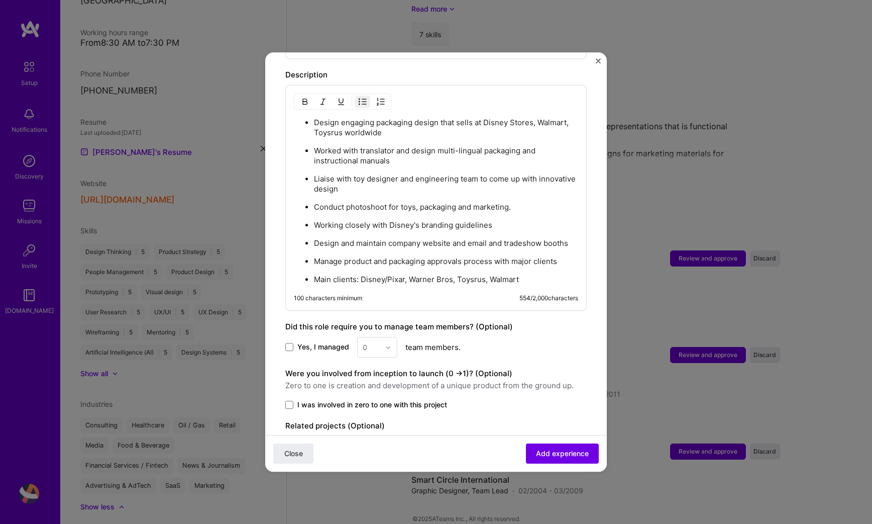
scroll to position [699, 0]
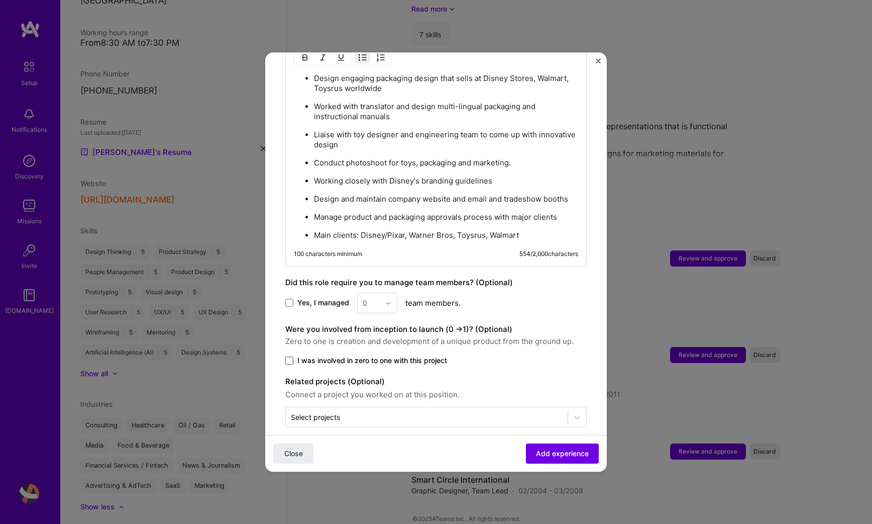
click at [291, 356] on span at bounding box center [289, 360] width 8 height 8
click at [0, 0] on input "I was involved in zero to one with this project" at bounding box center [0, 0] width 0 height 0
click at [562, 453] on span "Add experience" at bounding box center [562, 453] width 53 height 10
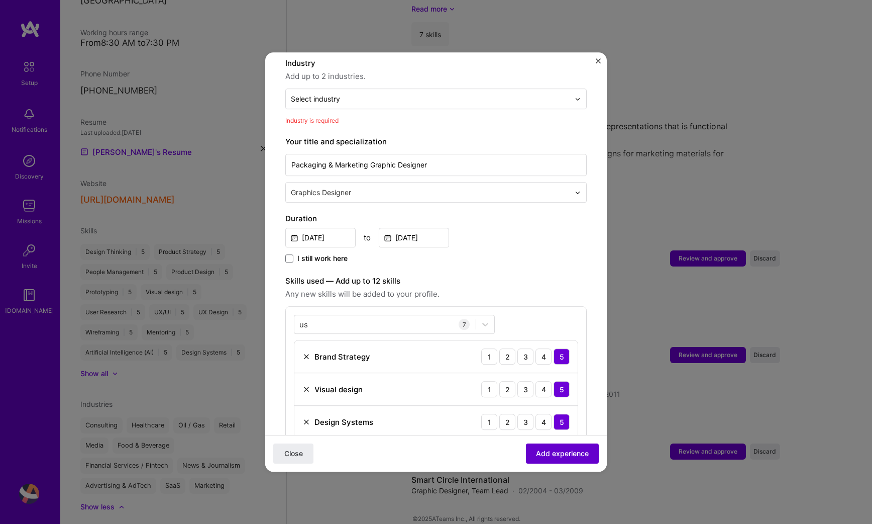
scroll to position [147, 0]
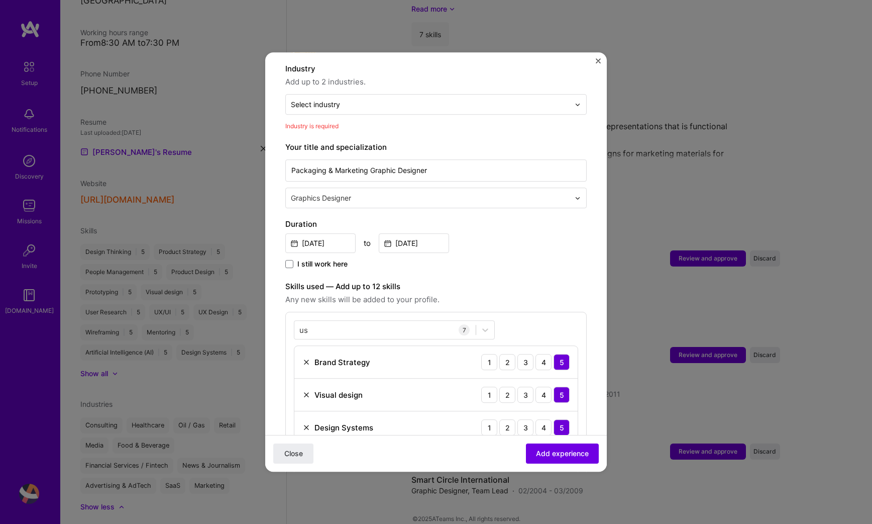
click at [427, 106] on div "Industry Add up to 2 industries. Select industry 0 Industry is required" at bounding box center [436, 97] width 302 height 68
click at [432, 98] on div at bounding box center [430, 104] width 279 height 13
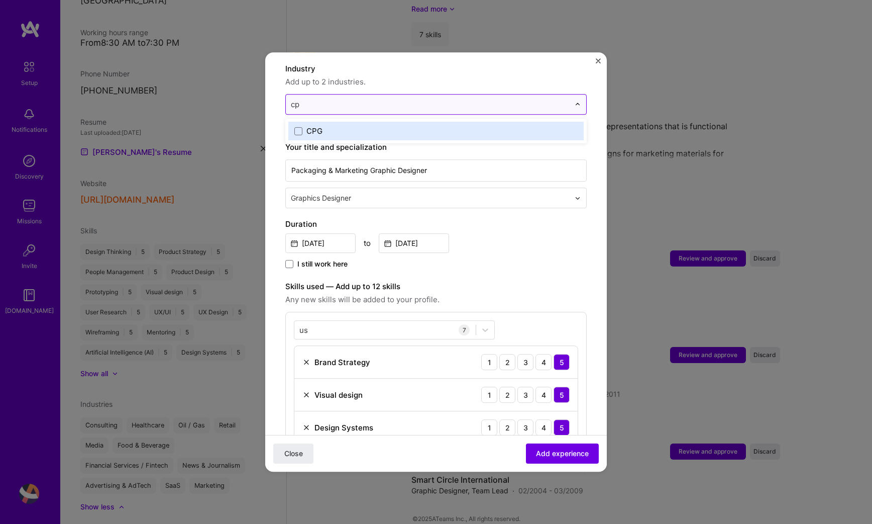
type input "cpg"
click at [409, 126] on label "CPG" at bounding box center [436, 131] width 283 height 11
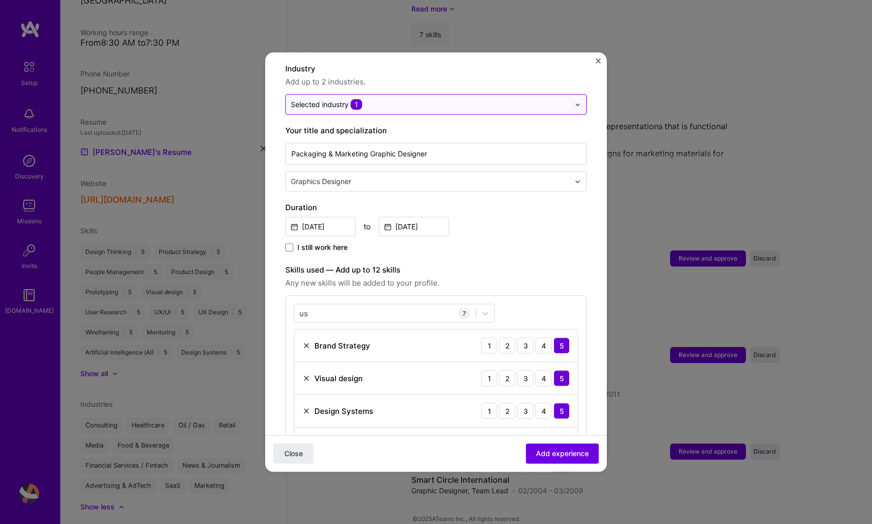
click at [409, 99] on input "text" at bounding box center [430, 104] width 279 height 11
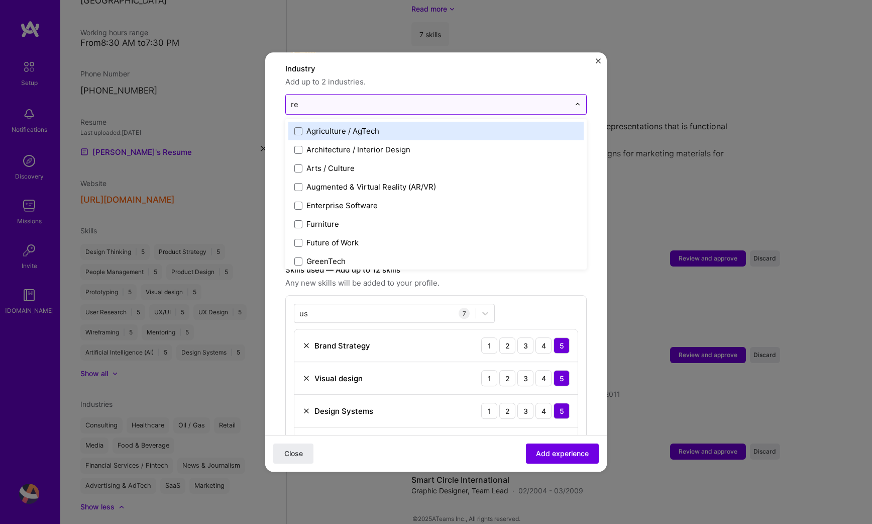
type input "ret"
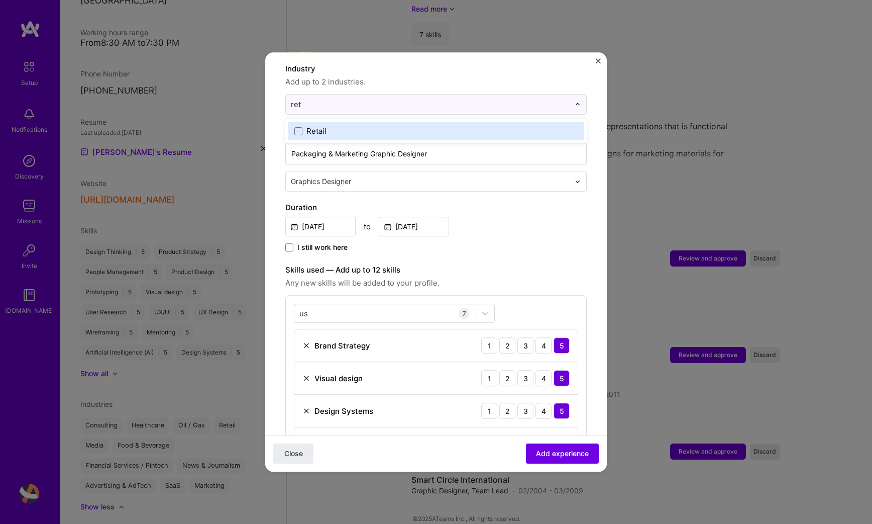
click at [393, 126] on label "Retail" at bounding box center [436, 131] width 283 height 11
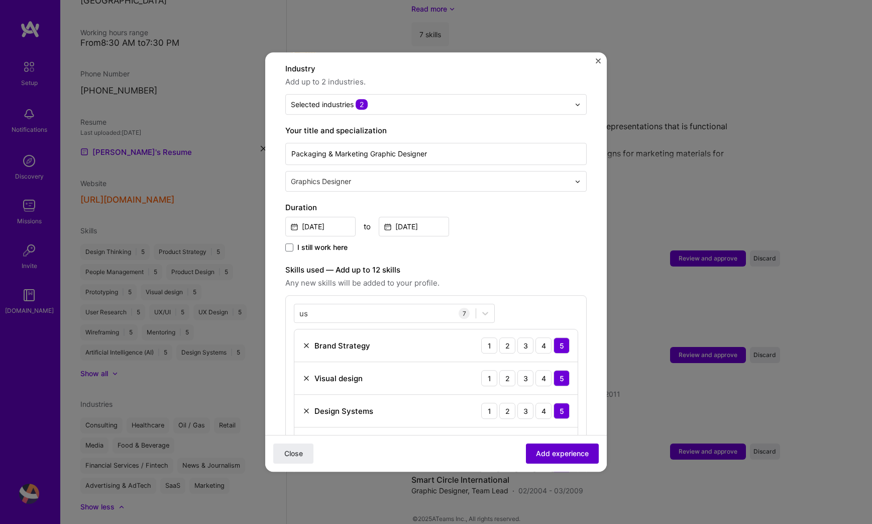
click at [570, 454] on span "Add experience" at bounding box center [562, 453] width 53 height 10
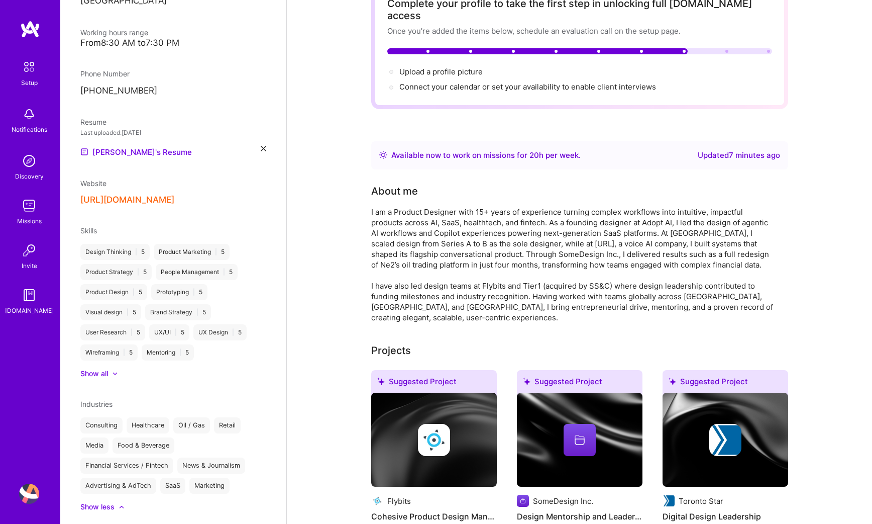
scroll to position [0, 0]
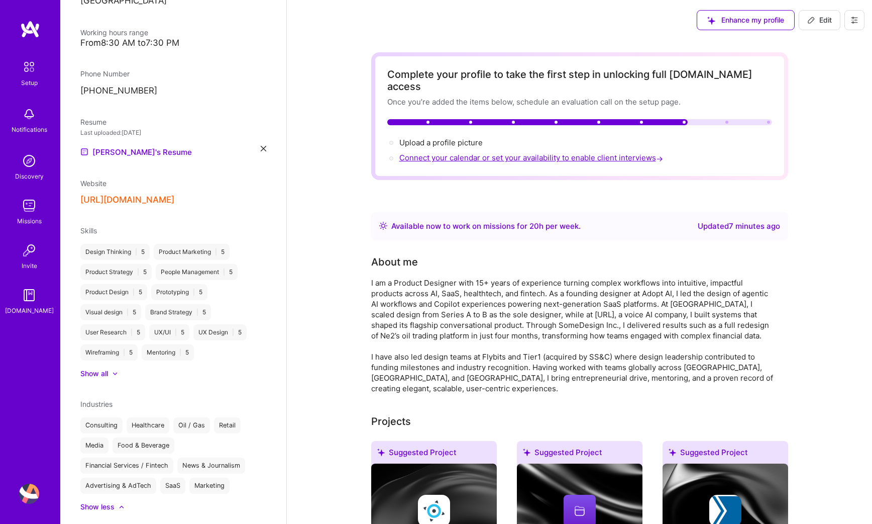
click at [643, 153] on span "Connect your calendar or set your availability to enable client interviews →" at bounding box center [533, 158] width 266 height 10
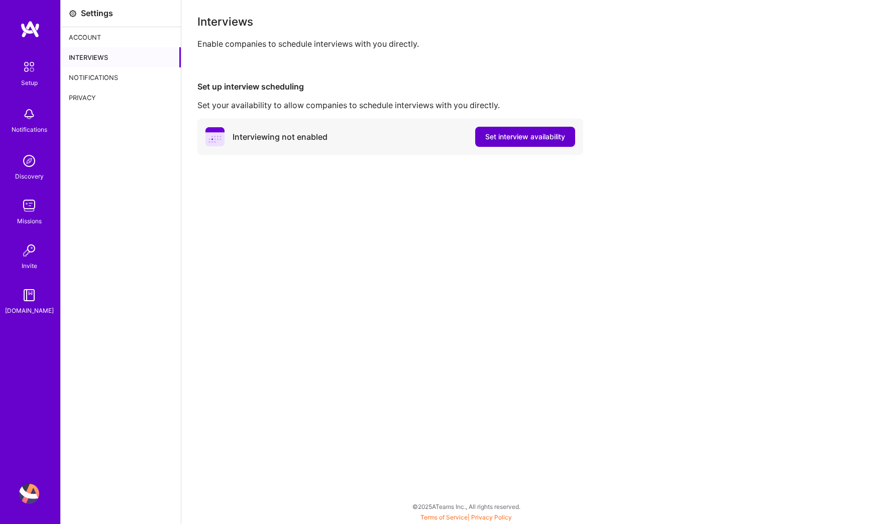
click at [520, 138] on span "Set interview availability" at bounding box center [525, 137] width 80 height 10
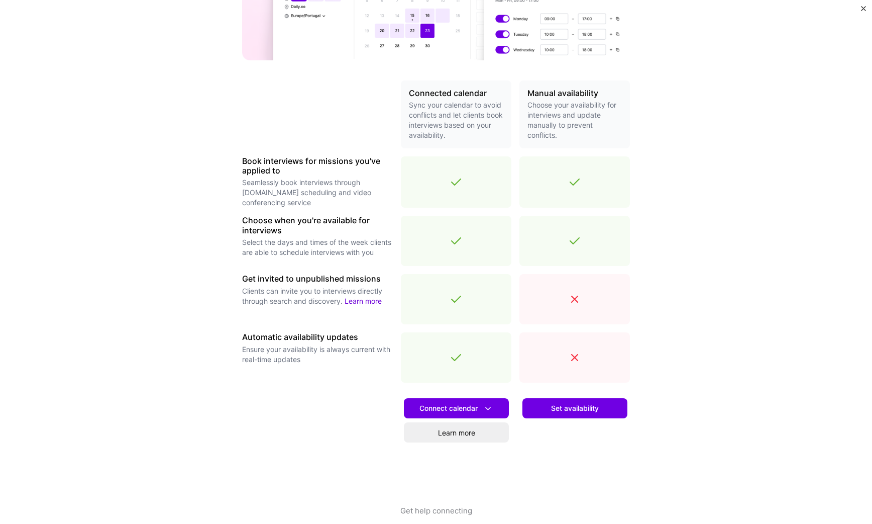
scroll to position [179, 0]
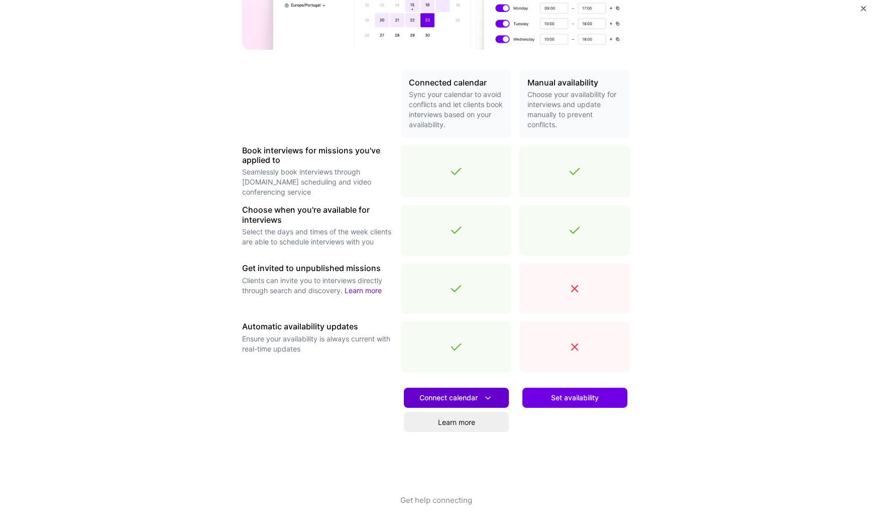
click at [486, 395] on icon at bounding box center [488, 398] width 11 height 11
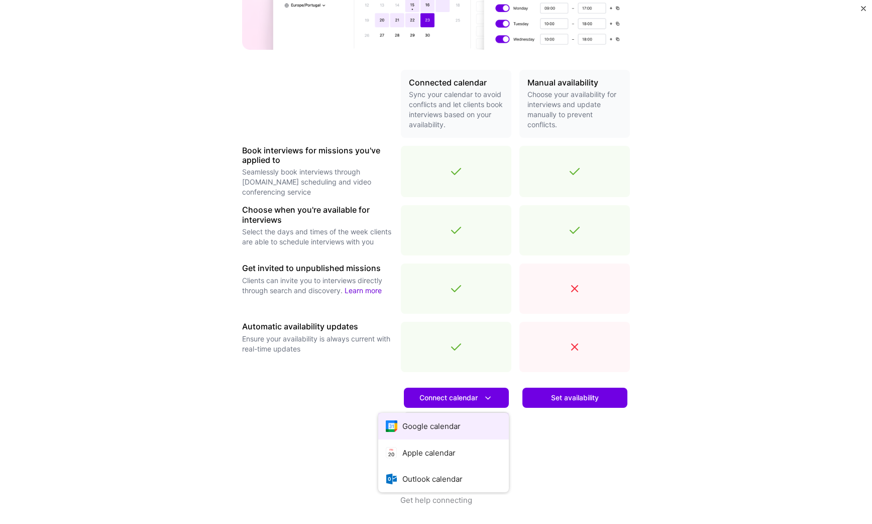
click at [479, 417] on button "Google calendar" at bounding box center [443, 426] width 131 height 27
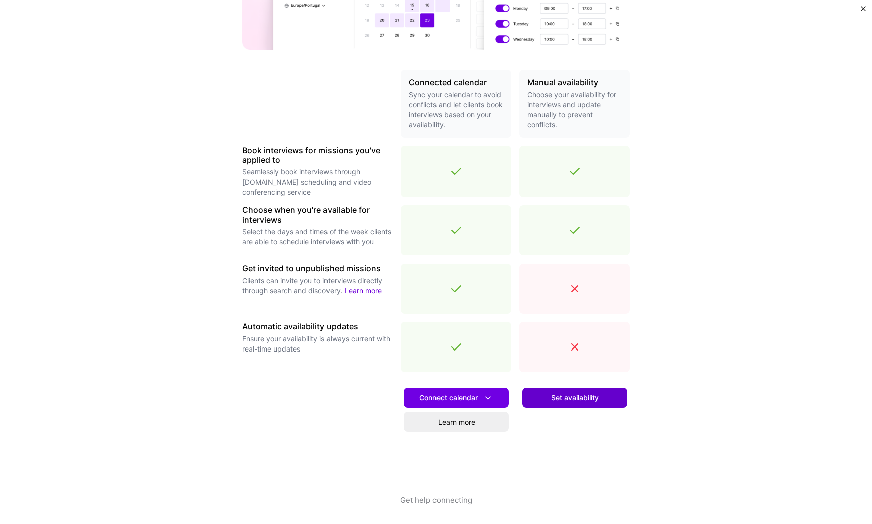
click at [577, 397] on span "Set availability" at bounding box center [575, 398] width 48 height 10
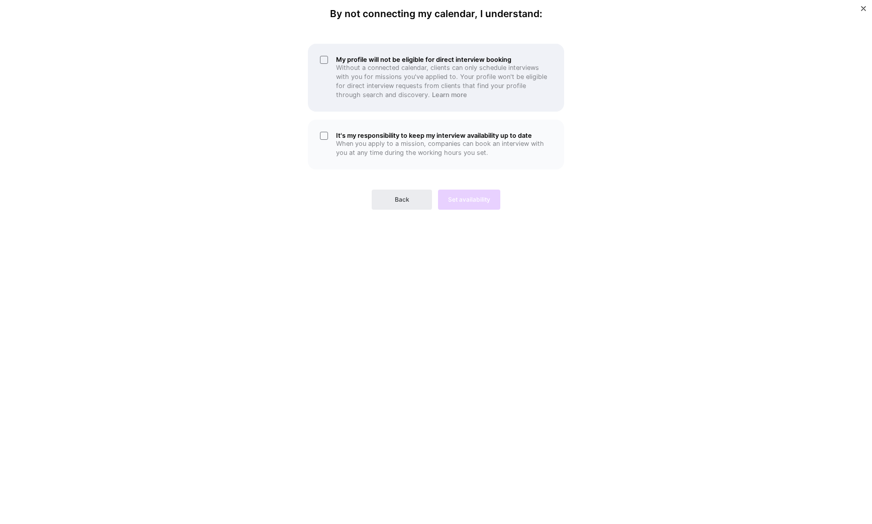
click at [408, 65] on p "Without a connected calendar, clients can only schedule interviews with you for…" at bounding box center [444, 81] width 216 height 36
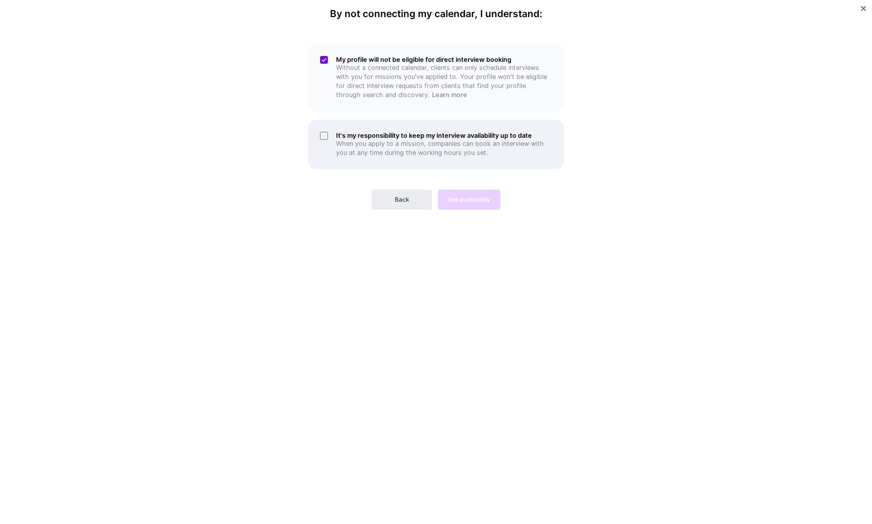
click at [396, 139] on p "When you apply to a mission, companies can book an interview with you at any ti…" at bounding box center [444, 148] width 216 height 18
click at [452, 203] on span "Set availability" at bounding box center [469, 199] width 42 height 9
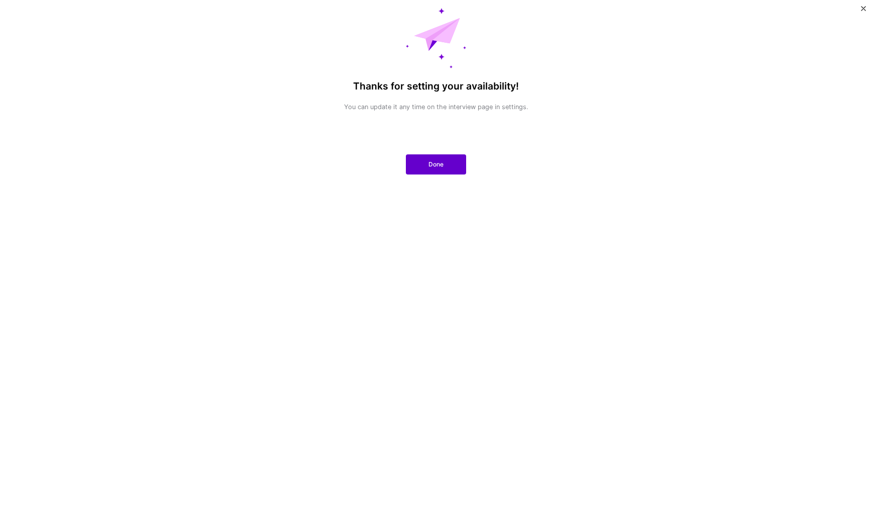
click at [444, 169] on button "Done" at bounding box center [436, 164] width 60 height 20
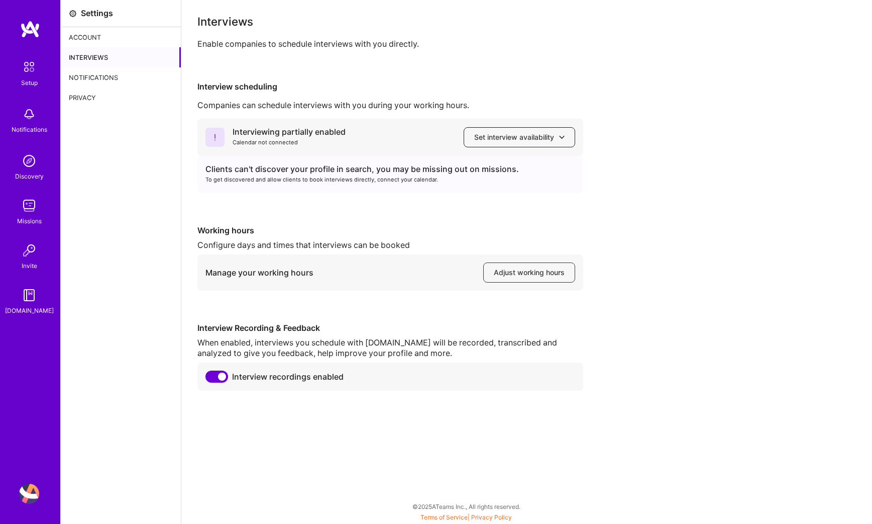
click at [529, 130] on button "Set interview availability" at bounding box center [520, 137] width 112 height 20
click at [398, 217] on div "Interviewing partially enabled Calendar not connected Set interview availabilit…" at bounding box center [527, 255] width 659 height 272
click at [495, 271] on span "Adjust working hours" at bounding box center [529, 272] width 71 height 10
click at [552, 145] on button "Set interview availability" at bounding box center [520, 137] width 112 height 20
click at [543, 161] on button "Google calendar" at bounding box center [510, 165] width 131 height 27
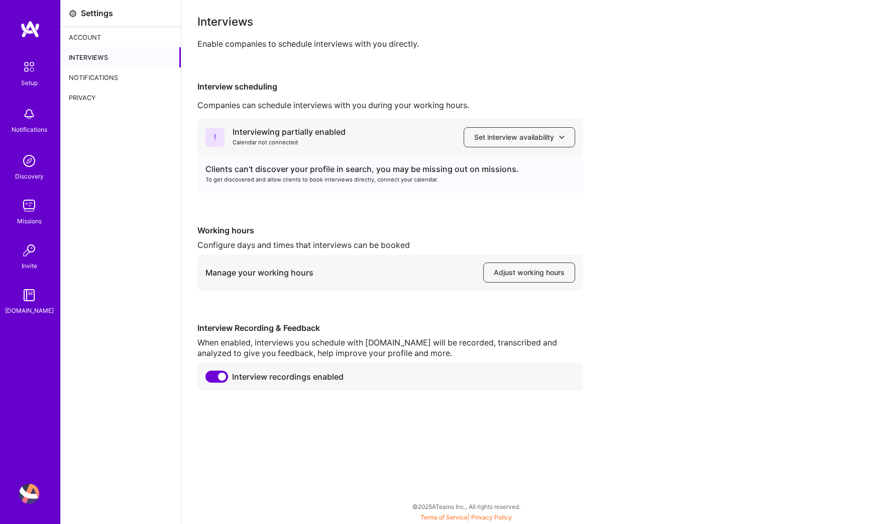
click at [216, 372] on span at bounding box center [217, 376] width 23 height 12
click at [208, 378] on input "checkbox" at bounding box center [208, 378] width 0 height 0
click at [216, 377] on span at bounding box center [217, 376] width 23 height 12
click at [208, 378] on input "checkbox" at bounding box center [208, 378] width 0 height 0
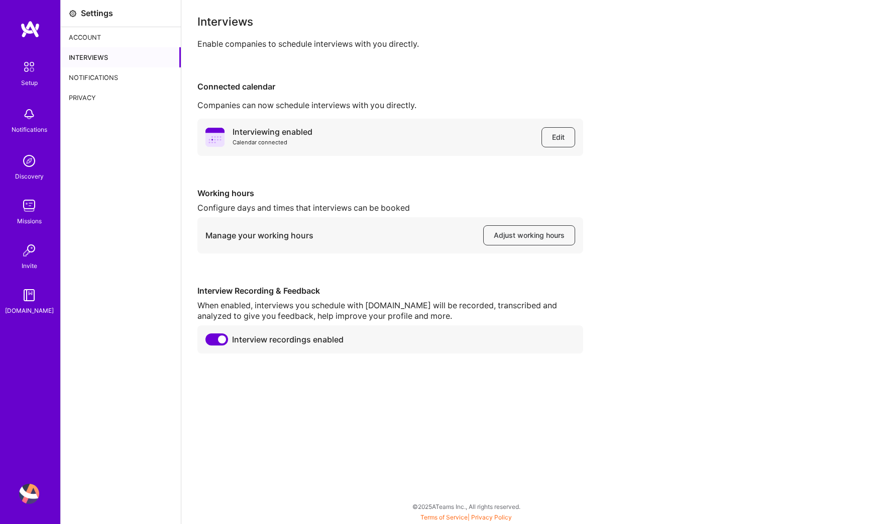
click at [128, 73] on div "Notifications" at bounding box center [121, 77] width 120 height 20
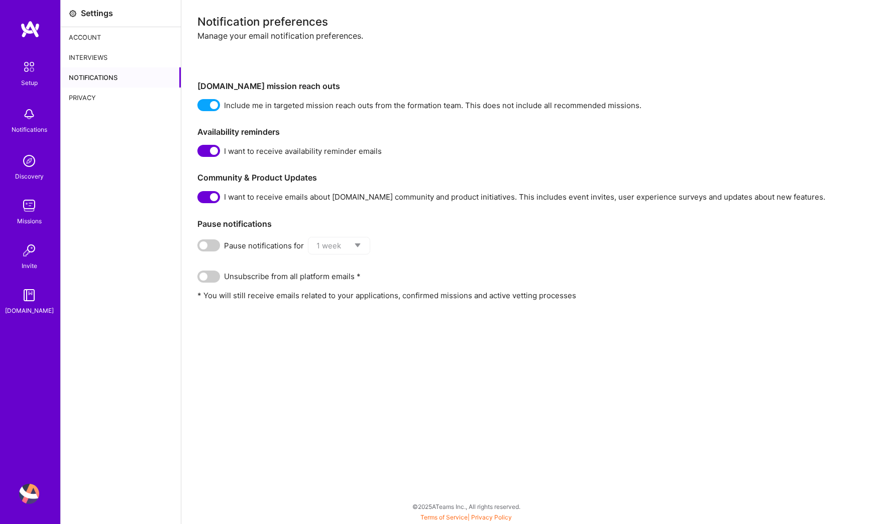
click at [102, 40] on div "Account" at bounding box center [121, 37] width 120 height 20
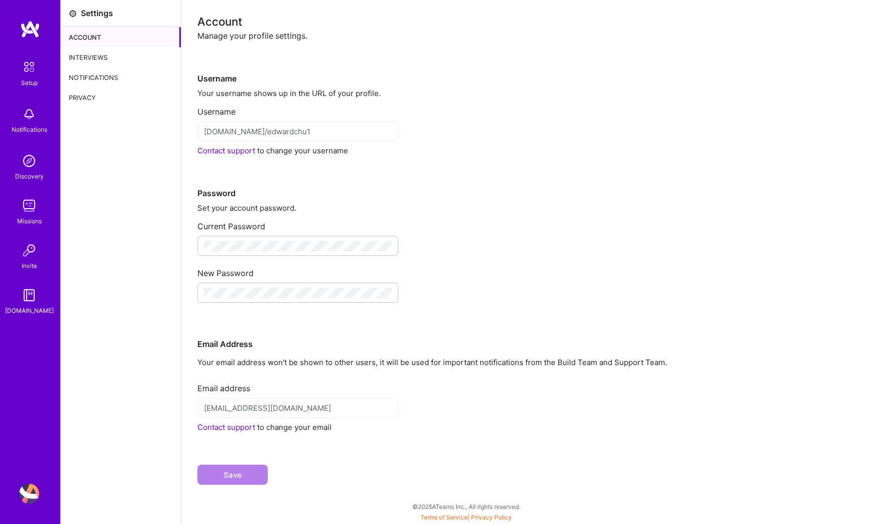
click at [308, 123] on div "platform.a.team/edwardchu1" at bounding box center [298, 131] width 201 height 20
click at [127, 60] on div "Interviews" at bounding box center [121, 57] width 120 height 20
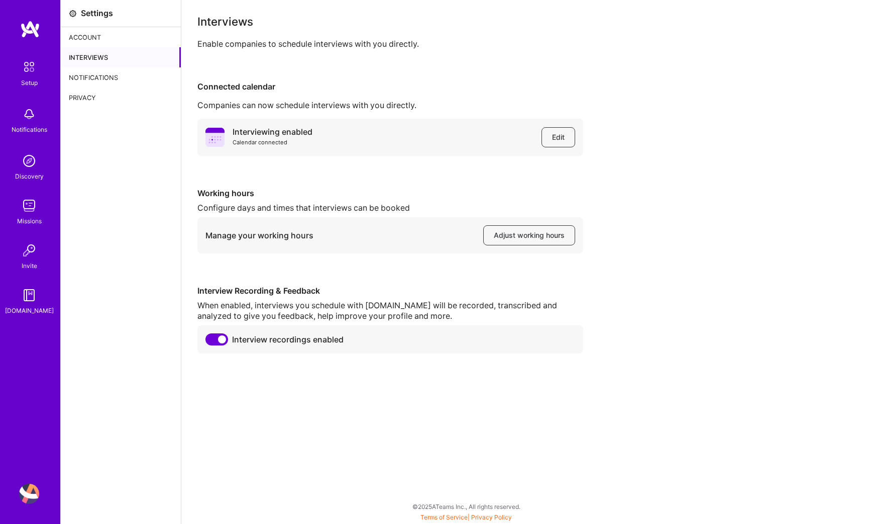
click at [127, 73] on div "Notifications" at bounding box center [121, 77] width 120 height 20
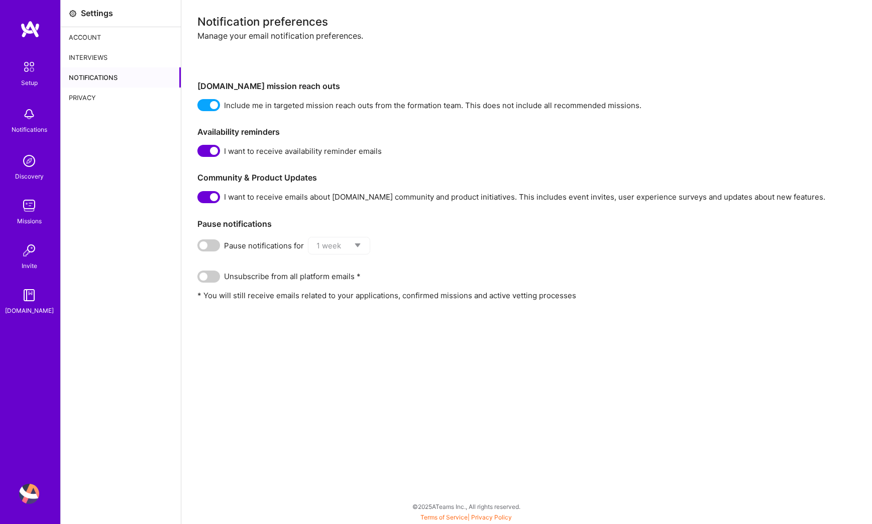
click at [126, 92] on div "Privacy" at bounding box center [121, 97] width 120 height 20
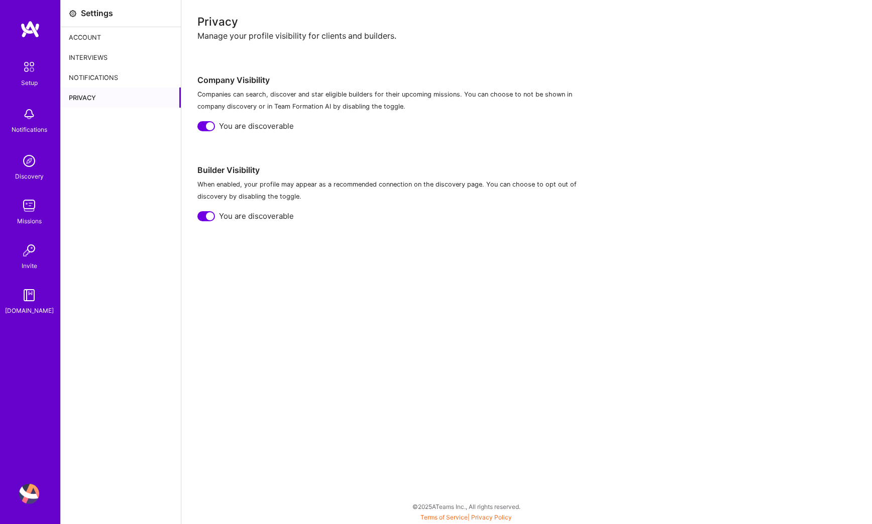
click at [37, 62] on img at bounding box center [29, 66] width 21 height 21
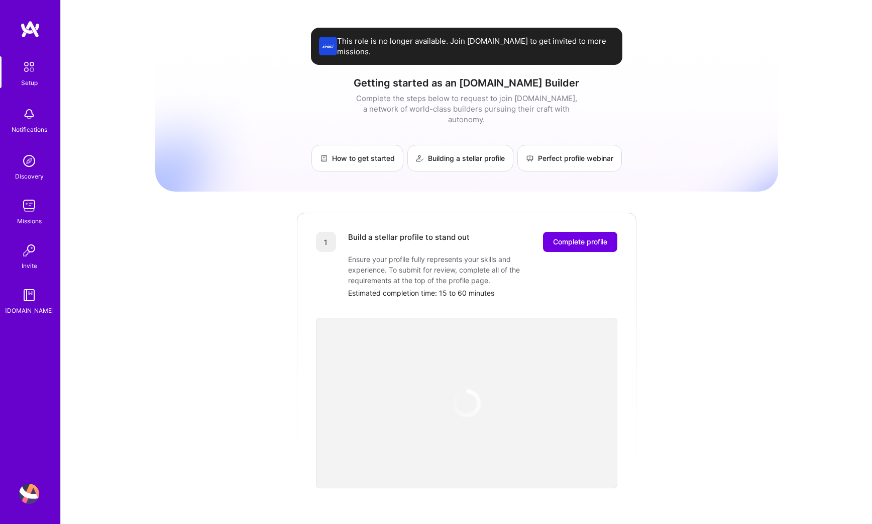
scroll to position [1, 0]
click at [569, 235] on button "Complete profile" at bounding box center [580, 241] width 74 height 20
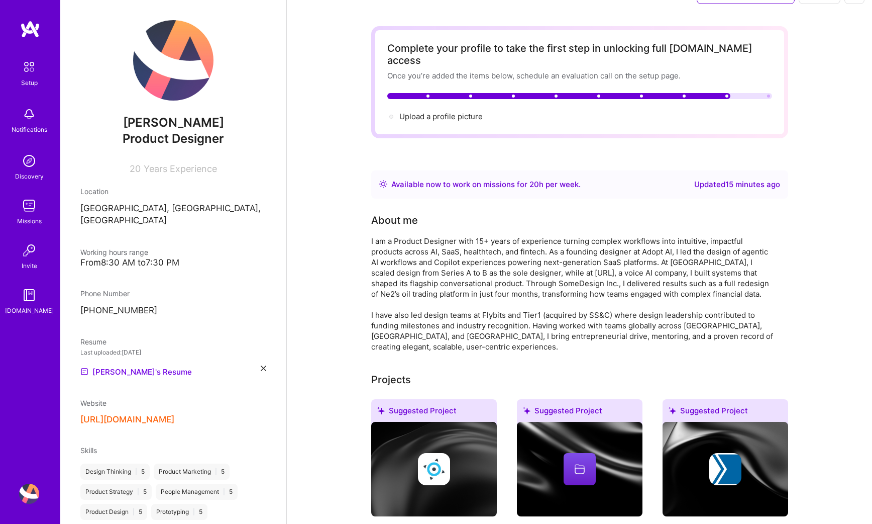
scroll to position [29, 0]
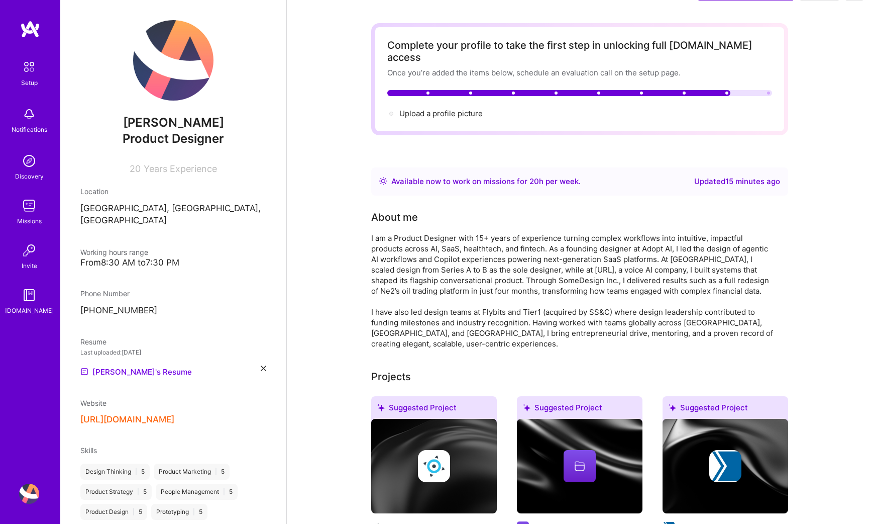
click at [545, 175] on div "Available now to work on missions for 20 h per week ." at bounding box center [485, 181] width 189 height 12
click at [697, 175] on div "Updated 15 minutes ago" at bounding box center [738, 181] width 86 height 12
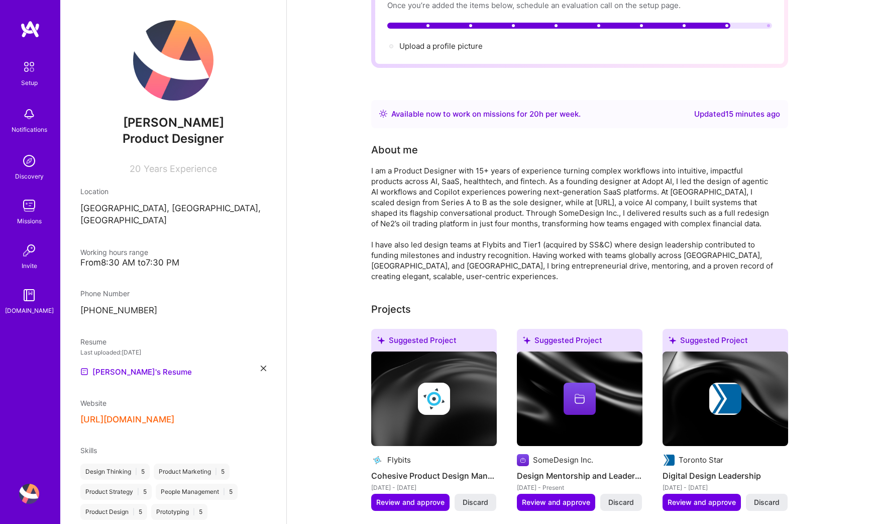
scroll to position [0, 0]
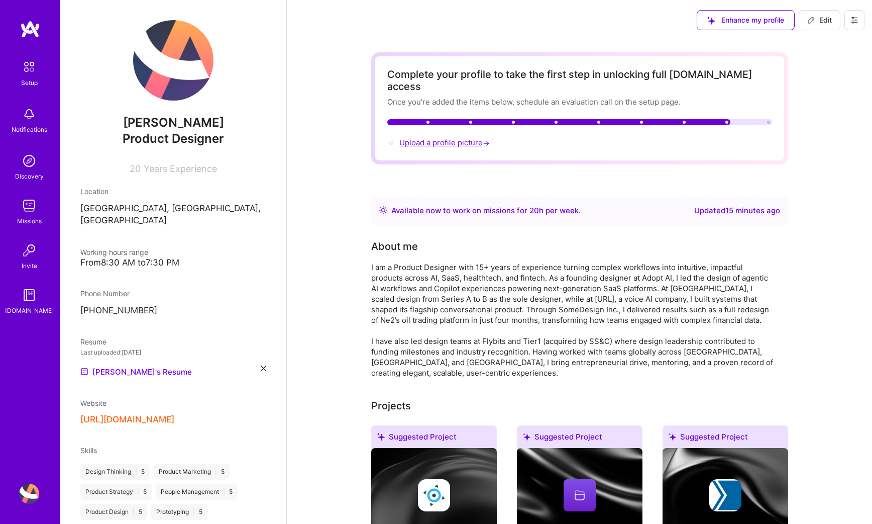
click at [465, 138] on span "Upload a profile picture →" at bounding box center [446, 143] width 92 height 10
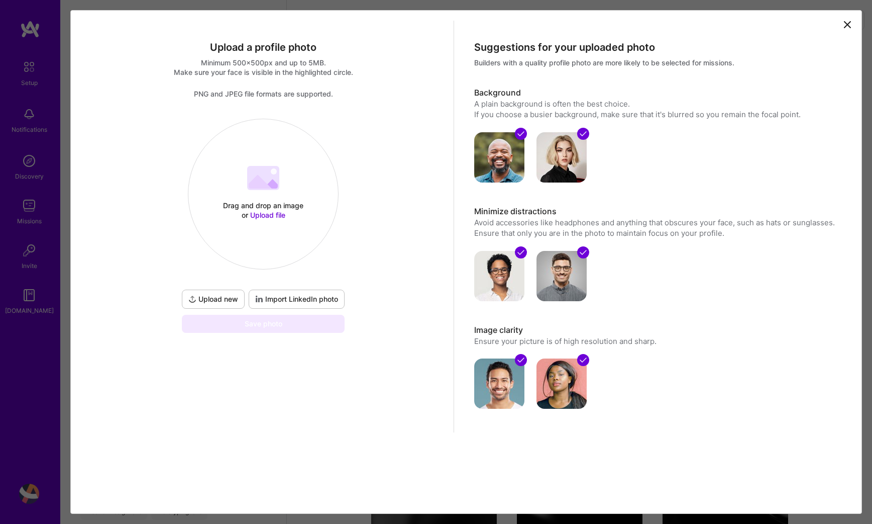
click at [221, 290] on button "Upload new" at bounding box center [213, 298] width 63 height 19
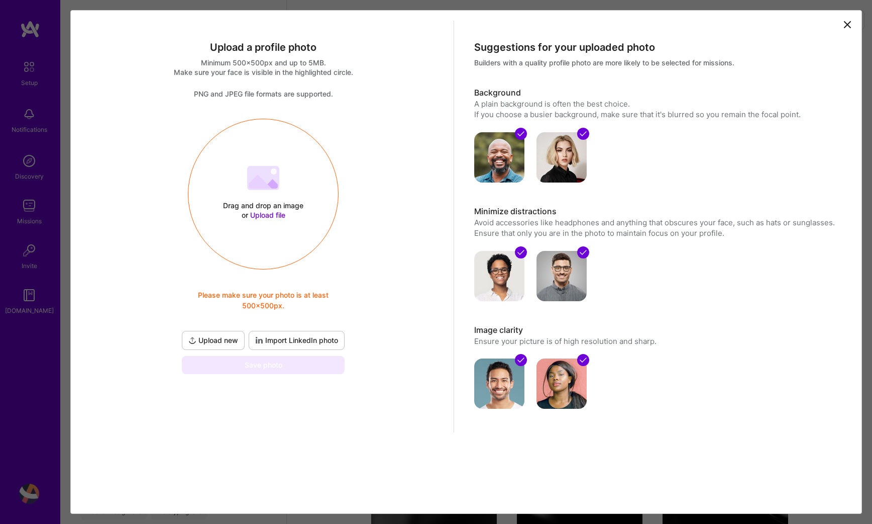
click at [213, 341] on span "Upload new" at bounding box center [213, 340] width 50 height 10
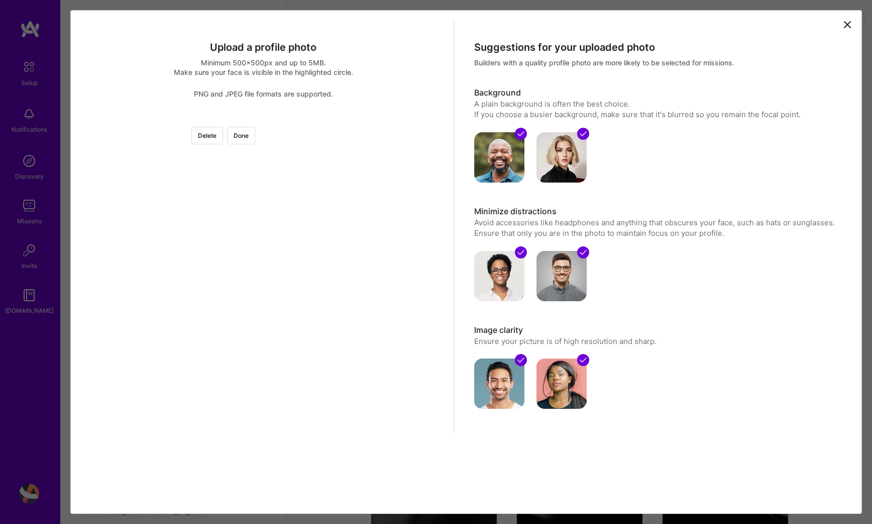
click at [323, 188] on div at bounding box center [414, 270] width 302 height 302
click at [255, 135] on button "Done" at bounding box center [241, 136] width 28 height 18
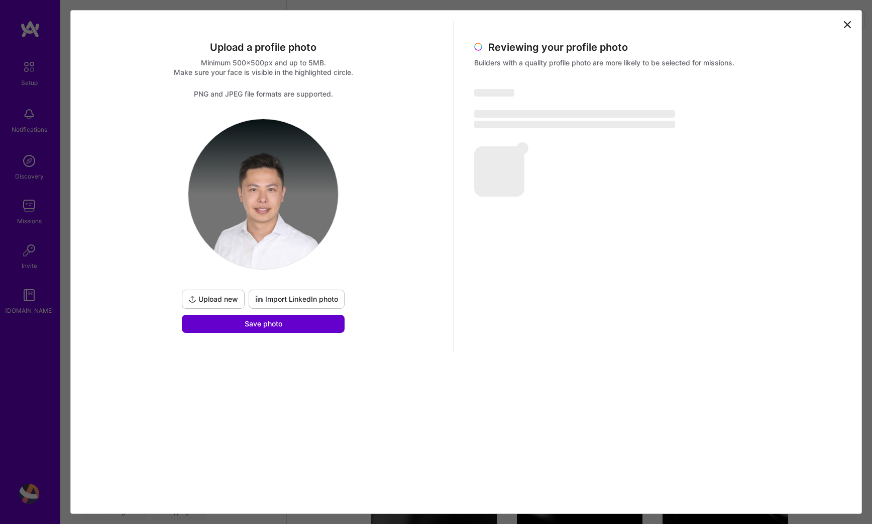
click at [308, 322] on button "Save photo" at bounding box center [263, 324] width 163 height 18
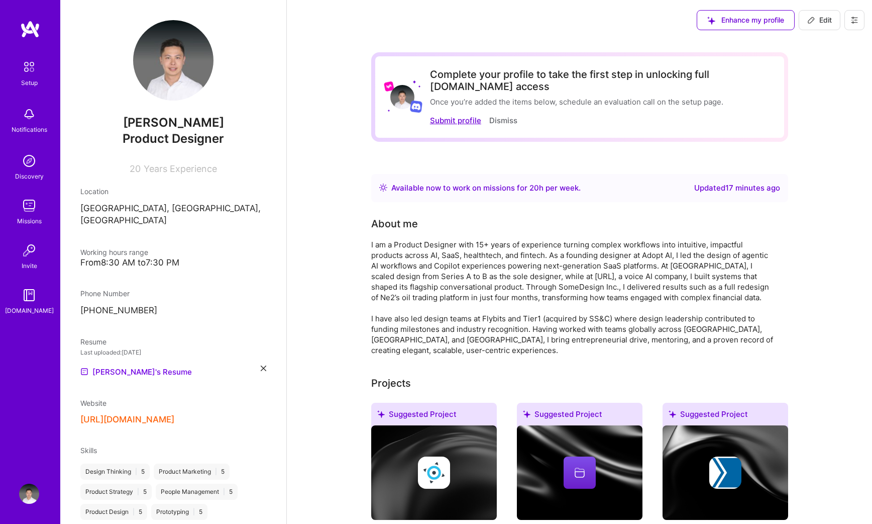
click at [461, 122] on button "Submit profile" at bounding box center [455, 120] width 51 height 11
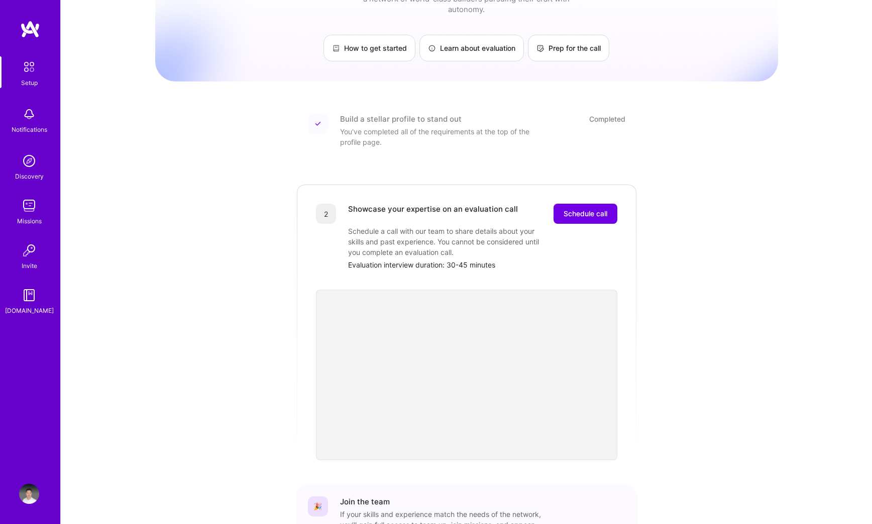
scroll to position [182, 0]
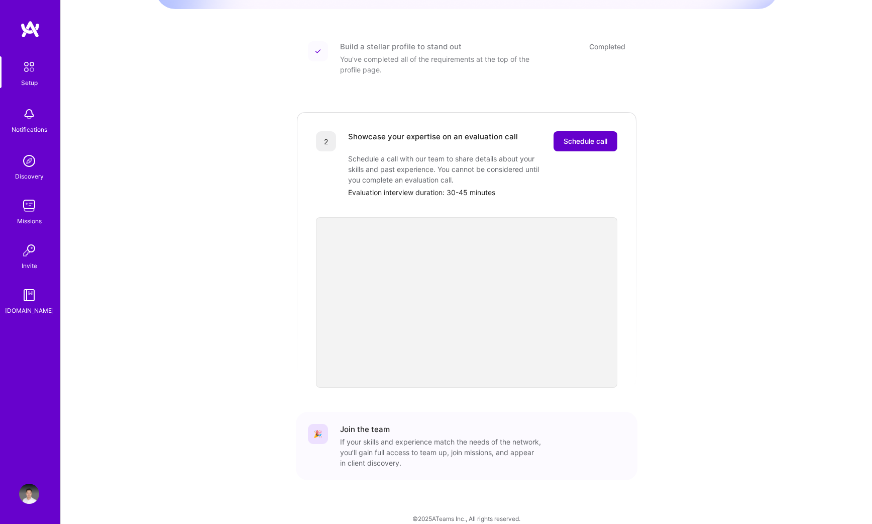
click at [577, 136] on span "Schedule call" at bounding box center [586, 141] width 44 height 10
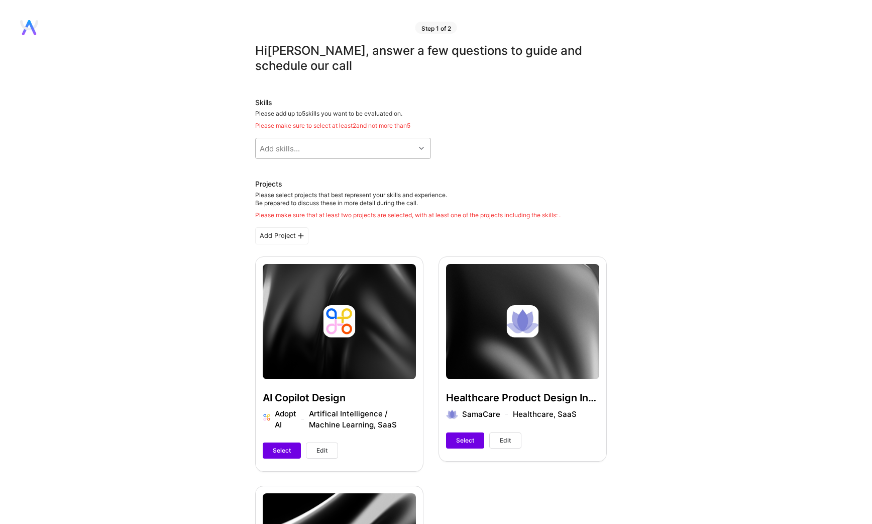
click at [387, 144] on div "Add skills..." at bounding box center [335, 148] width 159 height 20
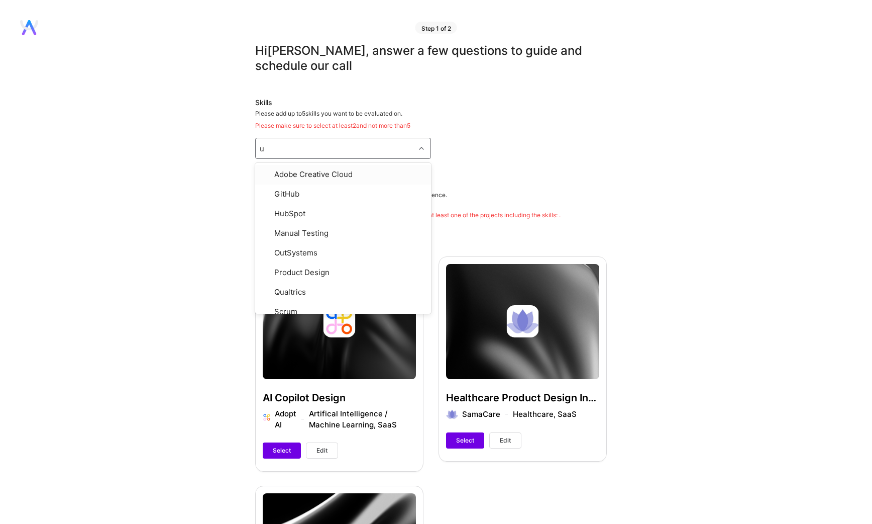
type input "ux"
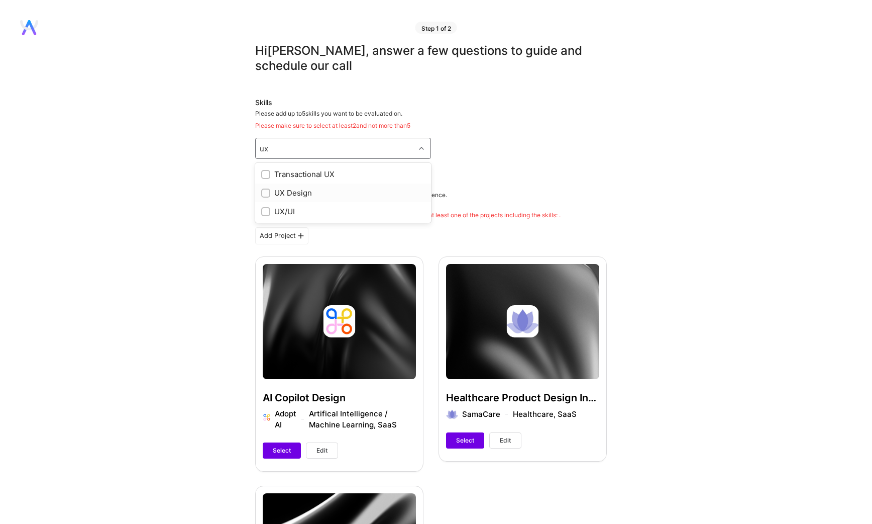
click at [332, 194] on div "UX Design" at bounding box center [343, 192] width 164 height 11
checkbox input "true"
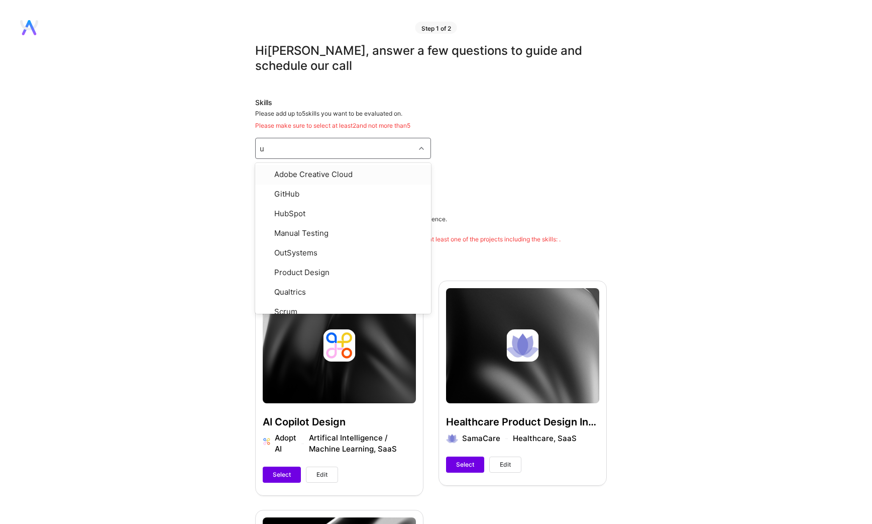
type input "ux"
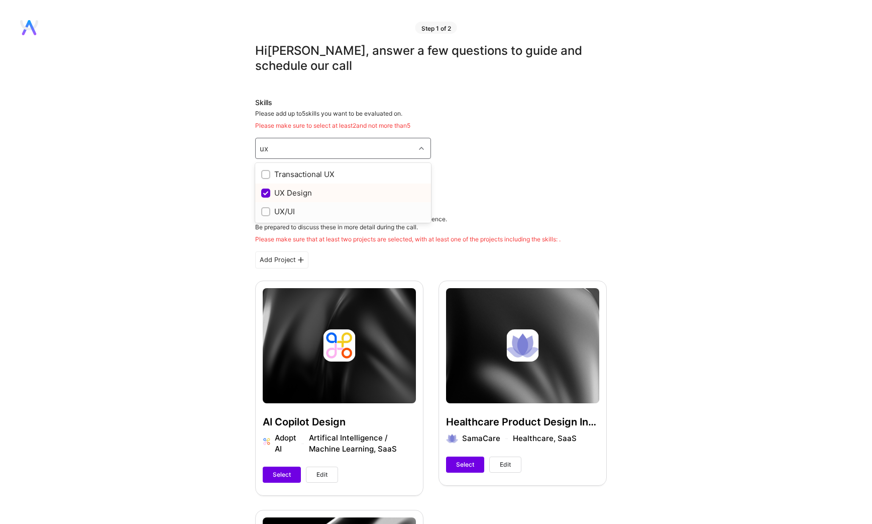
click at [316, 211] on div "UX/UI" at bounding box center [343, 211] width 164 height 11
checkbox input "true"
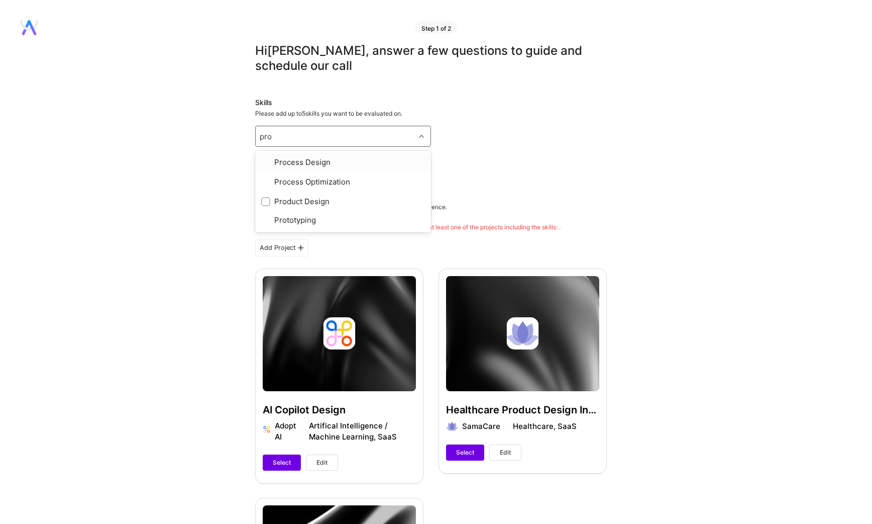
type input "prod"
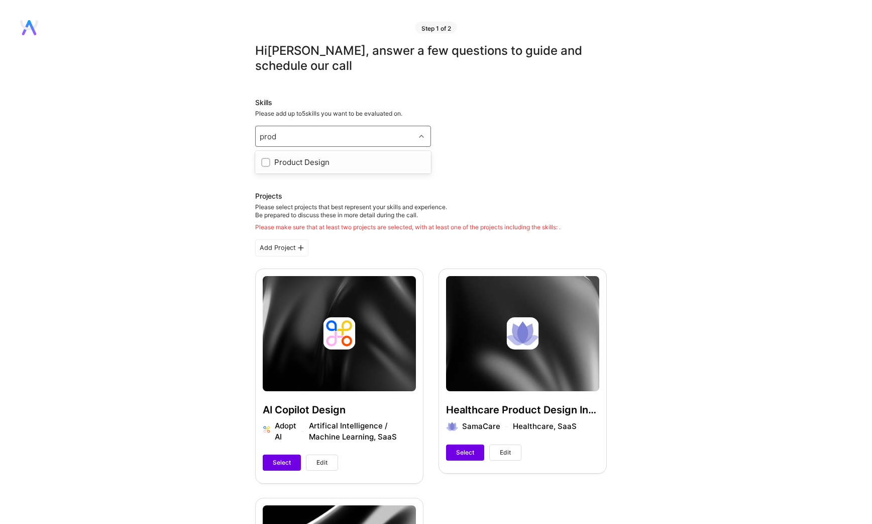
click at [314, 166] on div "Product Design" at bounding box center [343, 162] width 164 height 11
checkbox input "true"
type input "wir"
click at [318, 158] on div "Wireframing" at bounding box center [343, 162] width 164 height 11
checkbox input "true"
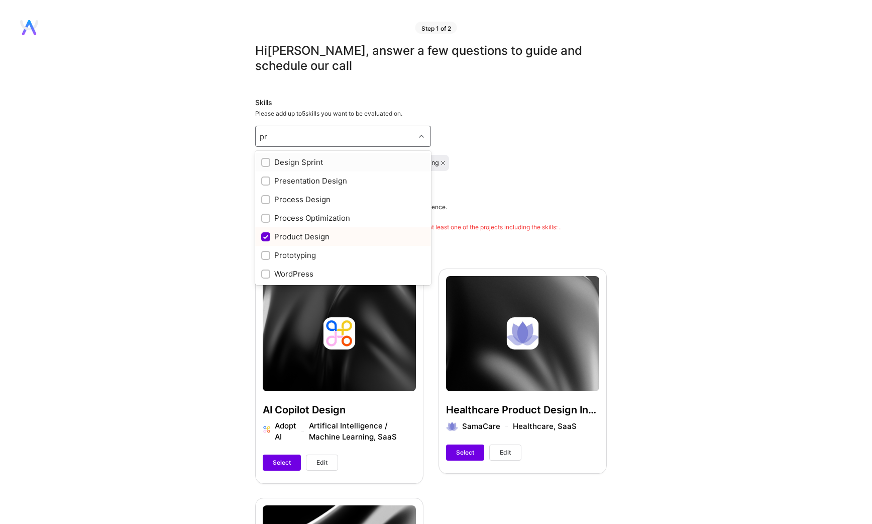
type input "p"
type input "pro"
click at [308, 216] on div "Prototyping" at bounding box center [343, 218] width 164 height 11
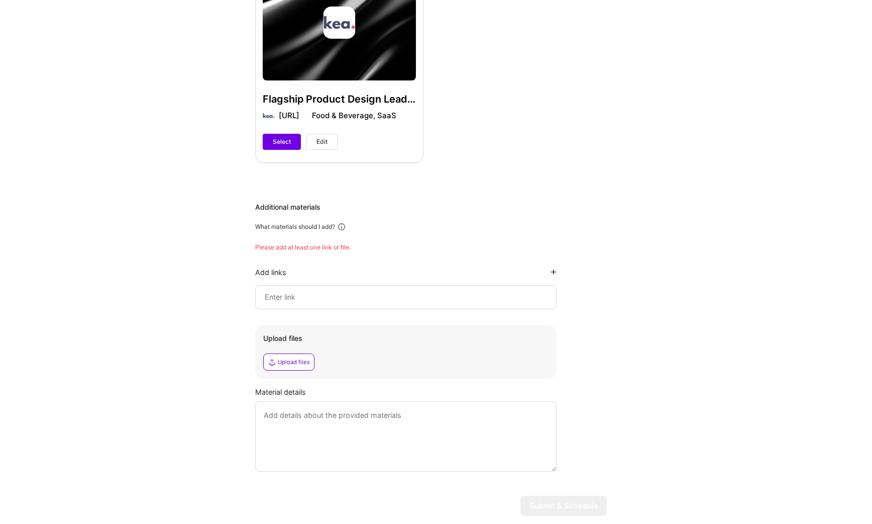
scroll to position [544, 0]
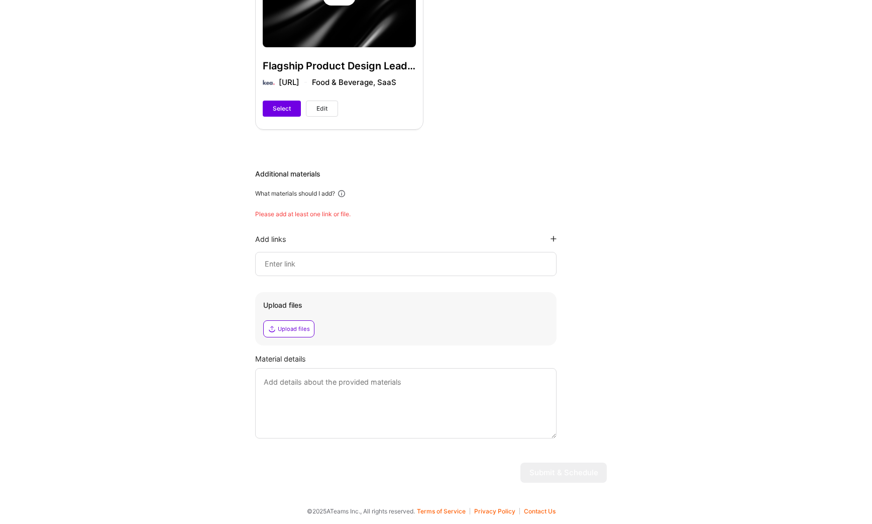
click at [307, 265] on input at bounding box center [406, 264] width 284 height 12
click at [485, 187] on div "Additional materials What materials should I add? Please add at least one link …" at bounding box center [431, 303] width 352 height 269
click at [412, 273] on div at bounding box center [406, 264] width 302 height 24
click at [413, 267] on input at bounding box center [406, 264] width 284 height 12
paste input "https://edwardchu.xyz/ (Password: somedesign)"
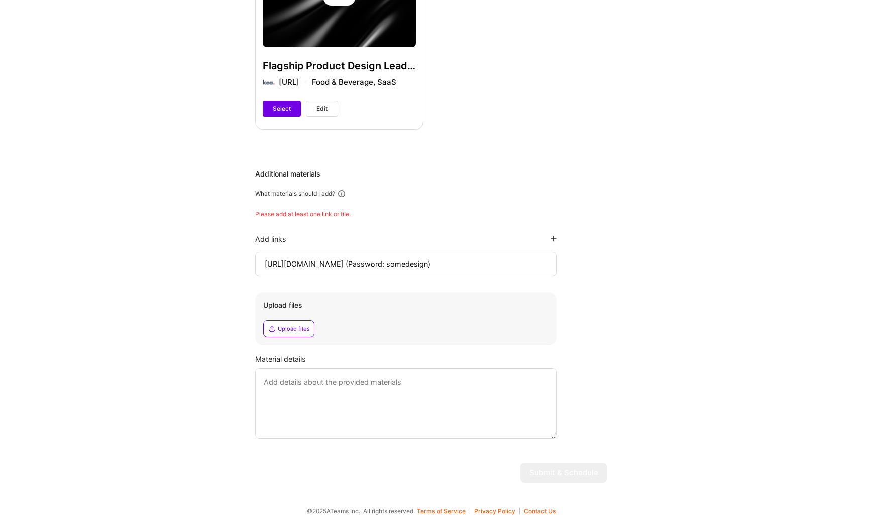
scroll to position [524, 0]
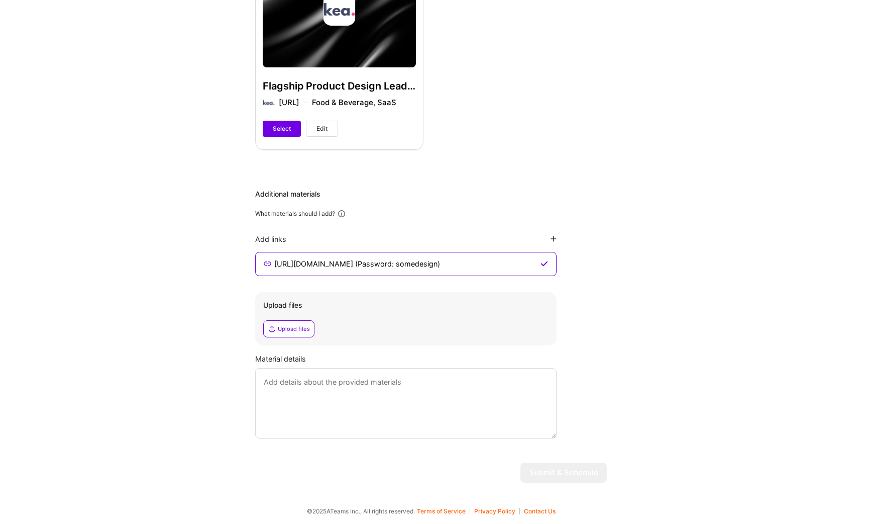
drag, startPoint x: 444, startPoint y: 264, endPoint x: 355, endPoint y: 263, distance: 88.5
click at [355, 263] on input "https://edwardchu.xyz/ (Password: somedesign)" at bounding box center [405, 264] width 265 height 12
type input "[URL][DOMAIN_NAME]"
click at [327, 390] on textarea at bounding box center [406, 403] width 302 height 70
paste textarea "(Password: somedesign)"
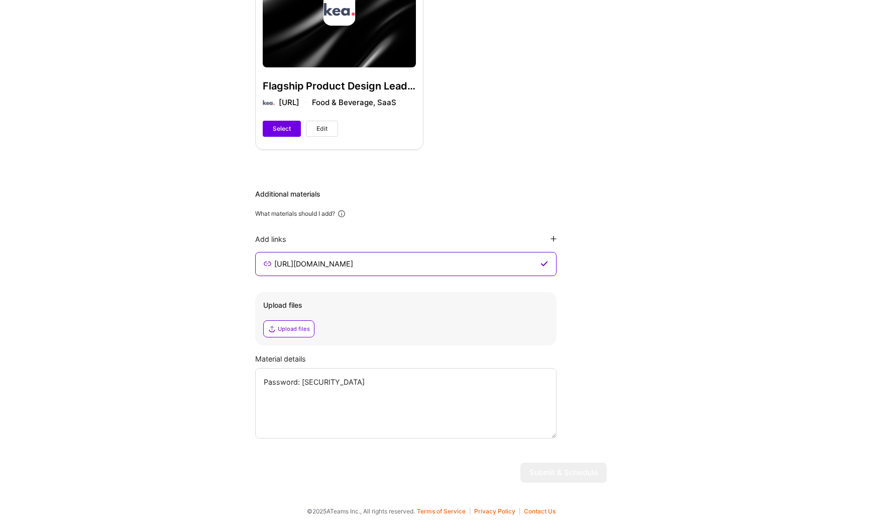
type textarea "Password: somedesign"
click at [556, 169] on div "Hi Edward , answer a few questions to guide and schedule our call Skills Please…" at bounding box center [431, 5] width 352 height 971
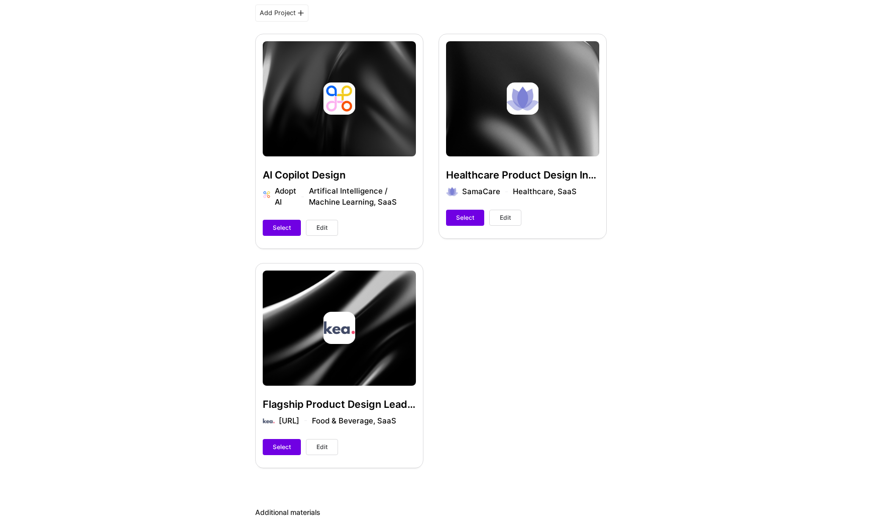
scroll to position [0, 0]
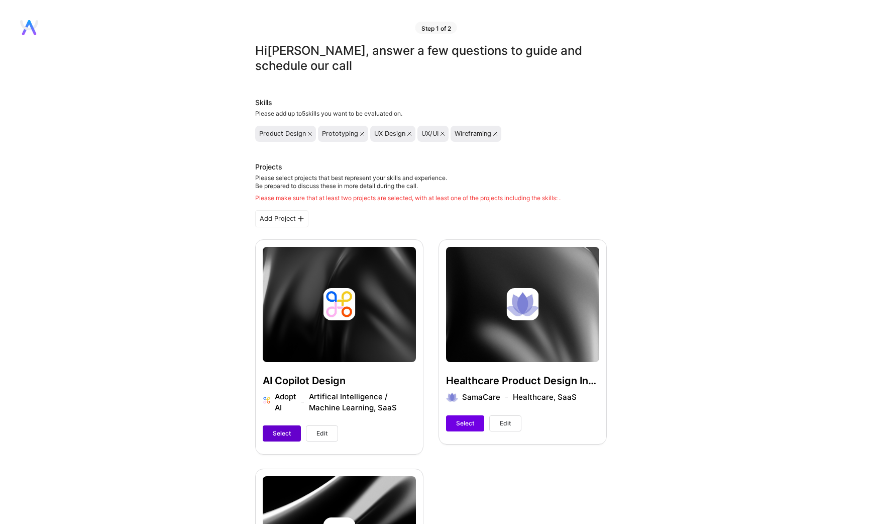
click at [282, 433] on span "Select" at bounding box center [282, 433] width 18 height 9
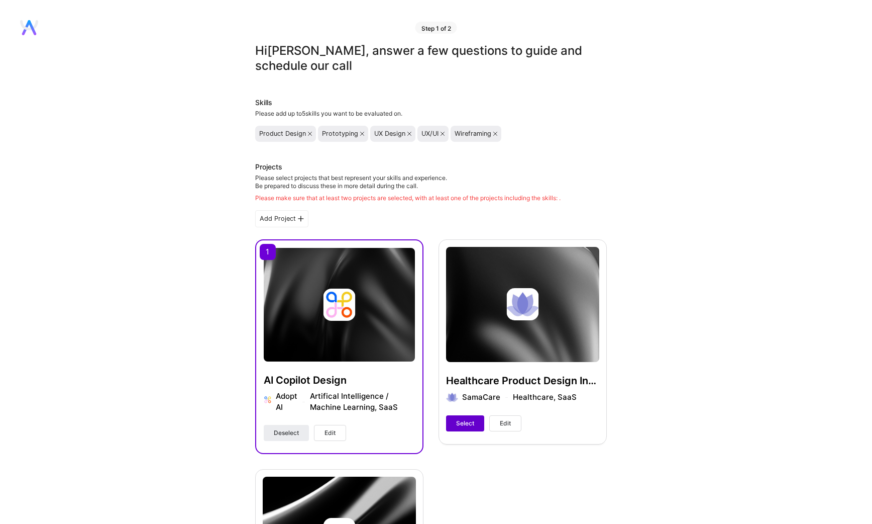
click at [466, 426] on span "Select" at bounding box center [465, 423] width 18 height 9
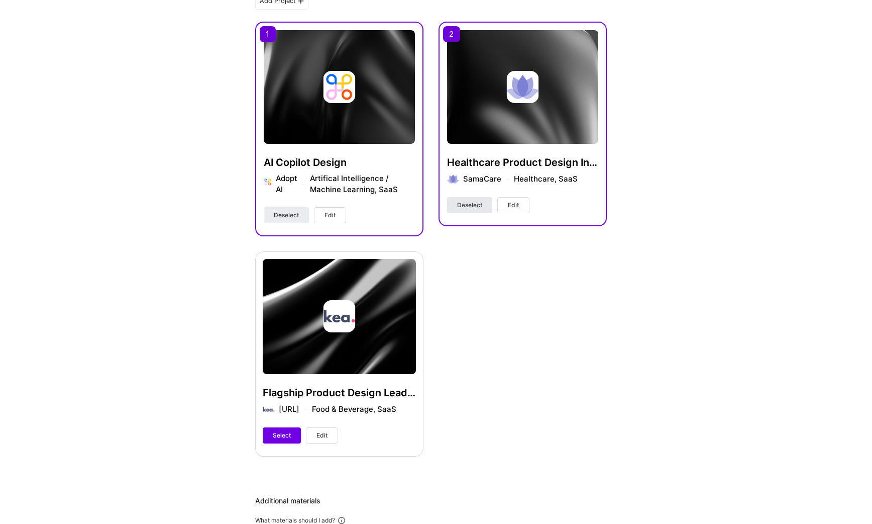
scroll to position [210, 0]
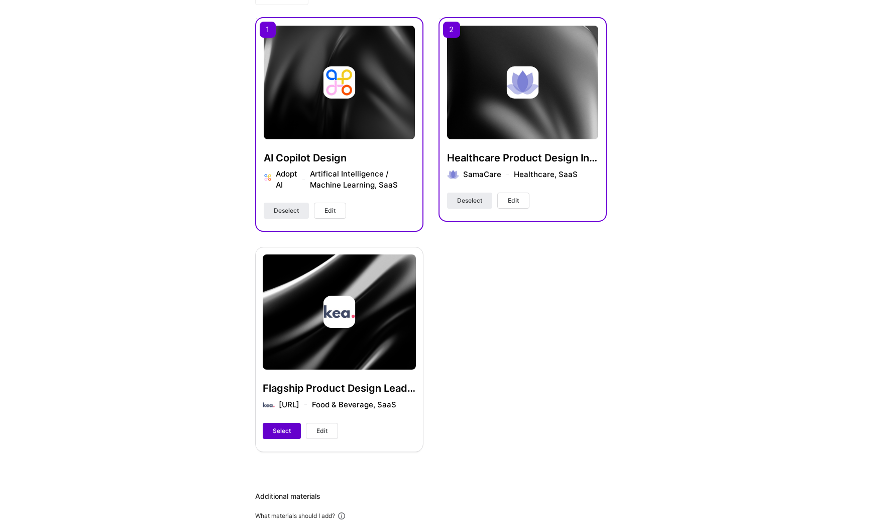
click at [297, 429] on button "Select" at bounding box center [282, 431] width 38 height 16
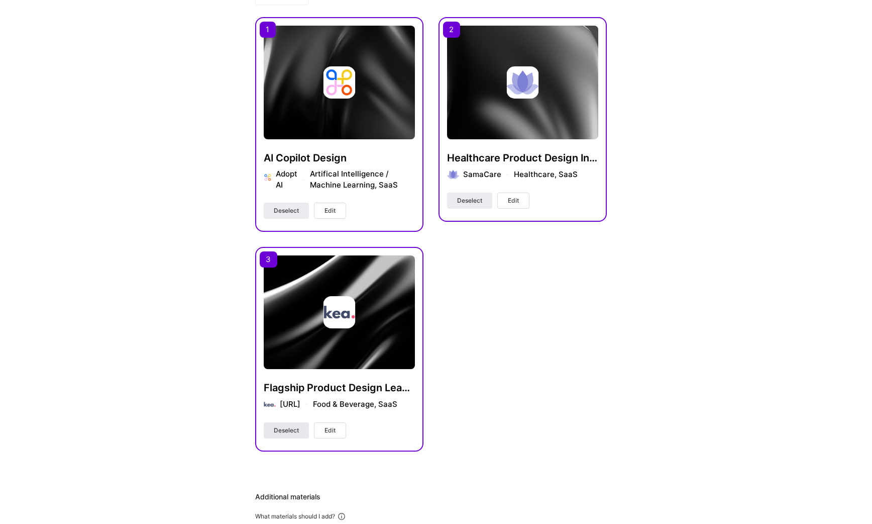
scroll to position [513, 0]
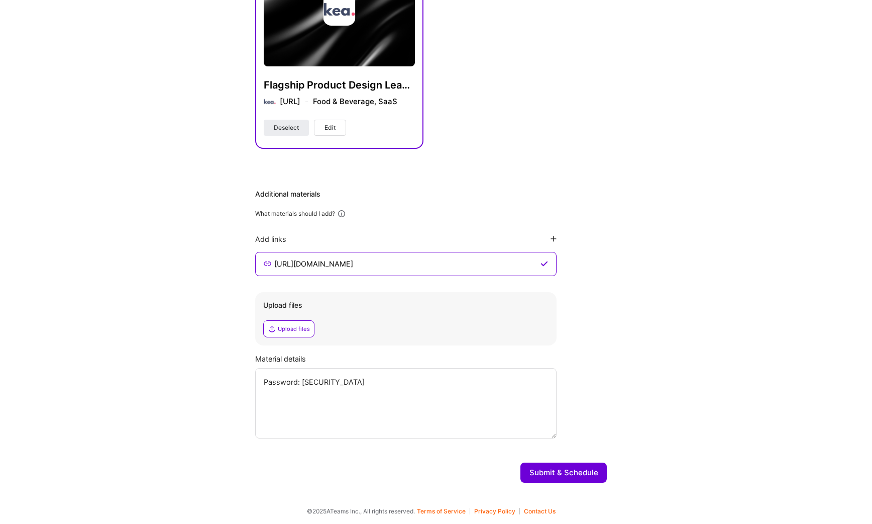
click at [549, 470] on button "Submit & Schedule" at bounding box center [564, 472] width 86 height 20
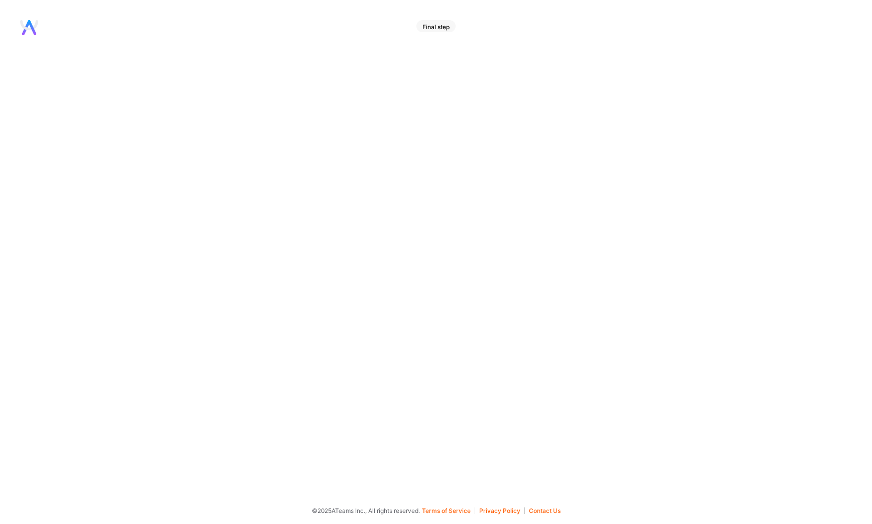
click at [433, 30] on div "Final step" at bounding box center [436, 26] width 39 height 12
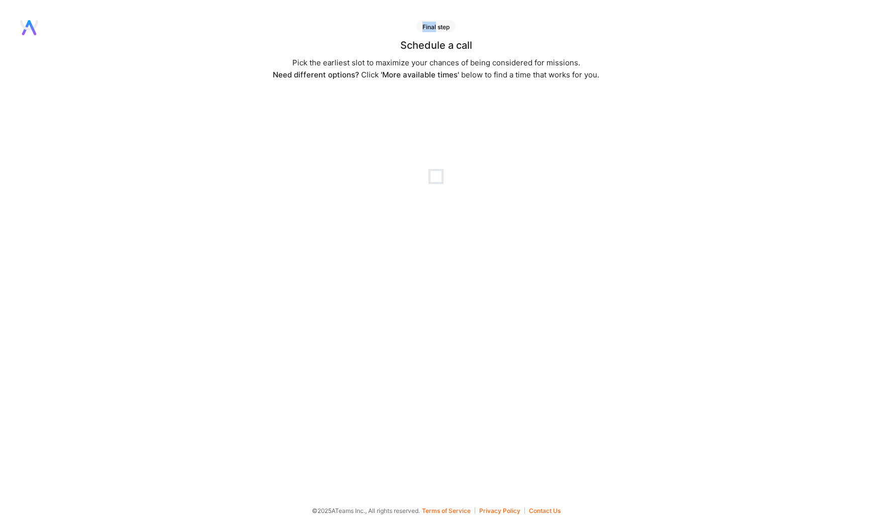
click at [433, 30] on div "Final step" at bounding box center [436, 26] width 39 height 12
